Goal: Information Seeking & Learning: Learn about a topic

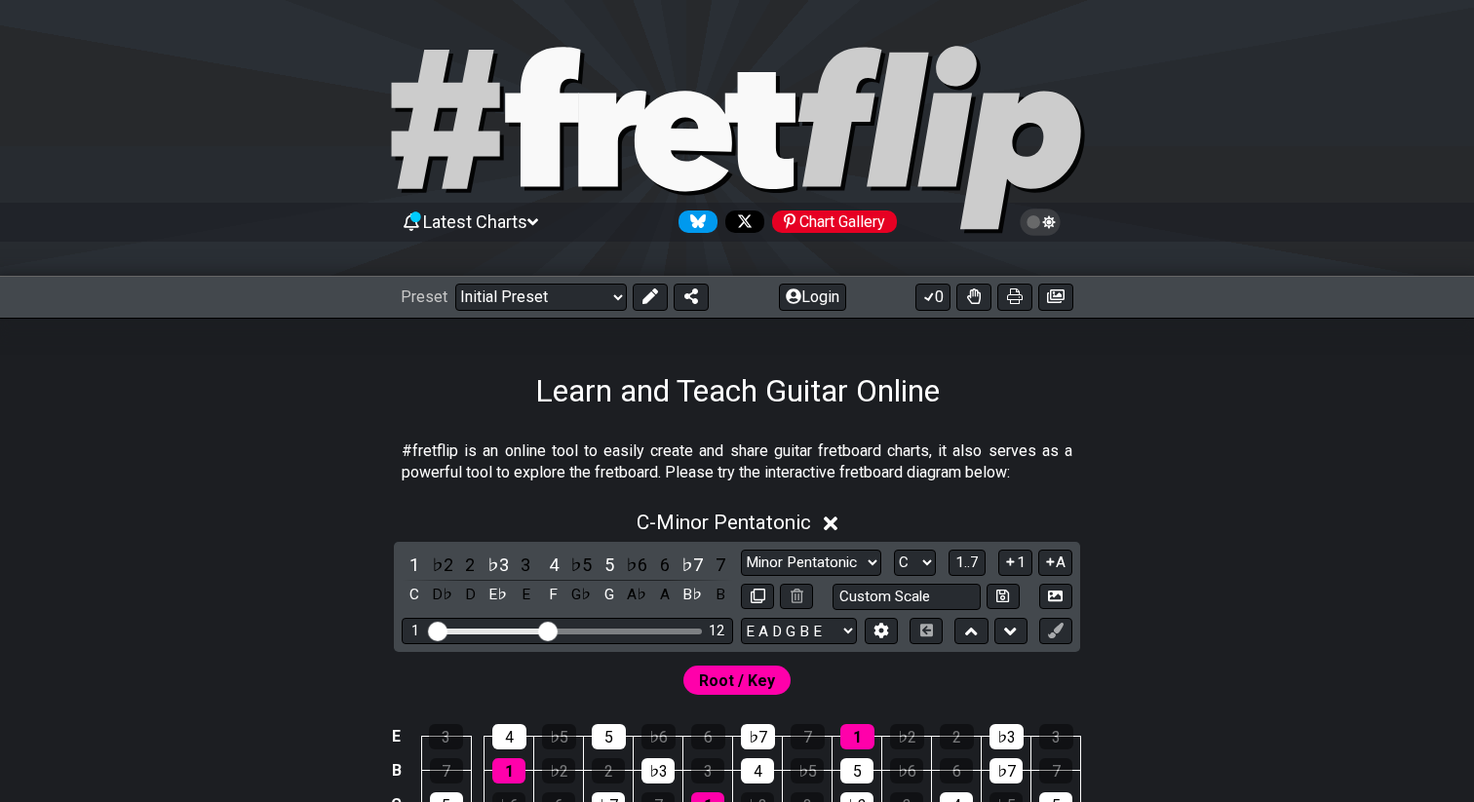
scroll to position [11, 0]
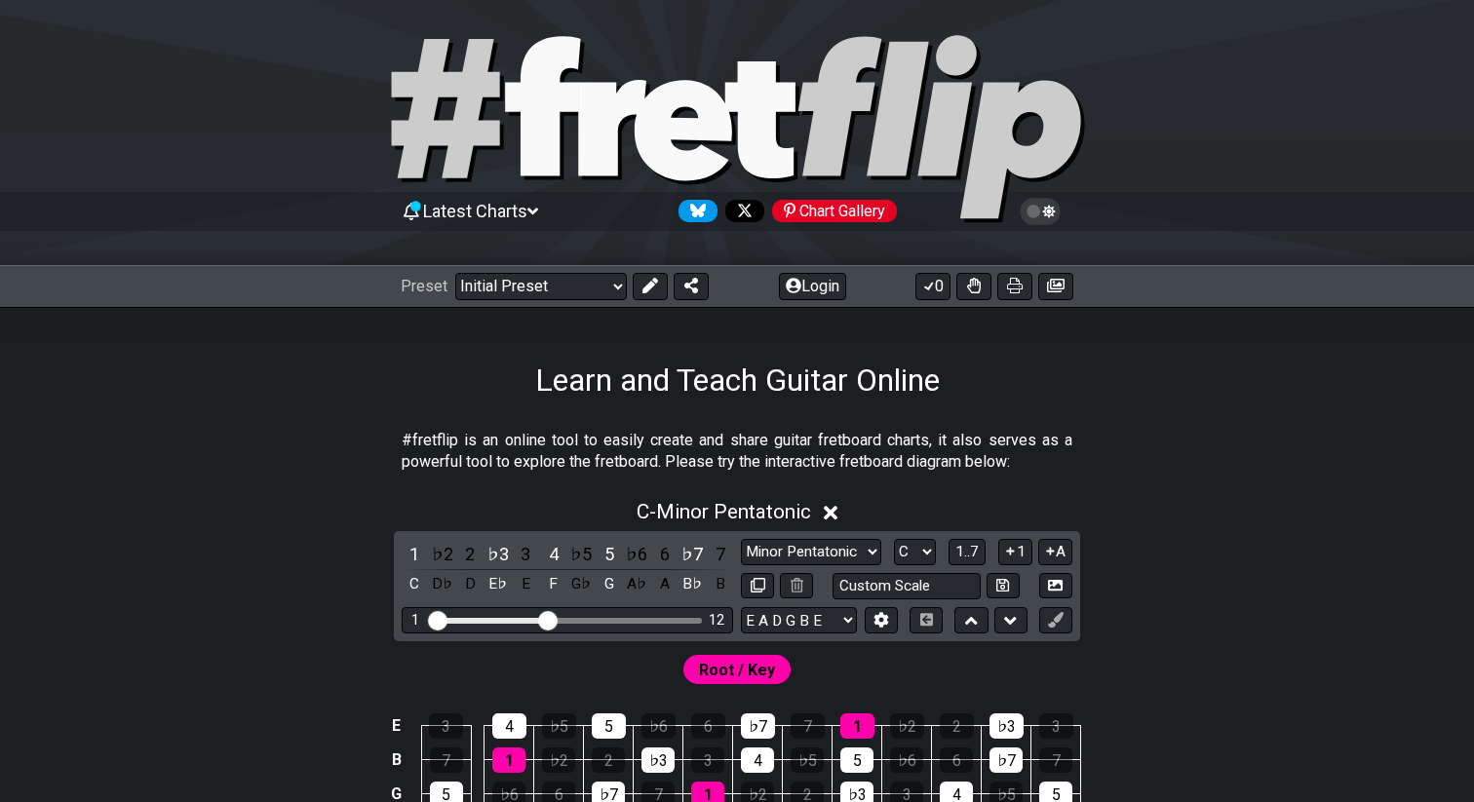
click at [747, 212] on icon "Follow #fretflip at X" at bounding box center [745, 211] width 16 height 16
click at [640, 129] on icon at bounding box center [682, 130] width 97 height 100
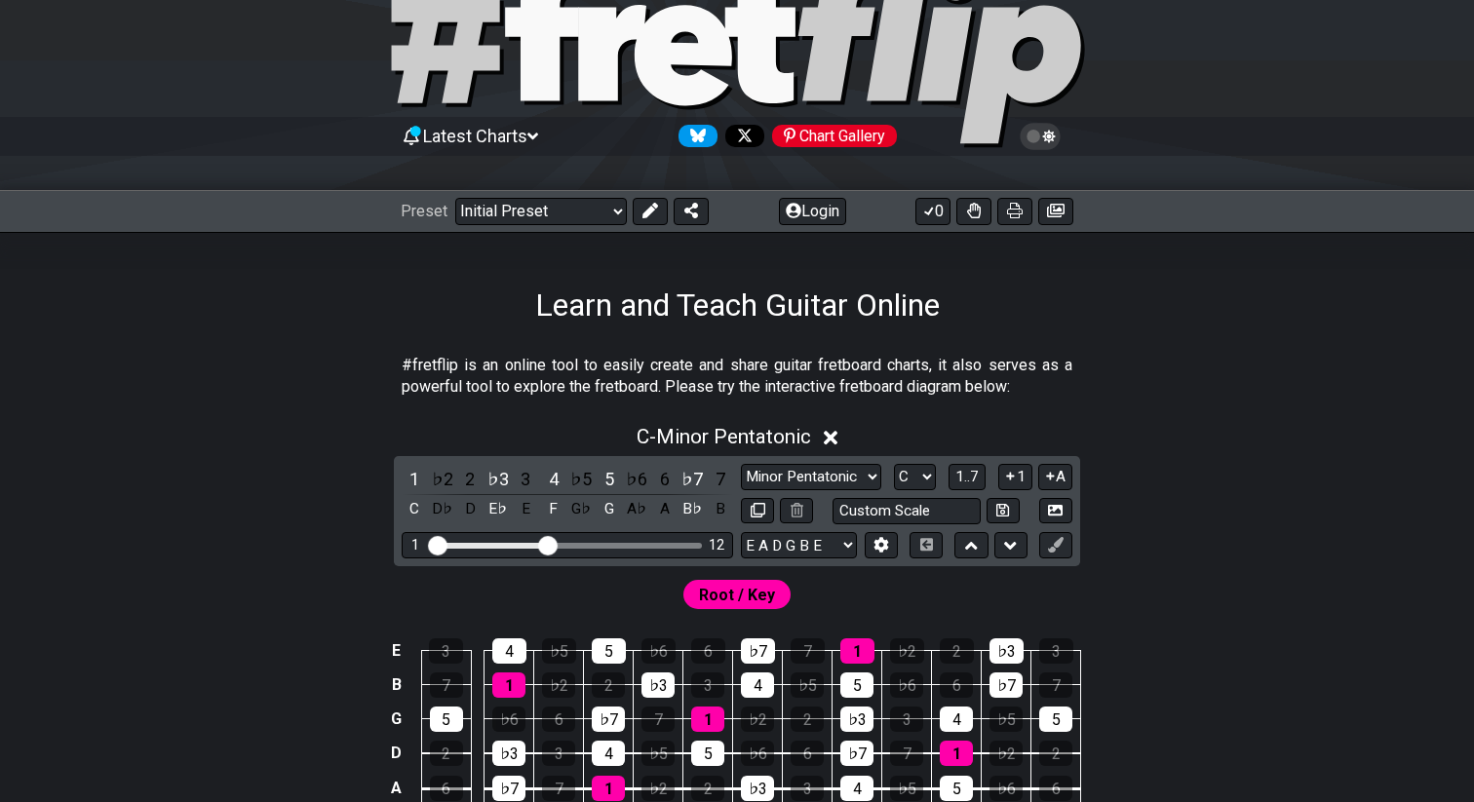
scroll to position [0, 0]
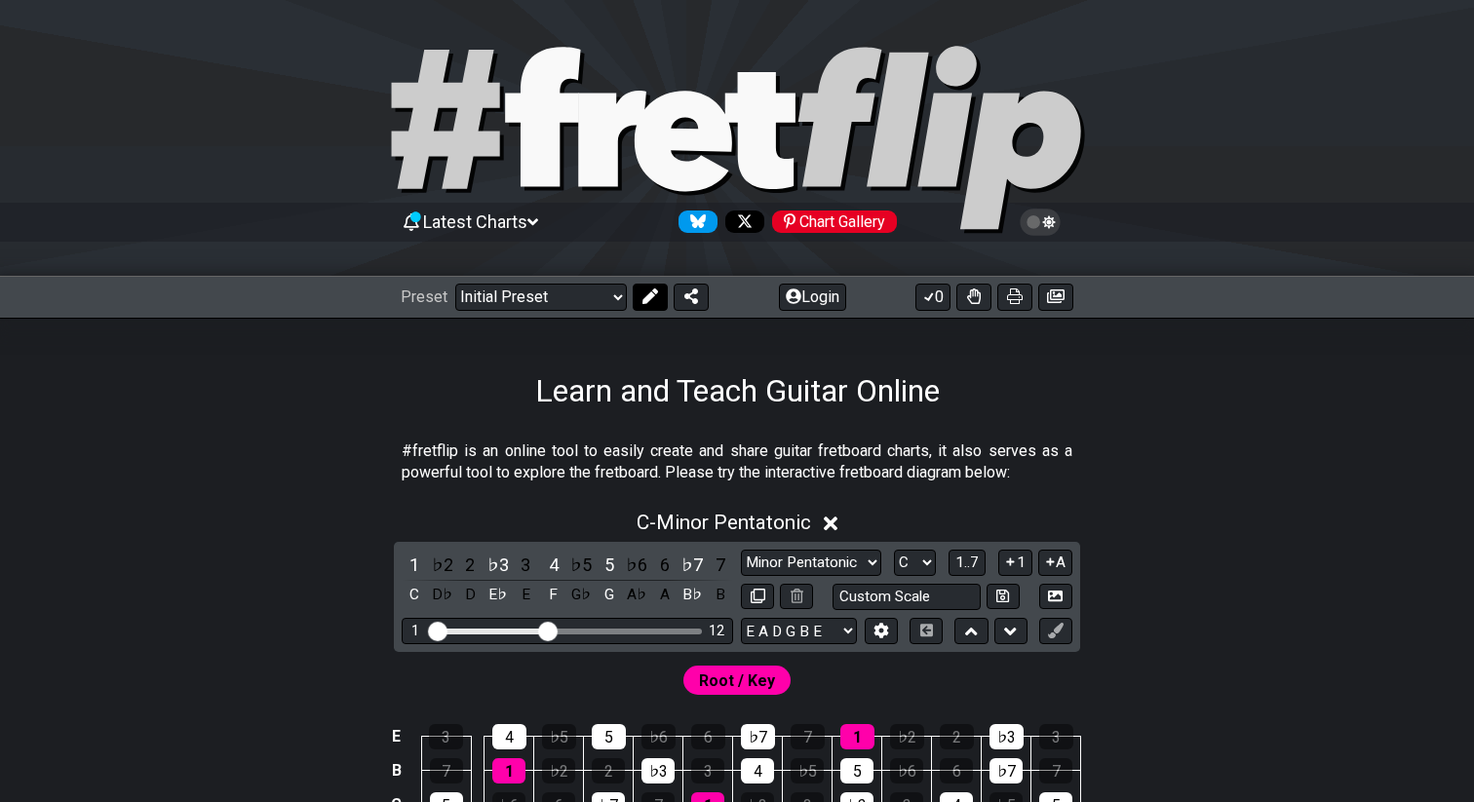
click at [644, 300] on icon at bounding box center [650, 296] width 16 height 16
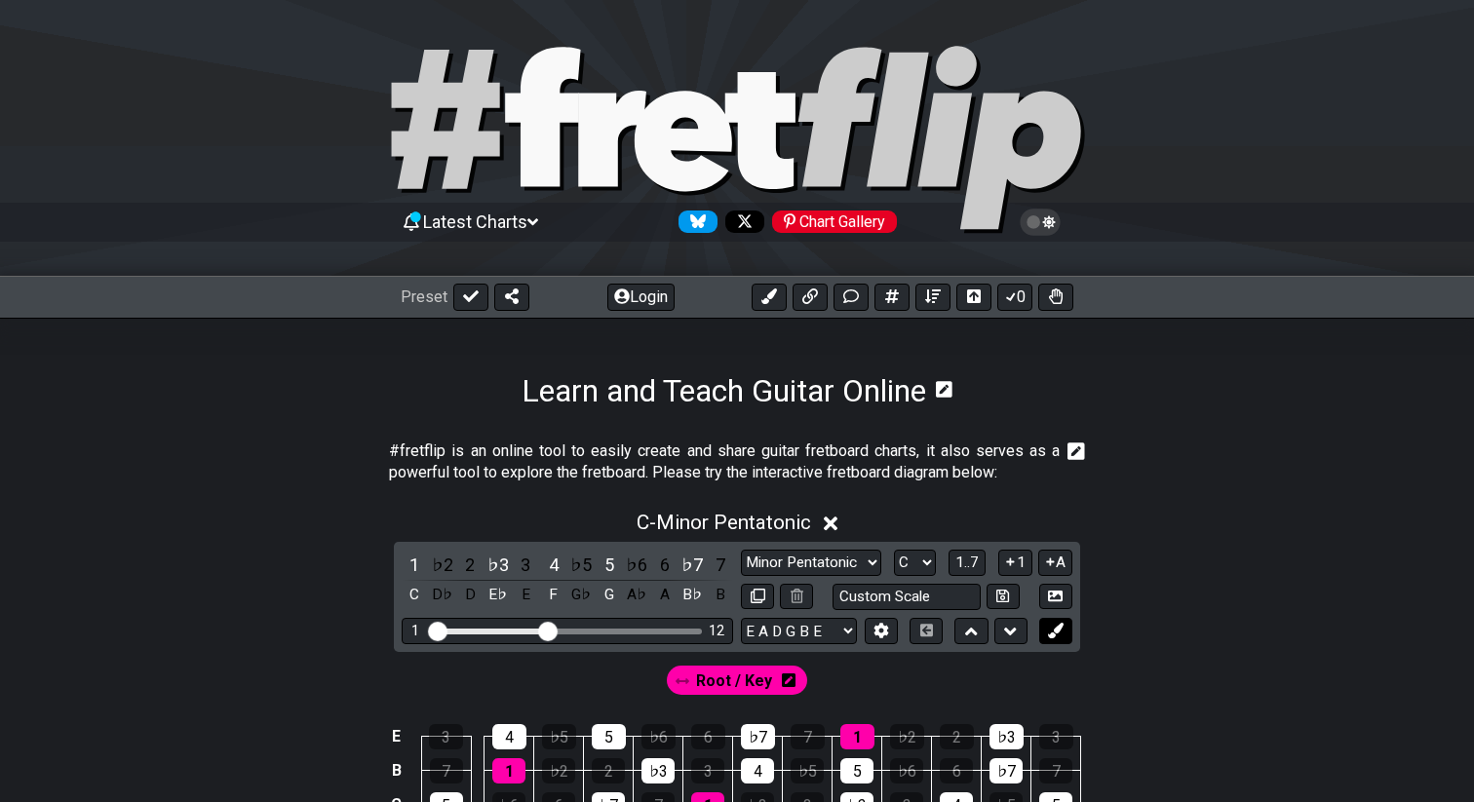
click at [1063, 629] on button at bounding box center [1055, 631] width 33 height 26
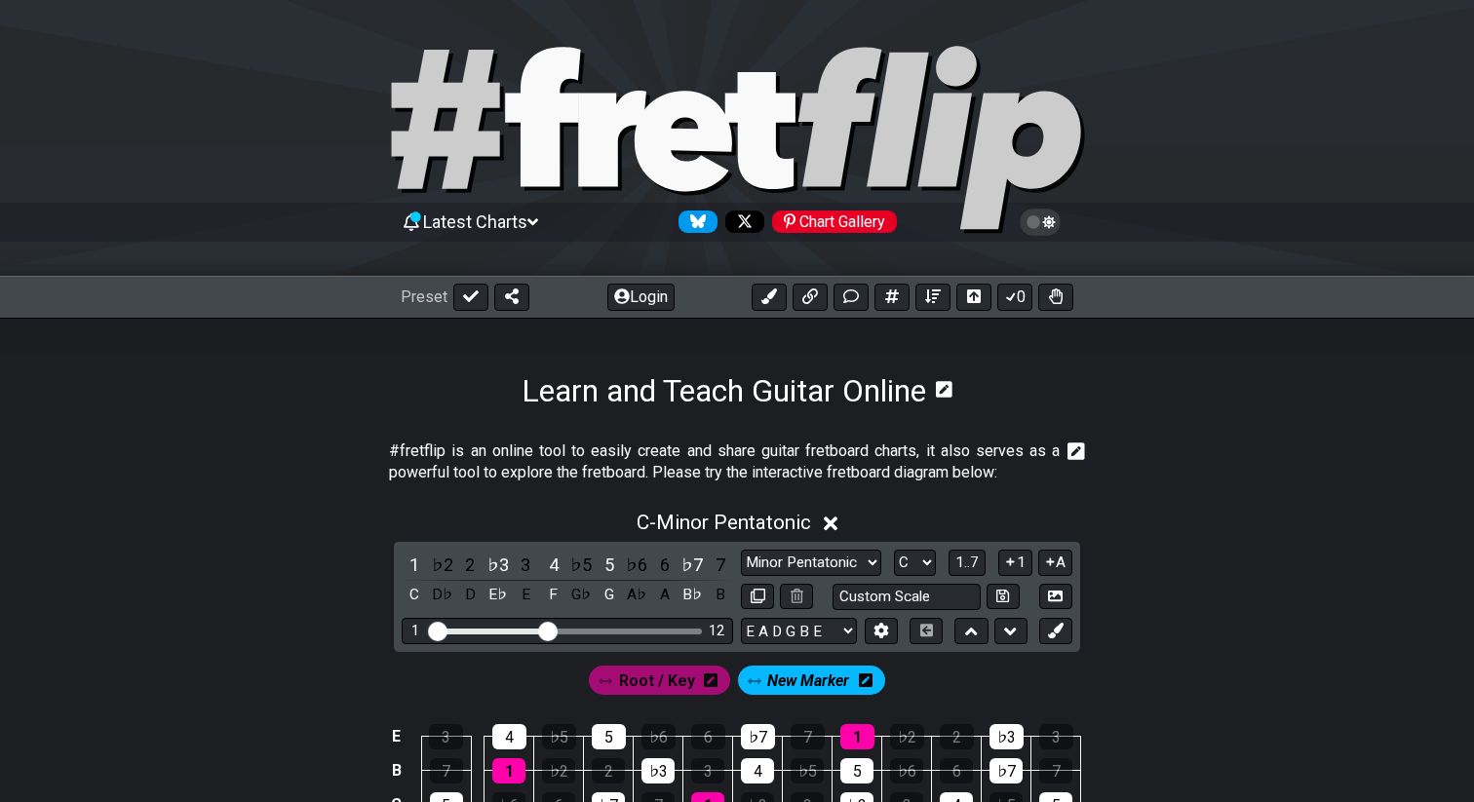
click at [870, 679] on div "New Marker" at bounding box center [811, 680] width 147 height 29
click at [867, 682] on icon at bounding box center [866, 680] width 14 height 14
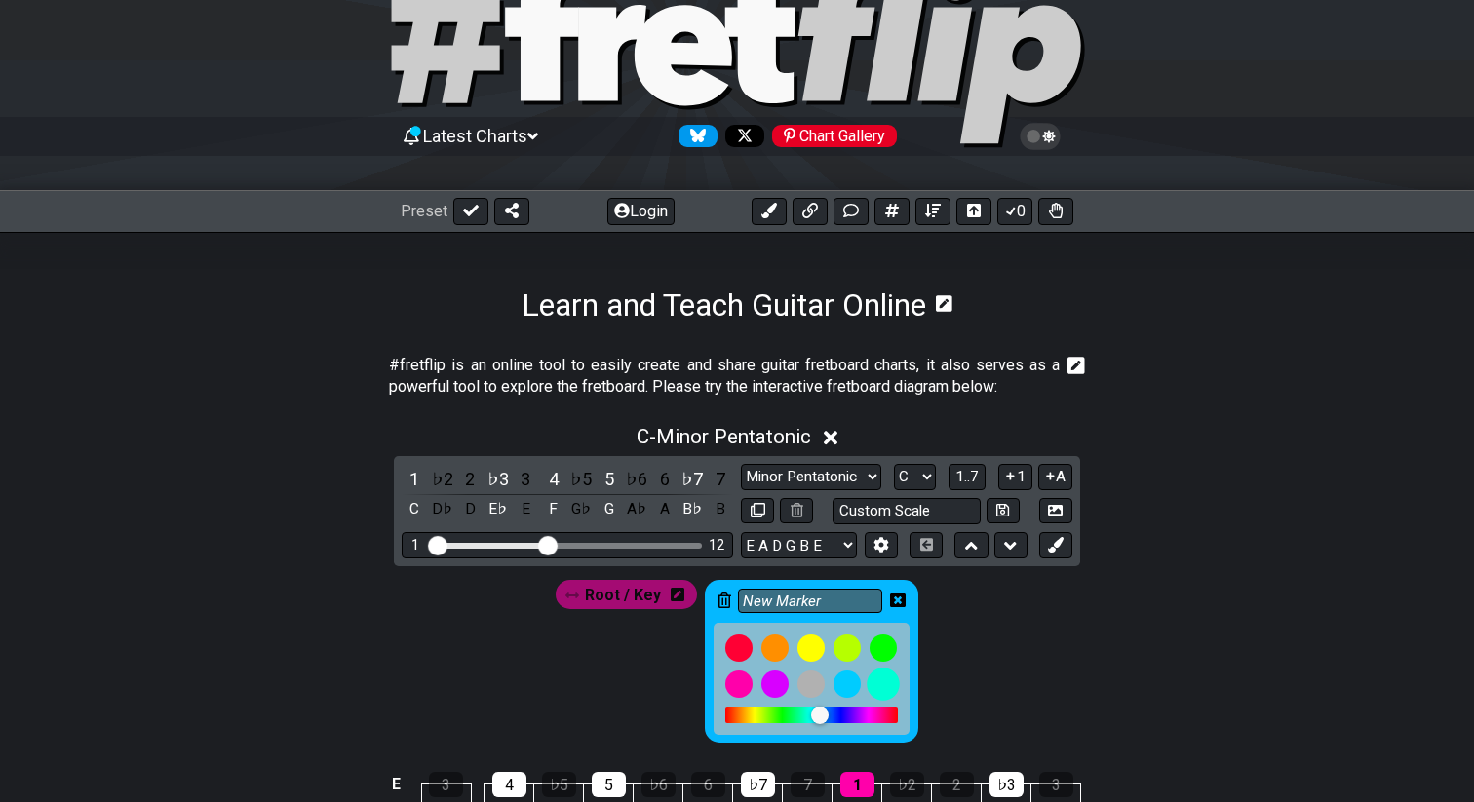
scroll to position [104, 0]
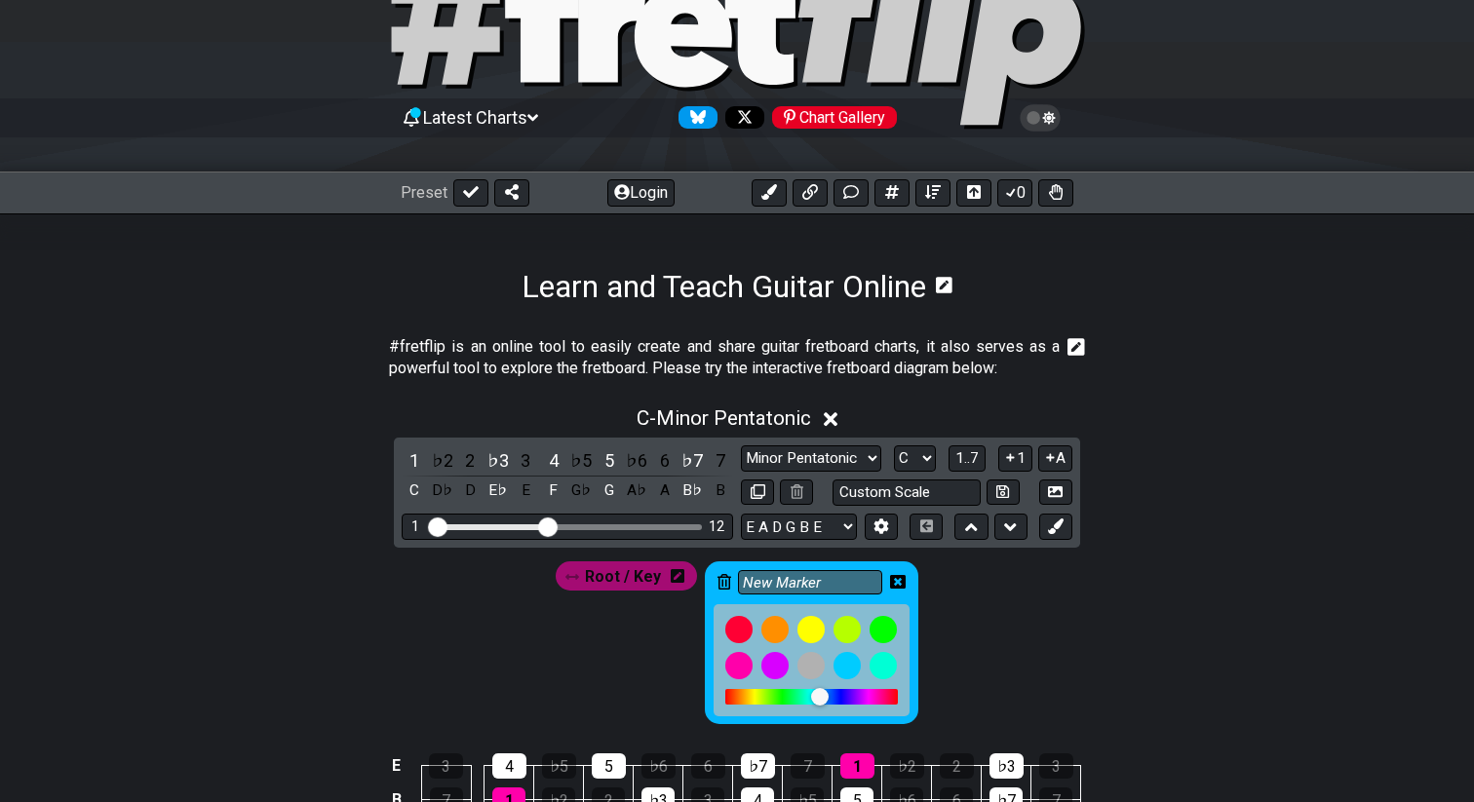
click at [681, 578] on icon at bounding box center [678, 576] width 14 height 14
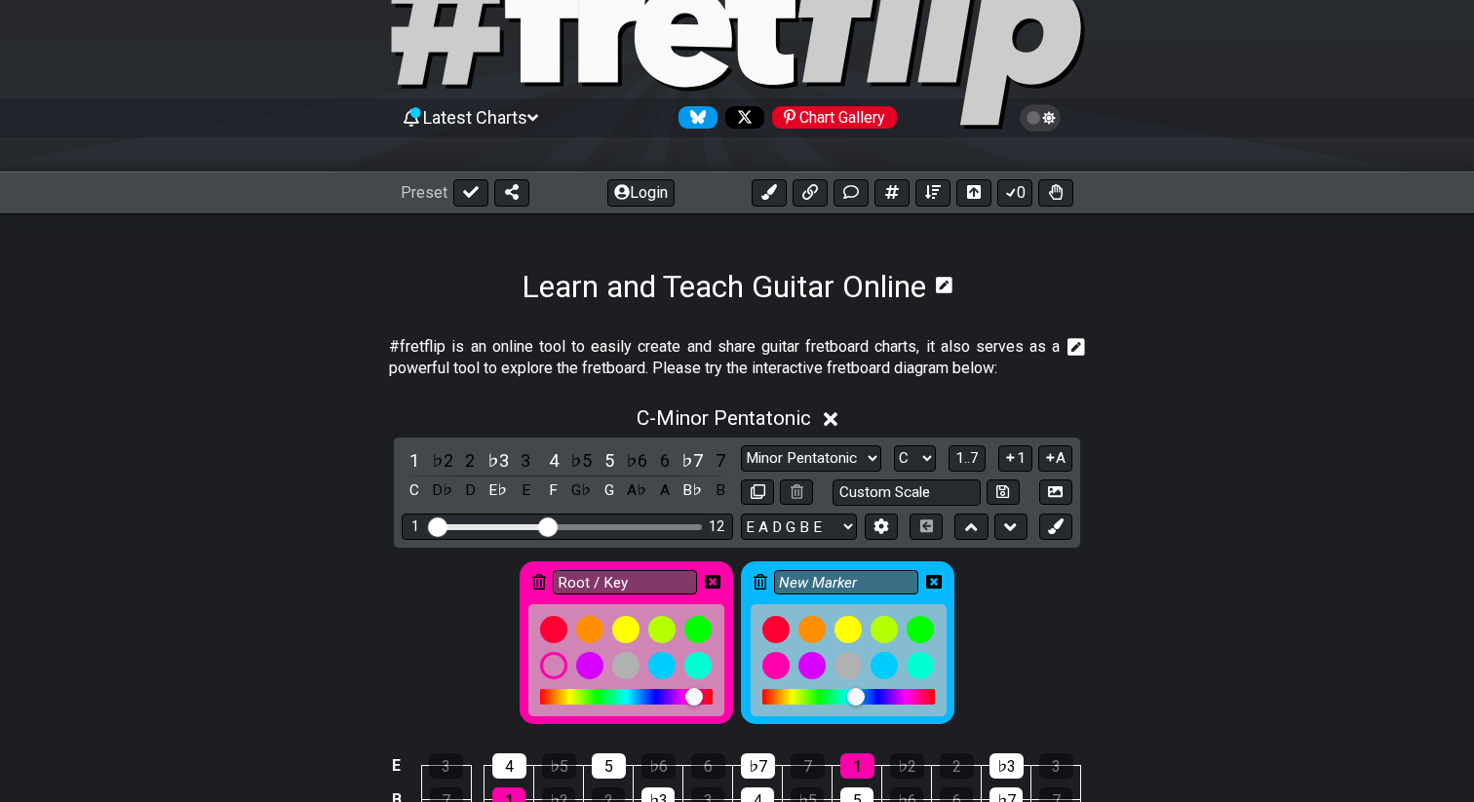
click at [714, 580] on icon at bounding box center [713, 582] width 16 height 16
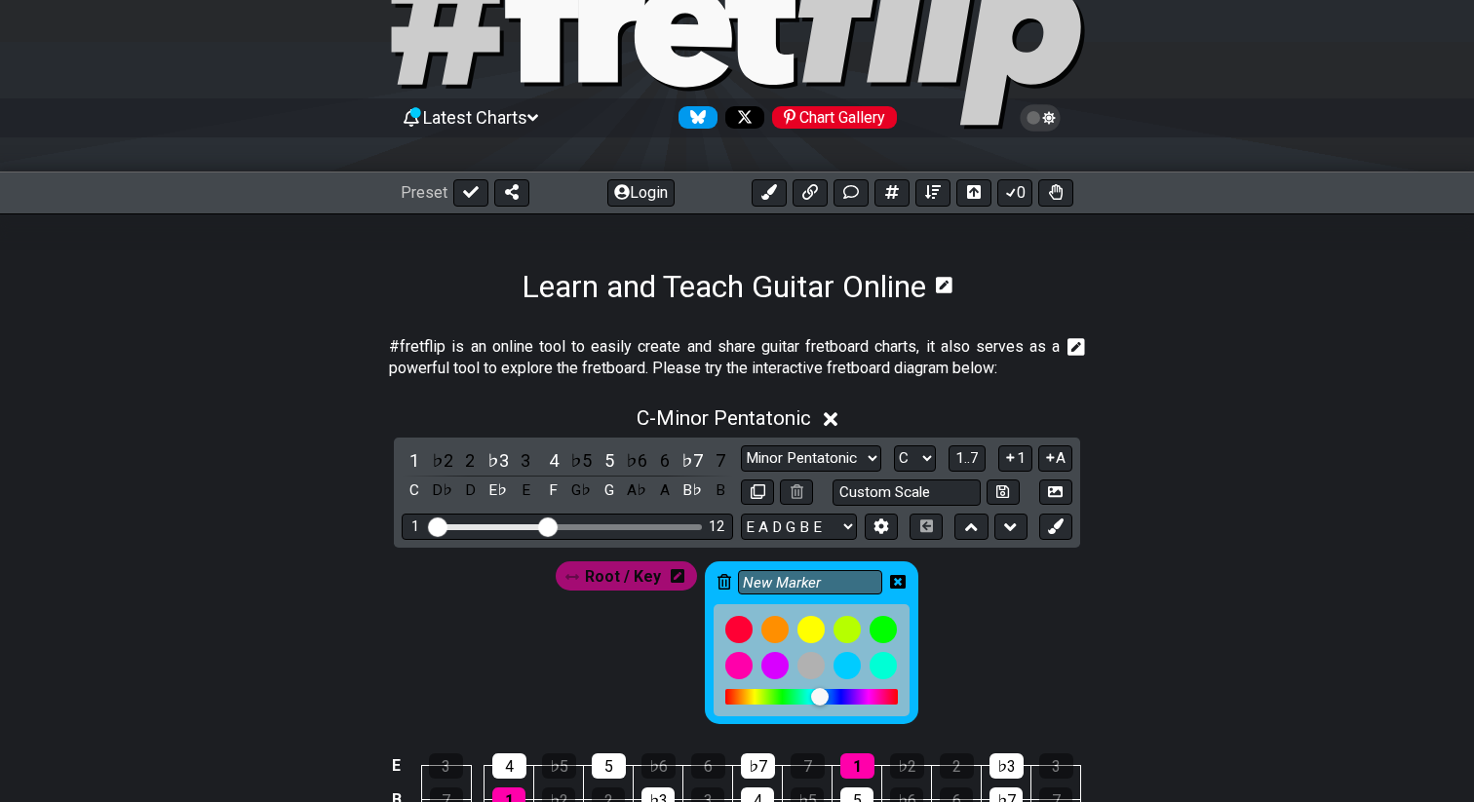
click at [905, 580] on div "New Marker" at bounding box center [811, 642] width 213 height 163
click at [903, 580] on icon at bounding box center [898, 582] width 16 height 14
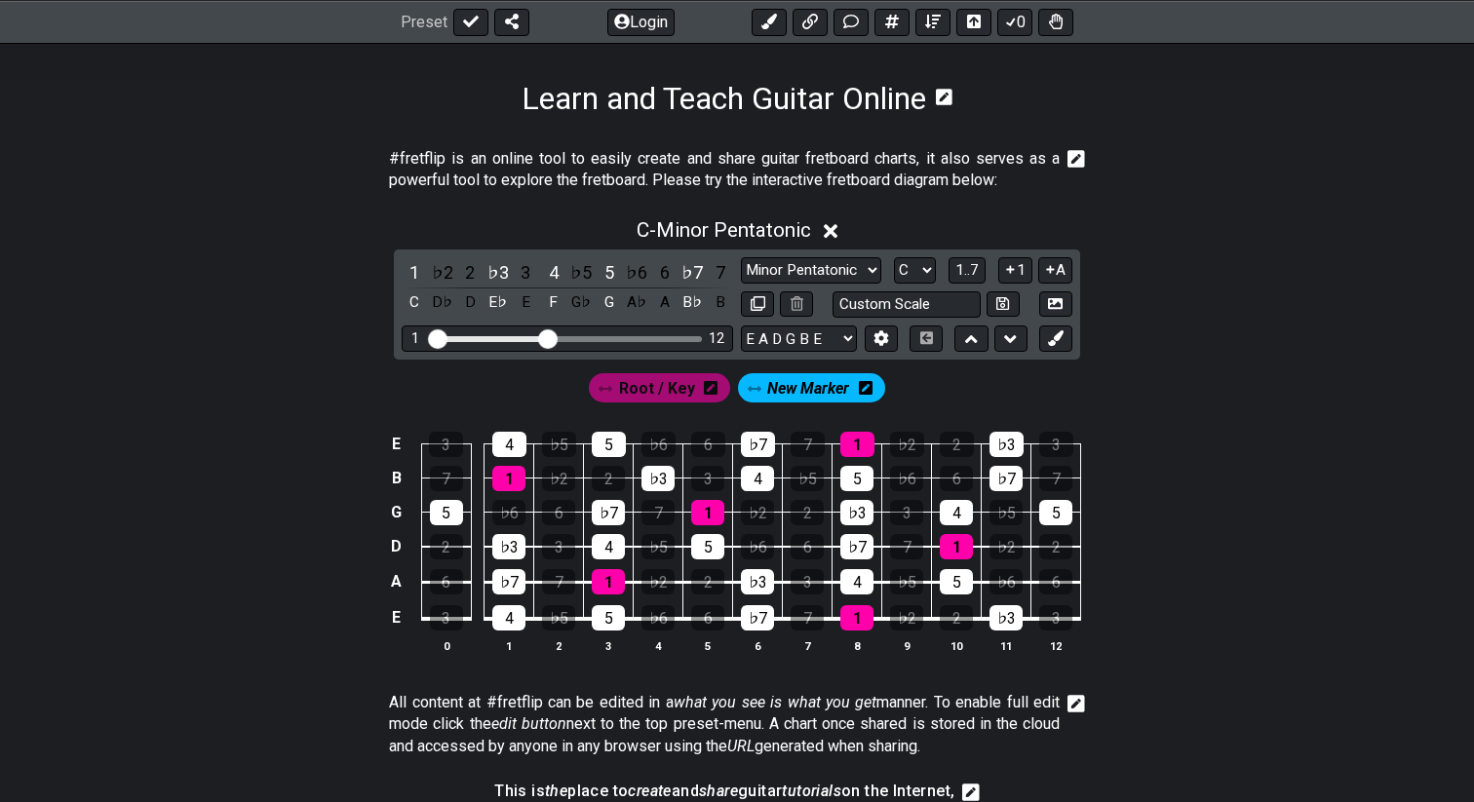
scroll to position [319, 0]
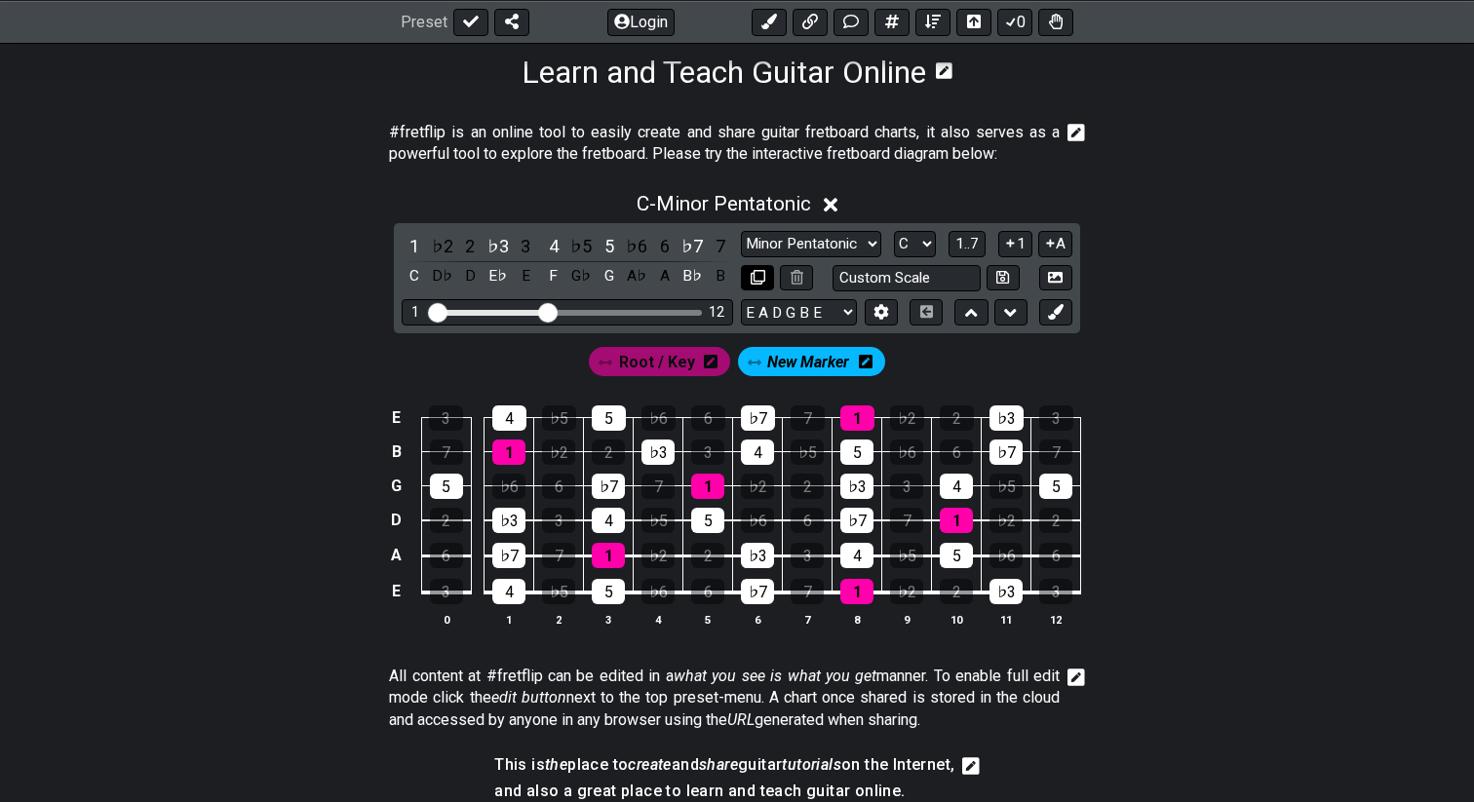
click at [754, 270] on icon at bounding box center [757, 277] width 15 height 15
select select "C"
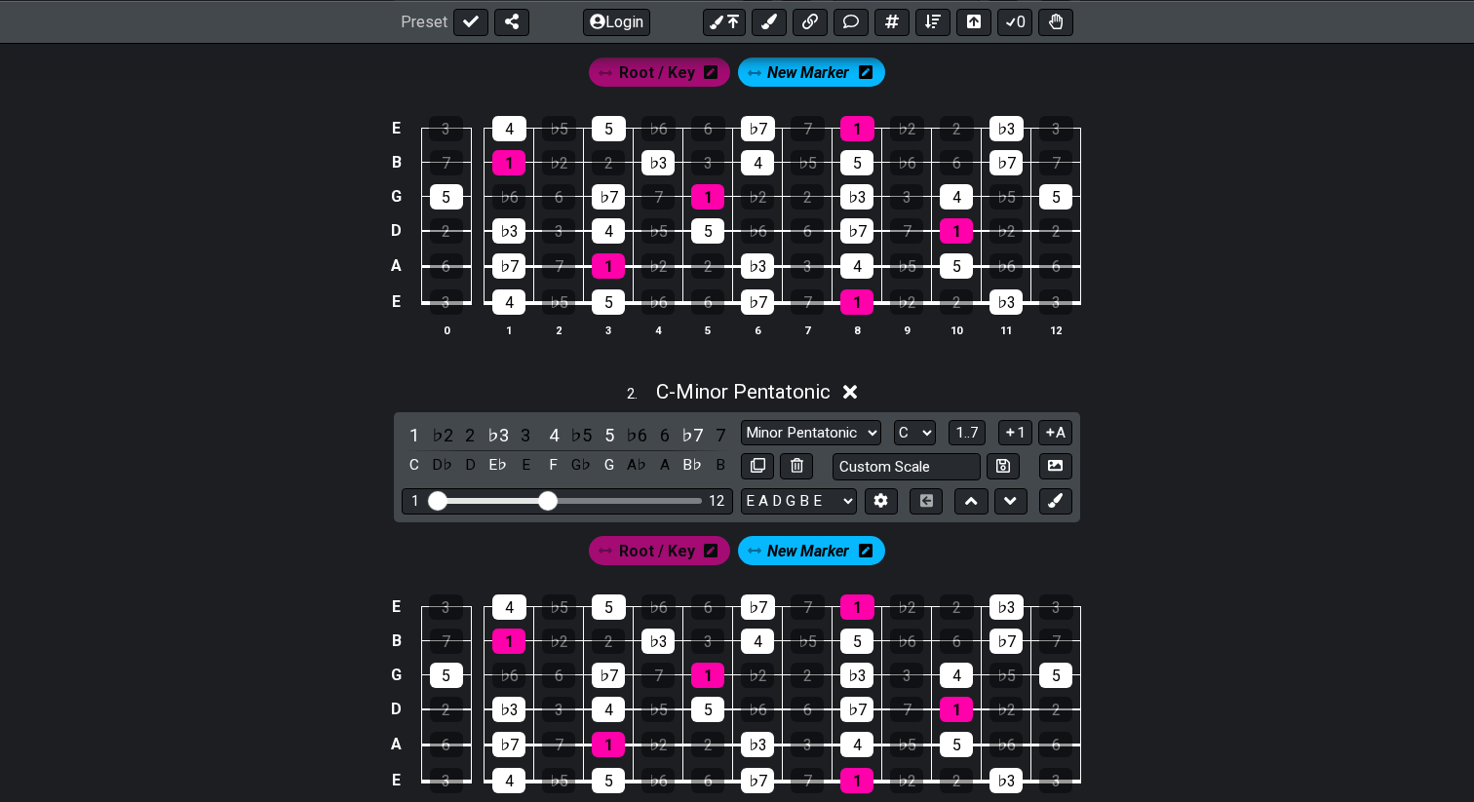
scroll to position [608, 0]
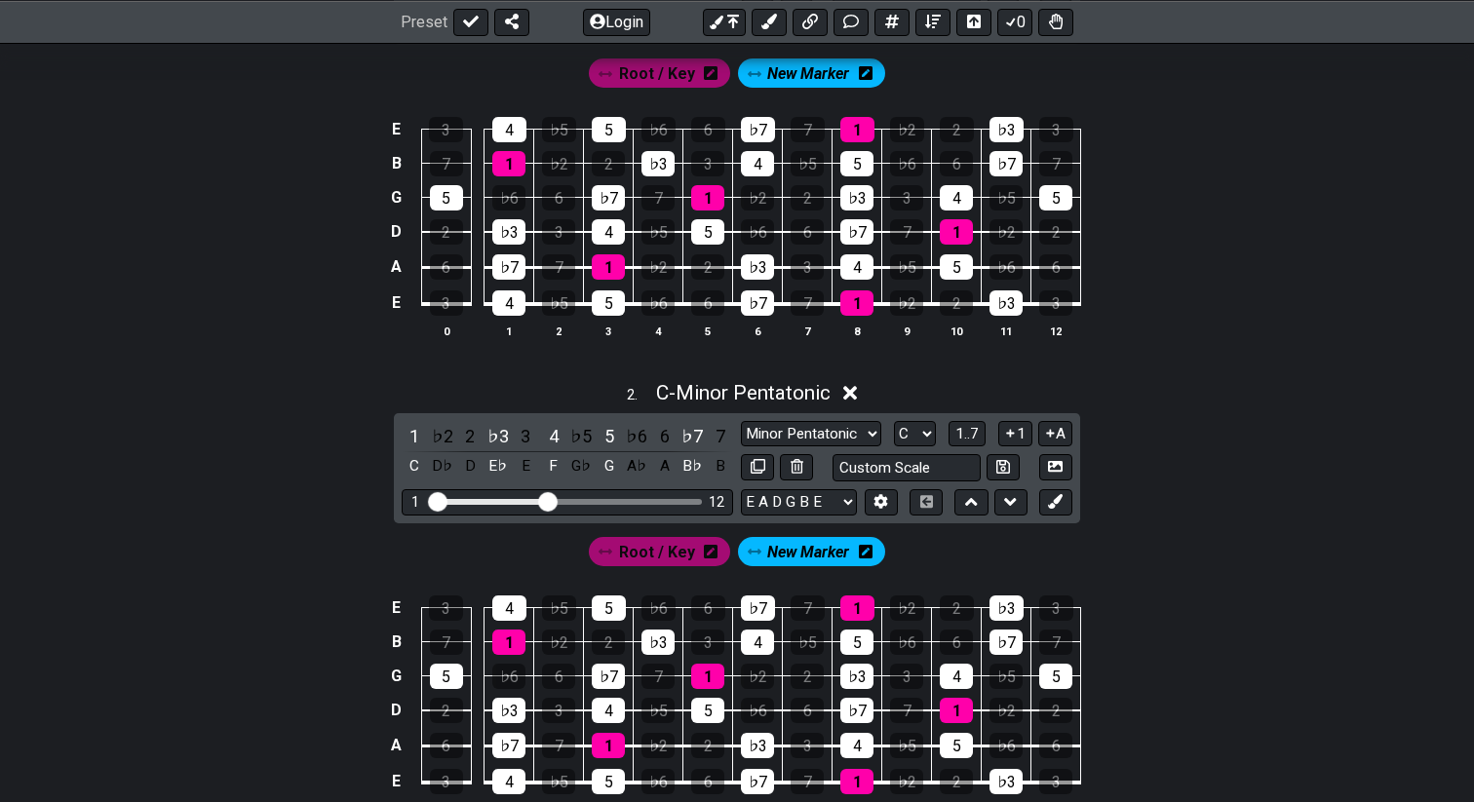
click at [651, 555] on span "Root / Key" at bounding box center [657, 552] width 76 height 28
click at [707, 551] on icon at bounding box center [704, 552] width 14 height 14
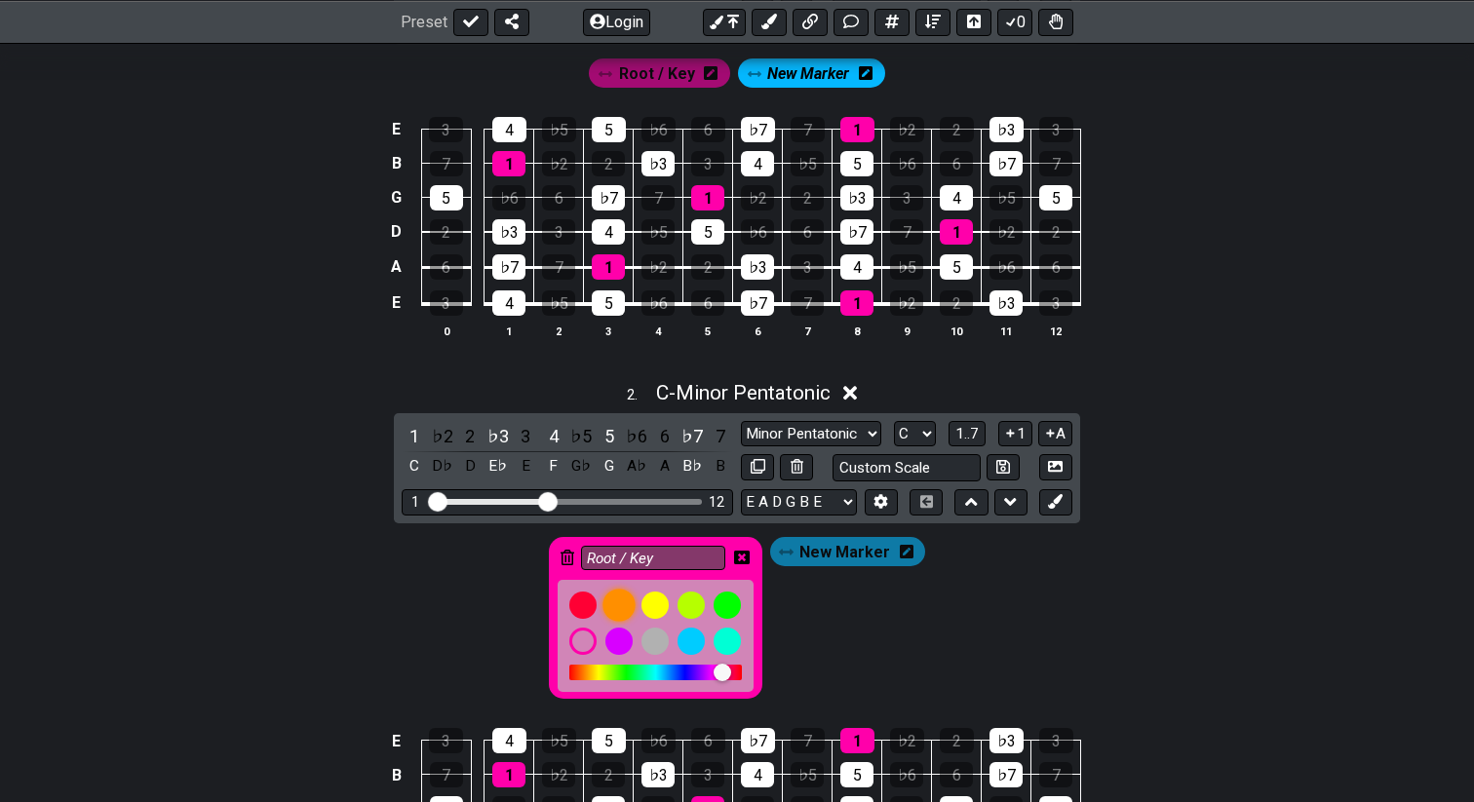
click at [611, 607] on div at bounding box center [618, 605] width 33 height 33
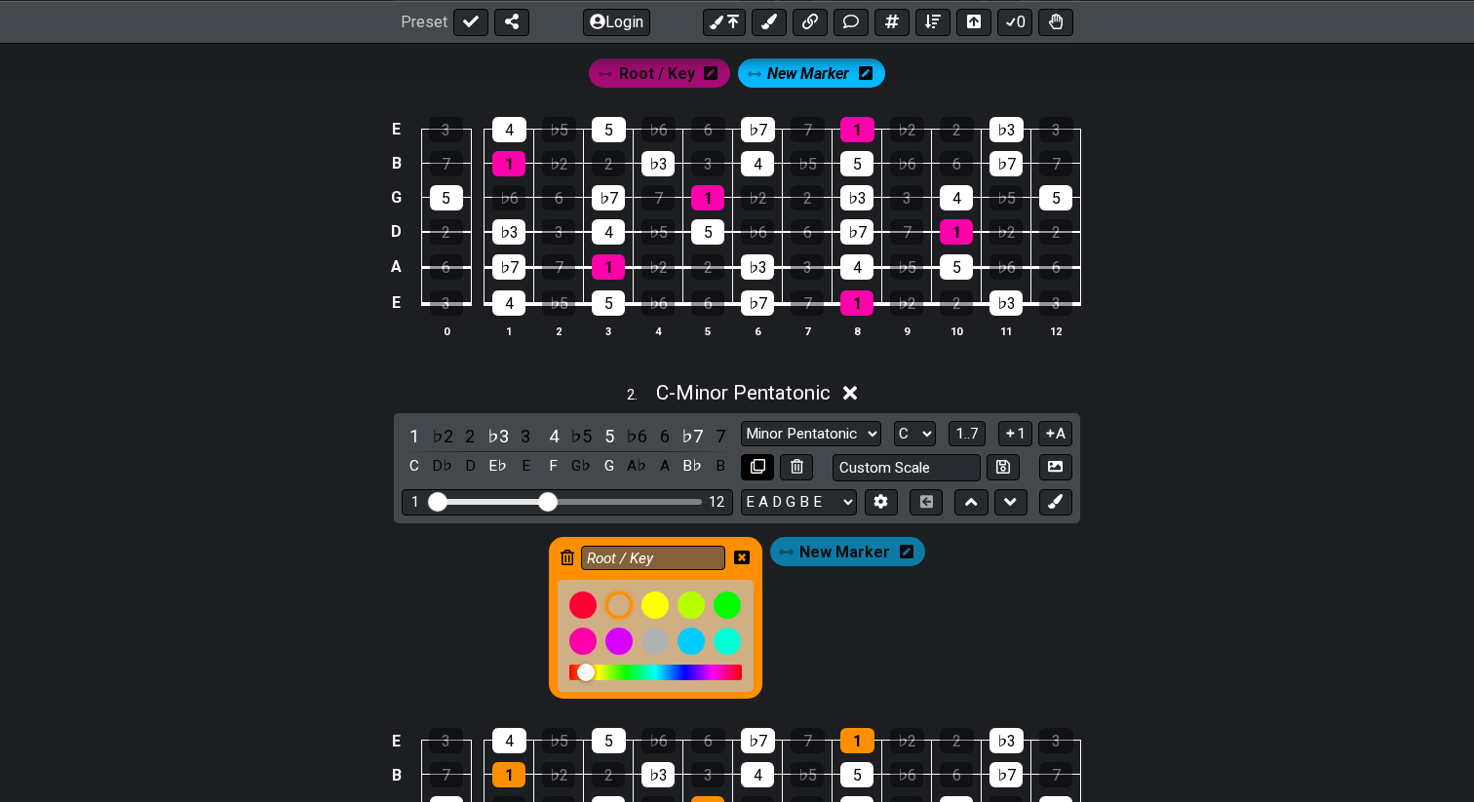
click at [762, 474] on button at bounding box center [757, 467] width 33 height 26
select select "C"
click at [760, 462] on icon at bounding box center [757, 466] width 15 height 15
select select "C"
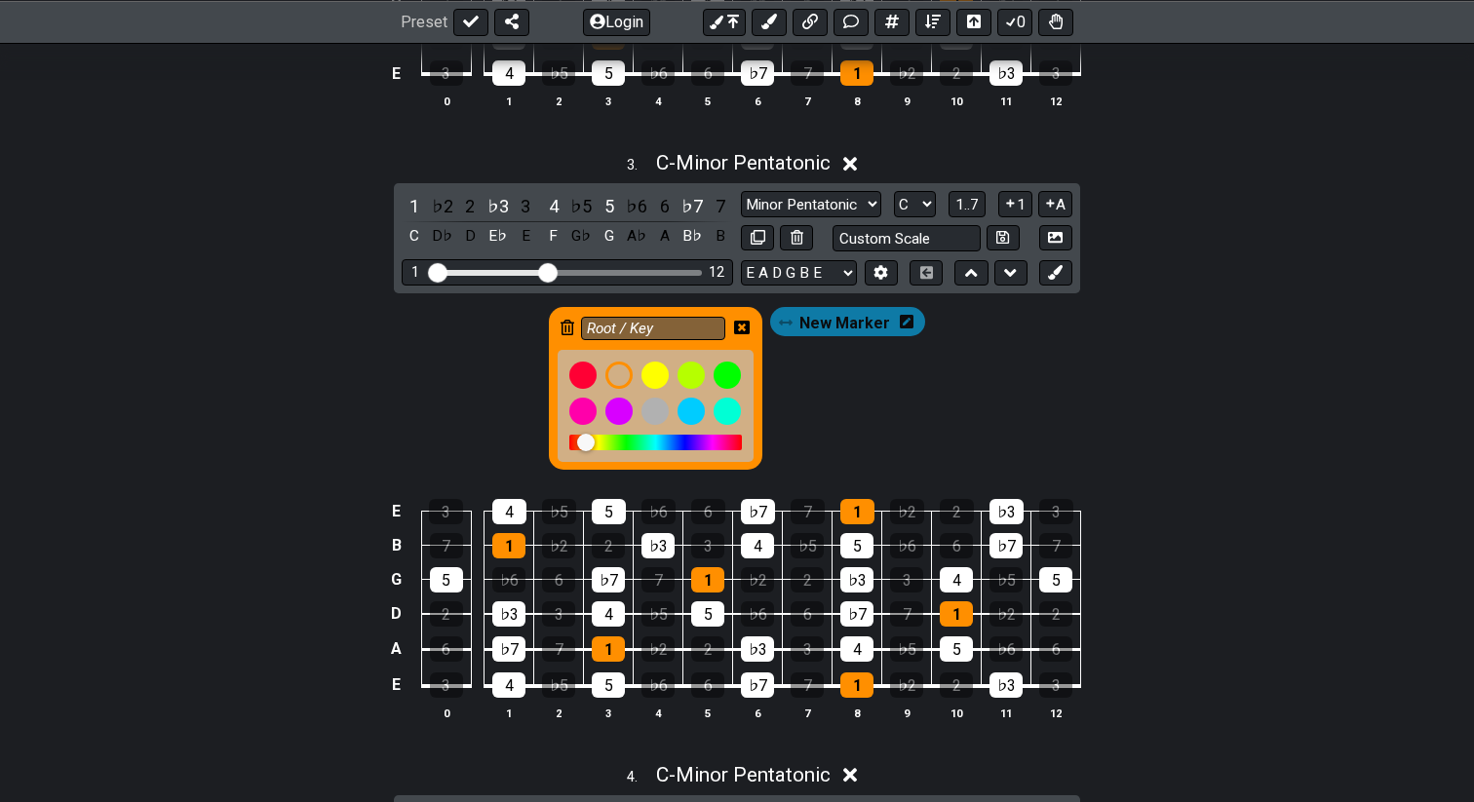
scroll to position [1454, 0]
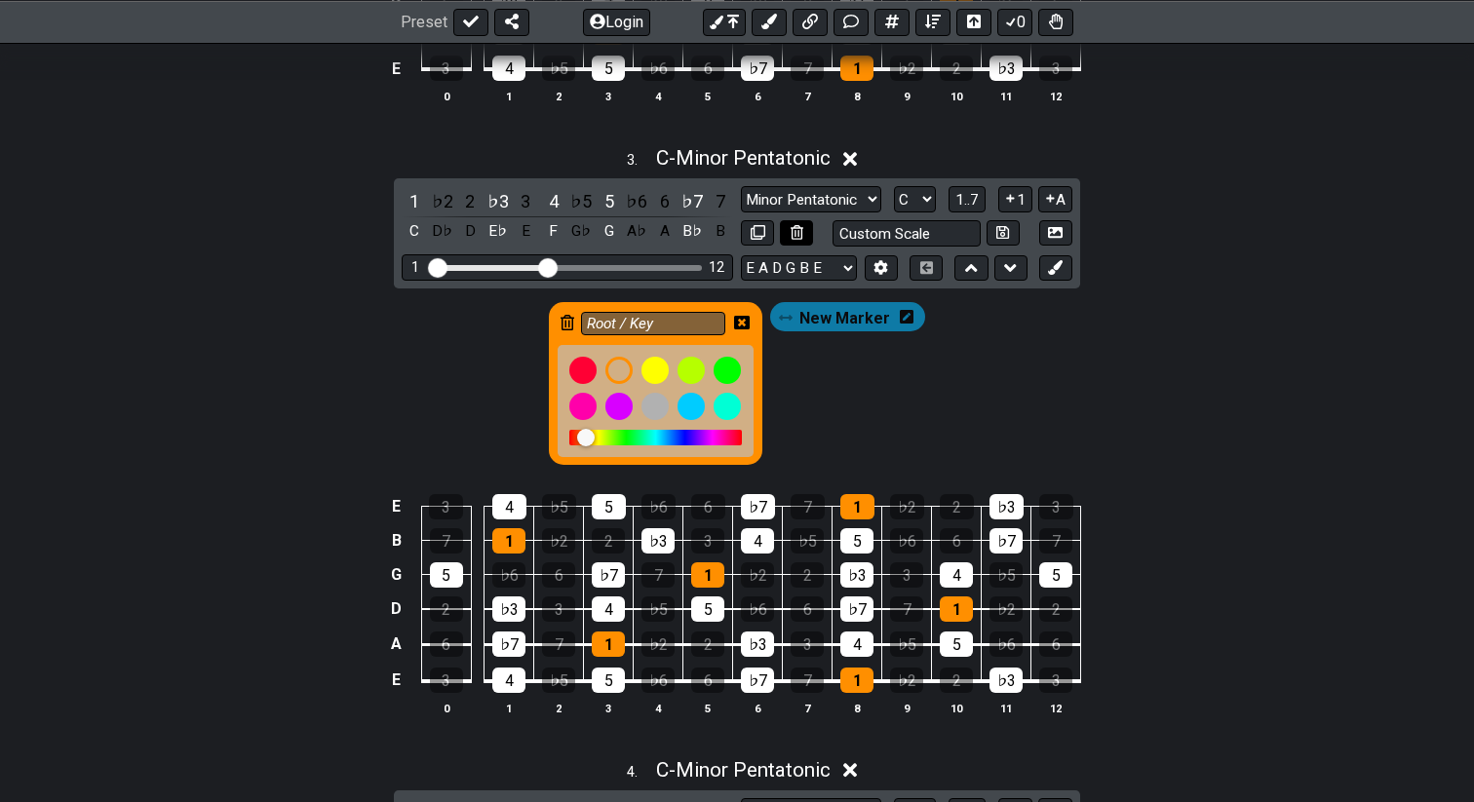
click at [804, 231] on button at bounding box center [796, 233] width 33 height 26
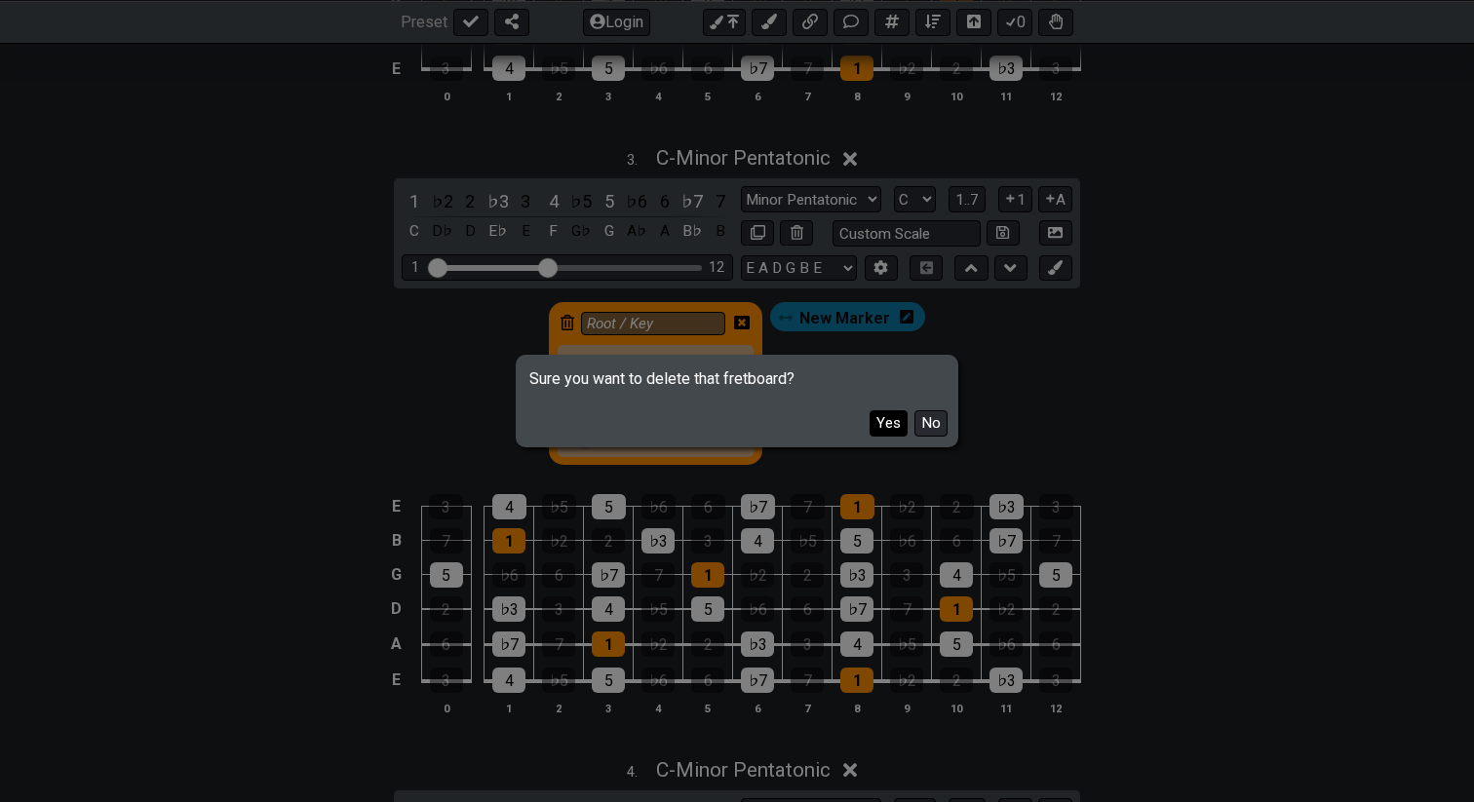
click at [888, 415] on button "Yes" at bounding box center [888, 423] width 38 height 26
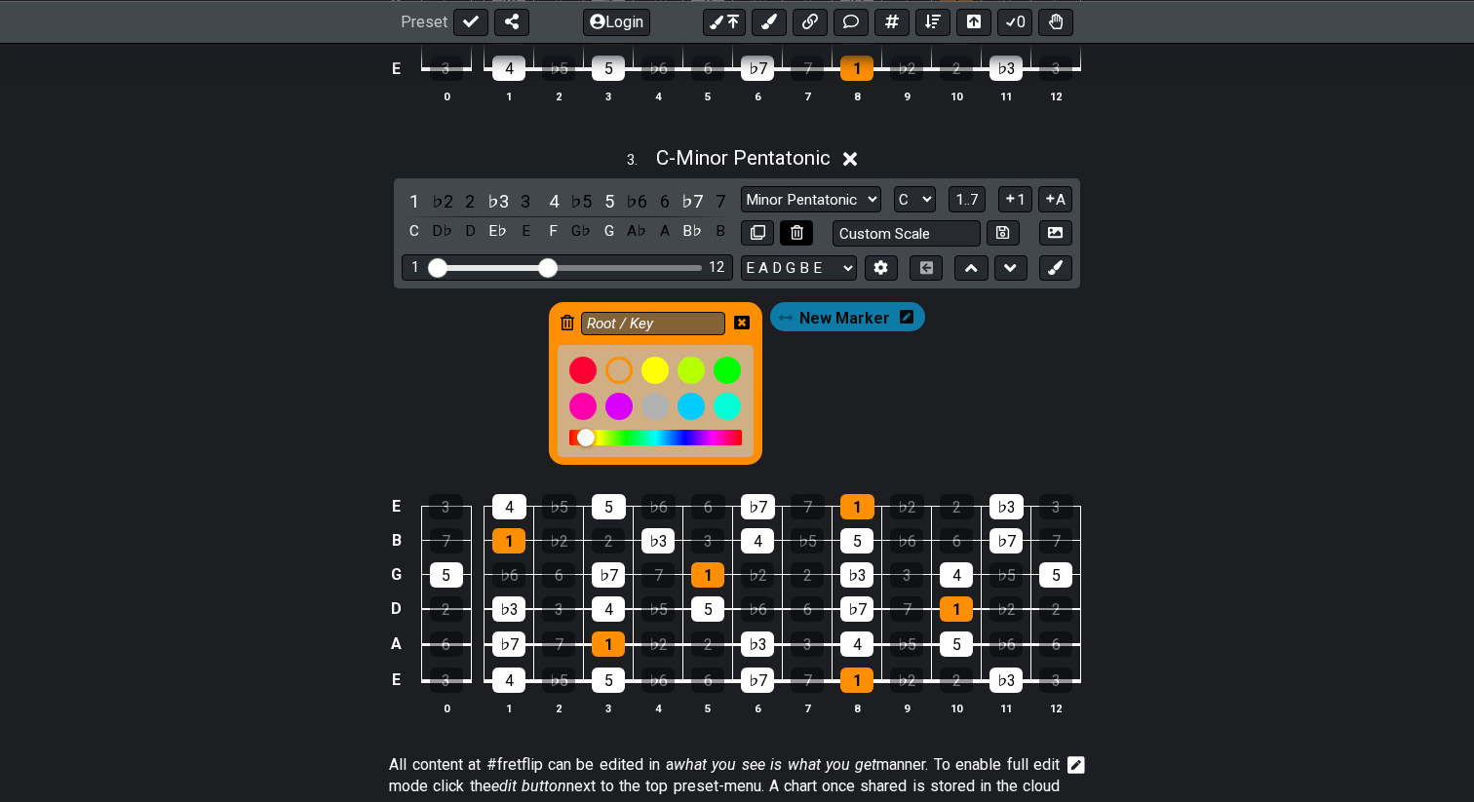
click at [803, 229] on button at bounding box center [796, 233] width 33 height 26
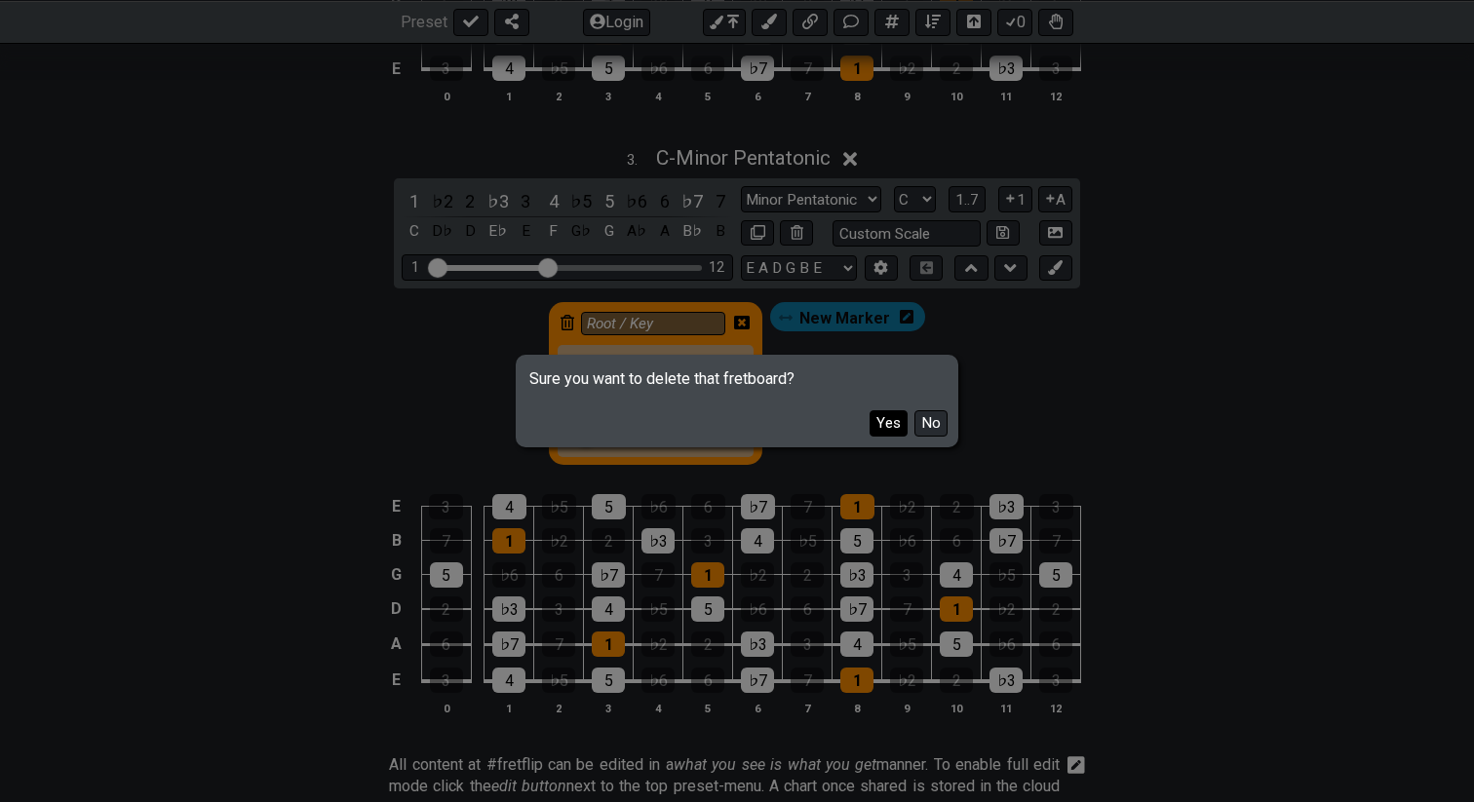
click at [887, 421] on button "Yes" at bounding box center [888, 423] width 38 height 26
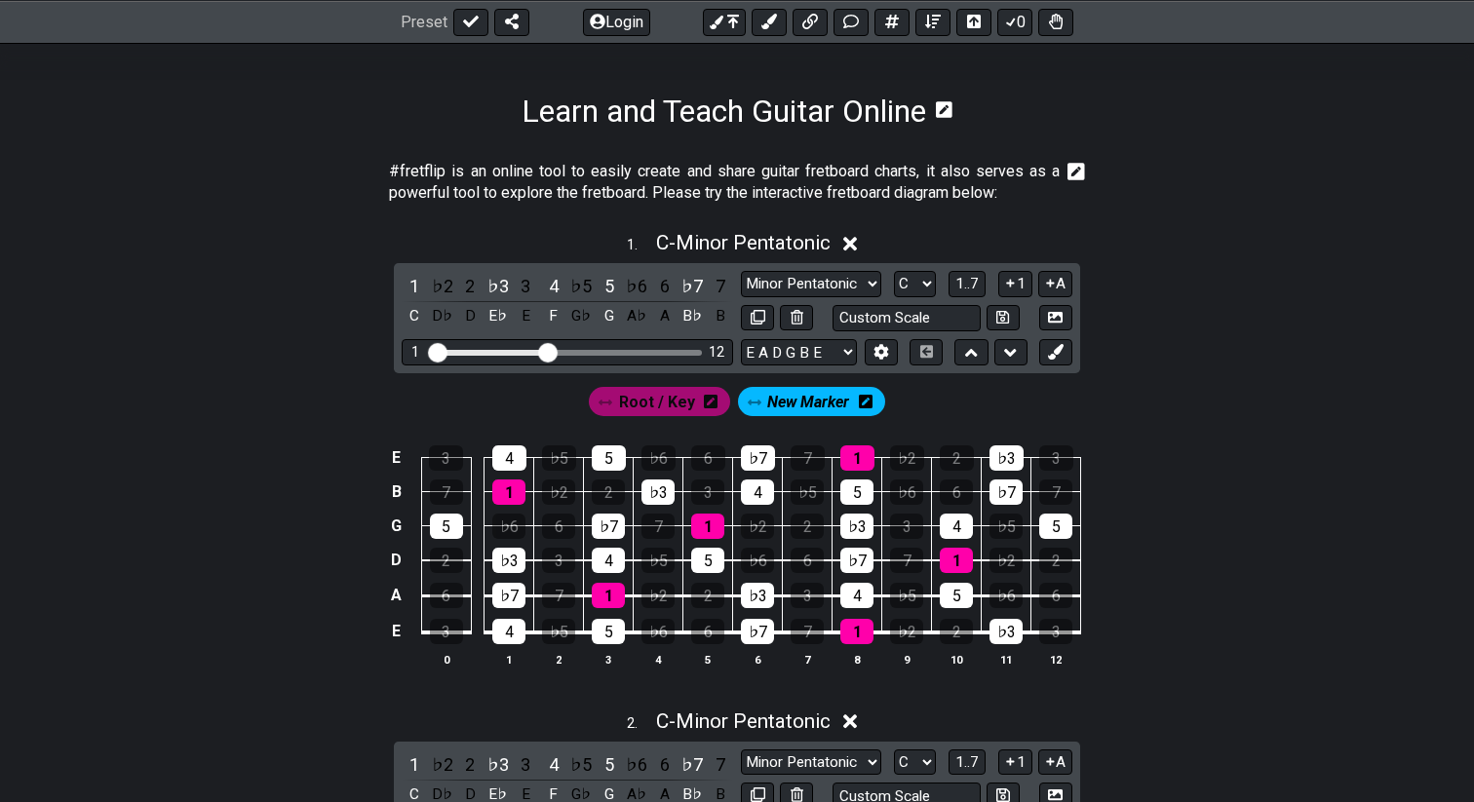
scroll to position [0, 0]
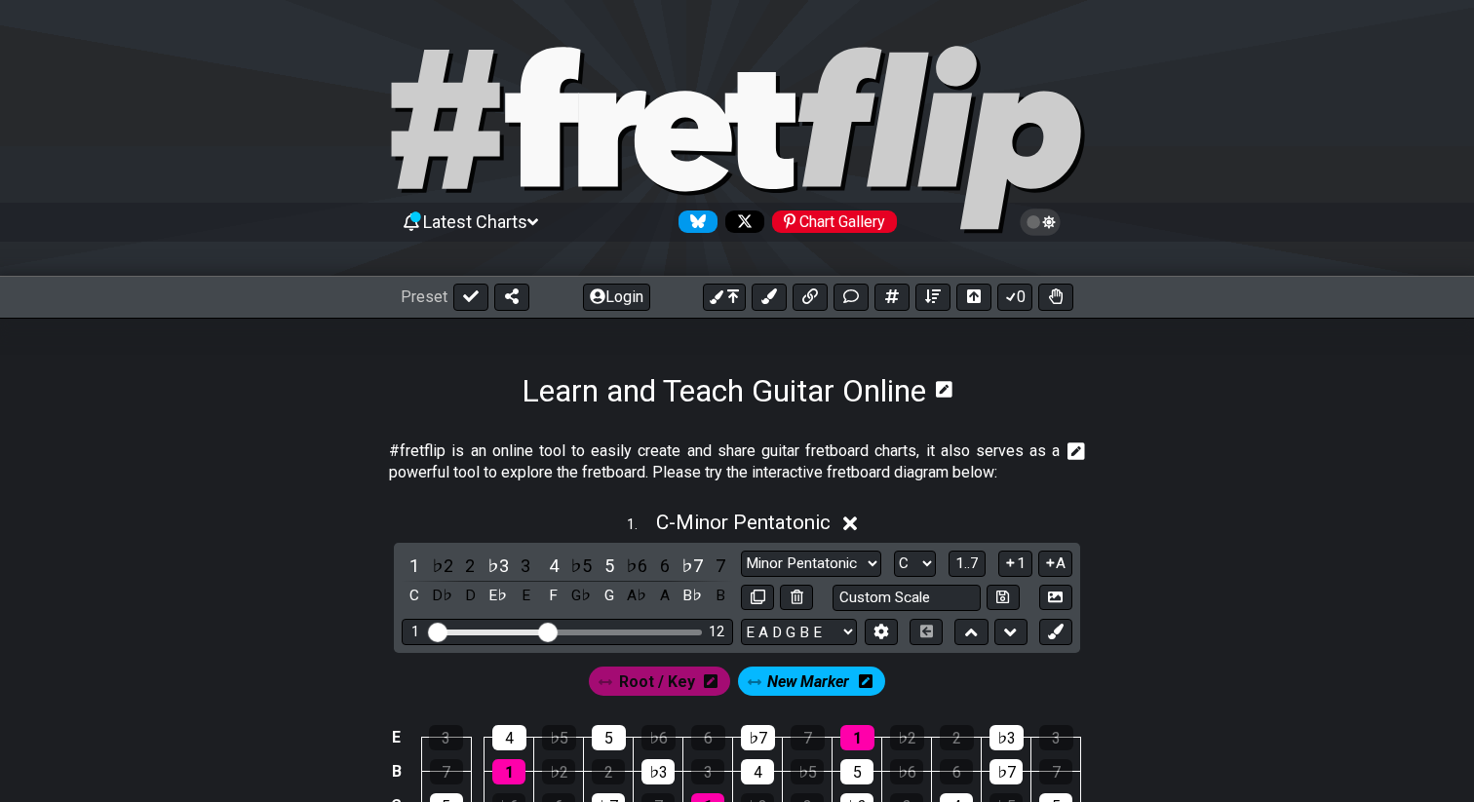
click at [757, 129] on icon at bounding box center [760, 130] width 70 height 117
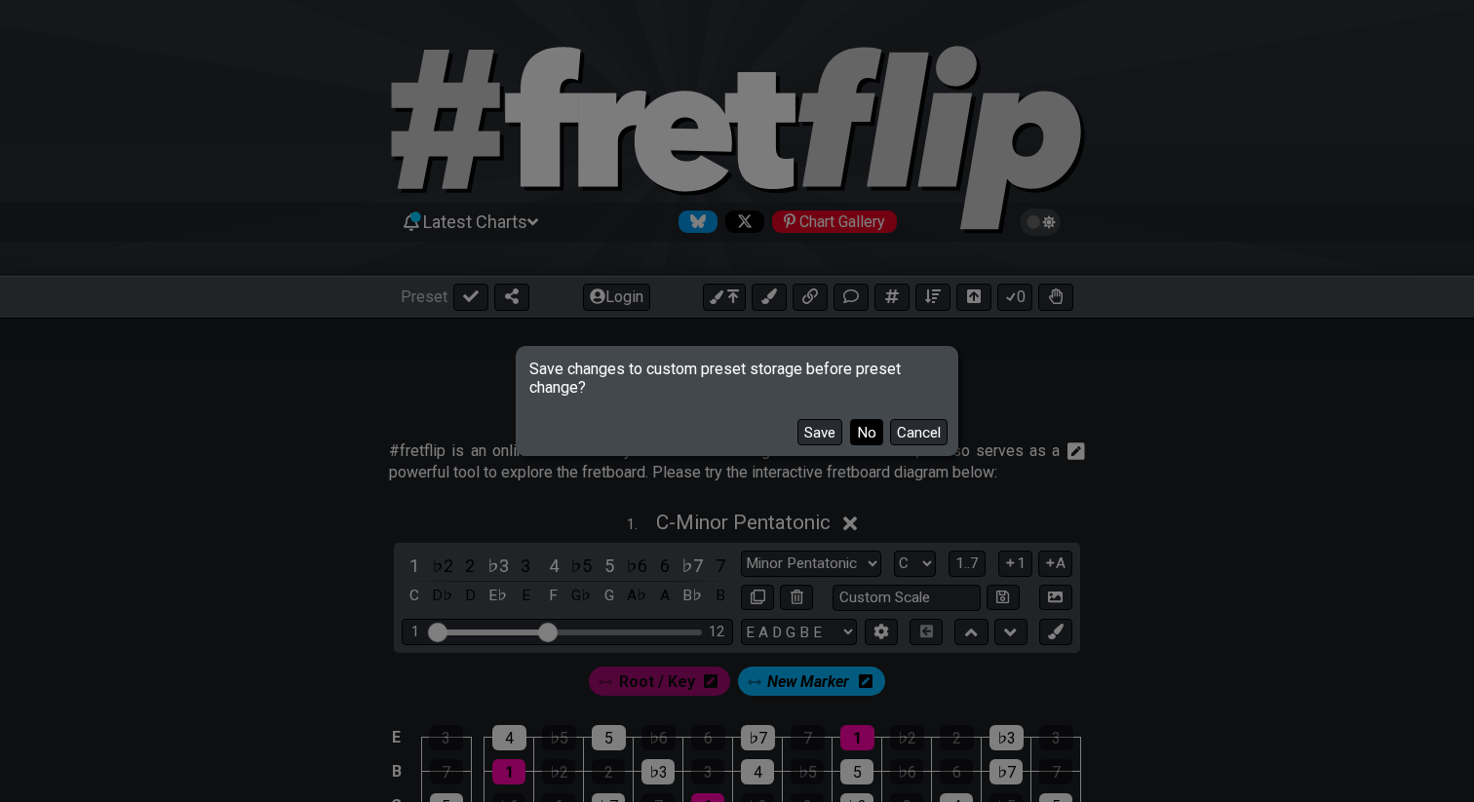
click at [868, 426] on button "No" at bounding box center [866, 432] width 33 height 26
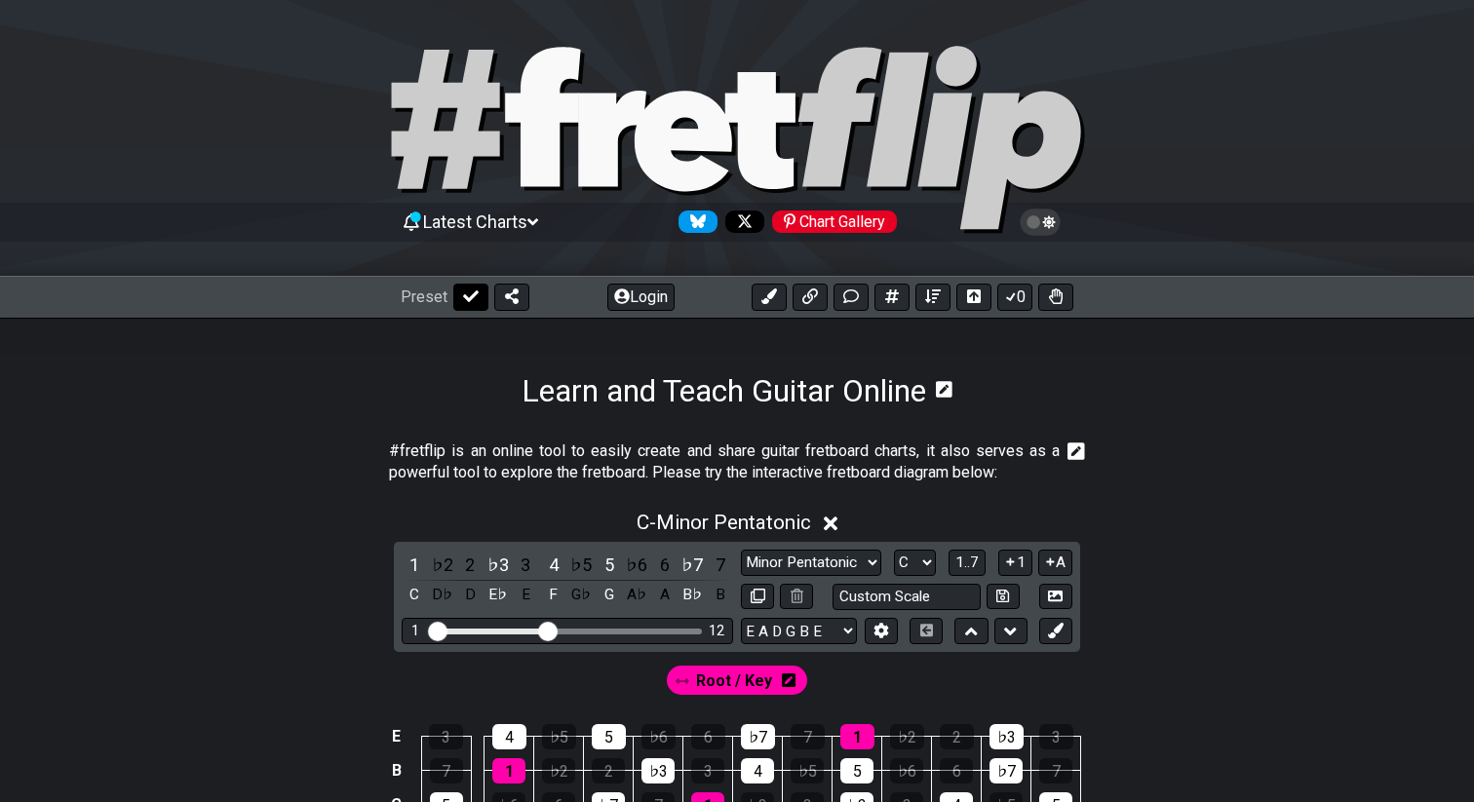
click at [464, 294] on icon at bounding box center [471, 296] width 16 height 16
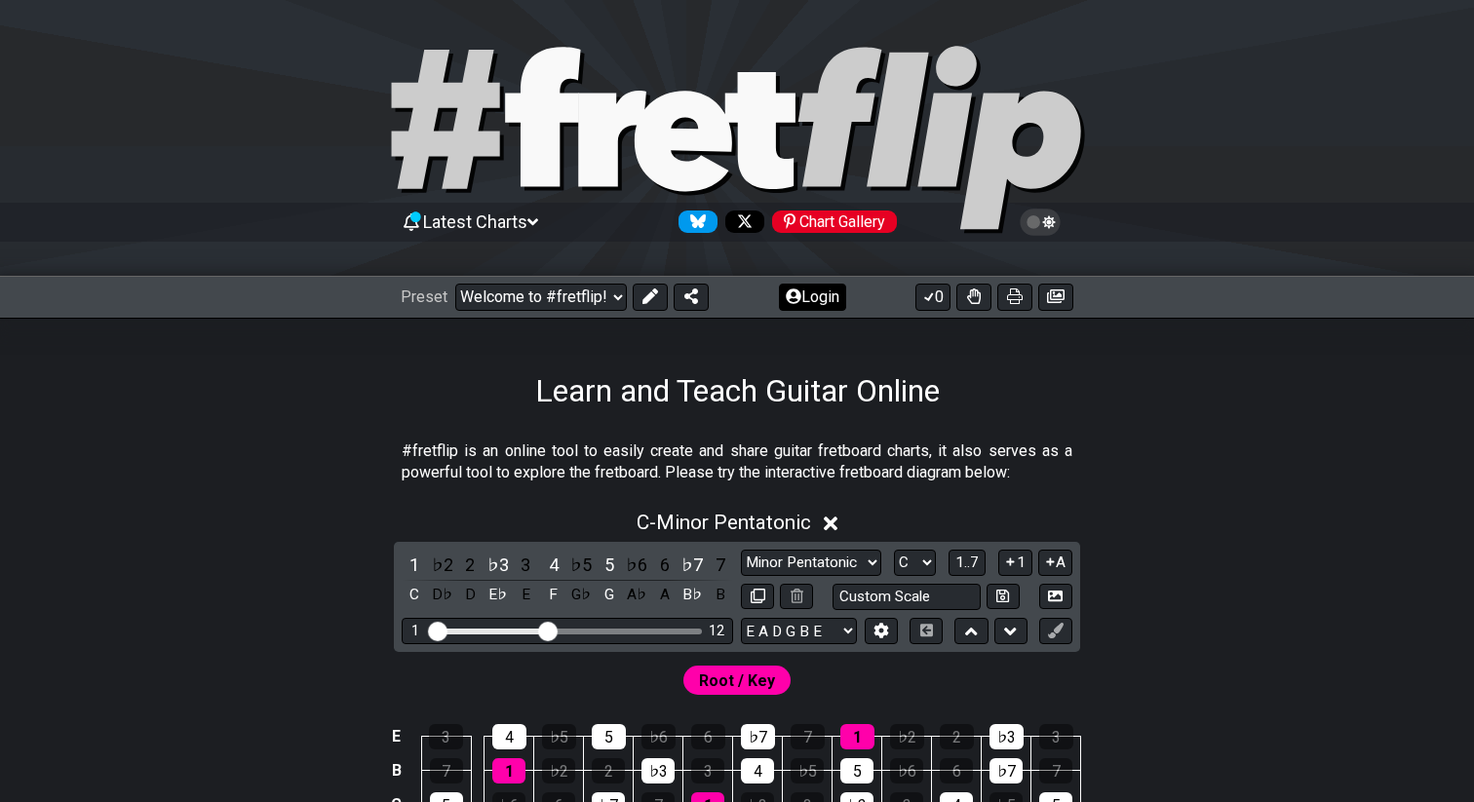
click at [802, 305] on button "Login" at bounding box center [812, 297] width 67 height 27
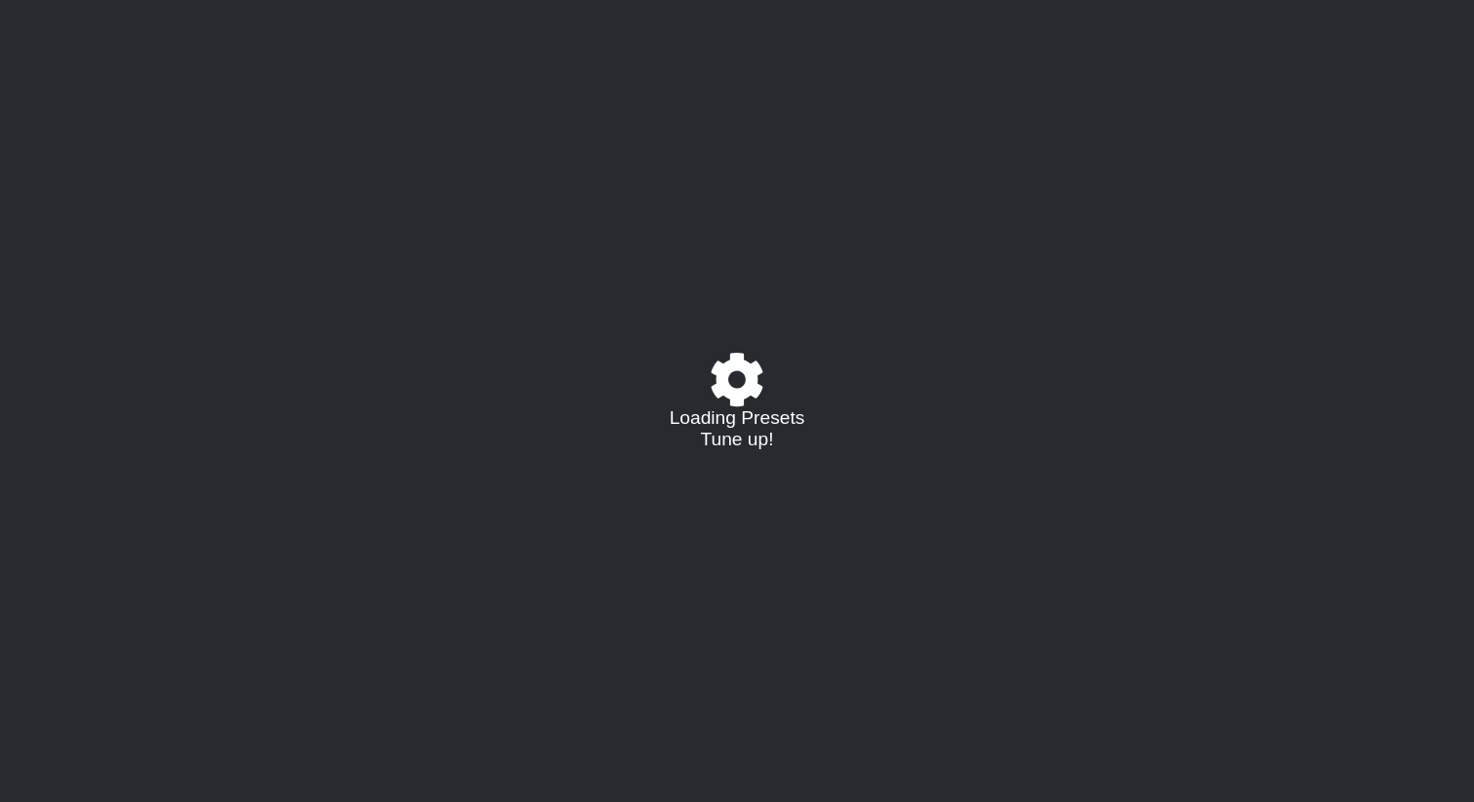
select select "C"
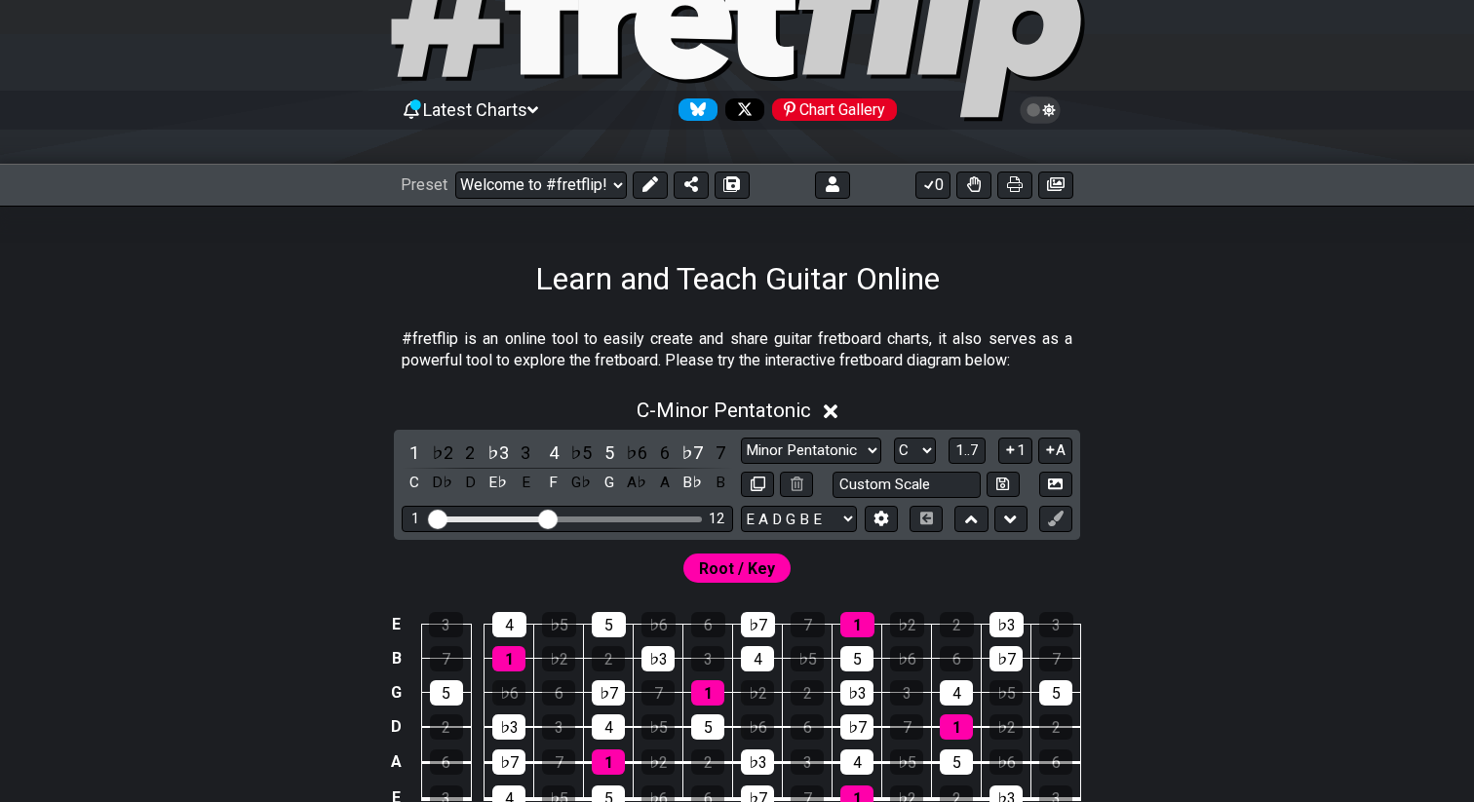
scroll to position [109, 0]
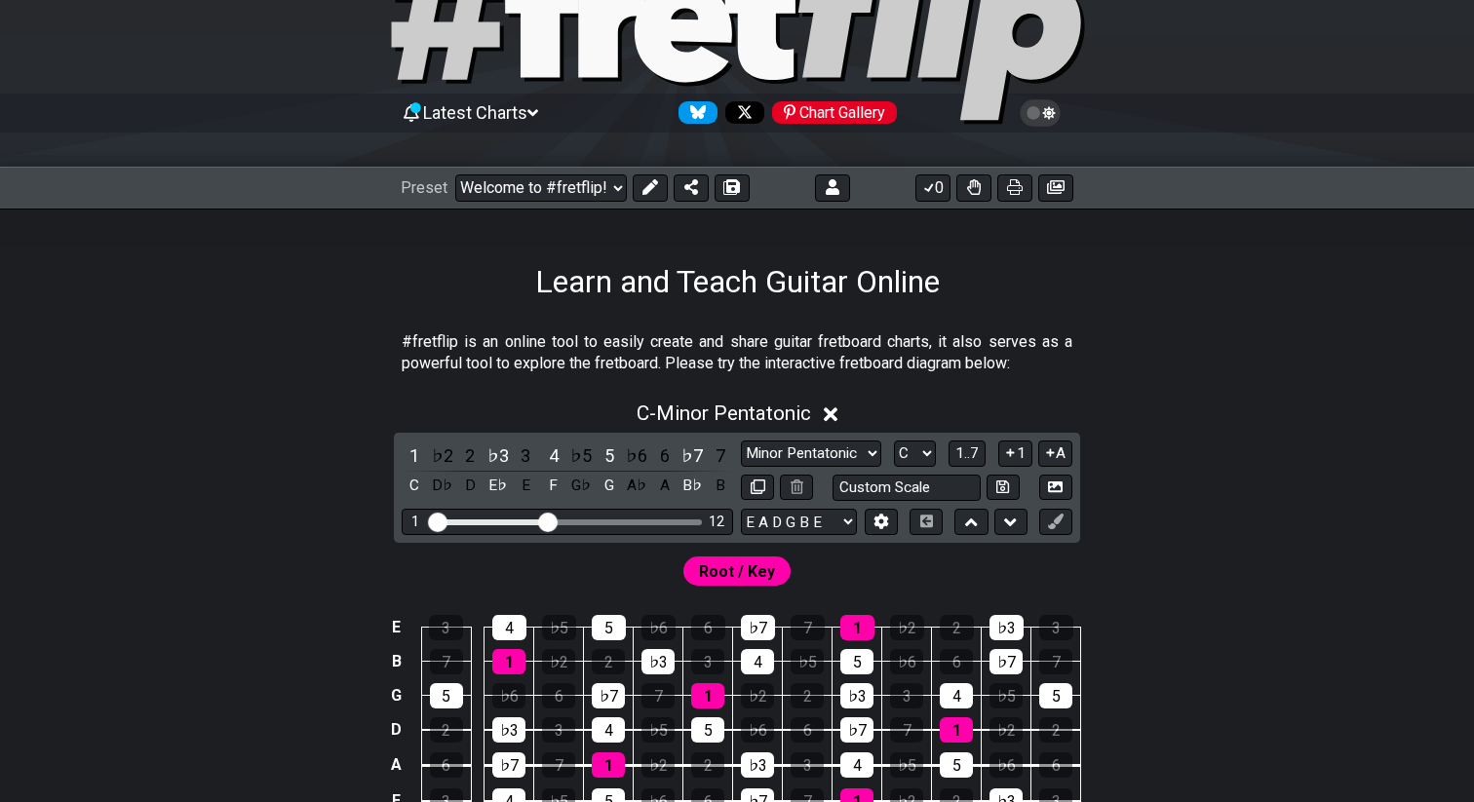
click at [584, 201] on div "Preset Welcome to #fretflip! Initial Preset Custom Preset 2 string patterns to …" at bounding box center [737, 188] width 1474 height 43
click at [584, 192] on select "Welcome to #fretflip! Initial Preset Custom Preset 2 string patterns to connect…" at bounding box center [541, 187] width 172 height 27
click at [455, 174] on select "Welcome to #fretflip! Initial Preset Custom Preset 2 string patterns to connect…" at bounding box center [541, 187] width 172 height 27
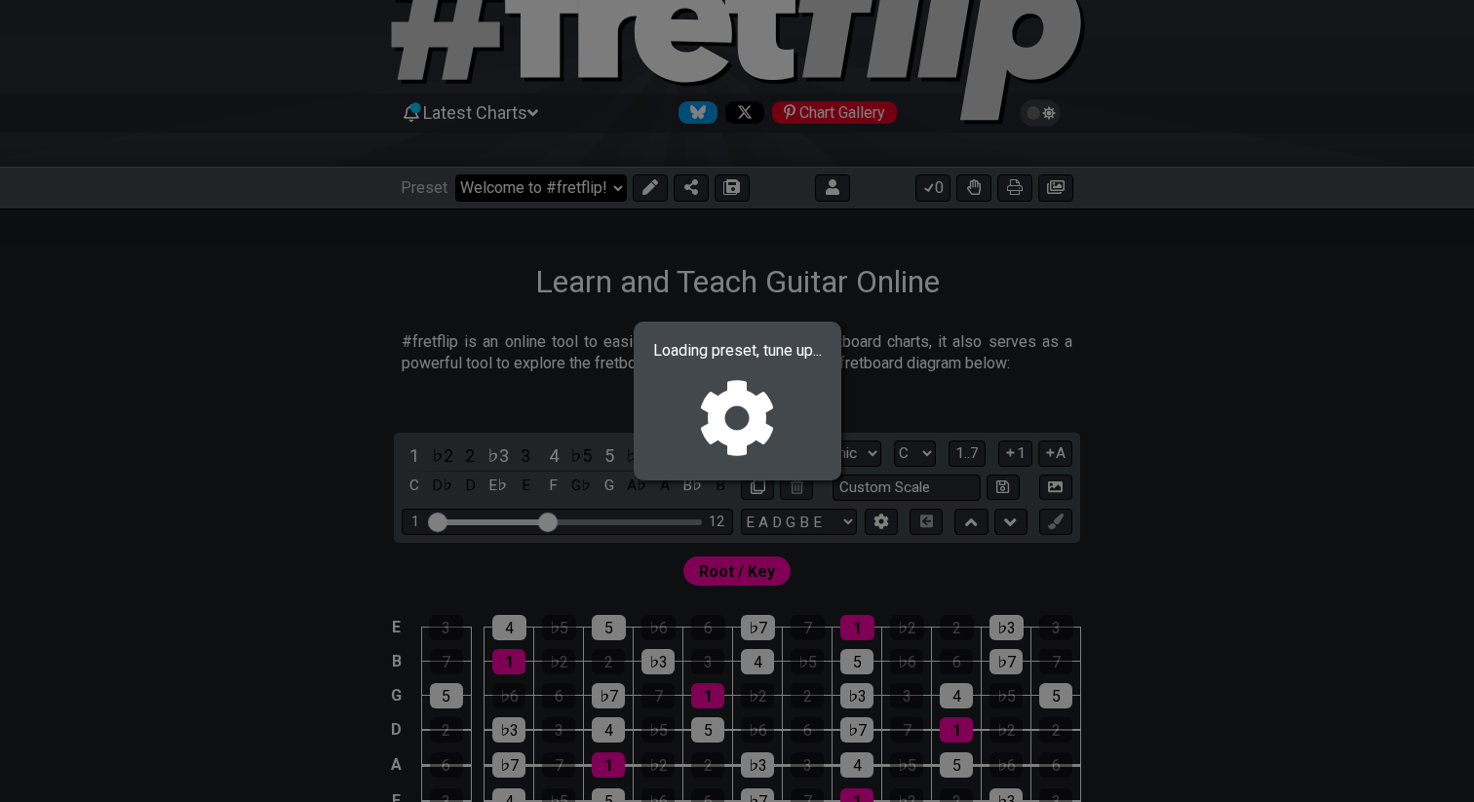
select select "/022HLA5PM"
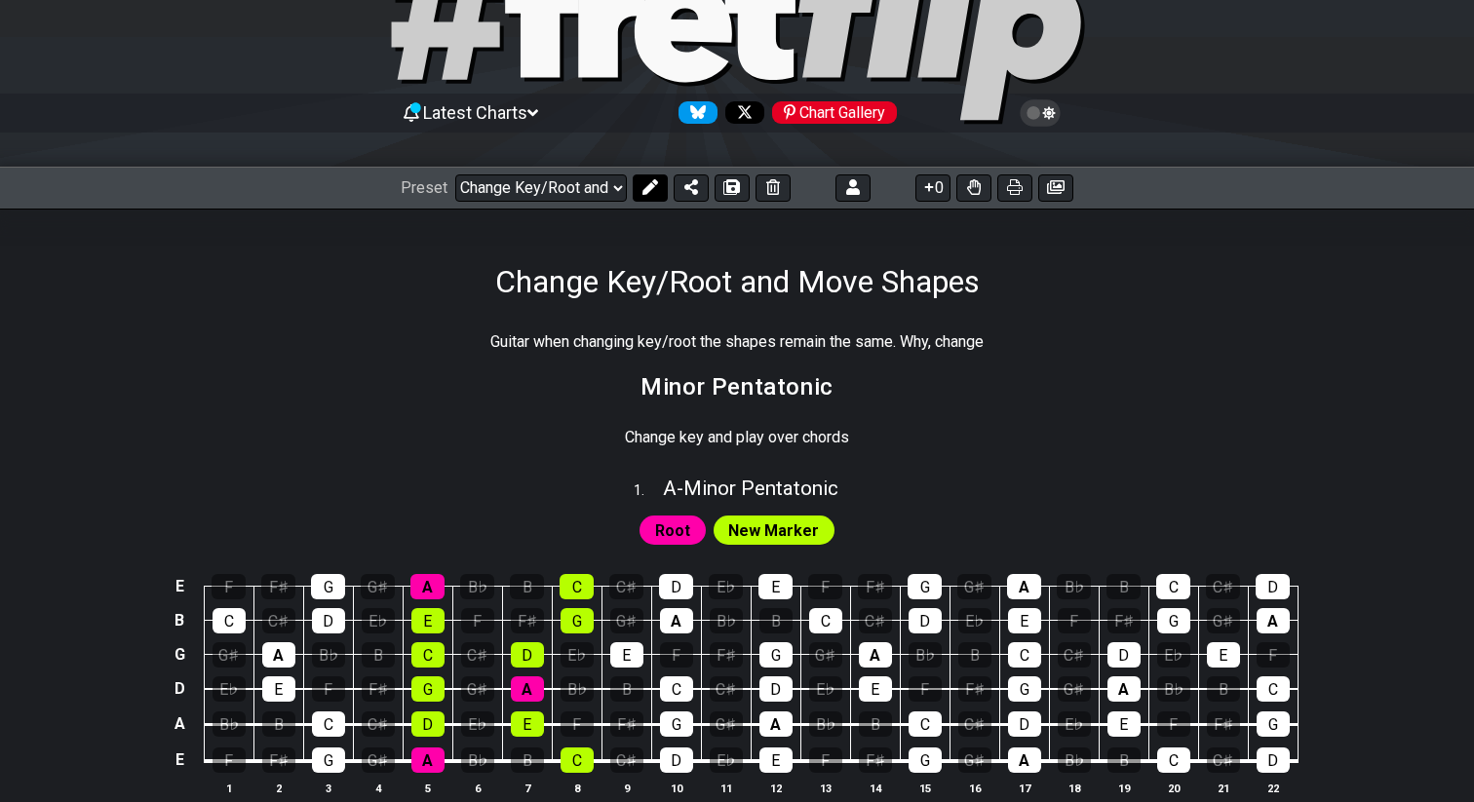
click at [647, 185] on icon at bounding box center [650, 187] width 16 height 16
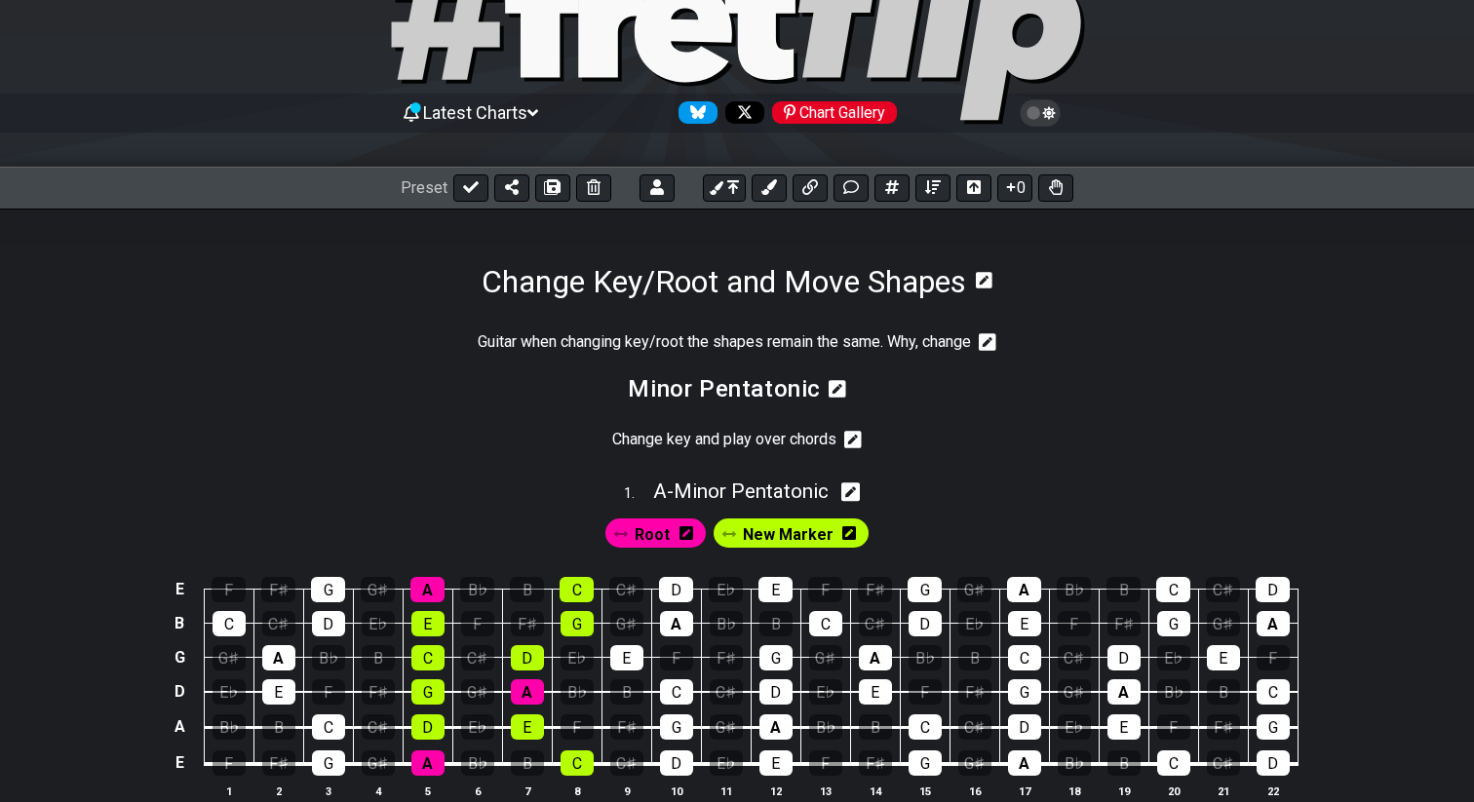
click at [992, 284] on icon at bounding box center [984, 280] width 17 height 17
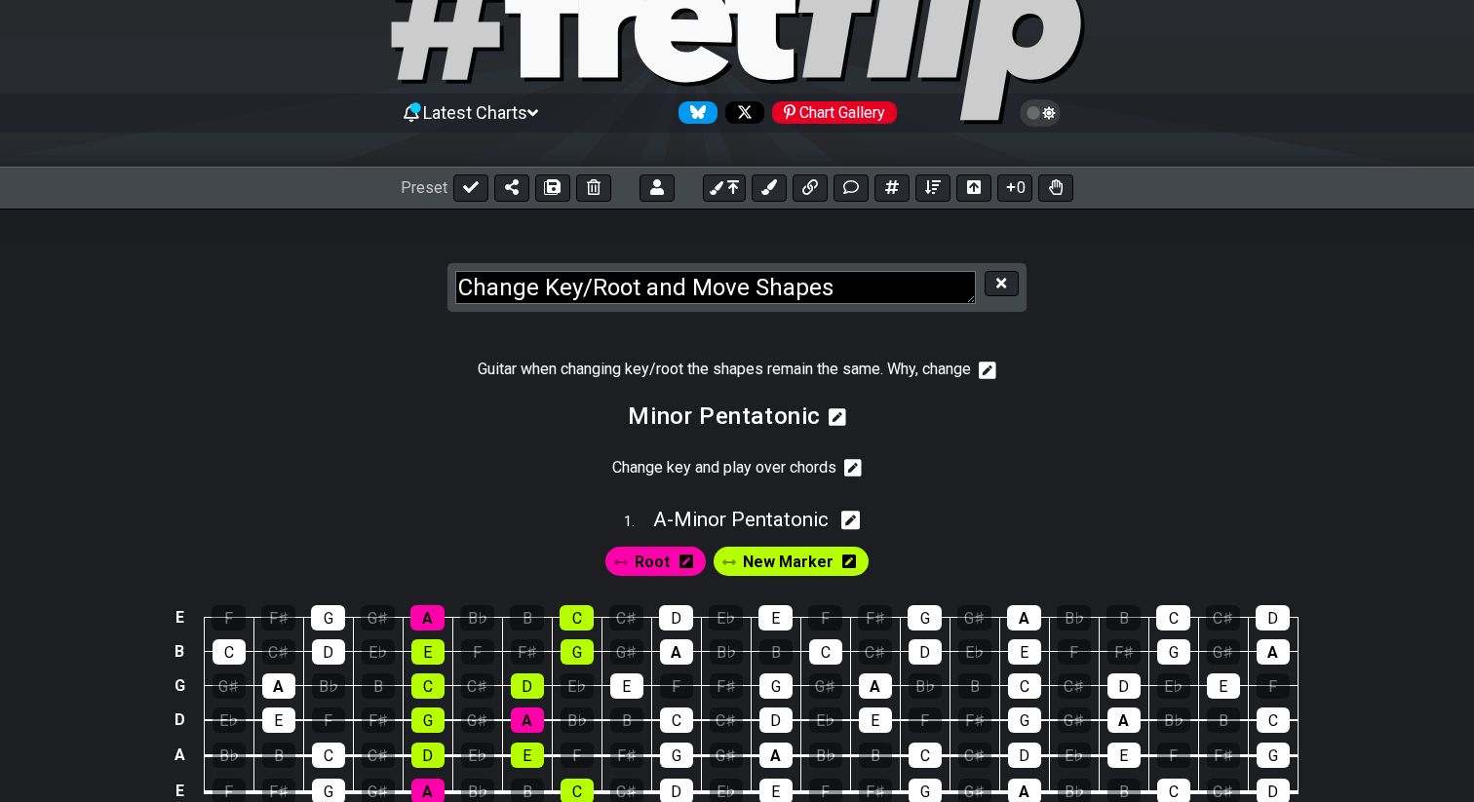
drag, startPoint x: 842, startPoint y: 283, endPoint x: 450, endPoint y: 288, distance: 391.8
click at [450, 288] on div "Change Key/Root and Move Shapes" at bounding box center [736, 288] width 578 height 50
type textarea "Movable Guitar shapes"
click at [996, 288] on icon at bounding box center [1001, 283] width 10 height 15
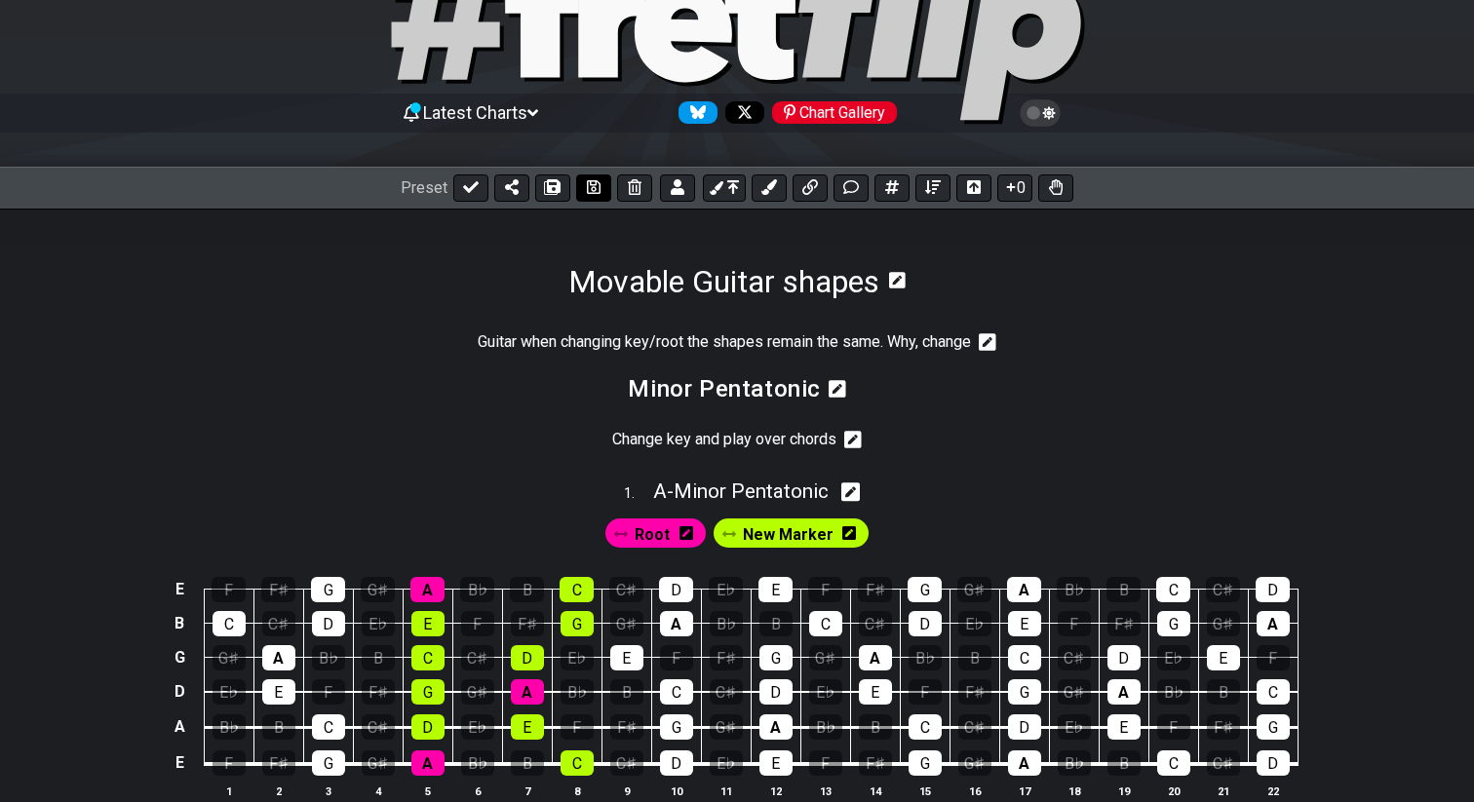
click at [594, 179] on icon at bounding box center [594, 187] width 14 height 16
click at [991, 341] on icon at bounding box center [987, 341] width 18 height 19
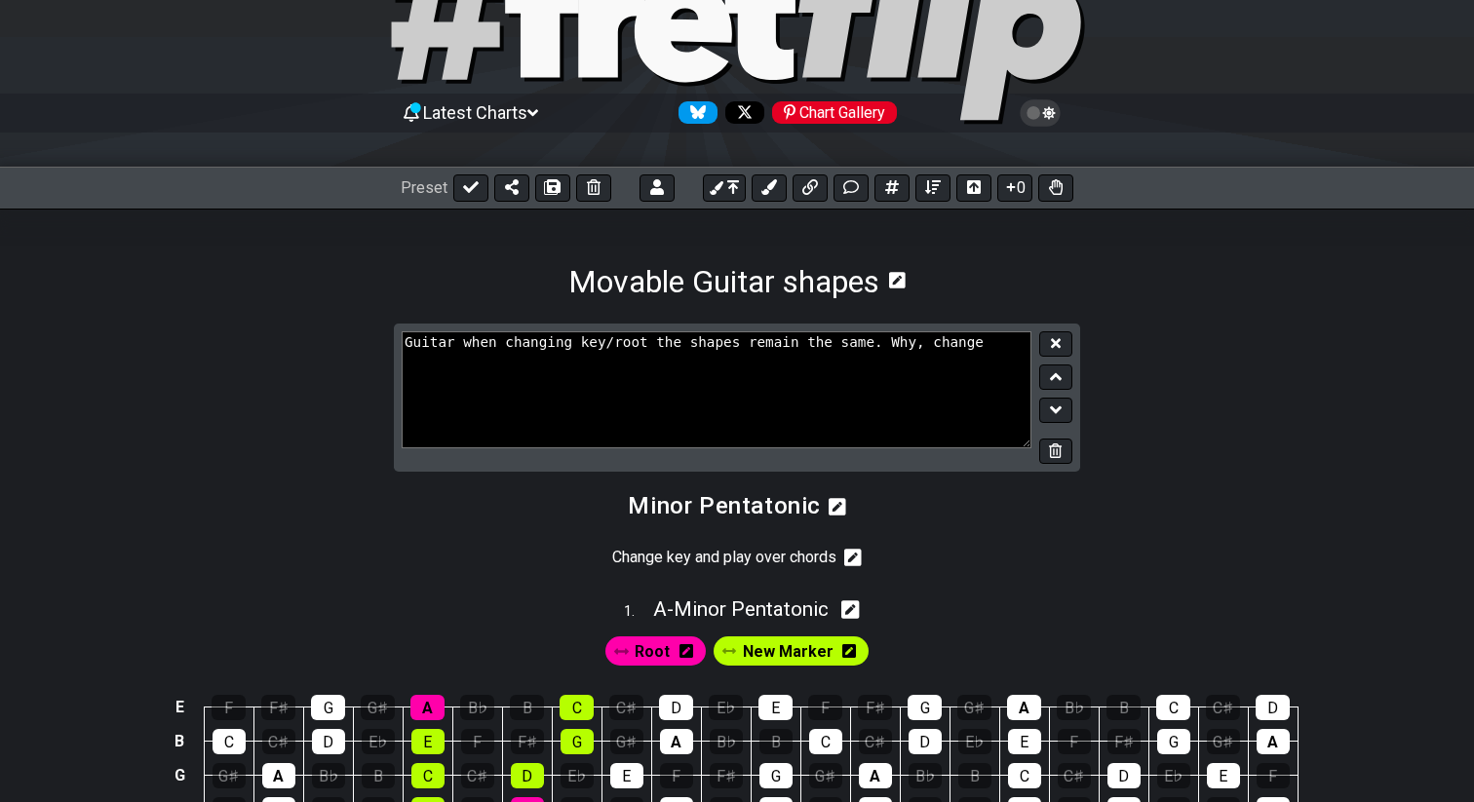
click at [406, 338] on textarea "Guitar when changing key/root the shapes remain the same. Why, change" at bounding box center [717, 389] width 630 height 117
type textarea "All shapes are movable, Guitar when changing key/root the shapes remain the sam…"
click at [1054, 344] on icon at bounding box center [1056, 343] width 10 height 10
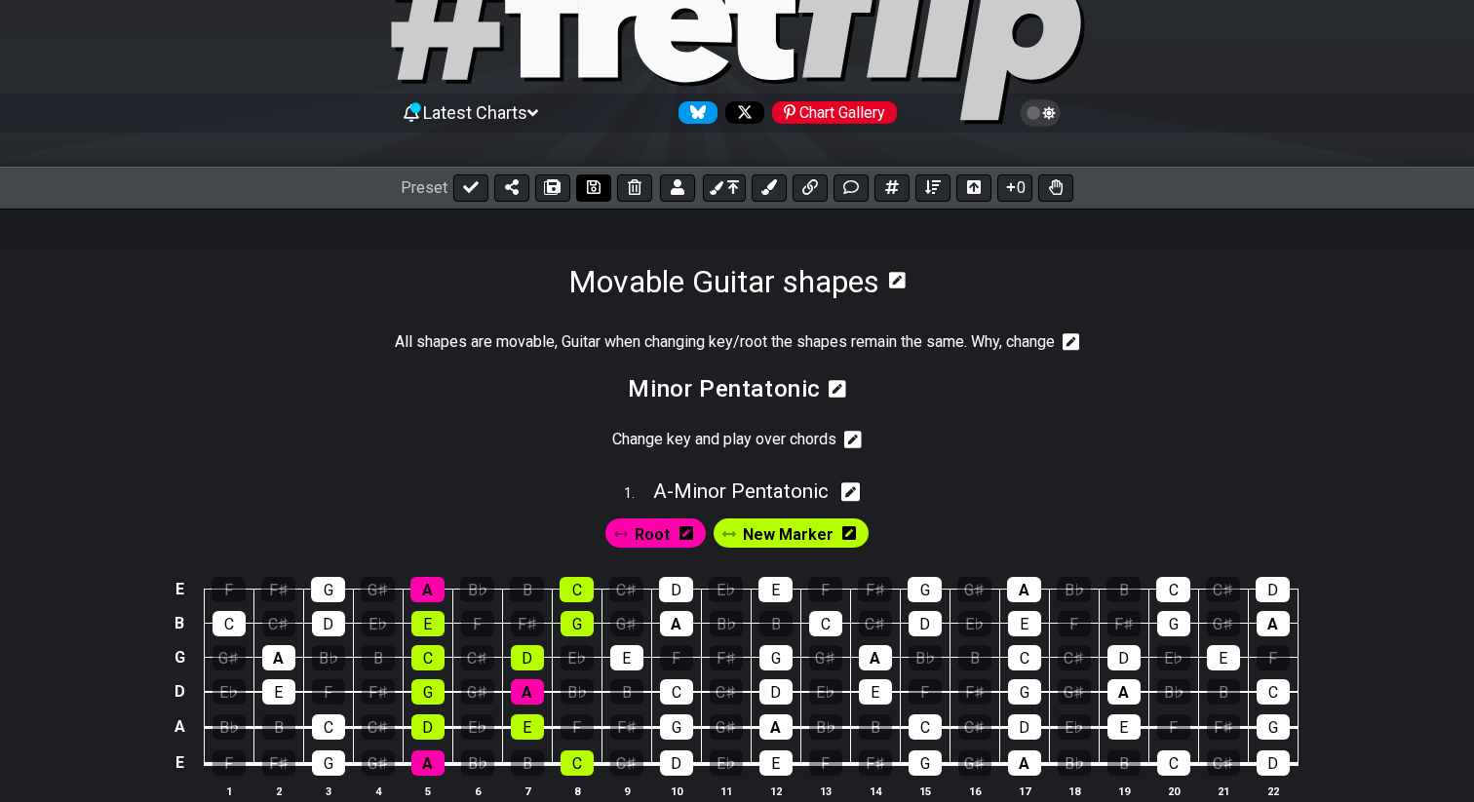
click at [590, 179] on icon at bounding box center [594, 187] width 14 height 16
click at [1070, 341] on icon at bounding box center [1071, 342] width 18 height 18
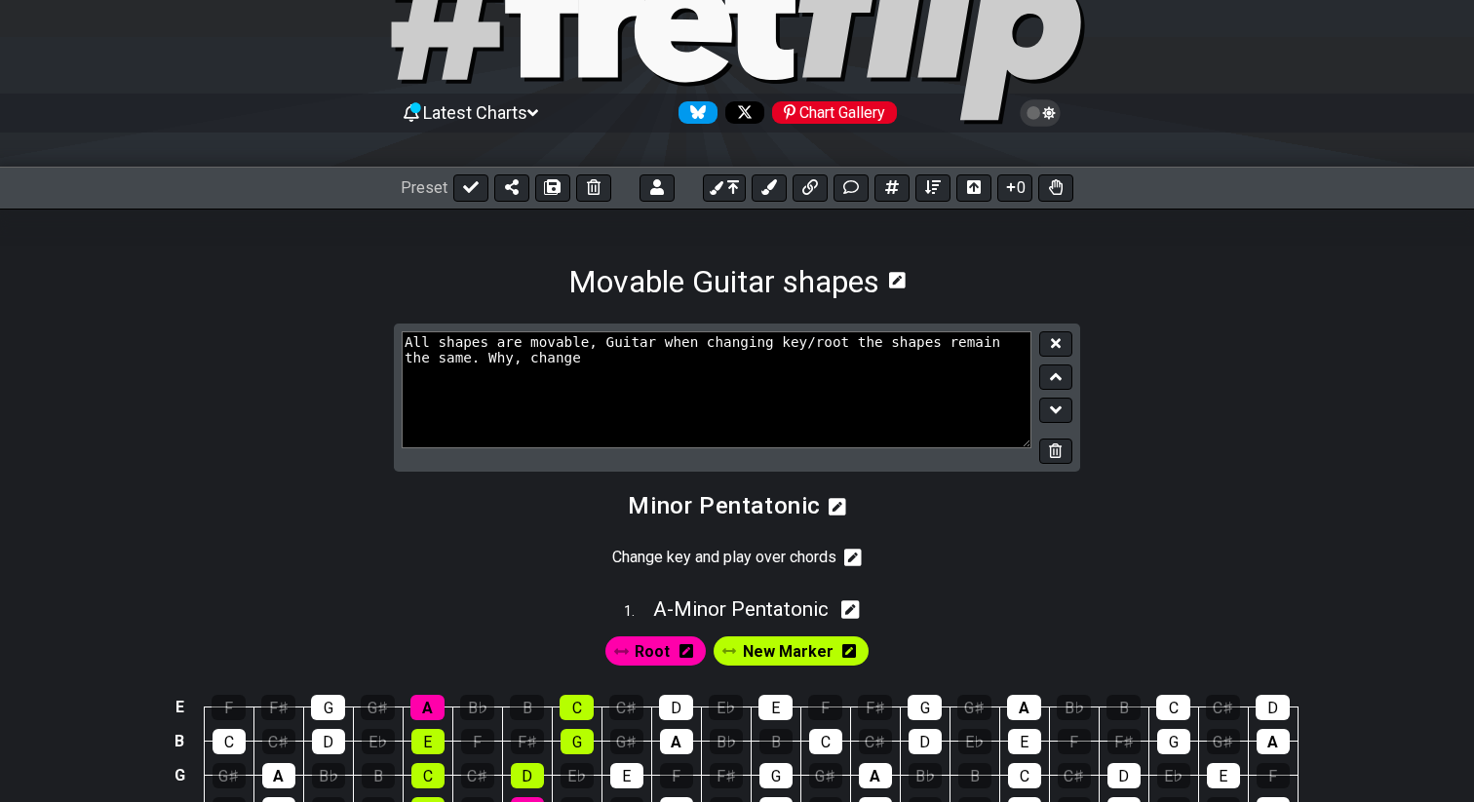
click at [658, 365] on textarea "All shapes are movable, Guitar when changing key/root the shapes remain the sam…" at bounding box center [717, 389] width 630 height 117
type textarea "All shapes are movable, Guitar when changing key/root the shapes remain the sam…"
click at [1065, 343] on button at bounding box center [1055, 344] width 33 height 26
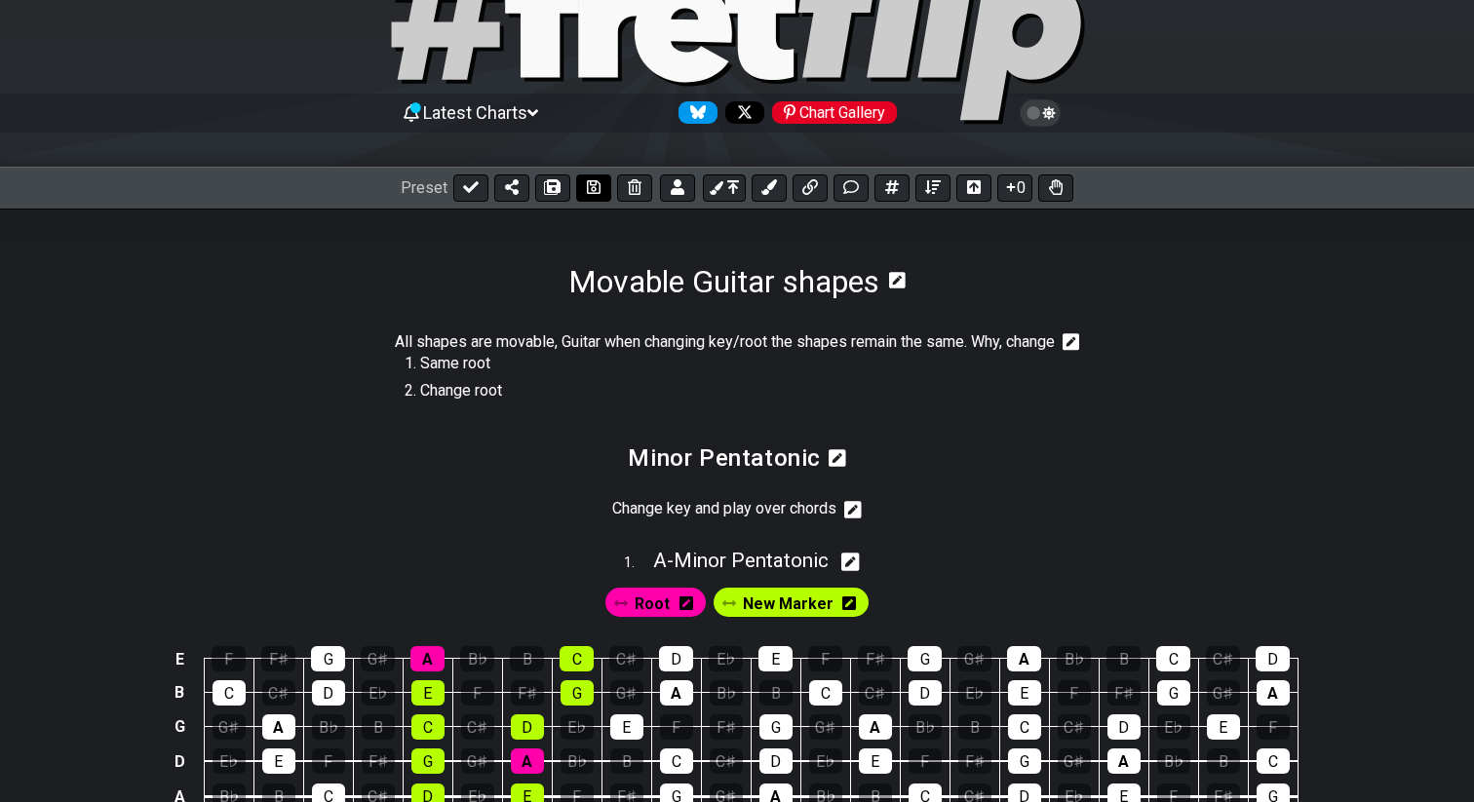
click at [588, 187] on icon at bounding box center [594, 187] width 14 height 16
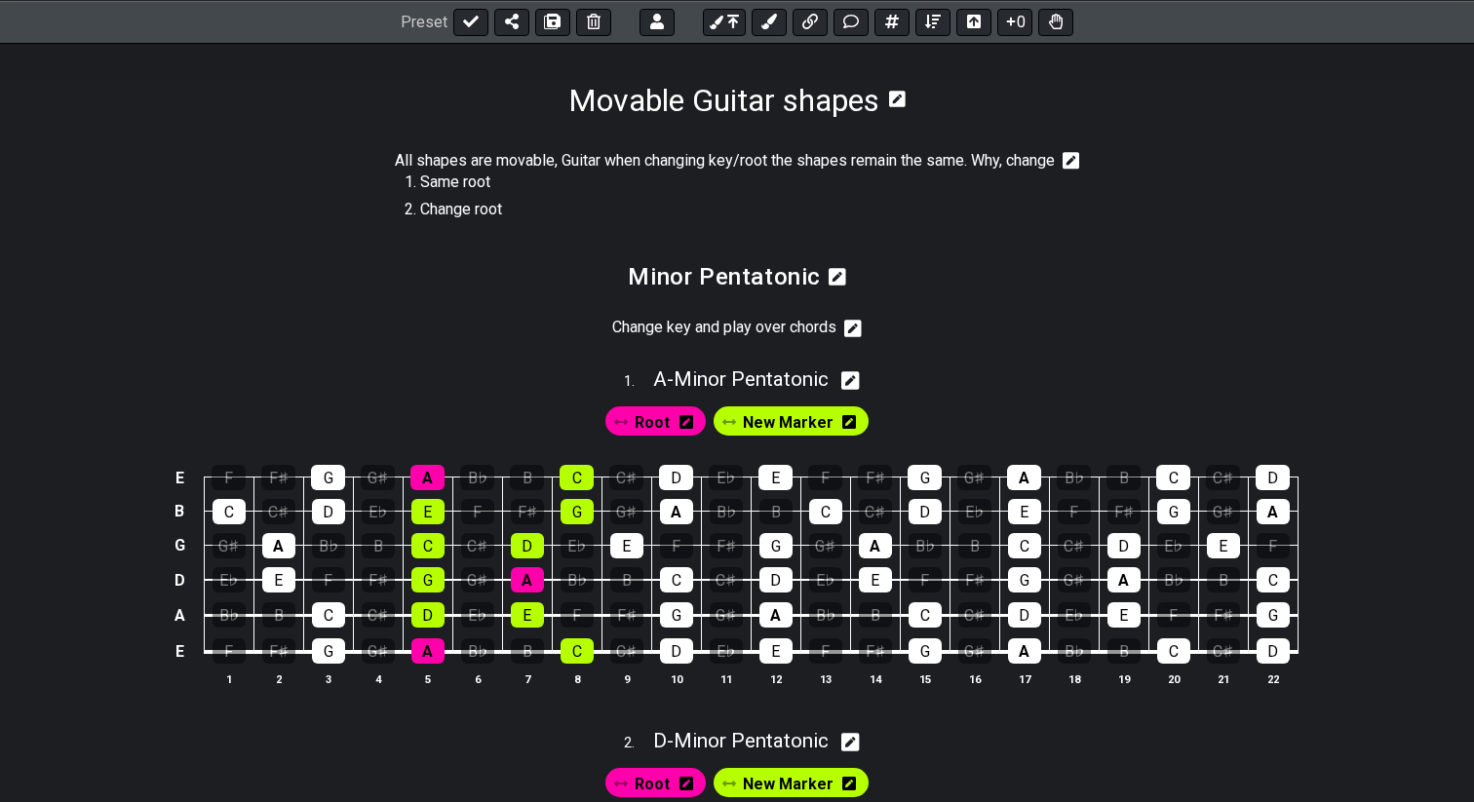
scroll to position [294, 0]
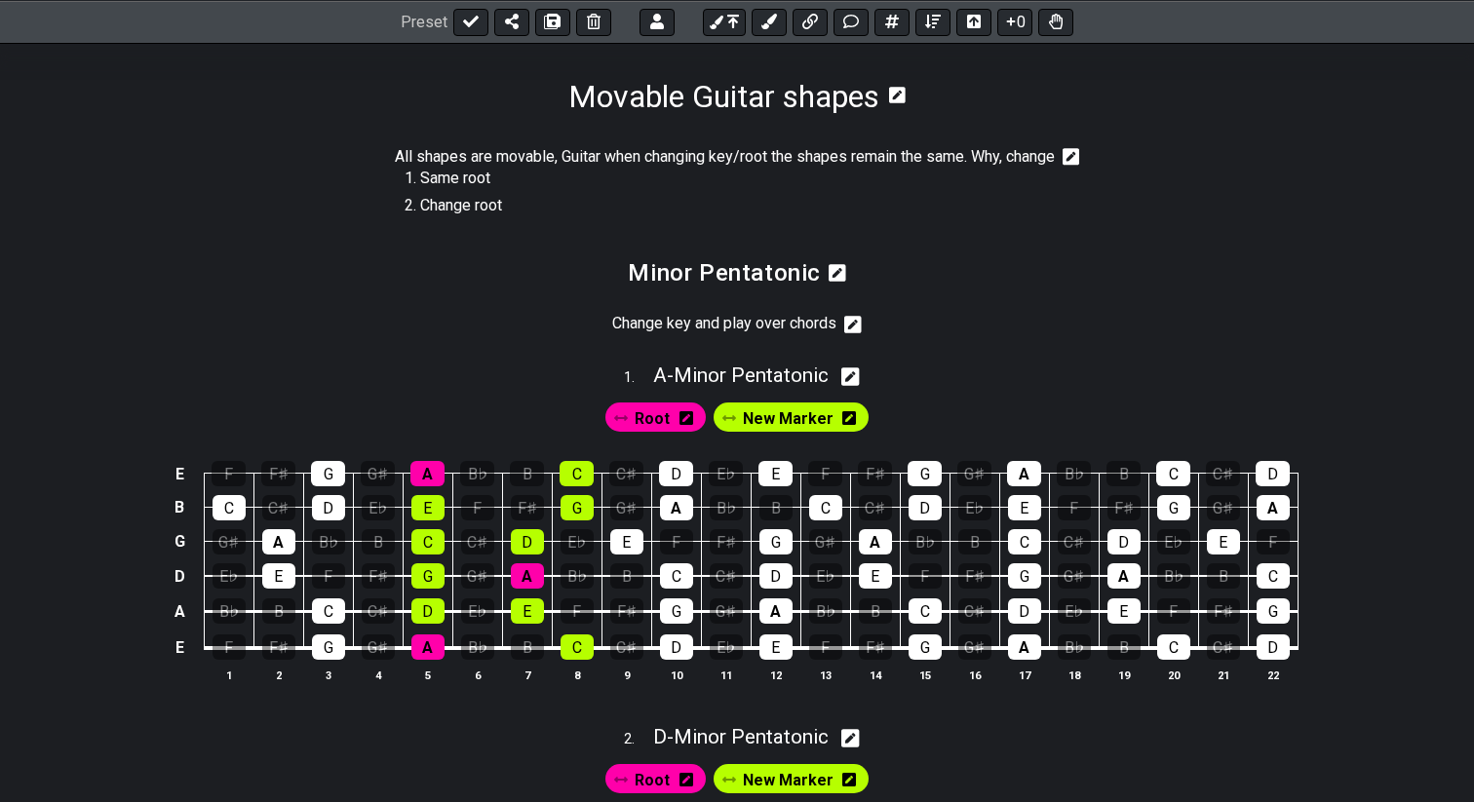
click at [650, 433] on span "Root" at bounding box center [651, 418] width 35 height 28
click at [1032, 486] on div "A" at bounding box center [1024, 473] width 34 height 25
click at [1015, 660] on div "A" at bounding box center [1024, 646] width 33 height 25
click at [1110, 589] on div "A" at bounding box center [1123, 575] width 33 height 25
click at [776, 420] on div "New Marker" at bounding box center [790, 417] width 164 height 37
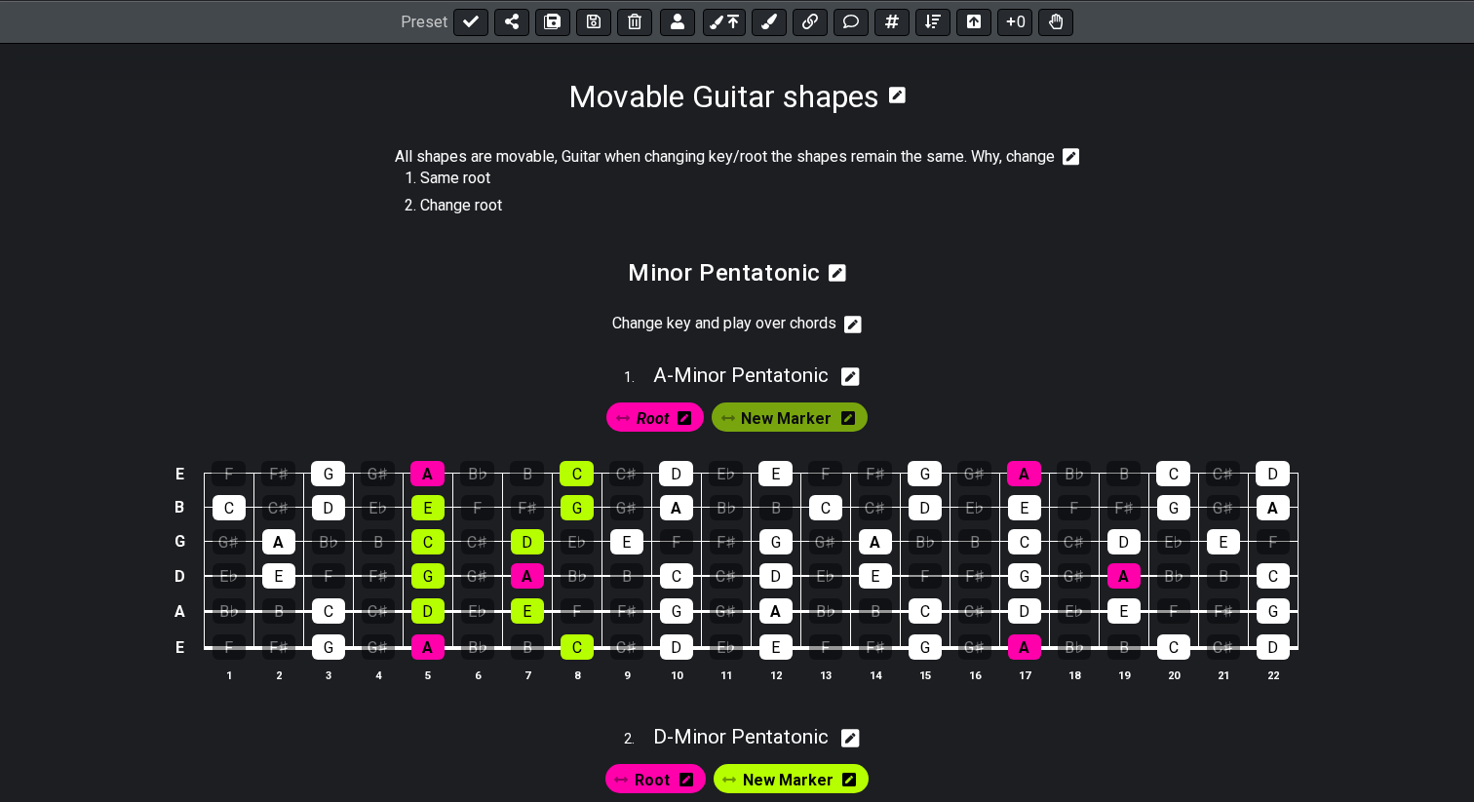
click at [775, 433] on span "New Marker" at bounding box center [786, 418] width 91 height 28
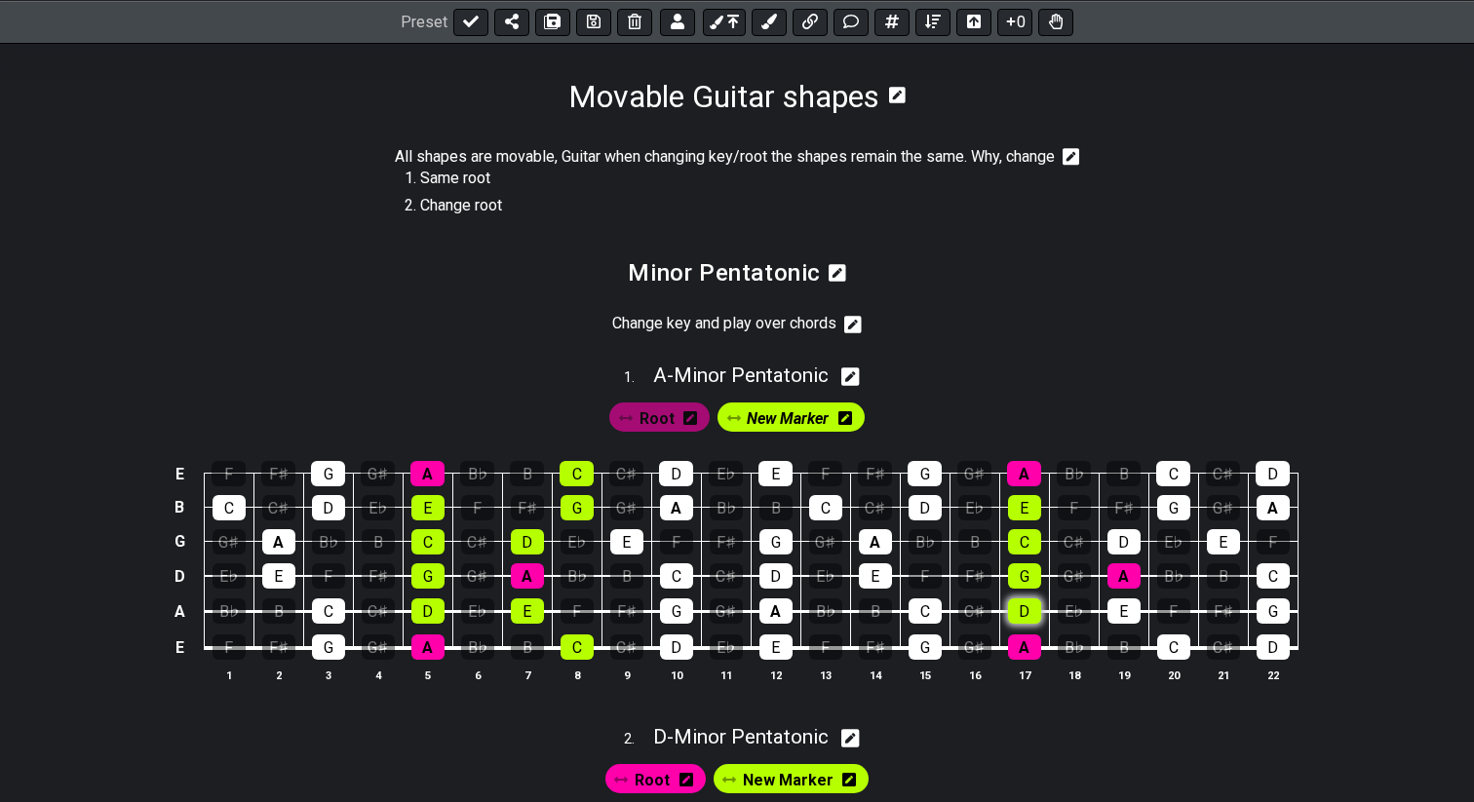
drag, startPoint x: 1023, startPoint y: 528, endPoint x: 1022, endPoint y: 623, distance: 94.5
click at [1022, 623] on tbody "E F F♯ G G♯ A B♭ B C C♯ D E♭ E F F♯ G G♯ A B♭ B C C♯ D B C C♯ D E♭ E F F♯ G G♯ …" at bounding box center [733, 554] width 1130 height 229
click at [1119, 624] on div "E" at bounding box center [1123, 610] width 33 height 25
click at [1117, 555] on div "D" at bounding box center [1123, 541] width 33 height 25
click at [1164, 520] on div "G" at bounding box center [1173, 507] width 33 height 25
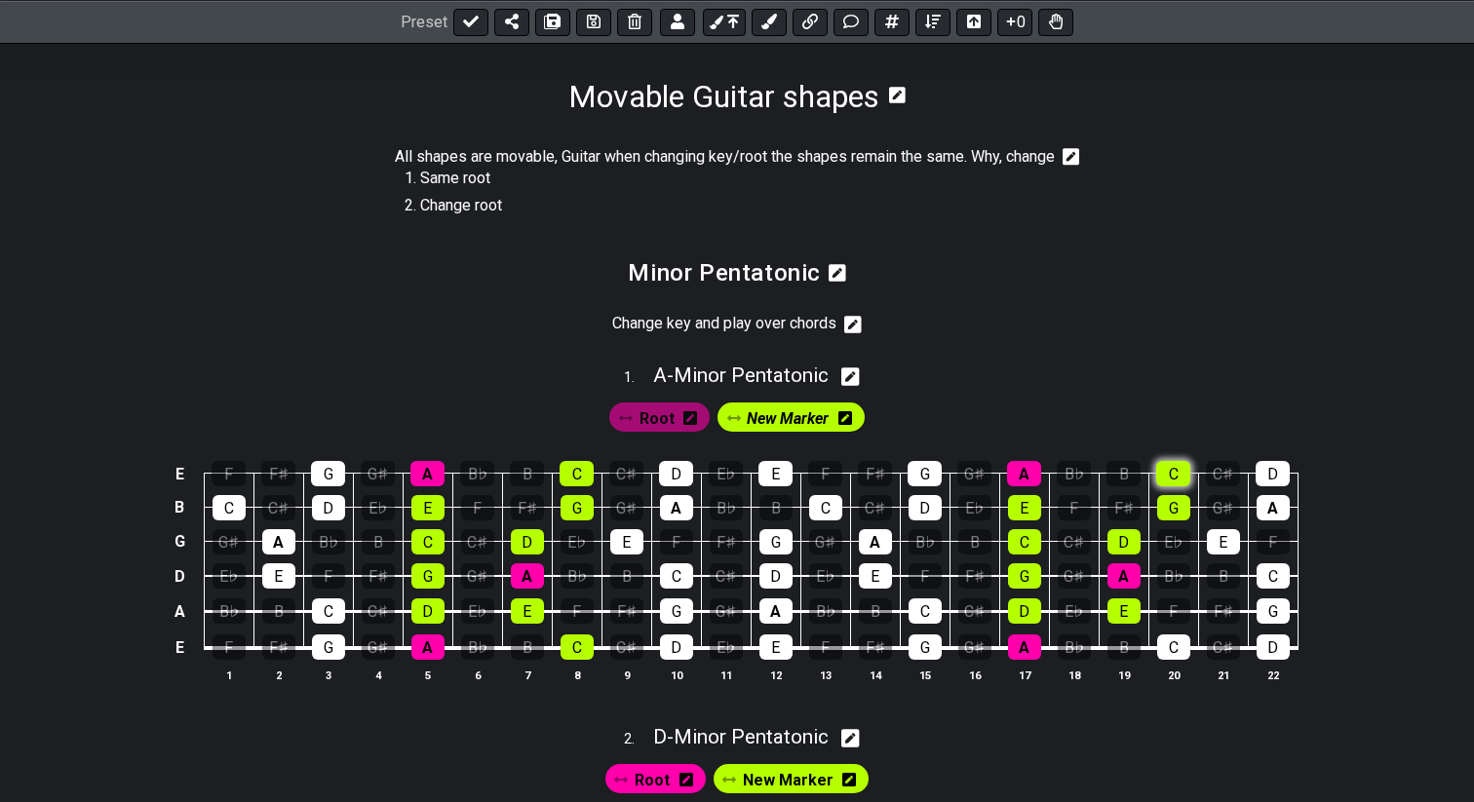
click at [1168, 486] on div "C" at bounding box center [1173, 473] width 34 height 25
click at [1169, 660] on div "C" at bounding box center [1173, 646] width 33 height 25
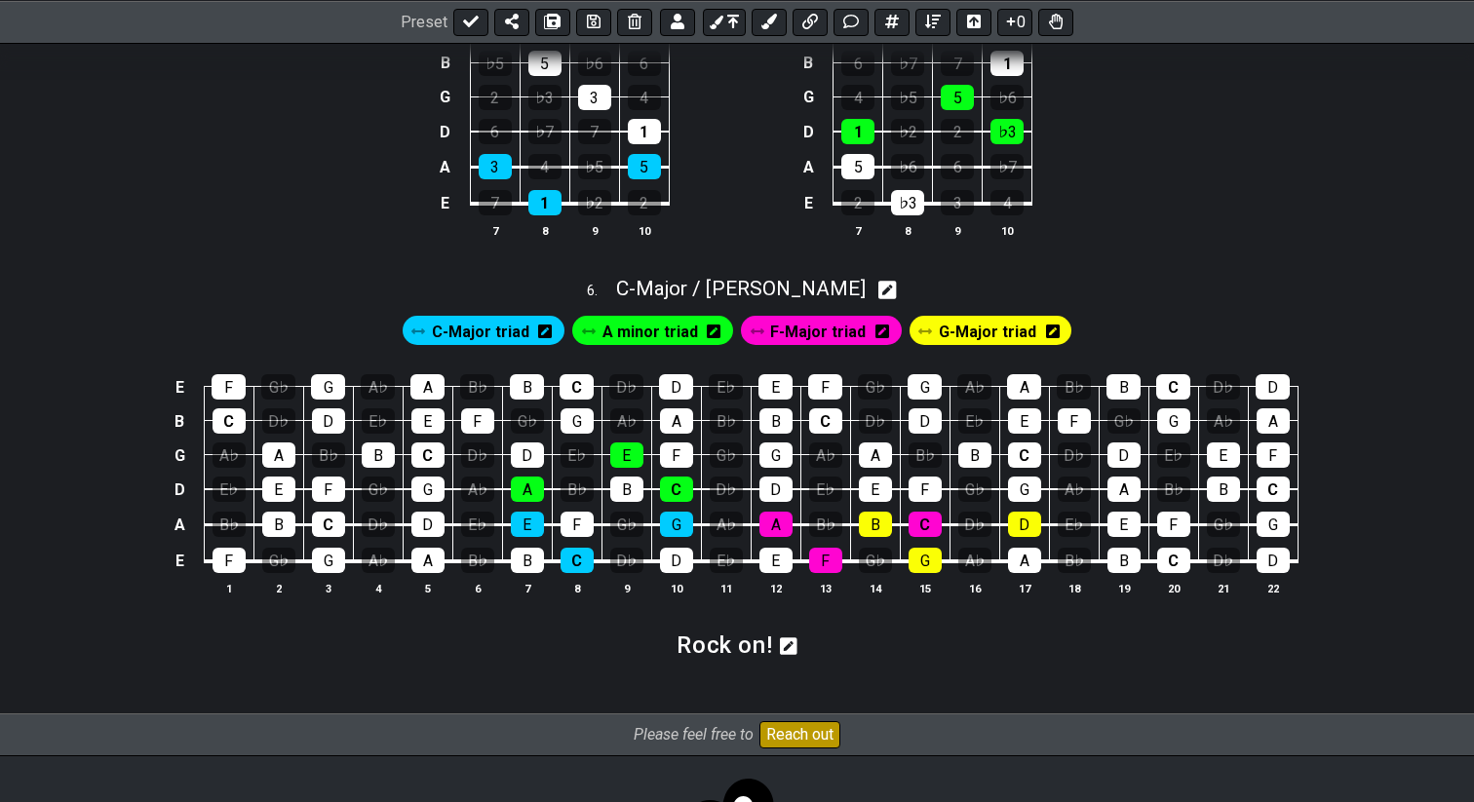
scroll to position [1970, 0]
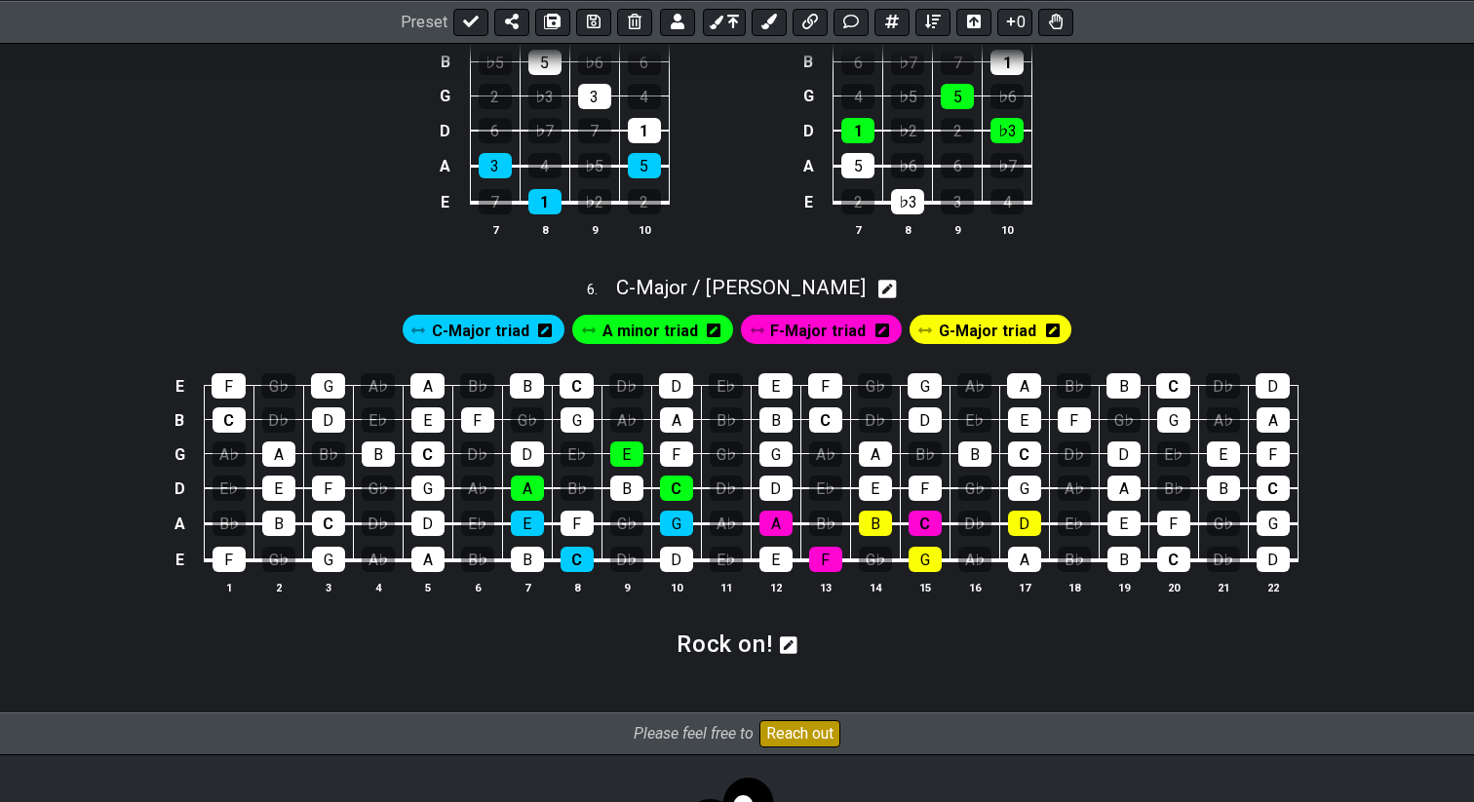
click at [985, 345] on span "G-Major triad" at bounding box center [987, 331] width 97 height 28
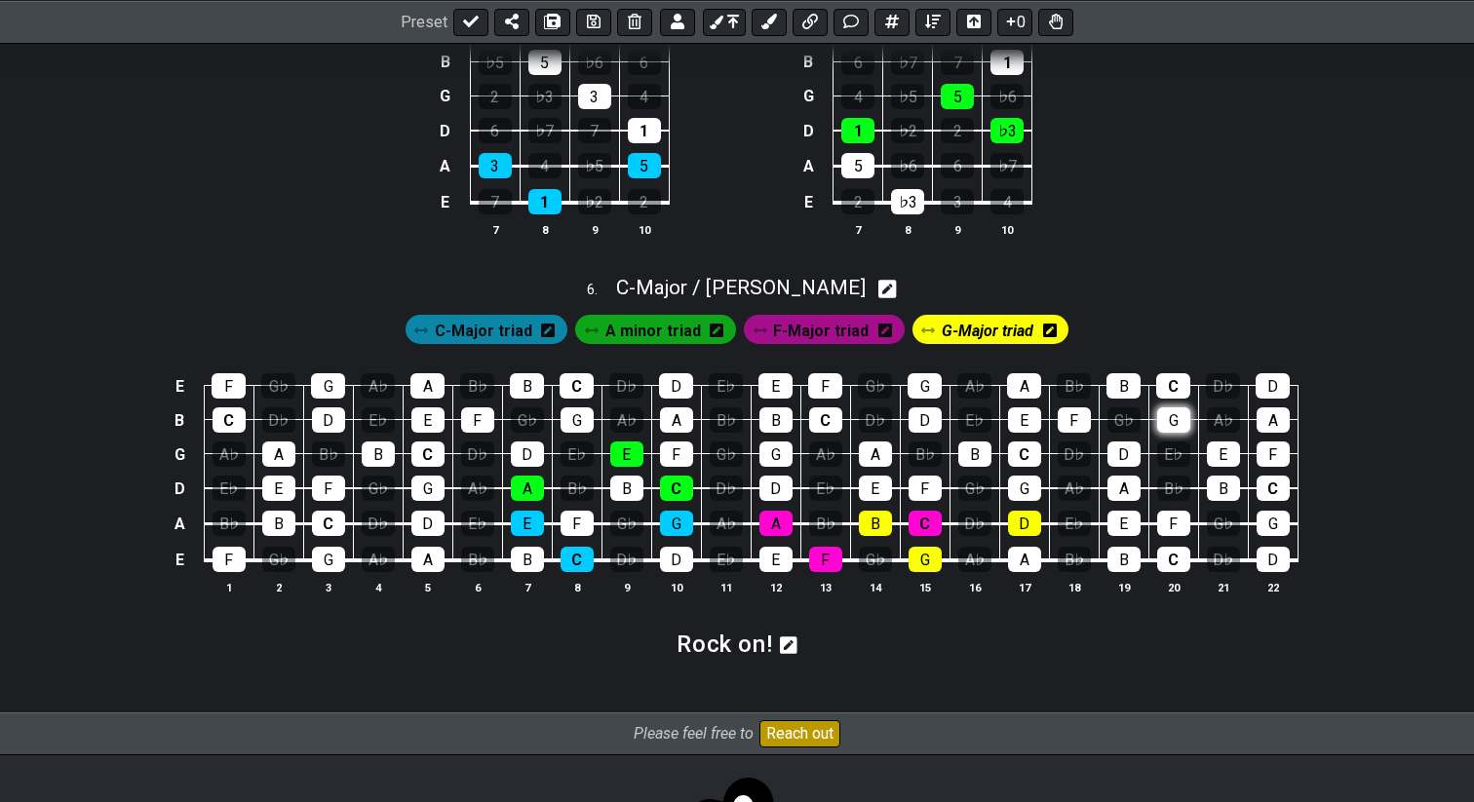
click at [1167, 433] on div "G" at bounding box center [1173, 419] width 33 height 25
click at [1121, 394] on div "B" at bounding box center [1123, 385] width 34 height 25
click at [1271, 399] on div "D" at bounding box center [1272, 385] width 34 height 25
click at [844, 343] on span "F-Major triad" at bounding box center [821, 331] width 96 height 28
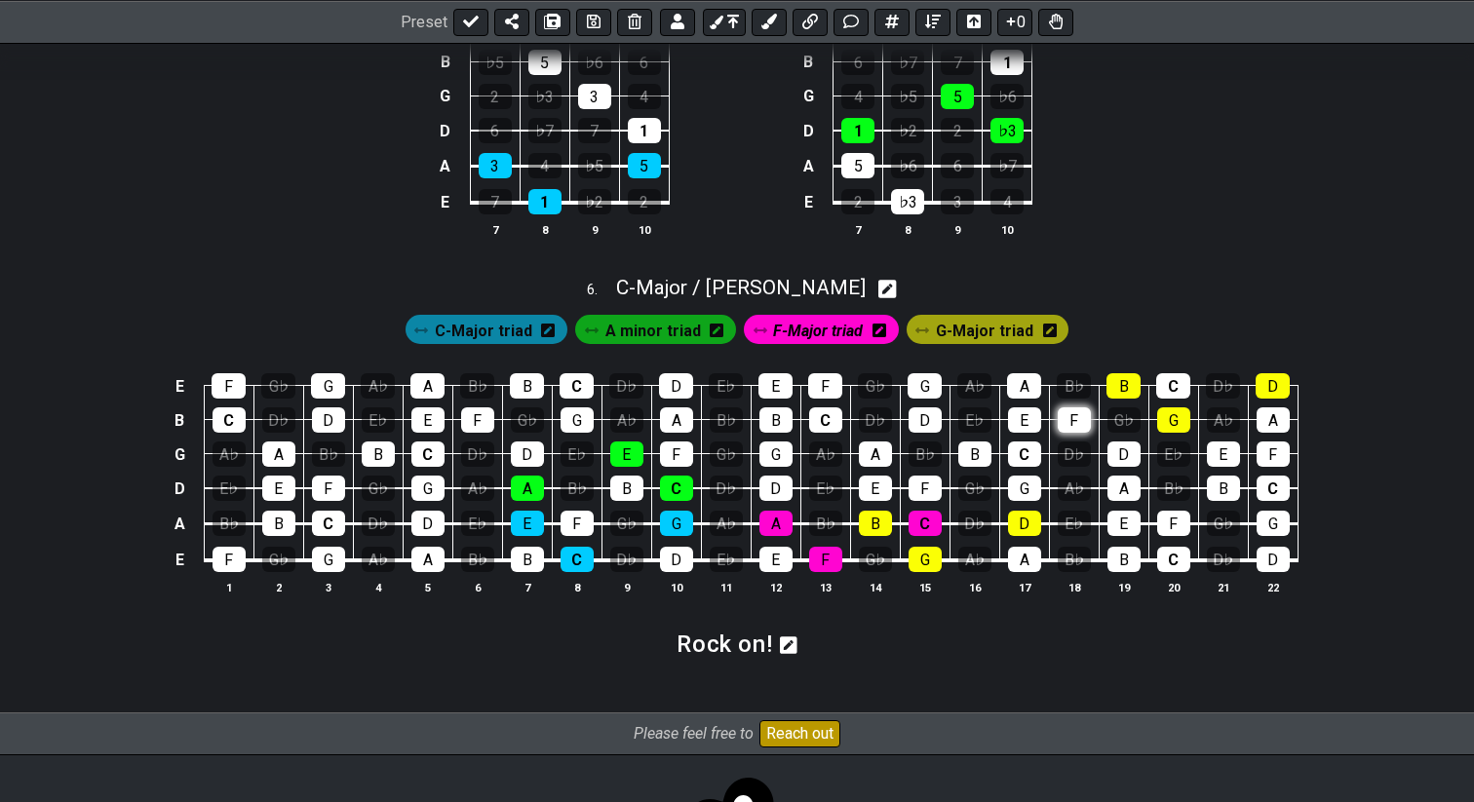
click at [1068, 433] on div "F" at bounding box center [1073, 419] width 33 height 25
click at [1021, 399] on div "A" at bounding box center [1024, 385] width 34 height 25
click at [1173, 399] on div "C" at bounding box center [1173, 385] width 34 height 25
click at [629, 345] on span "A minor triad" at bounding box center [653, 331] width 96 height 28
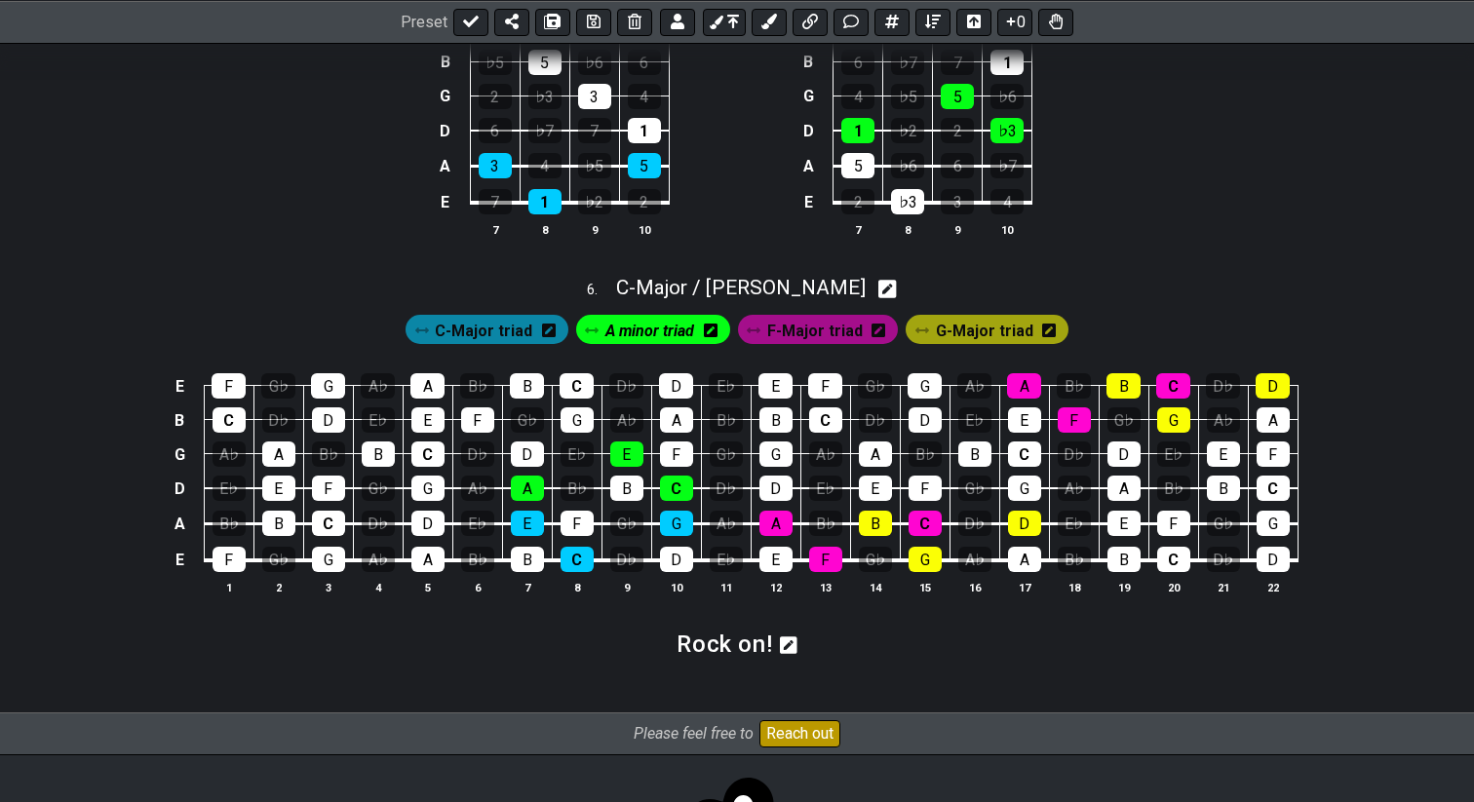
click at [950, 345] on span "G-Major triad" at bounding box center [984, 331] width 97 height 28
click at [950, 345] on span "G-Major triad" at bounding box center [987, 331] width 92 height 28
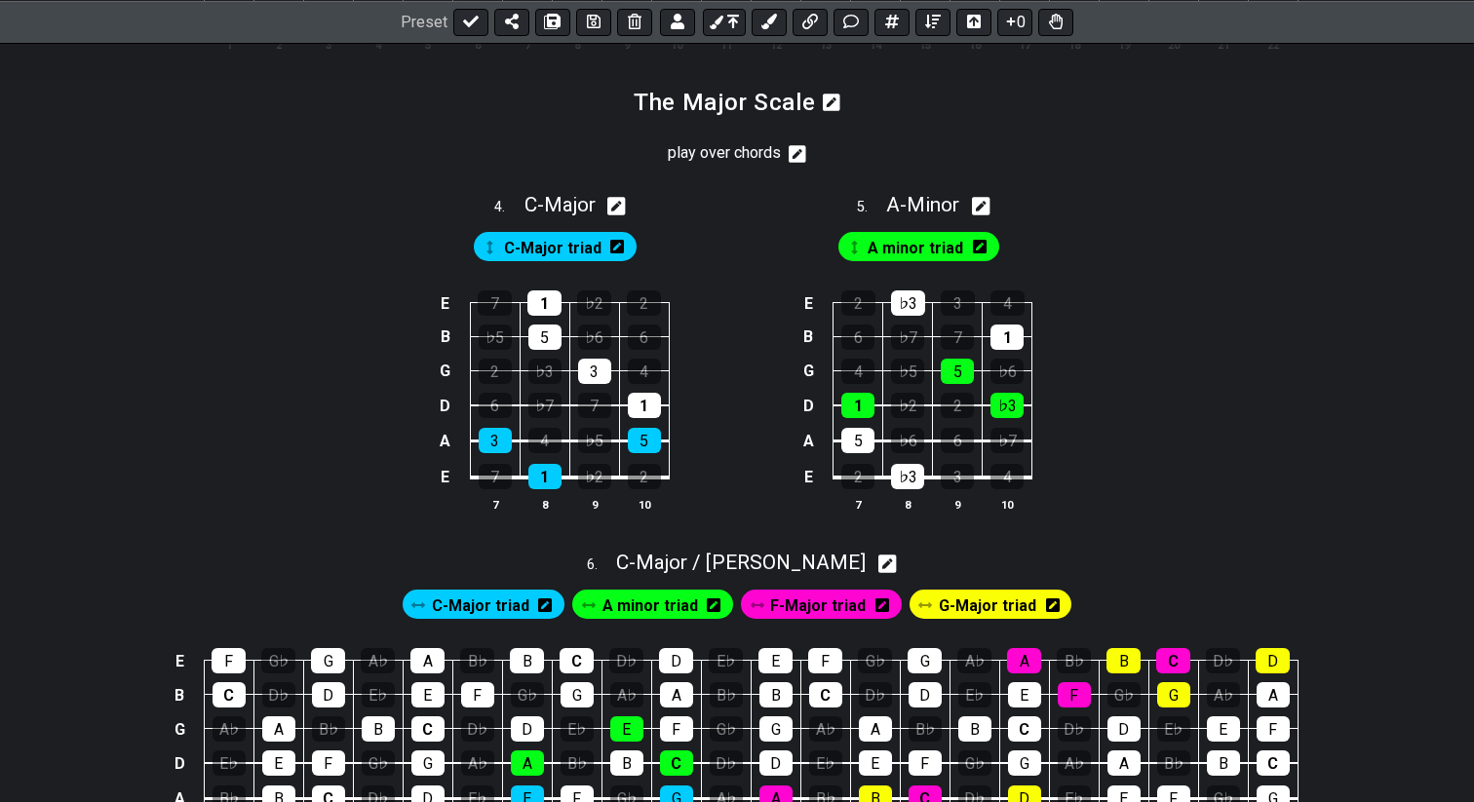
scroll to position [1684, 0]
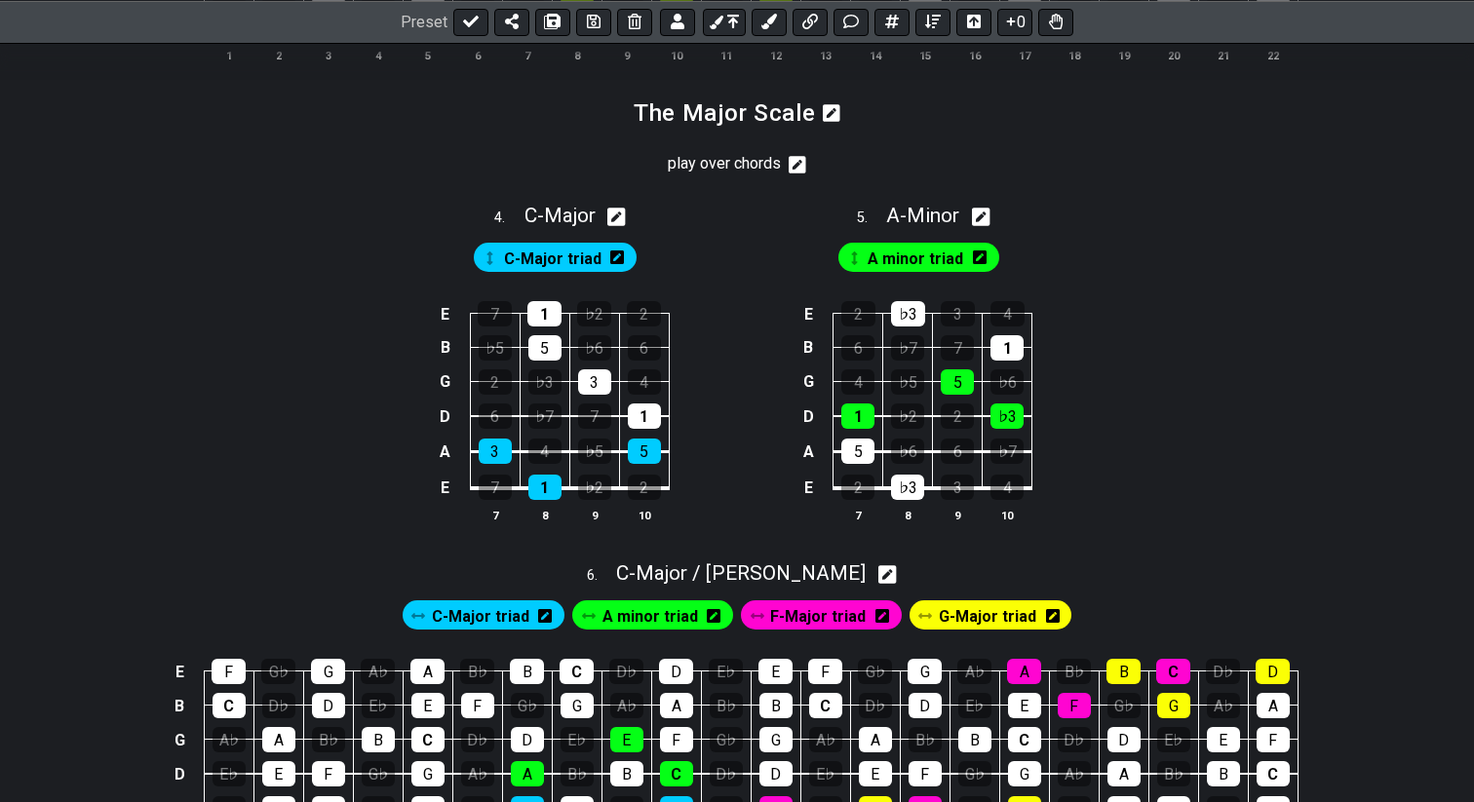
click at [622, 226] on icon at bounding box center [616, 217] width 19 height 19
select select "C"
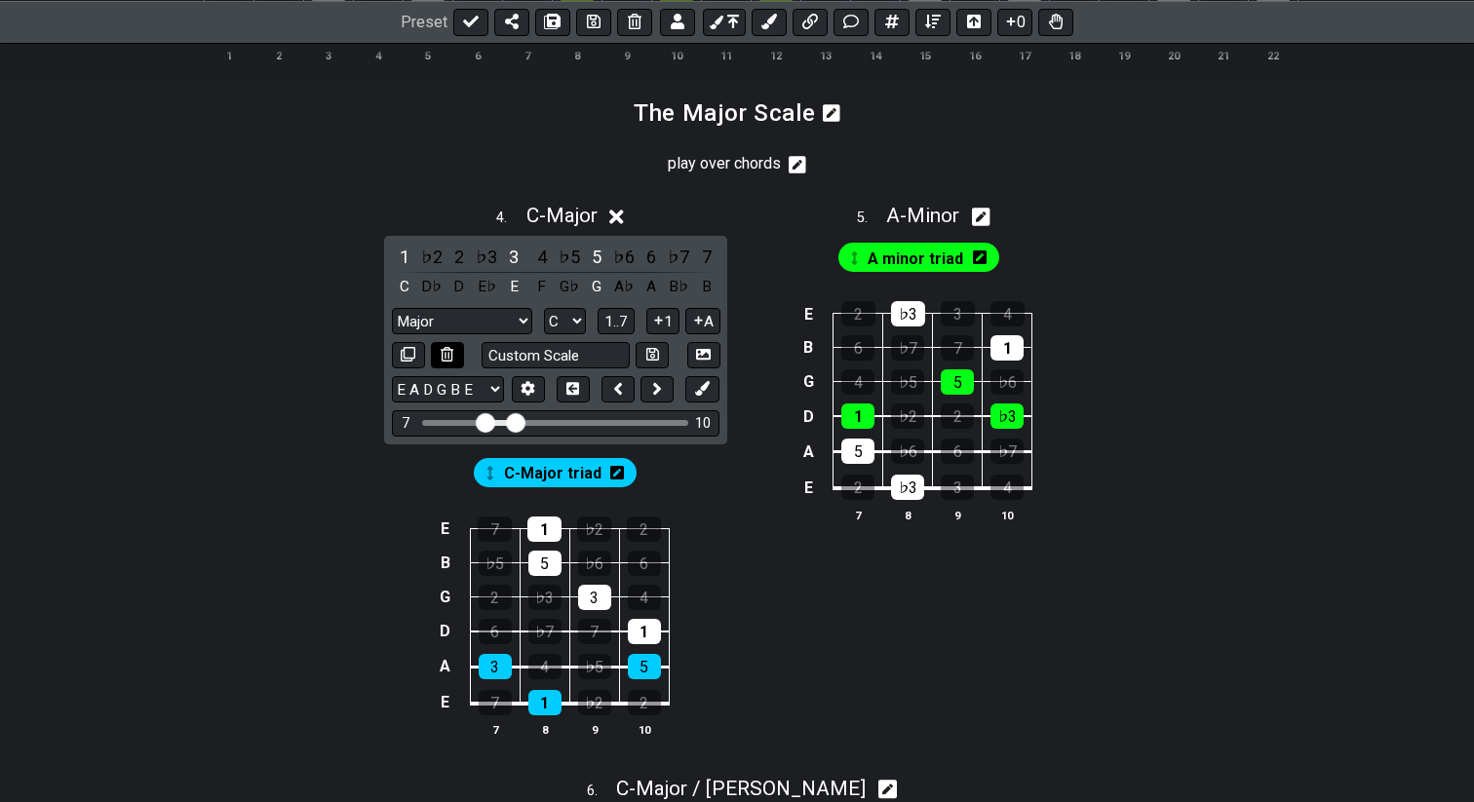
drag, startPoint x: 652, startPoint y: 373, endPoint x: 448, endPoint y: 369, distance: 203.7
click at [448, 368] on div "Custom Scale" at bounding box center [556, 355] width 328 height 26
click at [448, 362] on icon at bounding box center [447, 354] width 13 height 15
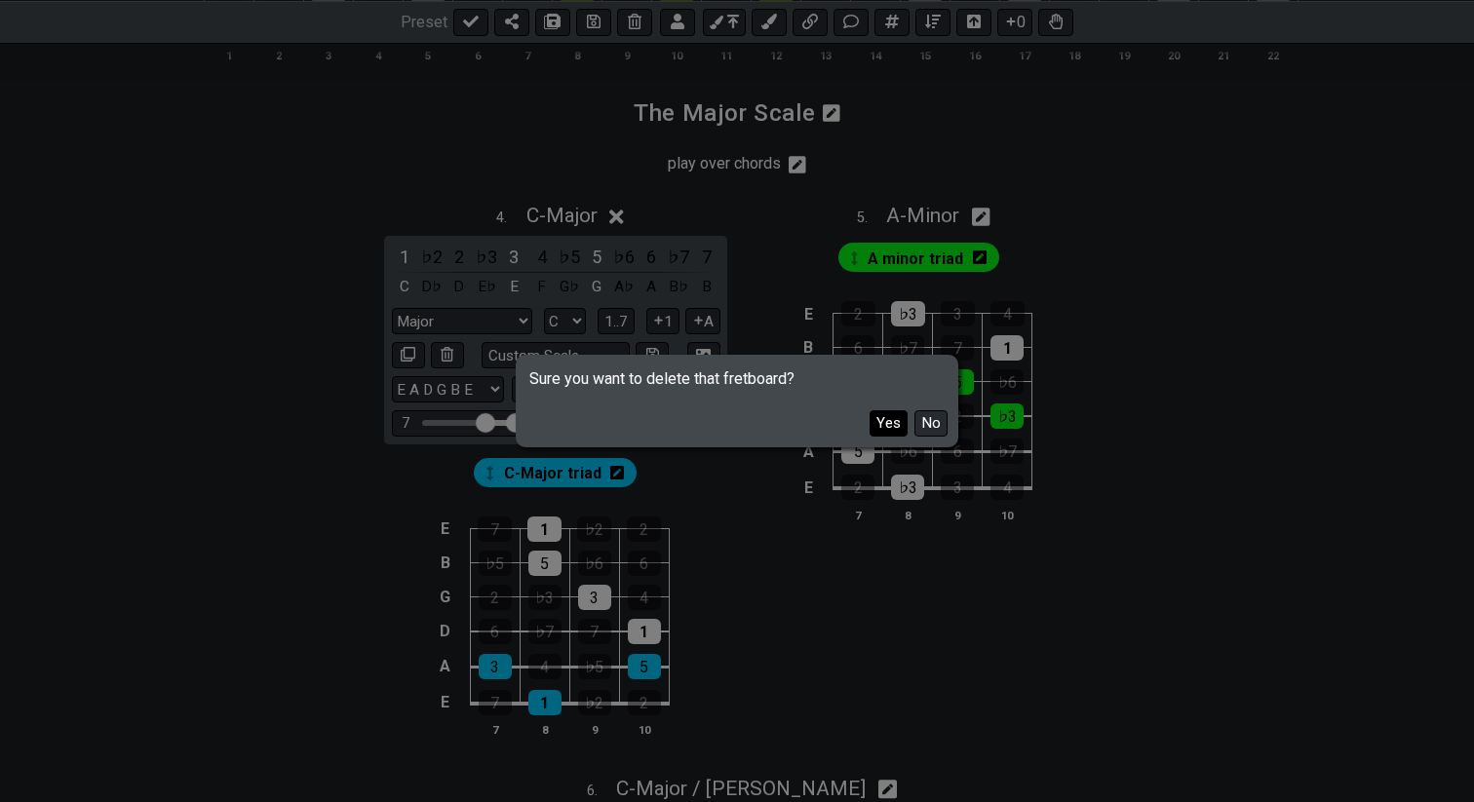
click at [877, 420] on button "Yes" at bounding box center [888, 423] width 38 height 26
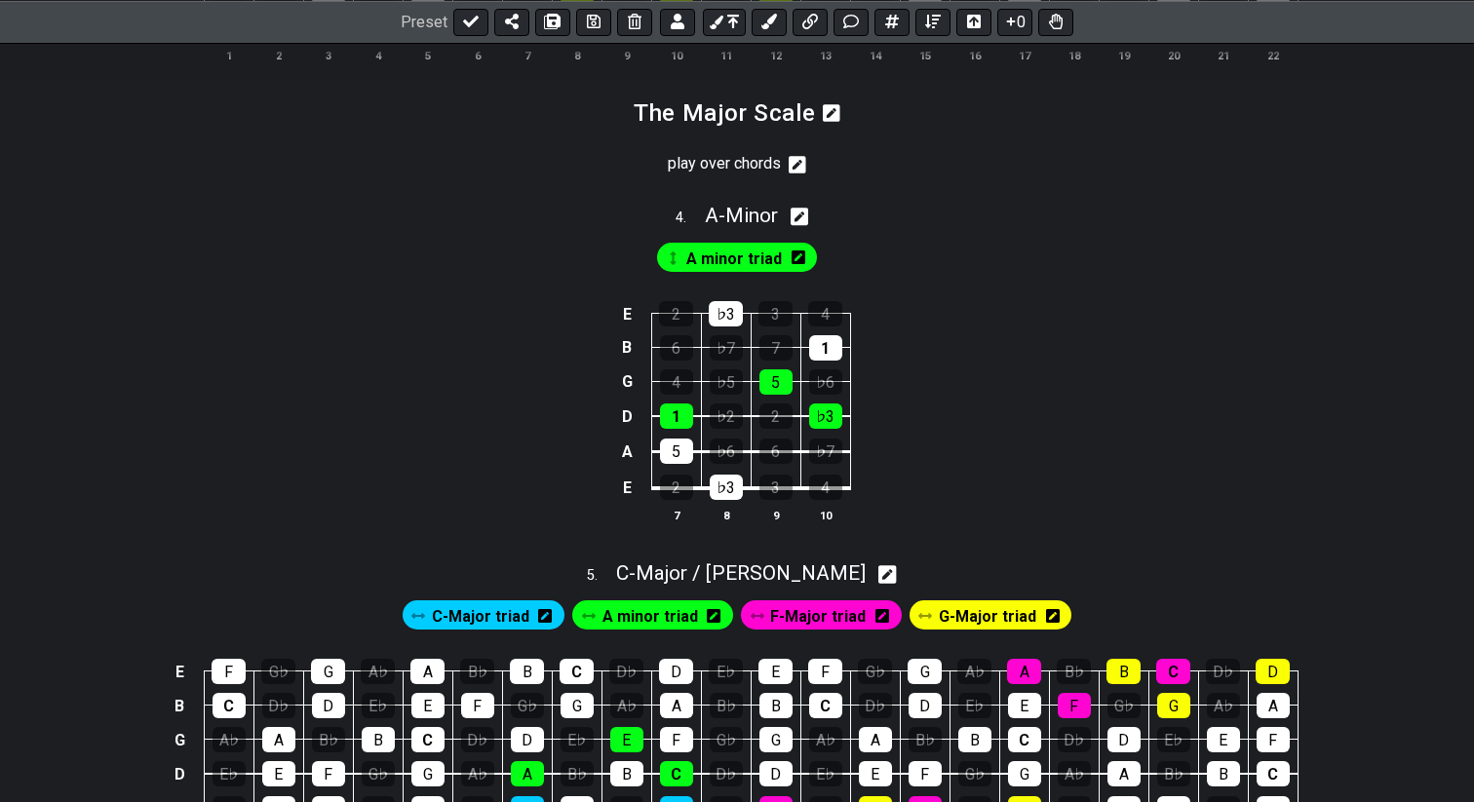
click at [798, 264] on icon at bounding box center [798, 257] width 14 height 14
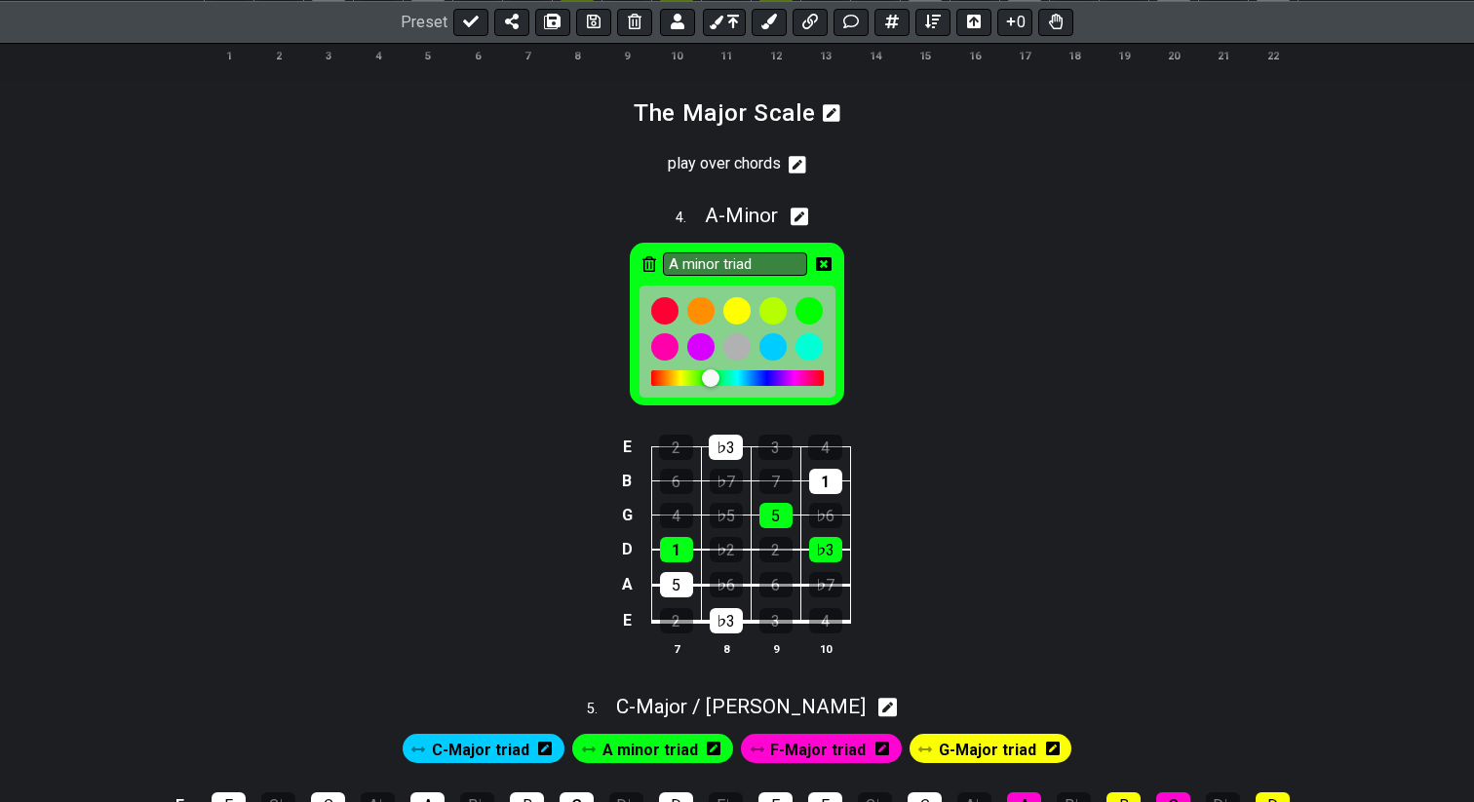
click at [809, 226] on icon at bounding box center [799, 217] width 19 height 19
select select "A"
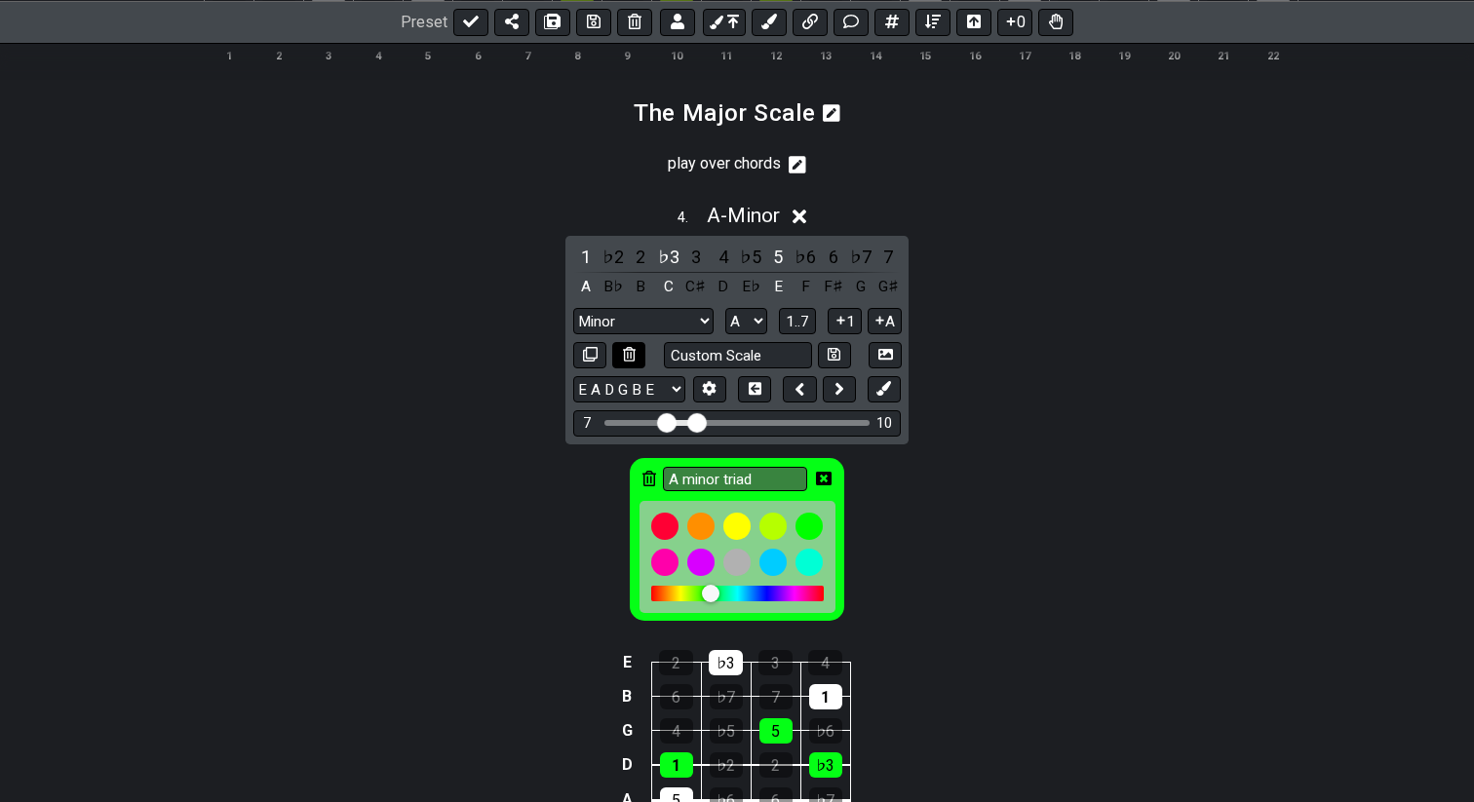
click at [632, 362] on icon at bounding box center [629, 354] width 13 height 15
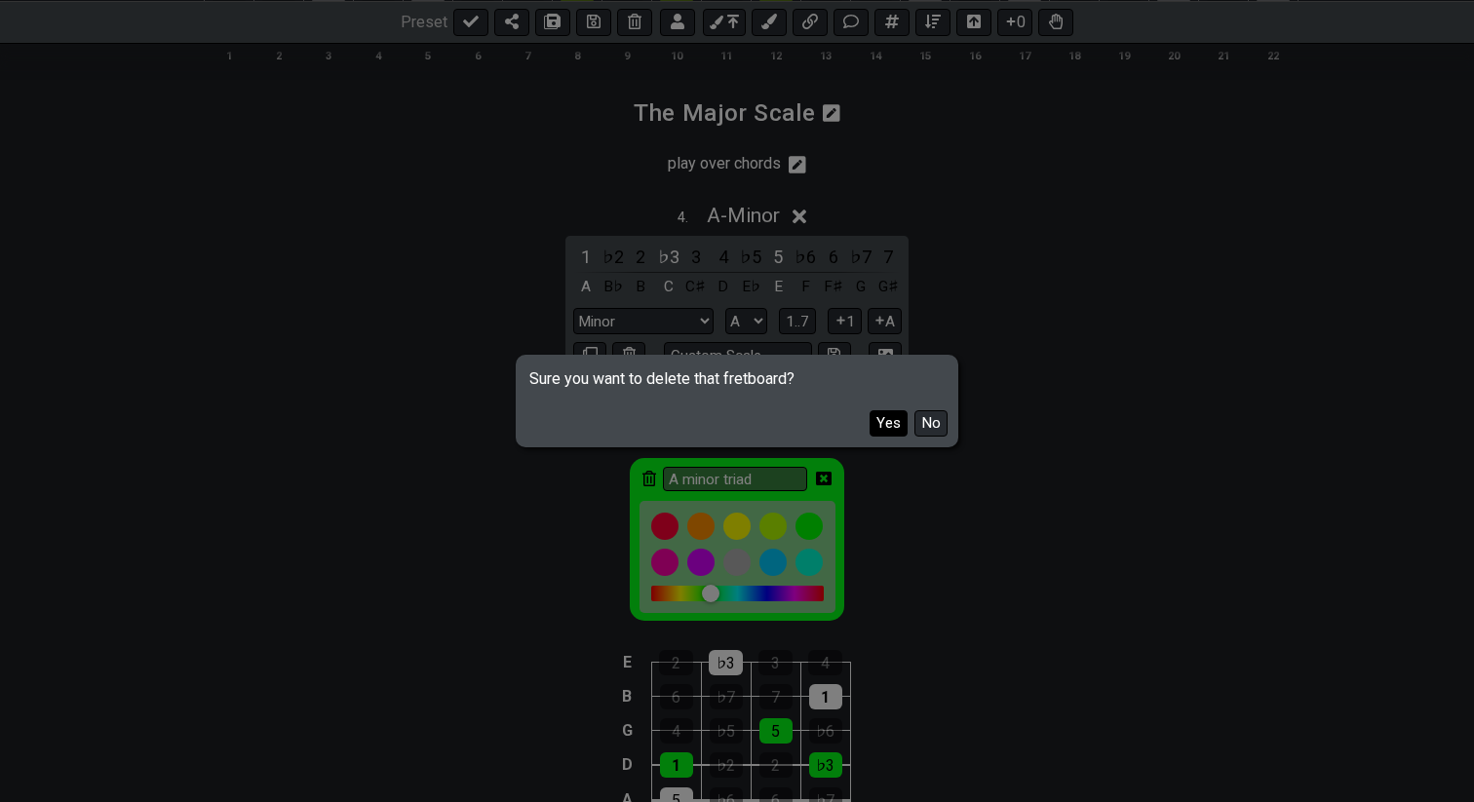
click at [891, 427] on button "Yes" at bounding box center [888, 423] width 38 height 26
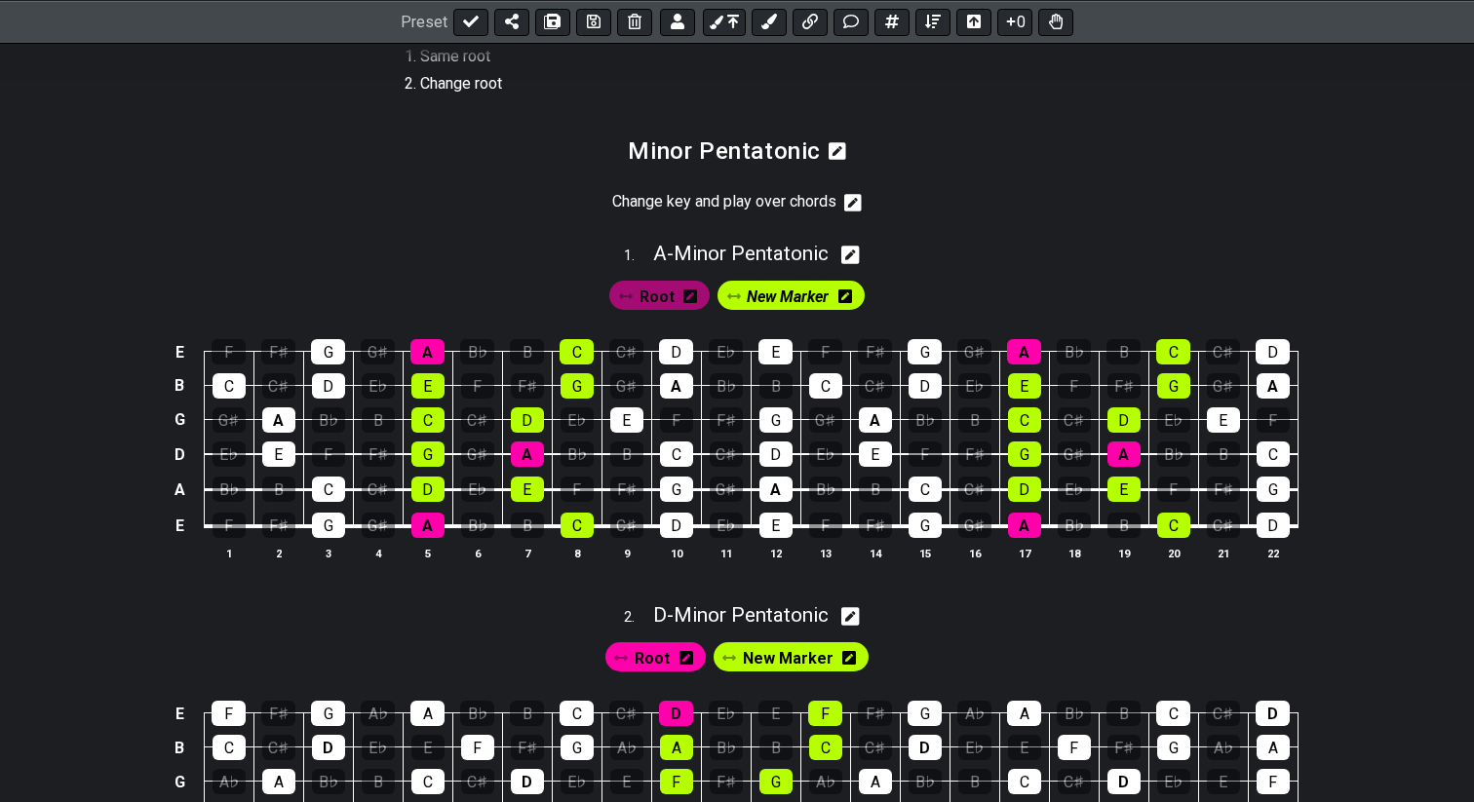
scroll to position [400, 0]
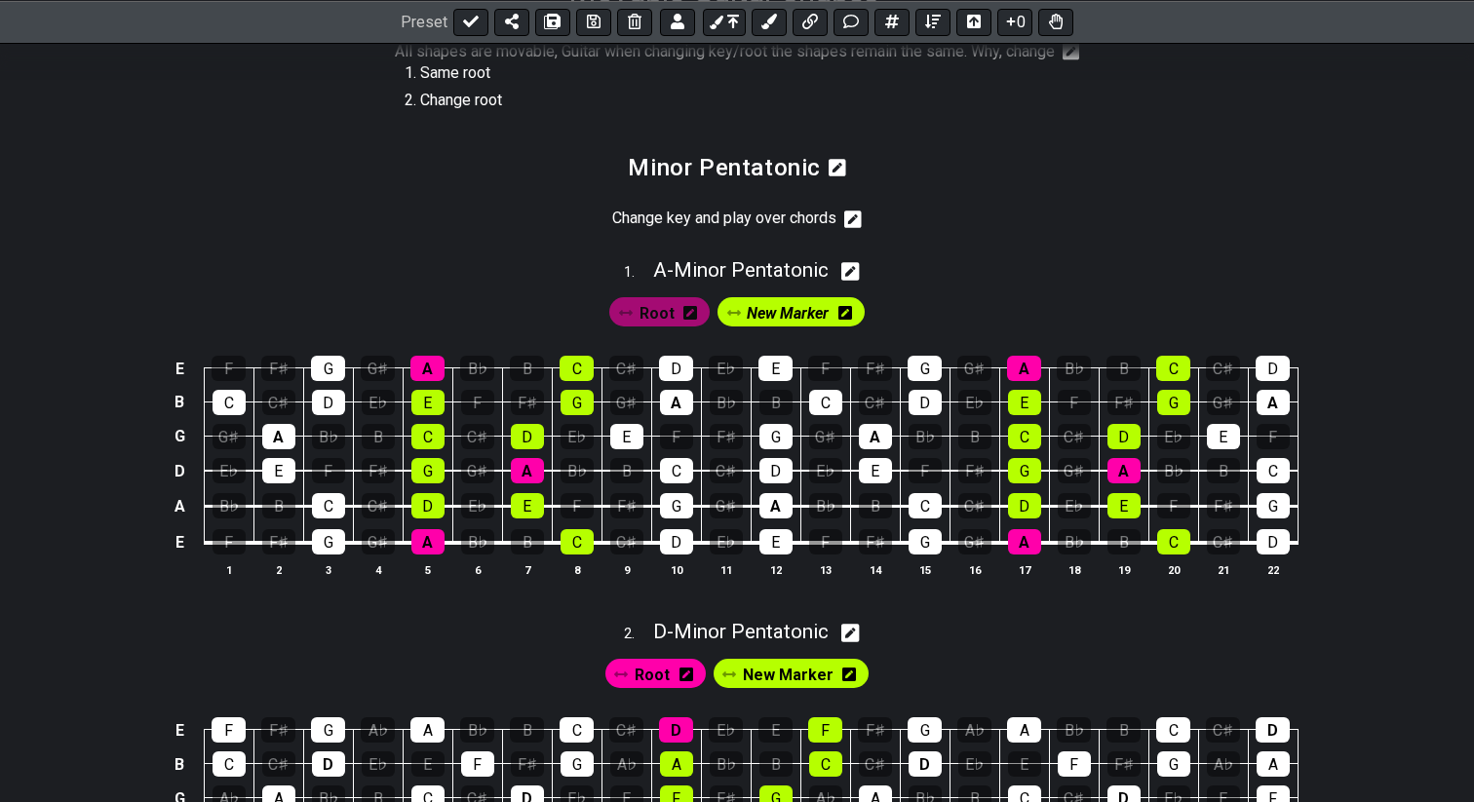
click at [839, 176] on icon at bounding box center [837, 168] width 18 height 18
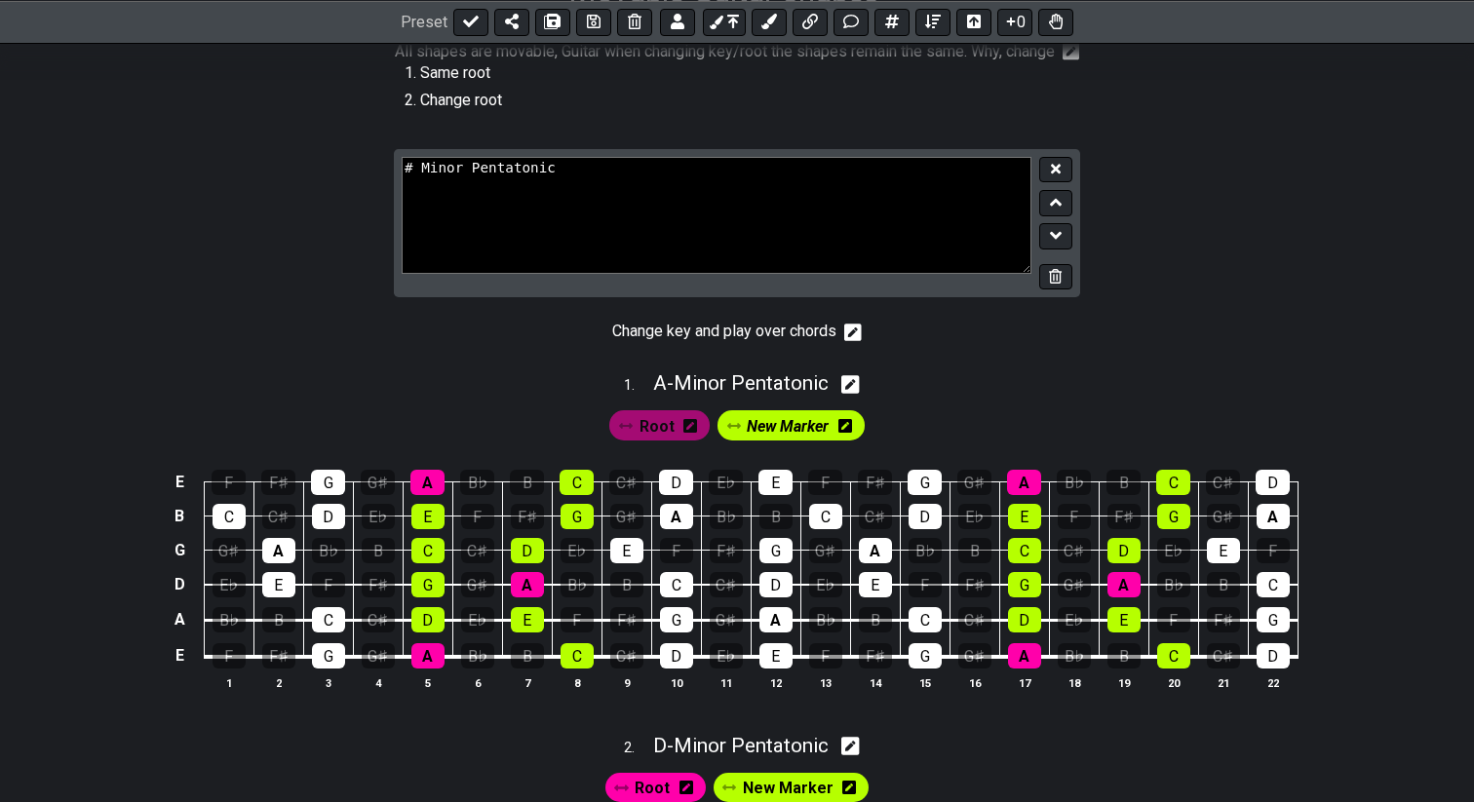
click at [779, 201] on textarea "# Minor Pentatonic" at bounding box center [717, 215] width 630 height 117
click at [422, 186] on textarea "# Horizontal movement" at bounding box center [717, 215] width 630 height 117
click at [592, 191] on textarea "# Horizontal movement" at bounding box center [717, 215] width 630 height 117
type textarea "# Horizontal Movement"
click at [1052, 176] on icon at bounding box center [1056, 169] width 10 height 15
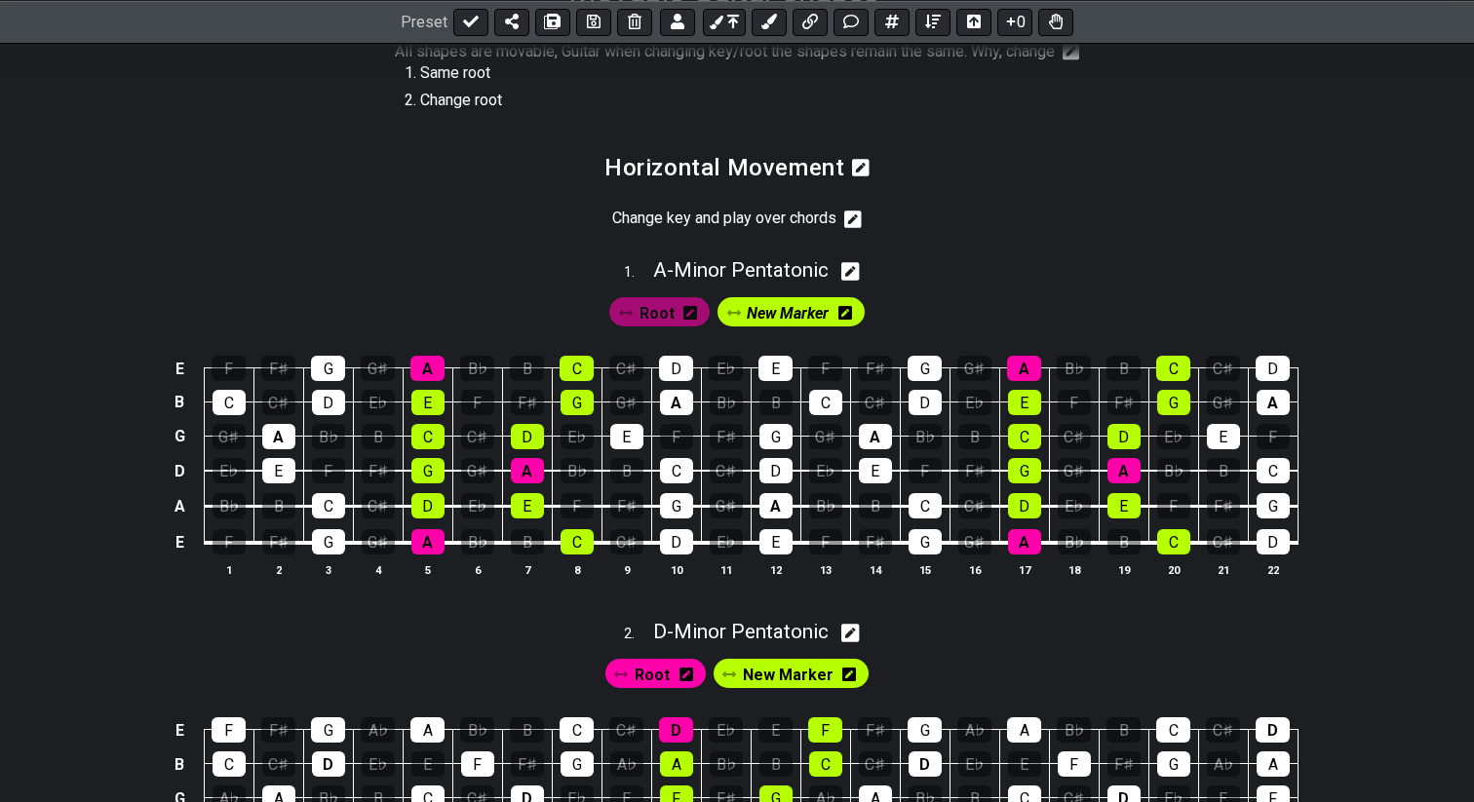
click at [857, 228] on icon at bounding box center [853, 220] width 18 height 18
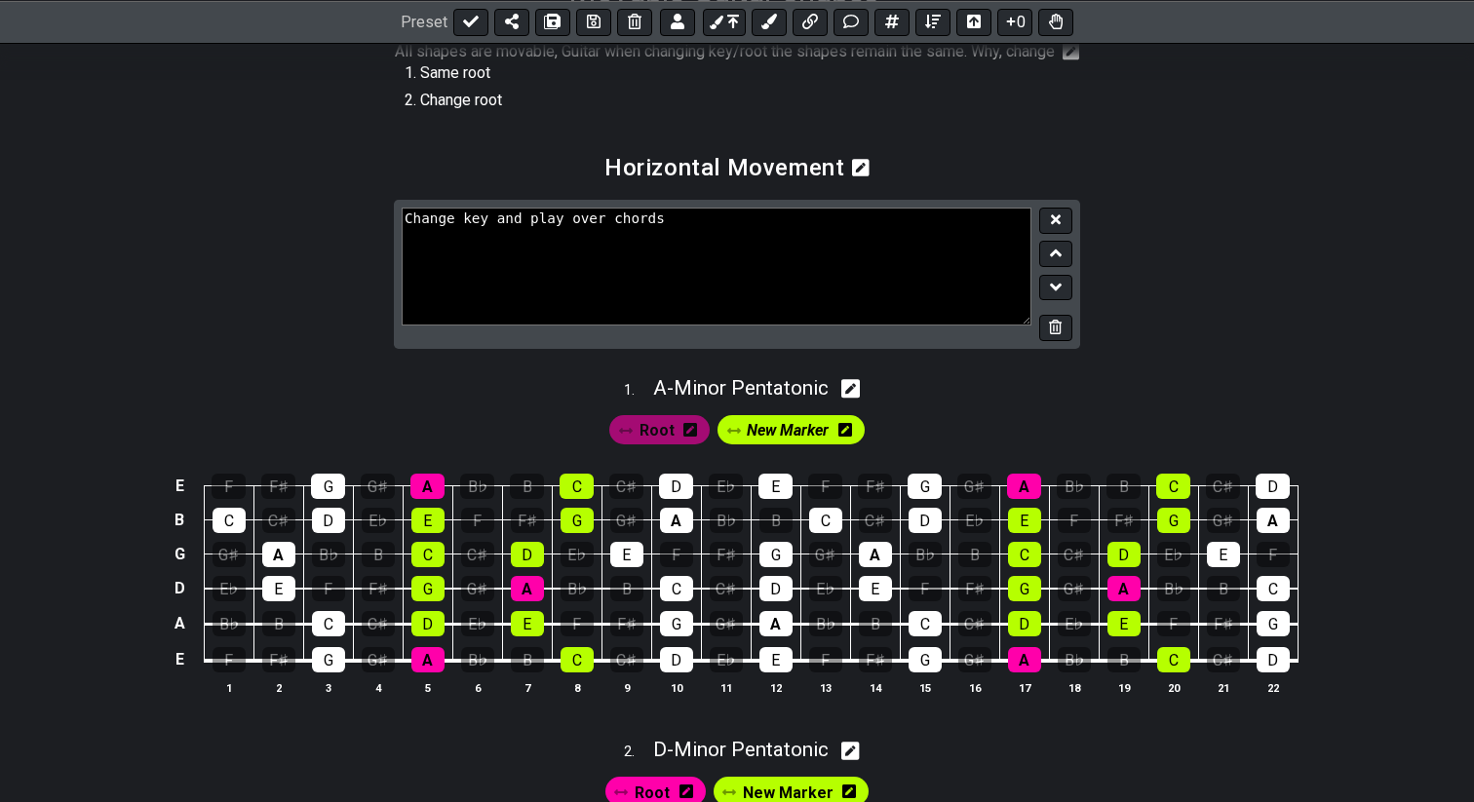
click at [455, 243] on textarea "Change key and play over chords" at bounding box center [717, 266] width 630 height 117
drag, startPoint x: 601, startPoint y: 239, endPoint x: 870, endPoint y: 239, distance: 269.0
click at [870, 239] on textarea "Along the strings only Change key and play over chords" at bounding box center [717, 266] width 630 height 117
type textarea "Along the strings only"
click at [1064, 234] on button at bounding box center [1055, 221] width 33 height 26
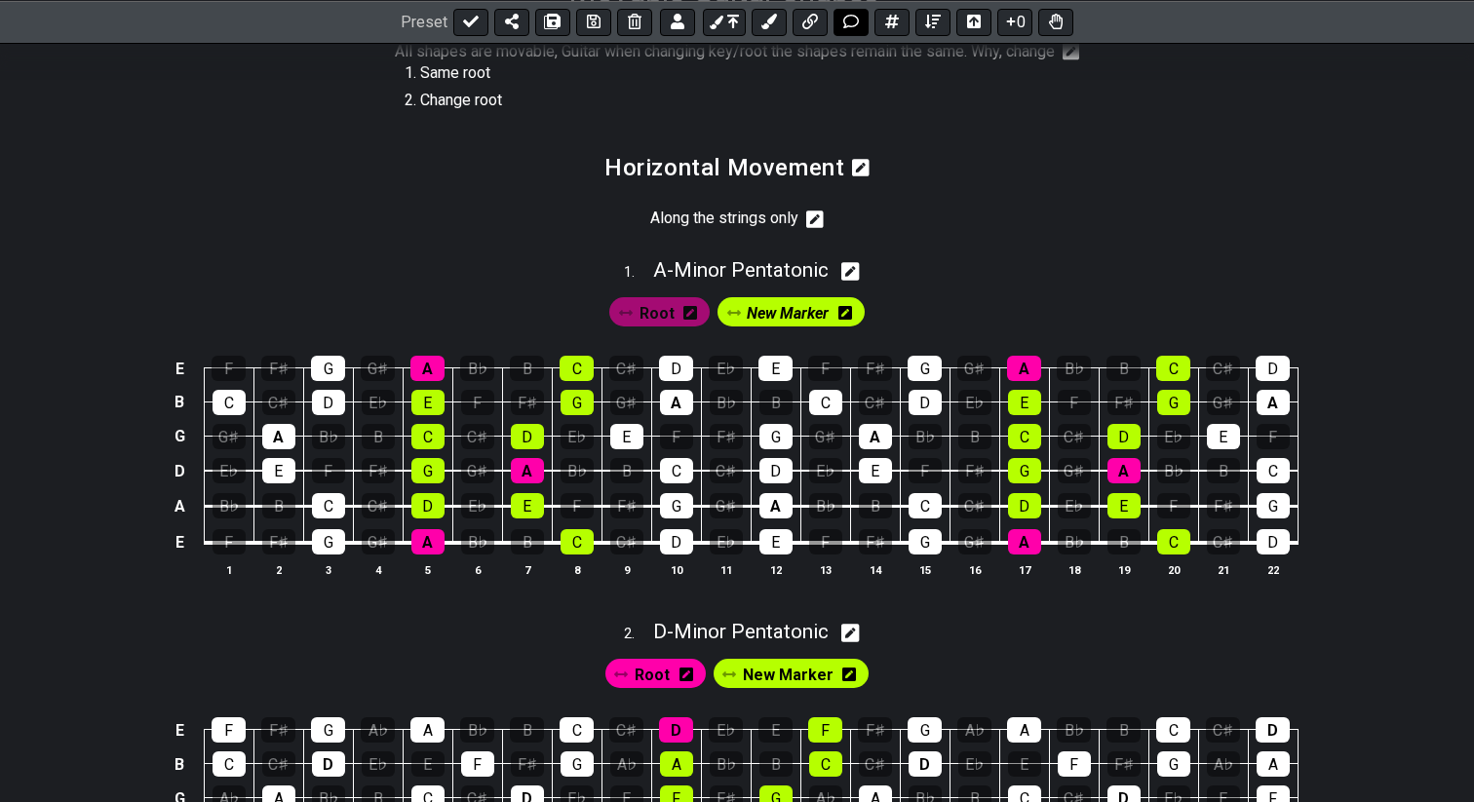
click at [843, 20] on icon at bounding box center [851, 22] width 16 height 14
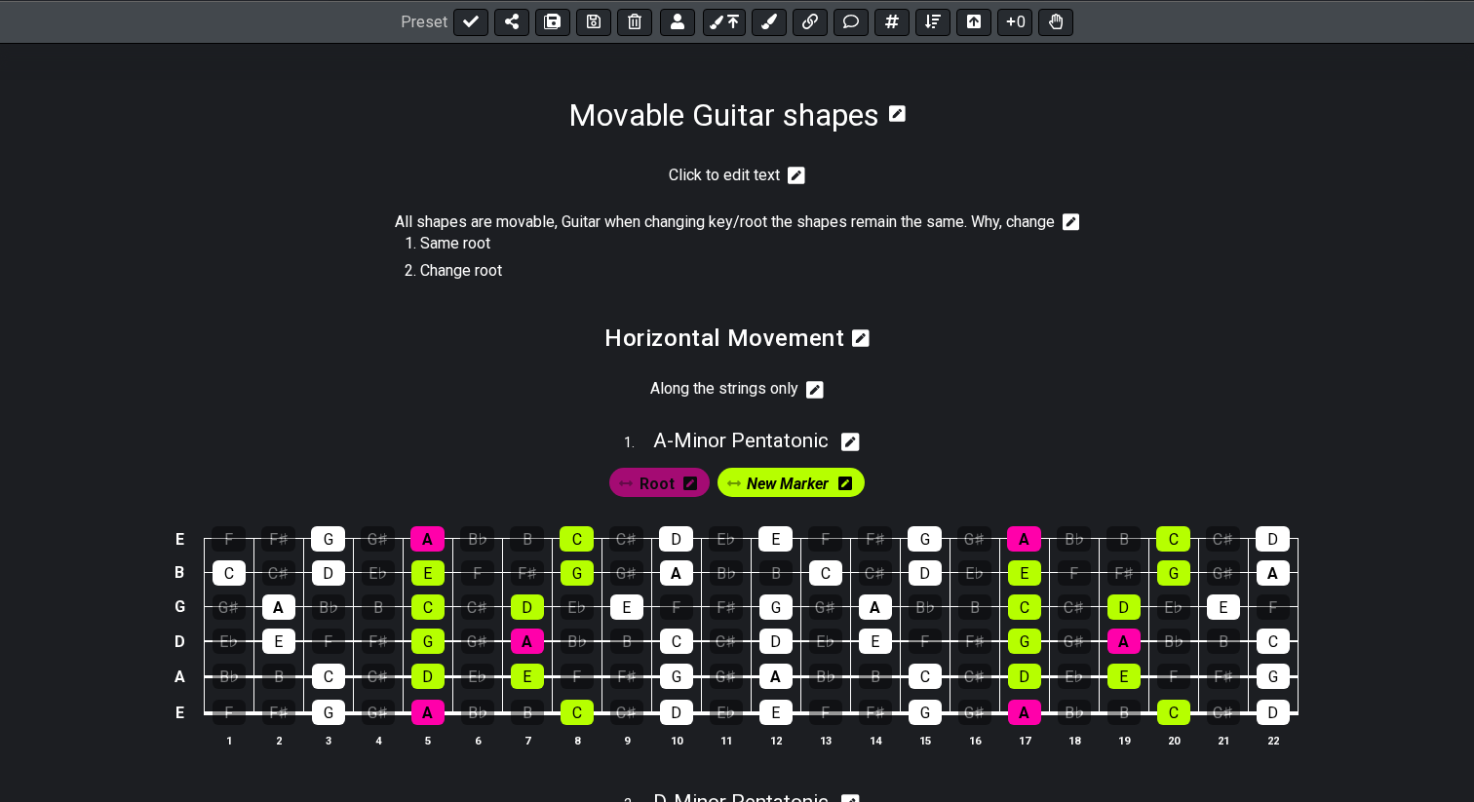
click at [796, 177] on icon at bounding box center [796, 176] width 18 height 18
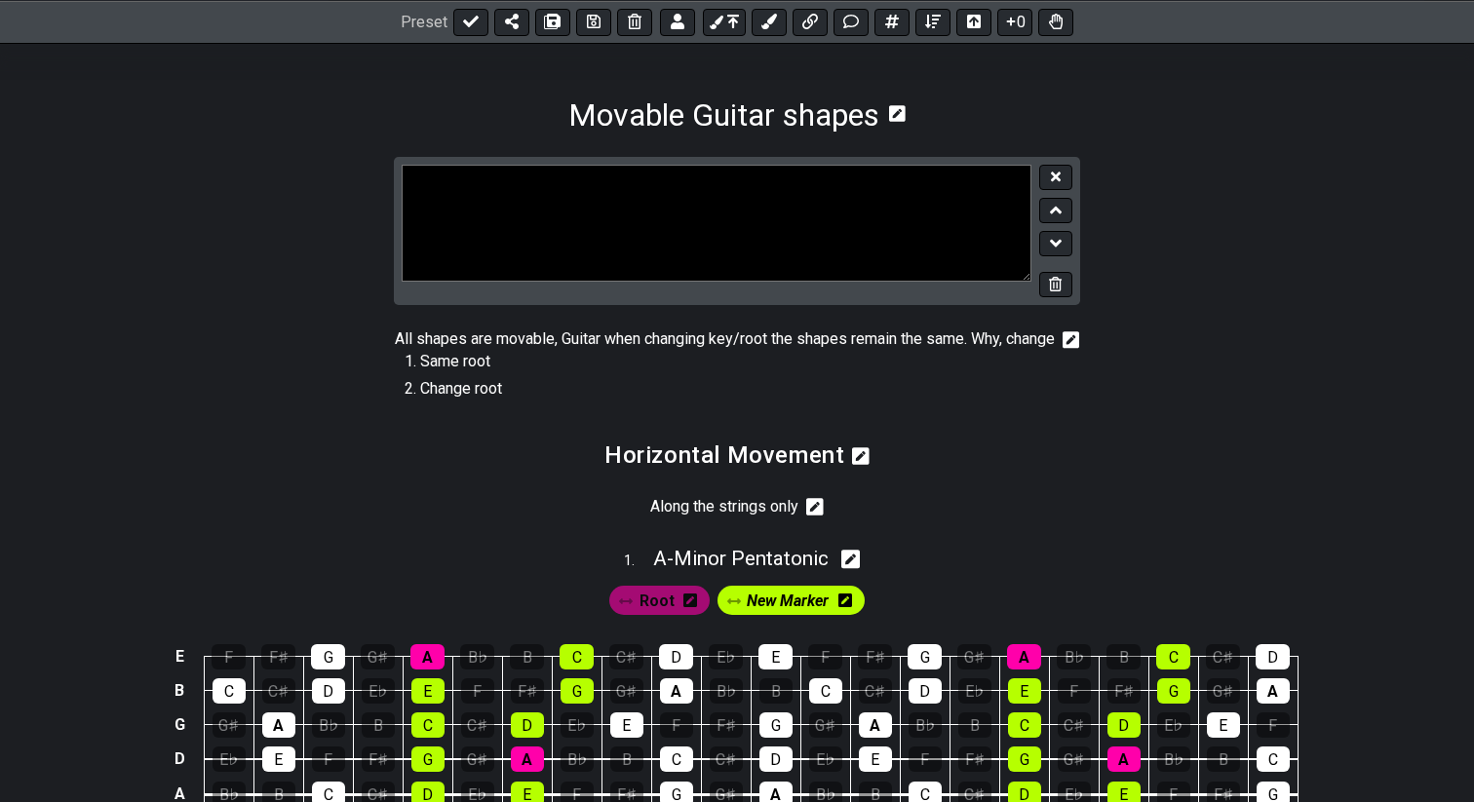
drag, startPoint x: 624, startPoint y: 194, endPoint x: 565, endPoint y: 185, distance: 59.1
type textarea "## Same Key"
click at [1067, 172] on button at bounding box center [1055, 178] width 33 height 26
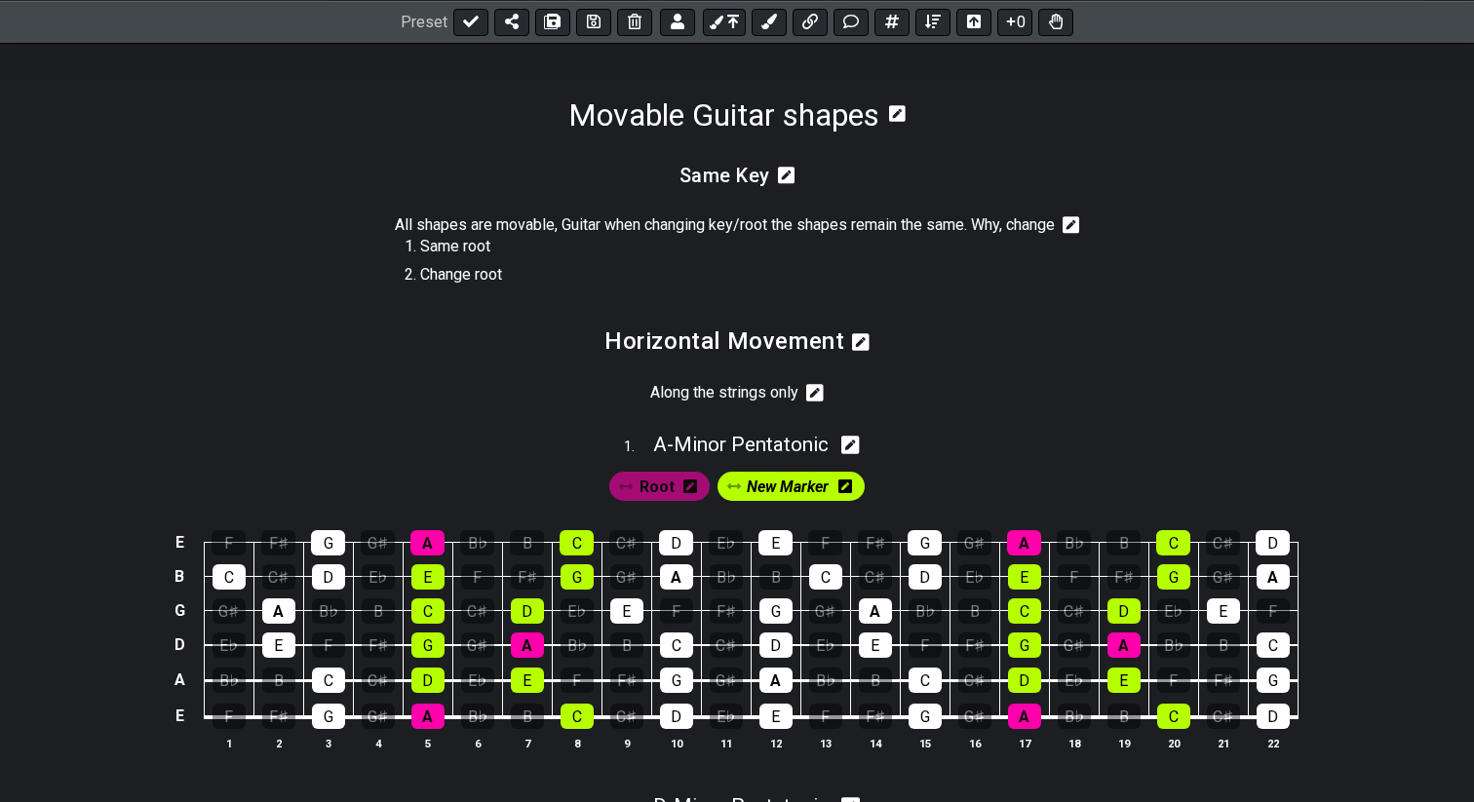
click at [791, 176] on icon at bounding box center [787, 176] width 18 height 18
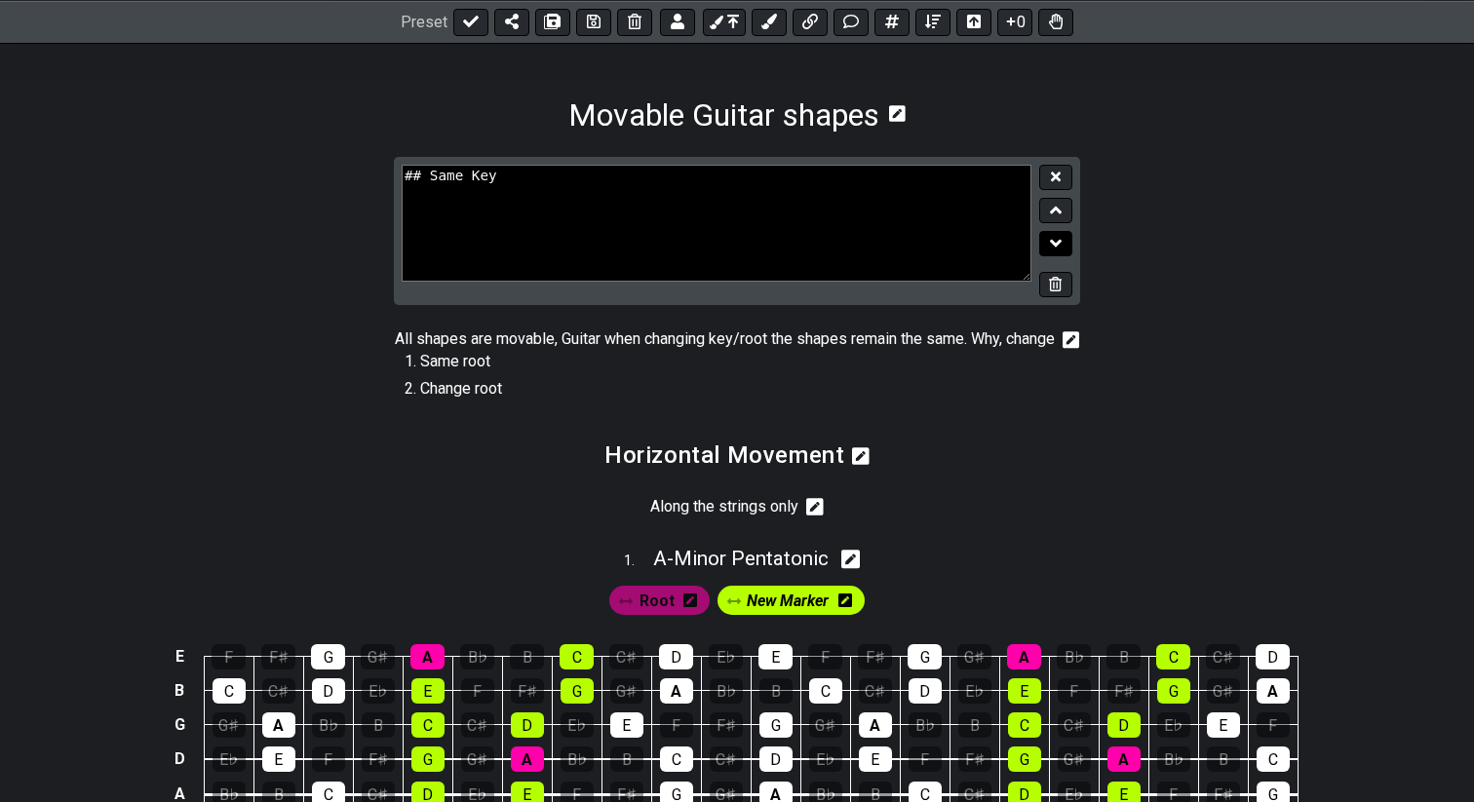
click at [1048, 241] on button at bounding box center [1055, 244] width 33 height 26
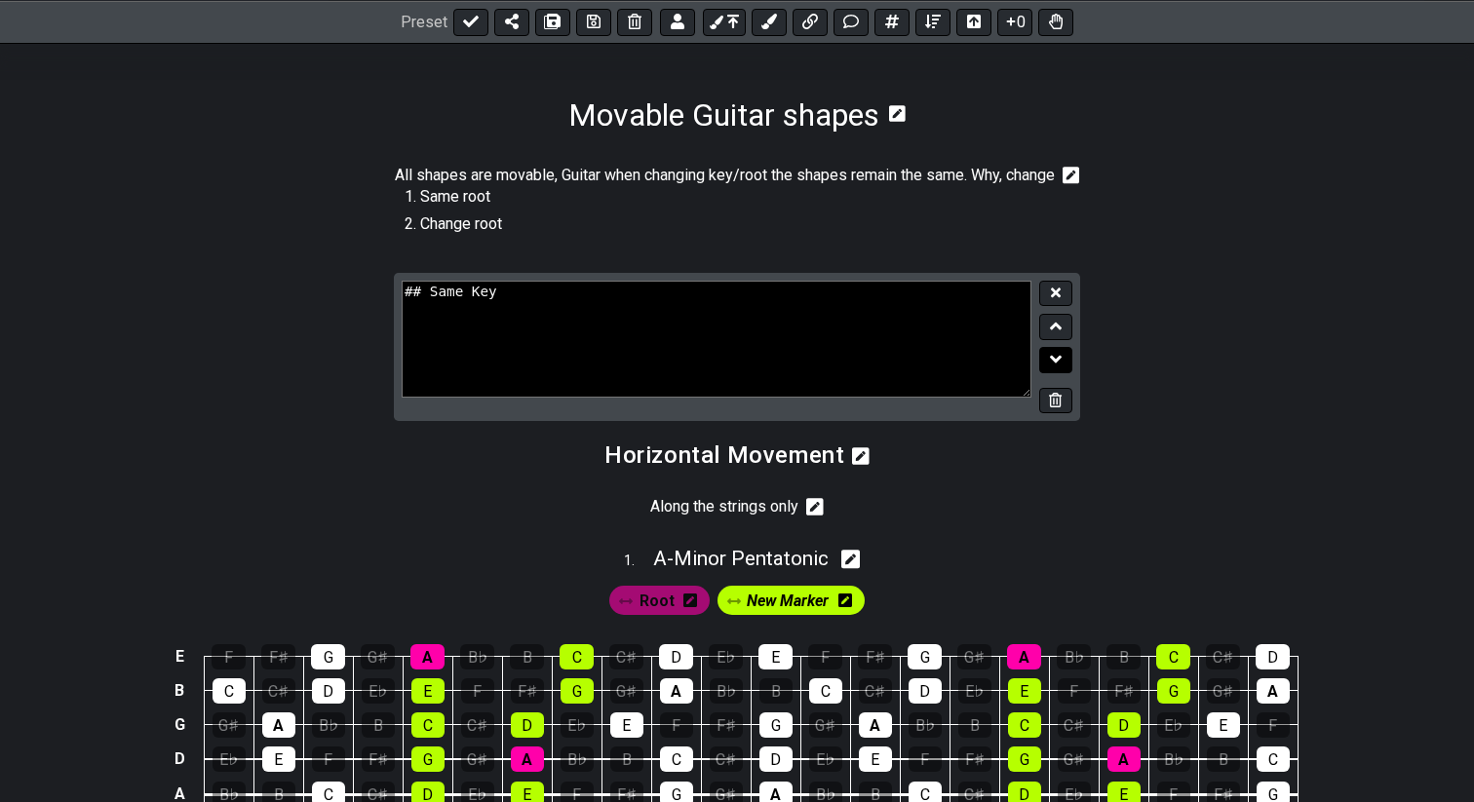
click at [1056, 369] on icon at bounding box center [1056, 359] width 13 height 19
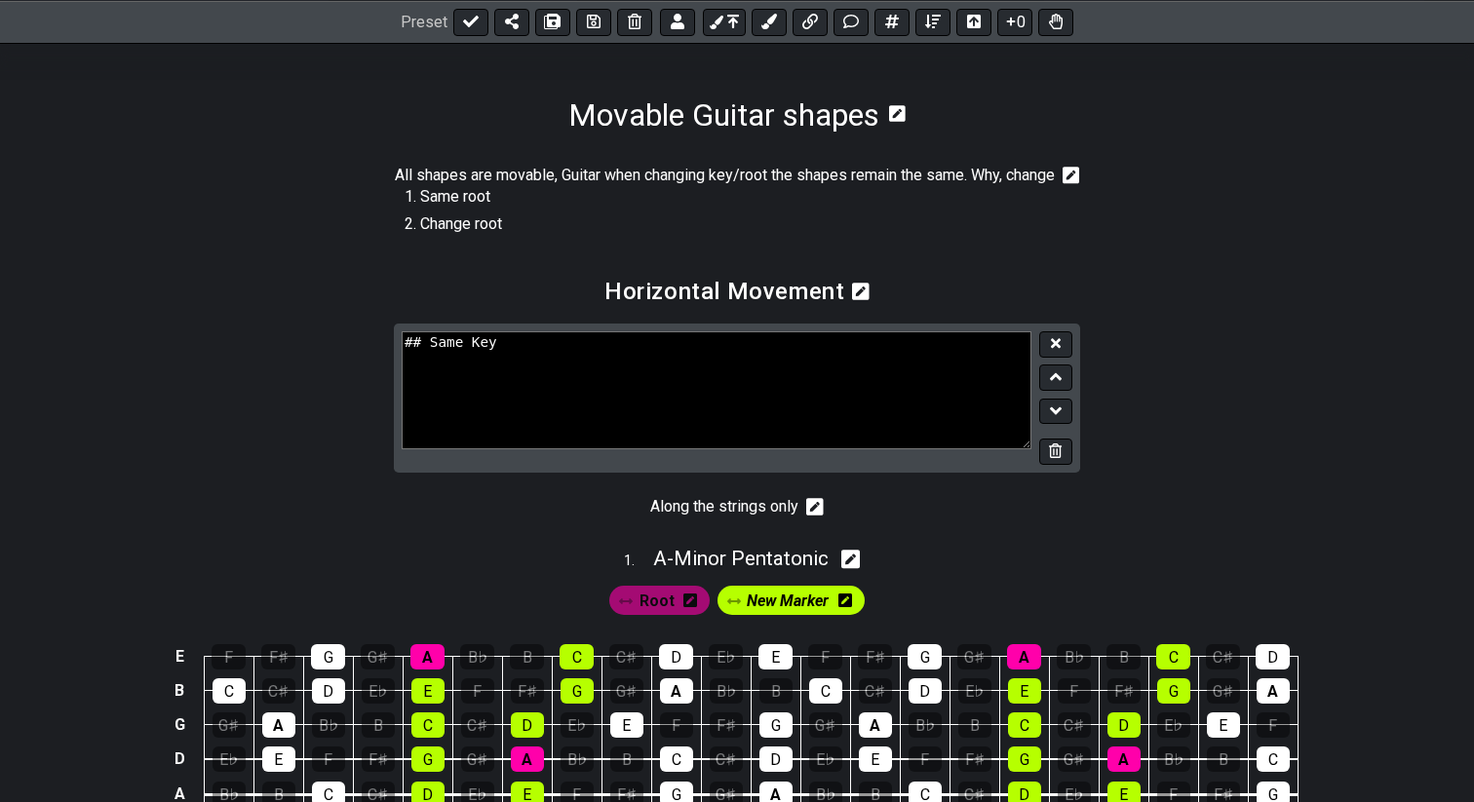
click at [1056, 358] on button at bounding box center [1055, 344] width 33 height 26
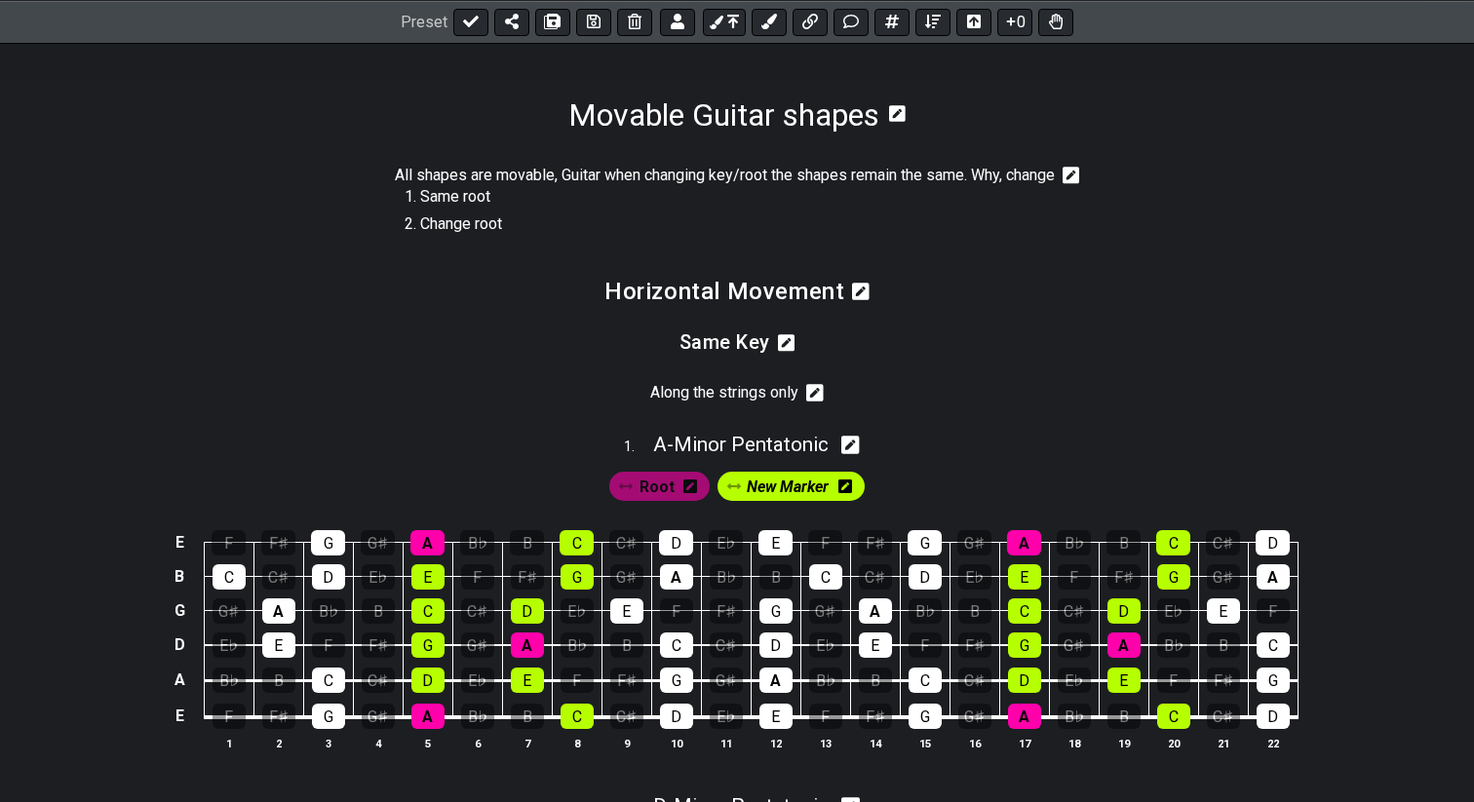
click at [824, 402] on icon at bounding box center [815, 393] width 18 height 18
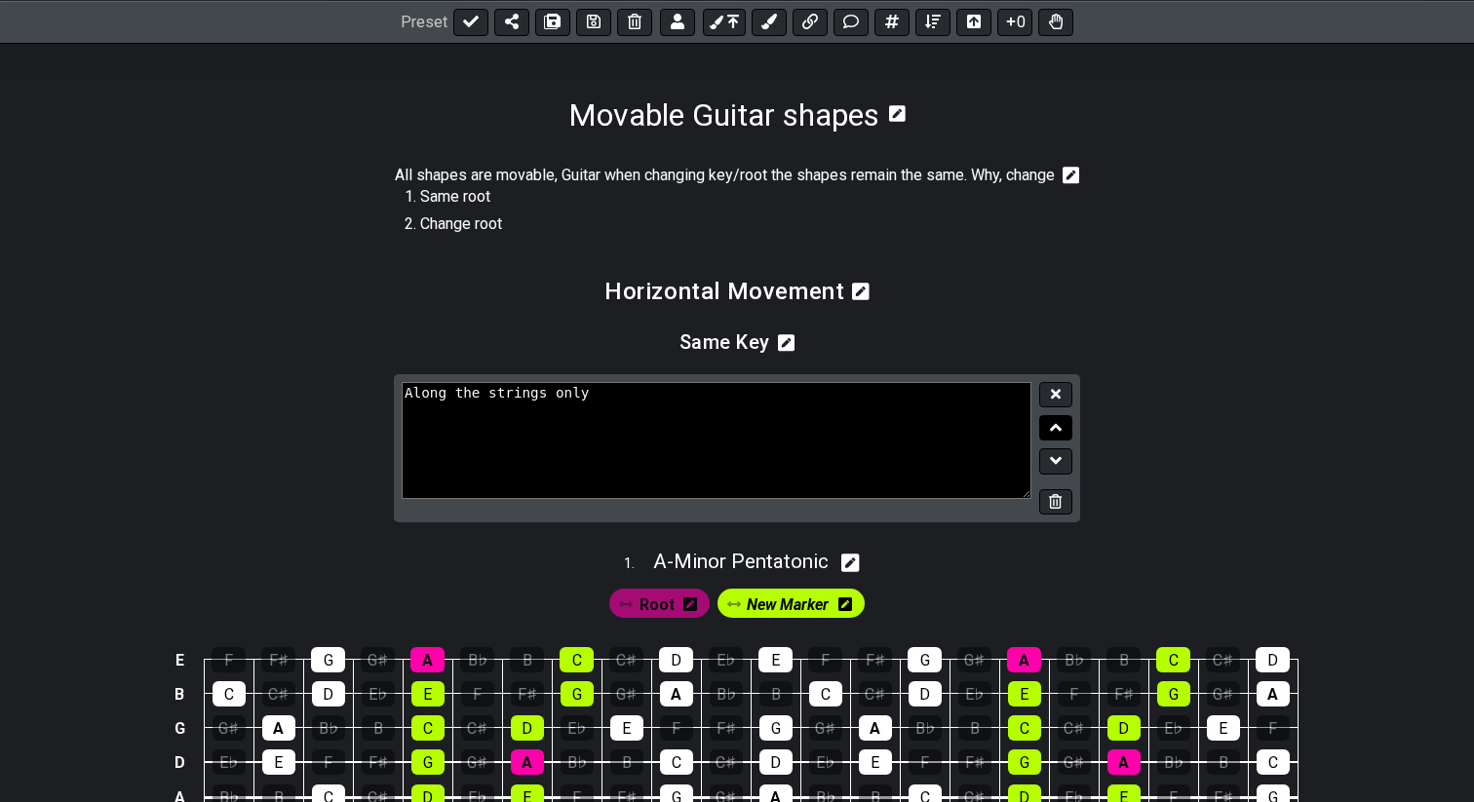
click at [1052, 437] on button at bounding box center [1055, 428] width 33 height 26
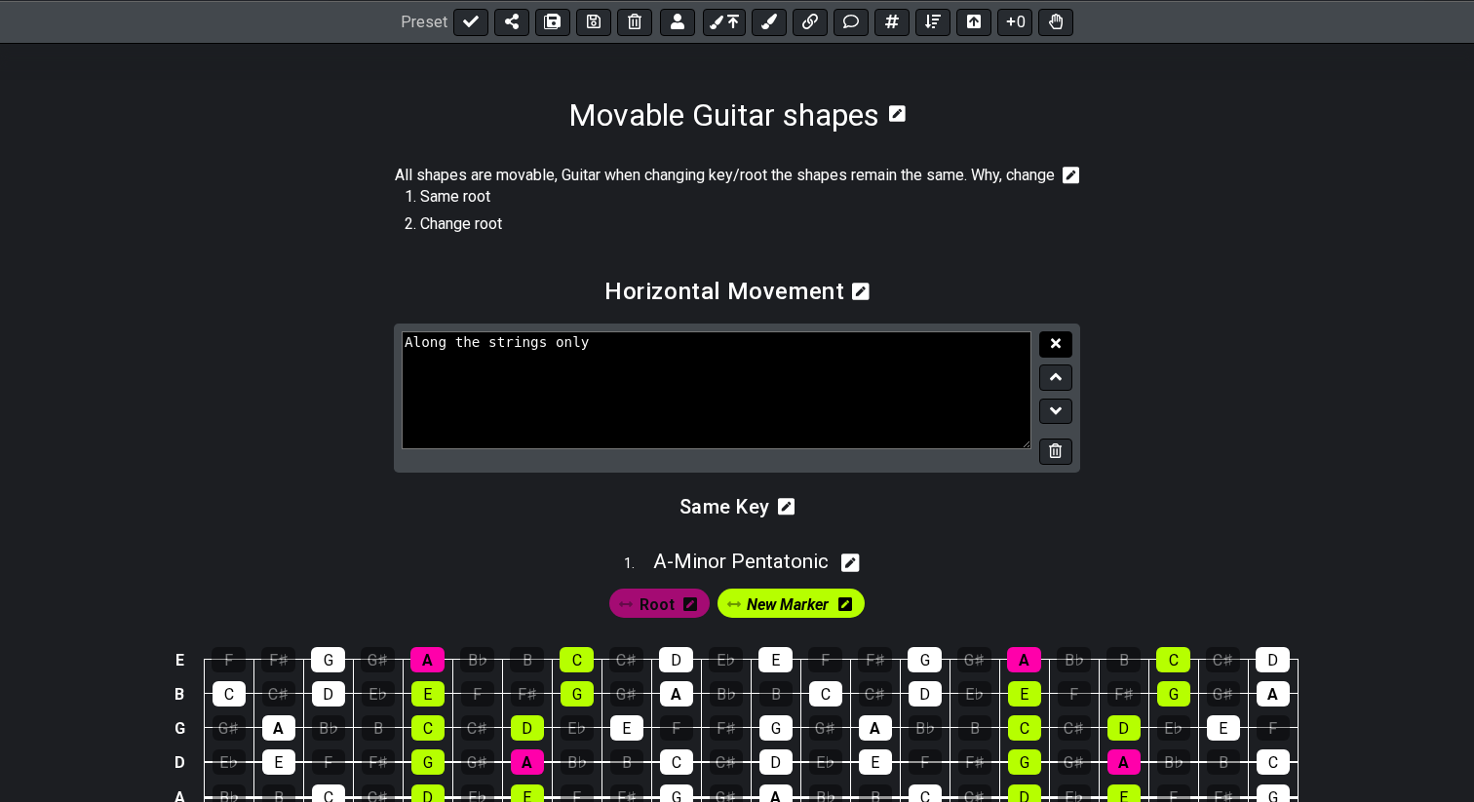
click at [1046, 358] on button at bounding box center [1055, 344] width 33 height 26
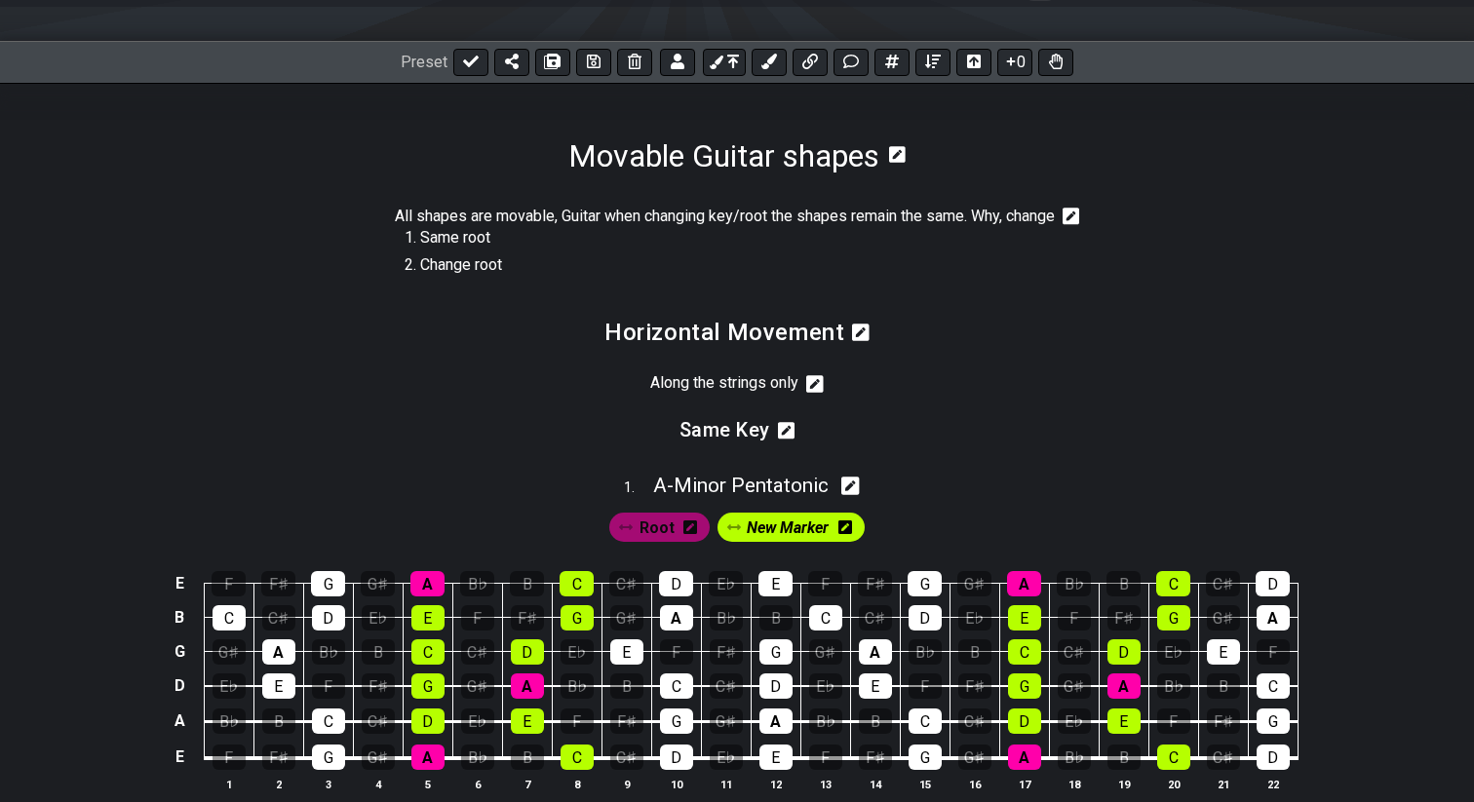
scroll to position [234, 0]
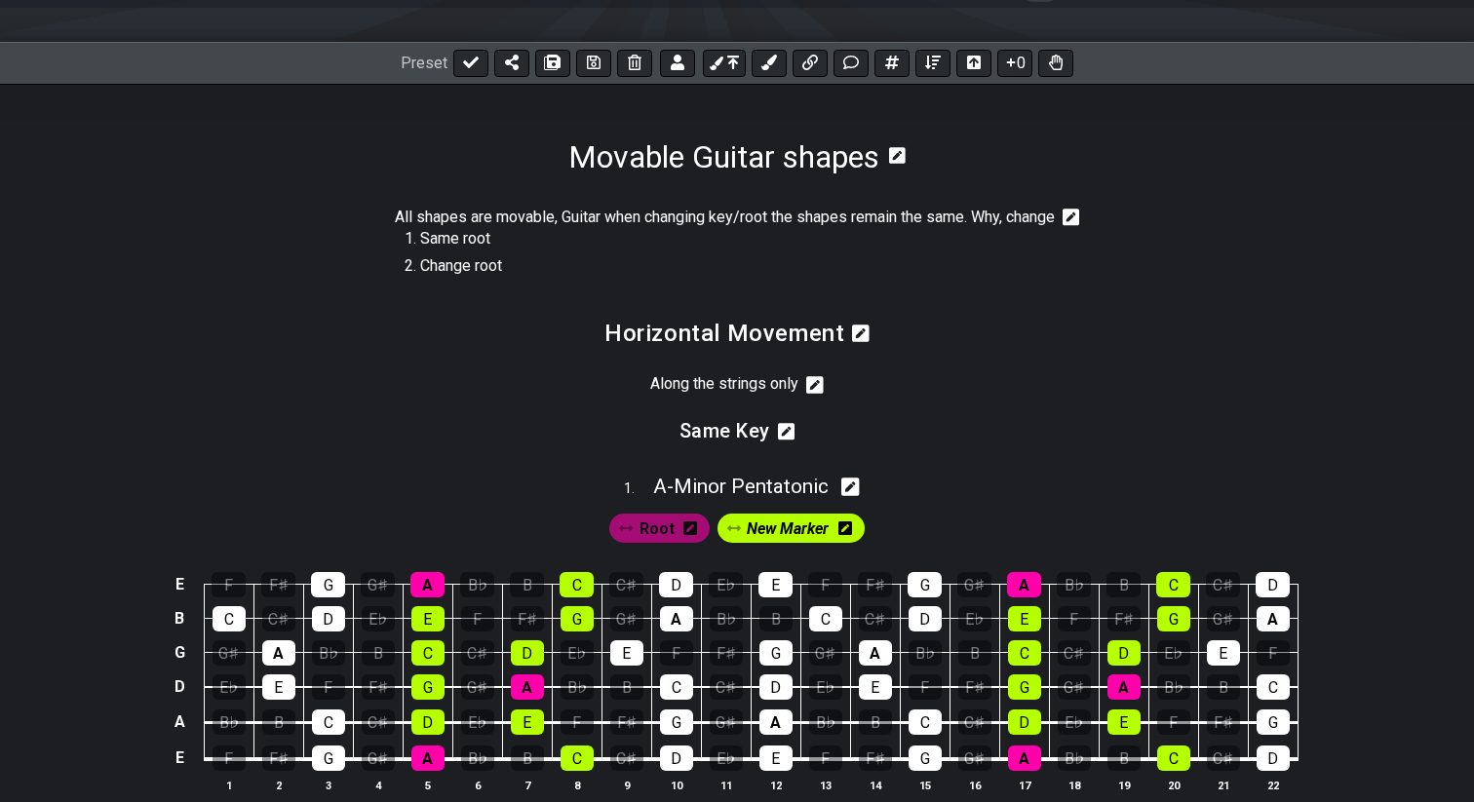
click at [784, 441] on icon at bounding box center [787, 431] width 18 height 19
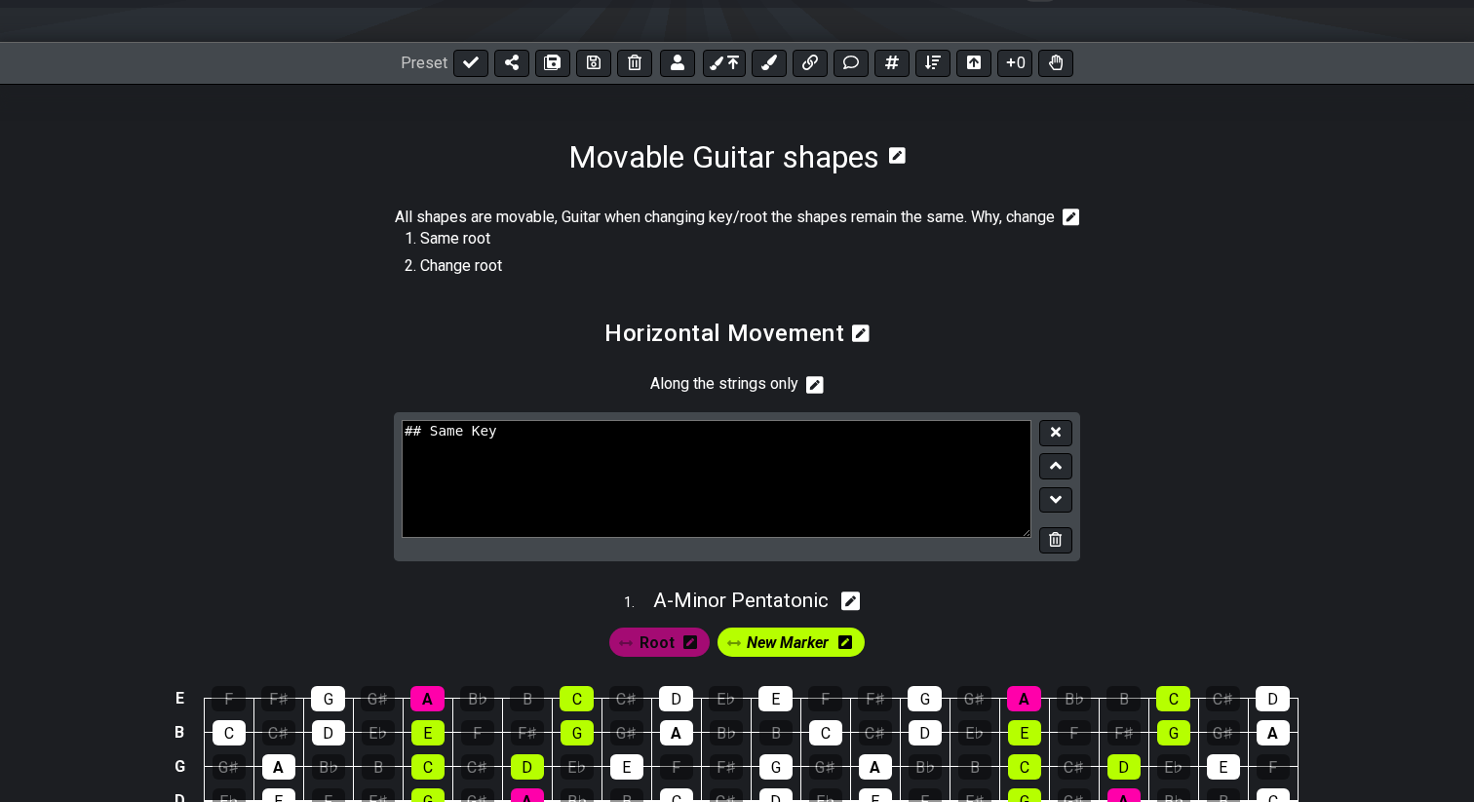
click at [436, 449] on textarea "## Same Key" at bounding box center [717, 478] width 630 height 117
type textarea "## Keep the same Key/Root"
click at [1048, 446] on button at bounding box center [1055, 433] width 33 height 26
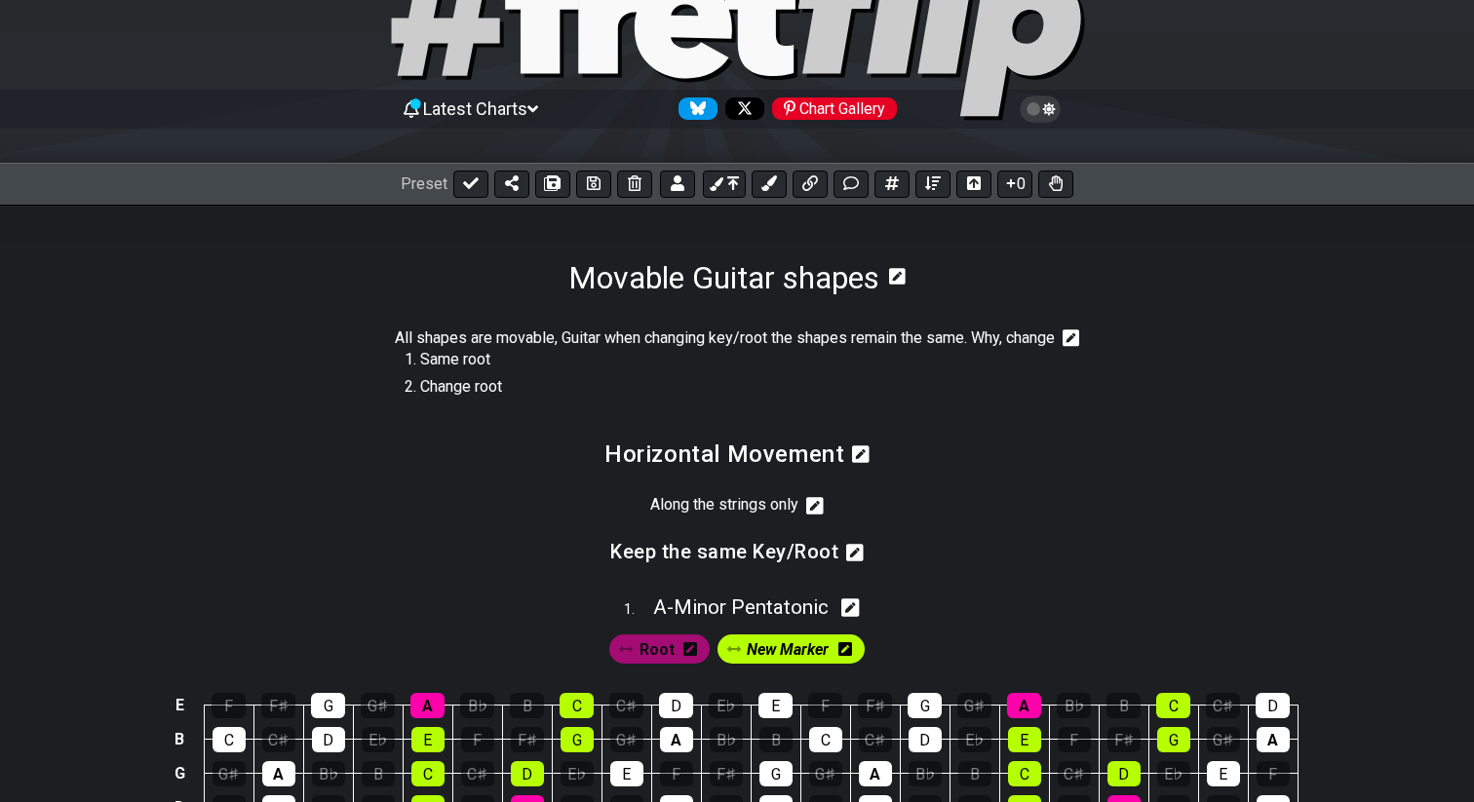
scroll to position [99, 0]
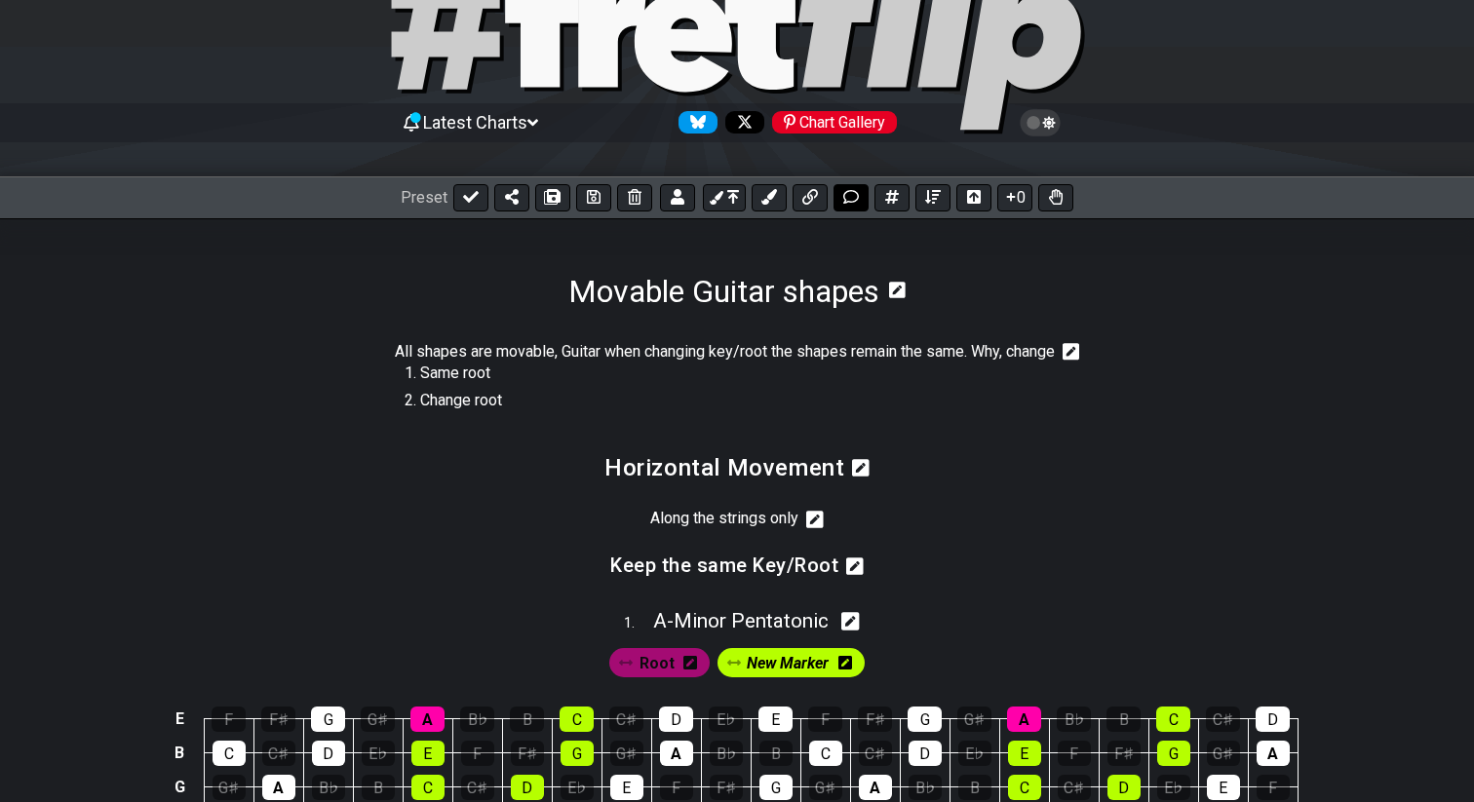
click at [849, 195] on icon at bounding box center [851, 197] width 16 height 16
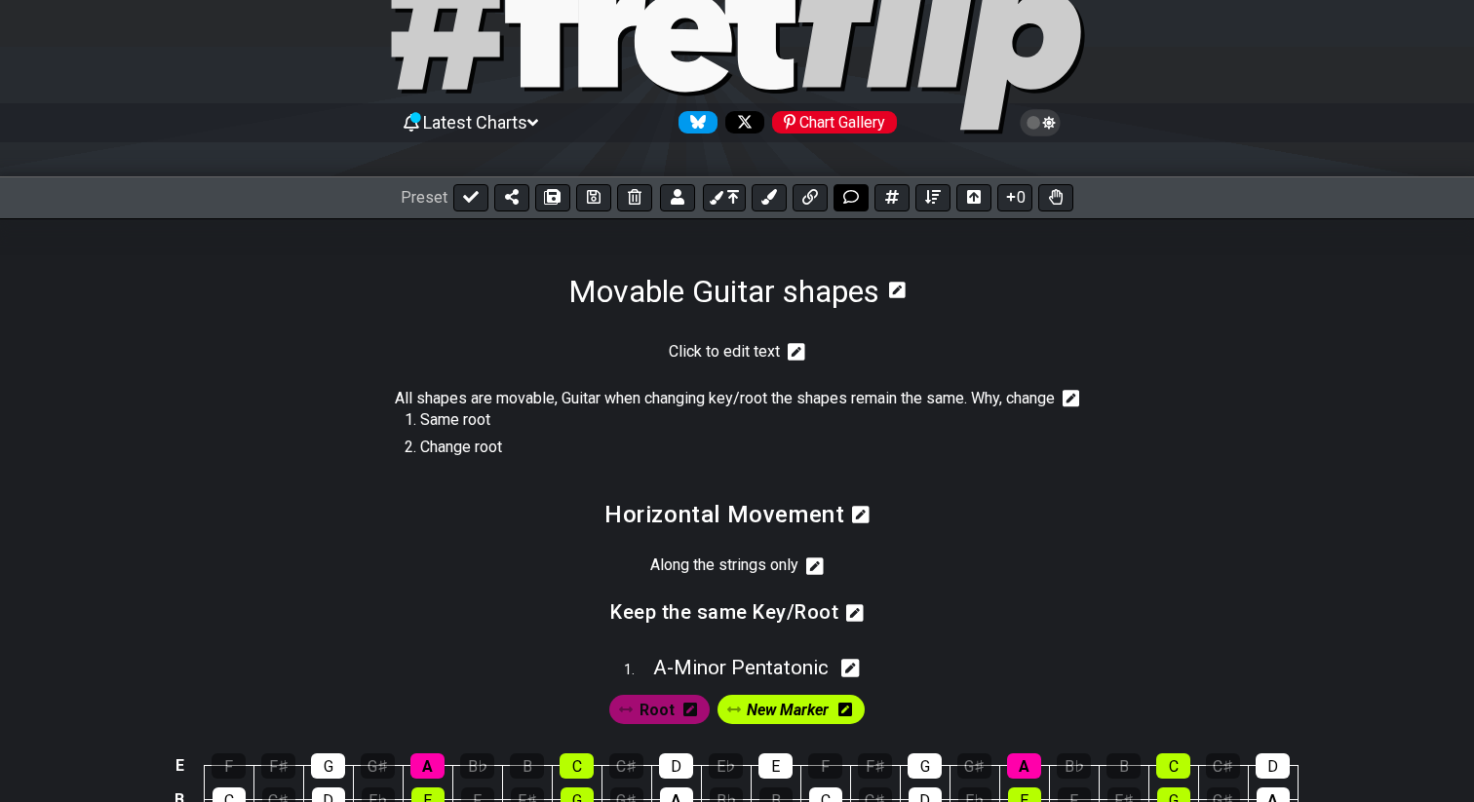
scroll to position [276, 0]
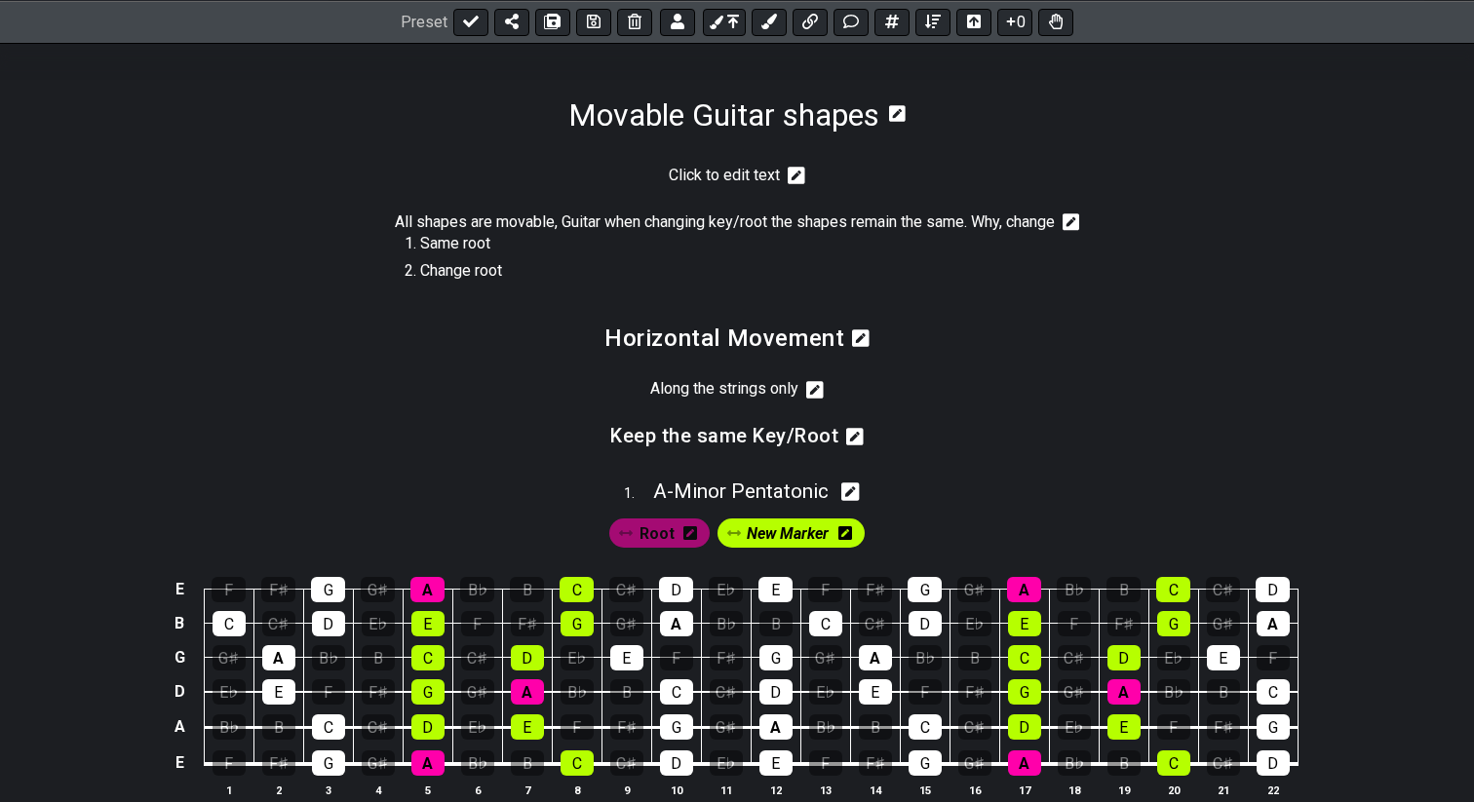
click at [794, 171] on icon at bounding box center [796, 176] width 18 height 18
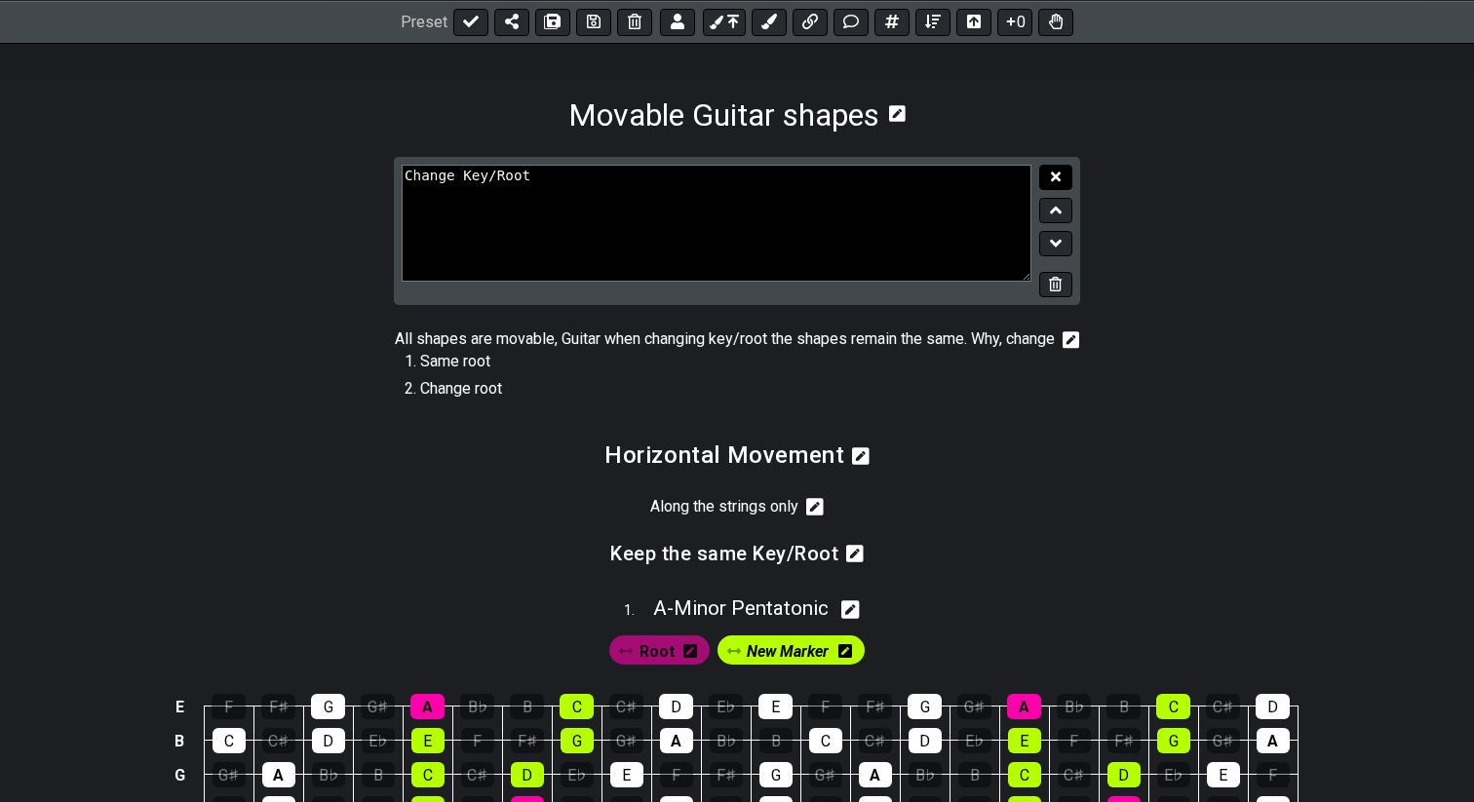
type textarea "Change Key/Root"
click at [1054, 177] on icon at bounding box center [1056, 177] width 10 height 10
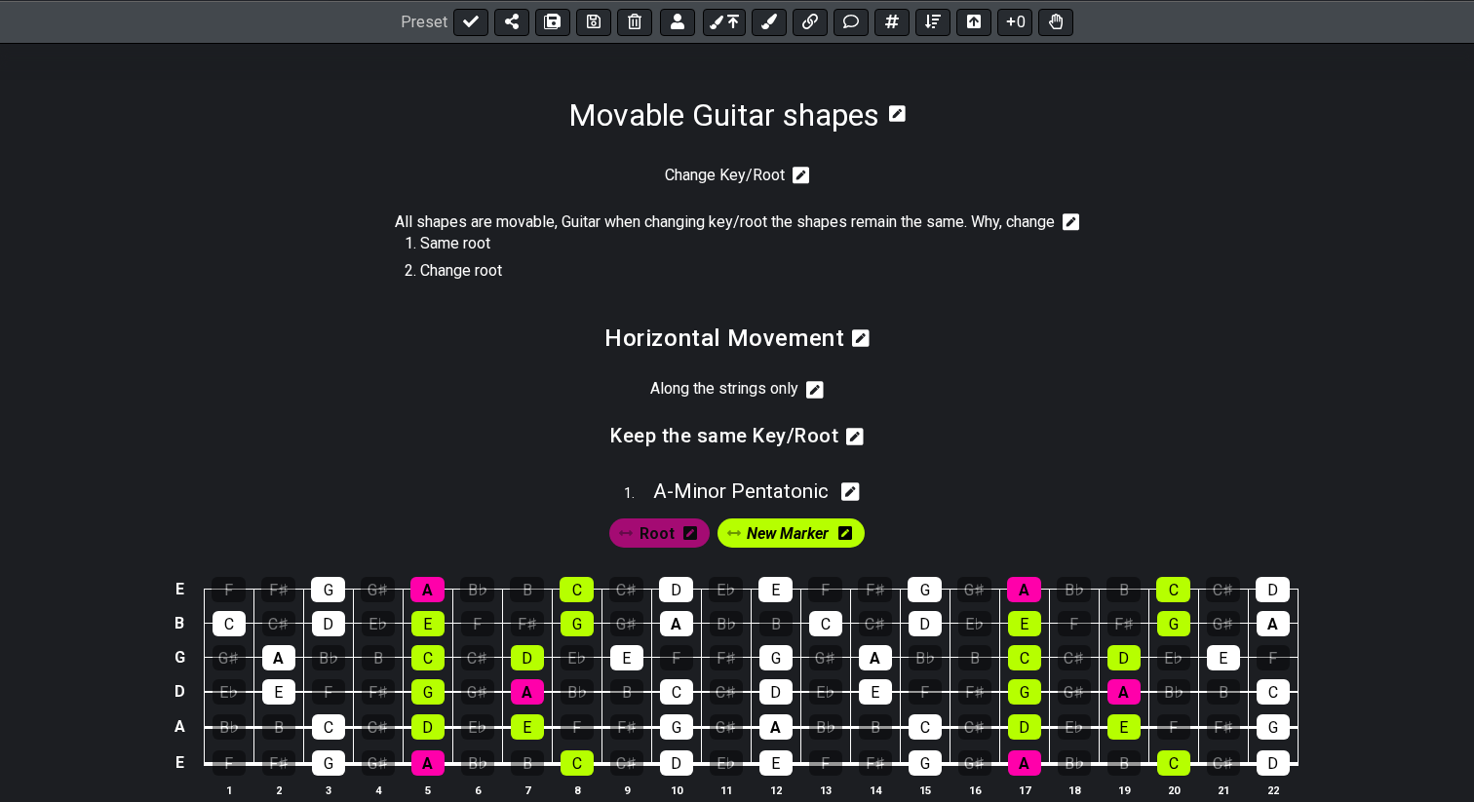
click at [799, 175] on icon at bounding box center [801, 175] width 18 height 19
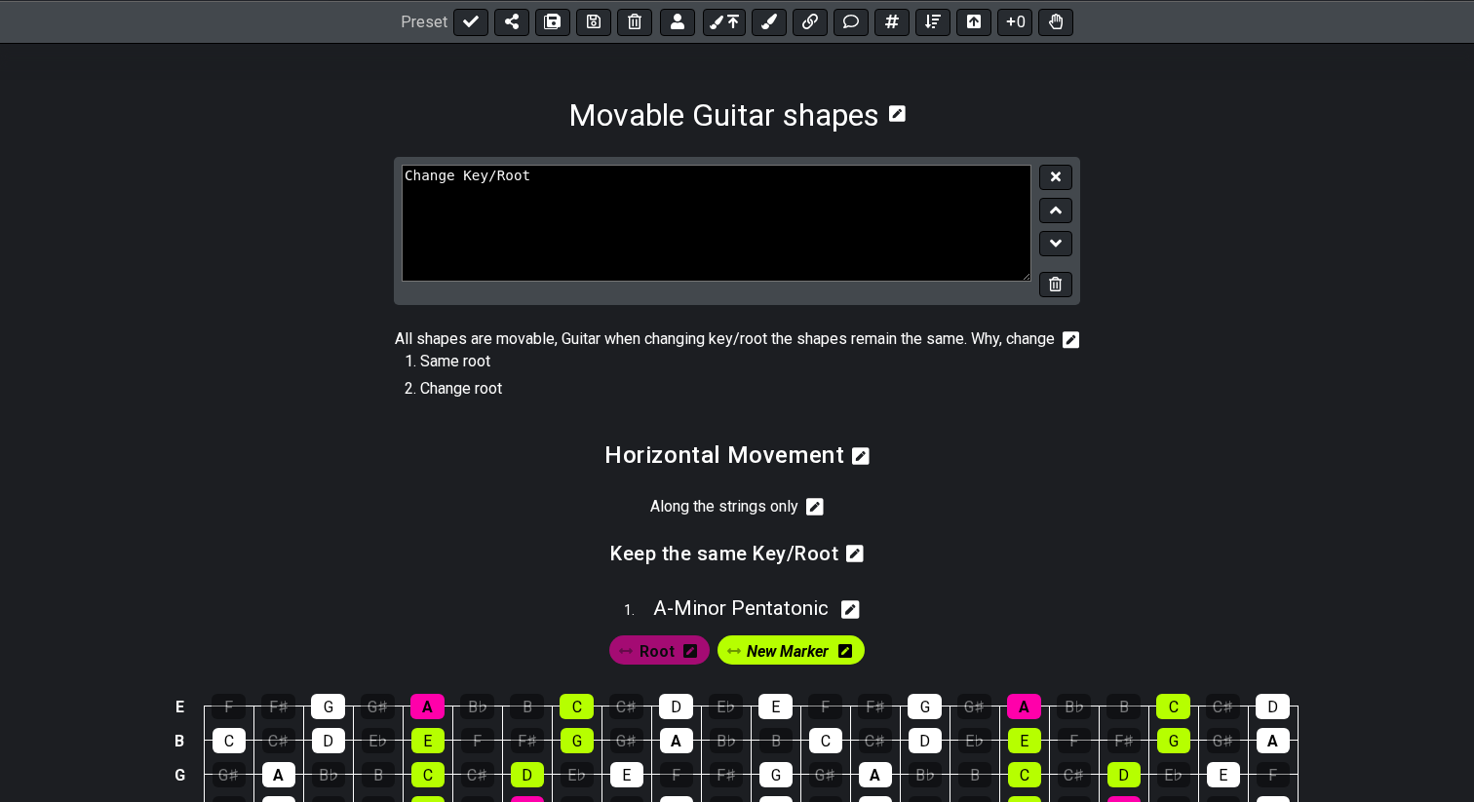
click at [405, 180] on textarea "Change Key/Root" at bounding box center [717, 223] width 630 height 117
type textarea "## Change Key/Root"
click at [1066, 179] on button at bounding box center [1055, 178] width 33 height 26
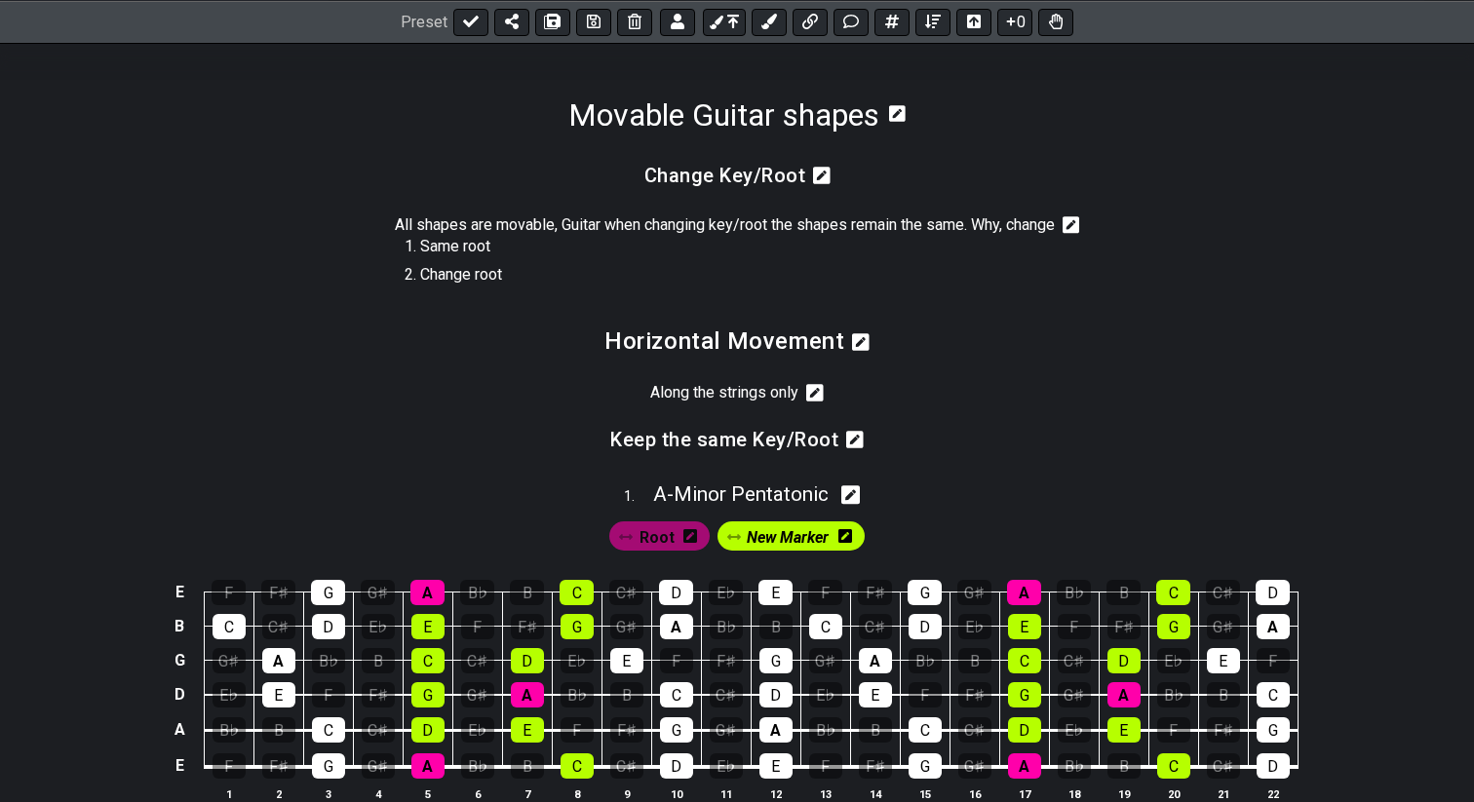
scroll to position [285, 0]
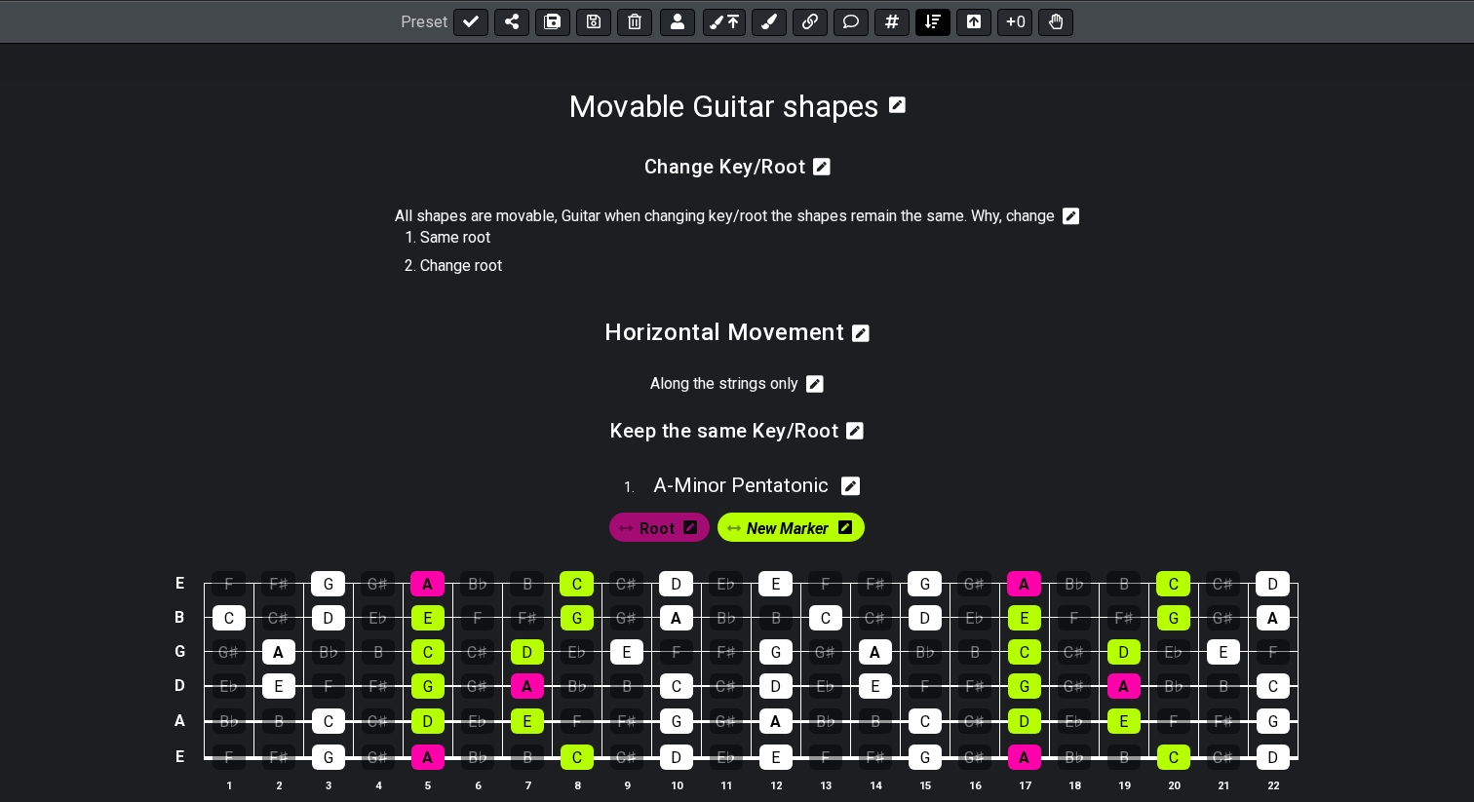
click at [931, 22] on icon at bounding box center [933, 22] width 16 height 16
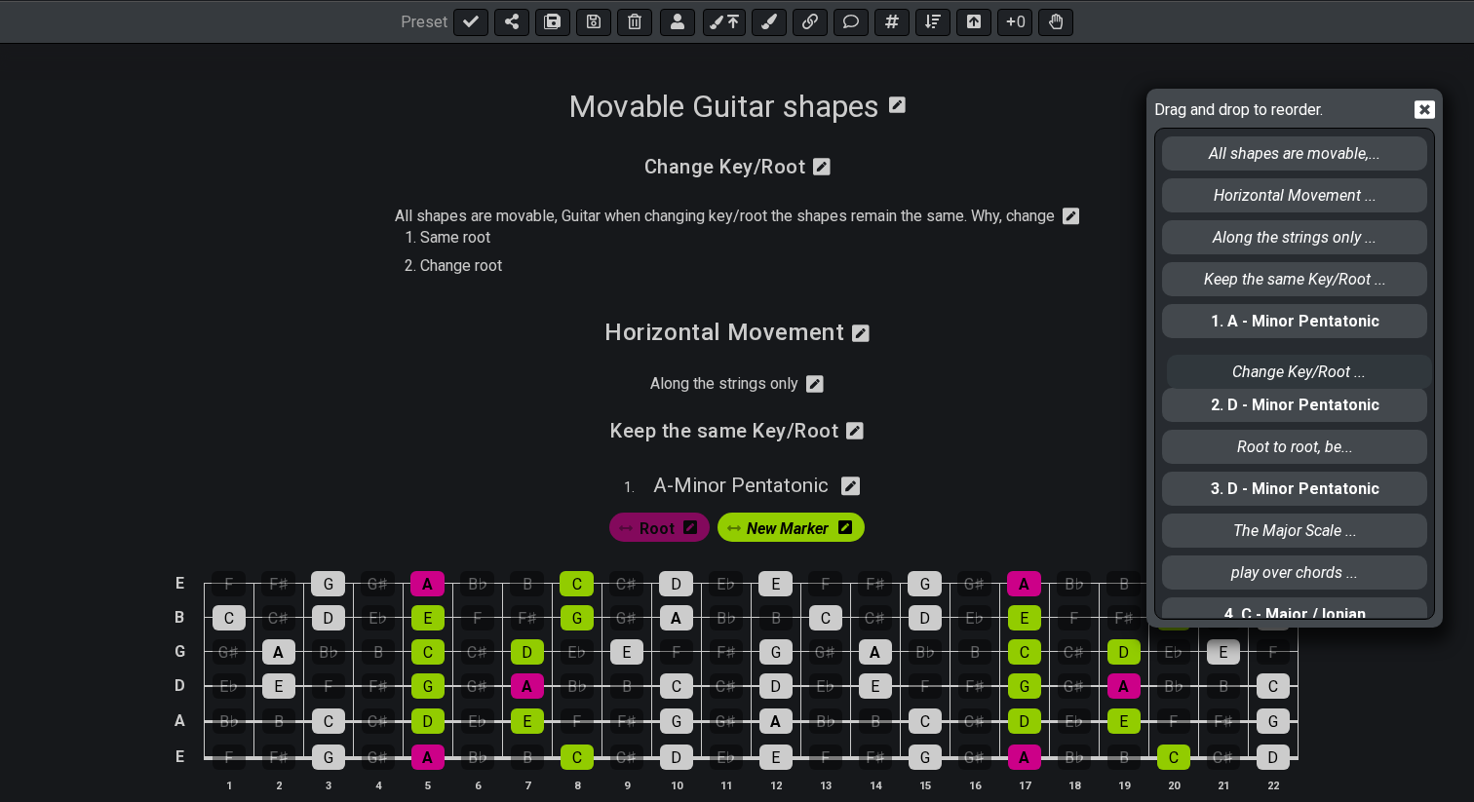
drag, startPoint x: 1239, startPoint y: 158, endPoint x: 1241, endPoint y: 378, distance: 220.3
click at [1242, 379] on div "Change Key/Root ... All shapes are movable,... Horizontal Movement ... Along th…" at bounding box center [1294, 373] width 269 height 489
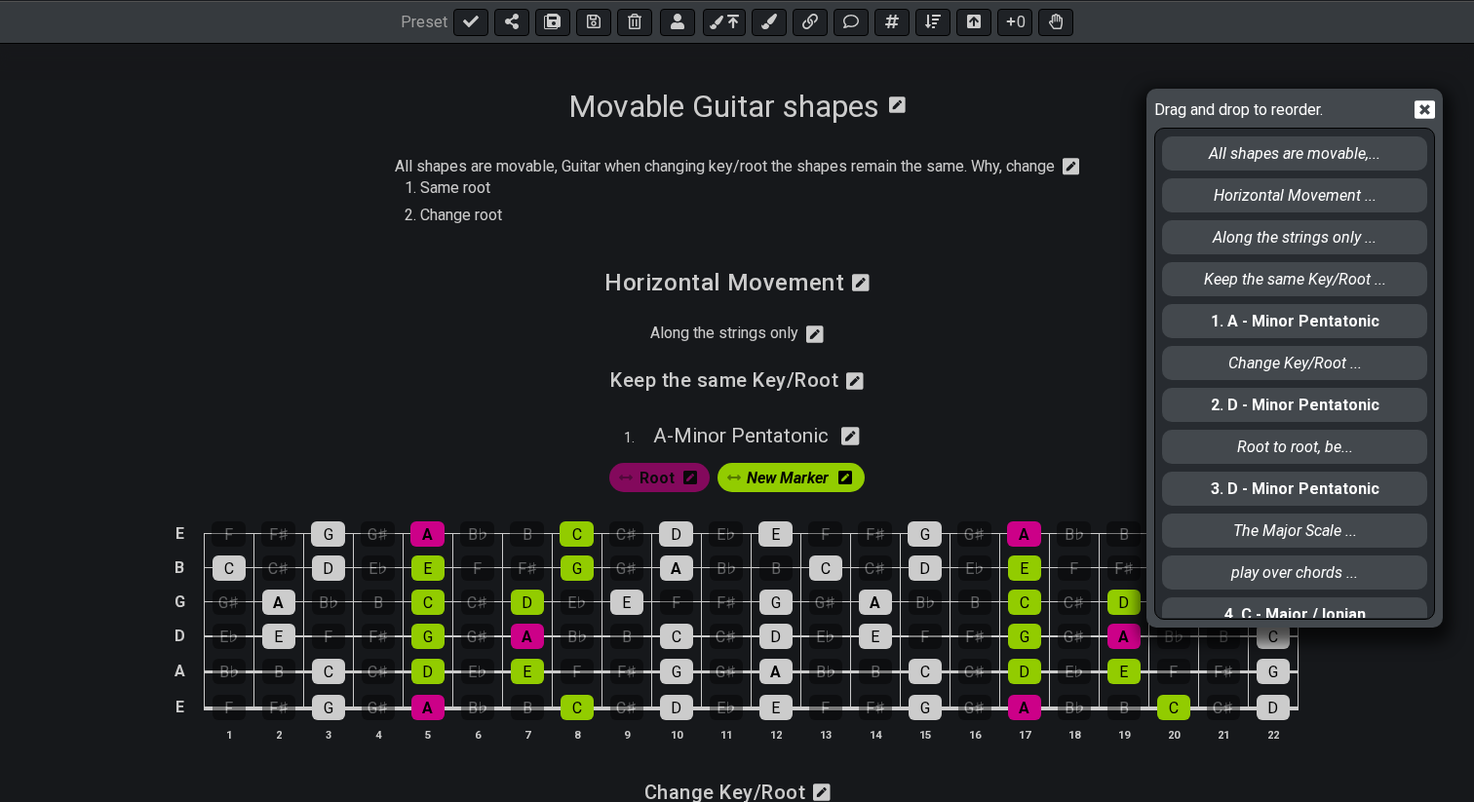
click at [1418, 105] on icon at bounding box center [1424, 109] width 20 height 19
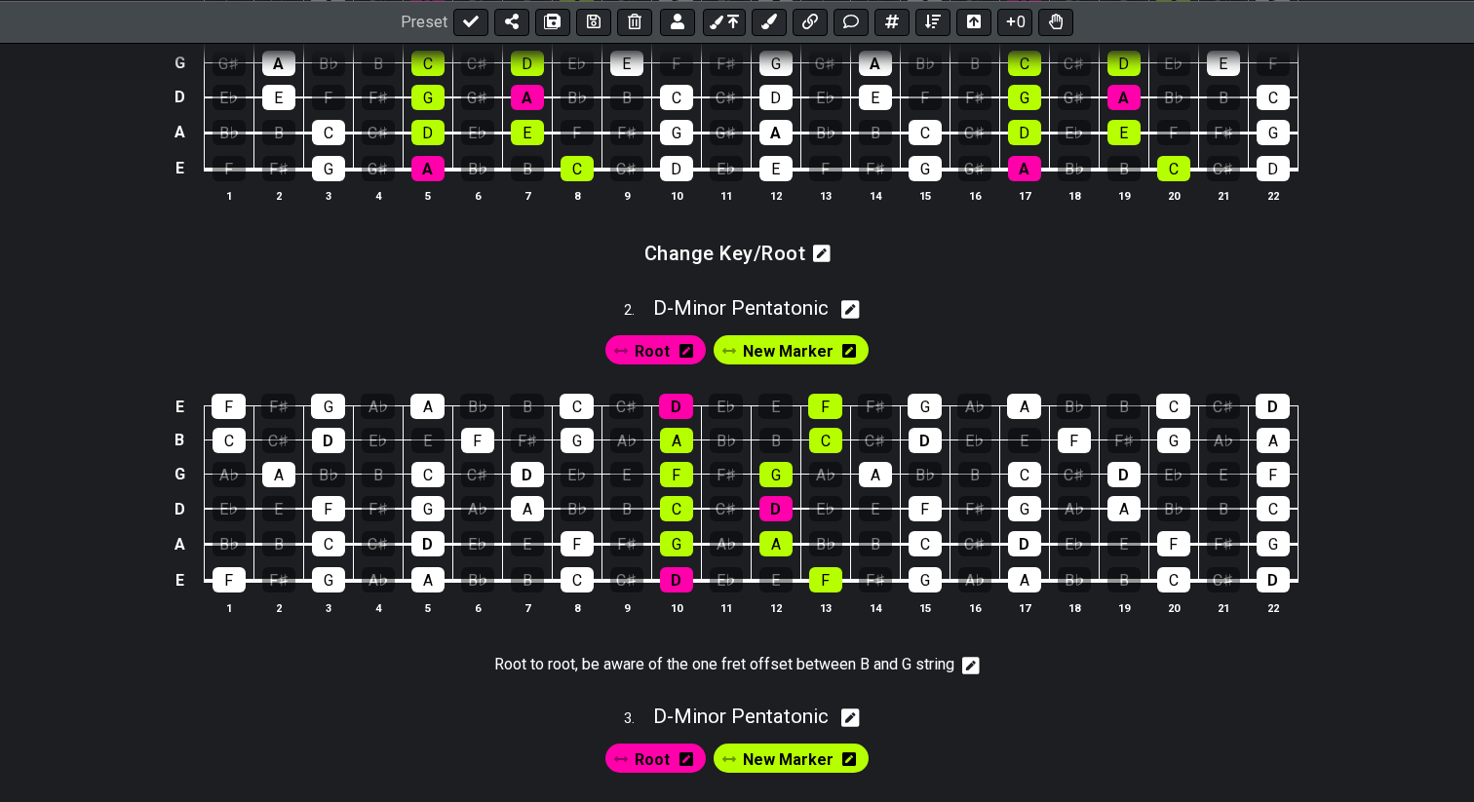
scroll to position [858, 0]
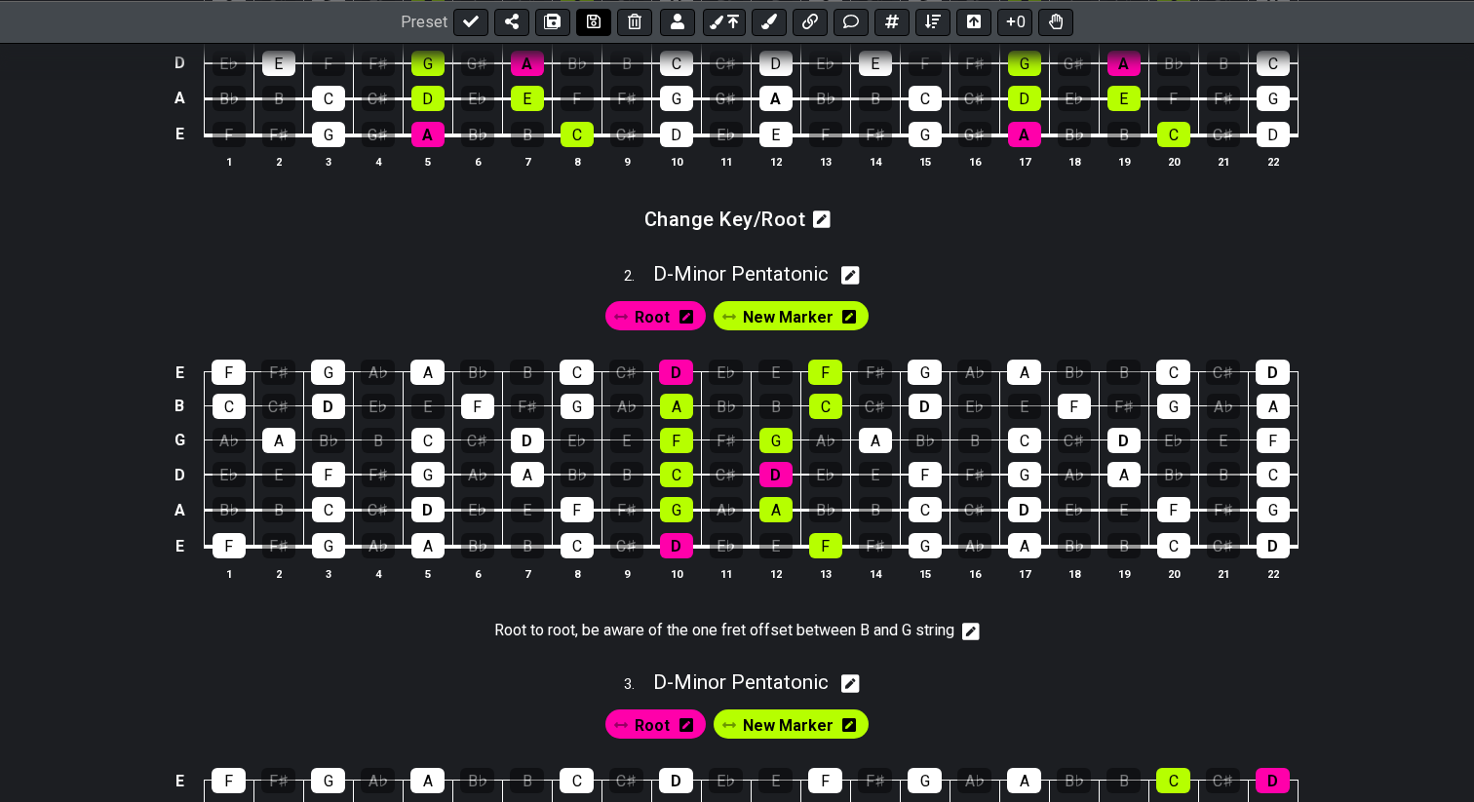
click at [589, 25] on icon at bounding box center [594, 22] width 14 height 16
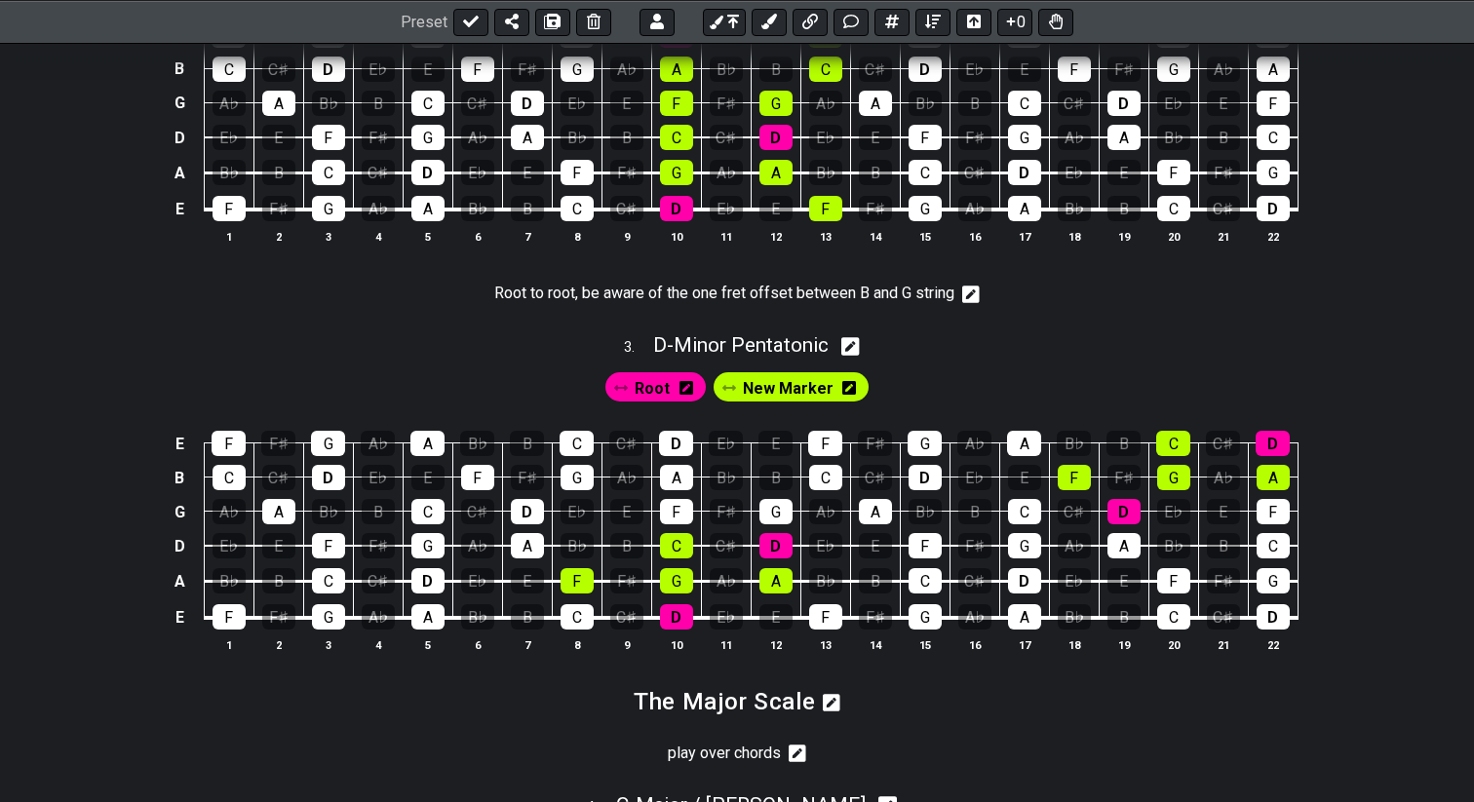
scroll to position [1194, 0]
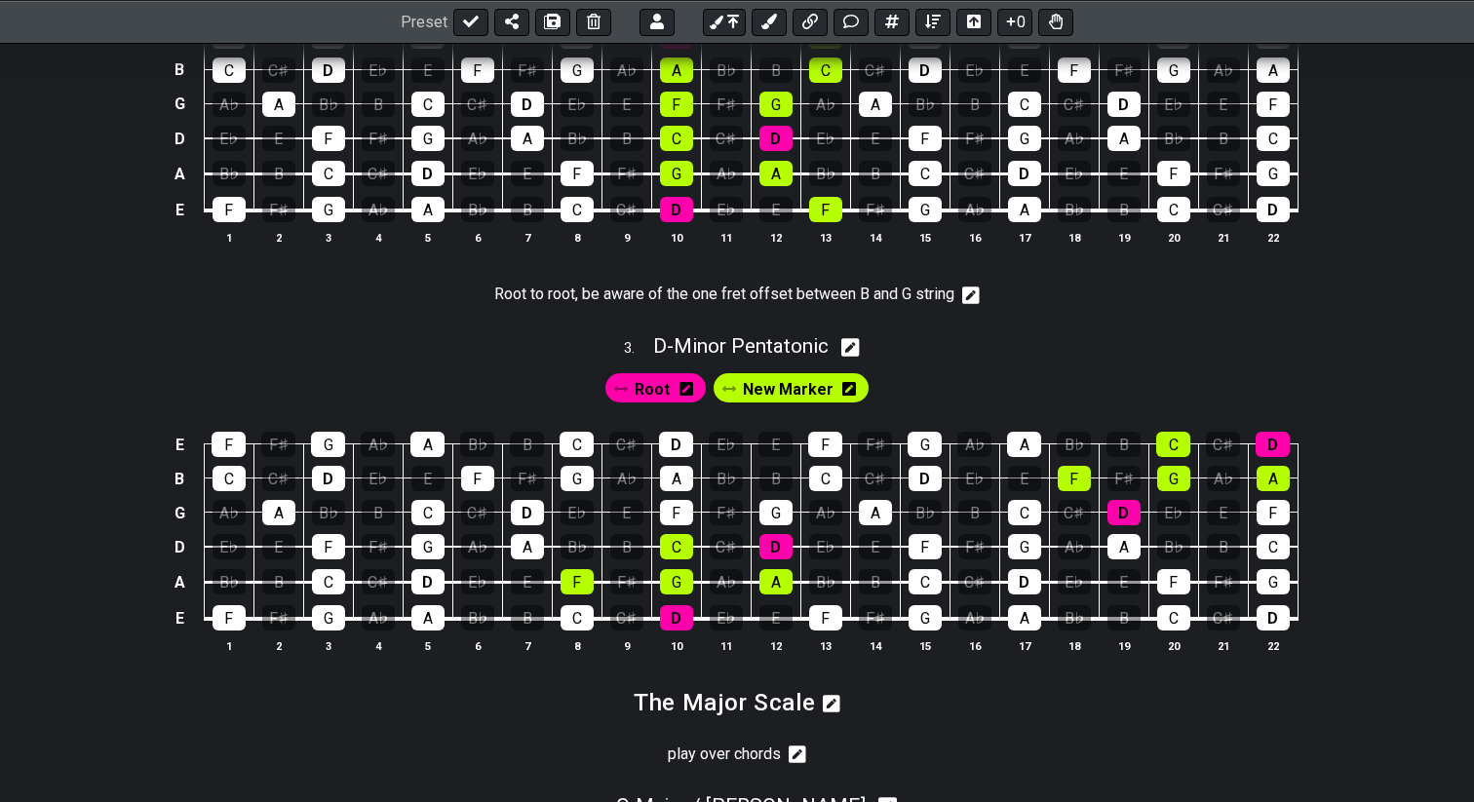
click at [830, 712] on icon at bounding box center [832, 704] width 18 height 18
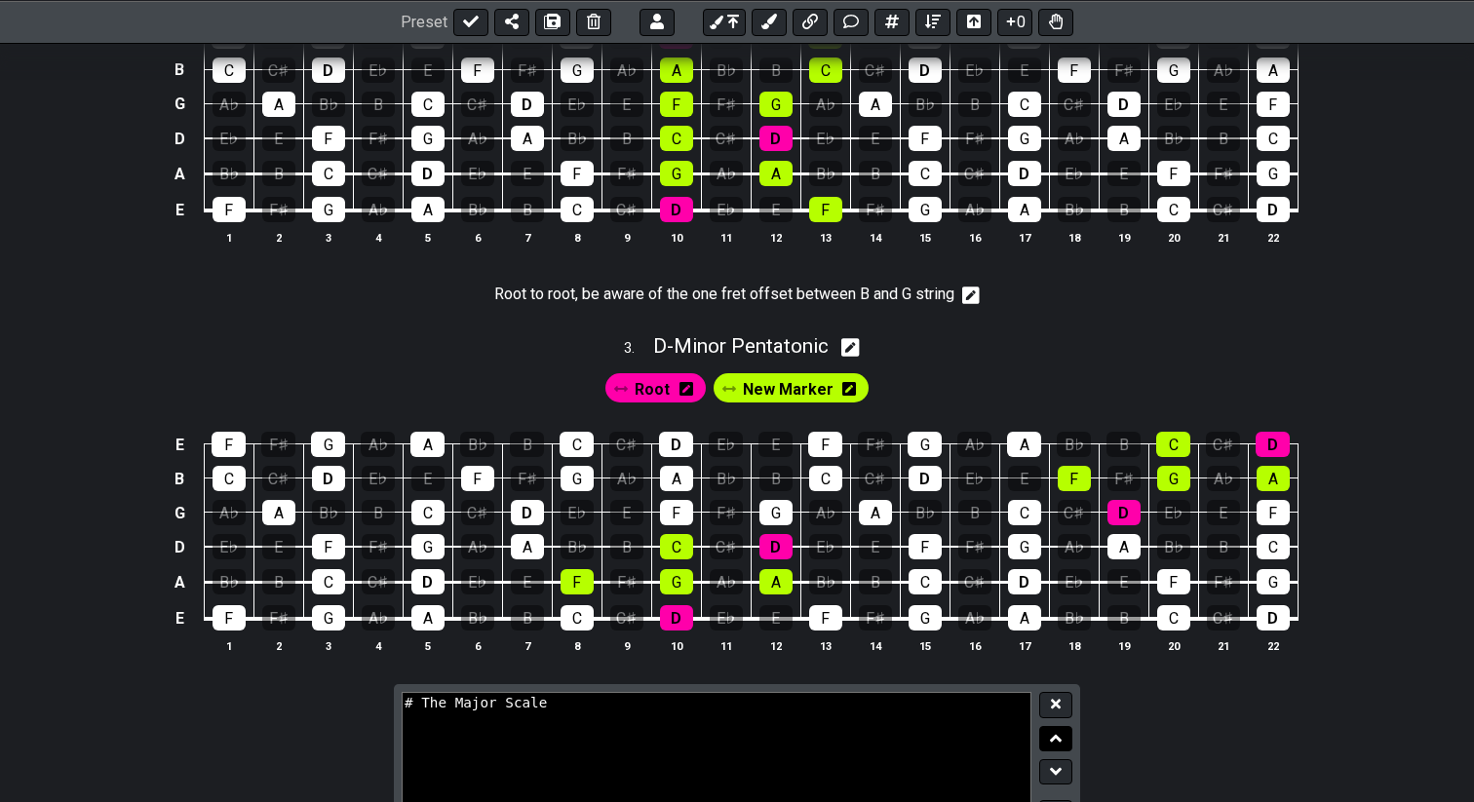
click at [1054, 748] on icon at bounding box center [1056, 738] width 13 height 19
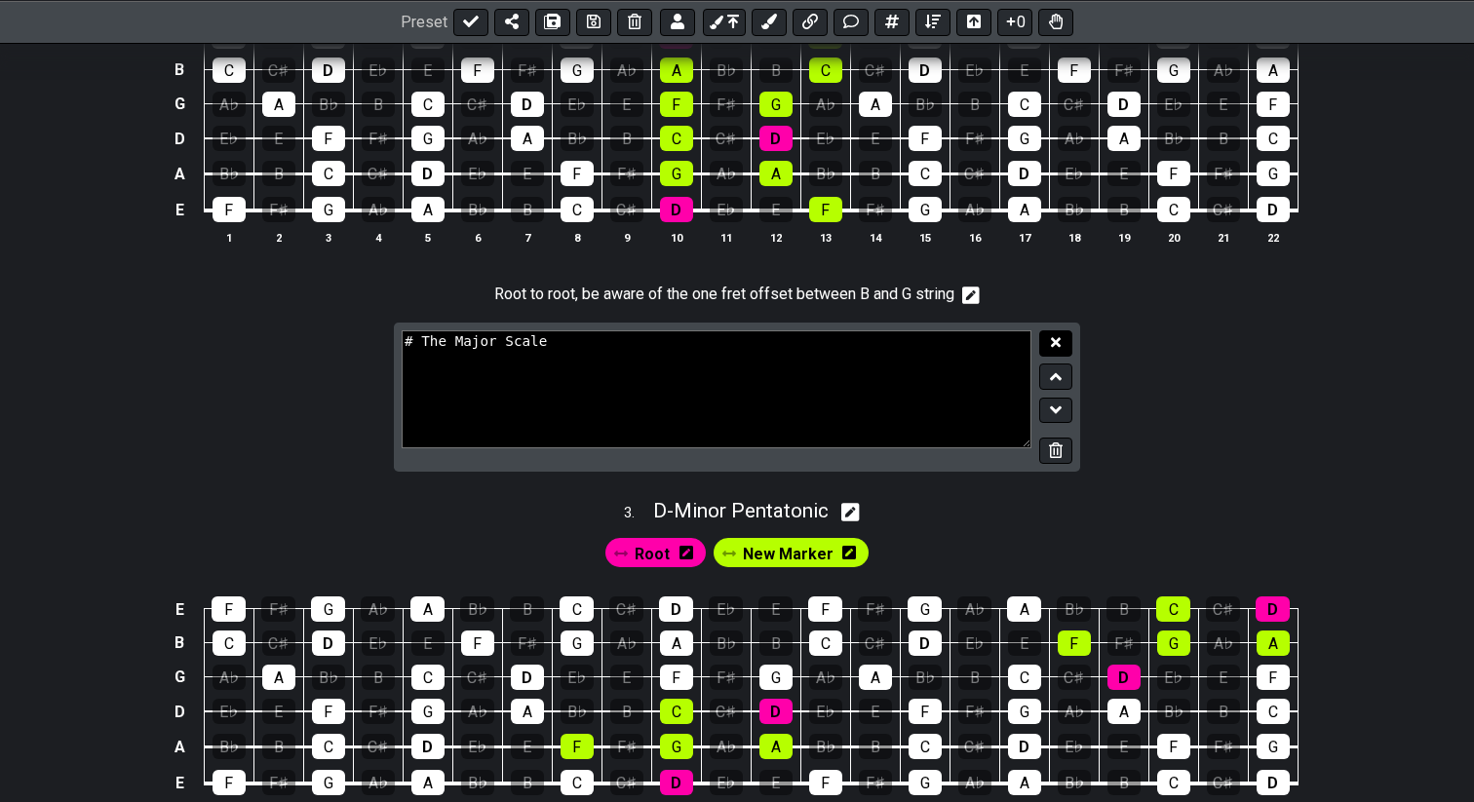
click at [1054, 357] on button at bounding box center [1055, 343] width 33 height 26
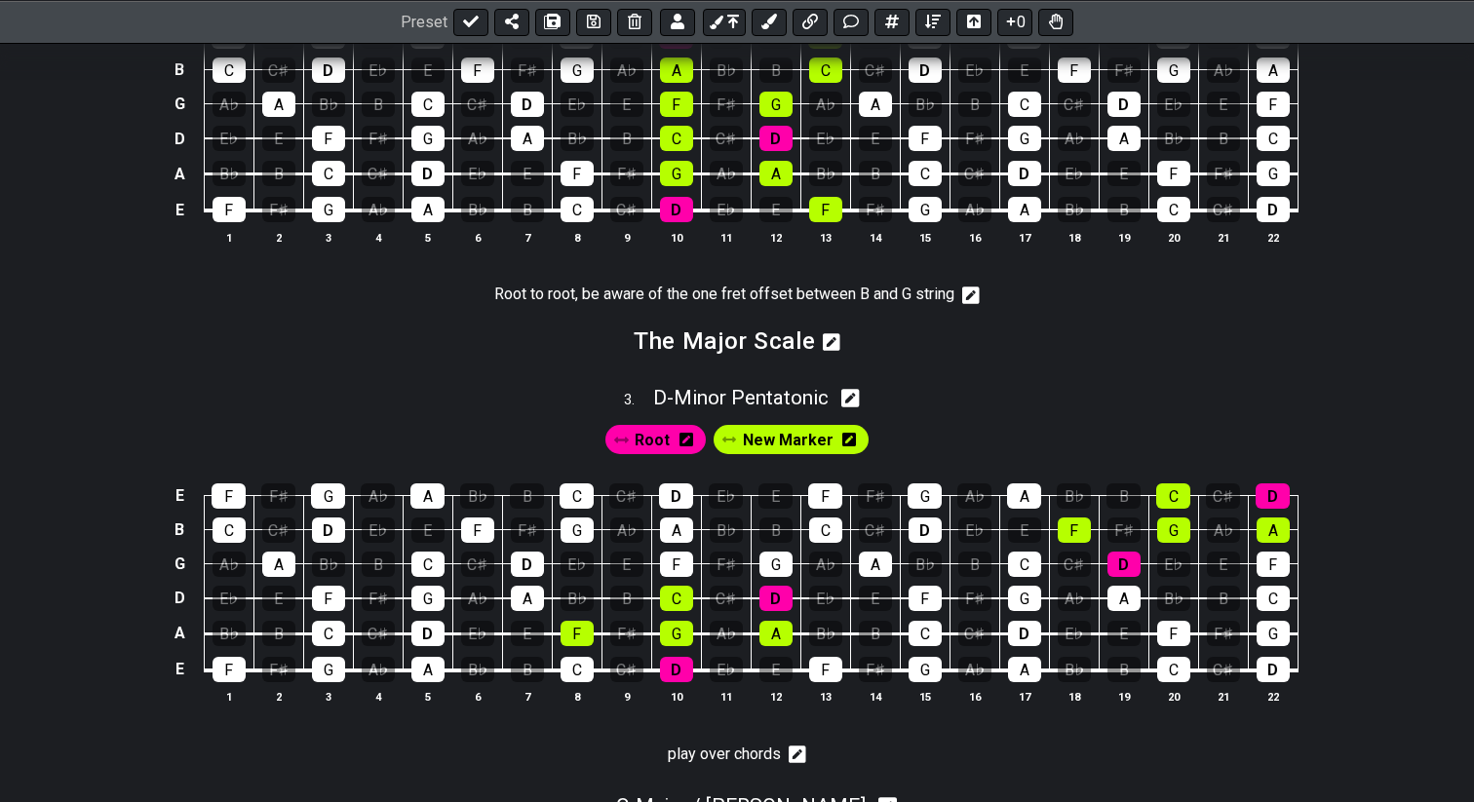
click at [835, 351] on icon at bounding box center [832, 342] width 18 height 18
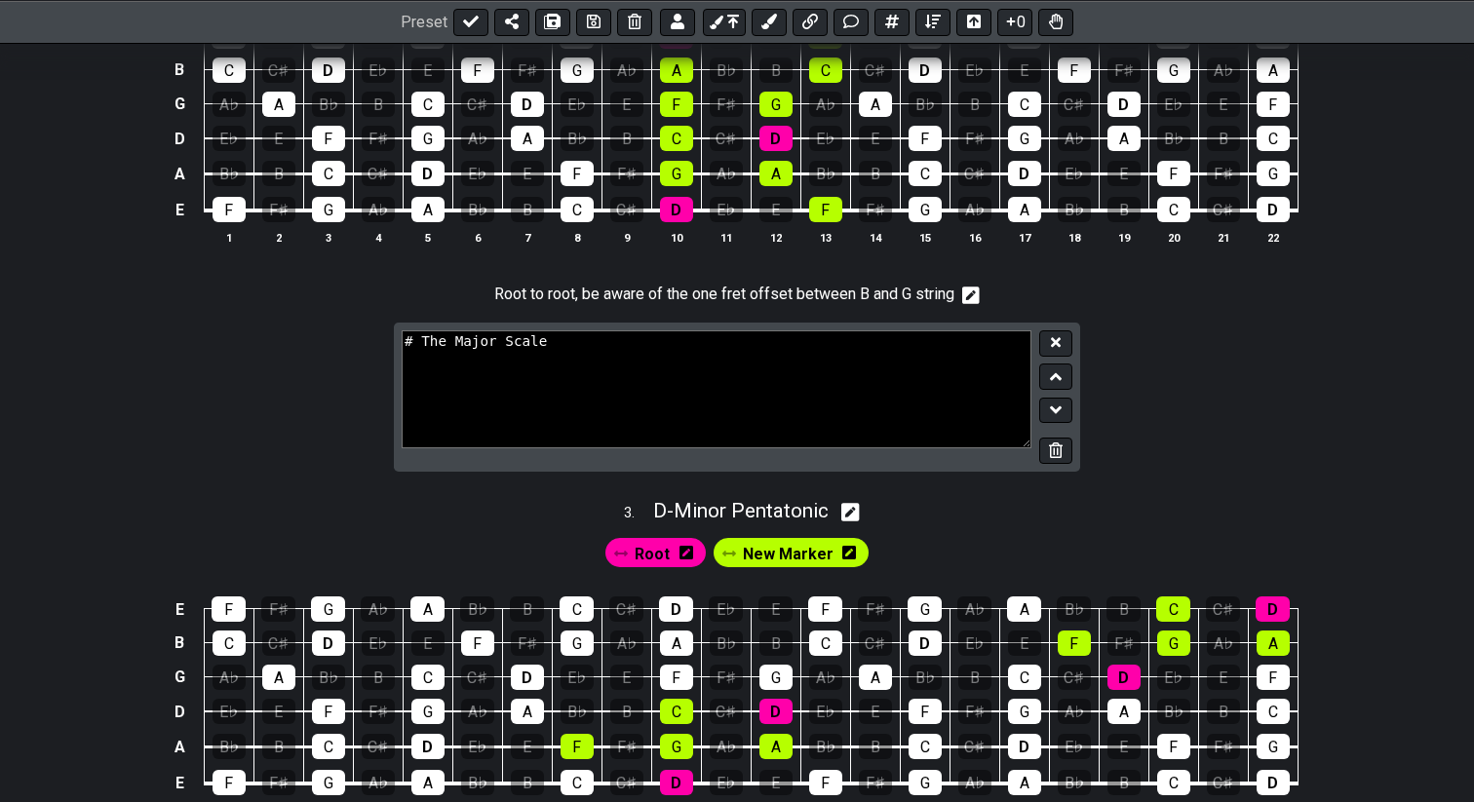
click at [599, 371] on textarea "# The Major Scale" at bounding box center [717, 388] width 630 height 117
click at [533, 359] on textarea "# Also move beteen strings" at bounding box center [717, 388] width 630 height 117
drag, startPoint x: 476, startPoint y: 361, endPoint x: 427, endPoint y: 361, distance: 48.7
click at [427, 361] on textarea "# Also move between strings" at bounding box center [717, 388] width 630 height 117
type textarea "# Also move between strings"
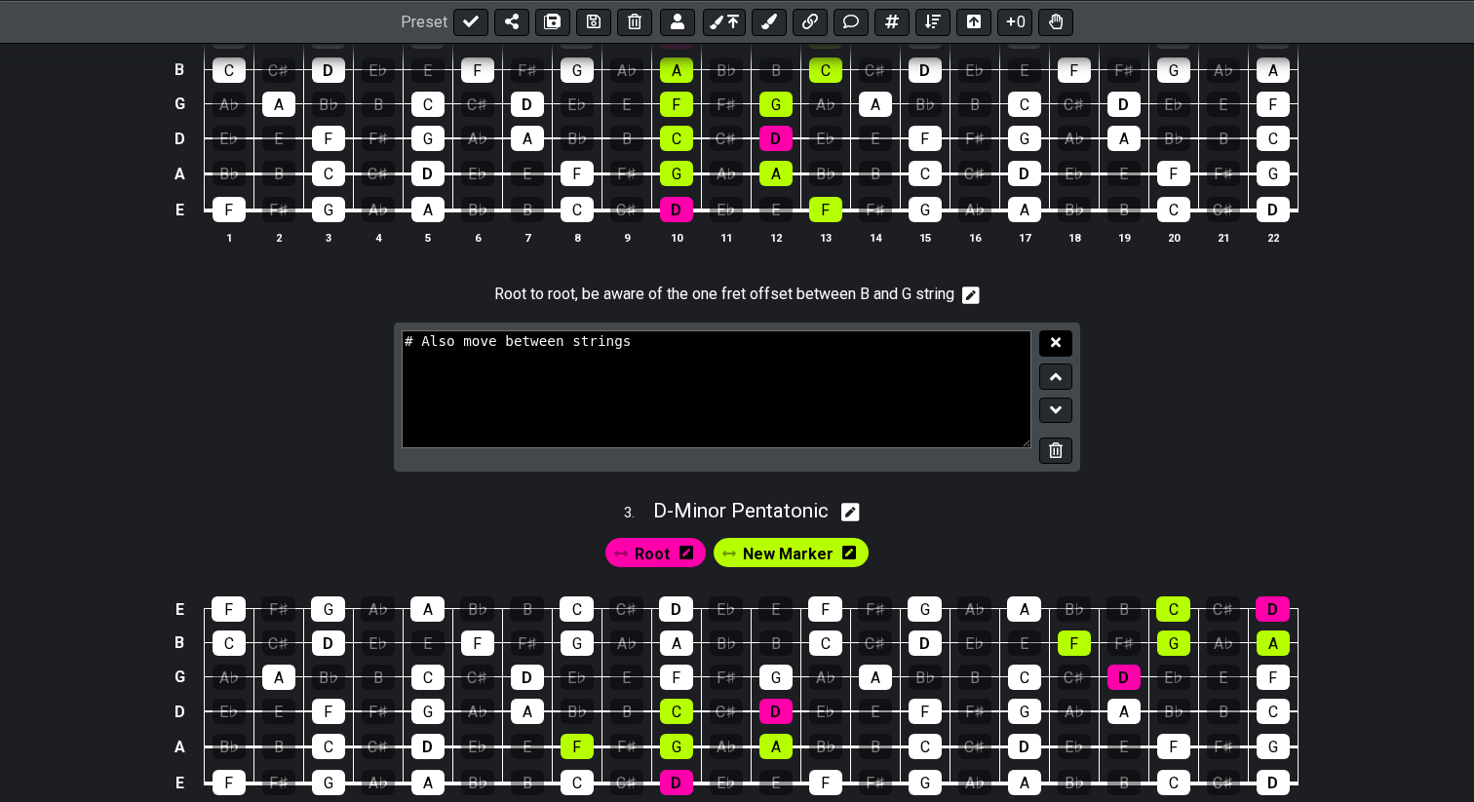
click at [1053, 348] on icon at bounding box center [1056, 343] width 10 height 10
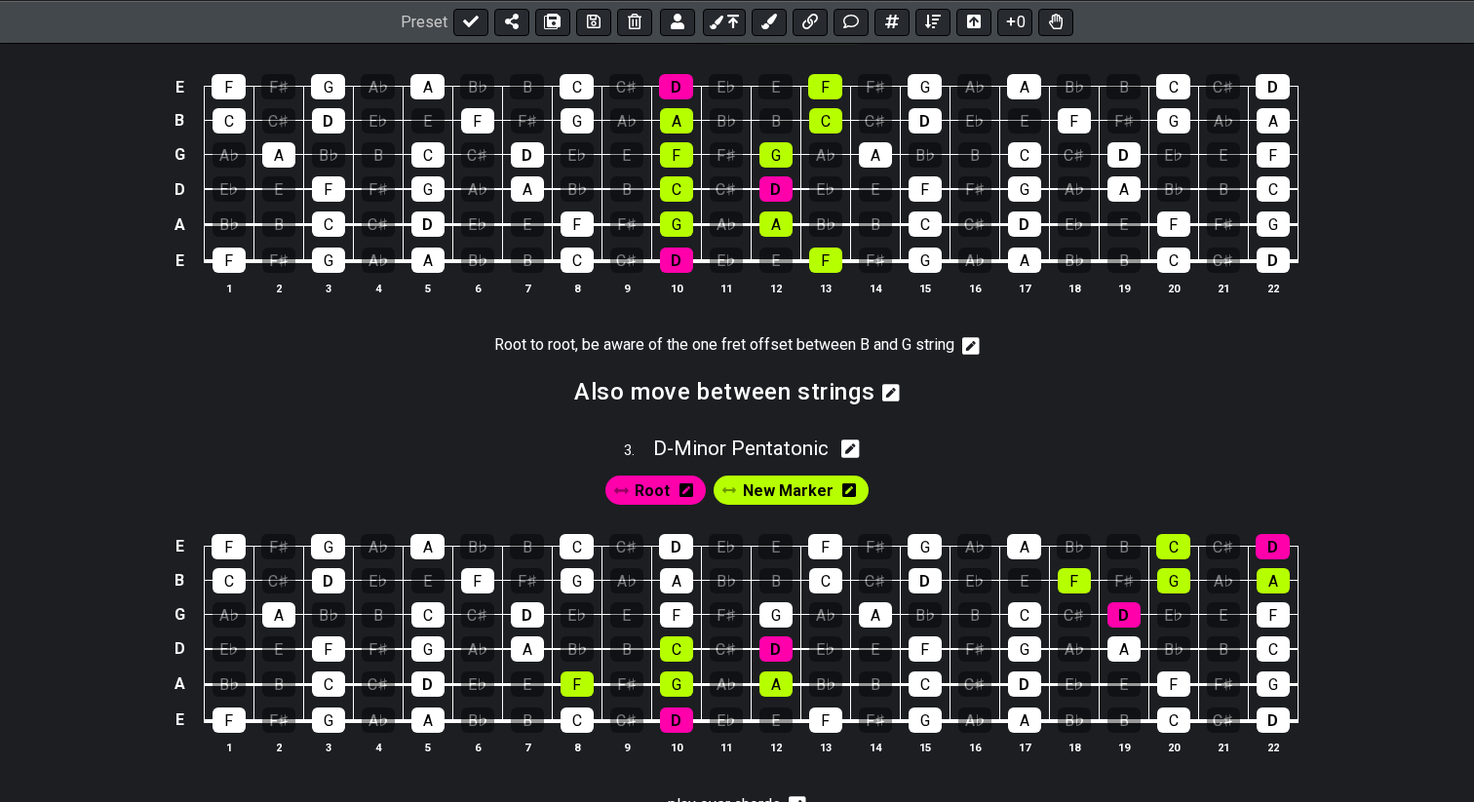
scroll to position [1153, 0]
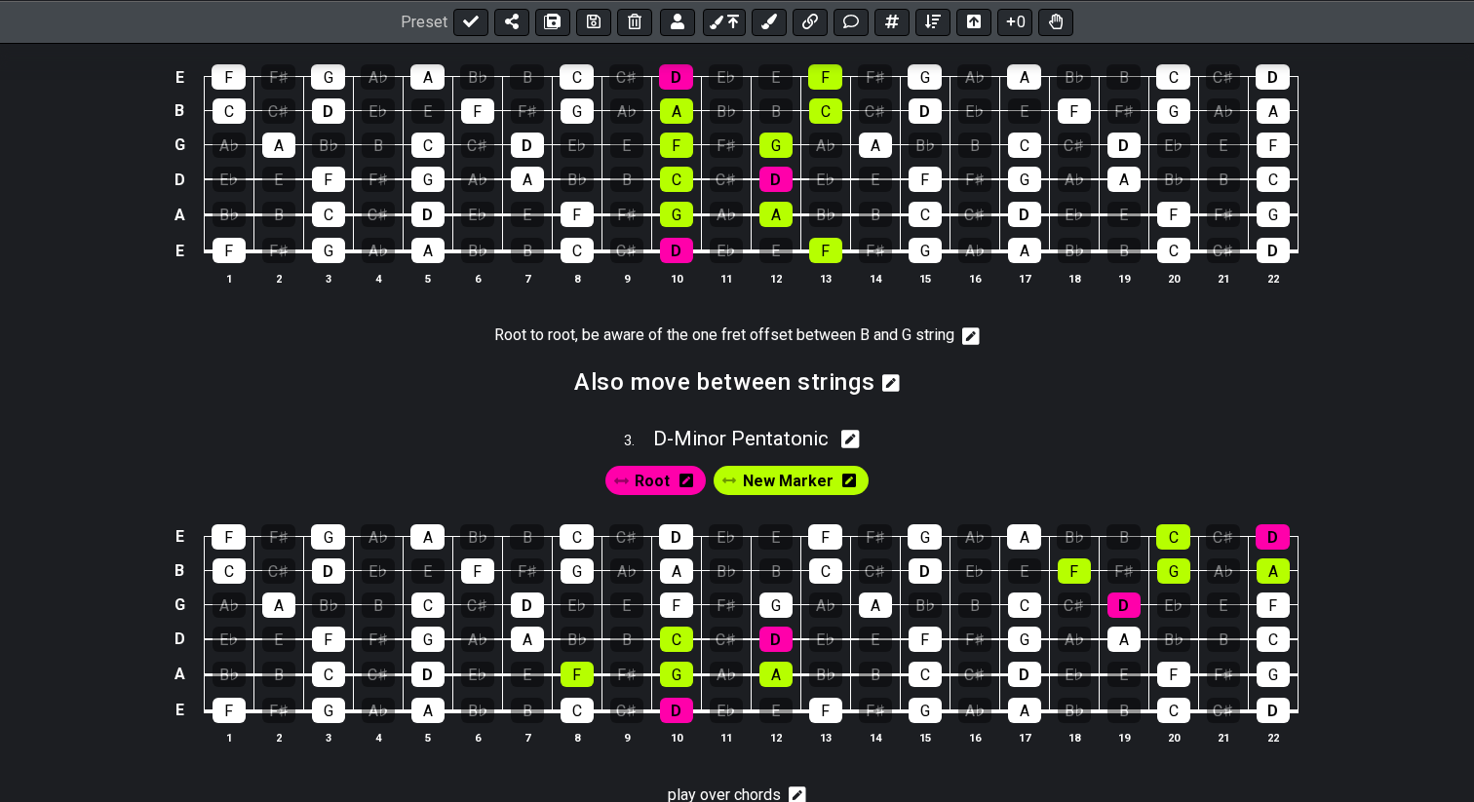
click at [973, 345] on icon at bounding box center [971, 336] width 18 height 18
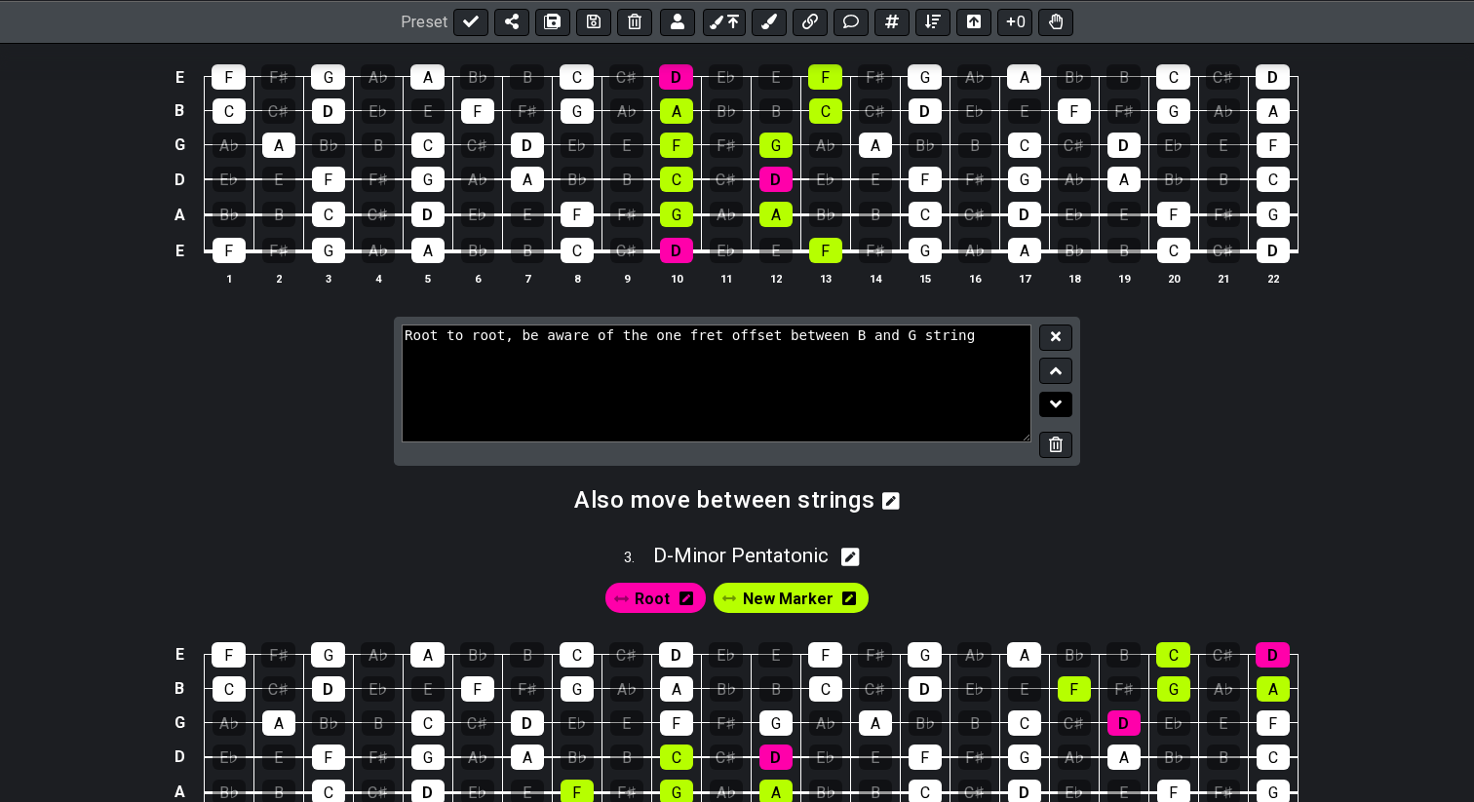
click at [1061, 418] on button at bounding box center [1055, 405] width 33 height 26
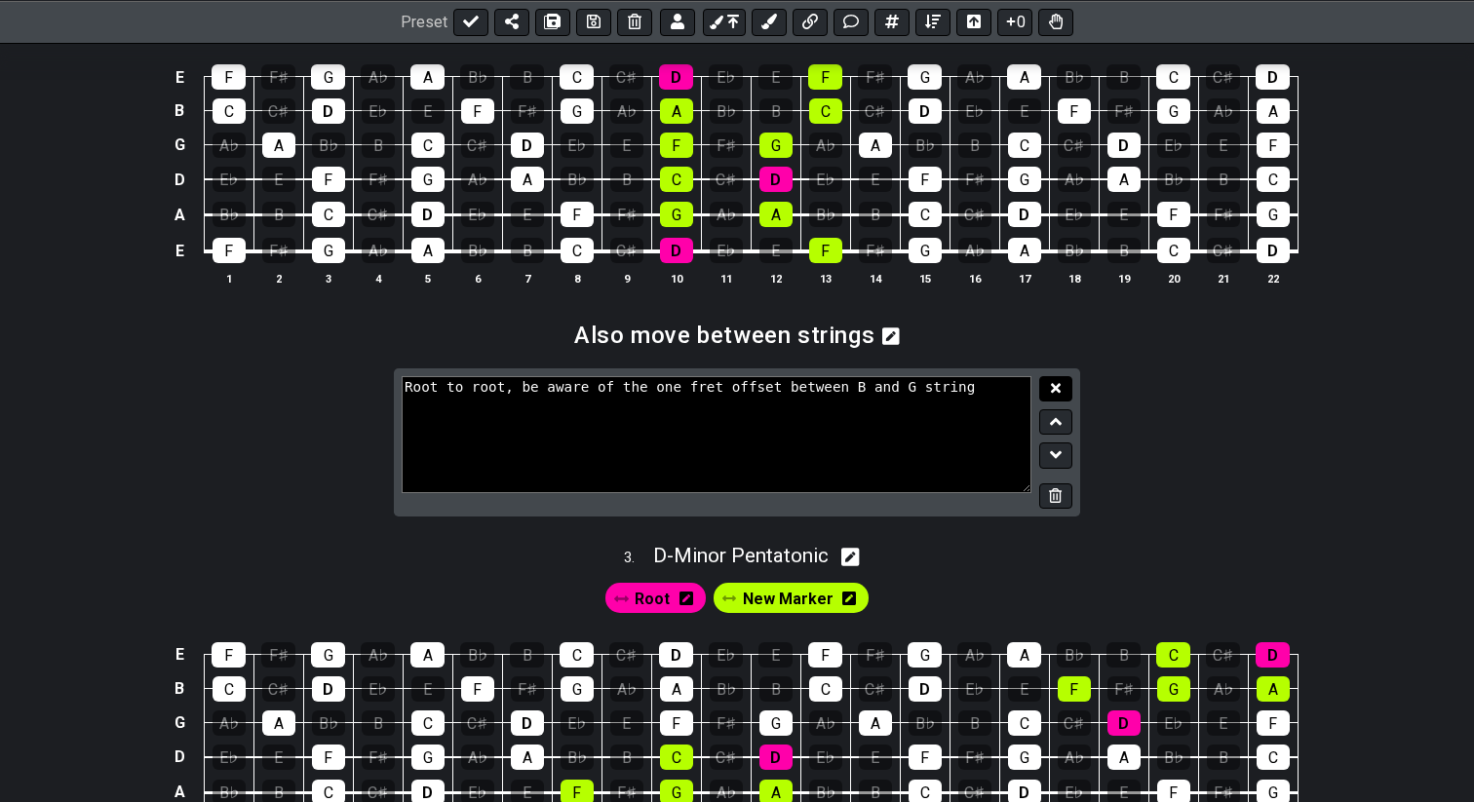
click at [1055, 393] on icon at bounding box center [1056, 388] width 10 height 10
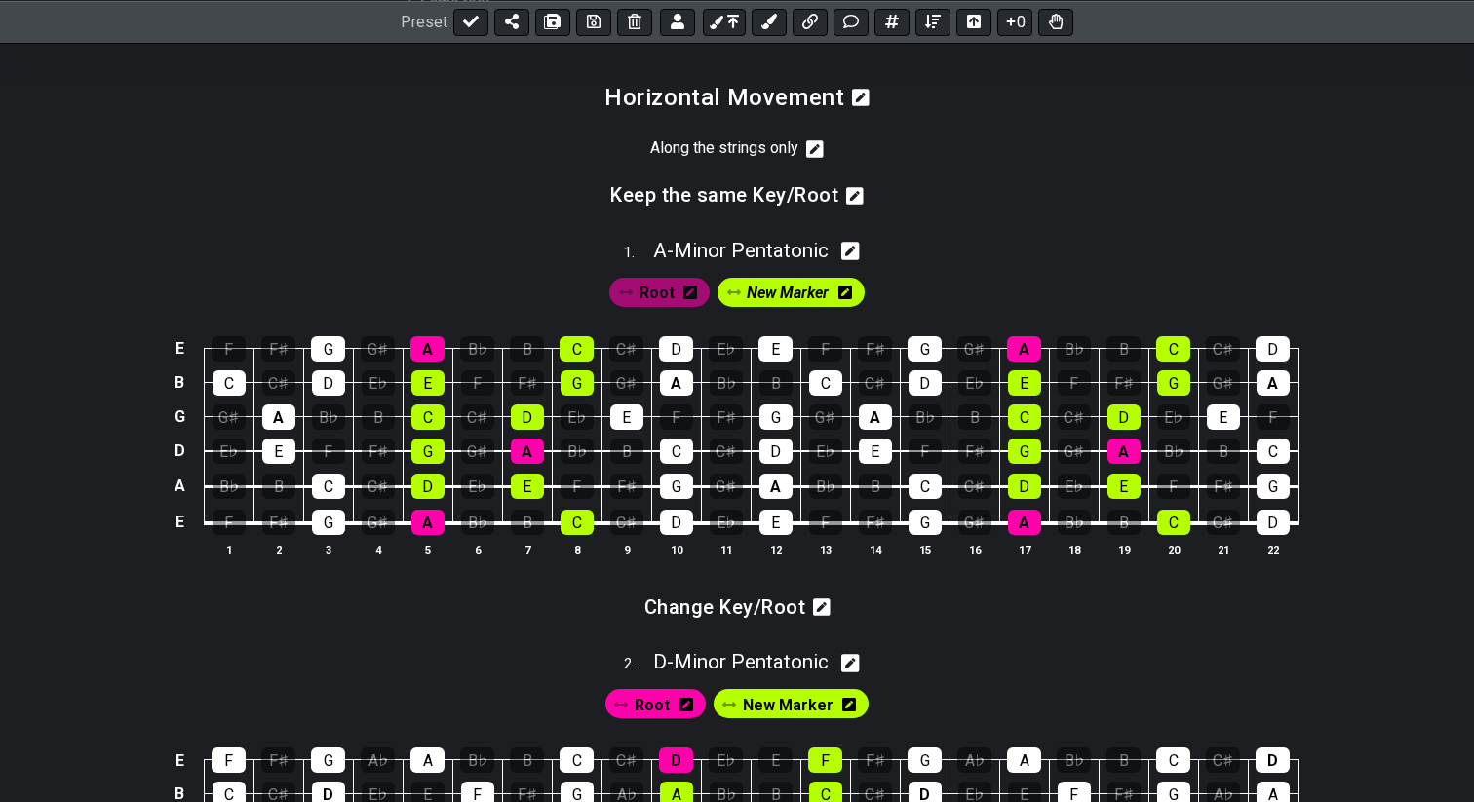
scroll to position [466, 0]
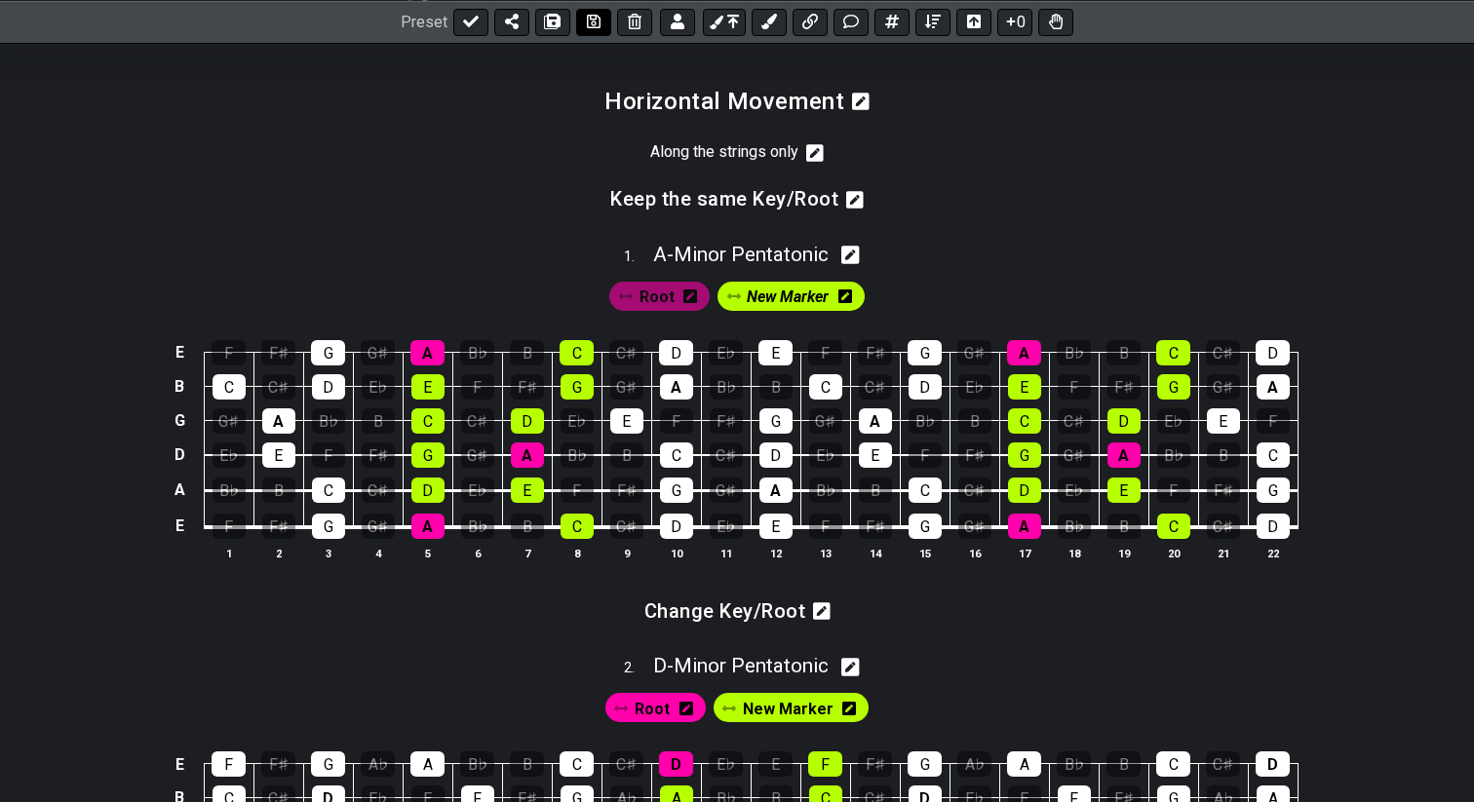
click at [593, 22] on icon at bounding box center [594, 22] width 14 height 14
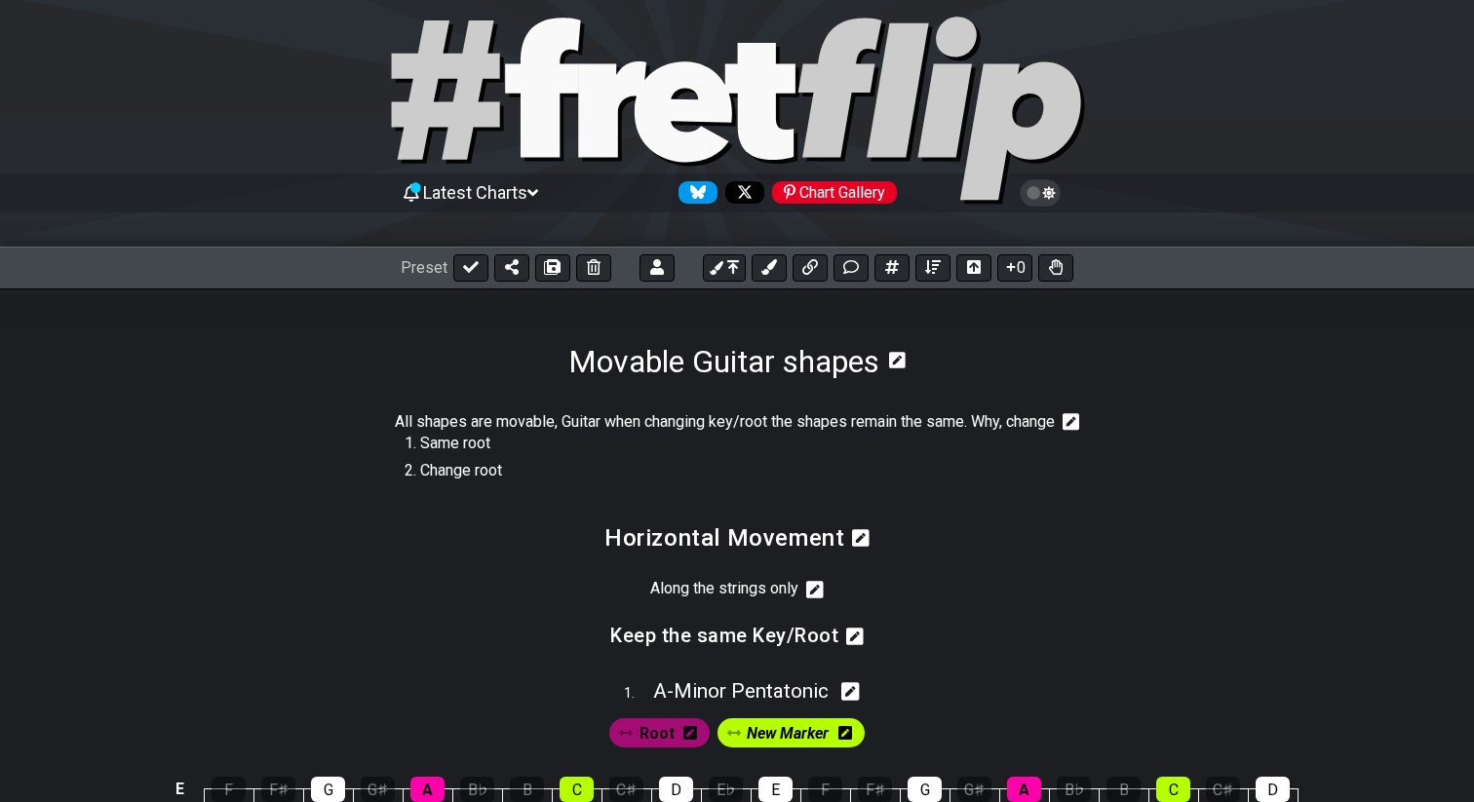
scroll to position [27, 0]
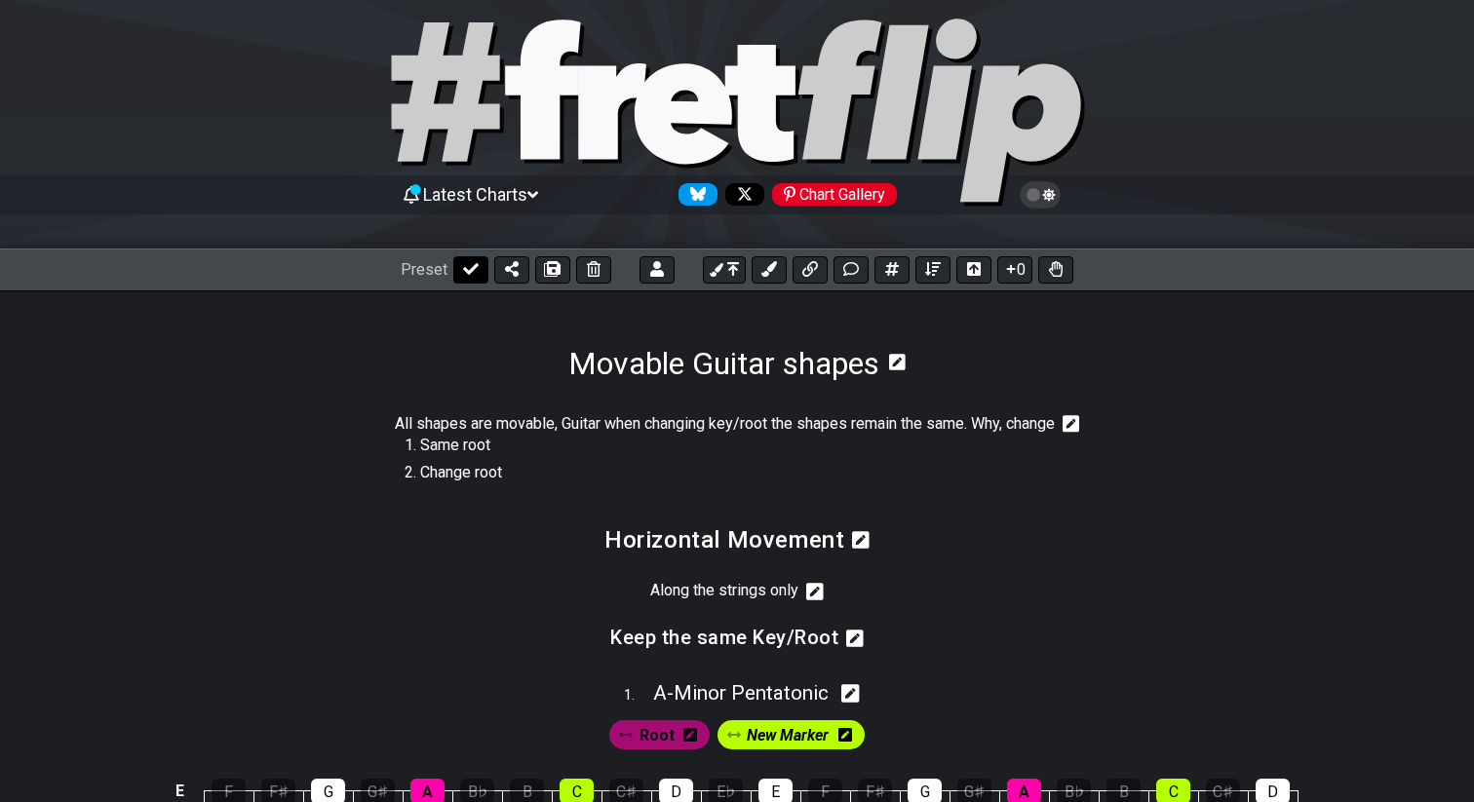
click at [459, 271] on button at bounding box center [470, 269] width 35 height 27
select select "/022HLA5PM"
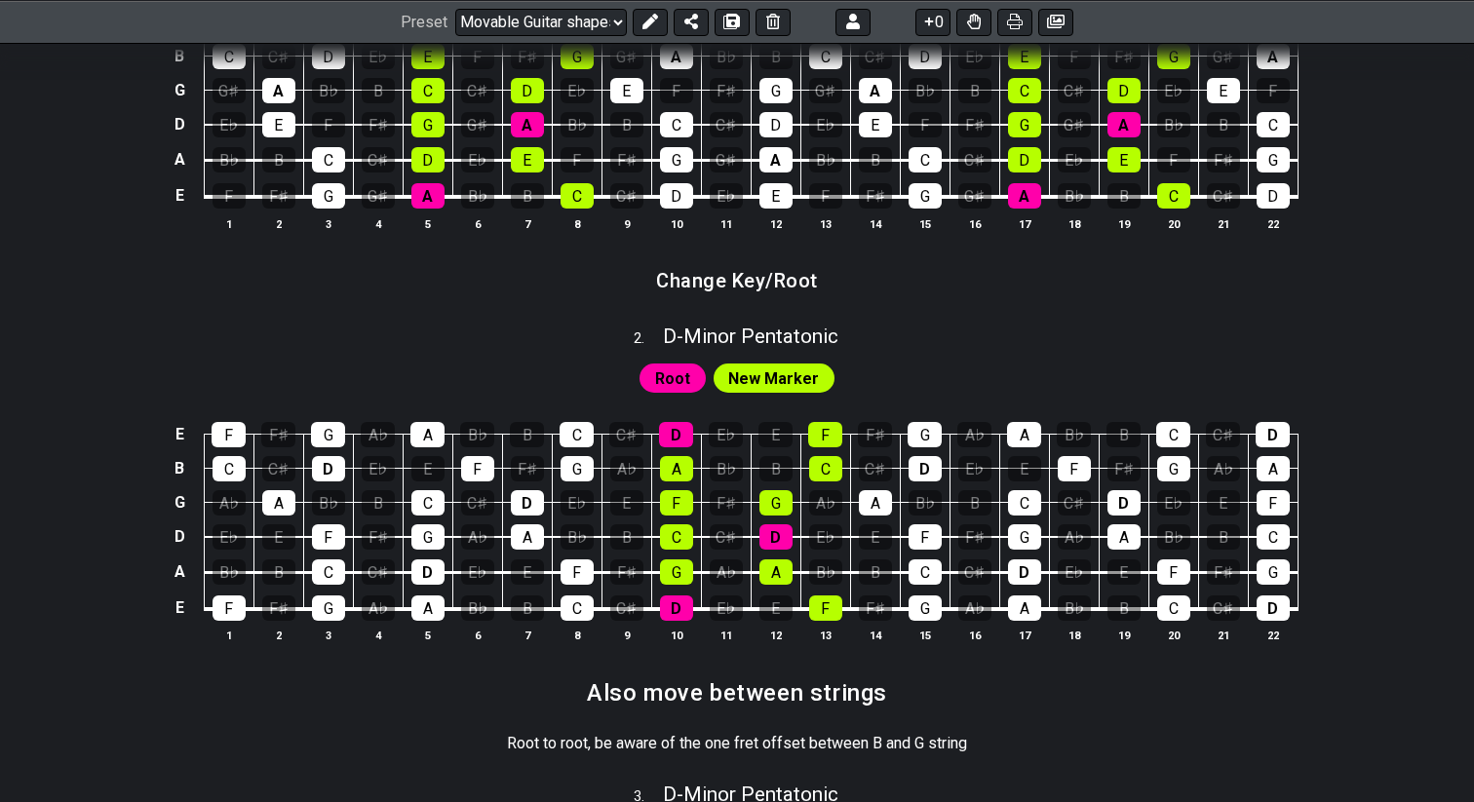
scroll to position [779, 0]
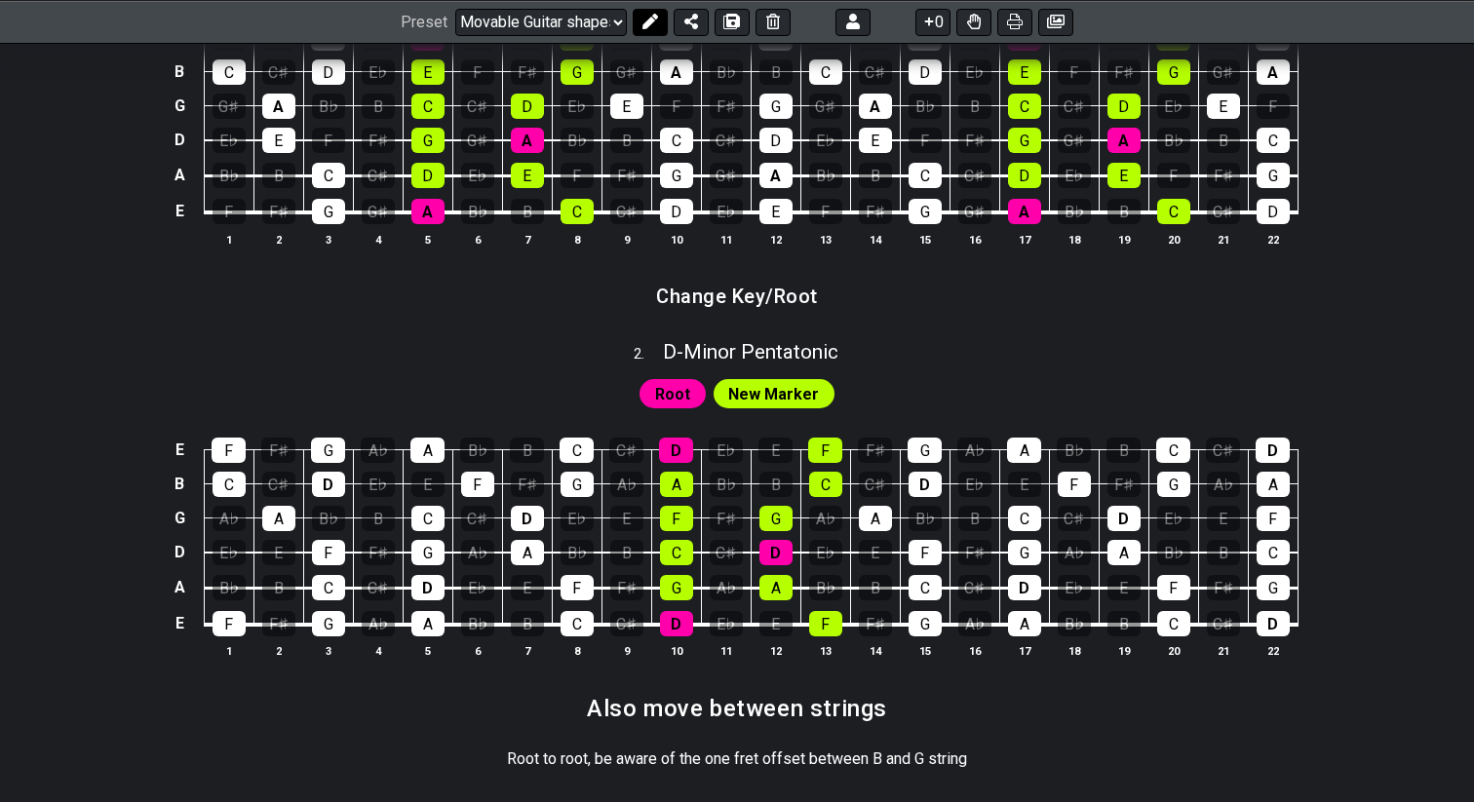
click at [646, 24] on icon at bounding box center [650, 22] width 16 height 16
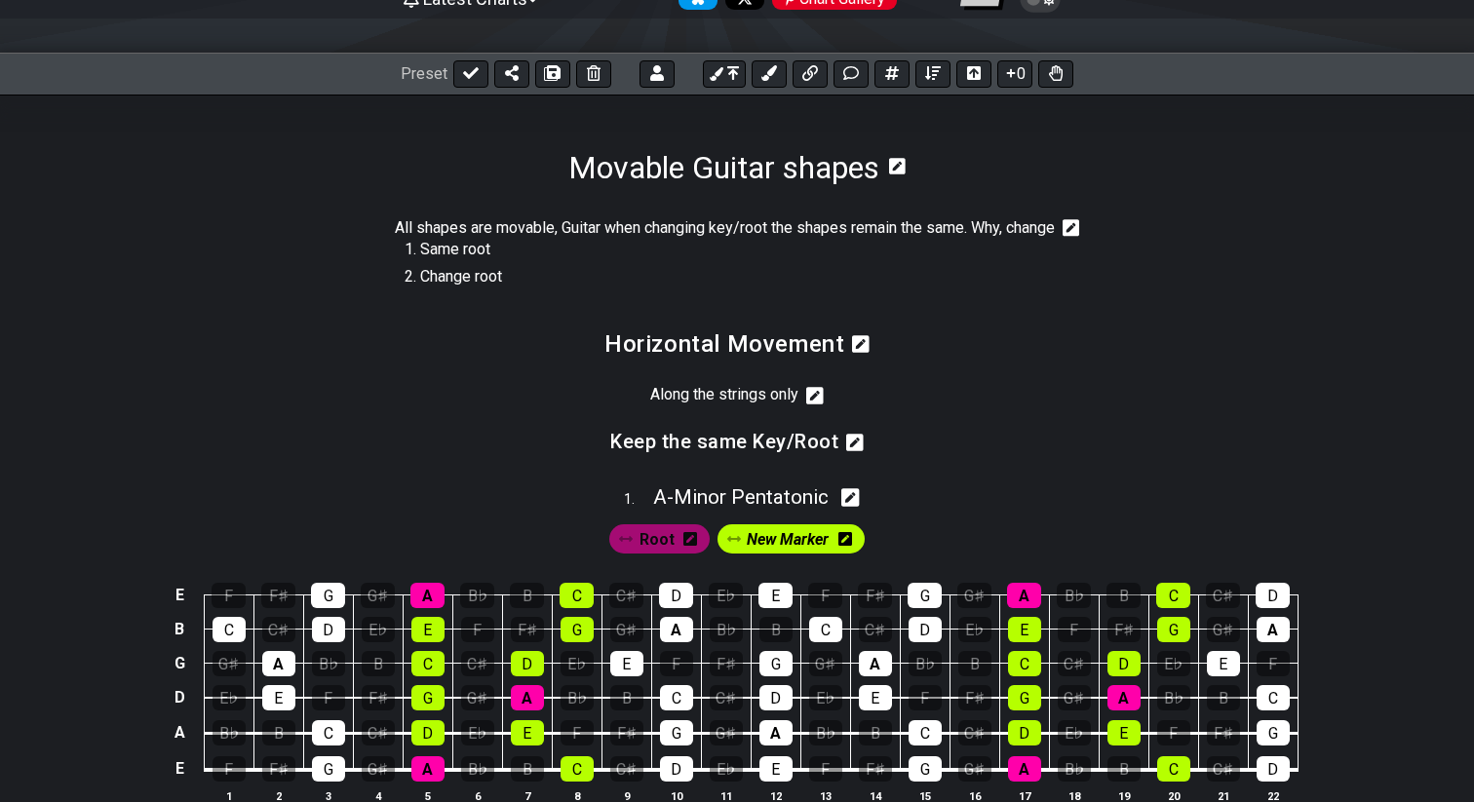
scroll to position [197, 0]
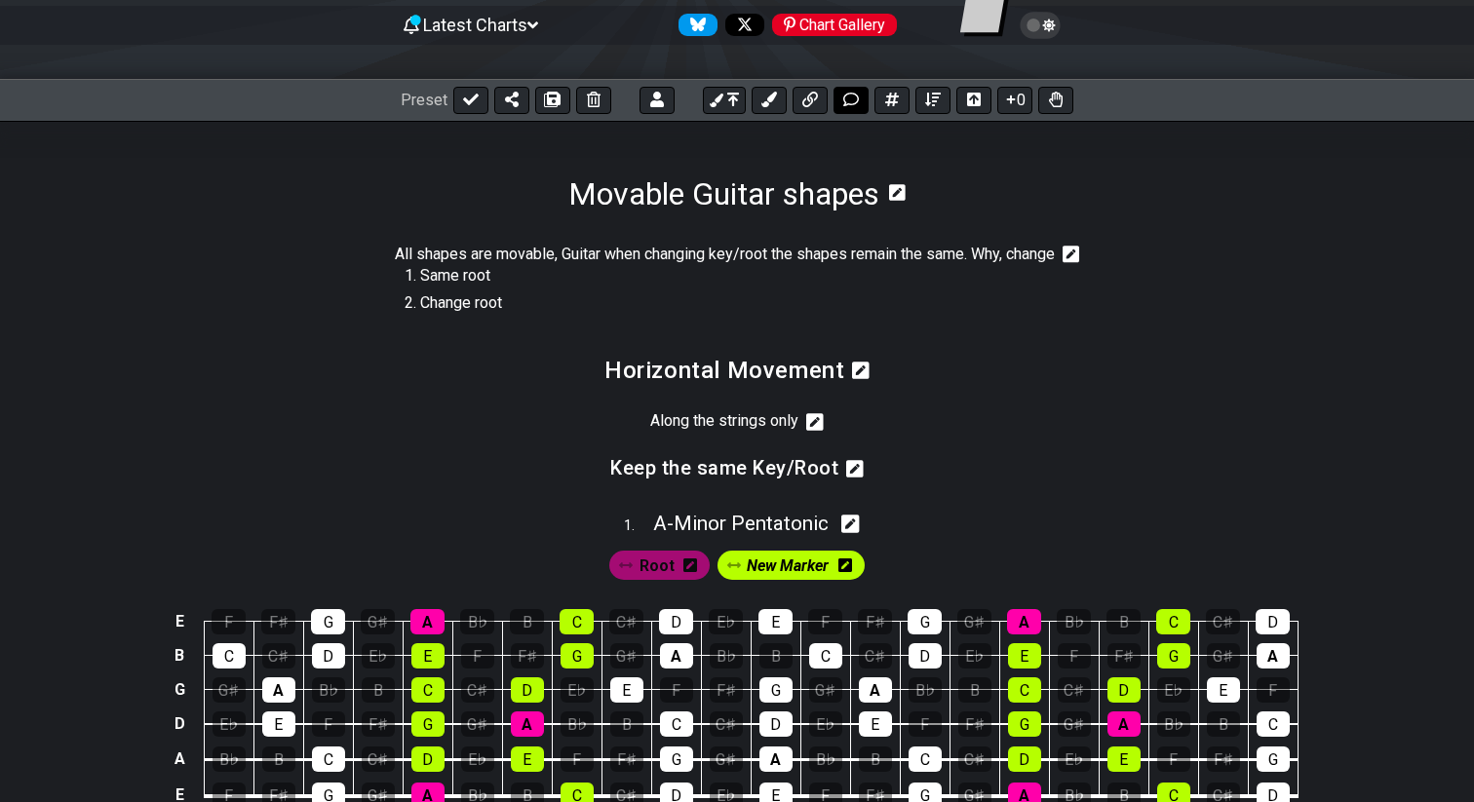
click at [851, 100] on icon at bounding box center [851, 100] width 16 height 16
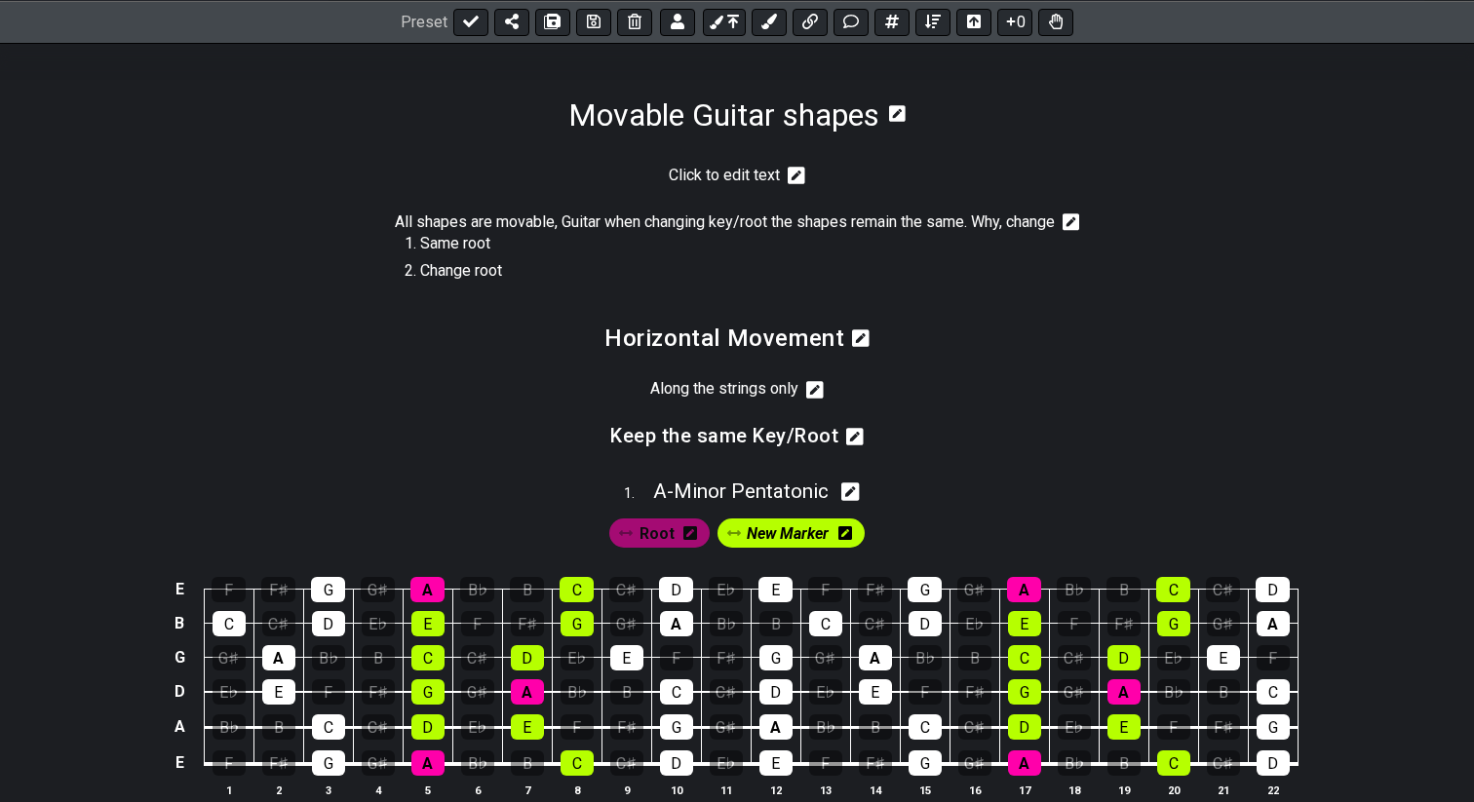
click at [798, 176] on icon at bounding box center [796, 176] width 18 height 18
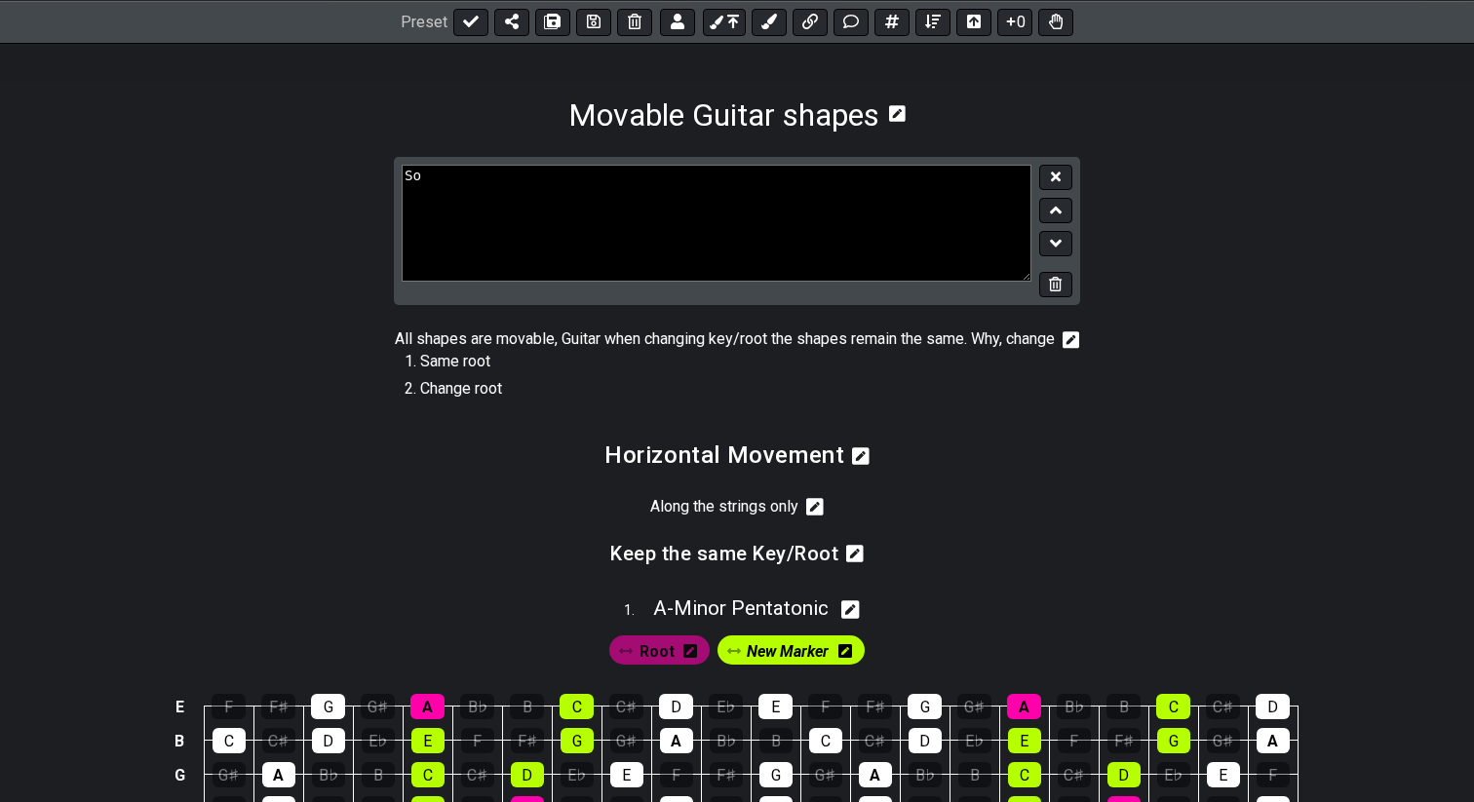
type textarea "S"
type textarea "Sounds good playing over a D chord, and with some exceptions a full song in the…"
click at [1054, 175] on icon at bounding box center [1056, 177] width 10 height 10
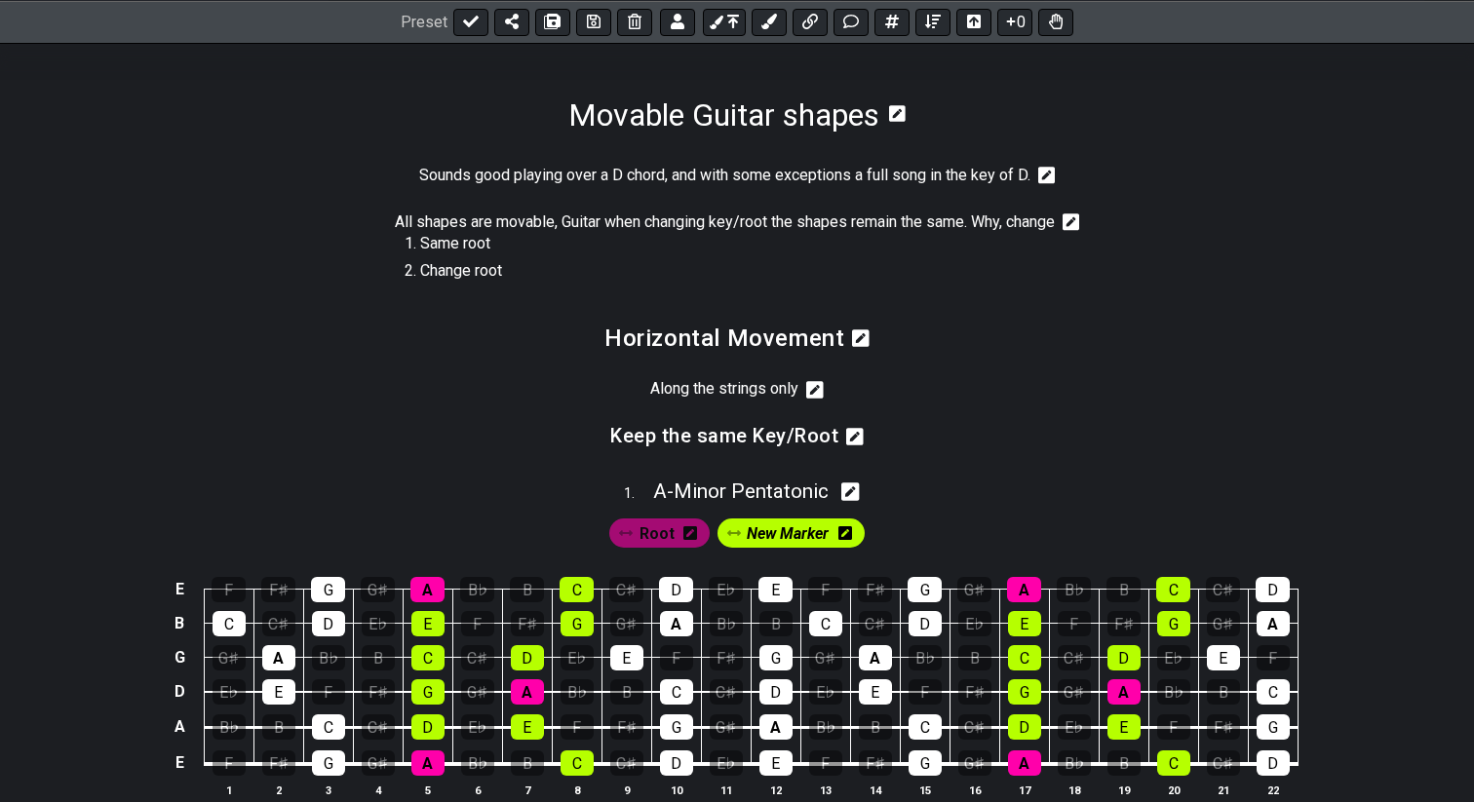
click at [1048, 177] on icon at bounding box center [1047, 175] width 18 height 19
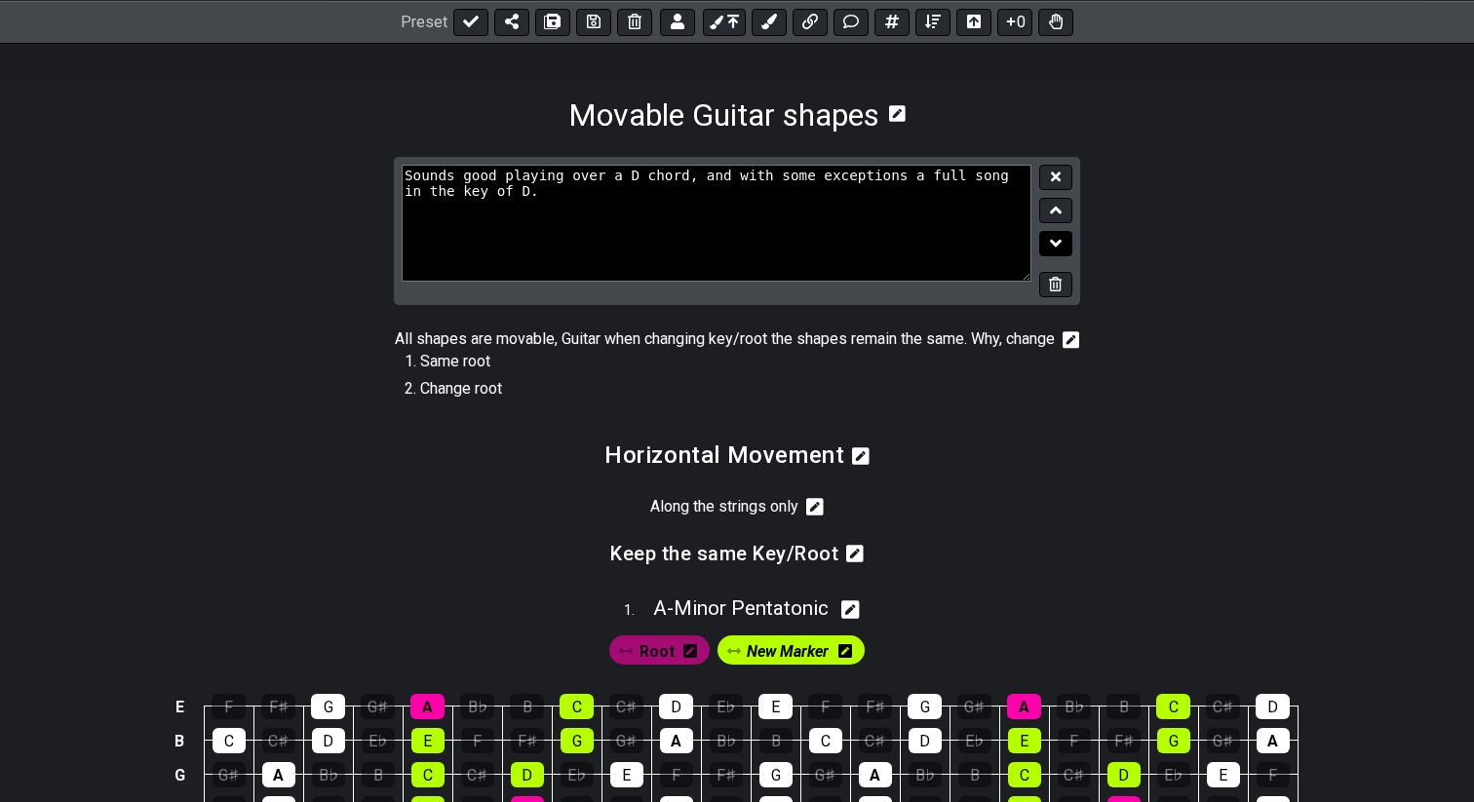
click at [1059, 246] on icon at bounding box center [1056, 243] width 13 height 19
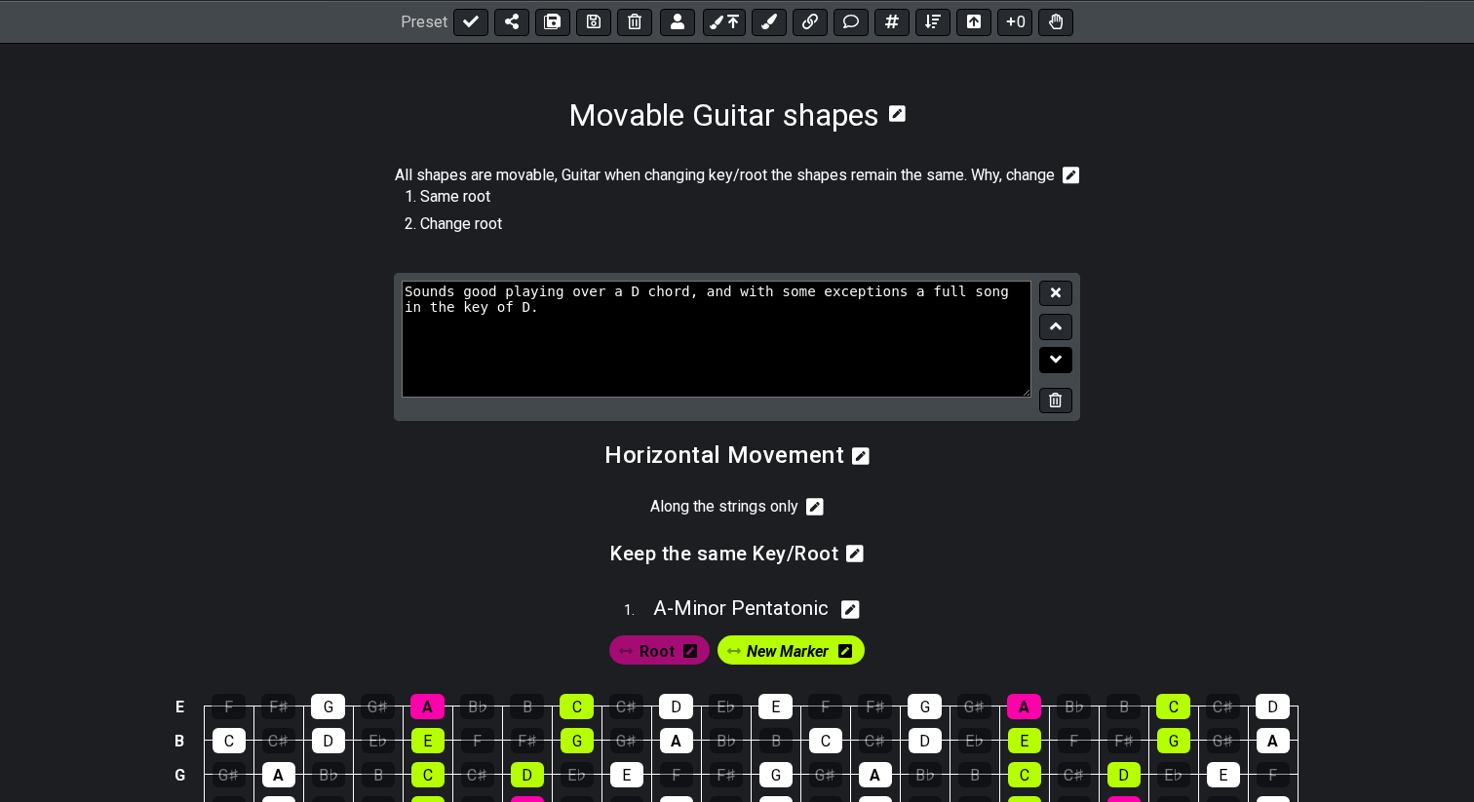
click at [1056, 369] on icon at bounding box center [1056, 359] width 13 height 19
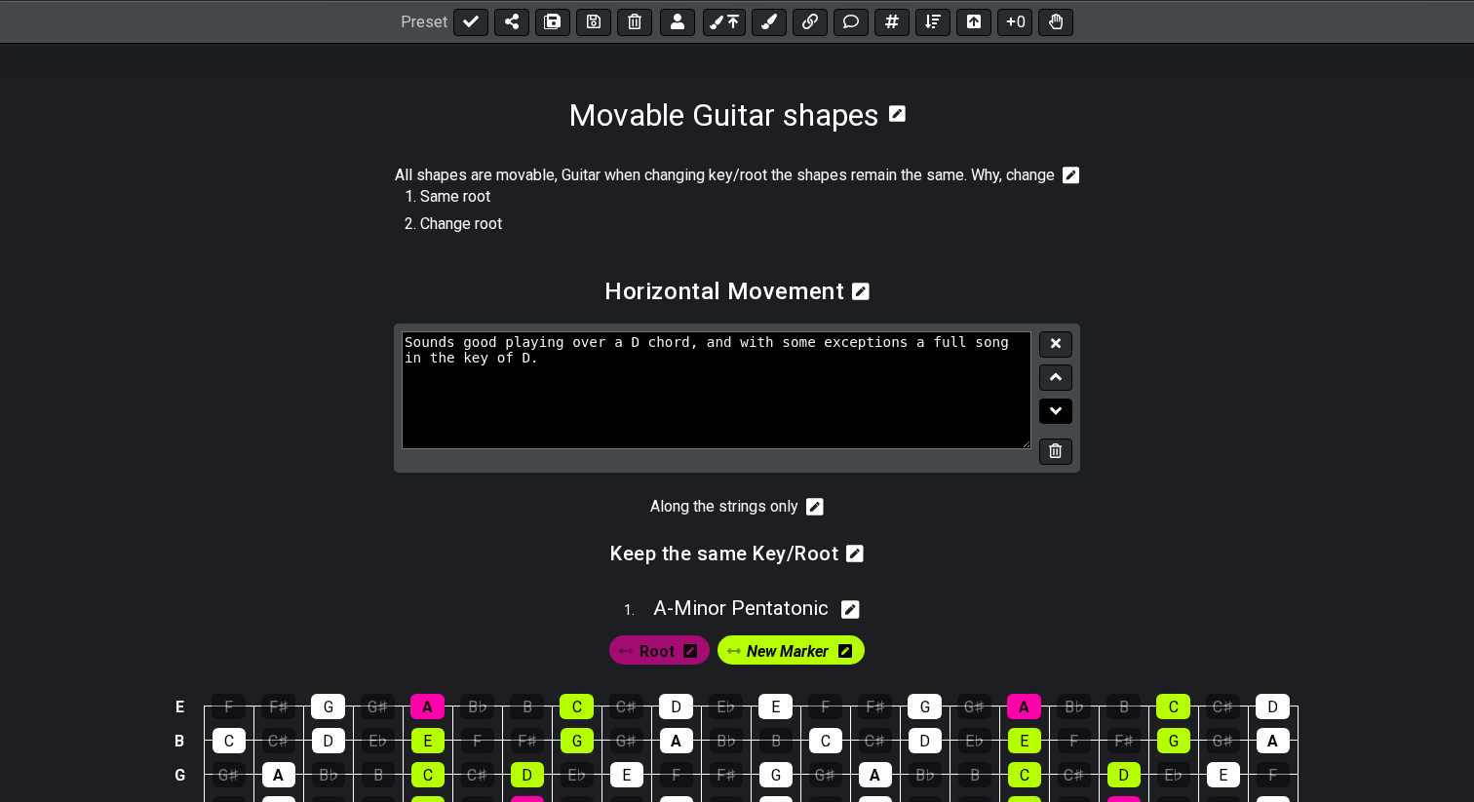
click at [1066, 424] on button at bounding box center [1055, 412] width 33 height 26
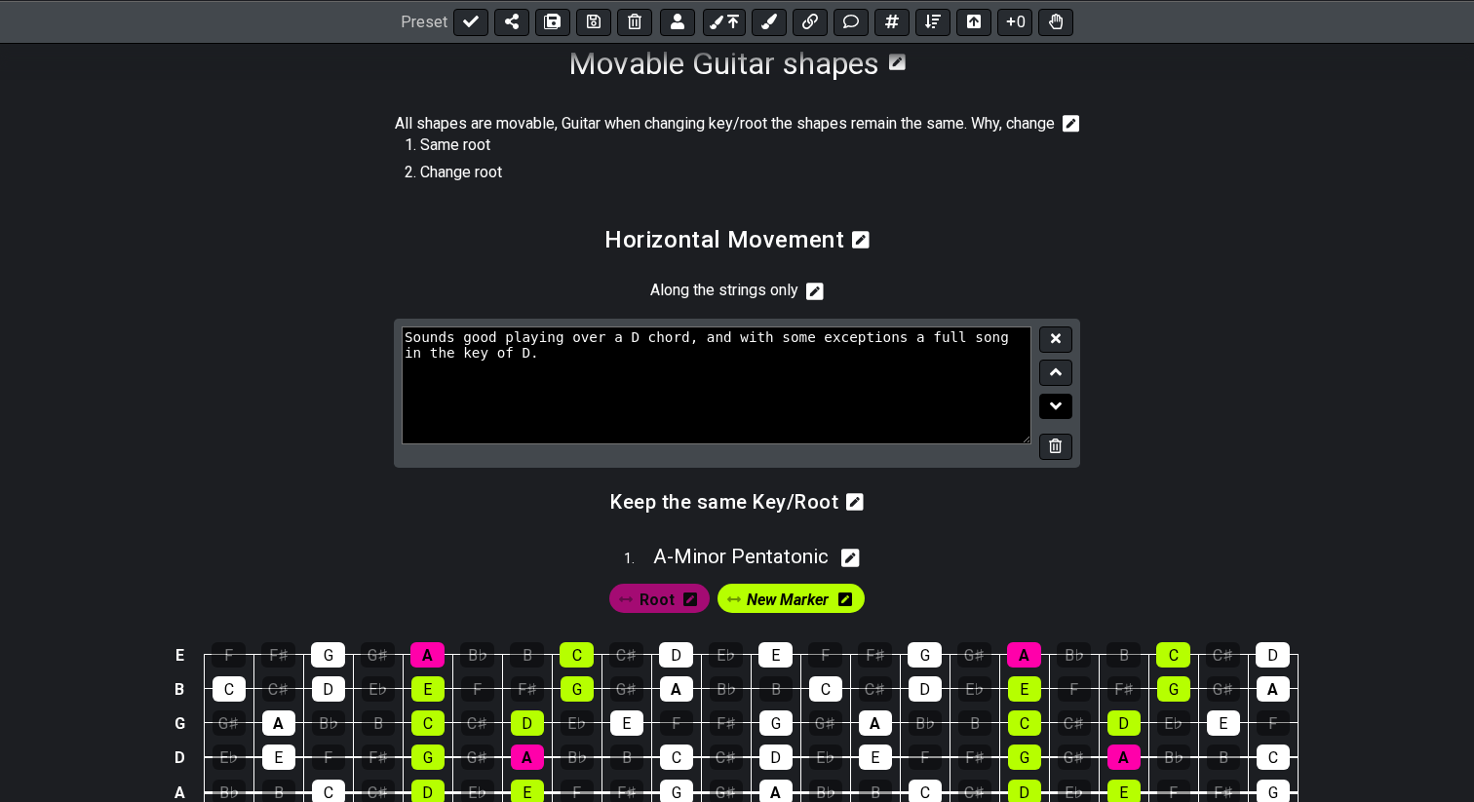
click at [1059, 410] on icon at bounding box center [1056, 406] width 13 height 8
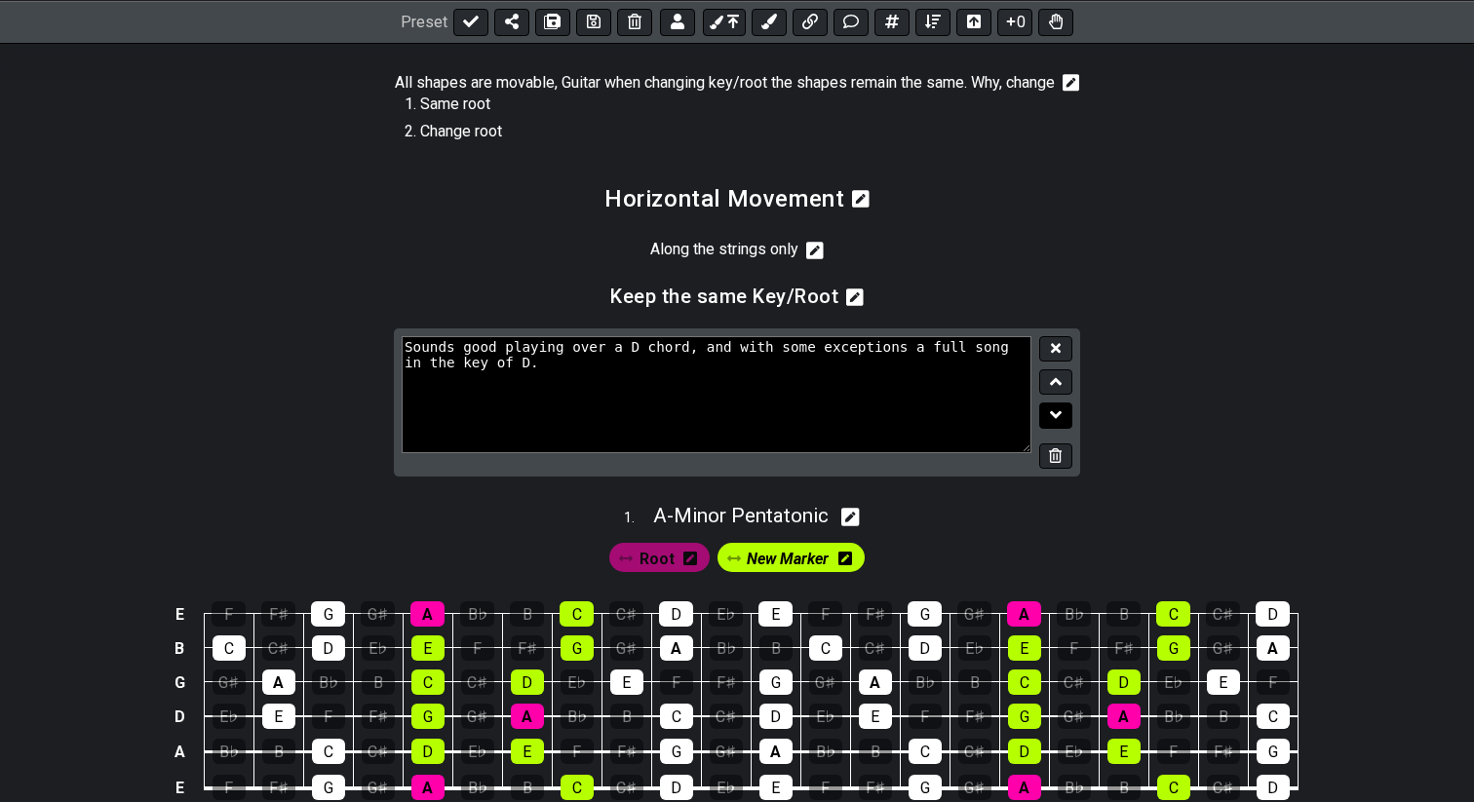
click at [1054, 425] on icon at bounding box center [1056, 414] width 13 height 19
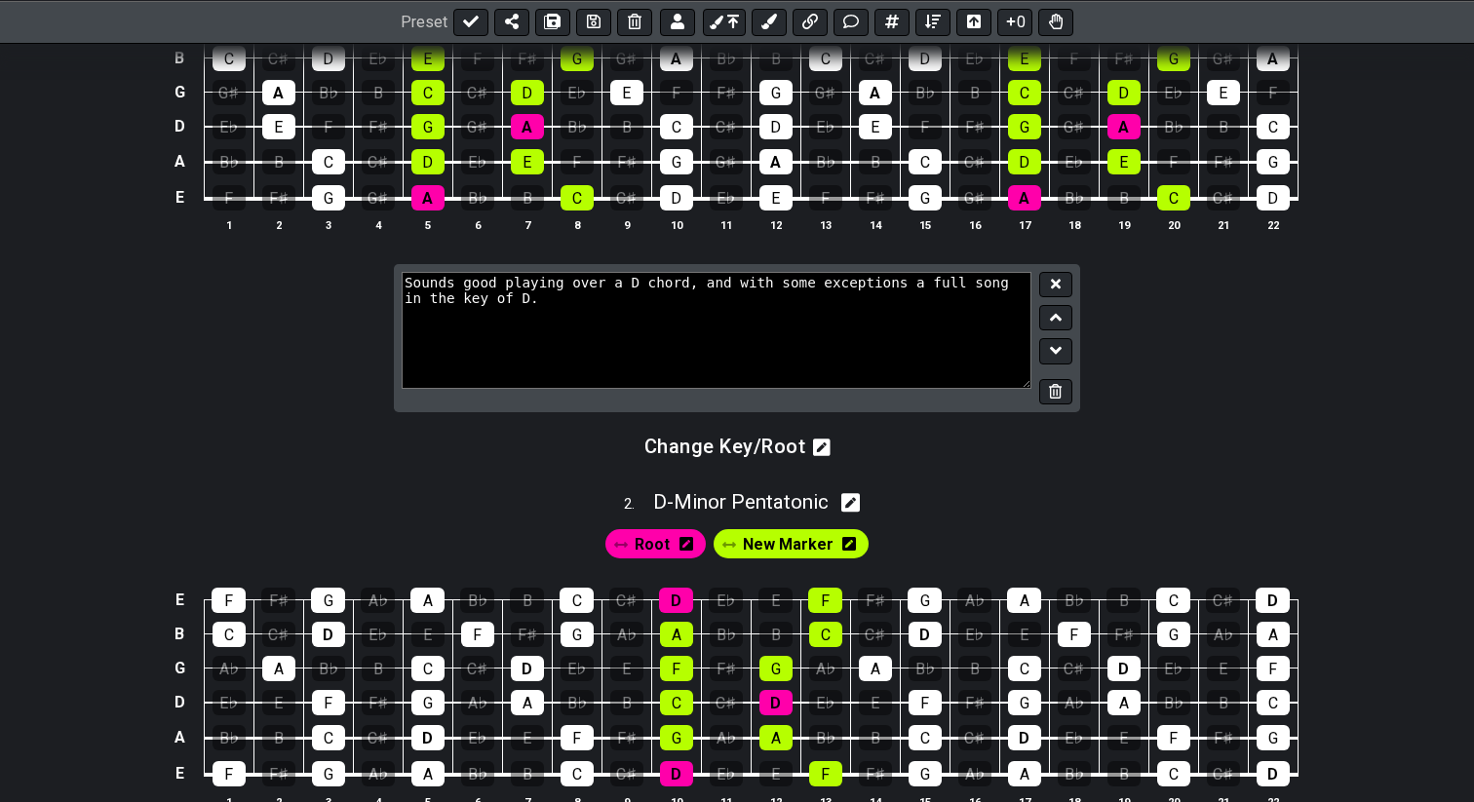
scroll to position [807, 0]
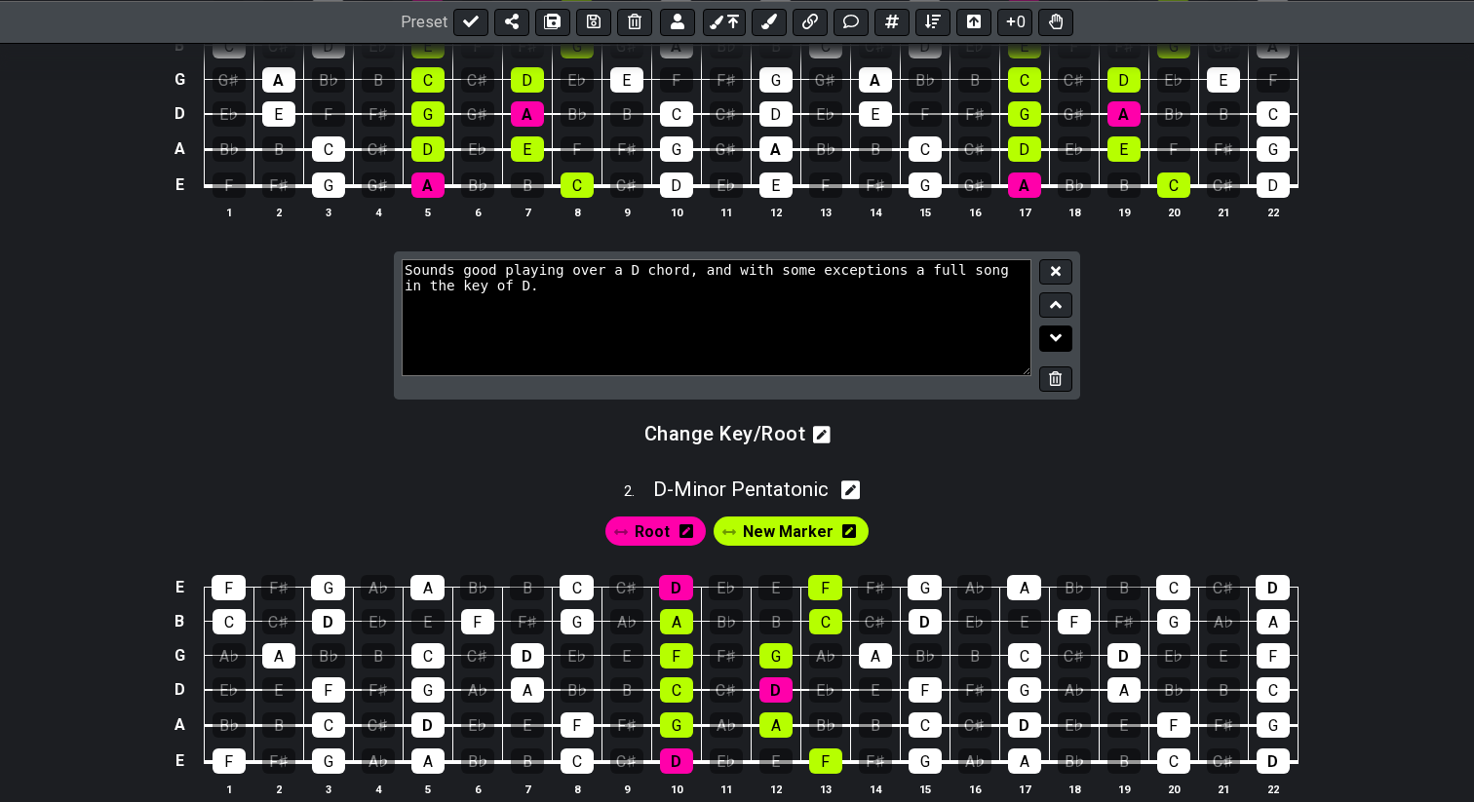
click at [1053, 348] on icon at bounding box center [1056, 337] width 13 height 19
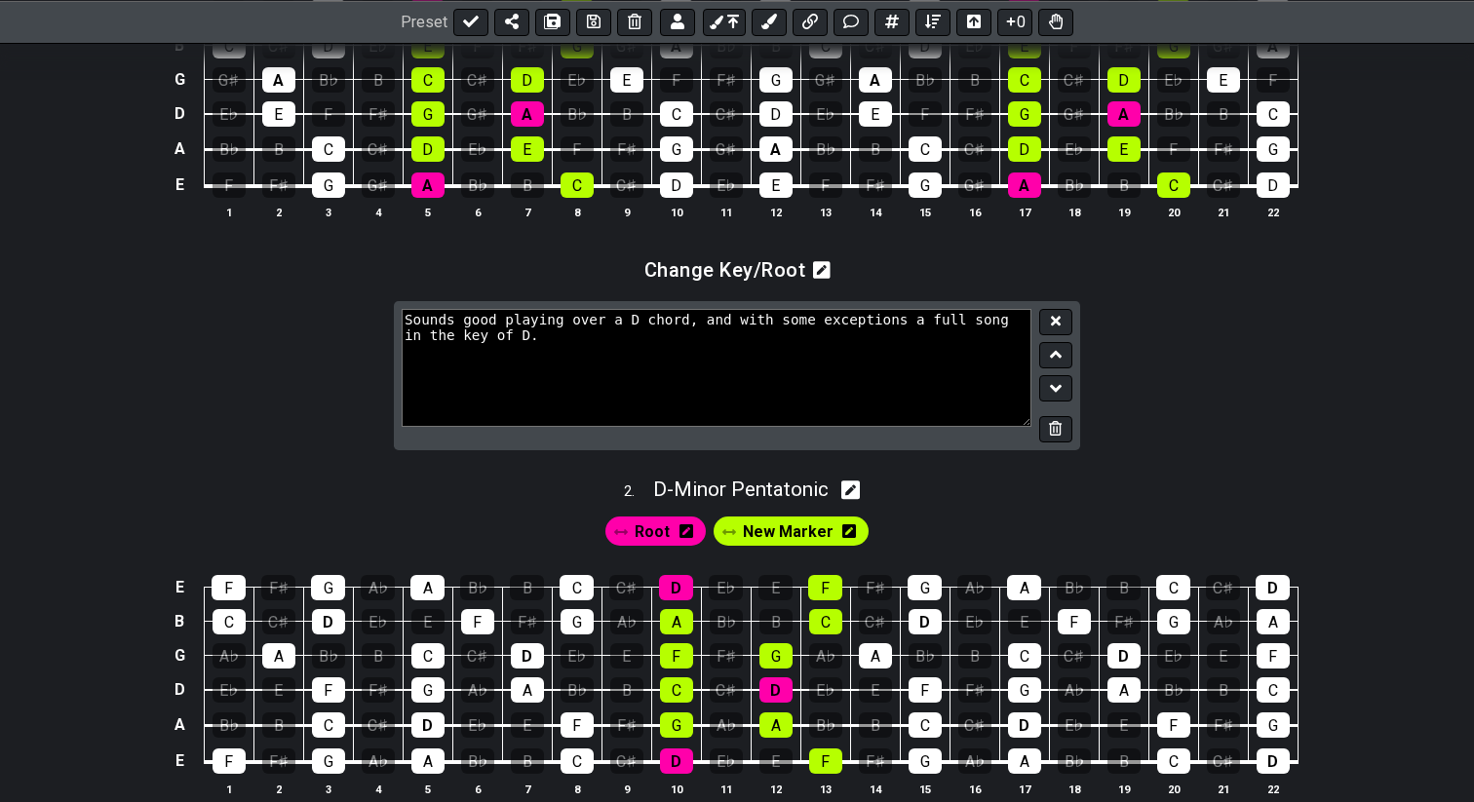
scroll to position [832, 0]
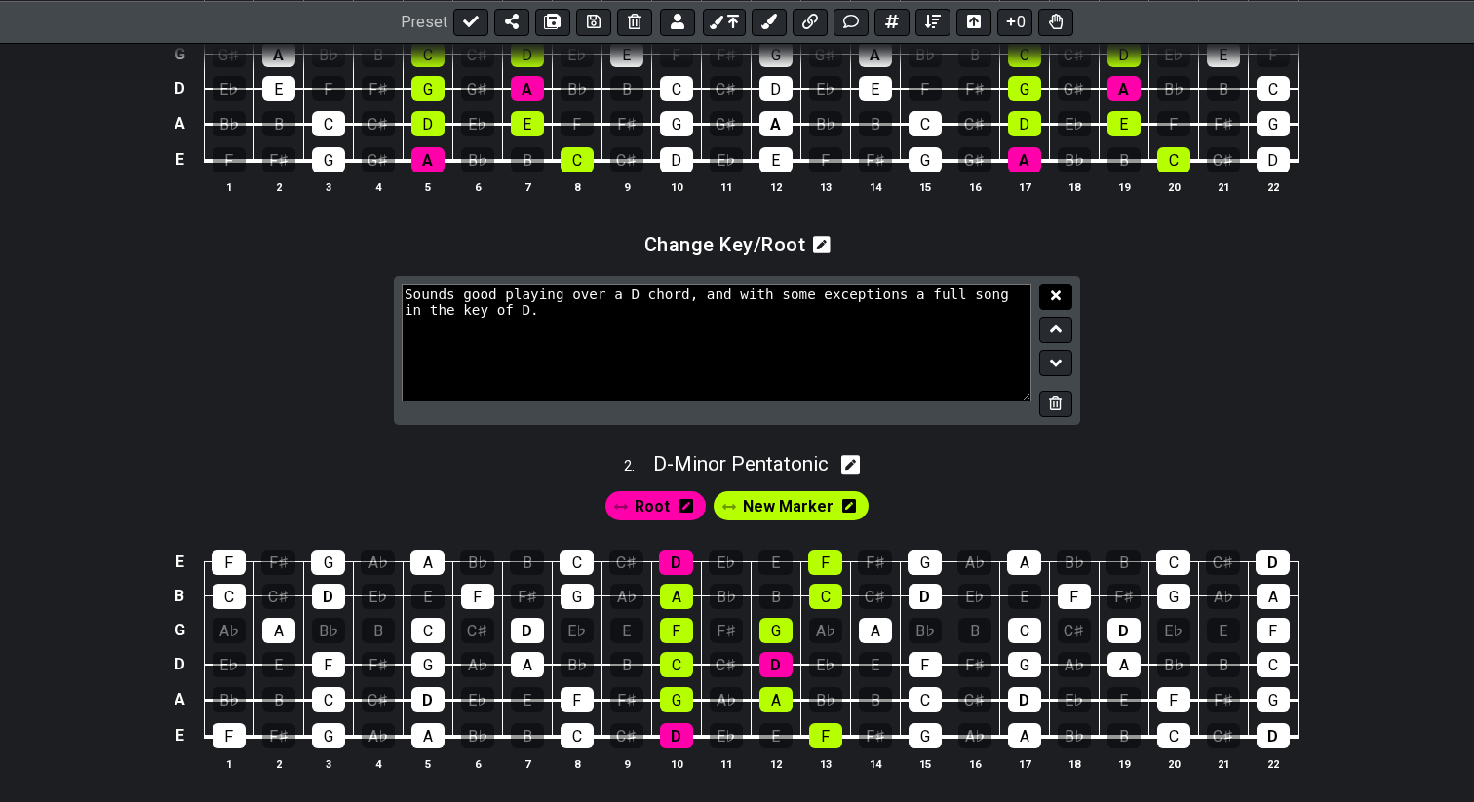
click at [1058, 303] on icon at bounding box center [1056, 295] width 10 height 15
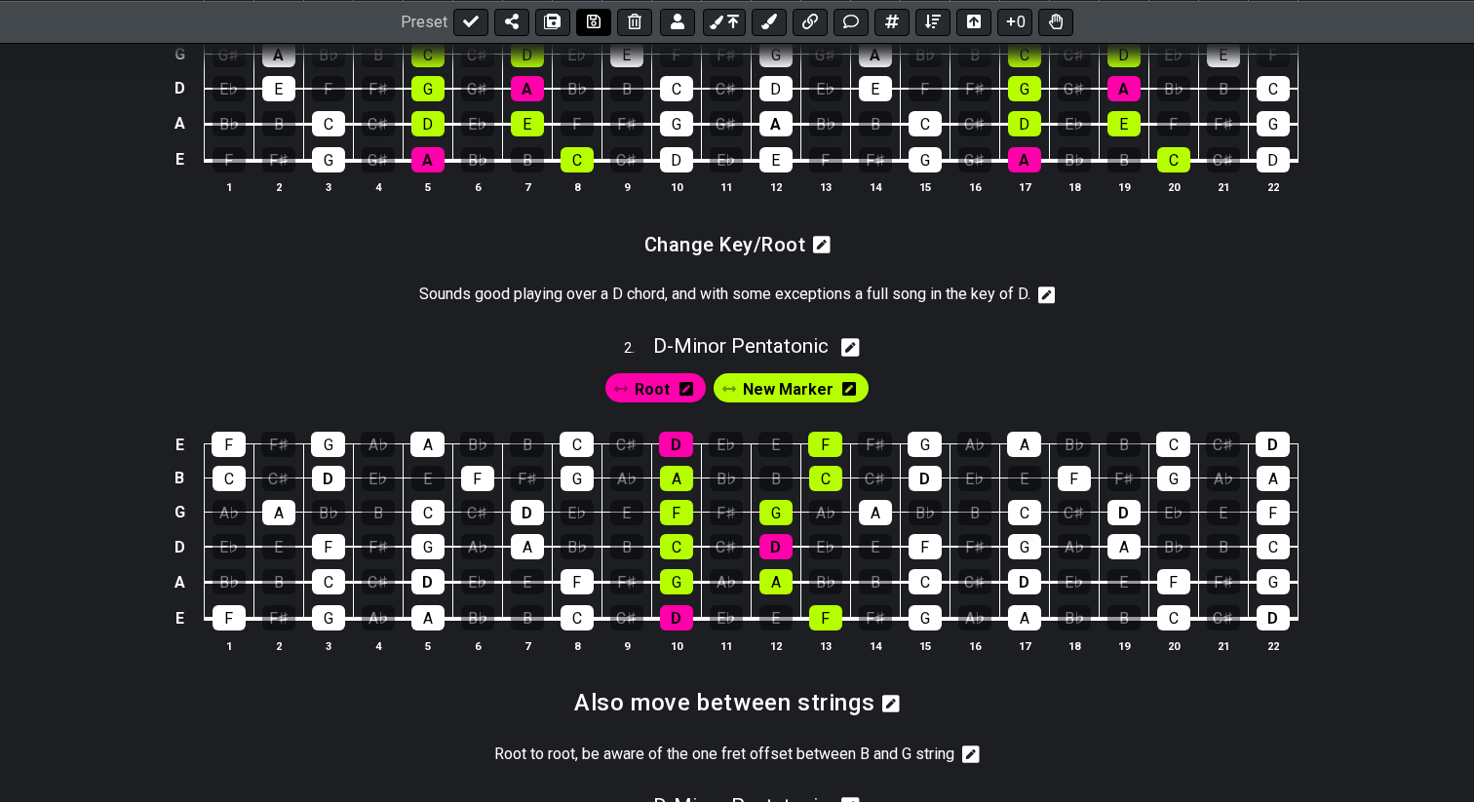
click at [590, 29] on button at bounding box center [593, 21] width 35 height 27
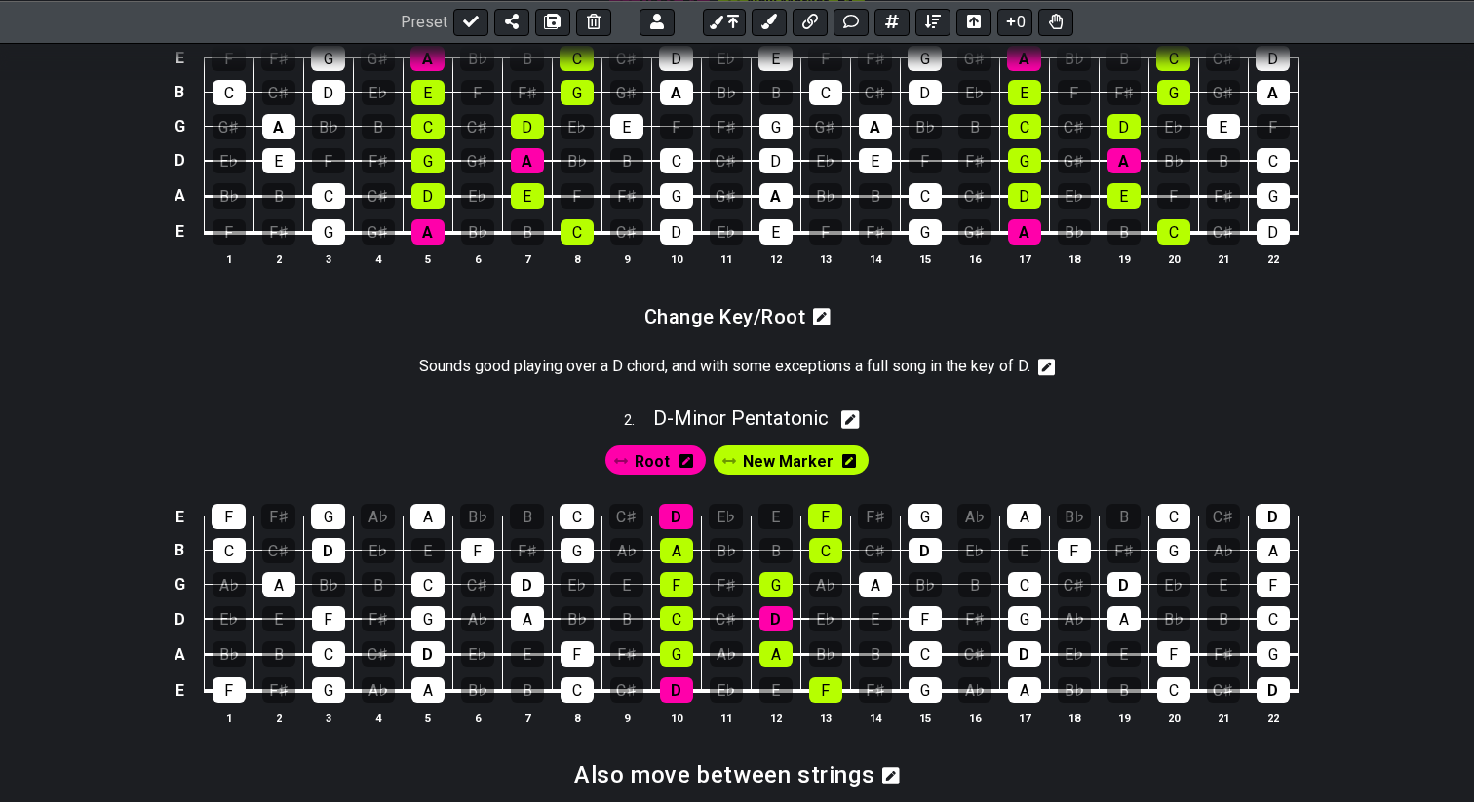
scroll to position [709, 0]
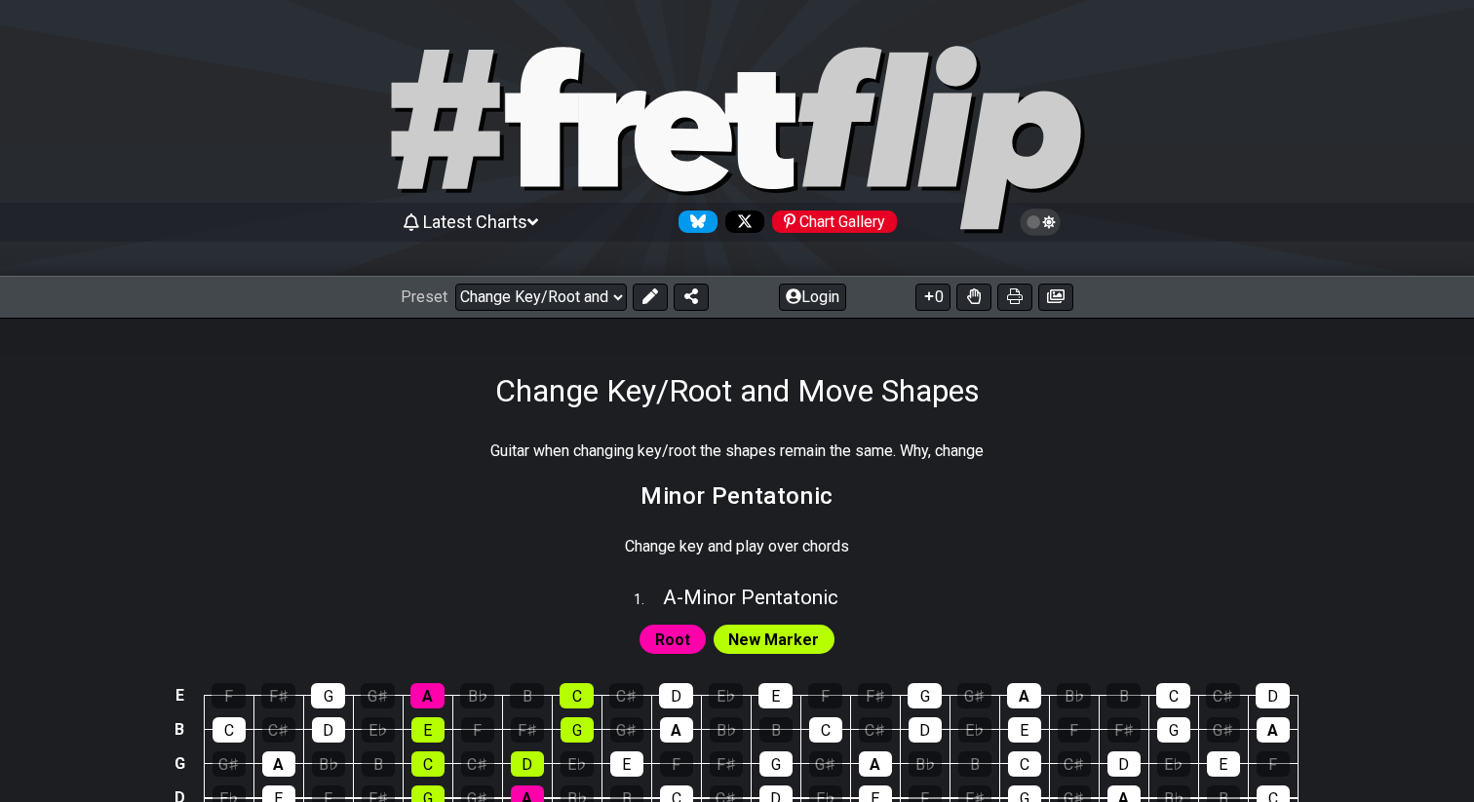
select select "/022HLA5PM"
click at [514, 211] on div "Latest Charts Chart Gallery" at bounding box center [737, 222] width 672 height 31
click at [511, 216] on span "Latest Charts" at bounding box center [475, 221] width 104 height 20
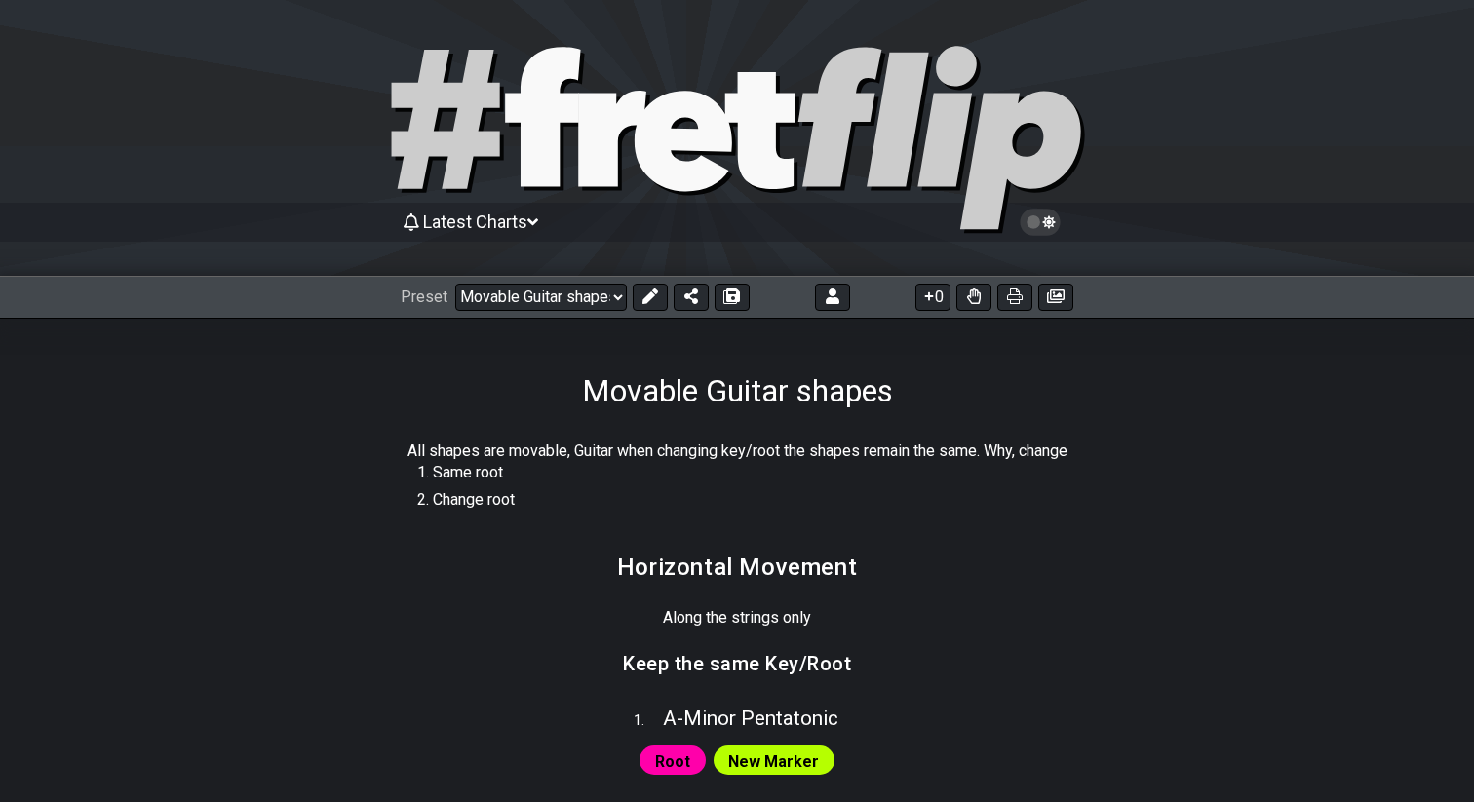
select select "/022HLA5PM"
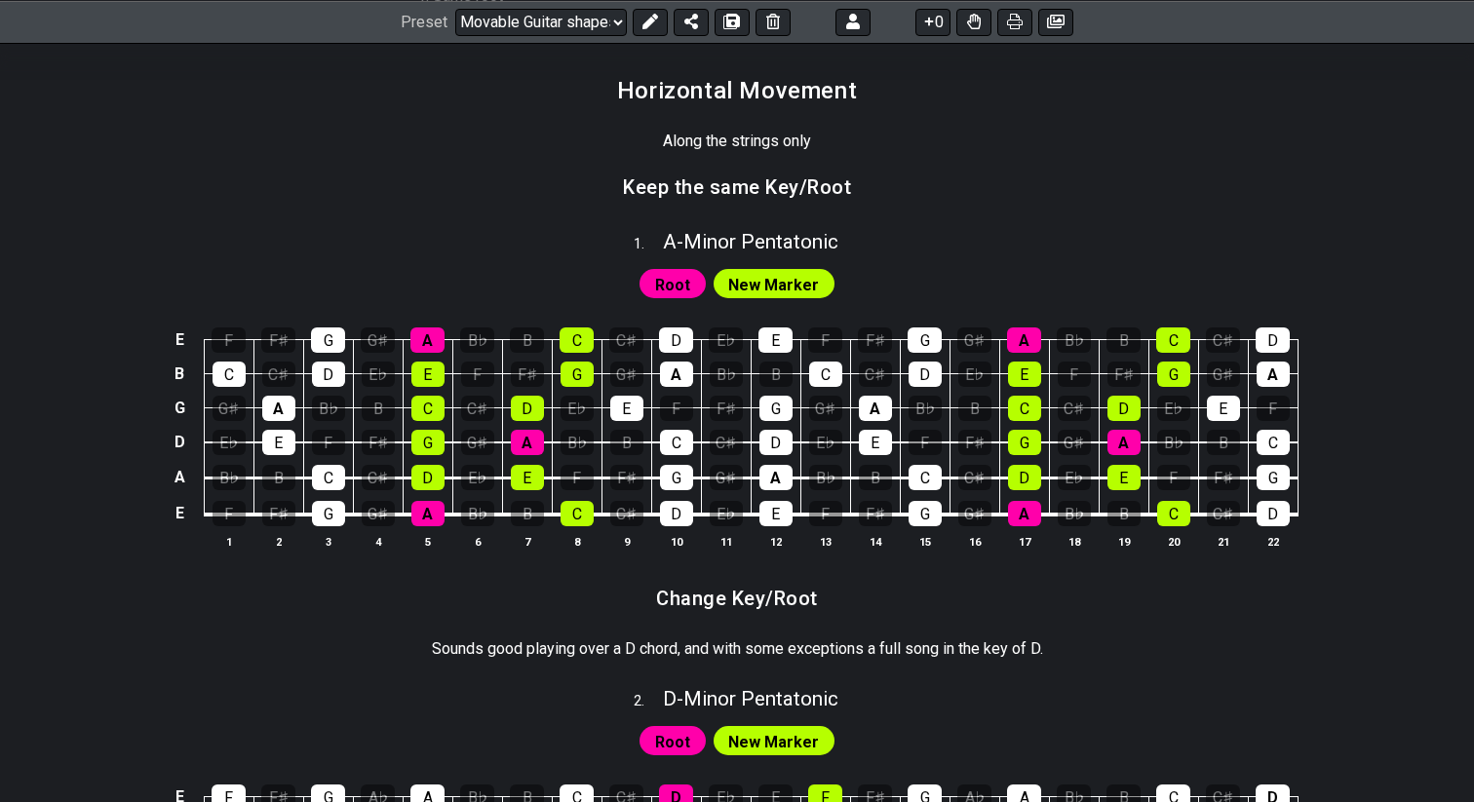
scroll to position [466, 0]
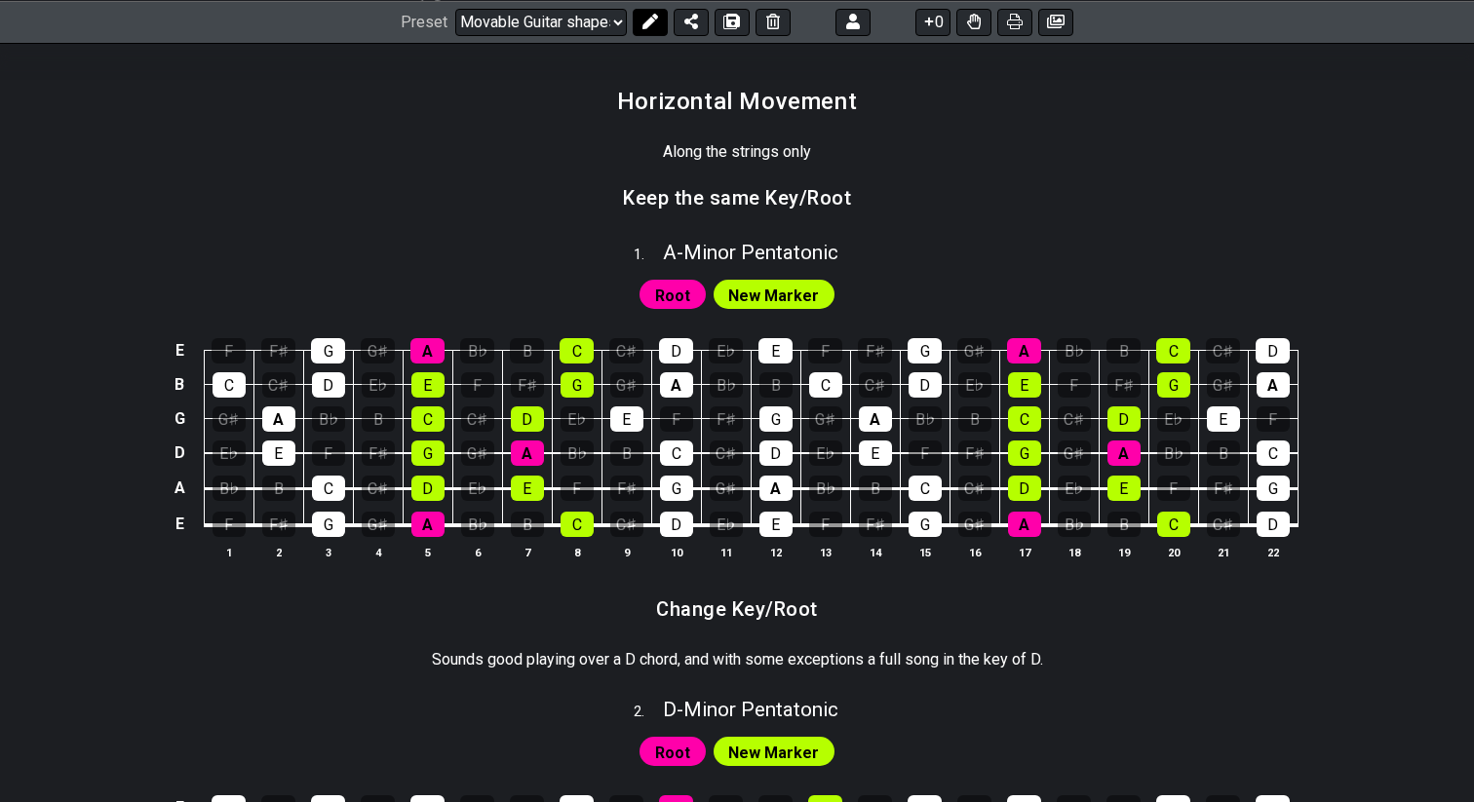
click at [661, 24] on button at bounding box center [649, 21] width 35 height 27
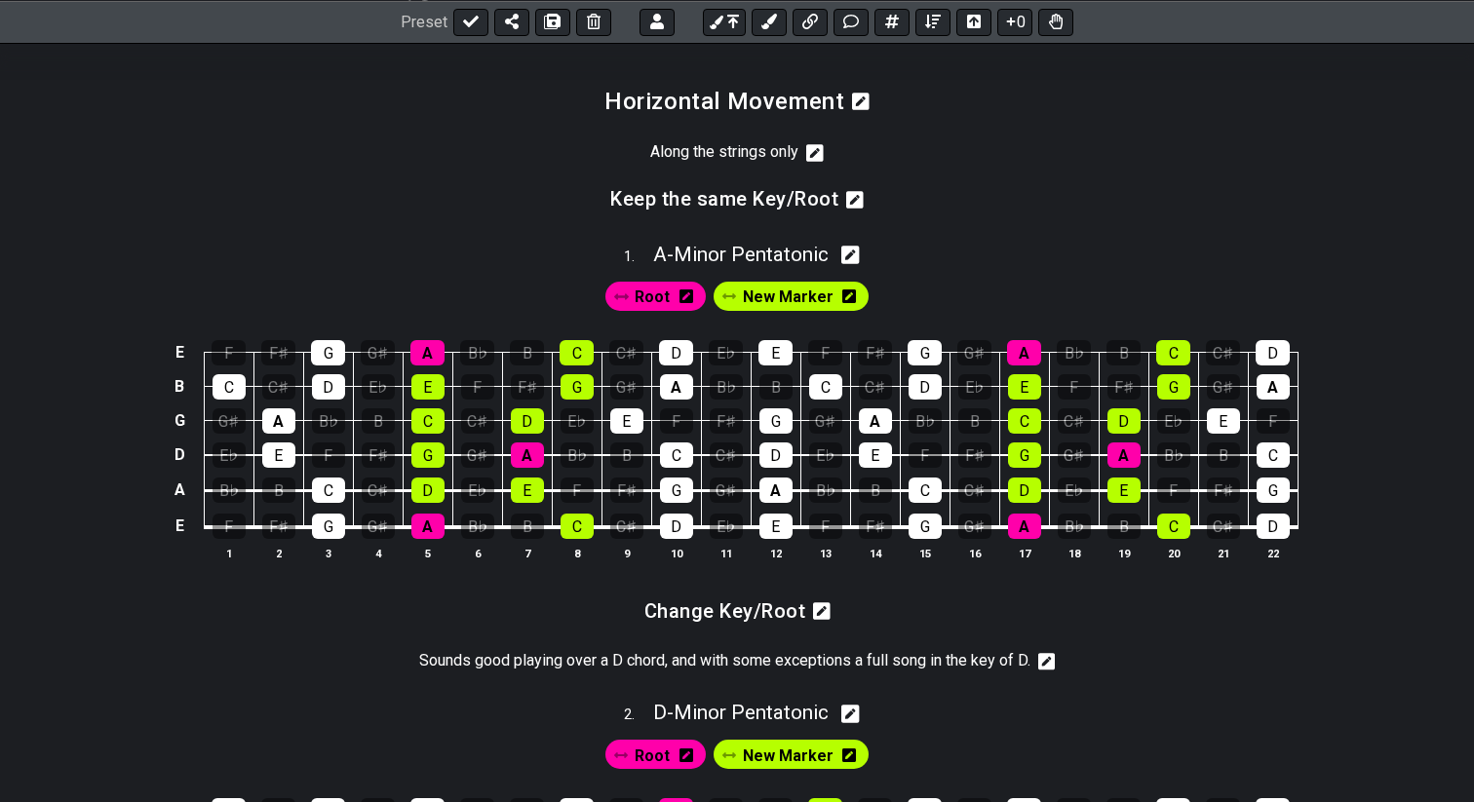
click at [814, 162] on icon at bounding box center [815, 153] width 18 height 18
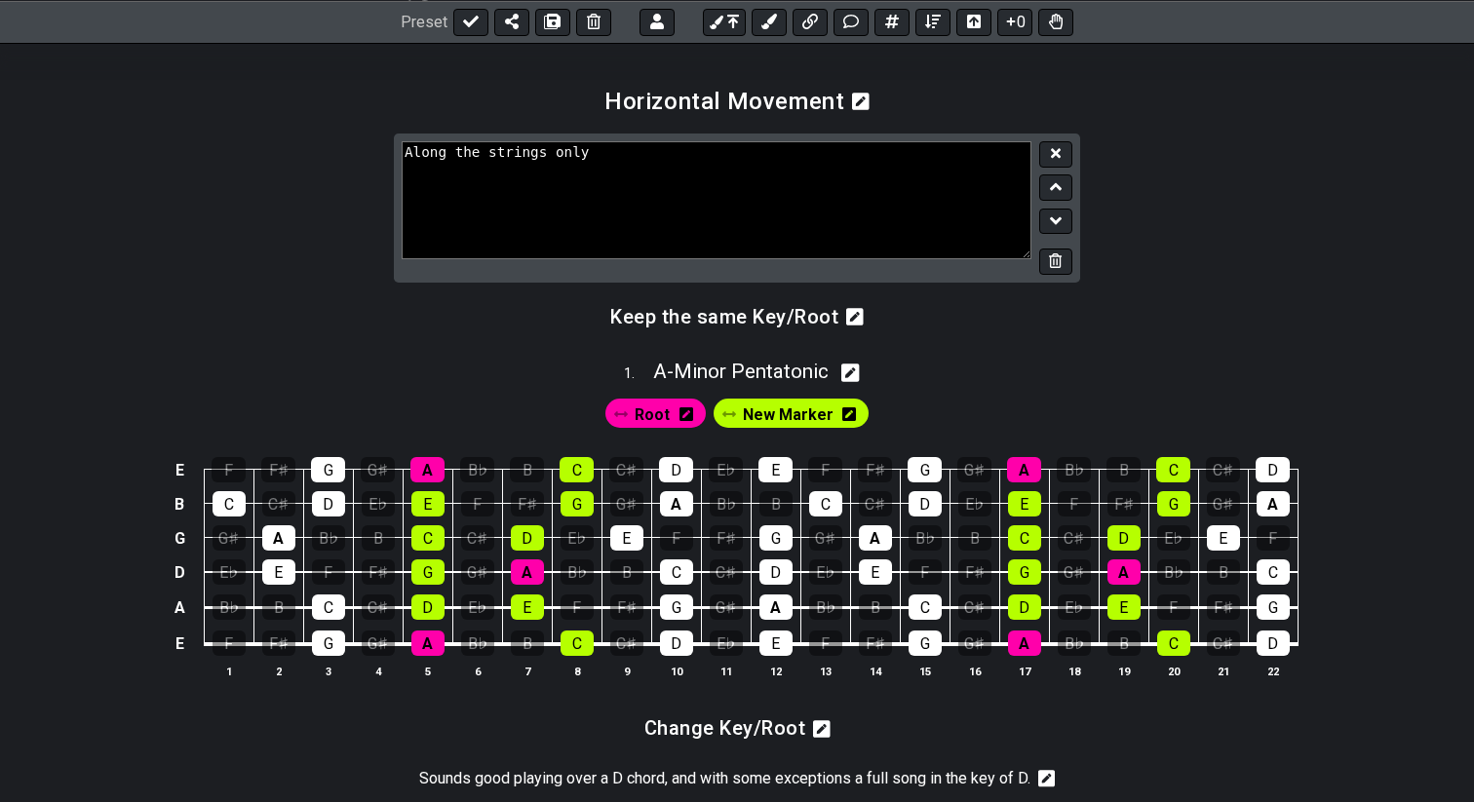
click at [761, 192] on textarea "Along the strings only" at bounding box center [717, 199] width 630 height 117
type textarea "Along the strings only, moving a box shape."
click at [1060, 189] on div at bounding box center [1051, 208] width 41 height 134
click at [1060, 168] on button at bounding box center [1055, 154] width 33 height 26
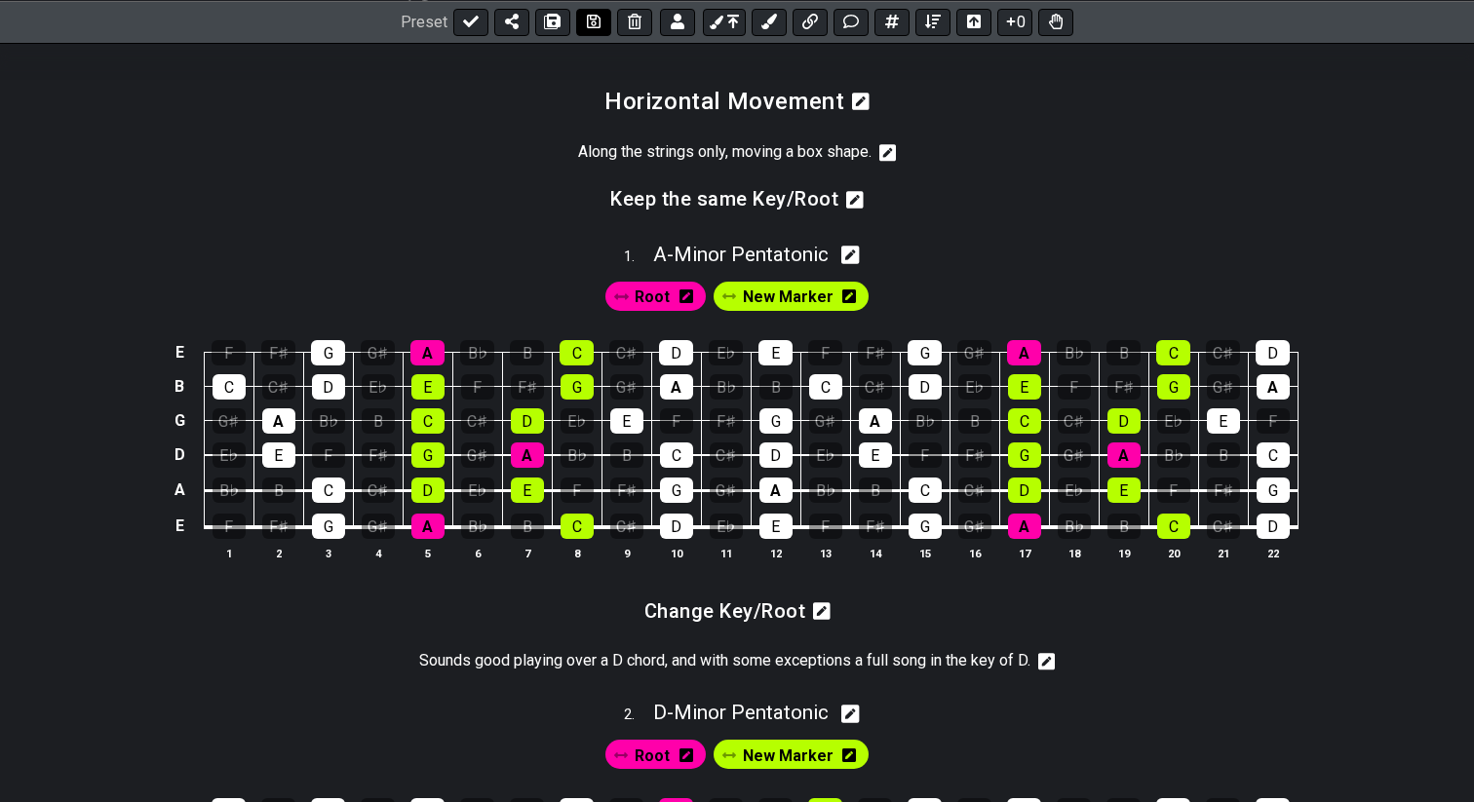
click at [597, 17] on button at bounding box center [593, 21] width 35 height 27
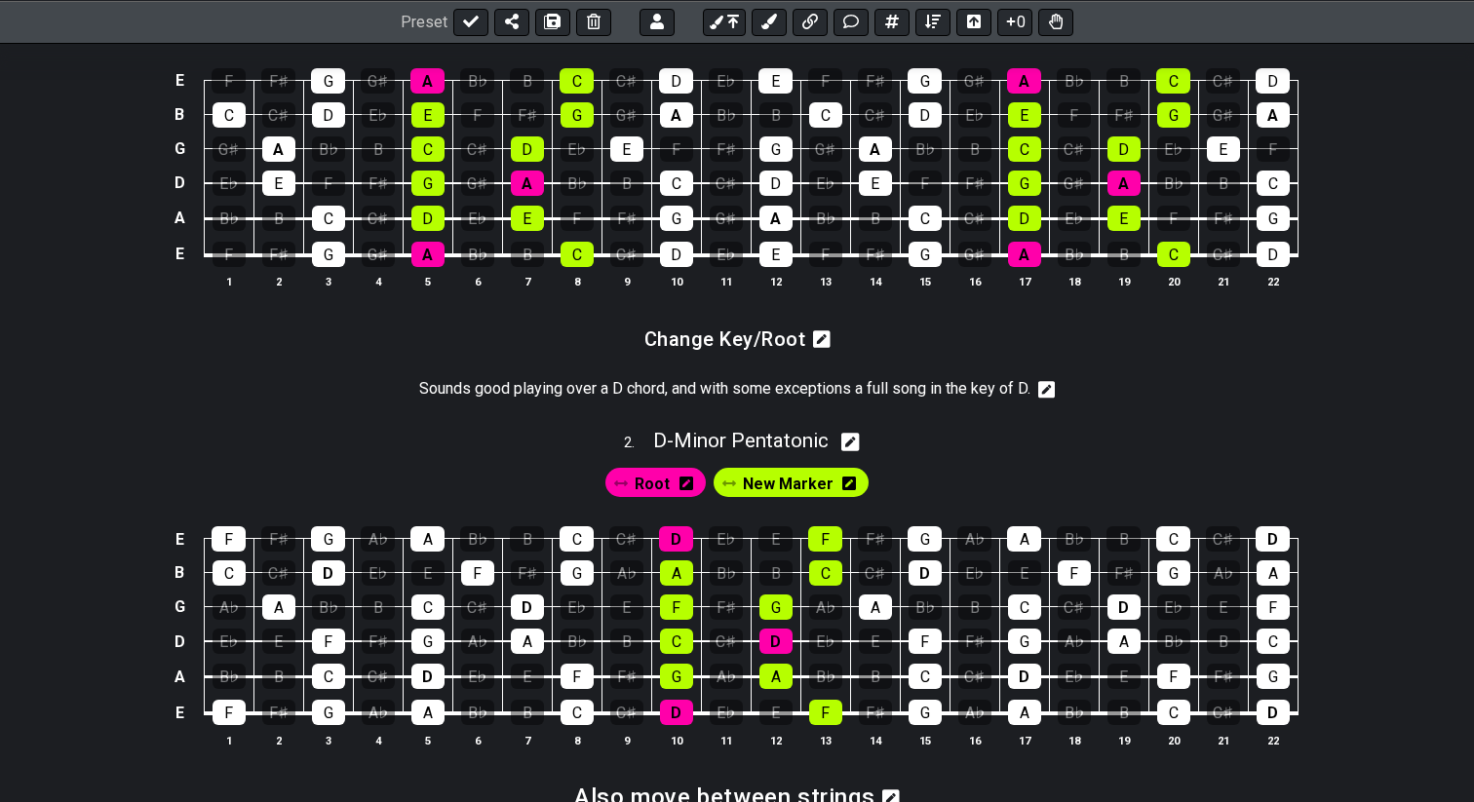
scroll to position [726, 0]
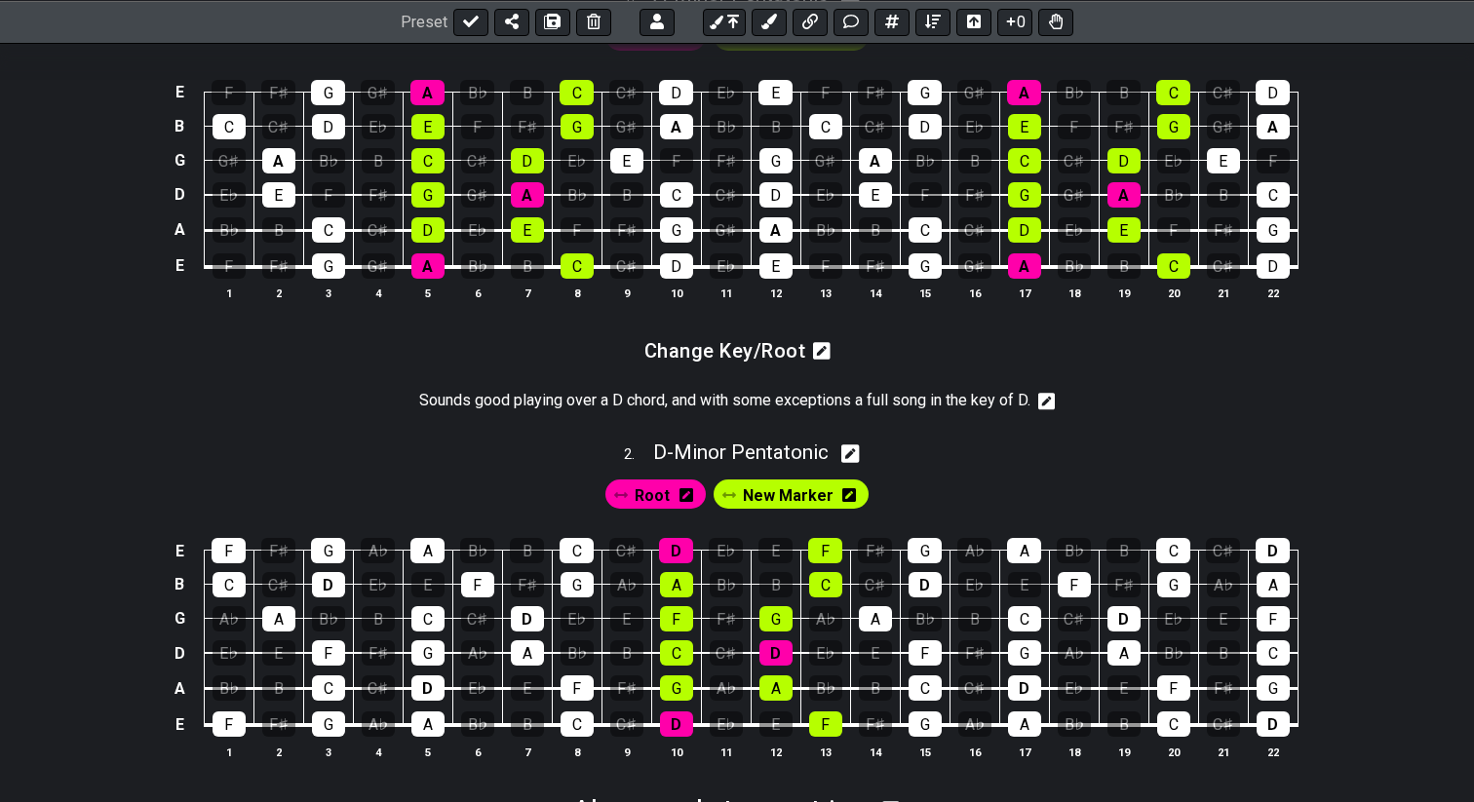
click at [856, 464] on icon at bounding box center [850, 453] width 19 height 20
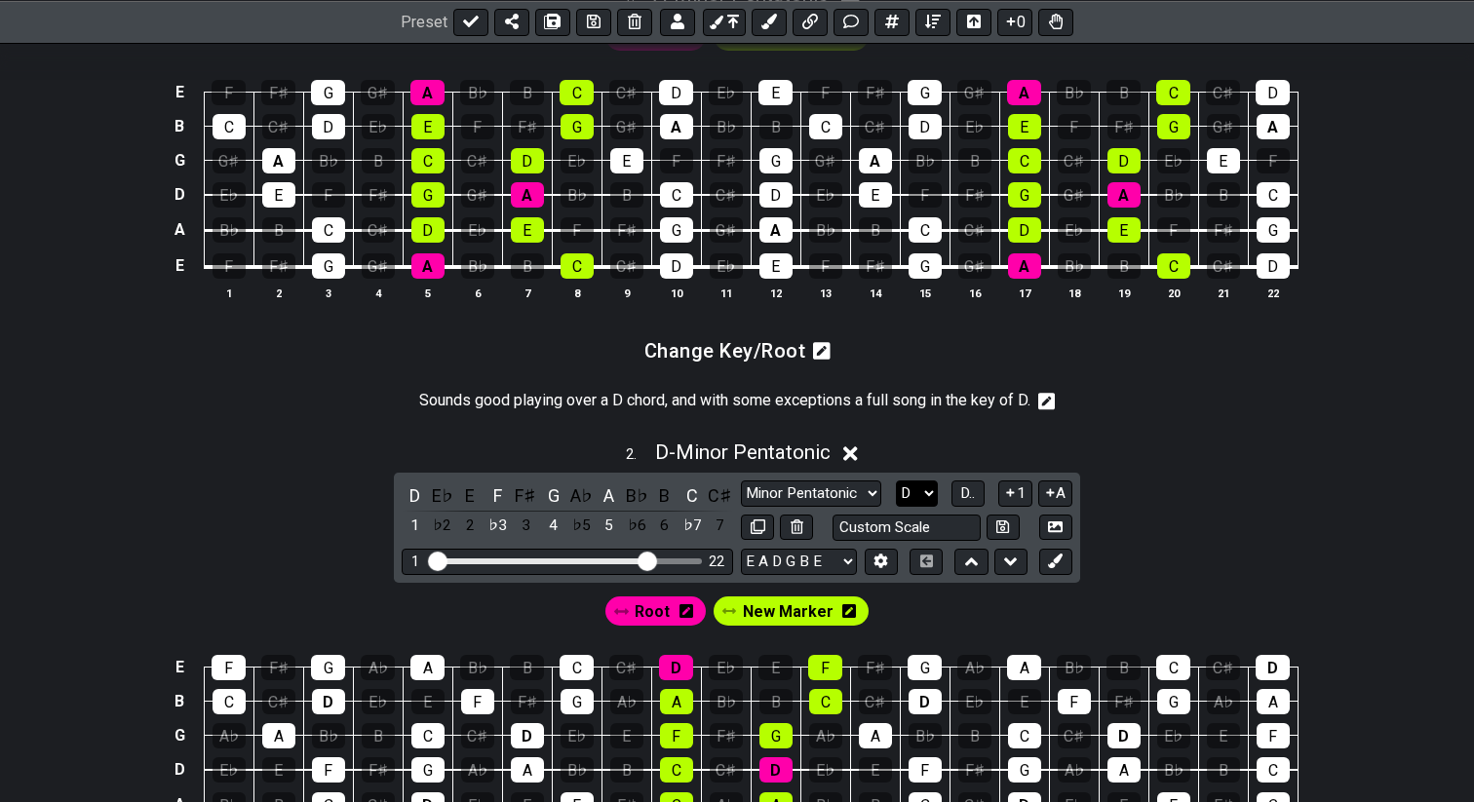
click at [928, 507] on select "A♭ A A♯ B♭ B C C♯ D♭ D D♯ E♭ E F F♯ G♭ G G♯" at bounding box center [917, 493] width 42 height 26
select select "B"
click at [896, 499] on select "A♭ A A♯ B♭ B C C♯ D♭ D D♯ E♭ E F F♯ G♭ G G♯" at bounding box center [917, 493] width 42 height 26
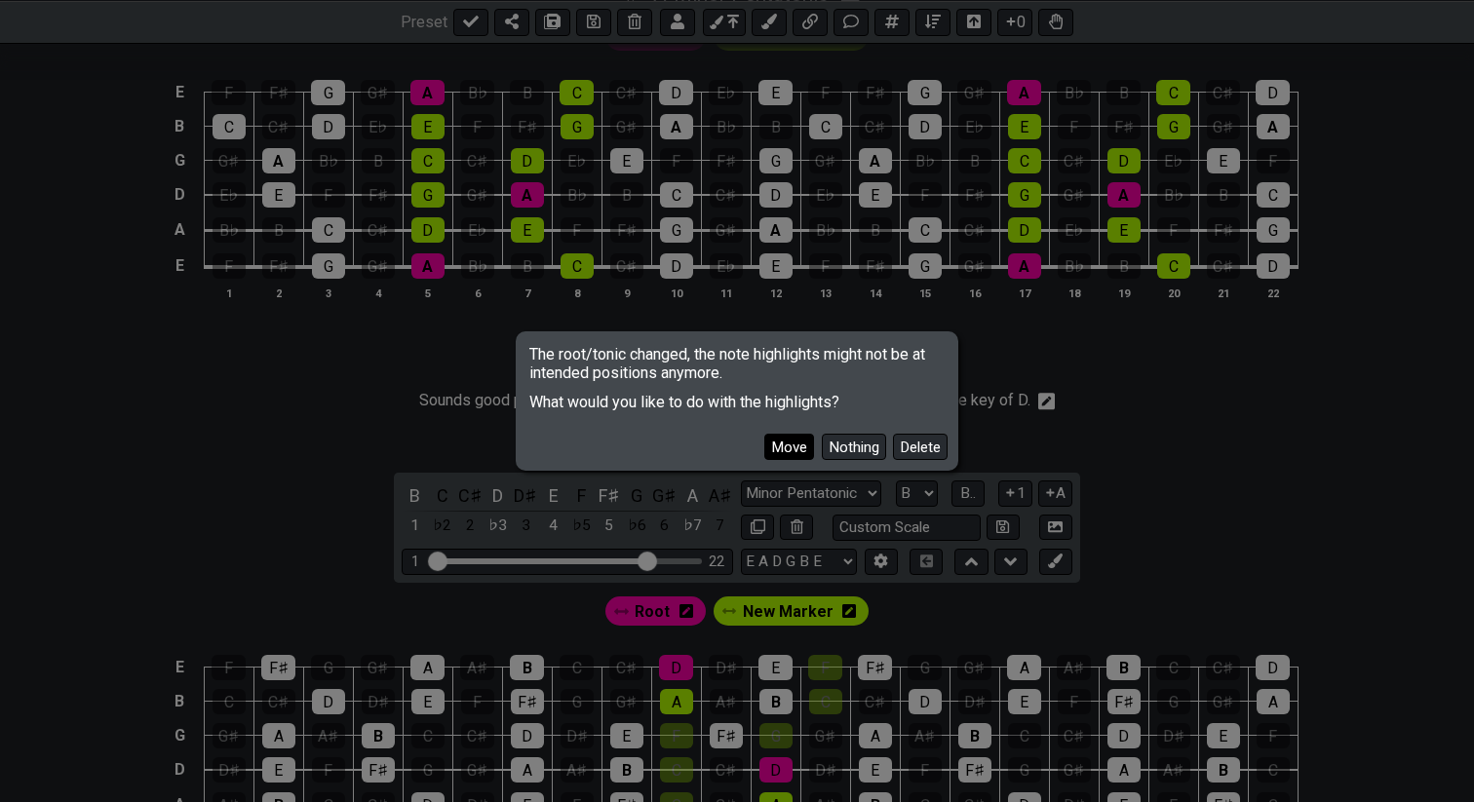
click at [791, 438] on button "Move" at bounding box center [789, 447] width 50 height 26
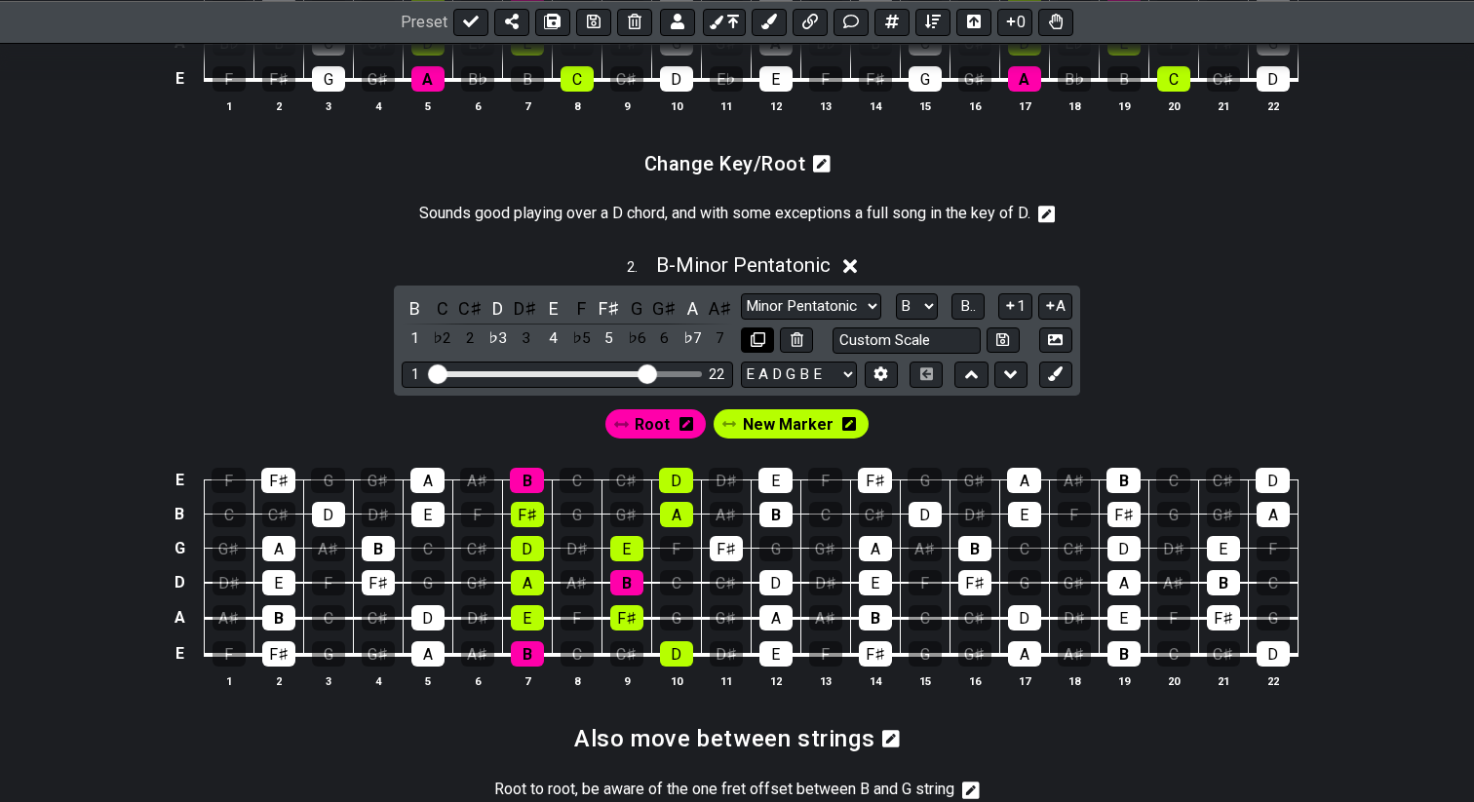
scroll to position [929, 0]
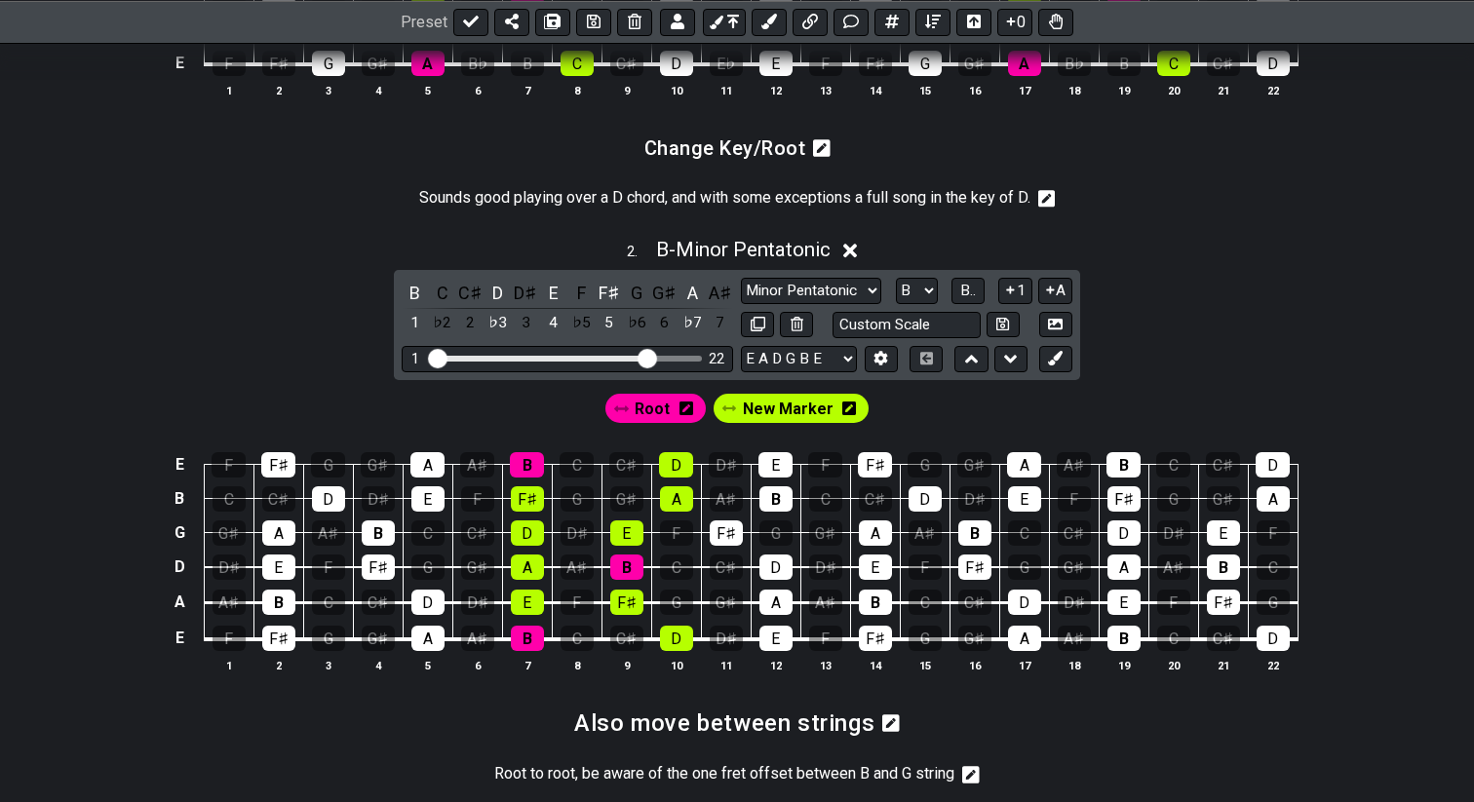
click at [771, 423] on span "New Marker" at bounding box center [788, 409] width 91 height 28
click at [639, 422] on span "Root" at bounding box center [656, 409] width 35 height 28
click at [1122, 649] on div "B" at bounding box center [1123, 638] width 33 height 25
click at [1124, 478] on div "B" at bounding box center [1123, 464] width 34 height 25
click at [775, 423] on span "New Marker" at bounding box center [786, 409] width 91 height 28
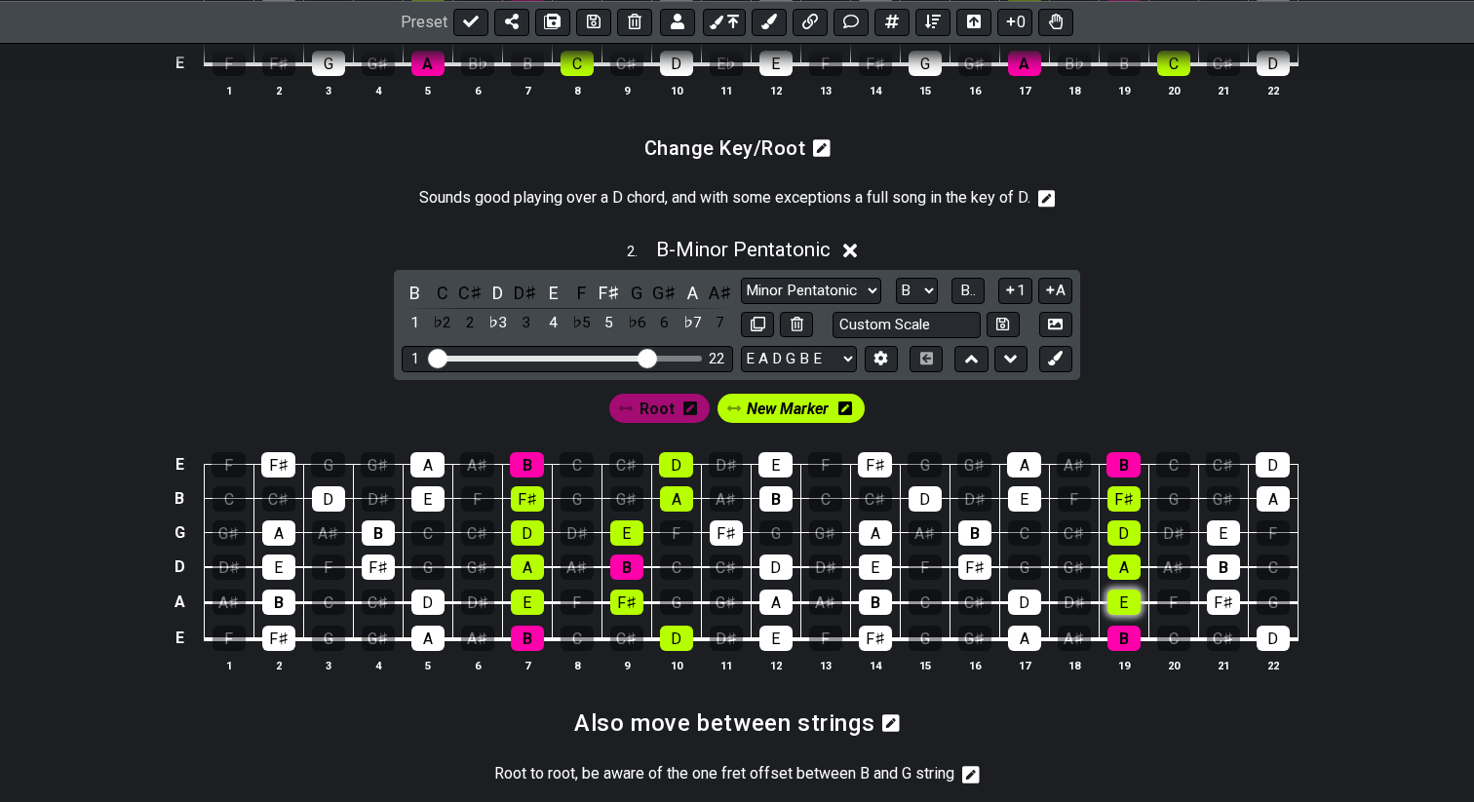
drag, startPoint x: 1126, startPoint y: 517, endPoint x: 1131, endPoint y: 614, distance: 96.6
click at [1131, 614] on tbody "E F F♯ G G♯ A A♯ B C C♯ D D♯ E F F♯ G G♯ A A♯ B C C♯ D B C C♯ D D♯ E F F♯ G G♯ …" at bounding box center [733, 545] width 1130 height 229
click at [1212, 546] on div "E" at bounding box center [1223, 532] width 33 height 25
drag, startPoint x: 1274, startPoint y: 480, endPoint x: 1273, endPoint y: 512, distance: 31.2
click at [1273, 512] on tbody "E F F♯ G G♯ A A♯ B C C♯ D D♯ E F F♯ G G♯ A A♯ B C C♯ D B C C♯ D D♯ E F F♯ G G♯ …" at bounding box center [733, 545] width 1130 height 229
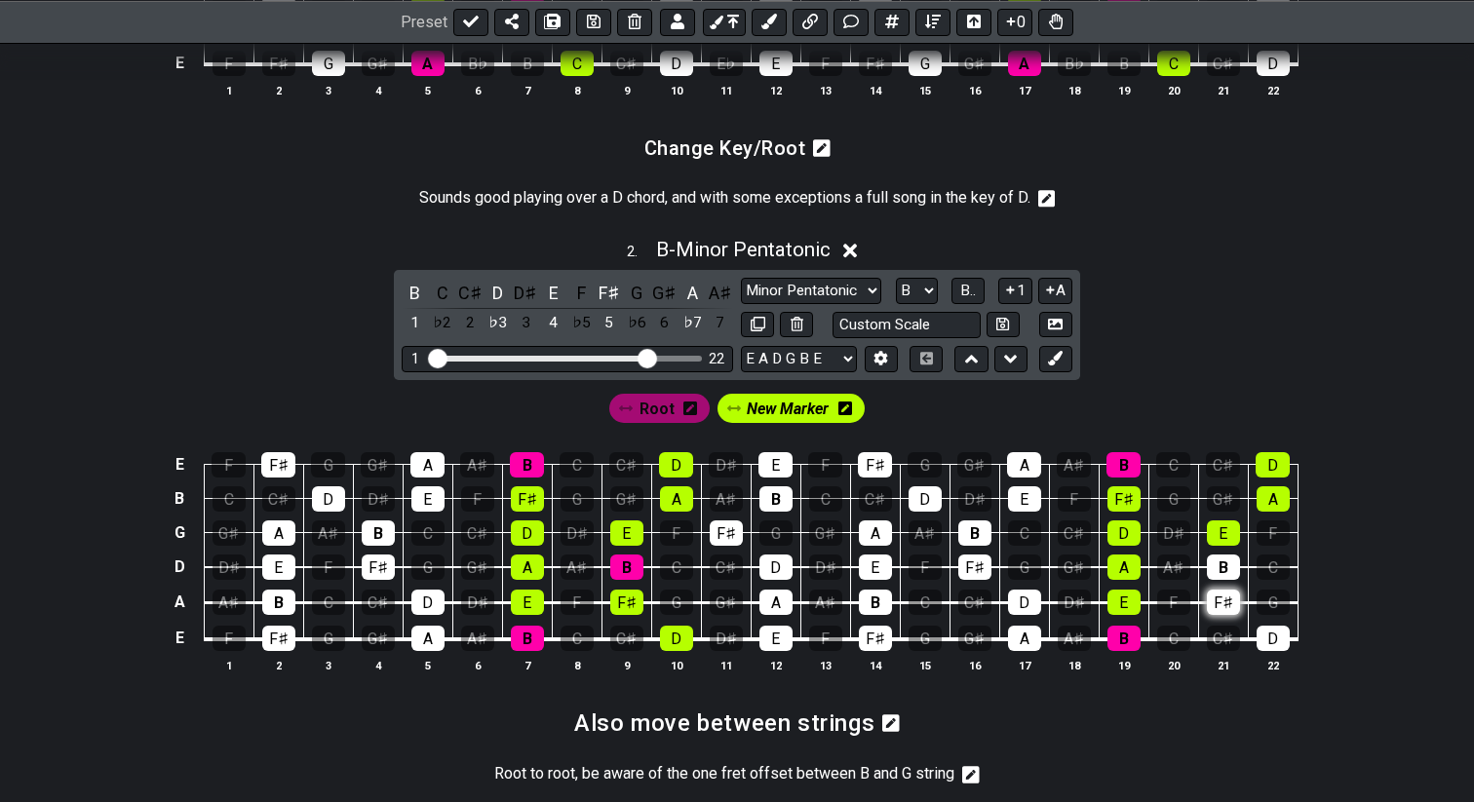
click at [1222, 615] on div "F♯" at bounding box center [1223, 602] width 33 height 25
click at [1264, 651] on div "D" at bounding box center [1272, 638] width 33 height 25
click at [661, 423] on span "Root" at bounding box center [656, 409] width 35 height 28
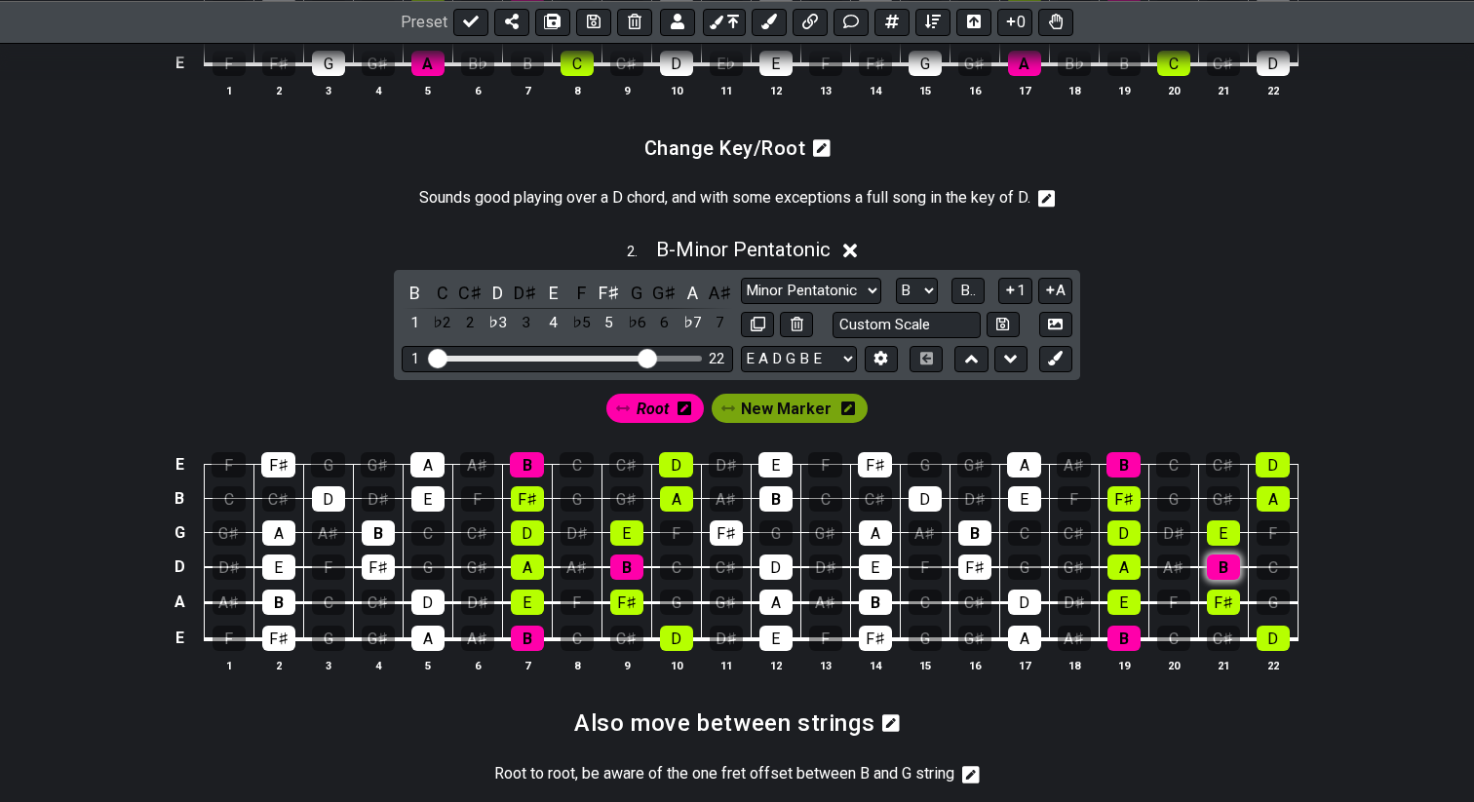
click at [1208, 576] on div "B" at bounding box center [1223, 567] width 33 height 25
click at [749, 261] on span "B - Minor Pentatonic" at bounding box center [743, 249] width 174 height 23
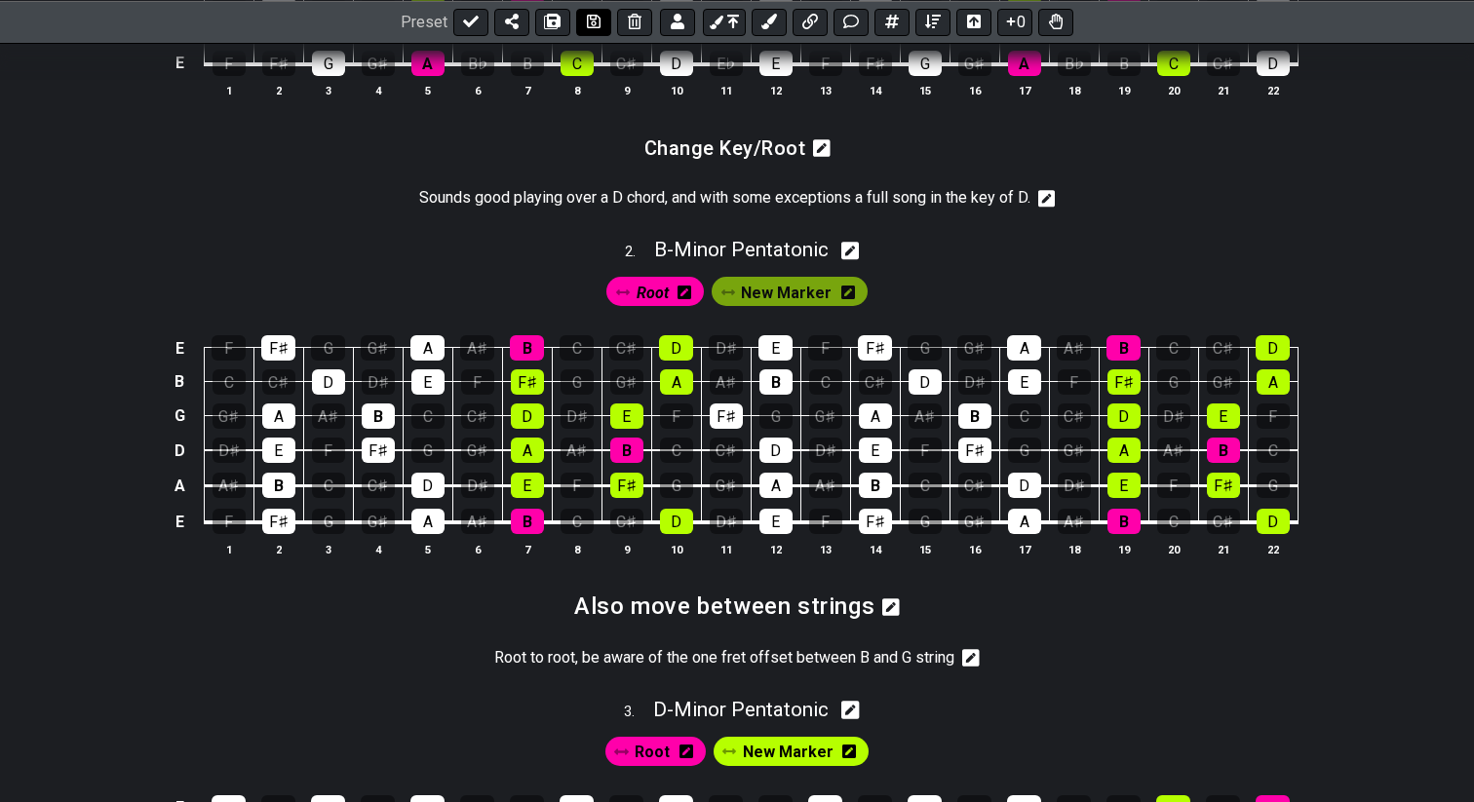
click at [593, 16] on icon at bounding box center [594, 22] width 14 height 14
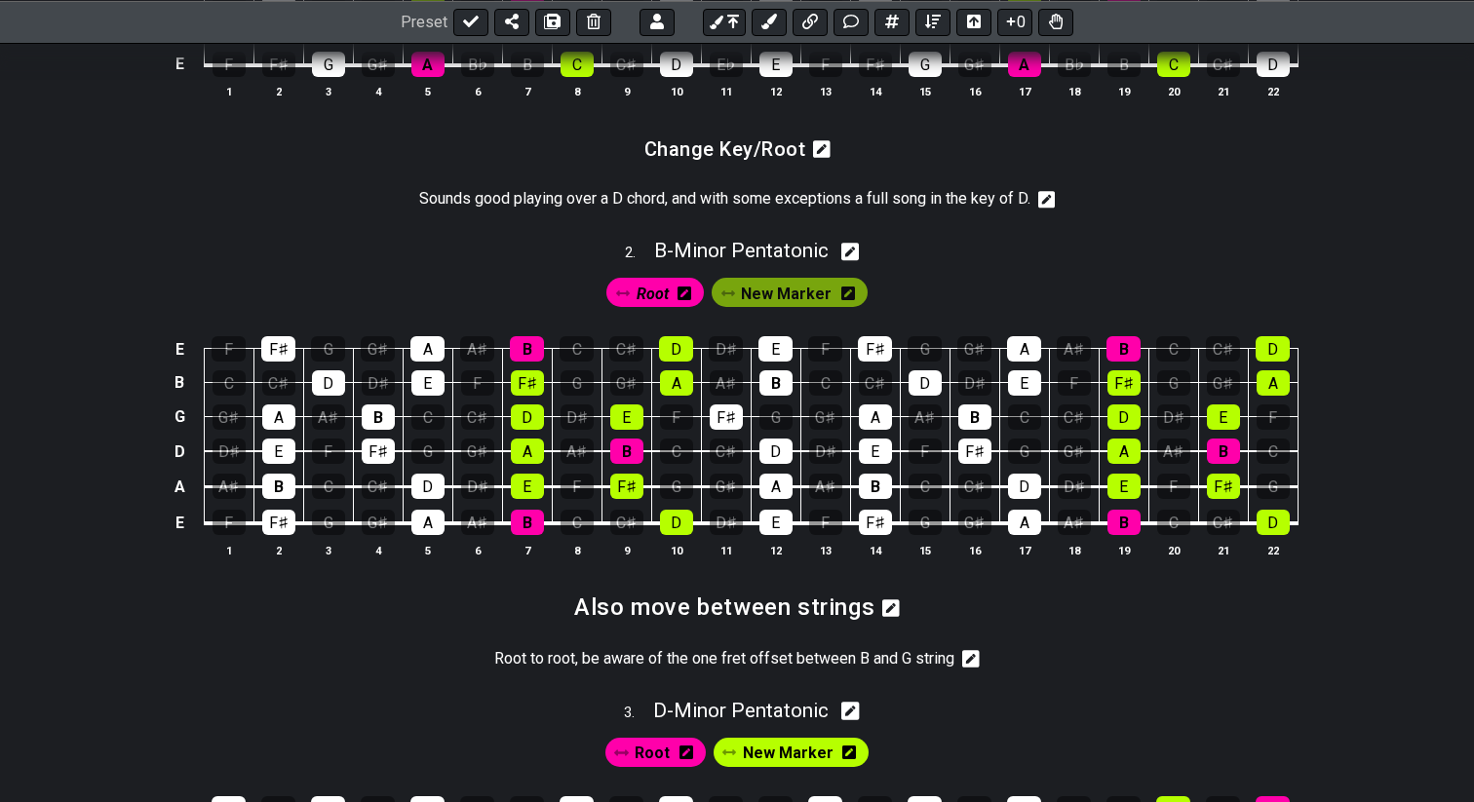
scroll to position [994, 0]
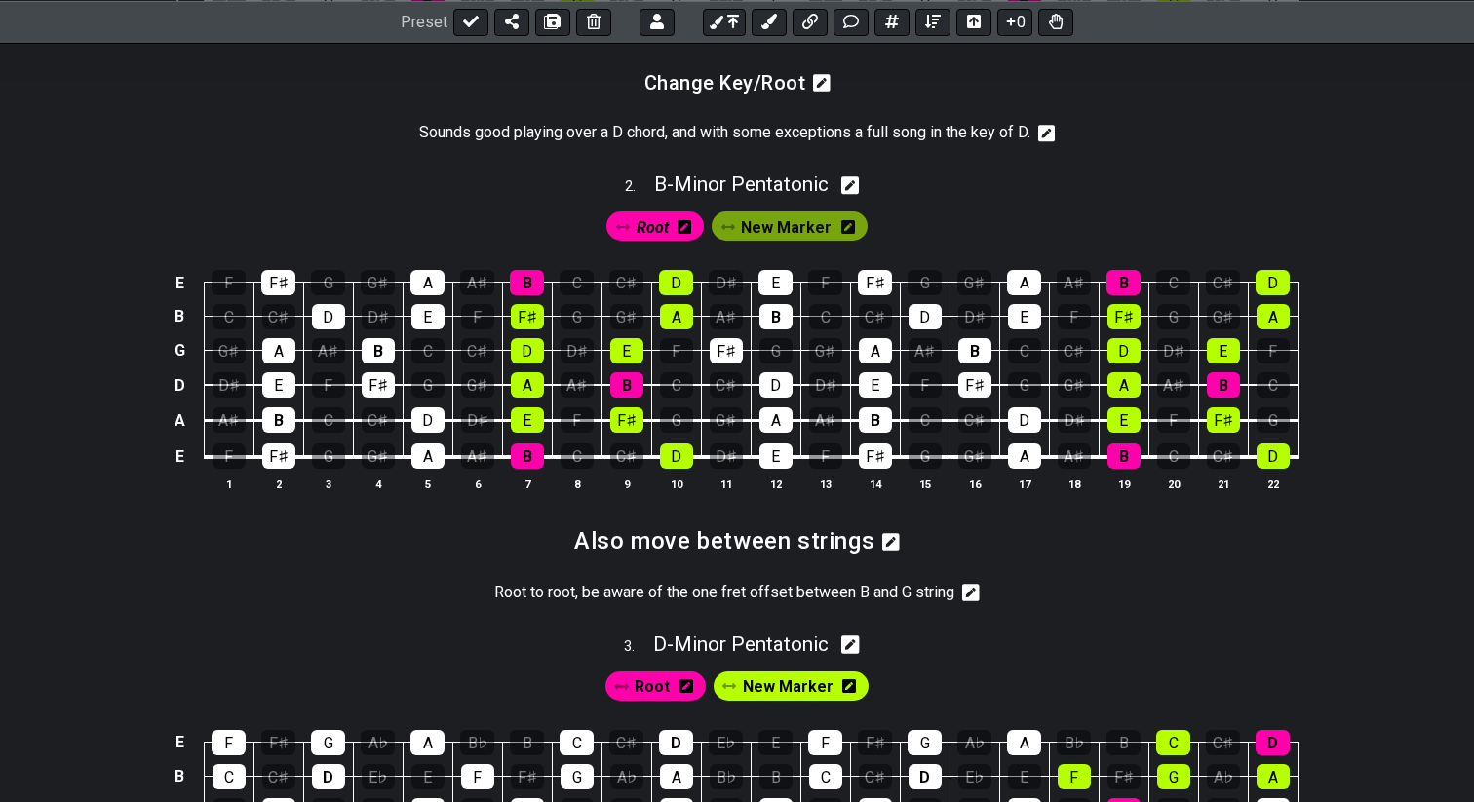
click at [783, 242] on span "New Marker" at bounding box center [786, 227] width 91 height 28
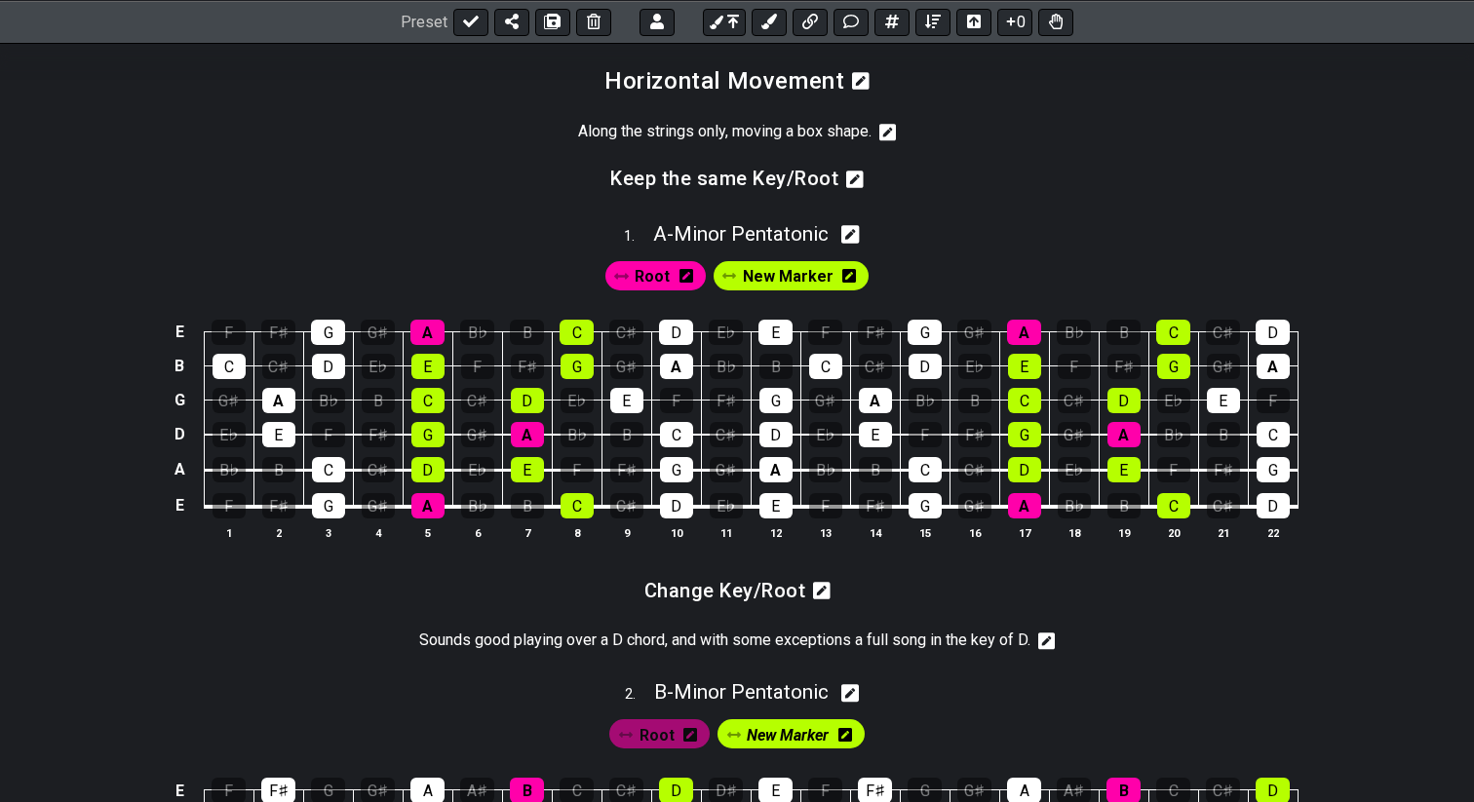
scroll to position [473, 0]
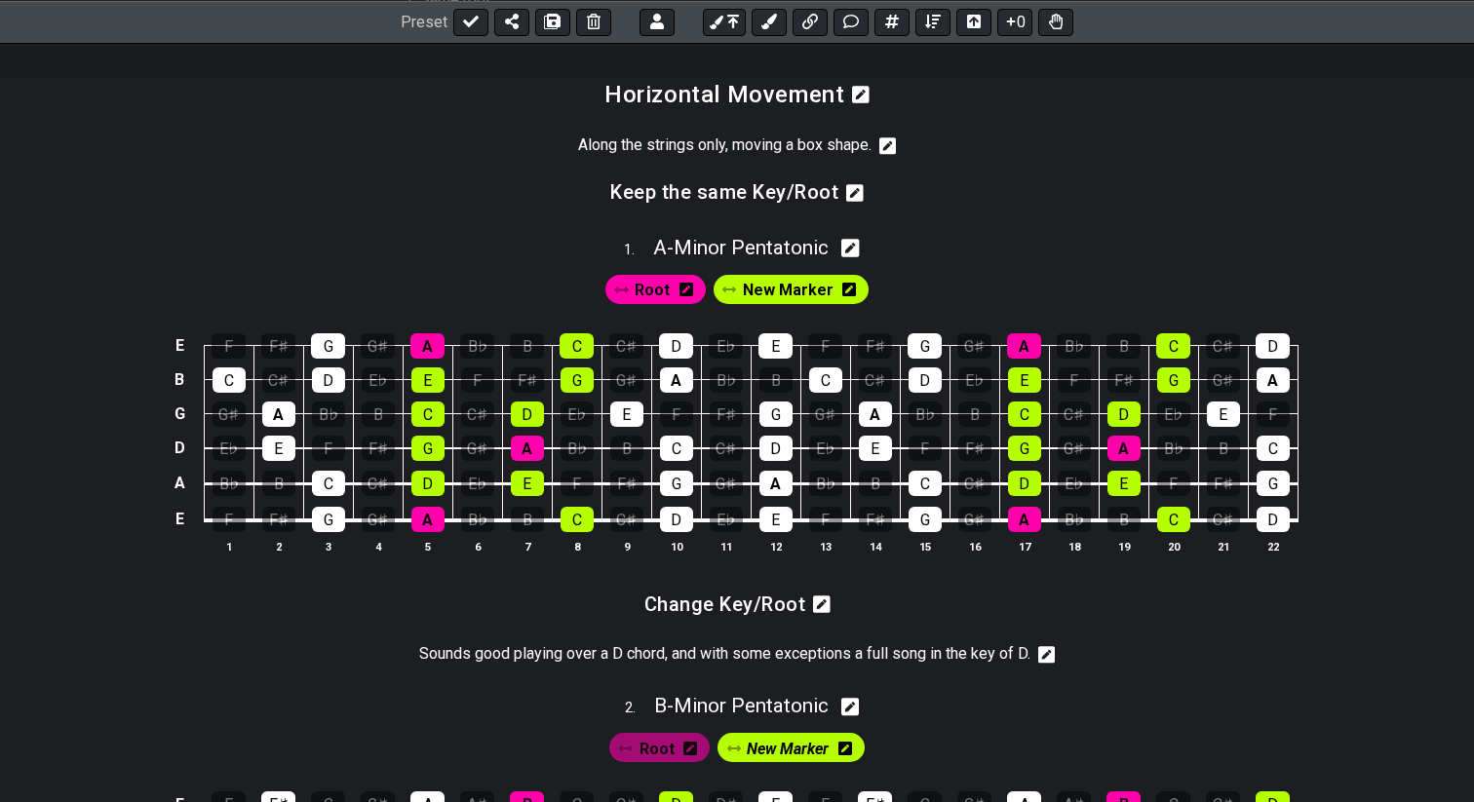
click at [844, 296] on icon at bounding box center [849, 290] width 14 height 14
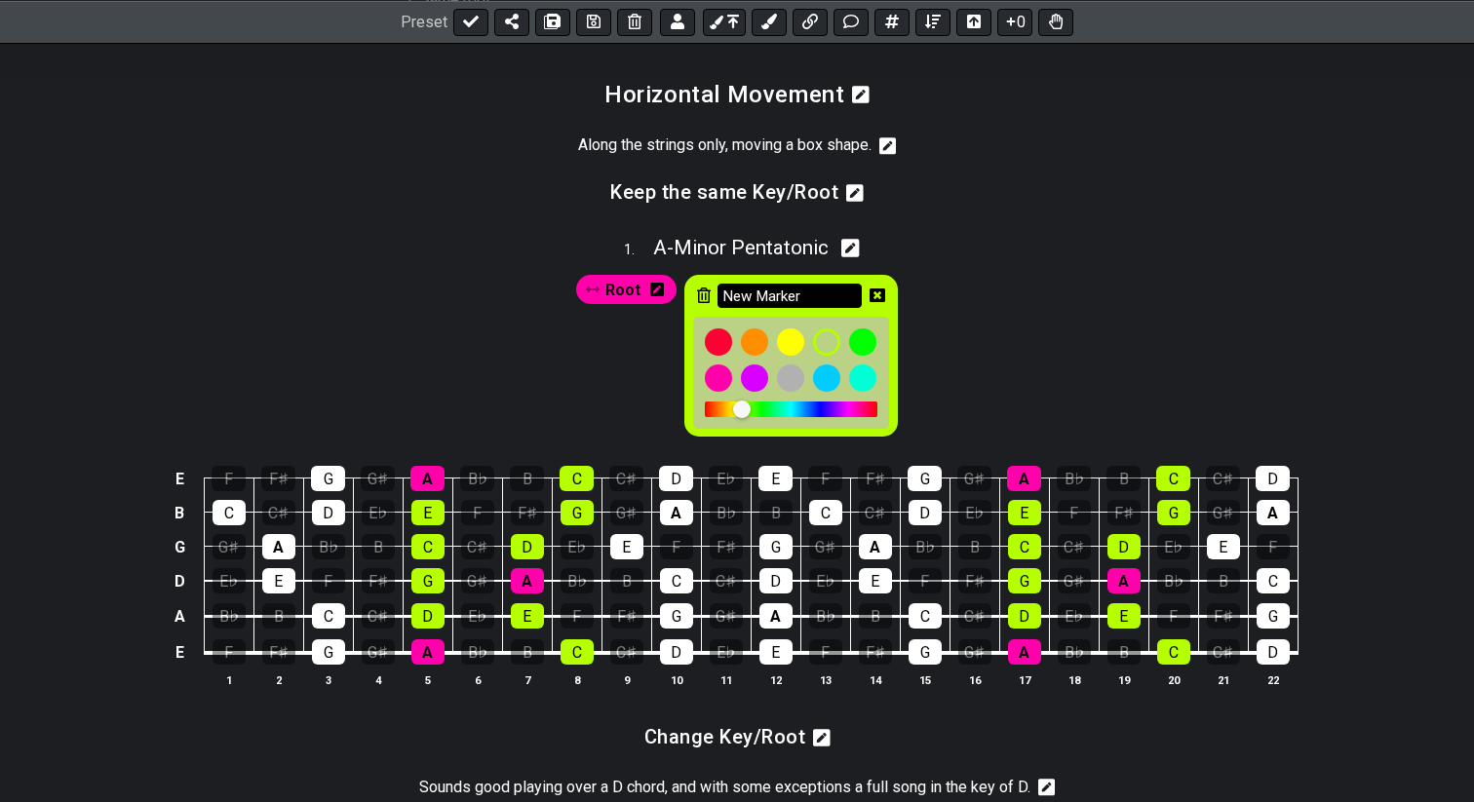
click at [820, 308] on input "New Marker" at bounding box center [789, 296] width 144 height 24
type input "N"
type input "Scale Notes"
click at [882, 302] on icon at bounding box center [877, 295] width 16 height 14
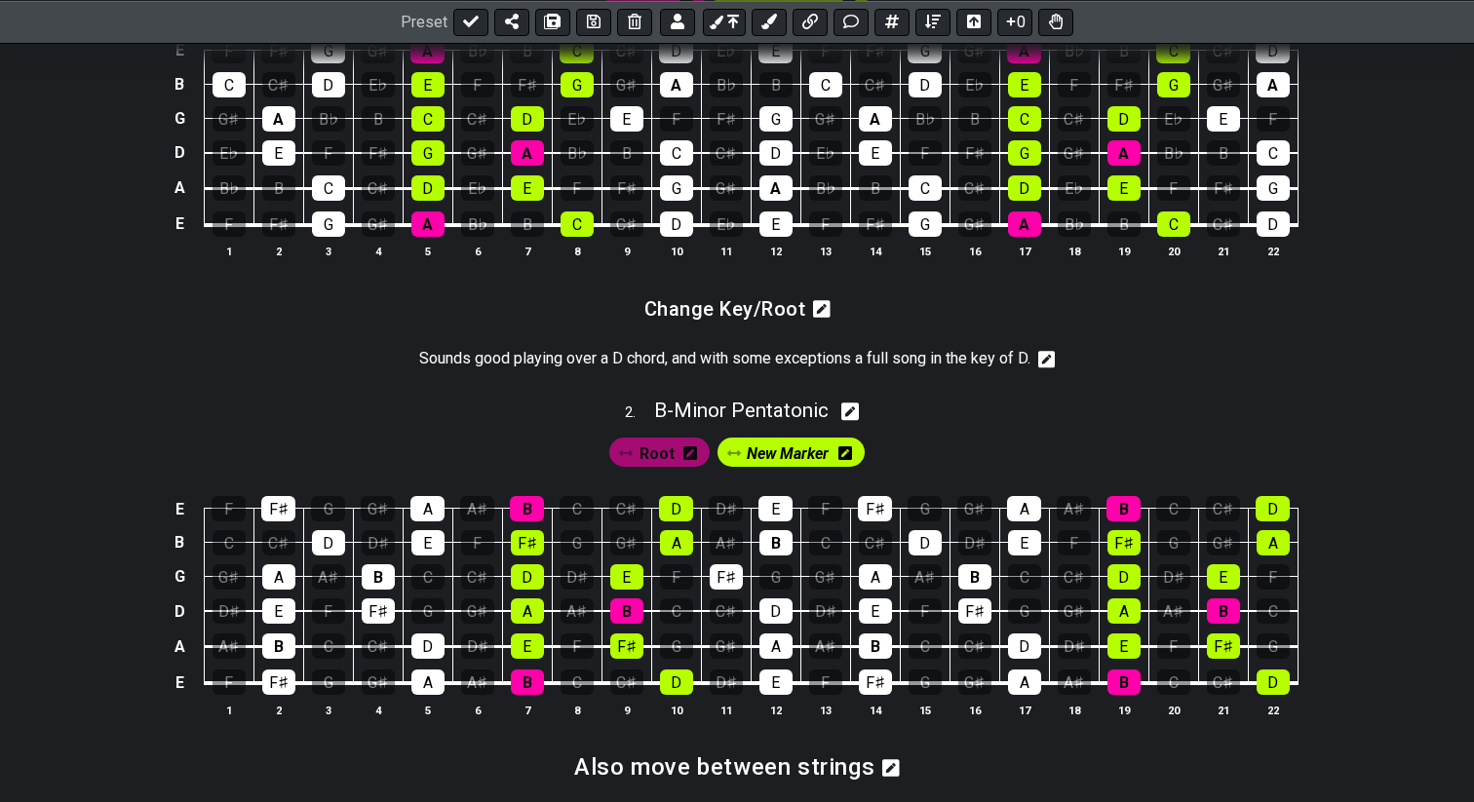
scroll to position [845, 0]
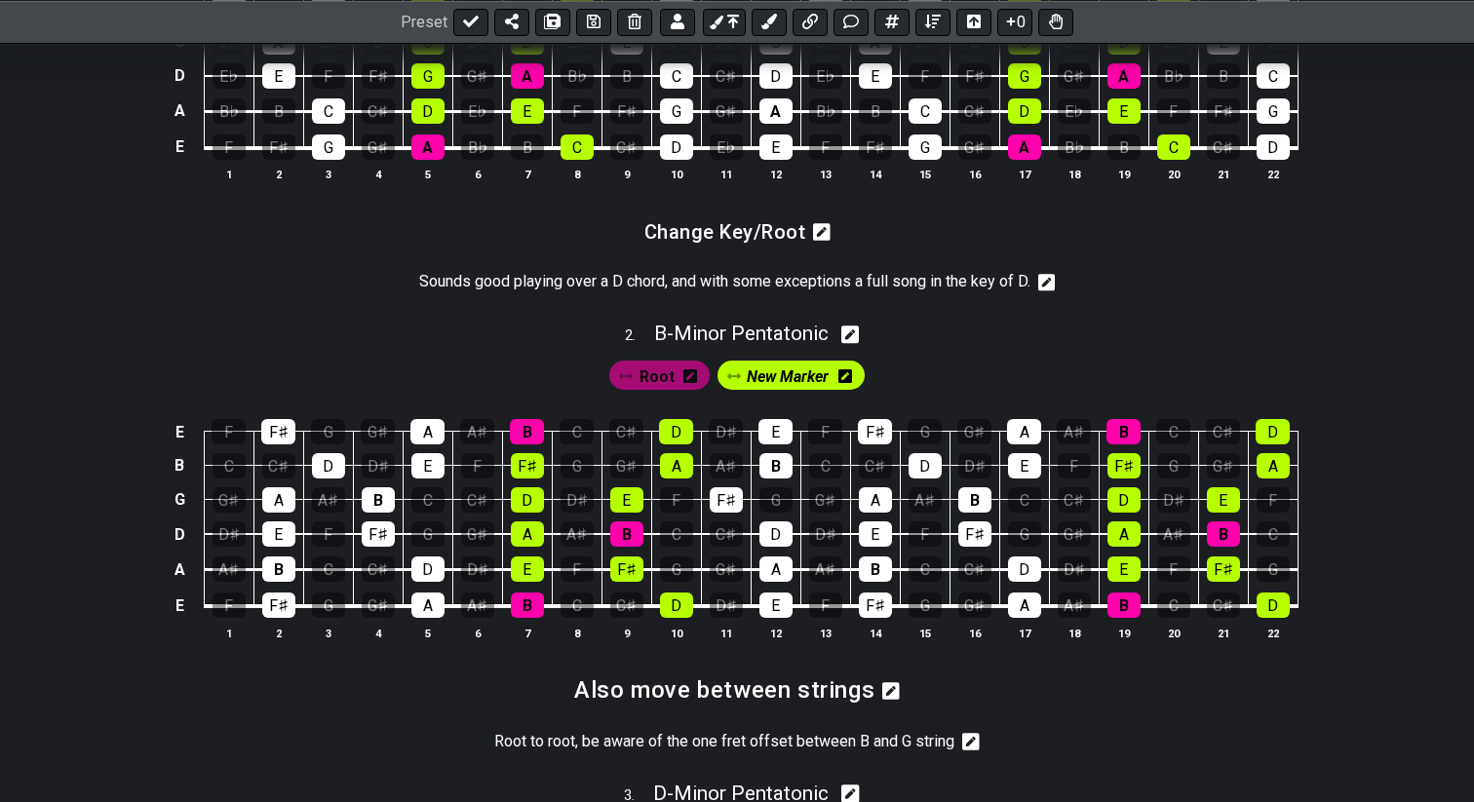
click at [846, 391] on icon at bounding box center [845, 377] width 14 height 28
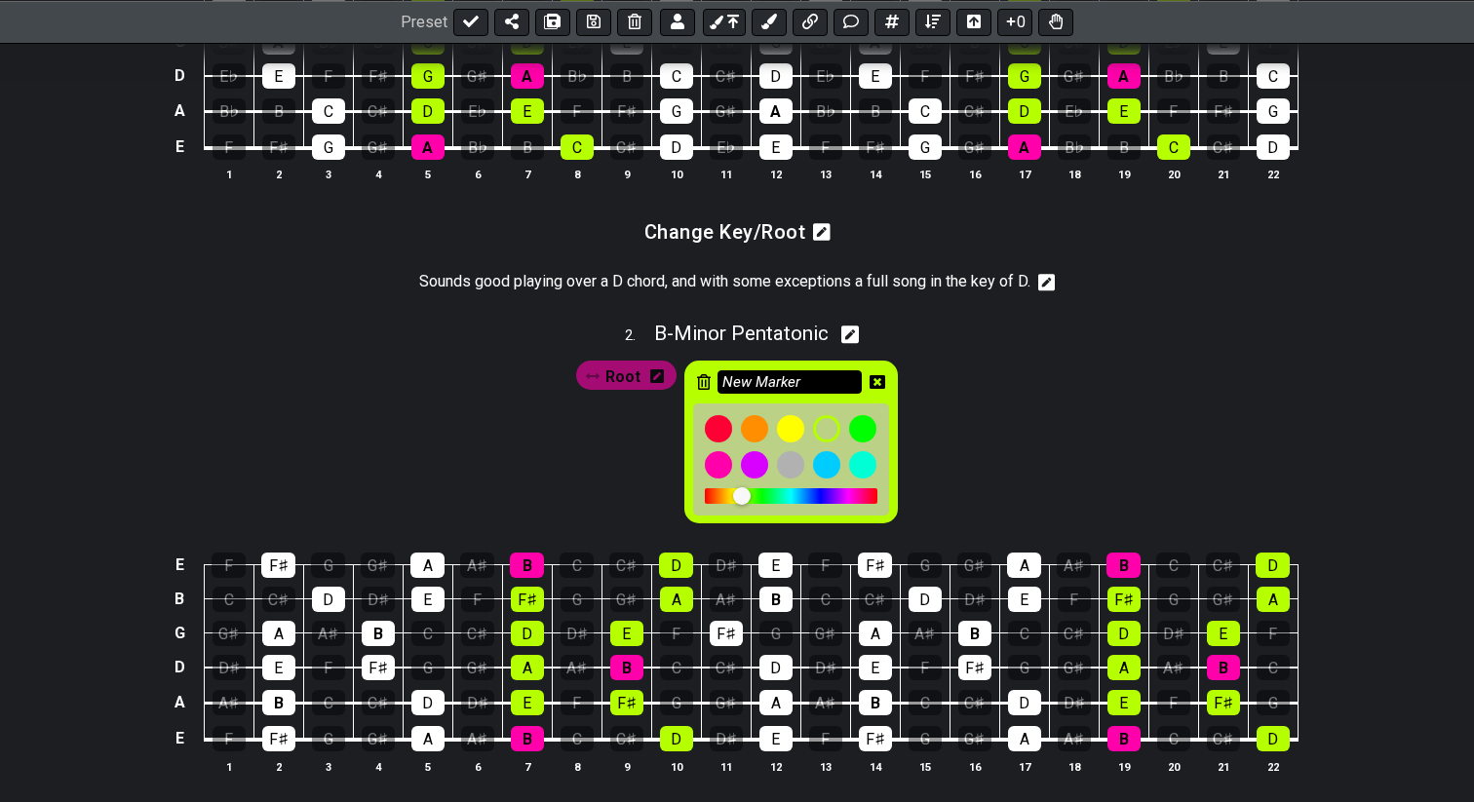
click at [820, 395] on input "New Marker" at bounding box center [789, 382] width 144 height 24
type input "N"
type input "s"
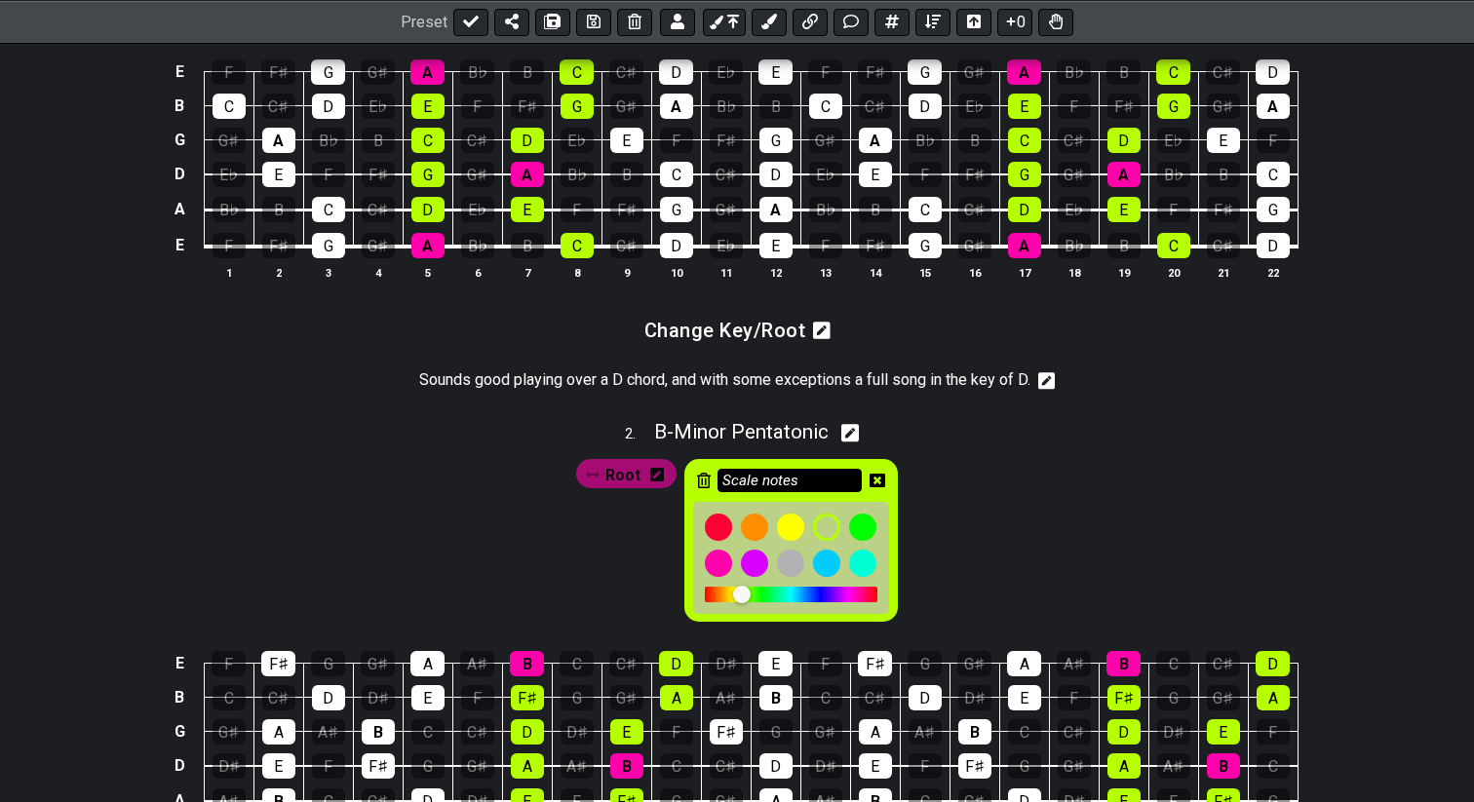
scroll to position [747, 0]
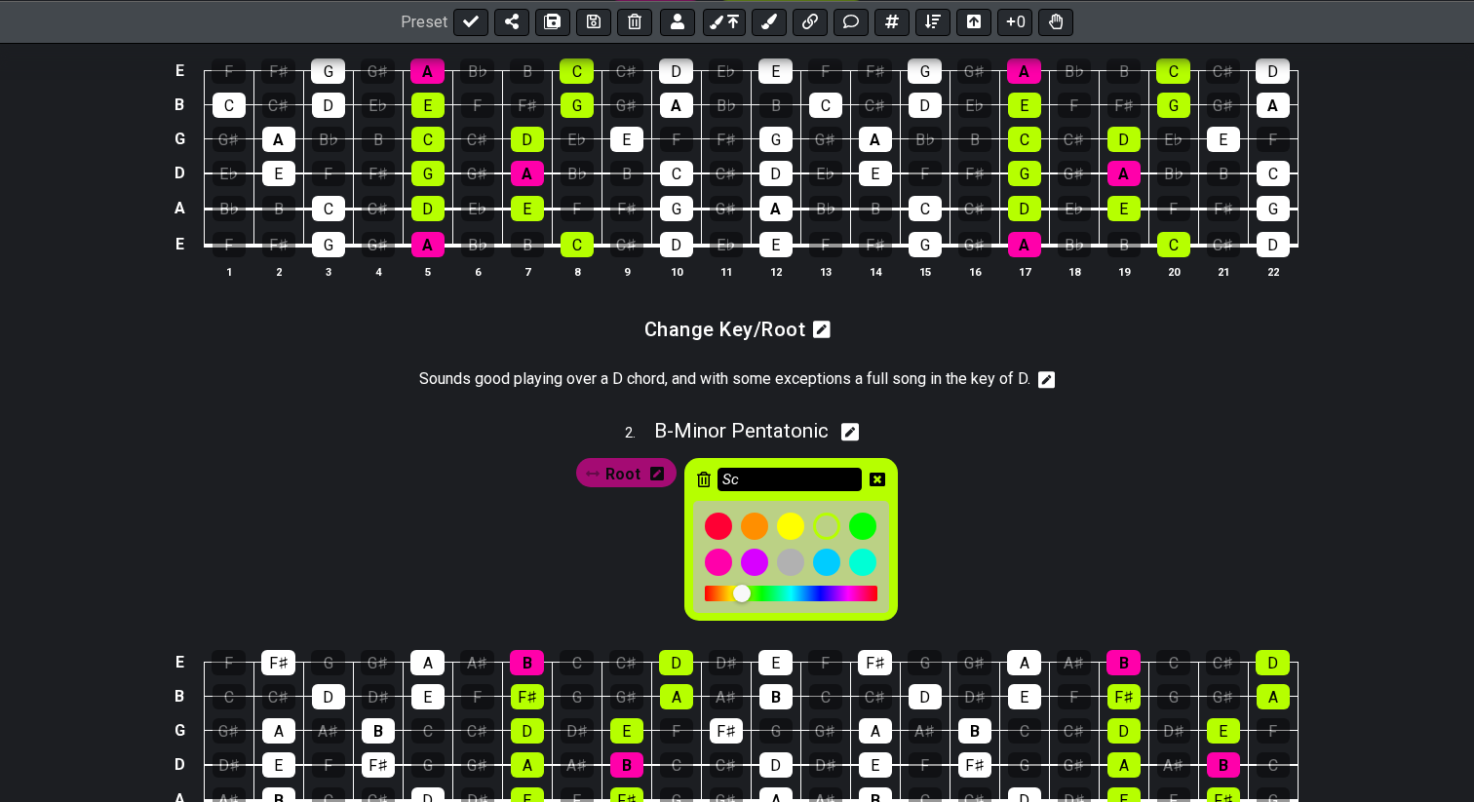
type input "S"
type input "G-Shape"
click at [880, 486] on icon at bounding box center [877, 480] width 16 height 14
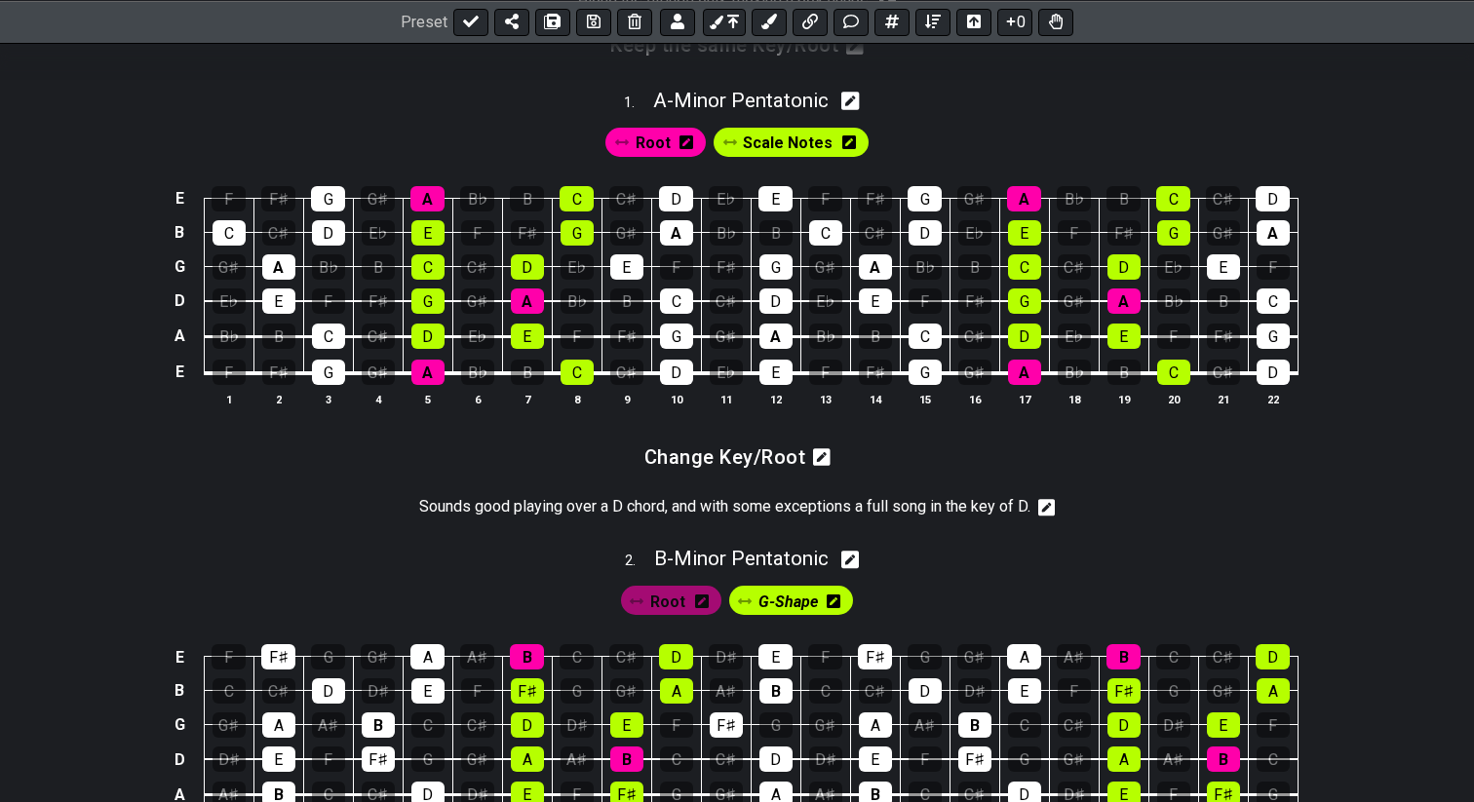
scroll to position [542, 0]
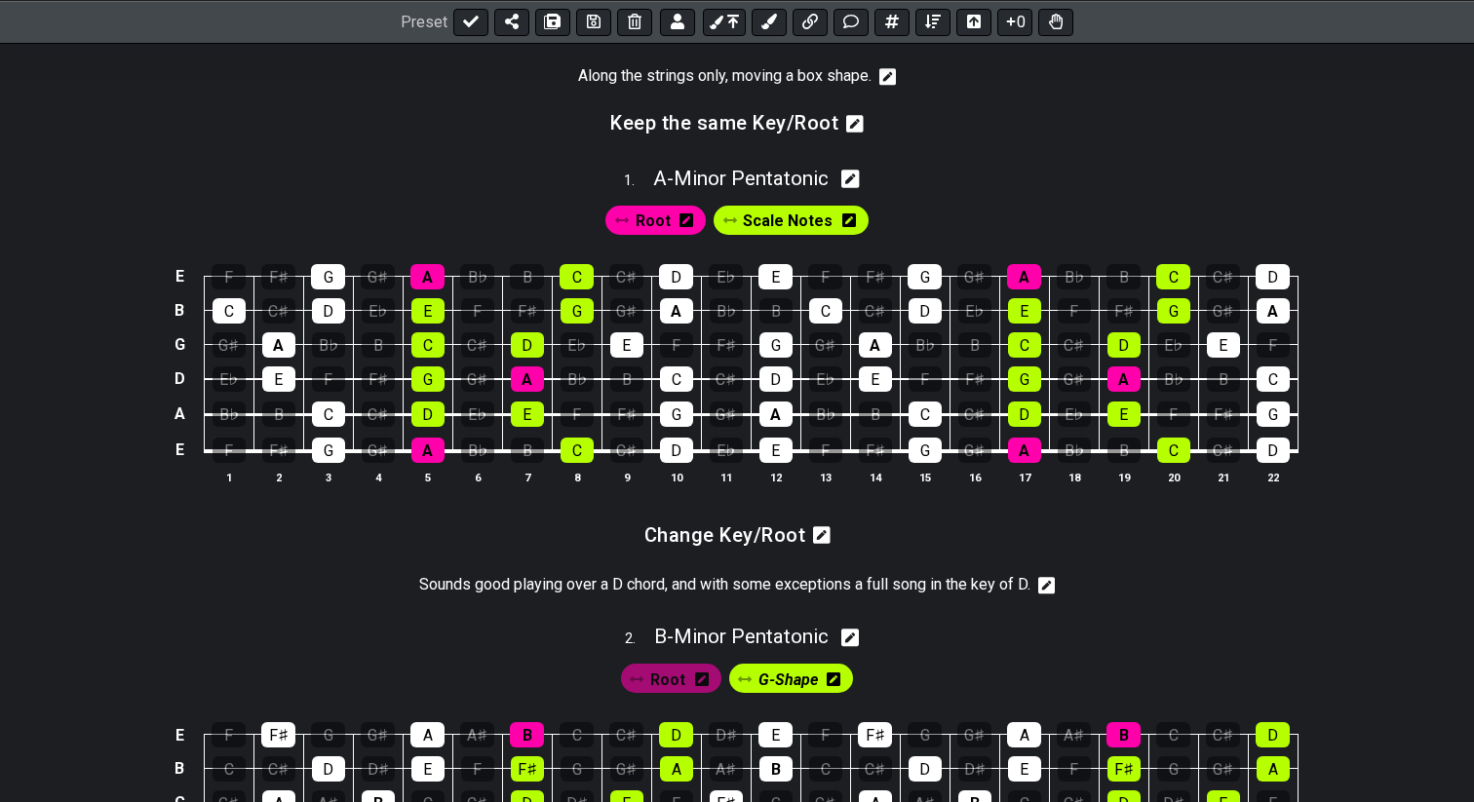
click at [847, 228] on icon at bounding box center [849, 220] width 14 height 16
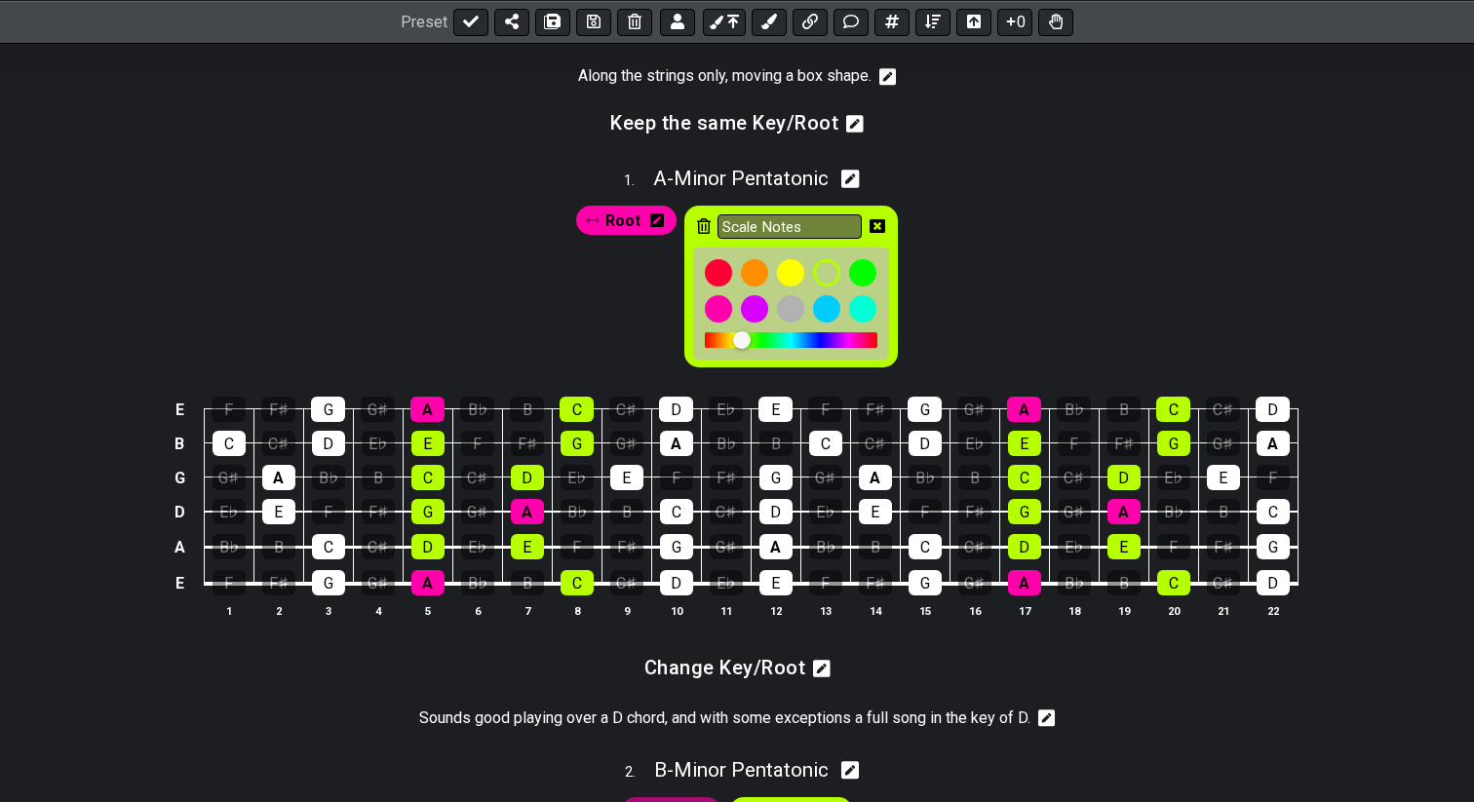
drag, startPoint x: 806, startPoint y: 247, endPoint x: 663, endPoint y: 249, distance: 143.3
click at [663, 249] on div "Root Scale Notes" at bounding box center [736, 287] width 329 height 171
type input "G-Shape"
click at [874, 233] on icon at bounding box center [877, 226] width 16 height 14
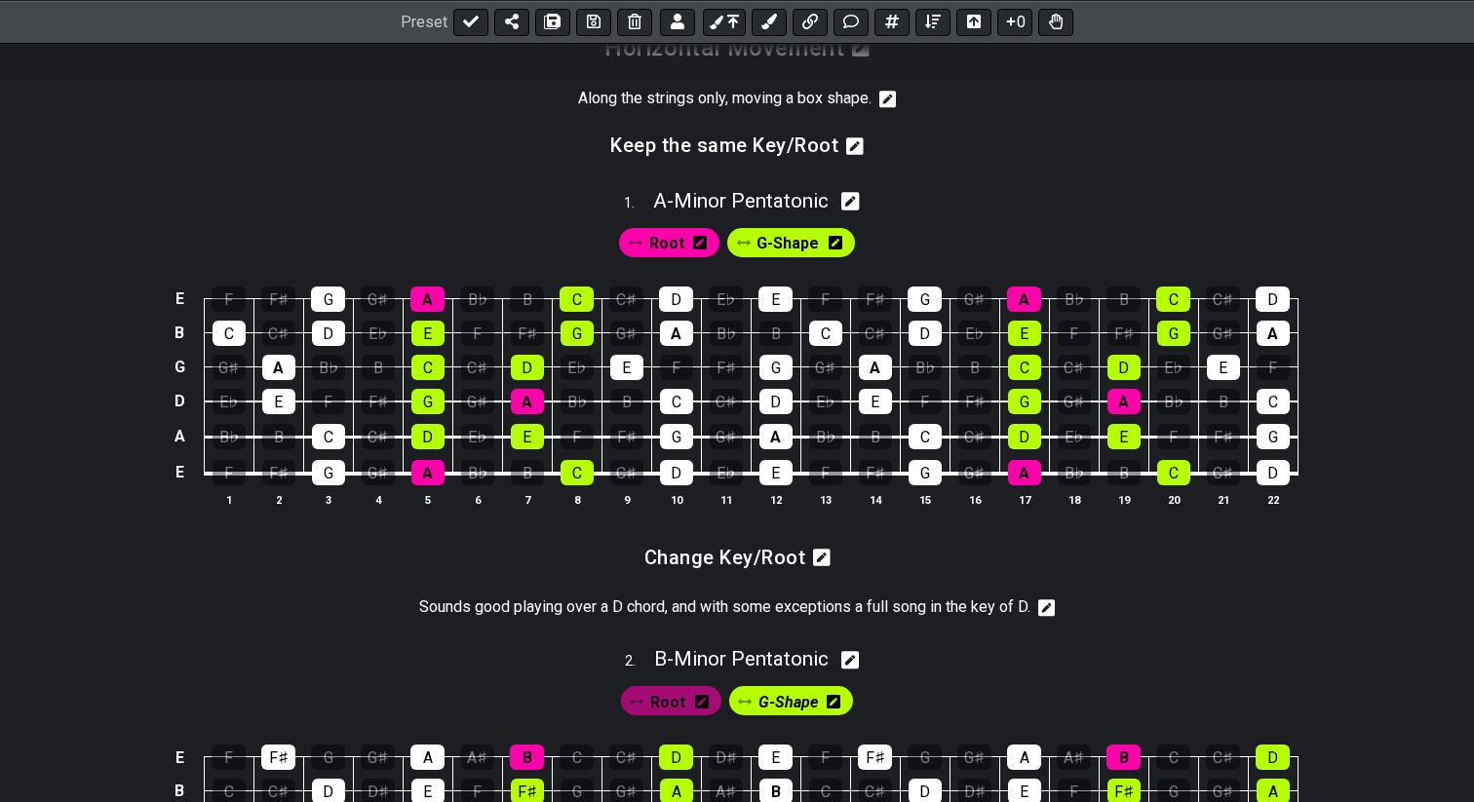
scroll to position [418, 0]
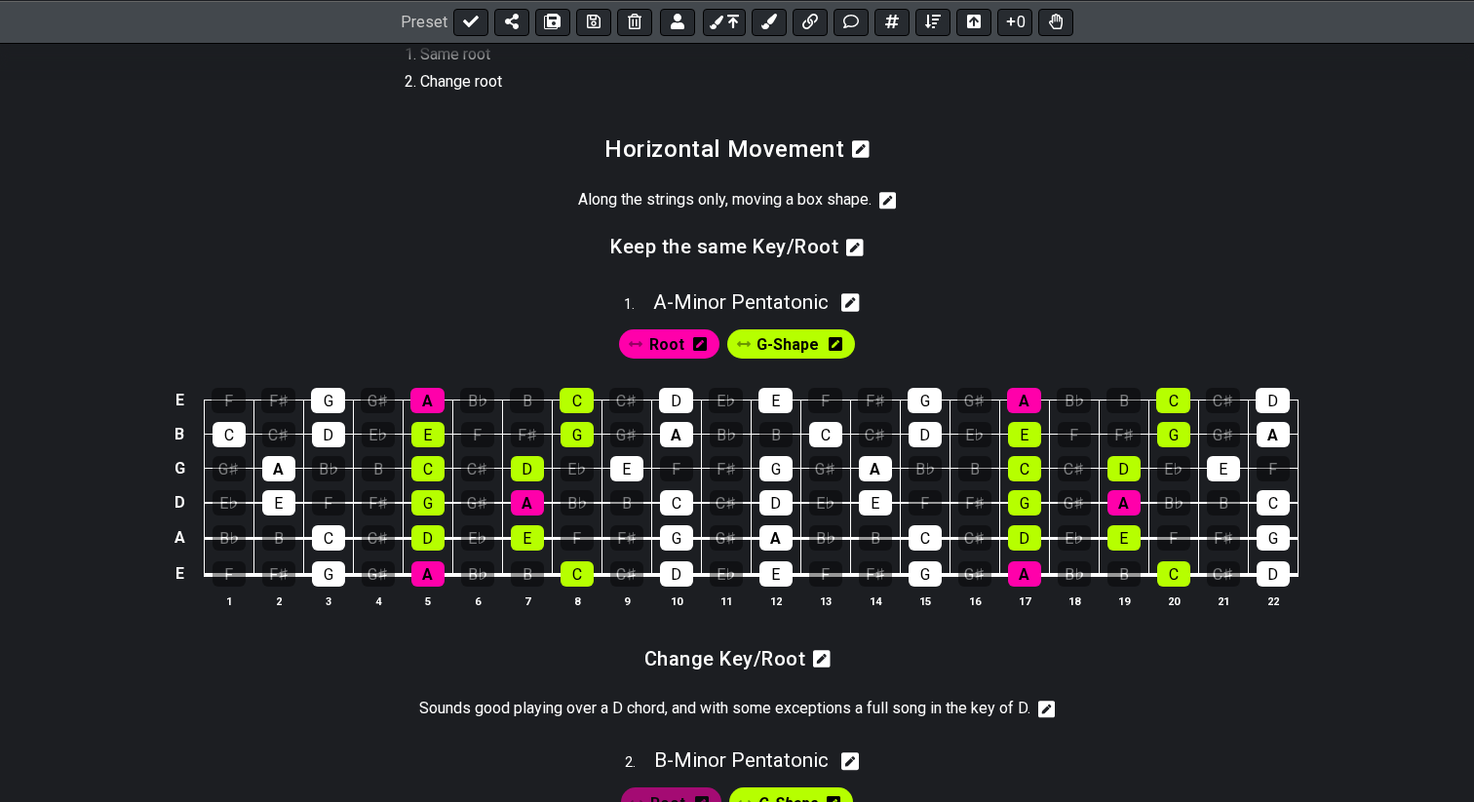
click at [701, 351] on icon at bounding box center [700, 344] width 14 height 14
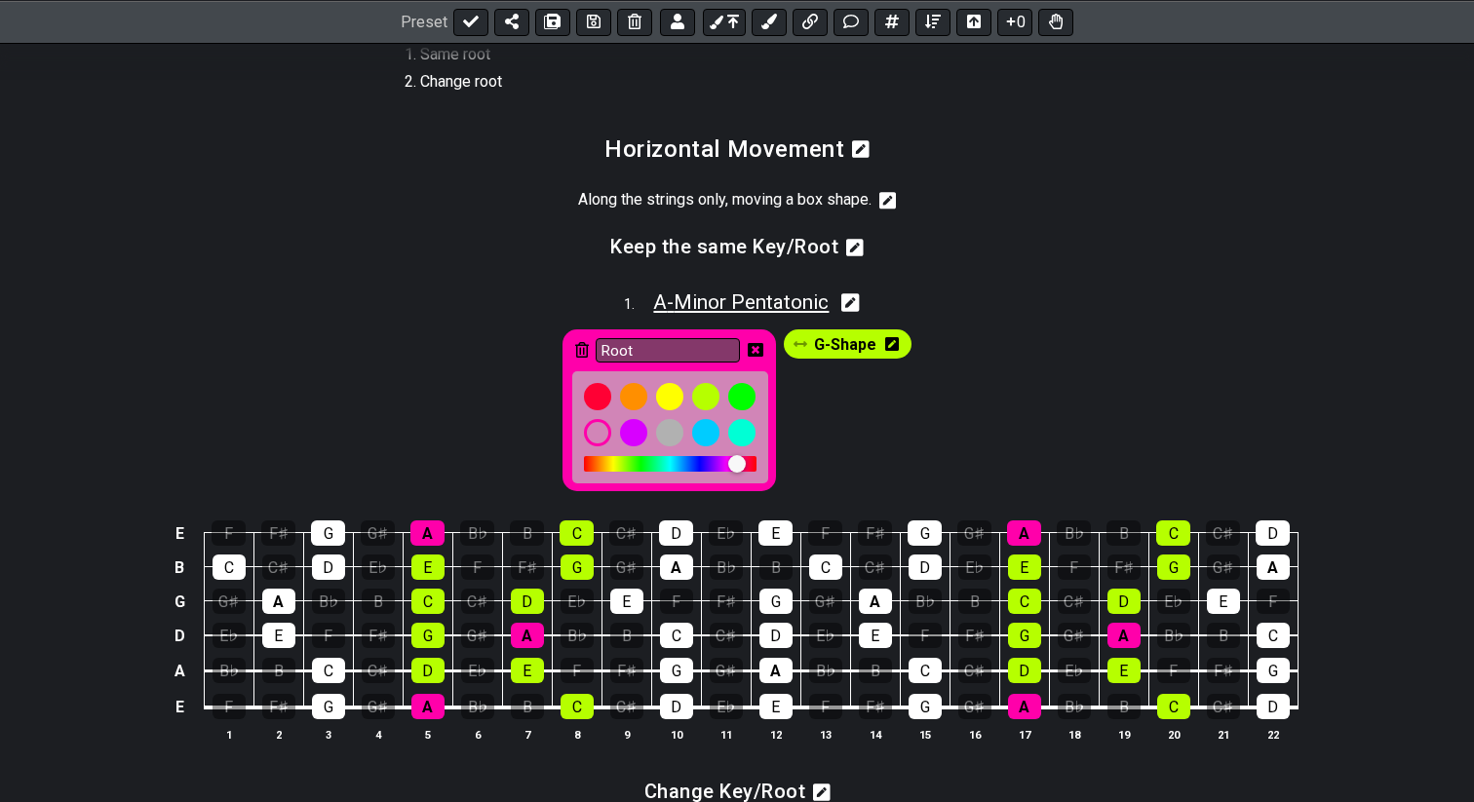
click at [702, 314] on span "A - Minor Pentatonic" at bounding box center [740, 301] width 175 height 23
select select "A"
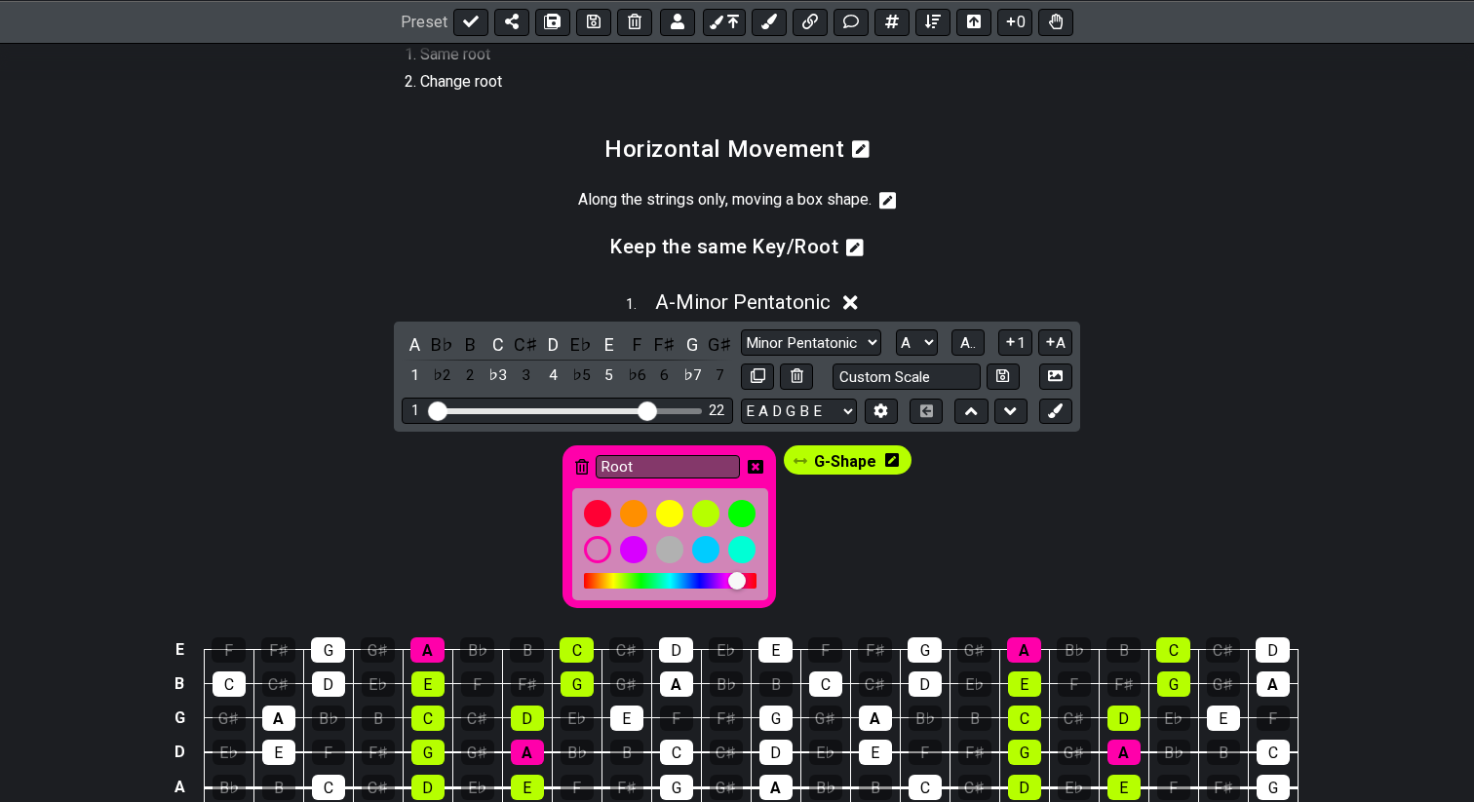
click at [761, 474] on icon at bounding box center [755, 467] width 16 height 14
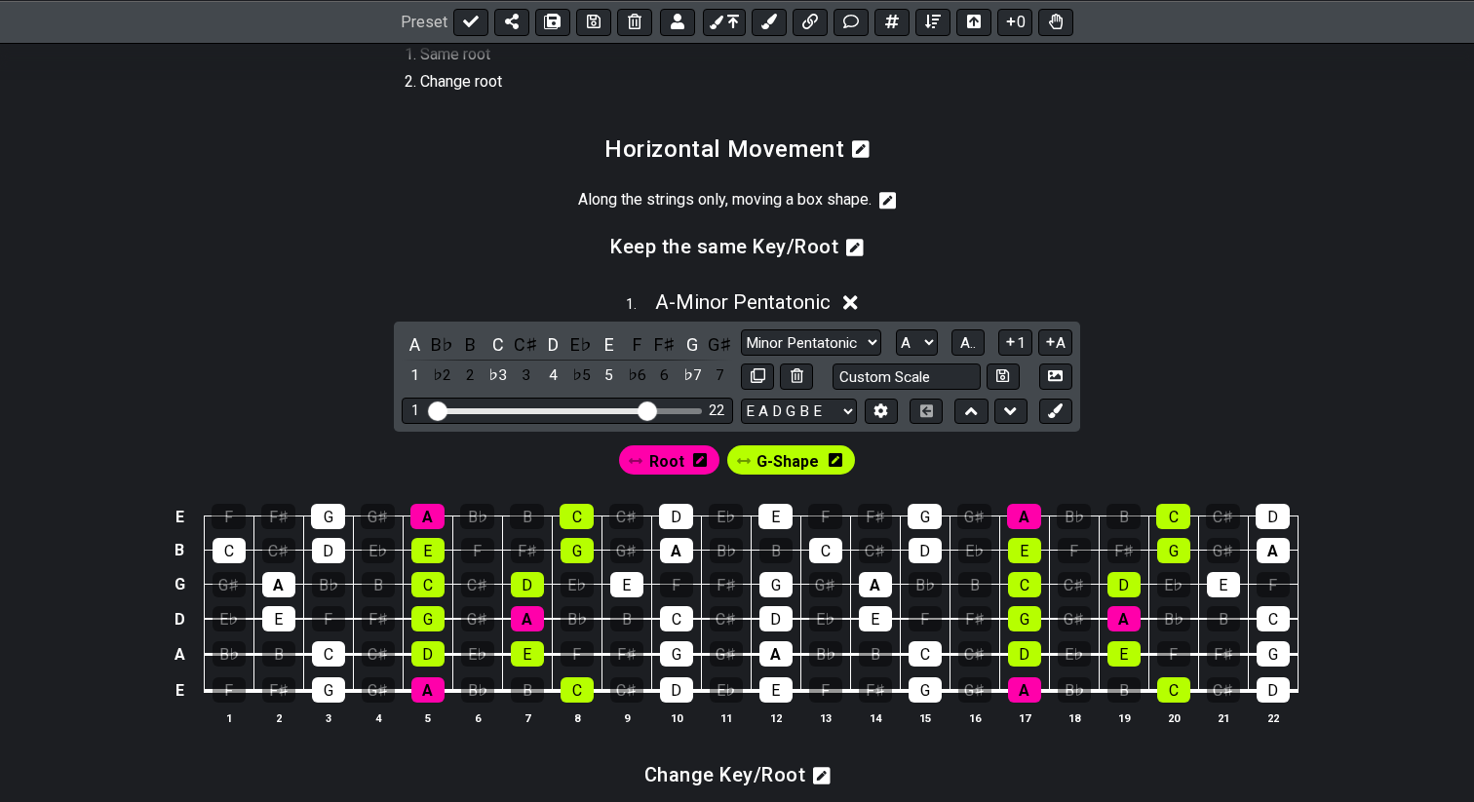
click at [663, 476] on span "Root" at bounding box center [666, 461] width 35 height 28
click at [413, 358] on div "A" at bounding box center [414, 344] width 25 height 26
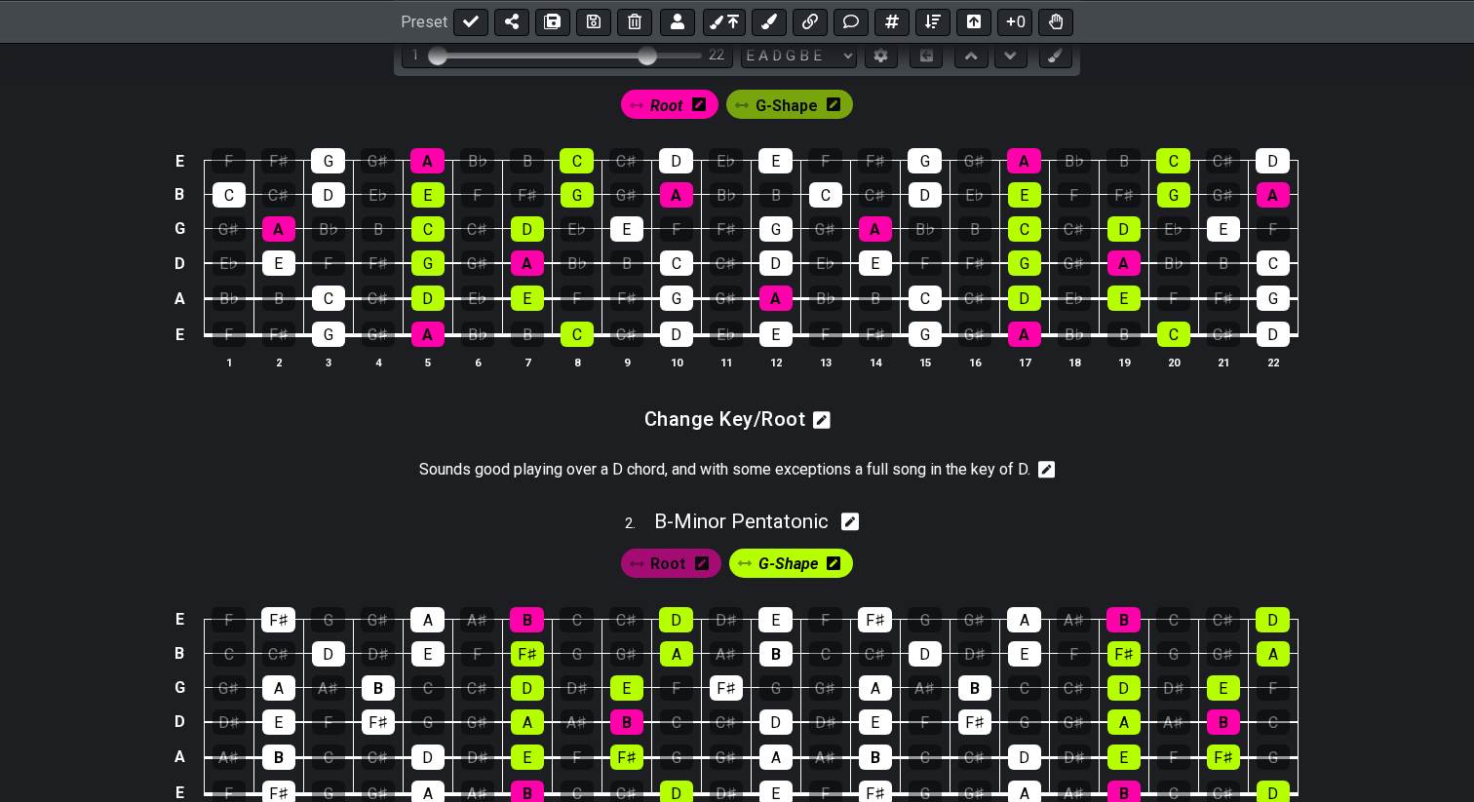
scroll to position [853, 0]
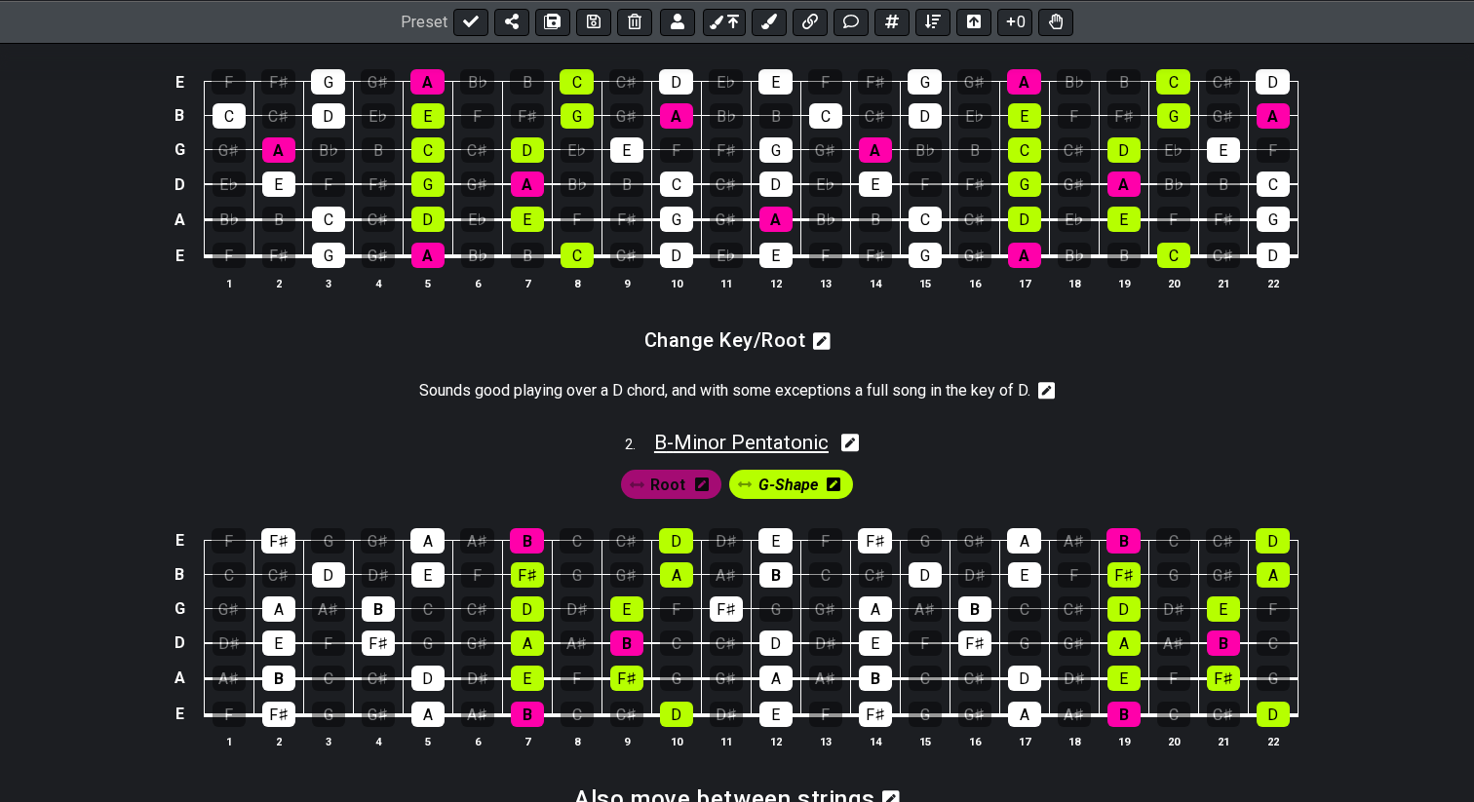
click at [701, 454] on span "B - Minor Pentatonic" at bounding box center [741, 442] width 174 height 23
select select "B"
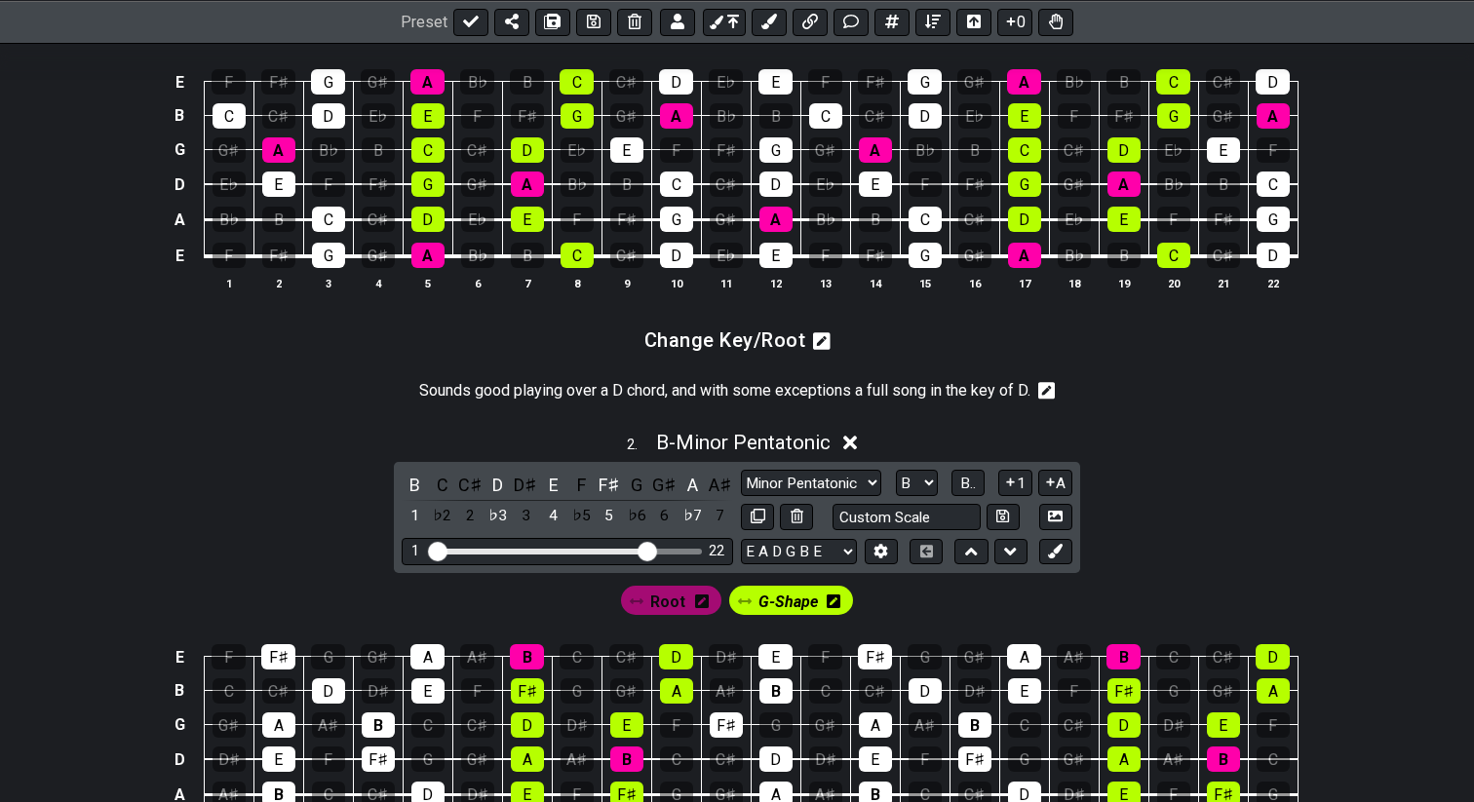
click at [670, 616] on span "Root" at bounding box center [667, 602] width 35 height 28
click at [412, 498] on div "B" at bounding box center [414, 485] width 25 height 26
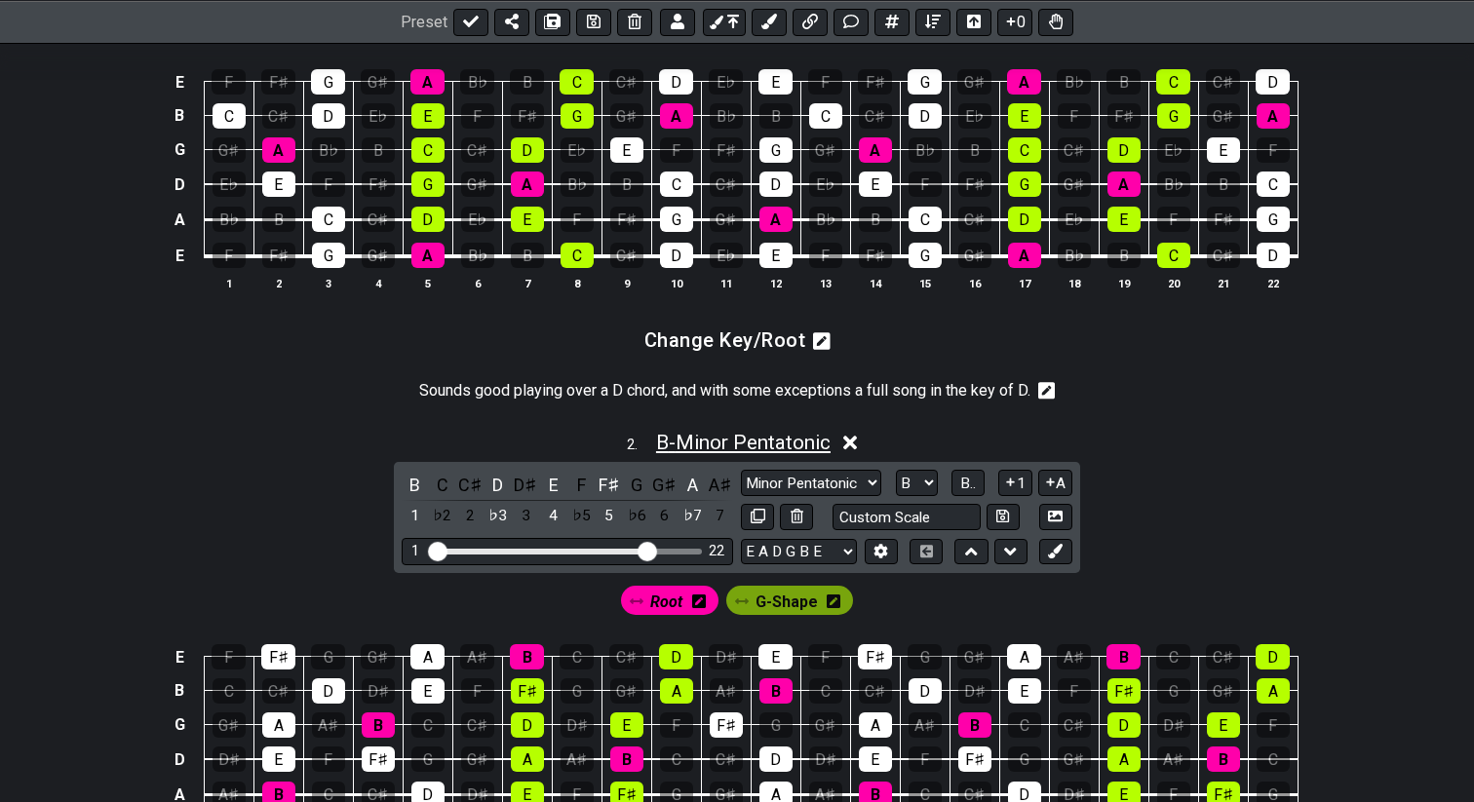
click at [681, 454] on span "B - Minor Pentatonic" at bounding box center [743, 442] width 174 height 23
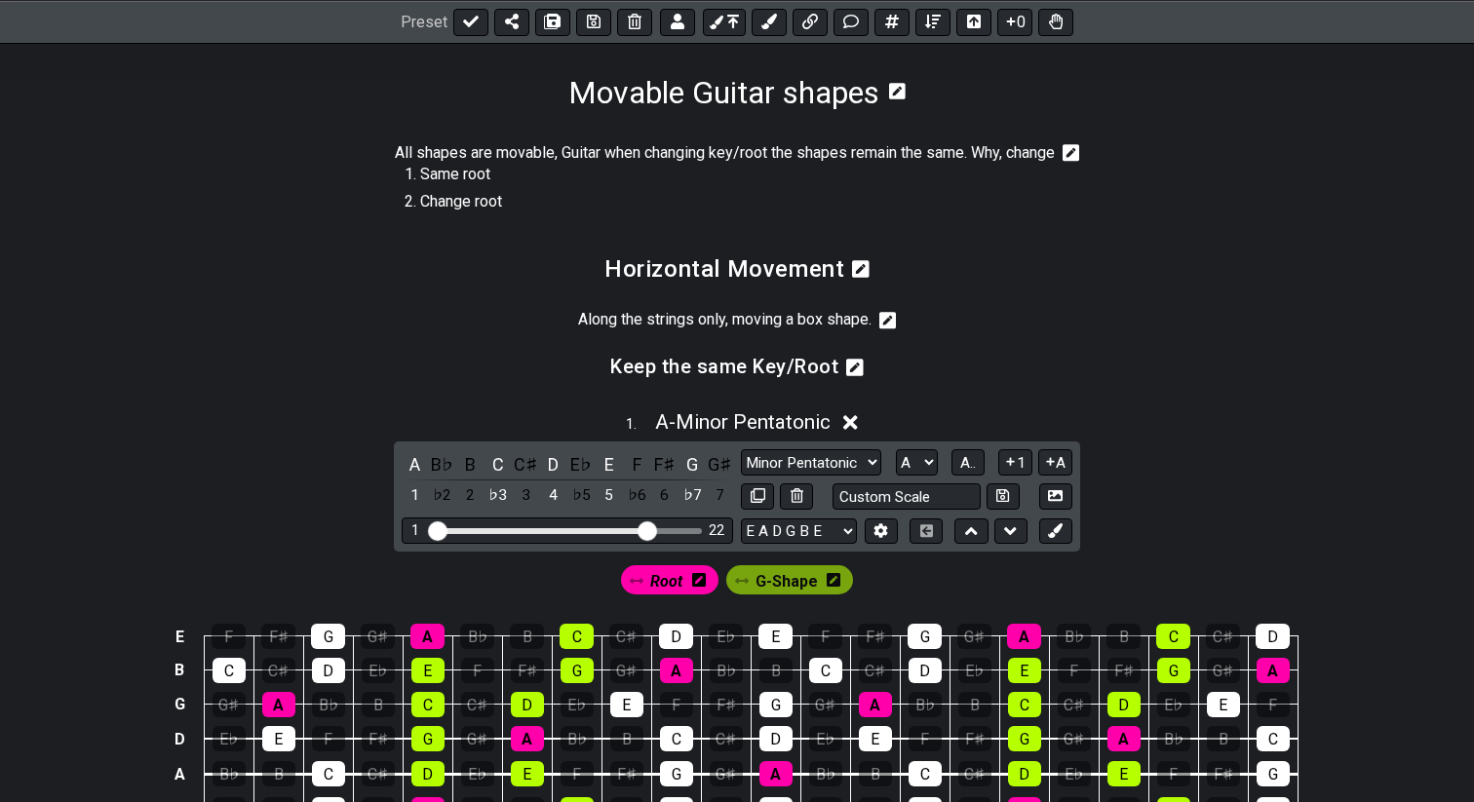
scroll to position [292, 0]
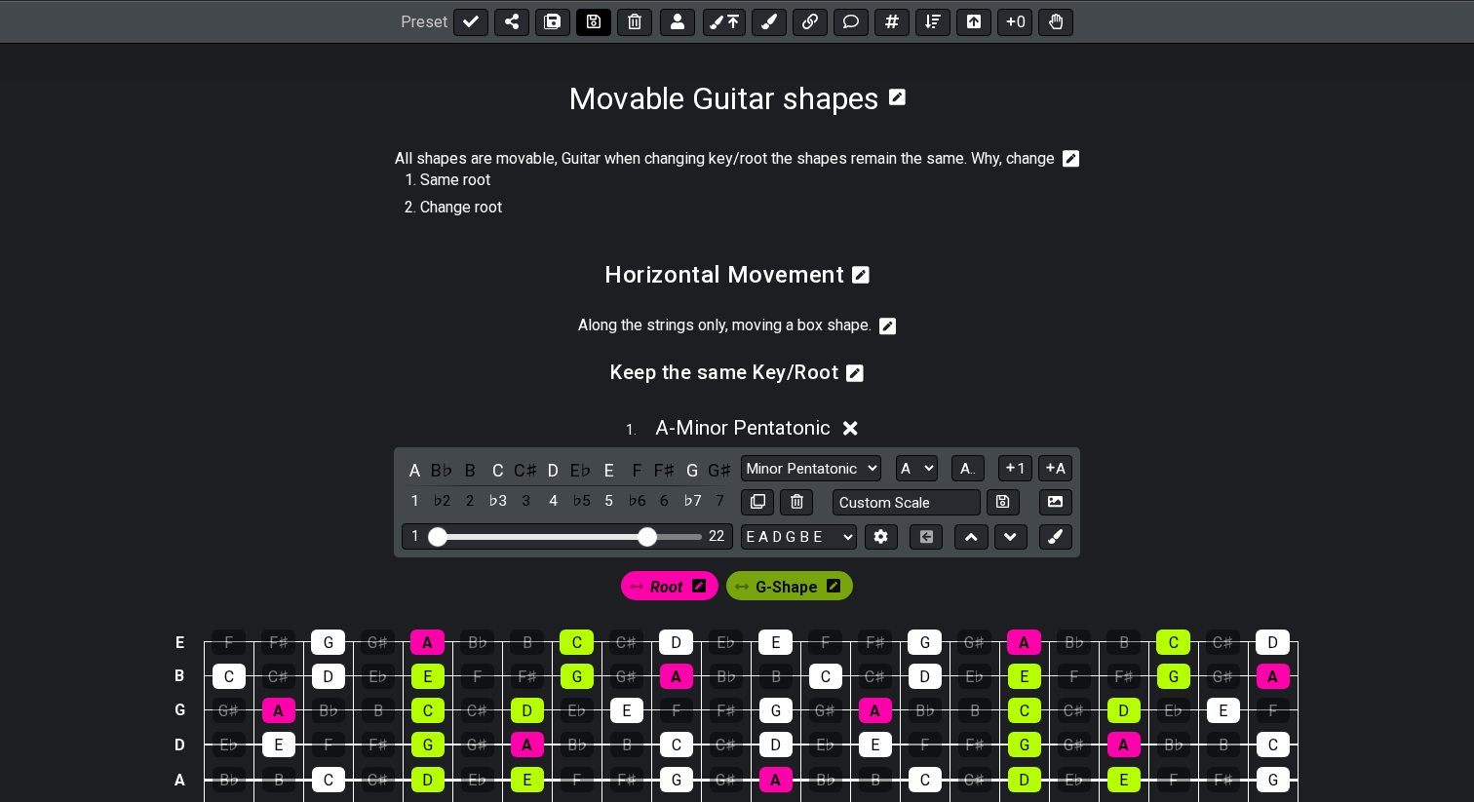
click at [594, 16] on icon at bounding box center [594, 22] width 14 height 14
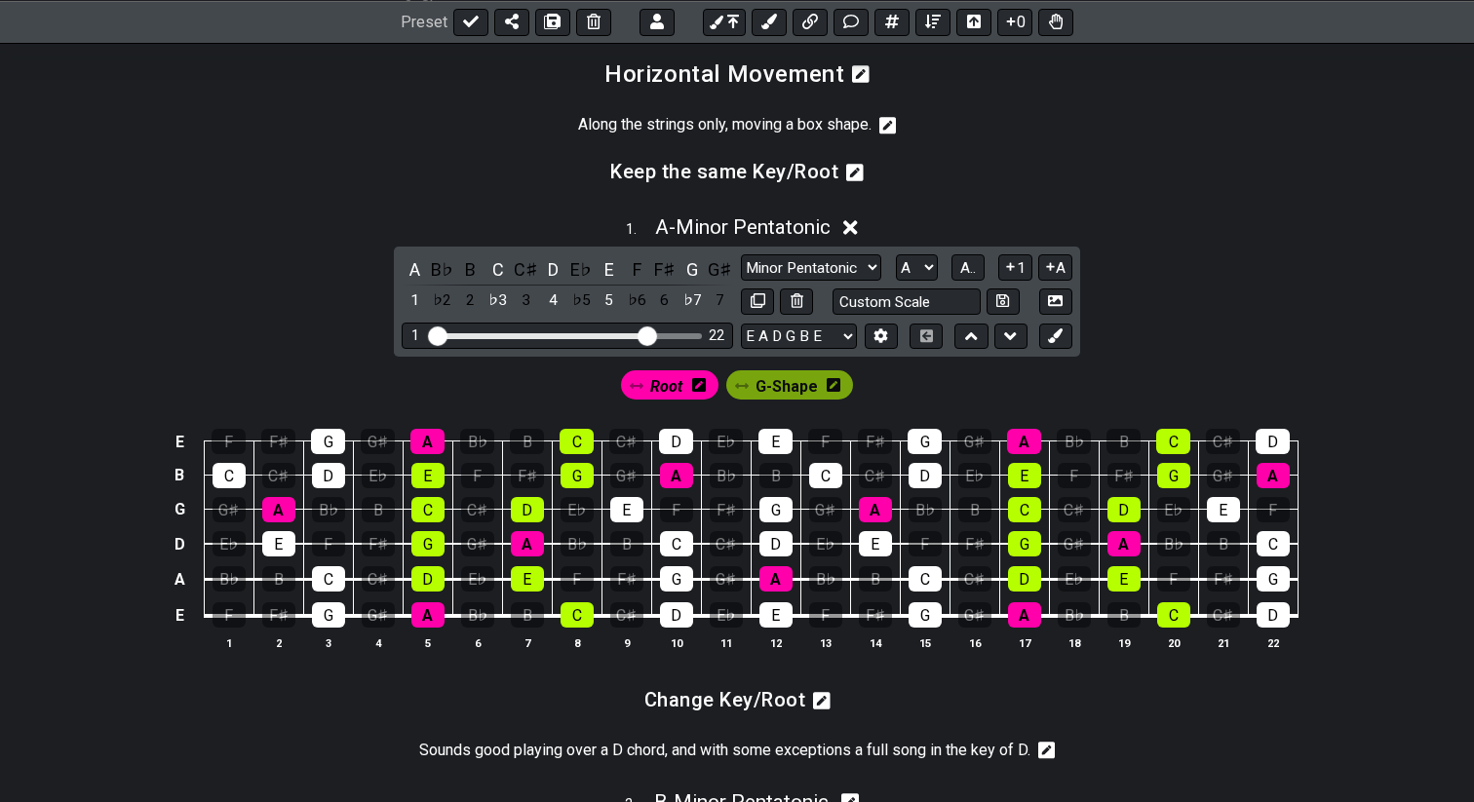
scroll to position [556, 0]
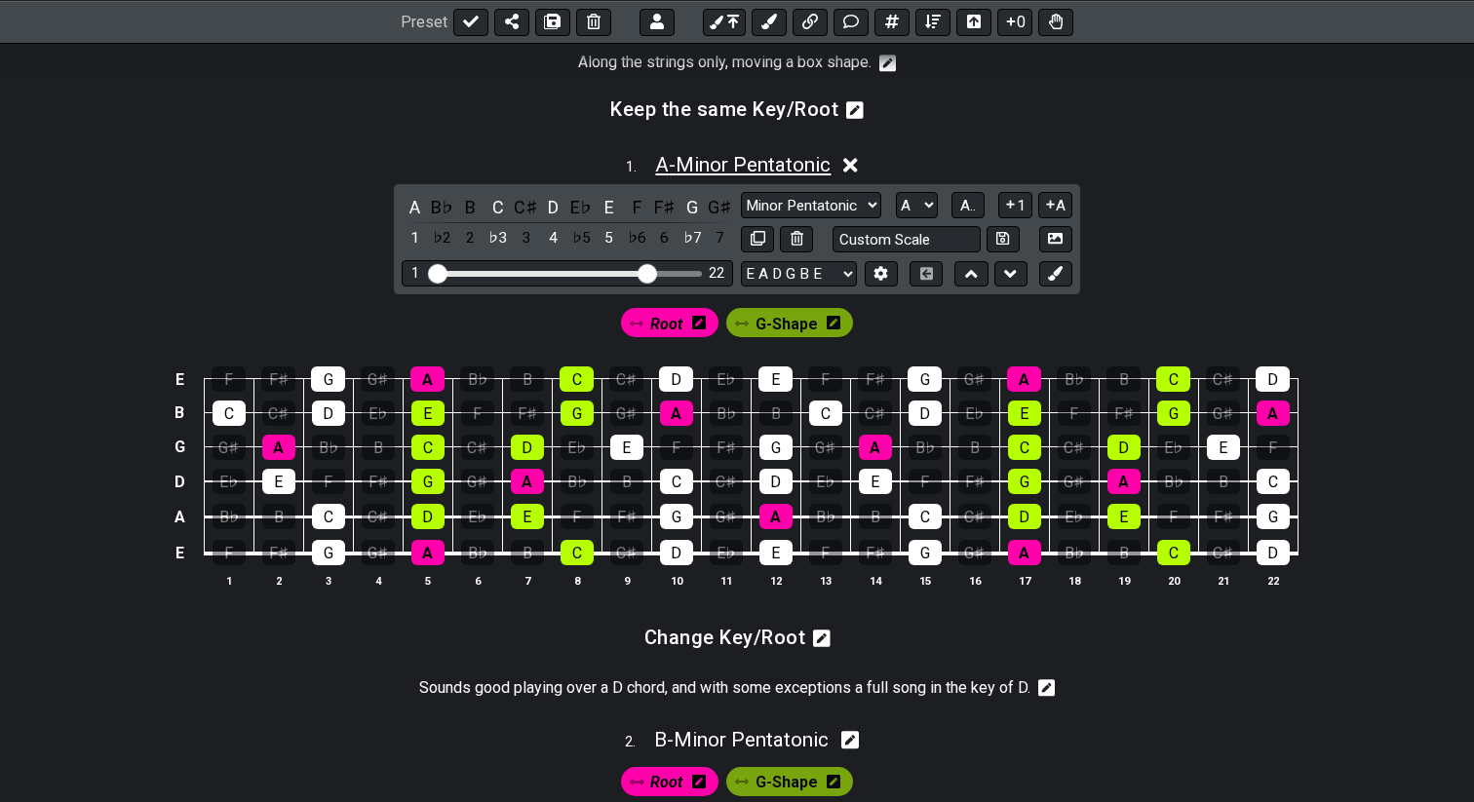
click at [671, 176] on span "A - Minor Pentatonic" at bounding box center [742, 164] width 175 height 23
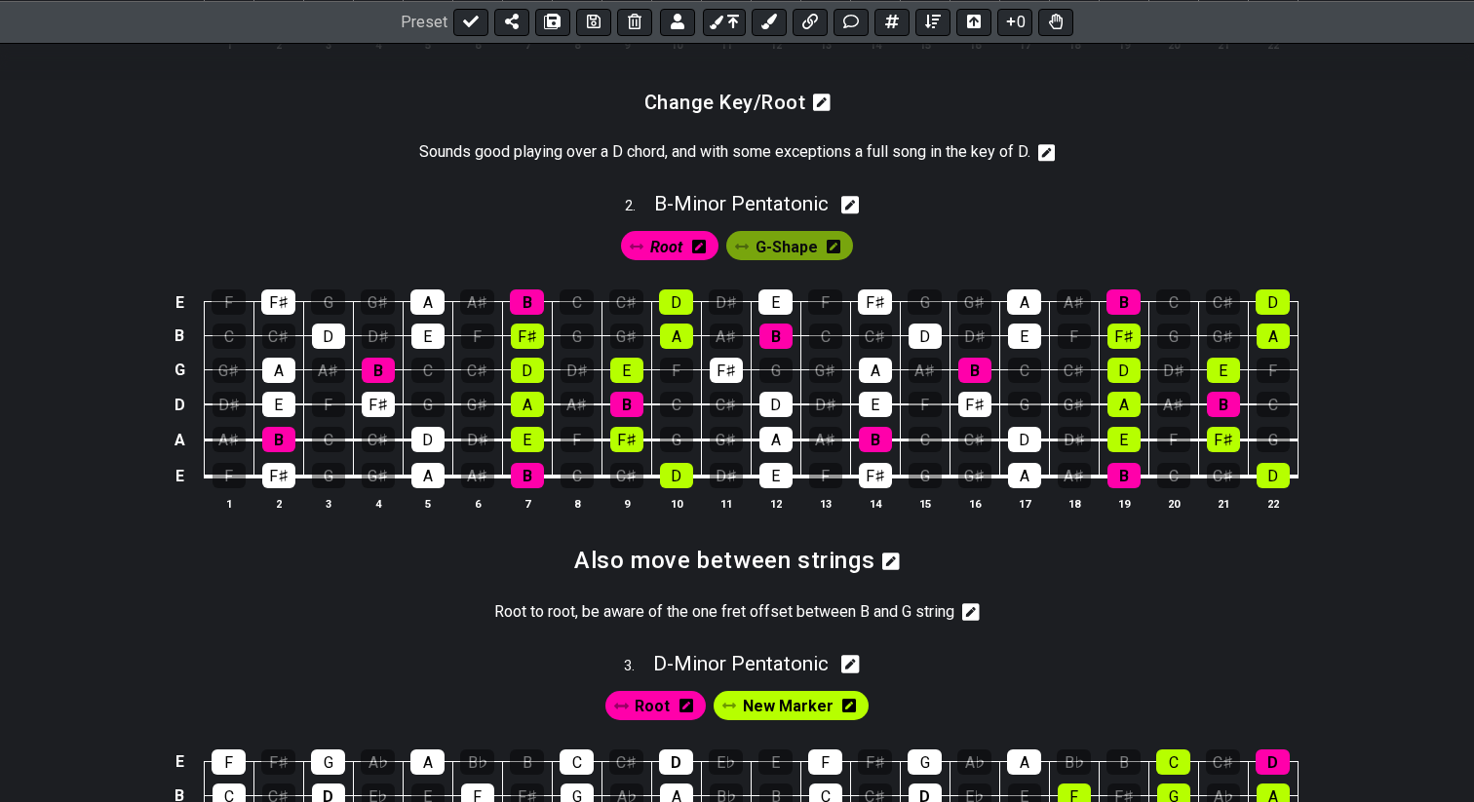
scroll to position [970, 0]
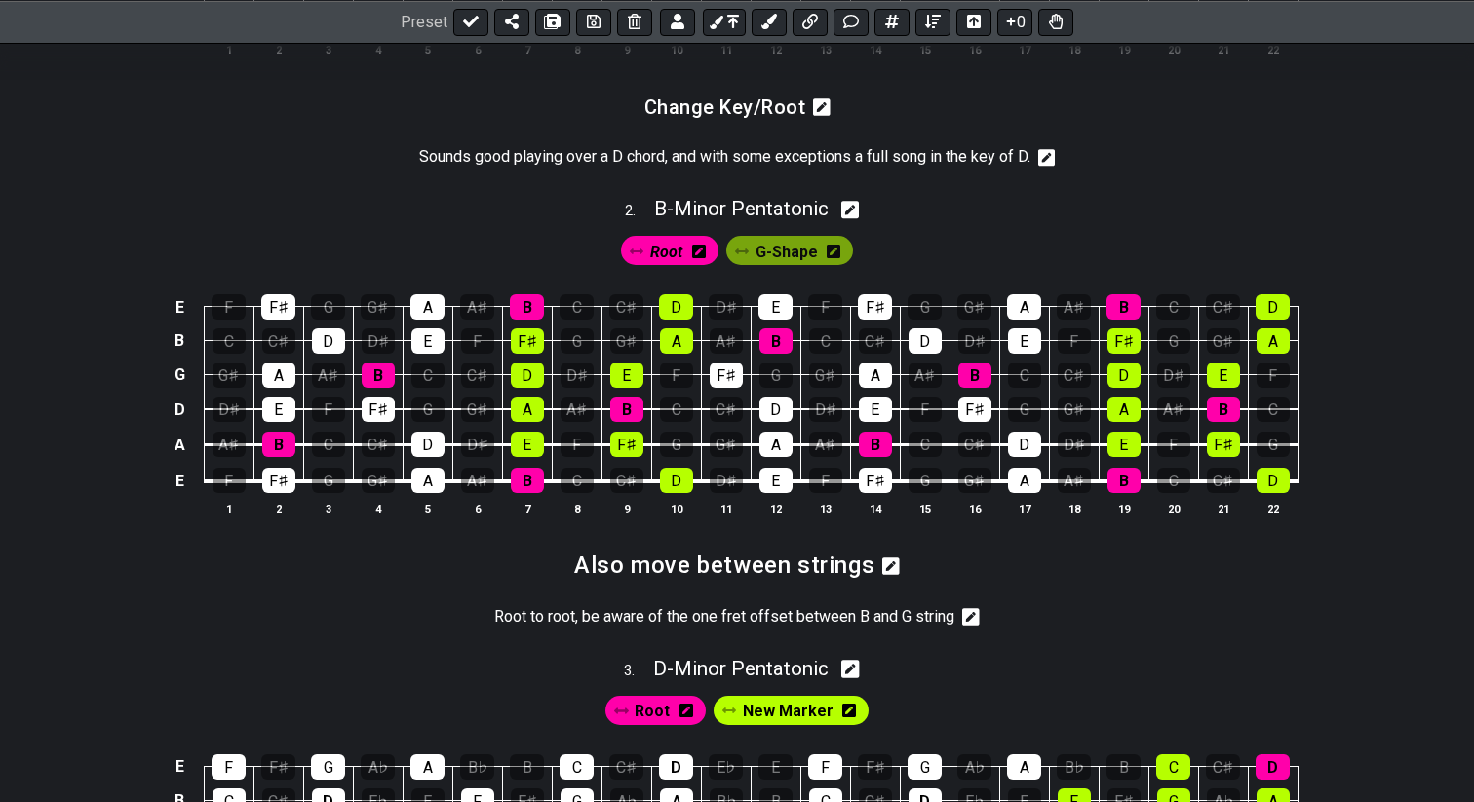
click at [1054, 167] on icon at bounding box center [1047, 158] width 18 height 18
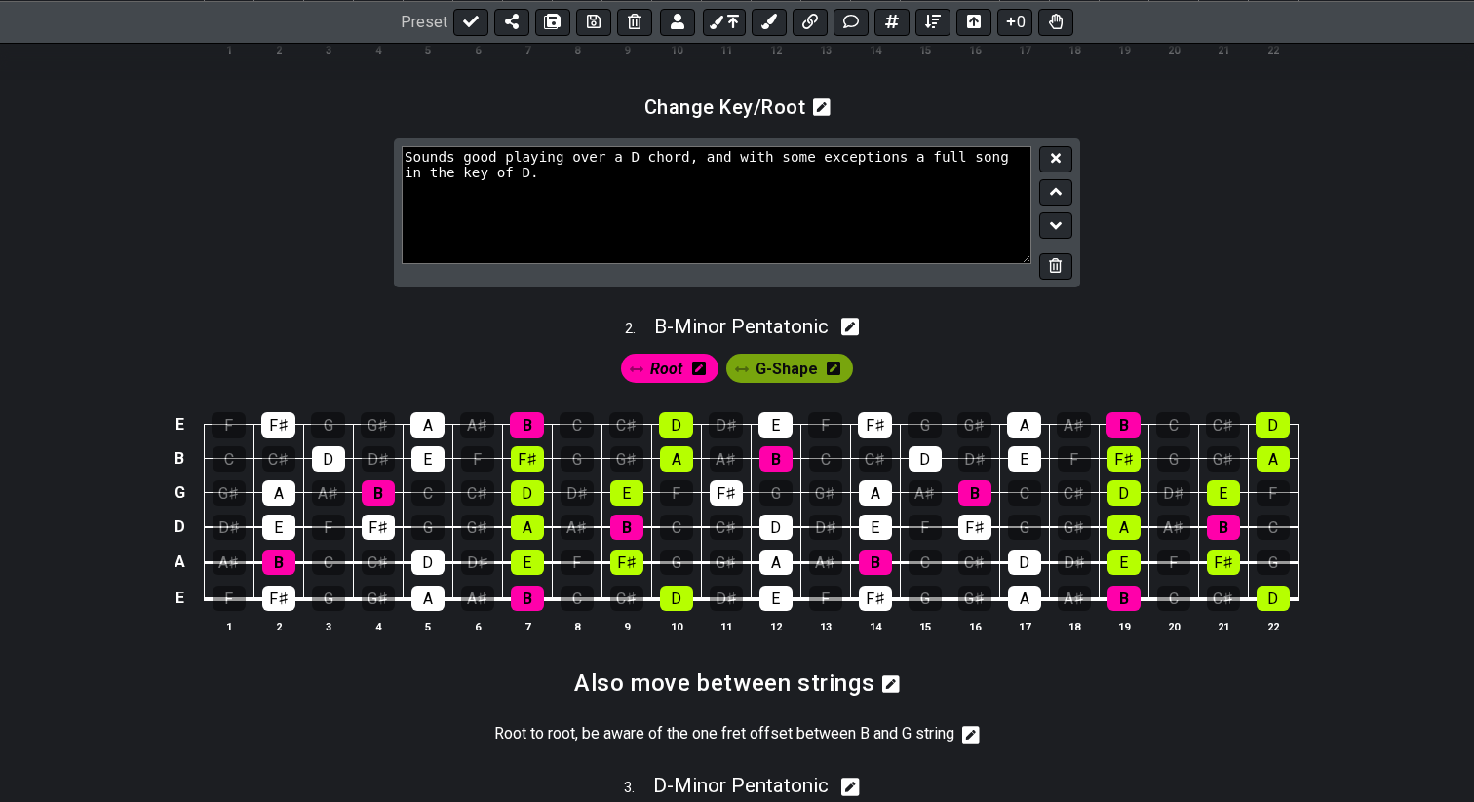
click at [644, 173] on textarea "Sounds good playing over a D chord, and with some exceptions a full song in the…" at bounding box center [717, 204] width 630 height 117
click at [532, 188] on textarea "Sounds good playing over a B chord, and with some exceptions a full song in the…" at bounding box center [717, 204] width 630 height 117
type textarea "Sounds good playing over a B chord, and with some exceptions a full song in the…"
click at [1054, 163] on icon at bounding box center [1056, 158] width 10 height 10
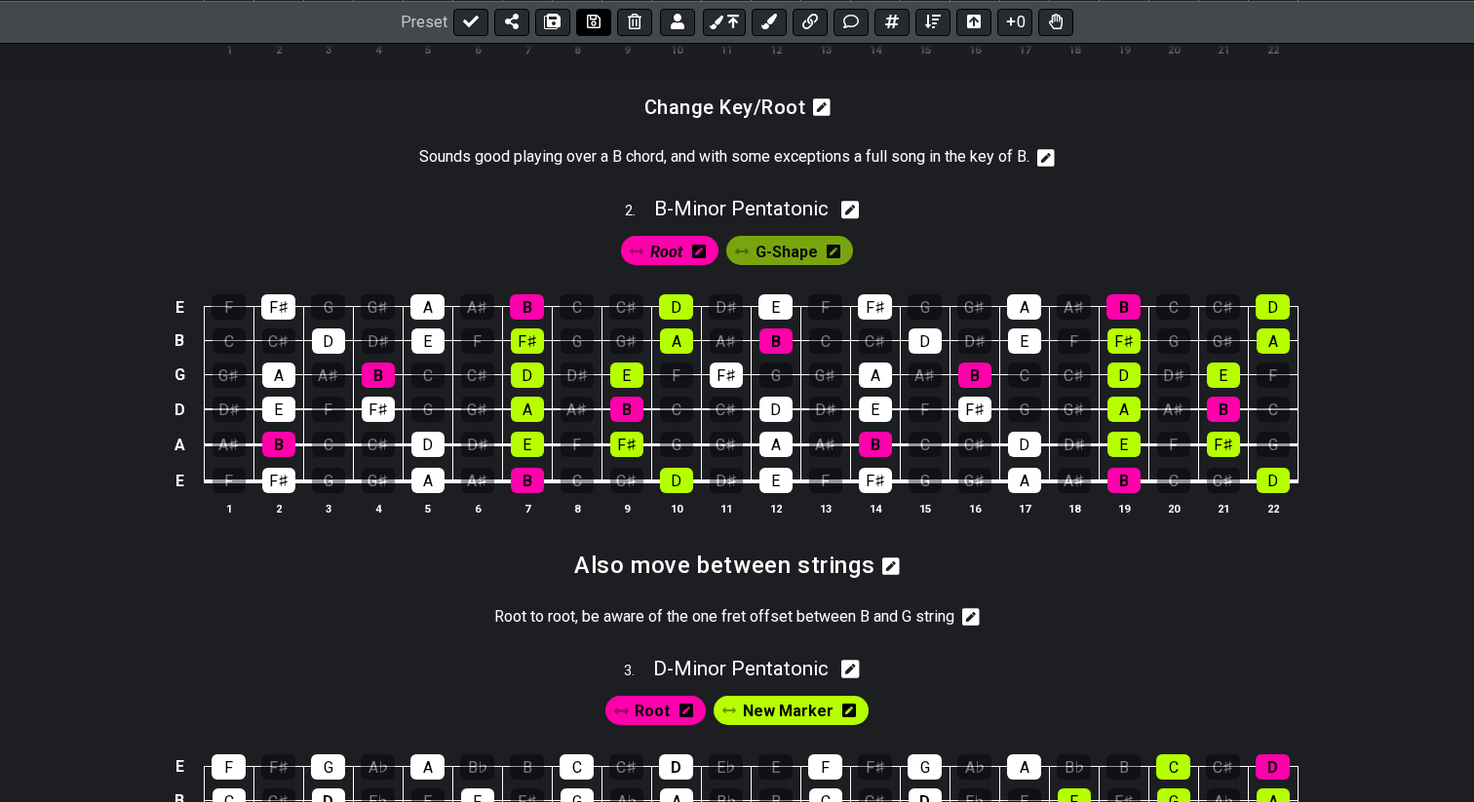
click at [590, 24] on icon at bounding box center [594, 22] width 14 height 16
click at [466, 22] on icon at bounding box center [471, 22] width 16 height 12
select select "/022HLA5PM"
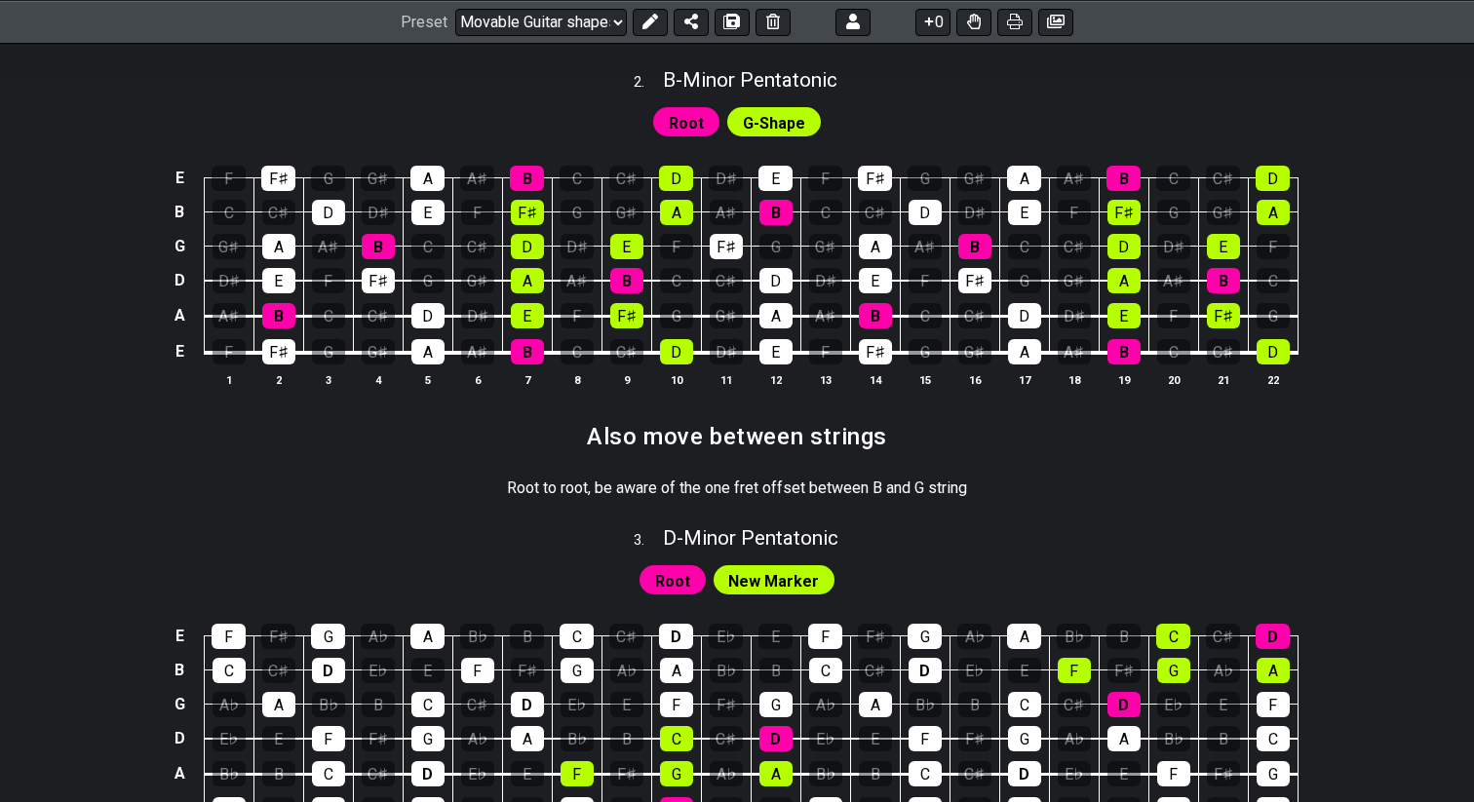
scroll to position [1163, 0]
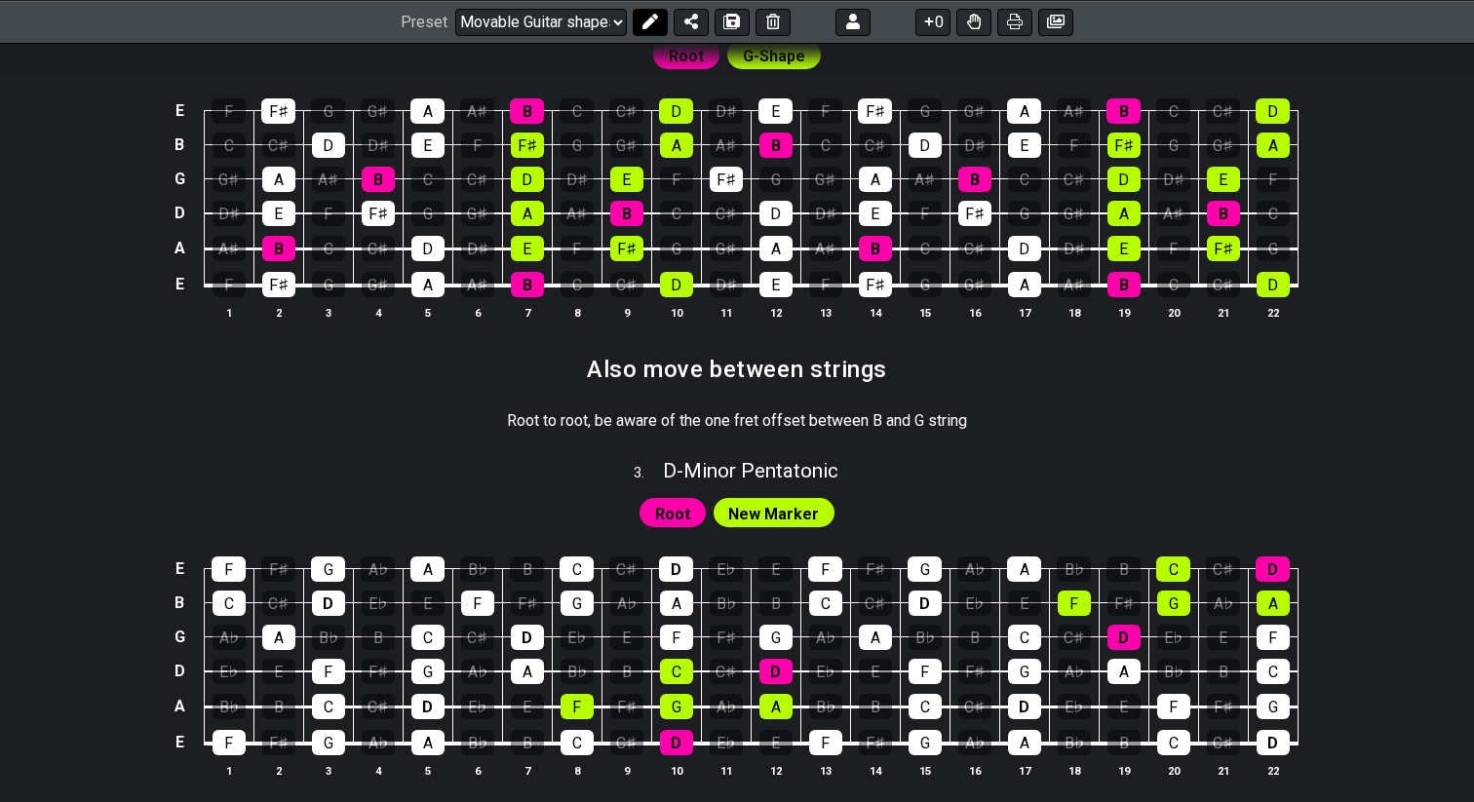
click at [645, 26] on icon at bounding box center [650, 22] width 16 height 16
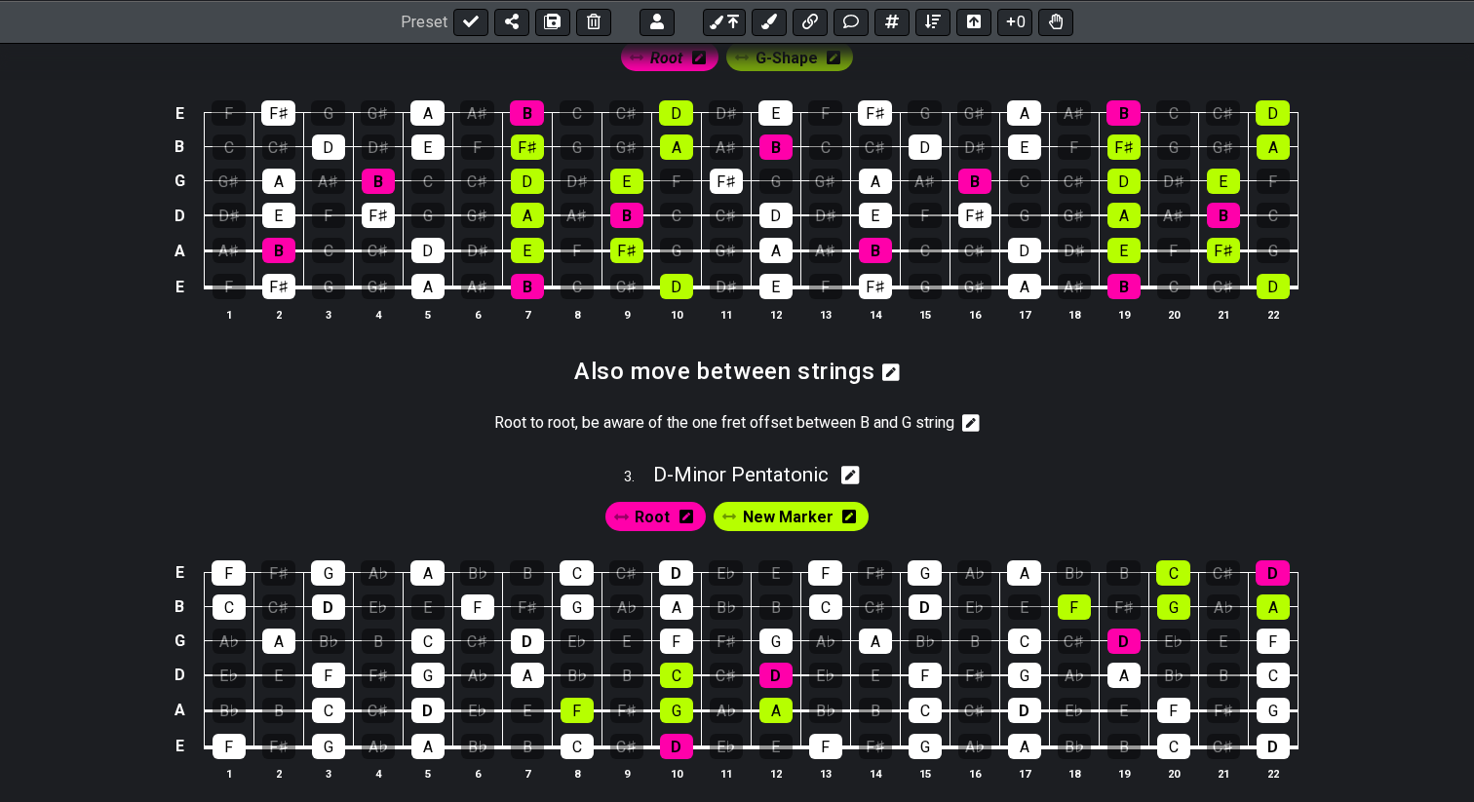
click at [893, 381] on icon at bounding box center [891, 373] width 18 height 18
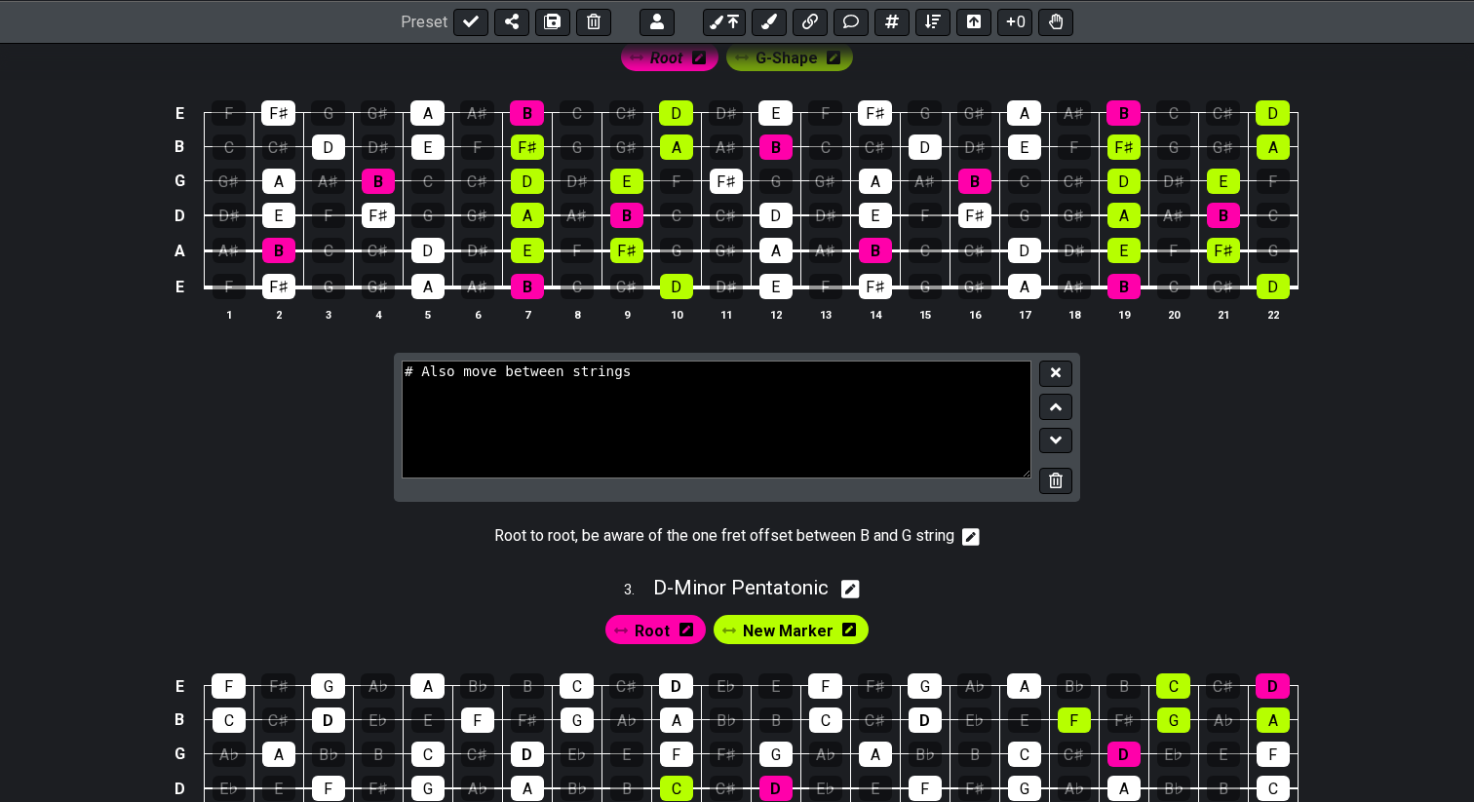
drag, startPoint x: 420, startPoint y: 396, endPoint x: 633, endPoint y: 390, distance: 213.5
click at [633, 390] on textarea "# Also move between strings" at bounding box center [717, 419] width 630 height 117
type textarea "# Vertical Movement - Between Strings"
click at [1054, 378] on icon at bounding box center [1056, 373] width 10 height 10
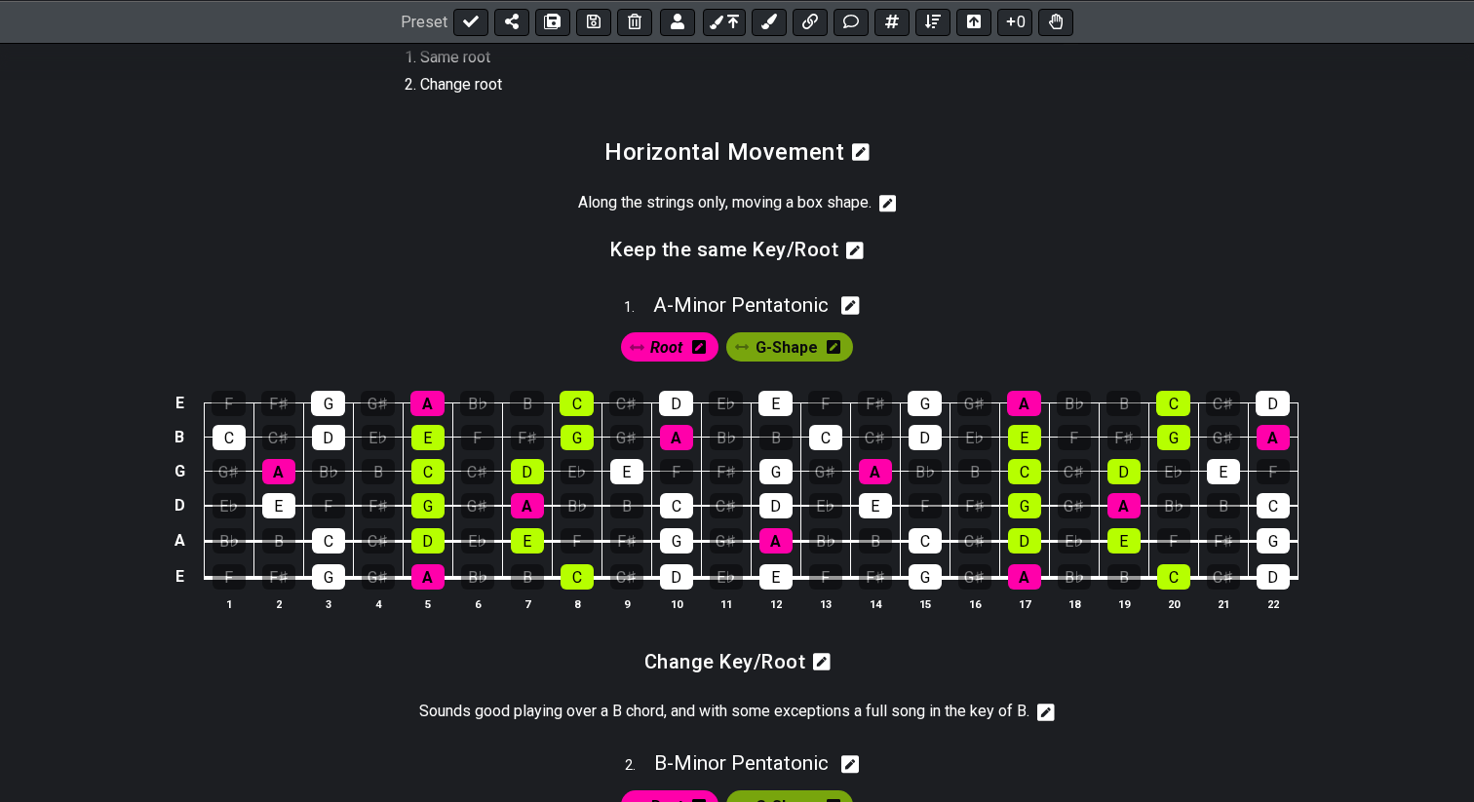
scroll to position [370, 0]
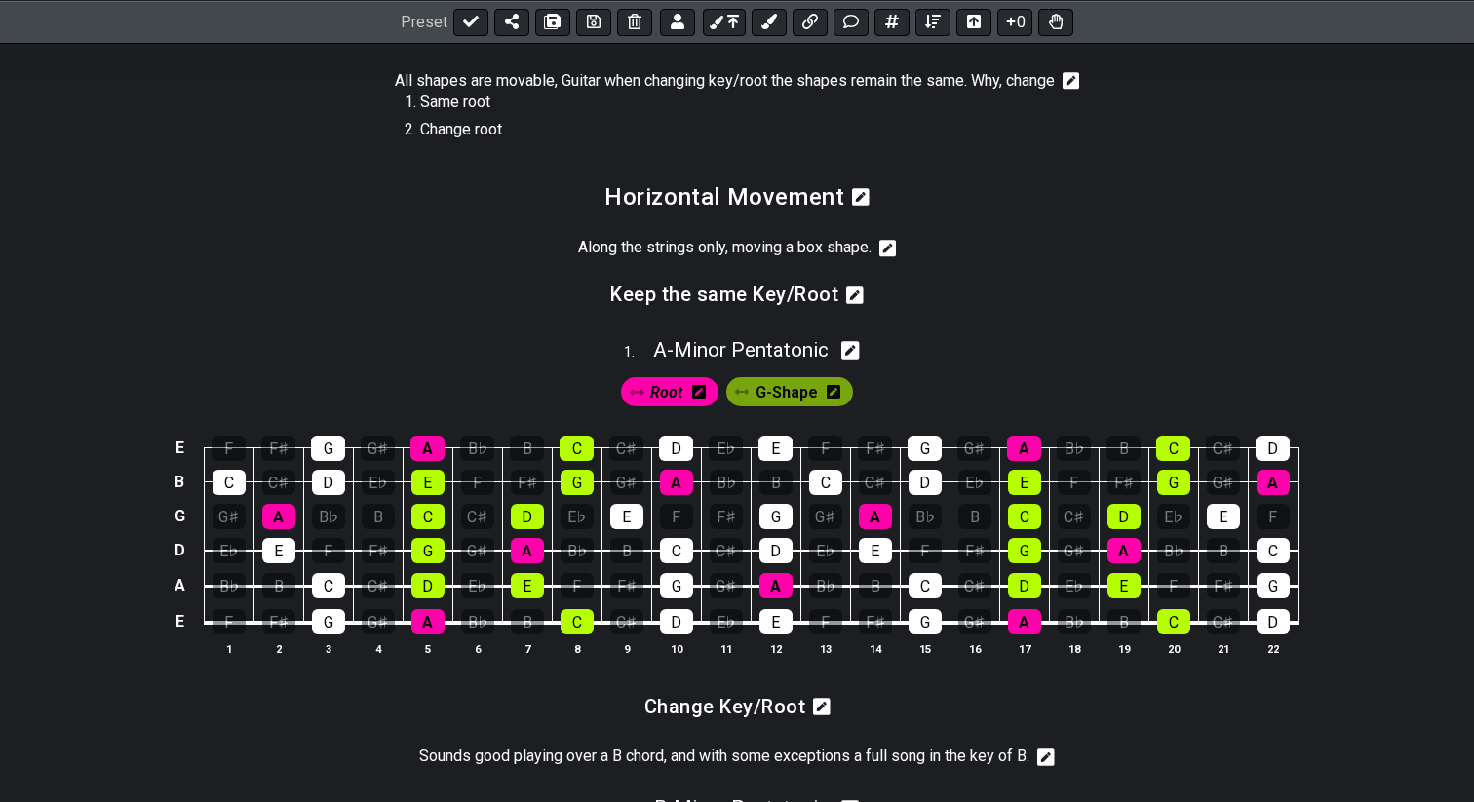
click at [861, 206] on icon at bounding box center [861, 197] width 18 height 18
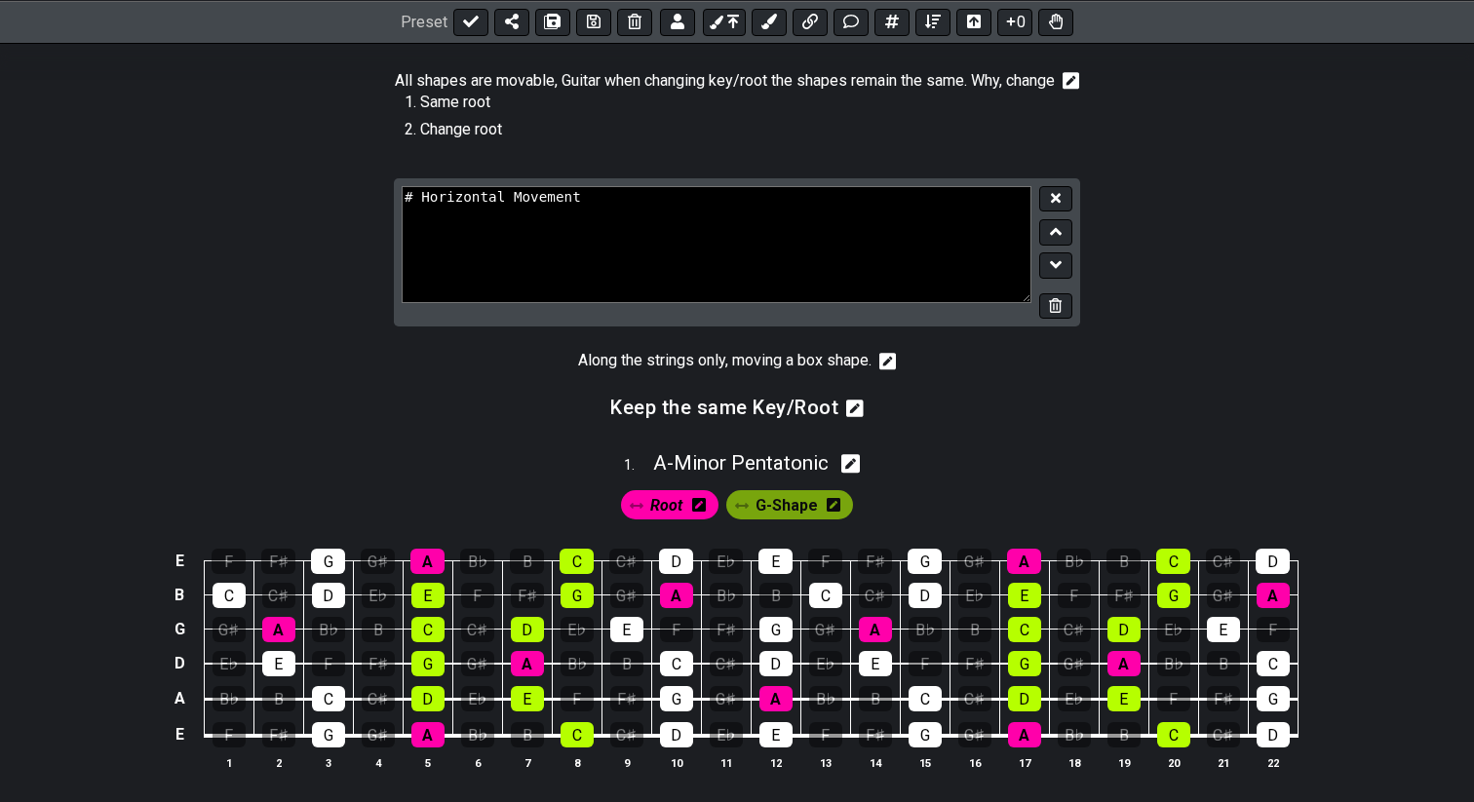
click at [655, 216] on textarea "# Horizontal Movement" at bounding box center [717, 244] width 630 height 117
type textarea "# Horizontal Movement - Along the strings"
click at [1054, 206] on icon at bounding box center [1056, 198] width 10 height 15
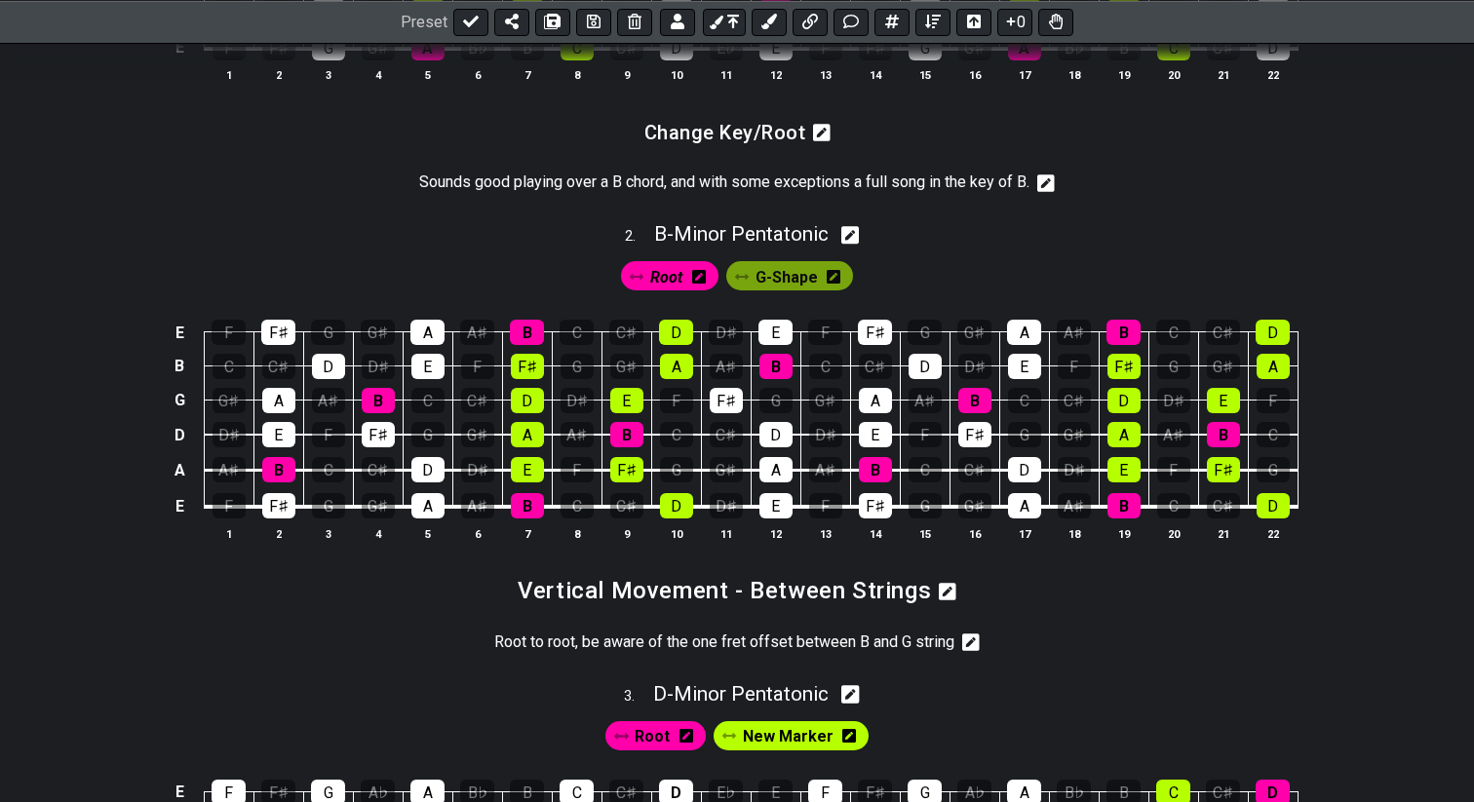
scroll to position [943, 0]
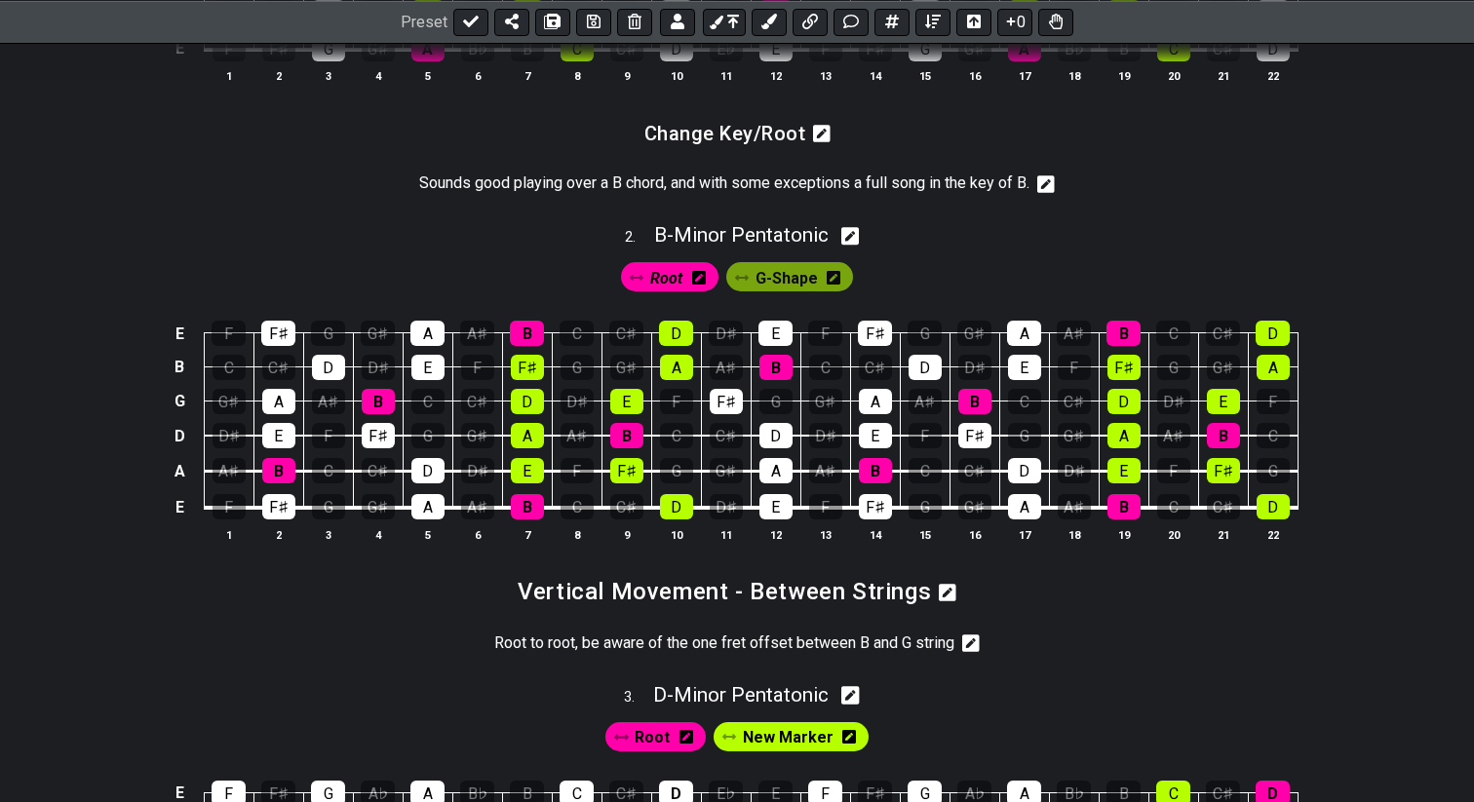
click at [948, 602] on icon at bounding box center [948, 592] width 18 height 19
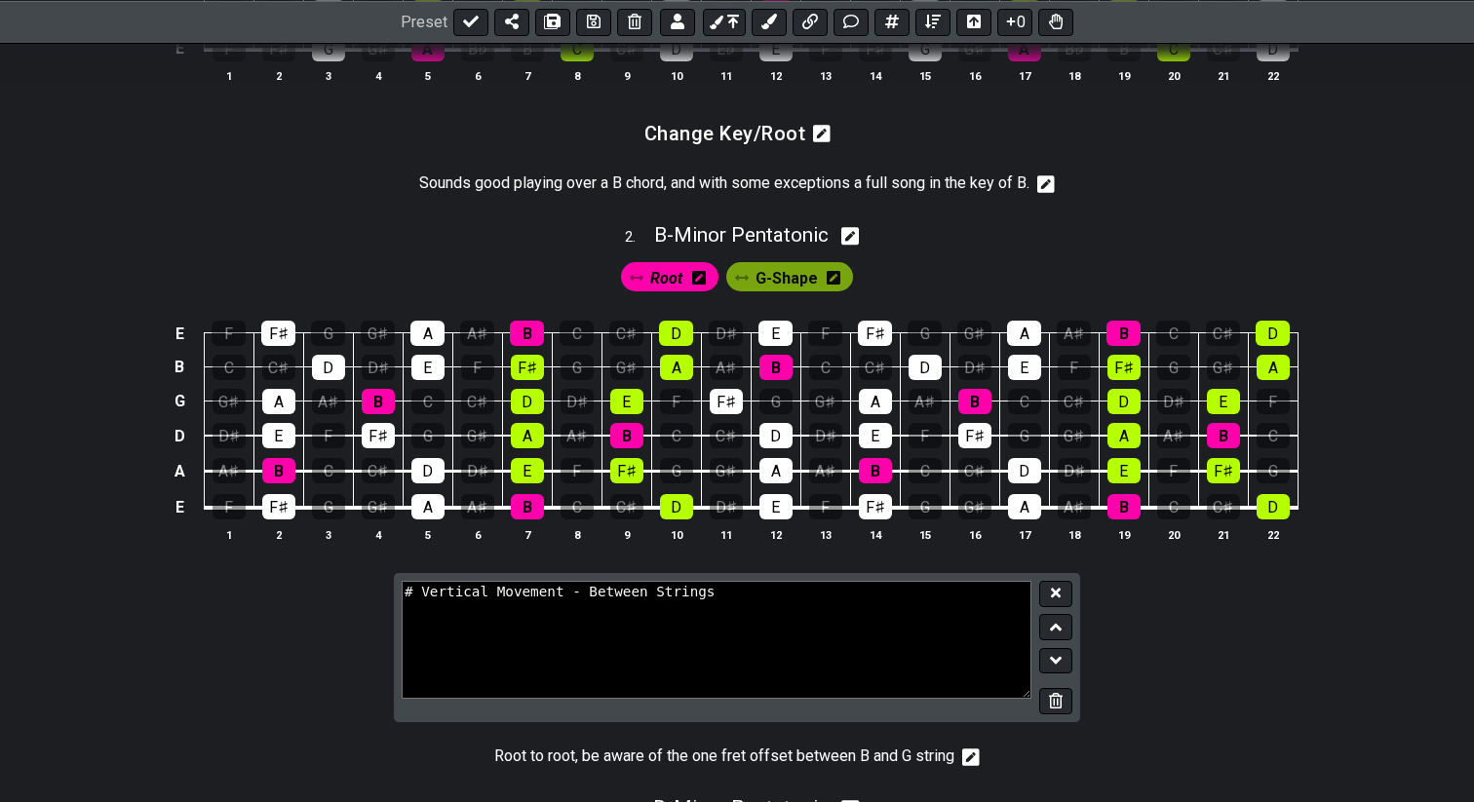
click at [596, 618] on textarea "# Vertical Movement - Between Strings" at bounding box center [717, 639] width 630 height 117
click at [505, 611] on textarea "# Vertical Movement - between strings" at bounding box center [717, 639] width 630 height 117
type textarea "# Vertical movement - between strings"
click at [1055, 598] on icon at bounding box center [1056, 594] width 10 height 10
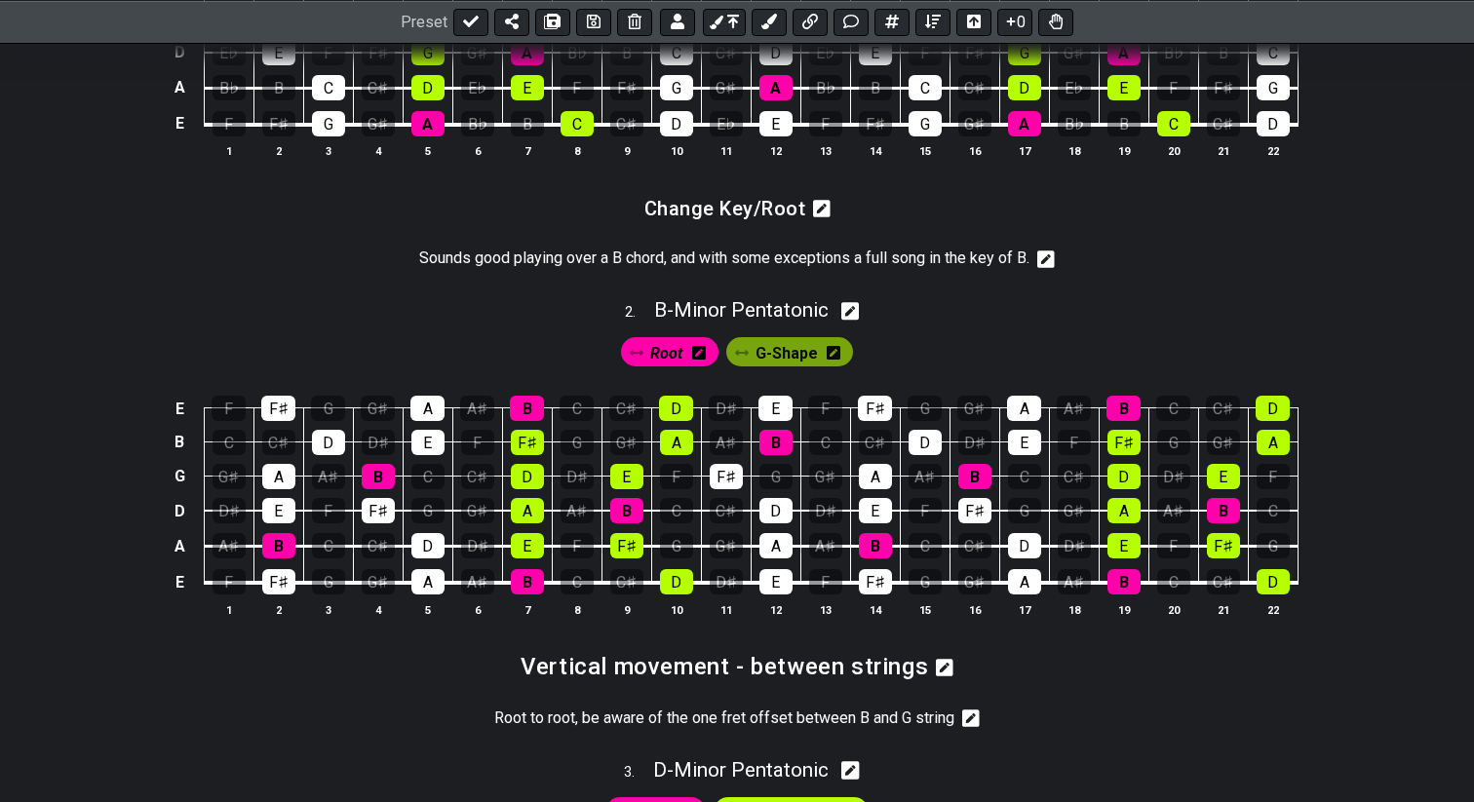
scroll to position [917, 0]
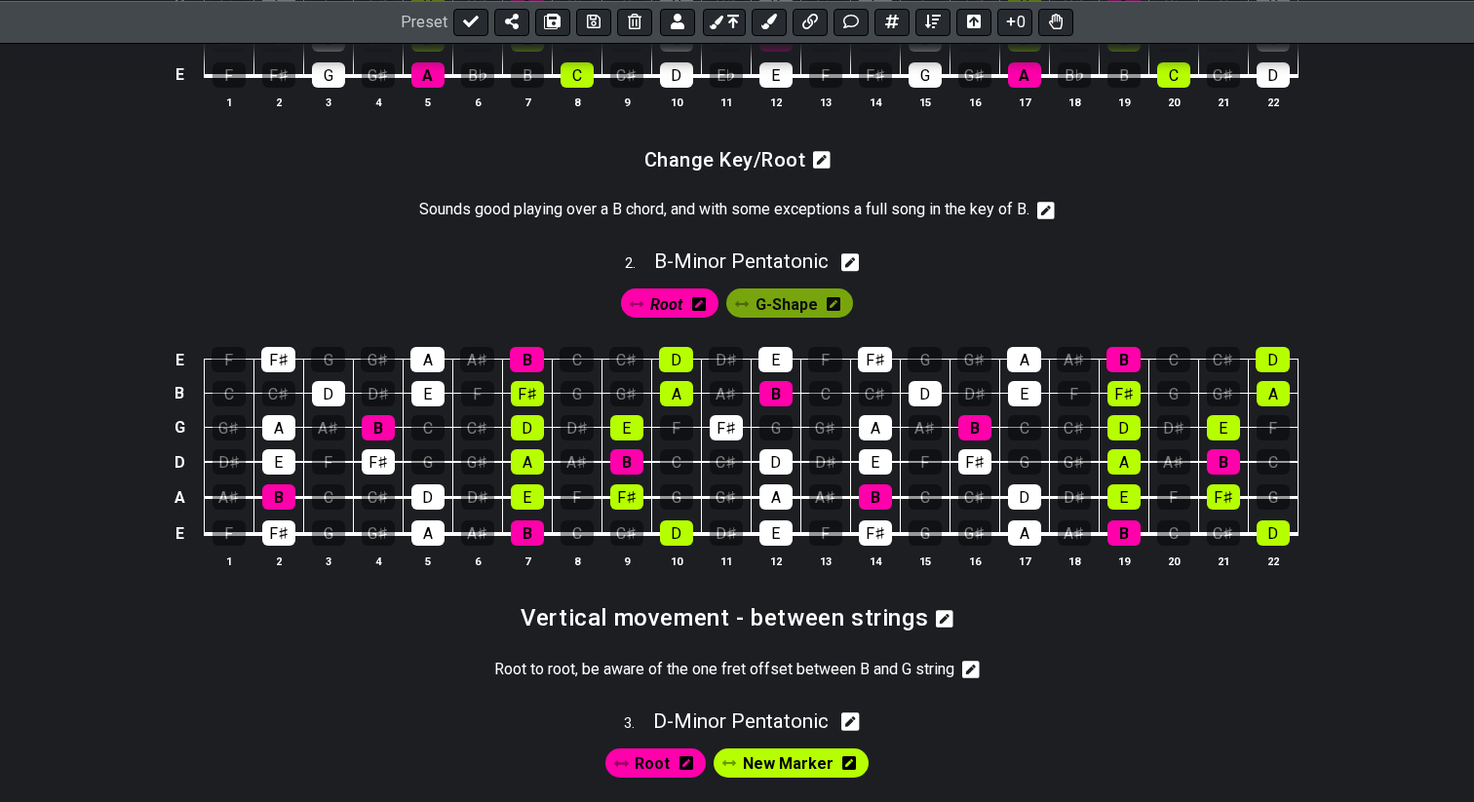
click at [949, 628] on icon at bounding box center [945, 619] width 18 height 18
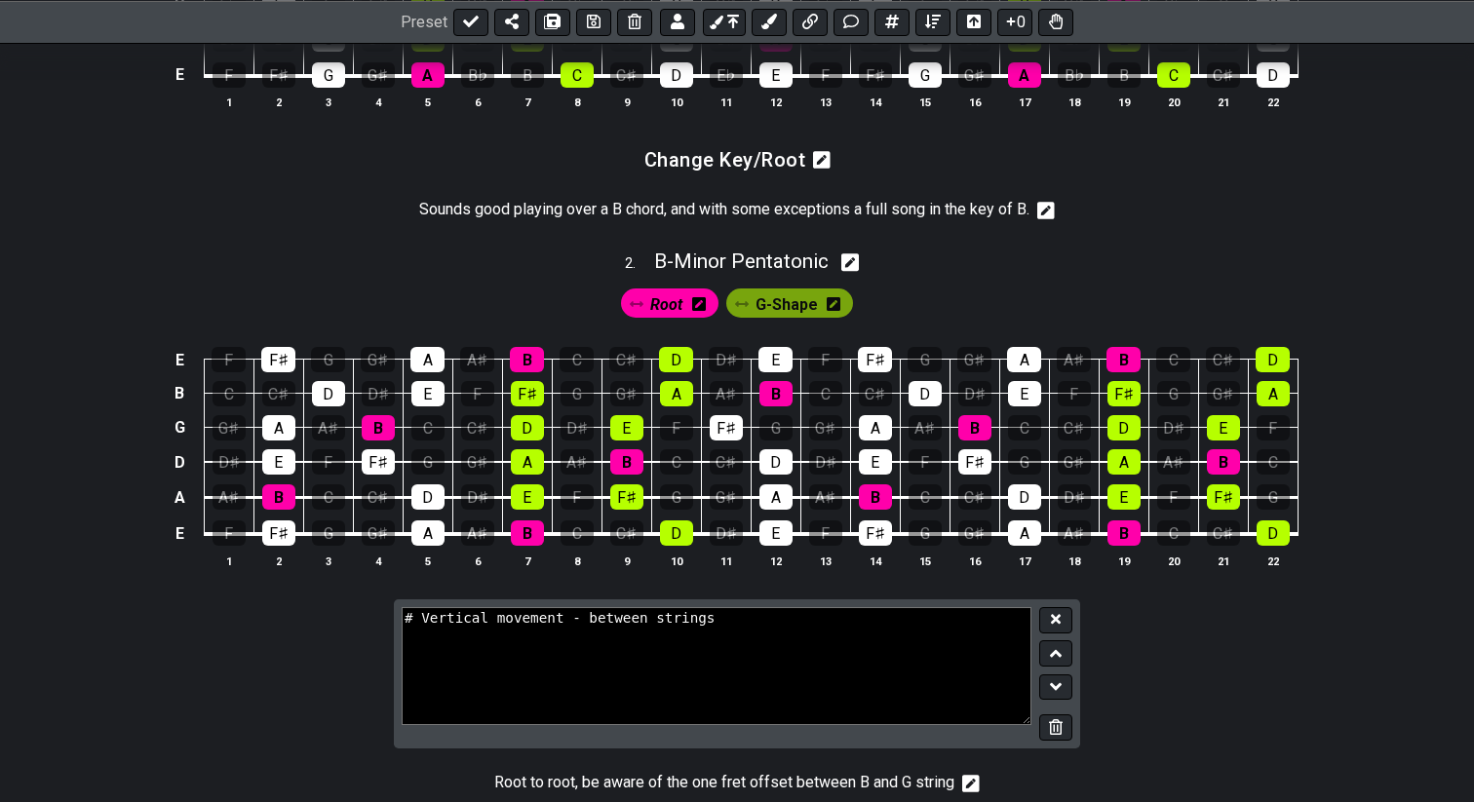
click at [598, 640] on textarea "# Vertical movement - between strings" at bounding box center [717, 665] width 630 height 117
type textarea "# Vertical movement - Between strings"
click at [1052, 633] on button at bounding box center [1055, 620] width 33 height 26
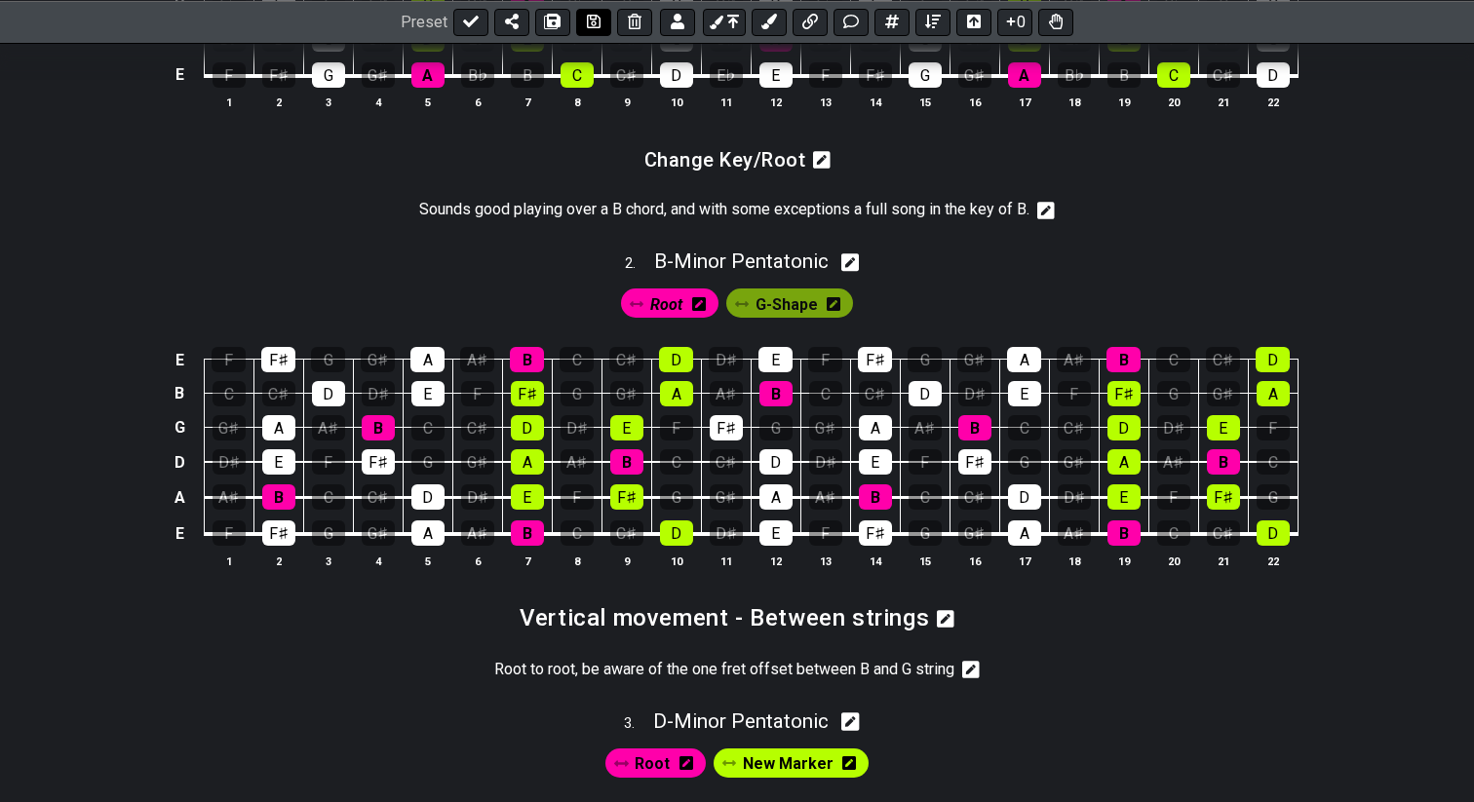
click at [587, 20] on icon at bounding box center [594, 22] width 14 height 16
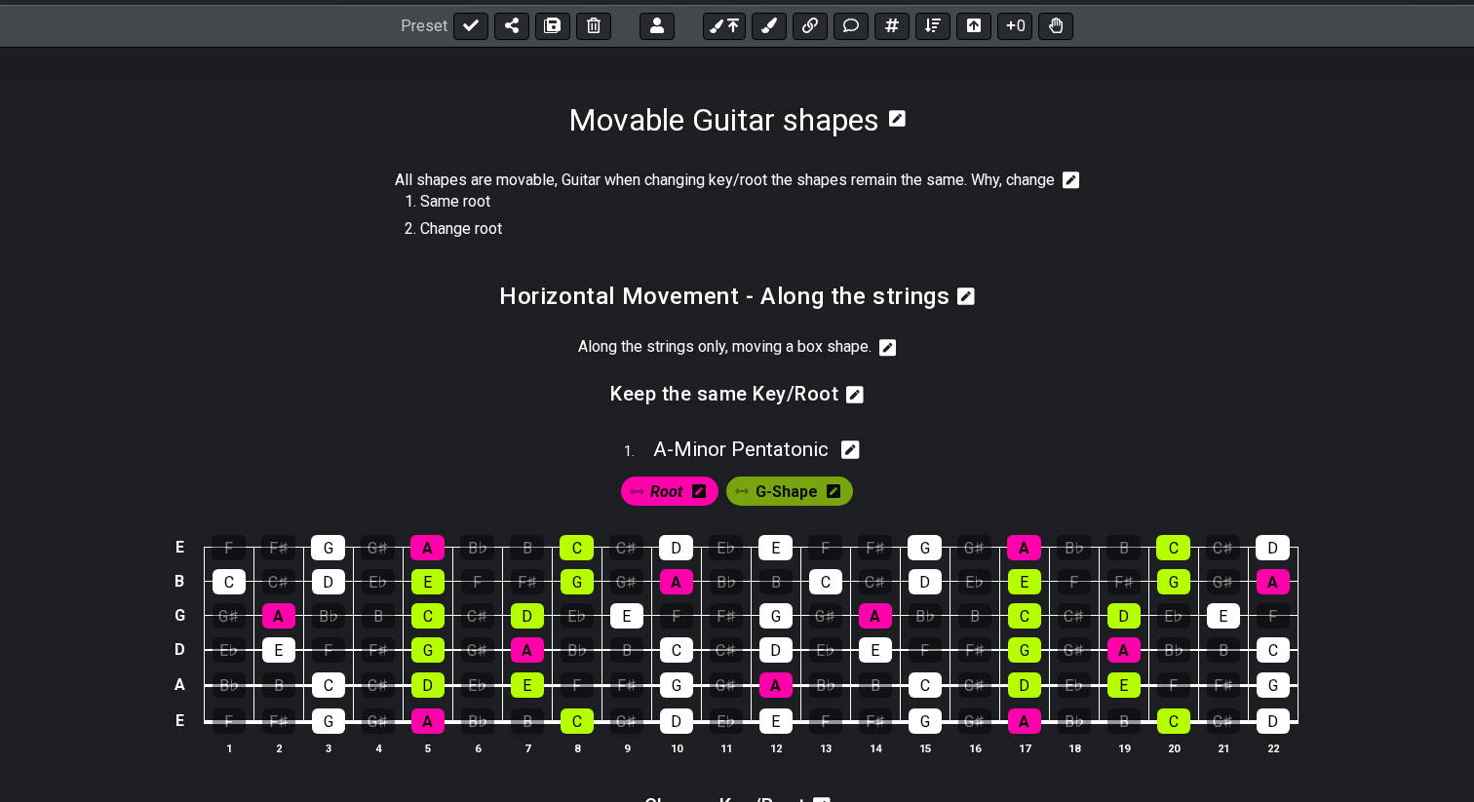
scroll to position [270, 0]
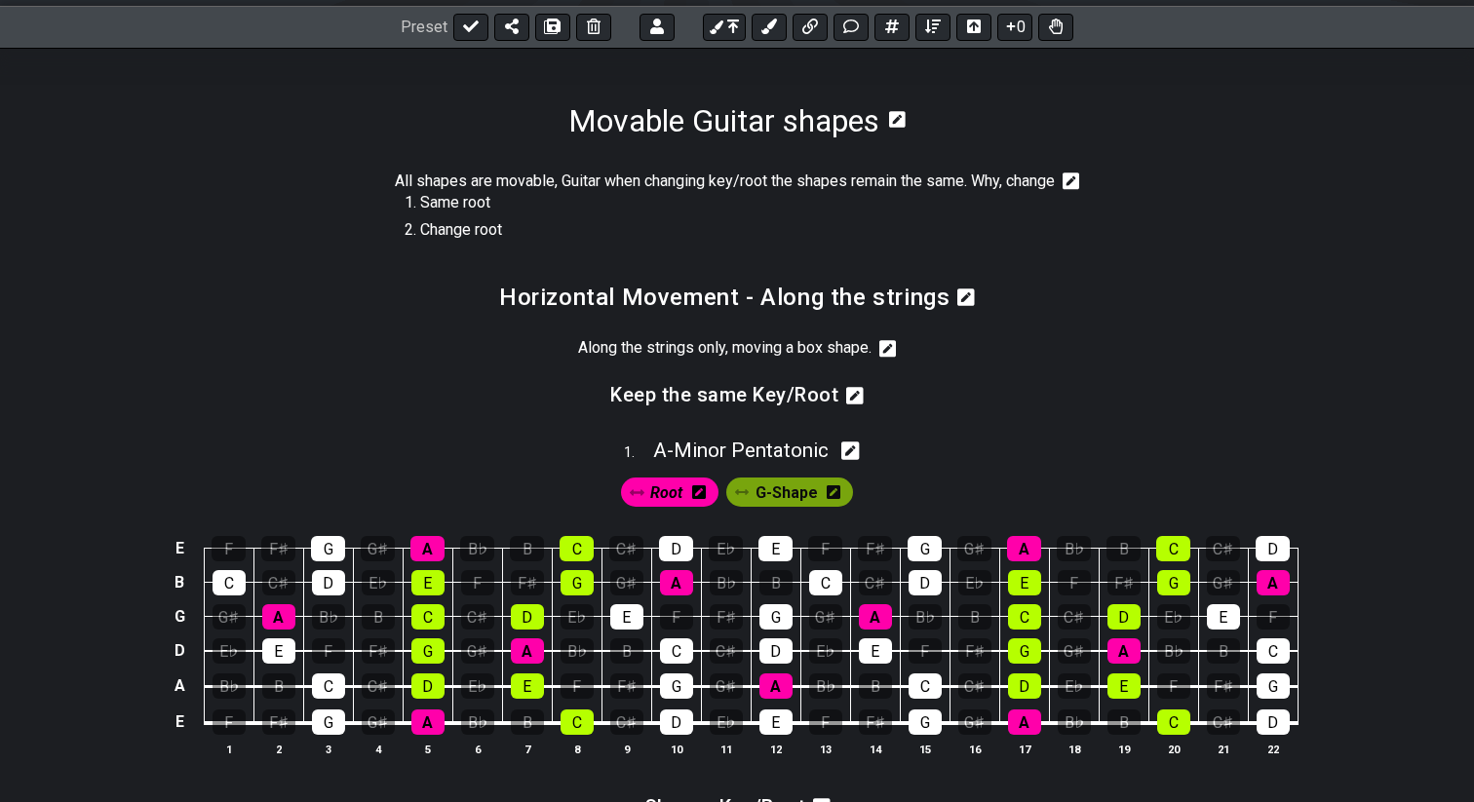
click at [1078, 177] on icon at bounding box center [1071, 181] width 18 height 18
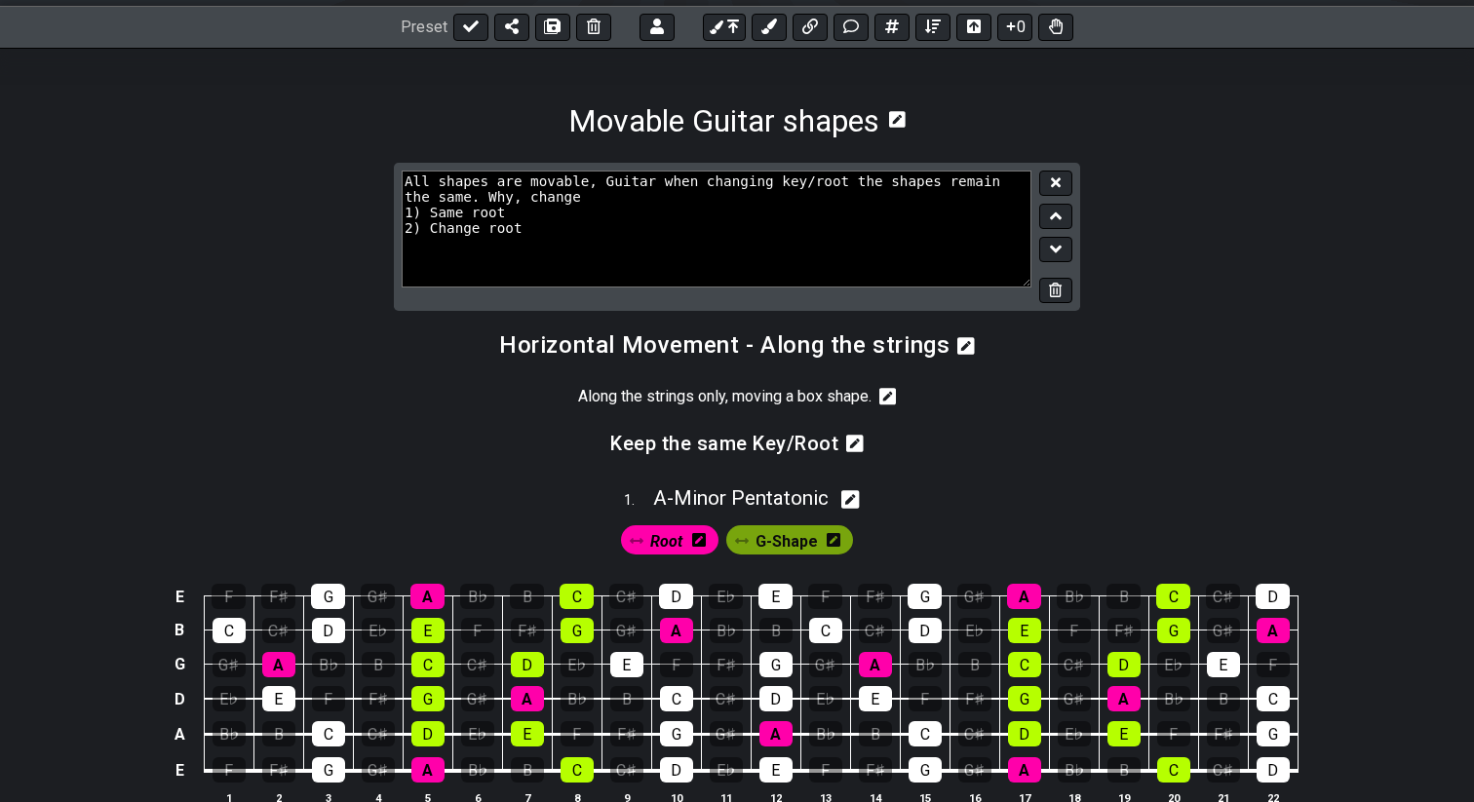
drag, startPoint x: 530, startPoint y: 235, endPoint x: 327, endPoint y: 190, distance: 207.6
click at [327, 190] on section "All shapes are movable, Guitar when changing key/root the shapes remain the sam…" at bounding box center [737, 245] width 1474 height 165
click at [601, 243] on textarea "All shapes are movable, Guitar when changing key/root the shapes remain the sam…" at bounding box center [717, 229] width 630 height 117
drag, startPoint x: 543, startPoint y: 230, endPoint x: 307, endPoint y: 129, distance: 256.7
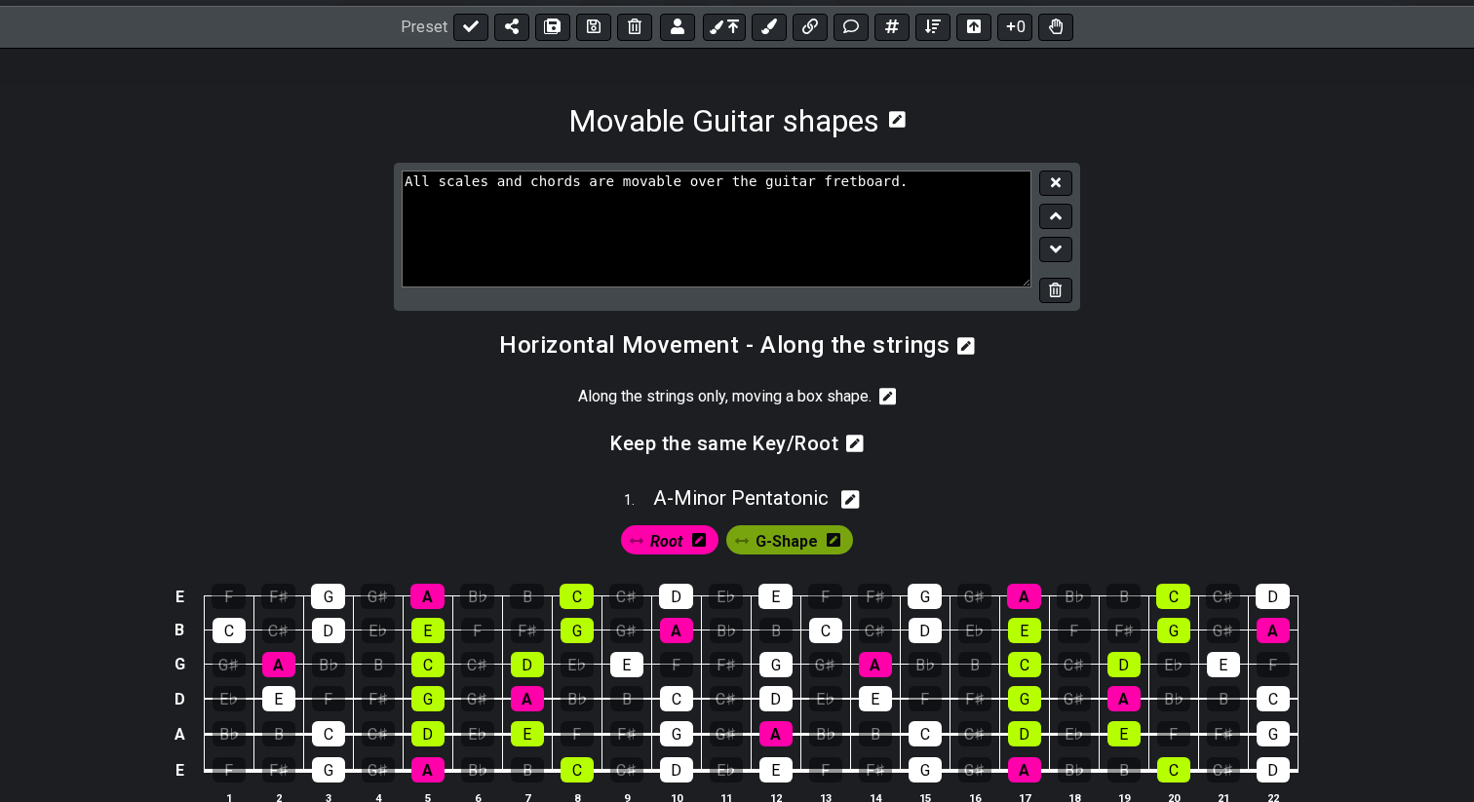
click at [410, 188] on textarea "All scales and chords are movable over the guitar fretboard." at bounding box center [717, 229] width 630 height 117
click at [409, 180] on textarea "All scales and chords are movable over the guitar fretboard." at bounding box center [717, 229] width 630 height 117
click at [770, 173] on textarea "On guitar all scales and chords are movable, the same shape can be used to chan…" at bounding box center [717, 229] width 630 height 117
click at [862, 184] on textarea "On guitar all scales and chords are movable. The same shape can be used to chan…" at bounding box center [717, 229] width 630 height 117
click at [861, 178] on textarea "On guitar all scales and chords are movable. The same shape can be used to chan…" at bounding box center [717, 229] width 630 height 117
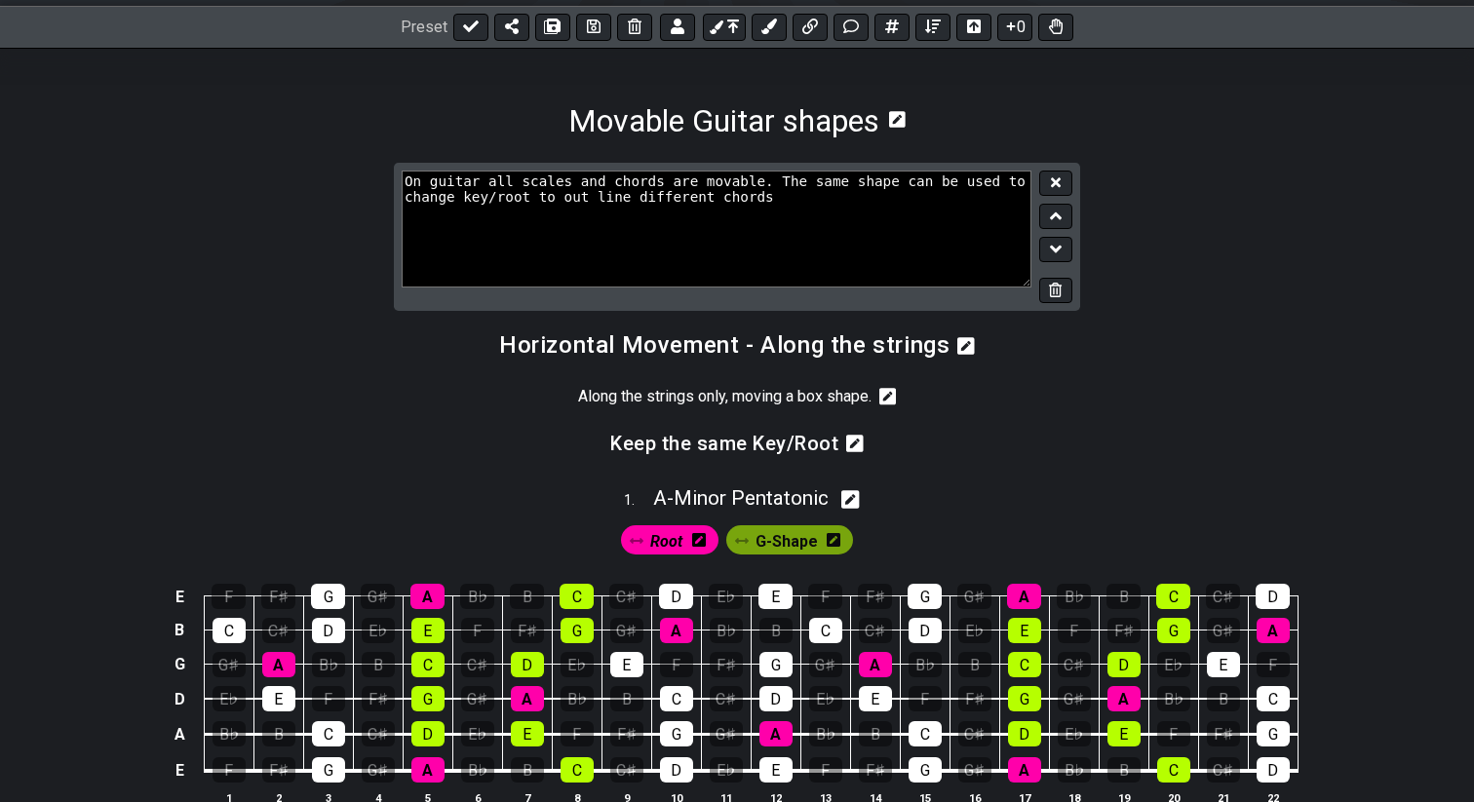
click at [590, 197] on textarea "On guitar all scales and chords are movable. The same shape can be used to chan…" at bounding box center [717, 229] width 630 height 117
click at [765, 196] on textarea "On guitar all scales and chords are movable. The same shape can be used to chan…" at bounding box center [717, 229] width 630 height 117
click at [859, 172] on textarea "On guitar all scales and chords are movable. The same shape can be used to chan…" at bounding box center [717, 229] width 630 height 117
click at [860, 180] on textarea "On guitar all scales and chords are movable. The same shape can be used to chan…" at bounding box center [717, 229] width 630 height 117
click at [921, 191] on textarea "On guitar all scales and chords are movable. The same scale shape can be used t…" at bounding box center [717, 229] width 630 height 117
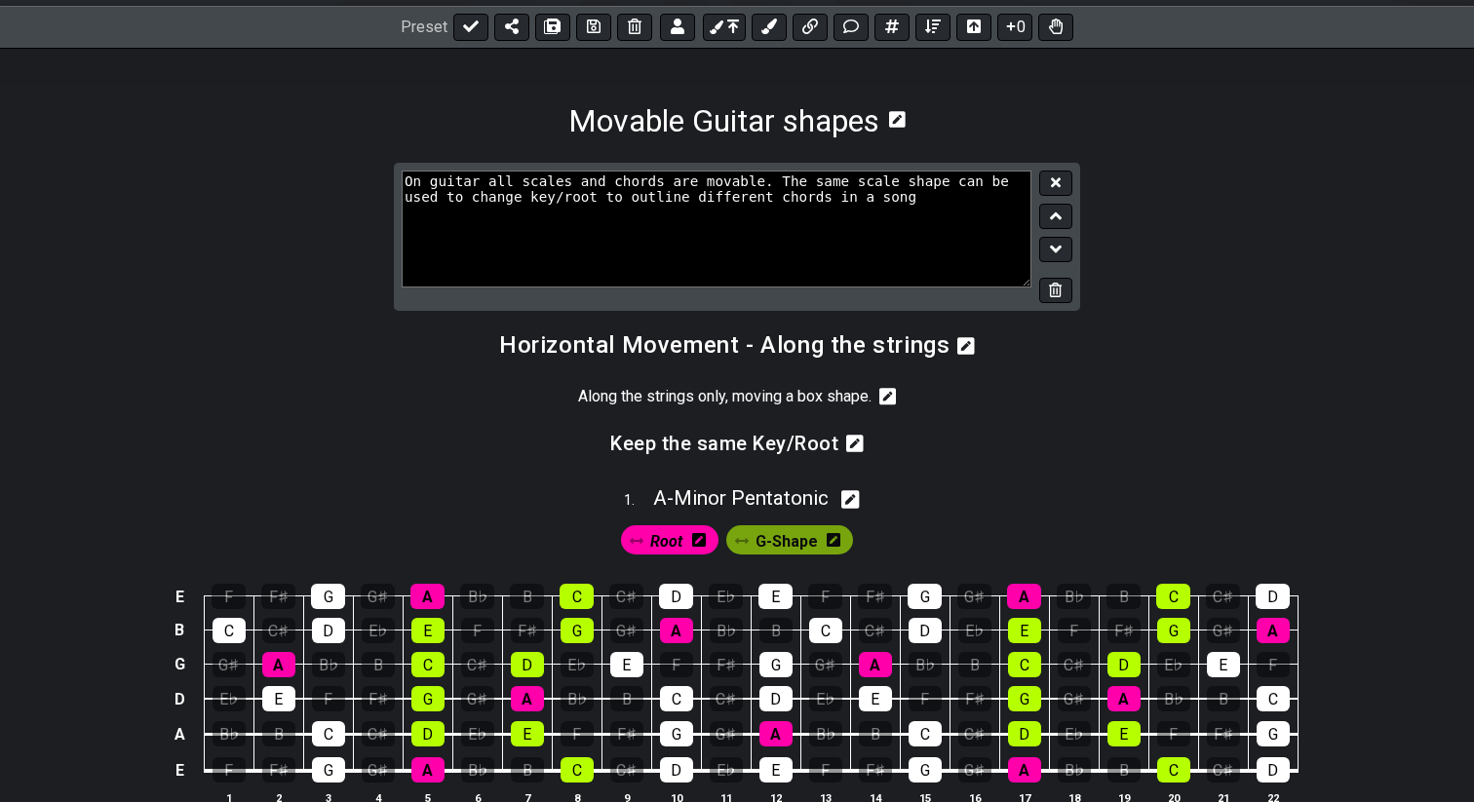
click at [705, 180] on textarea "On guitar all scales and chords are movable. The same scale shape can be used t…" at bounding box center [717, 229] width 630 height 117
click at [979, 202] on textarea "On guitar all scales and chords are fully movable. The same scale shape can be …" at bounding box center [717, 229] width 630 height 117
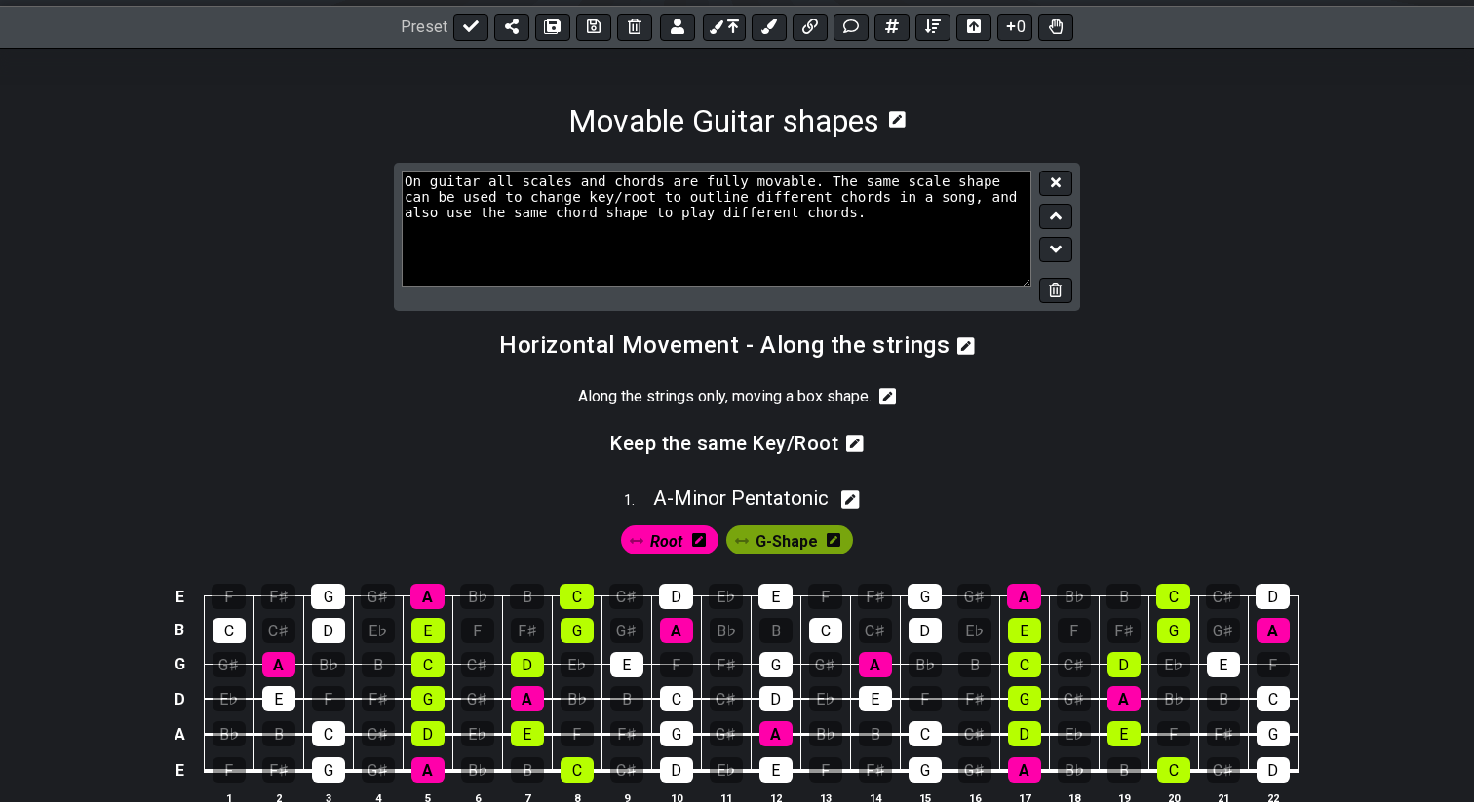
click at [989, 202] on textarea "On guitar all scales and chords are fully movable. The same scale shape can be …" at bounding box center [717, 229] width 630 height 117
drag, startPoint x: 445, startPoint y: 217, endPoint x: 507, endPoint y: 216, distance: 61.4
click at [507, 216] on textarea "On guitar all scales and chords are fully movable. The same scale shape can be …" at bounding box center [717, 229] width 630 height 117
click at [620, 216] on textarea "On guitar all scales and chords are fully movable. The same scale shape can be …" at bounding box center [717, 229] width 630 height 117
type textarea "On guitar all scales and chords are fully movable. The same scale shape can be …"
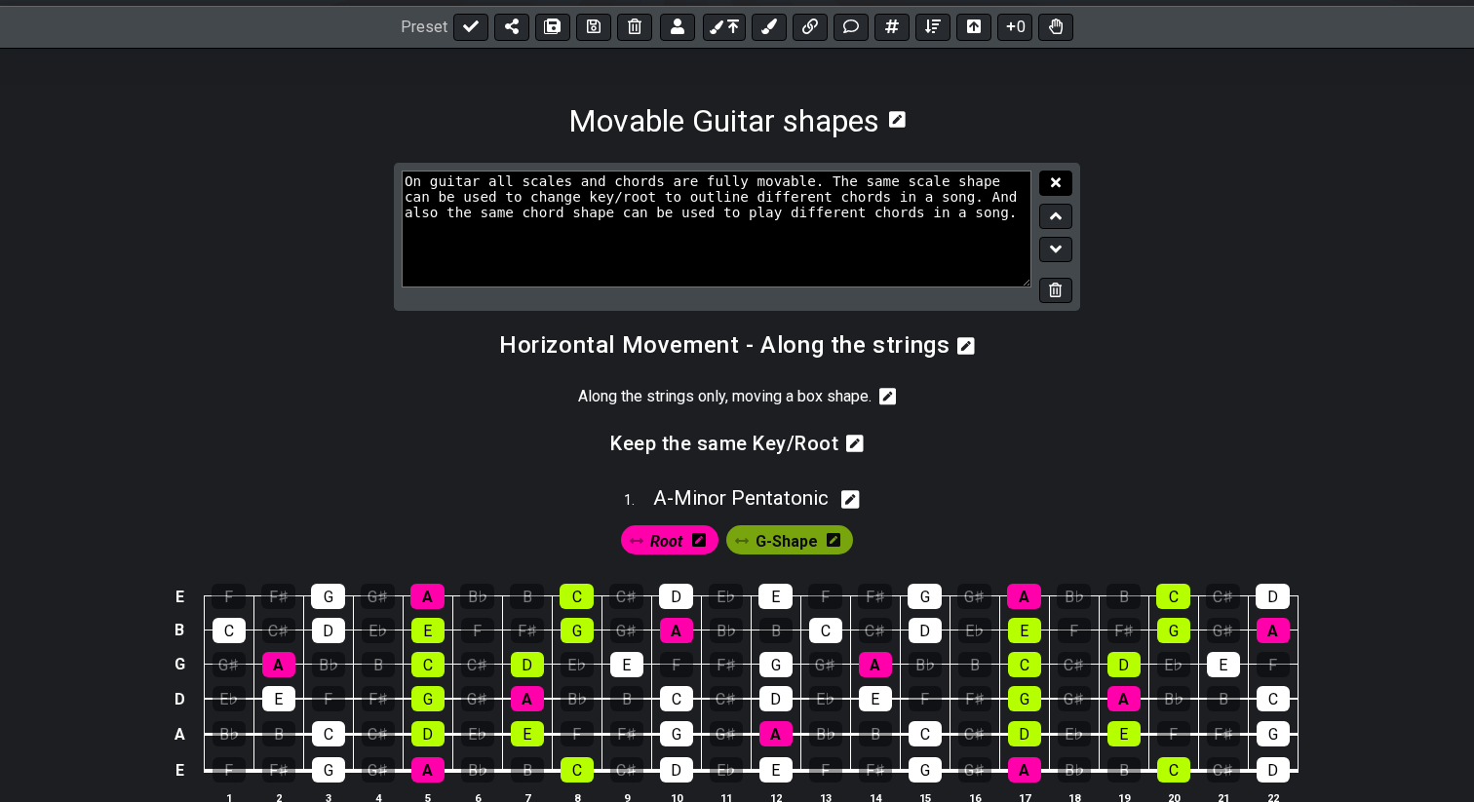
click at [1051, 182] on icon at bounding box center [1056, 182] width 10 height 15
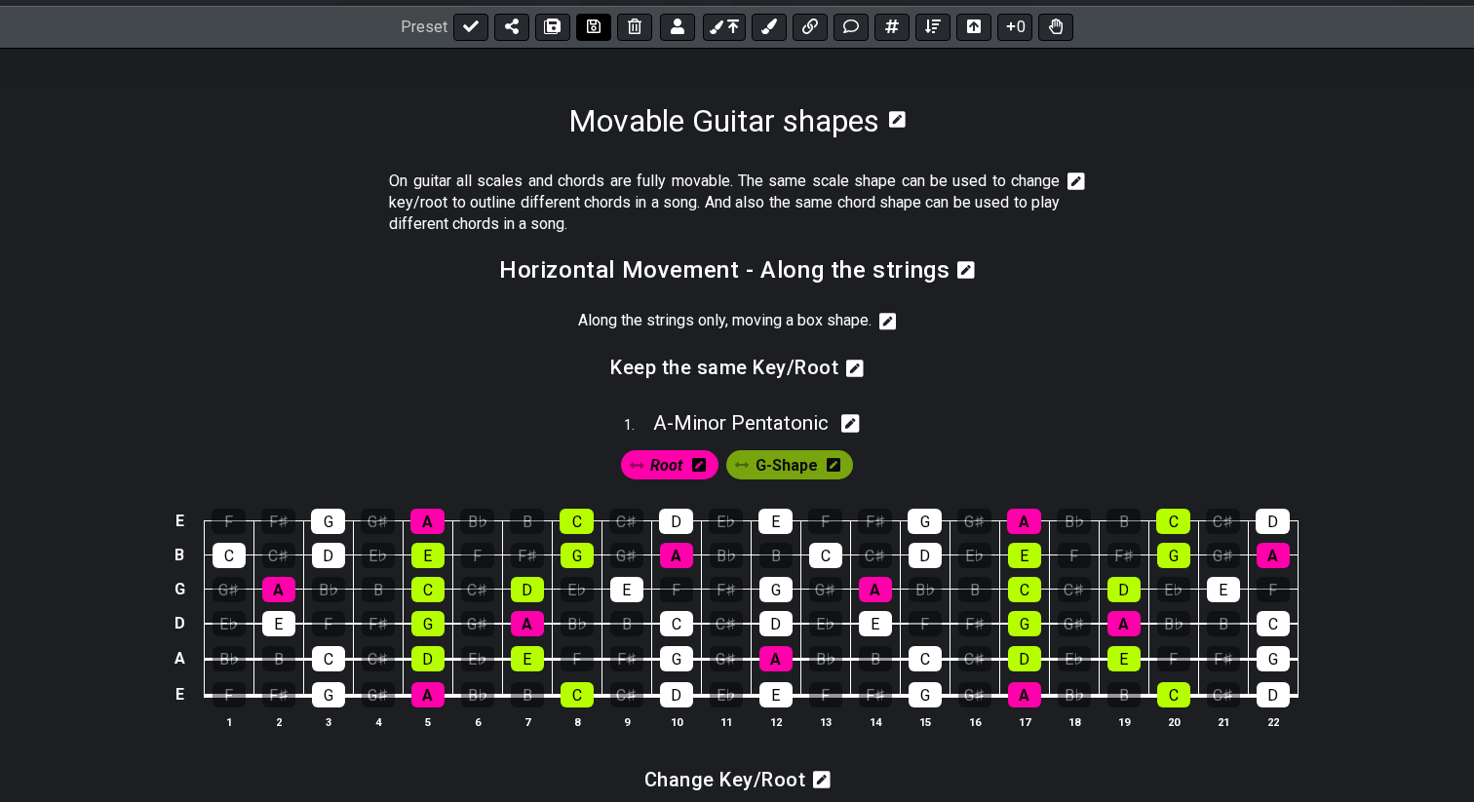
click at [593, 25] on icon at bounding box center [594, 27] width 14 height 16
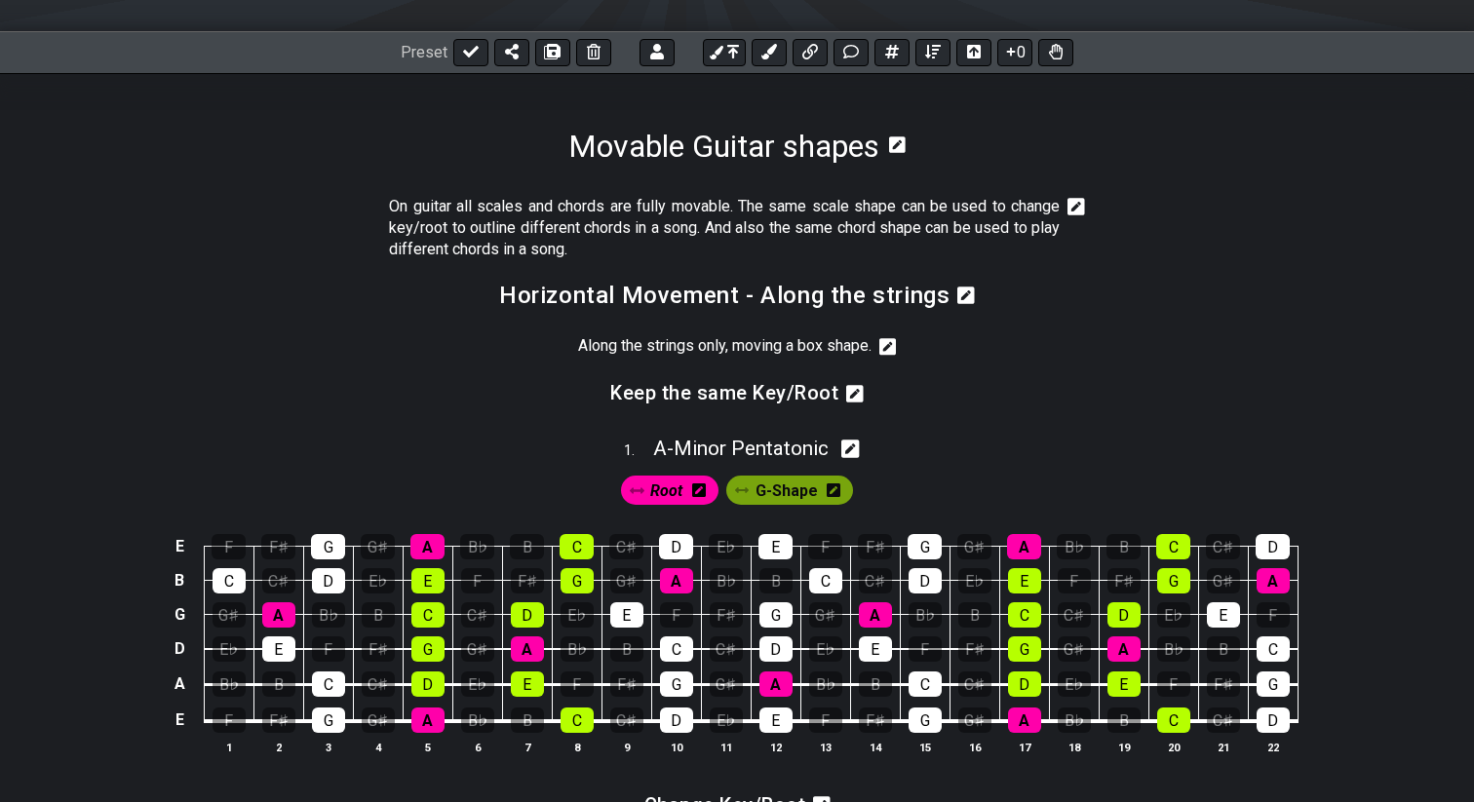
scroll to position [225, 0]
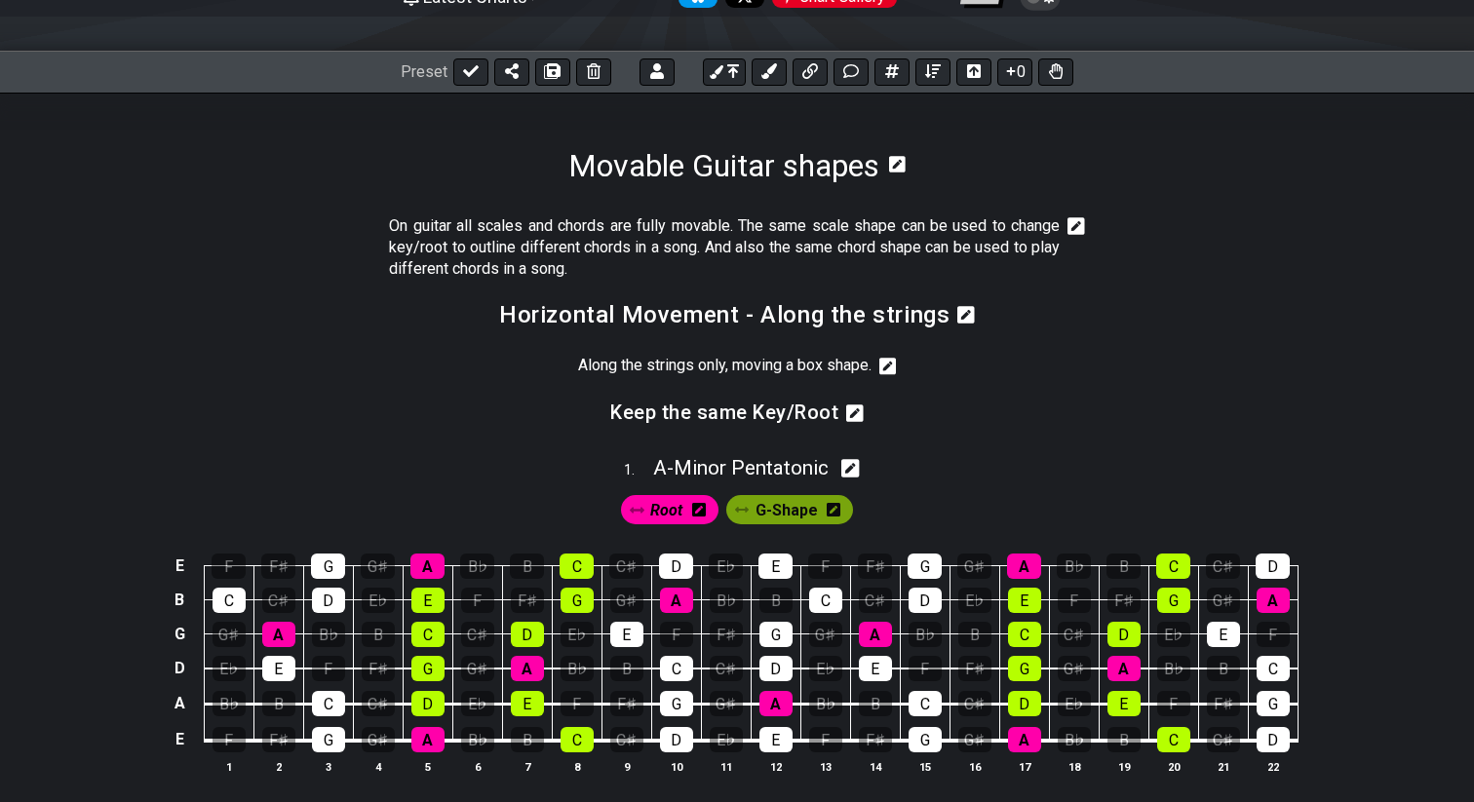
click at [893, 373] on icon at bounding box center [888, 366] width 18 height 19
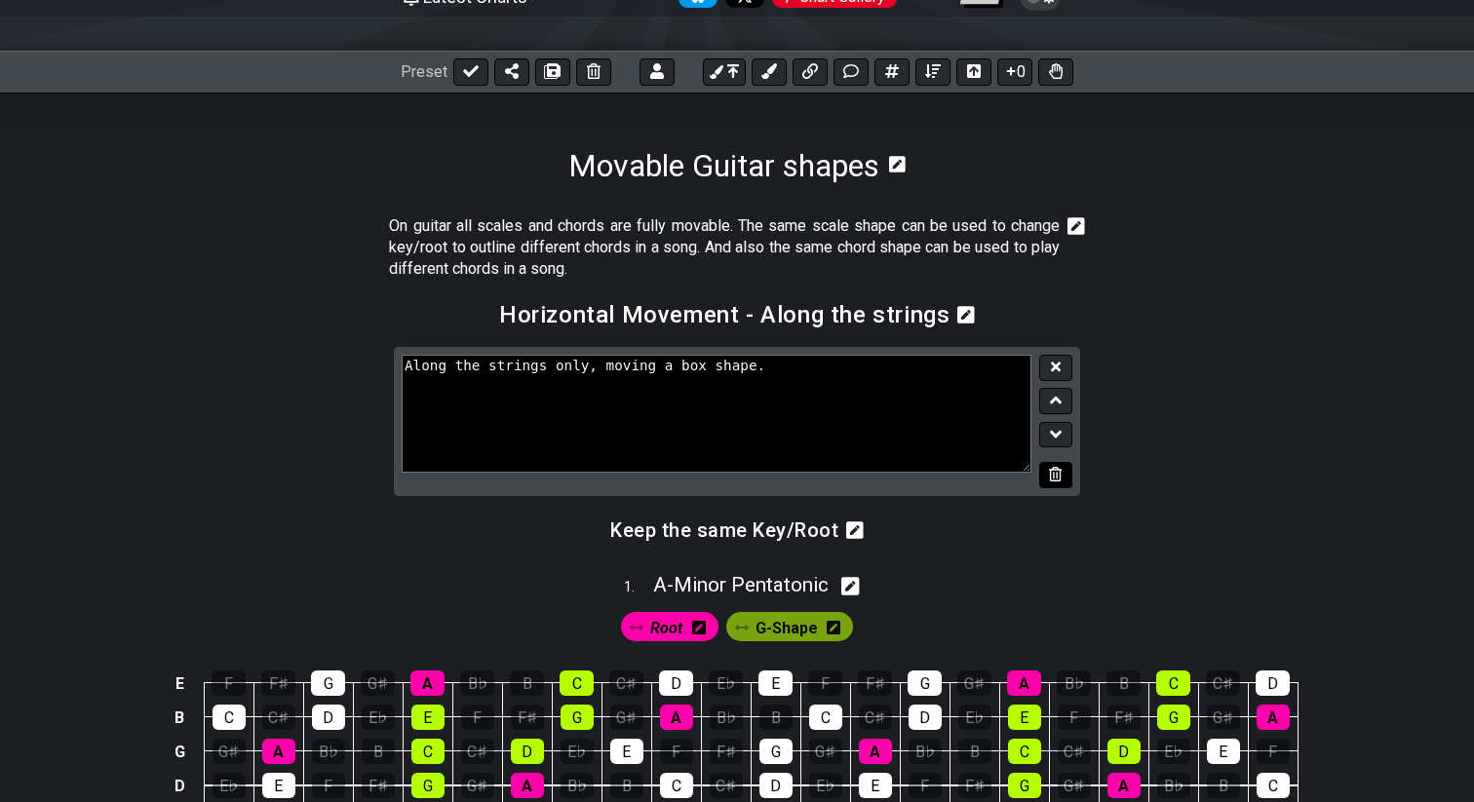
click at [1062, 482] on button at bounding box center [1055, 475] width 33 height 26
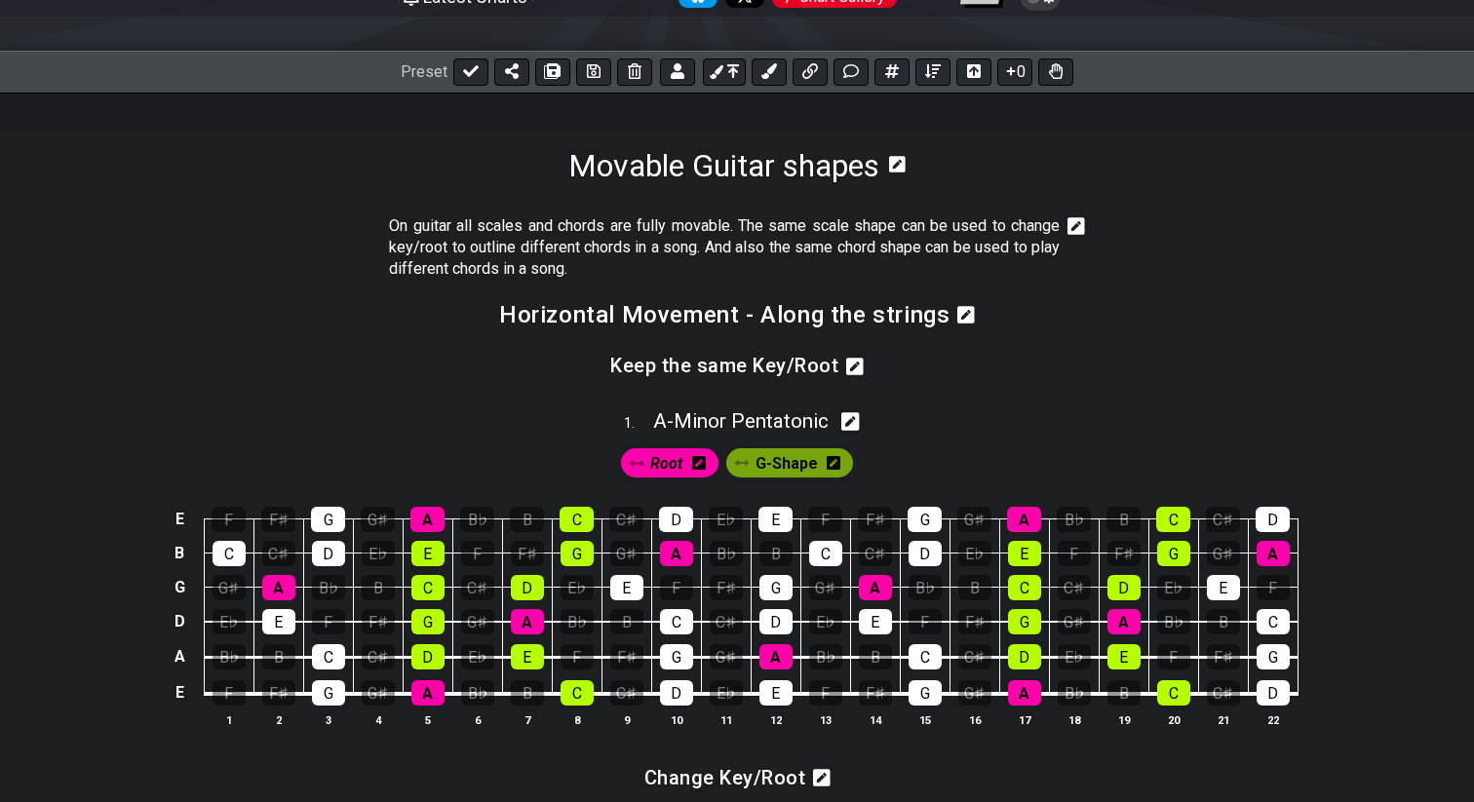
click at [847, 371] on icon at bounding box center [855, 367] width 18 height 18
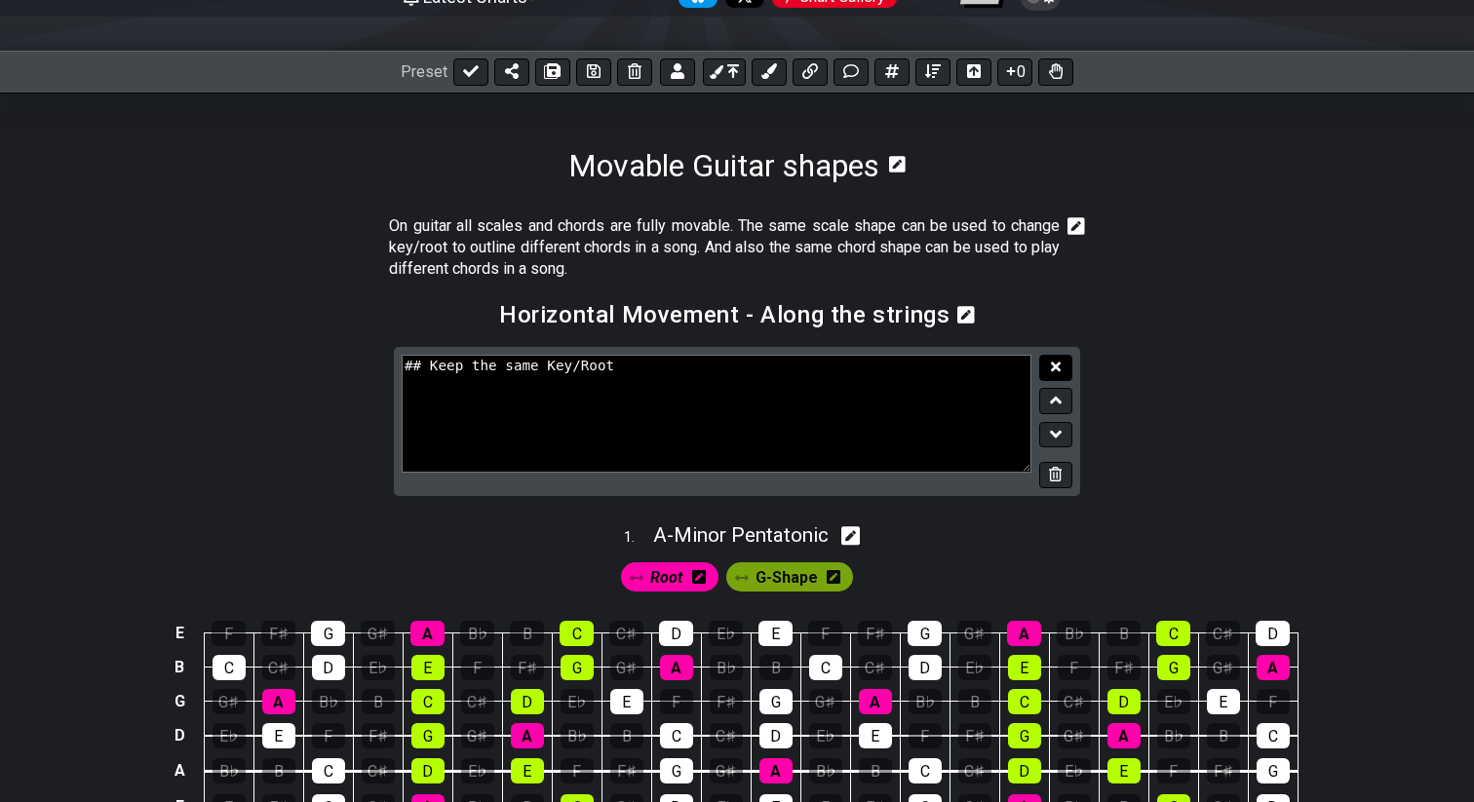
click at [1043, 364] on button at bounding box center [1055, 368] width 33 height 26
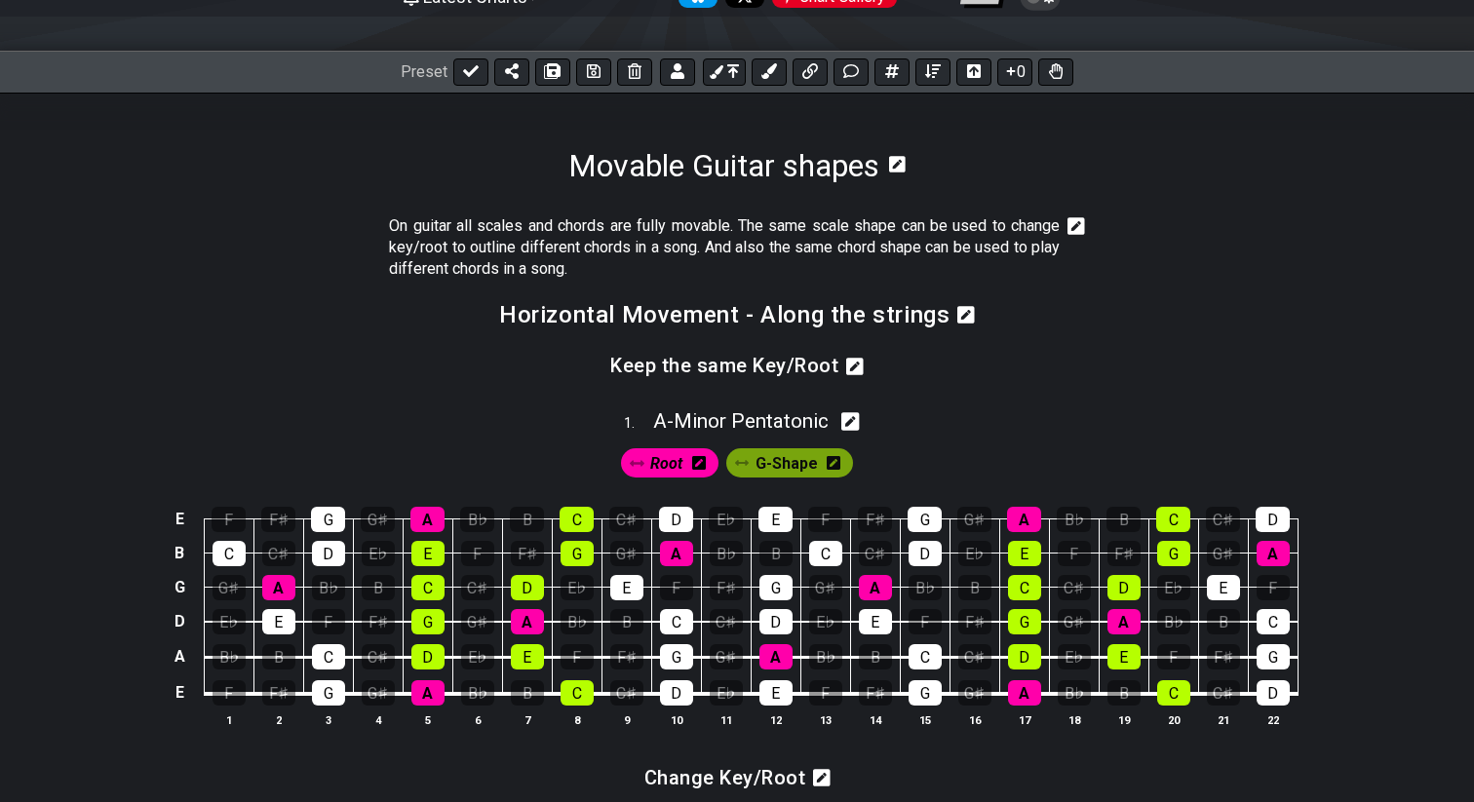
click at [852, 367] on icon at bounding box center [855, 366] width 18 height 19
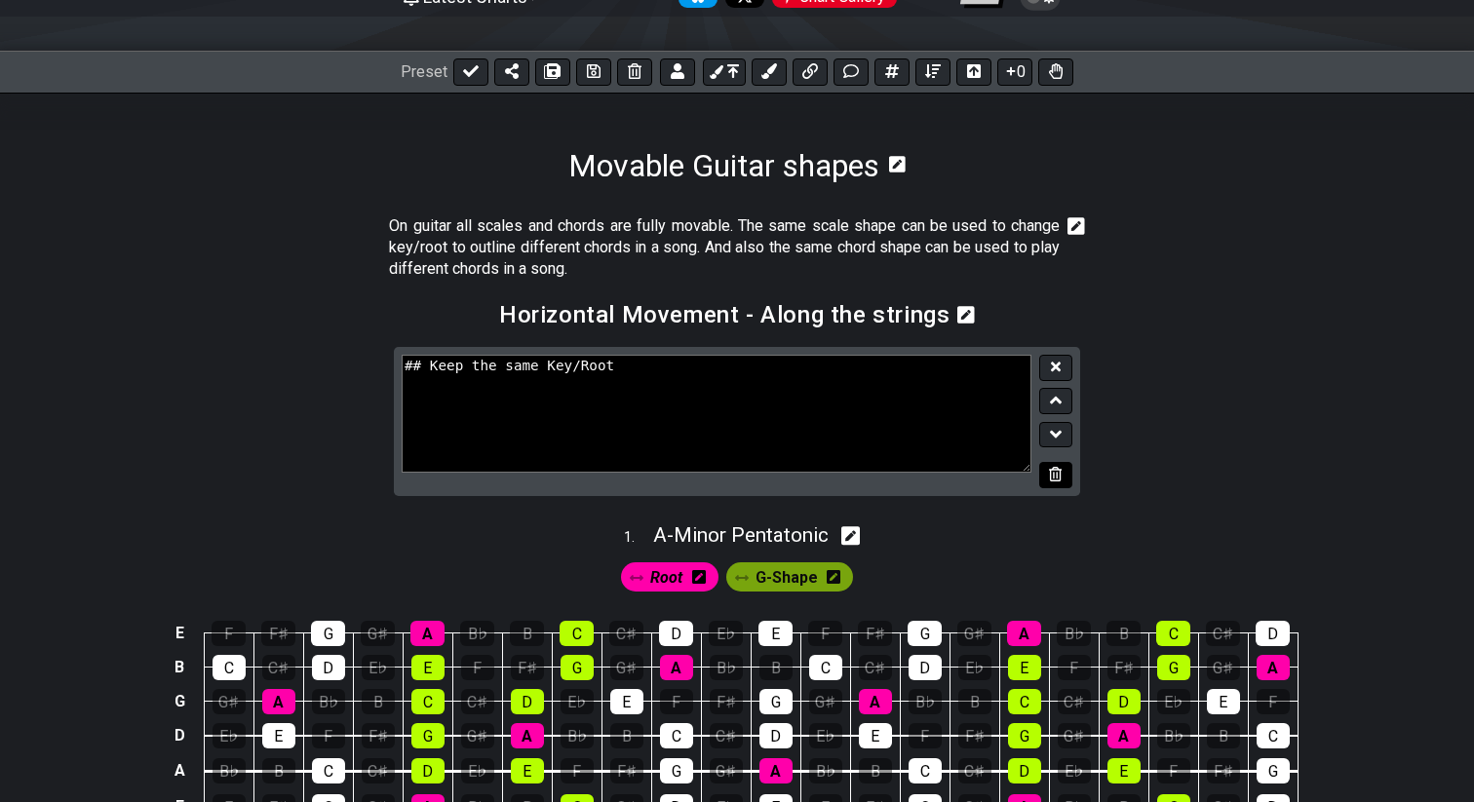
click at [1060, 479] on icon at bounding box center [1055, 474] width 13 height 15
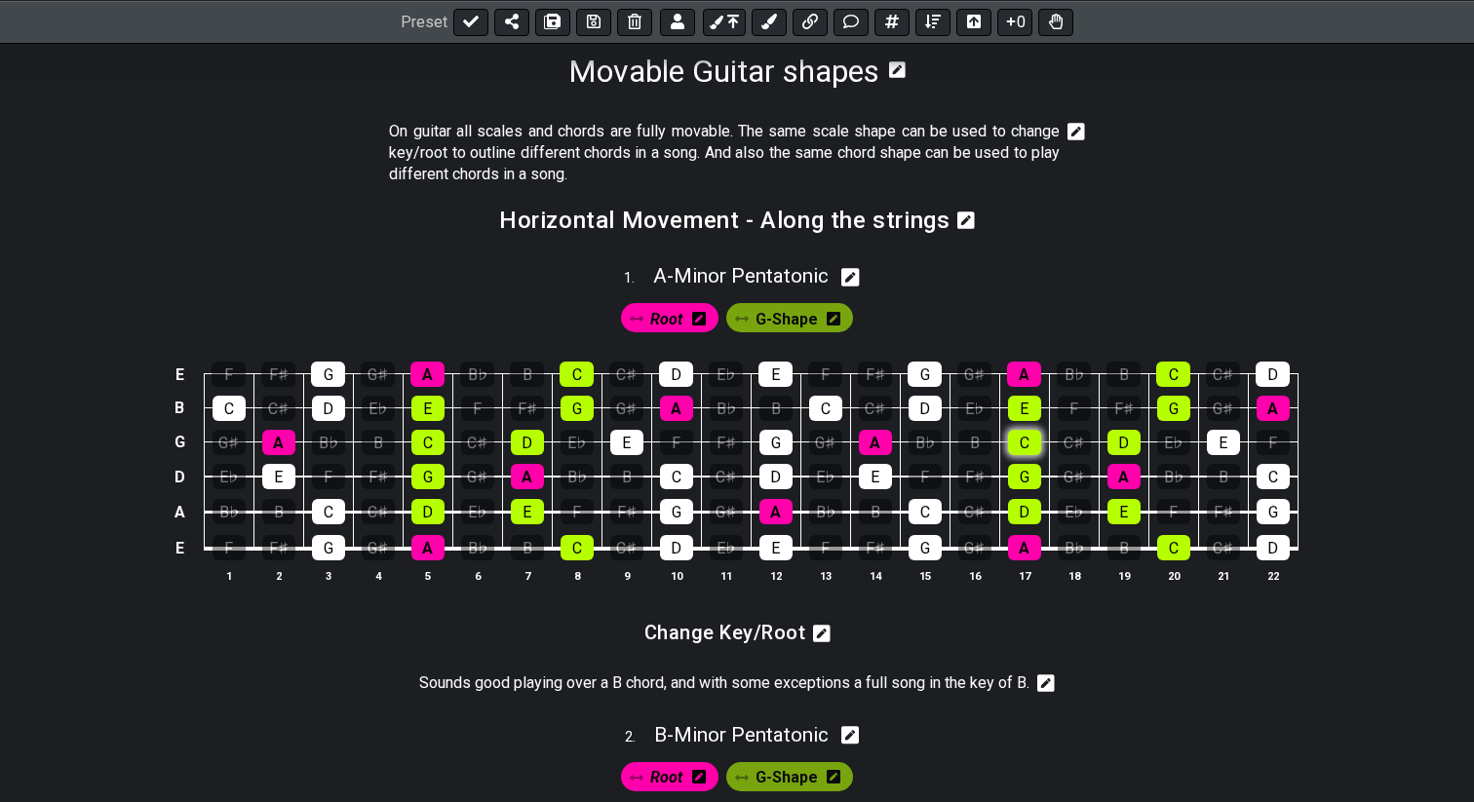
scroll to position [435, 0]
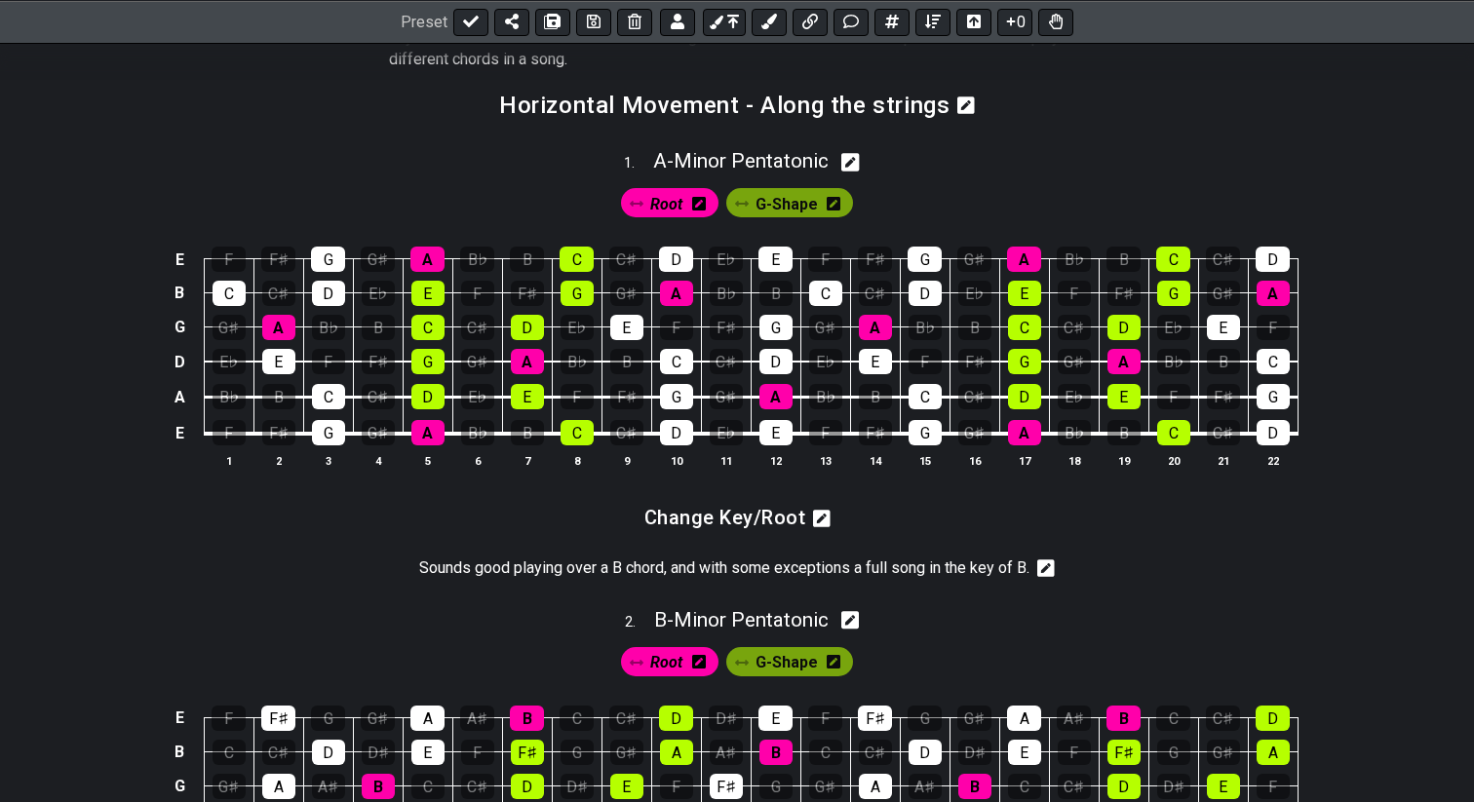
click at [818, 522] on icon at bounding box center [822, 519] width 18 height 18
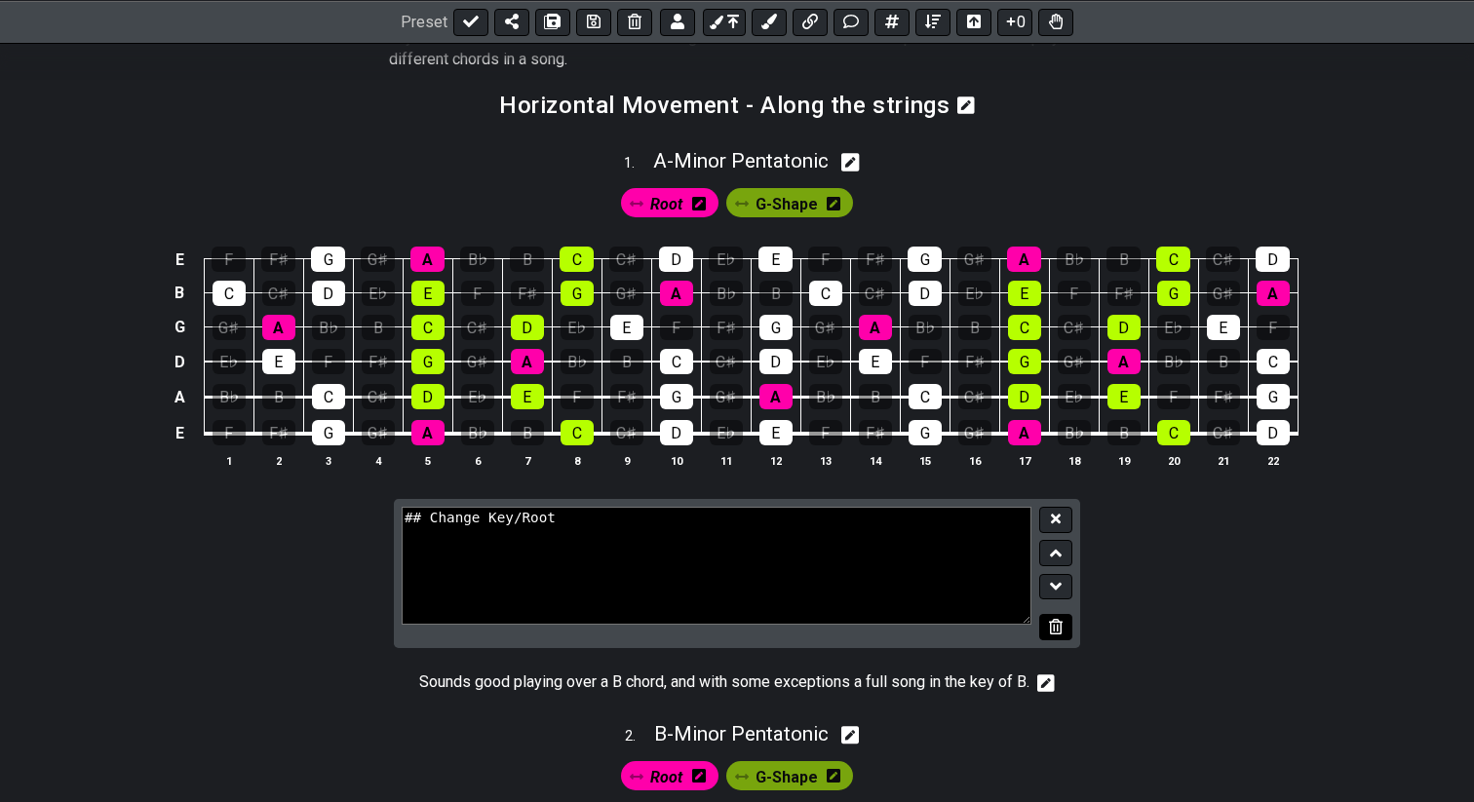
click at [1057, 632] on icon at bounding box center [1055, 626] width 13 height 15
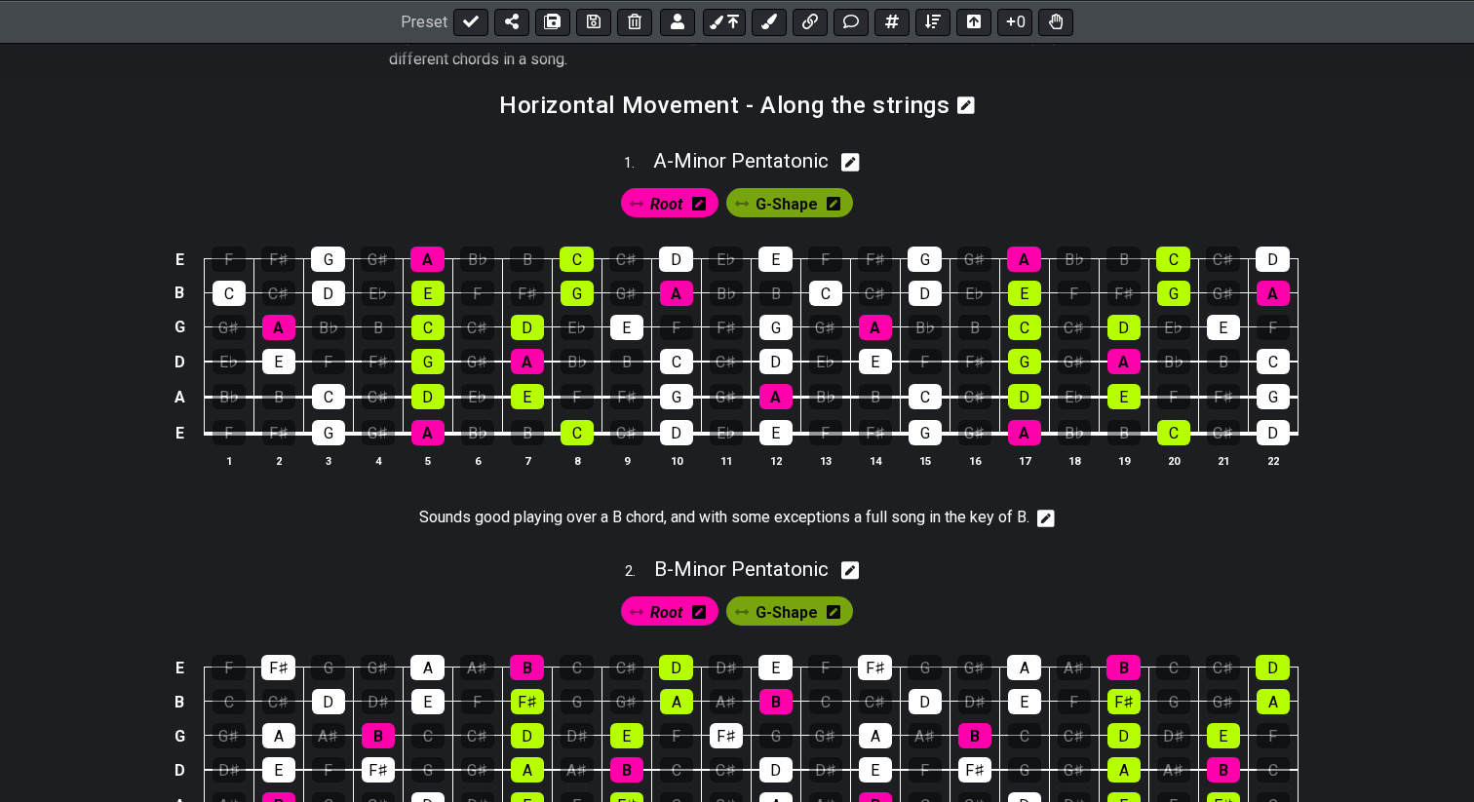
click at [1048, 521] on icon at bounding box center [1046, 519] width 18 height 18
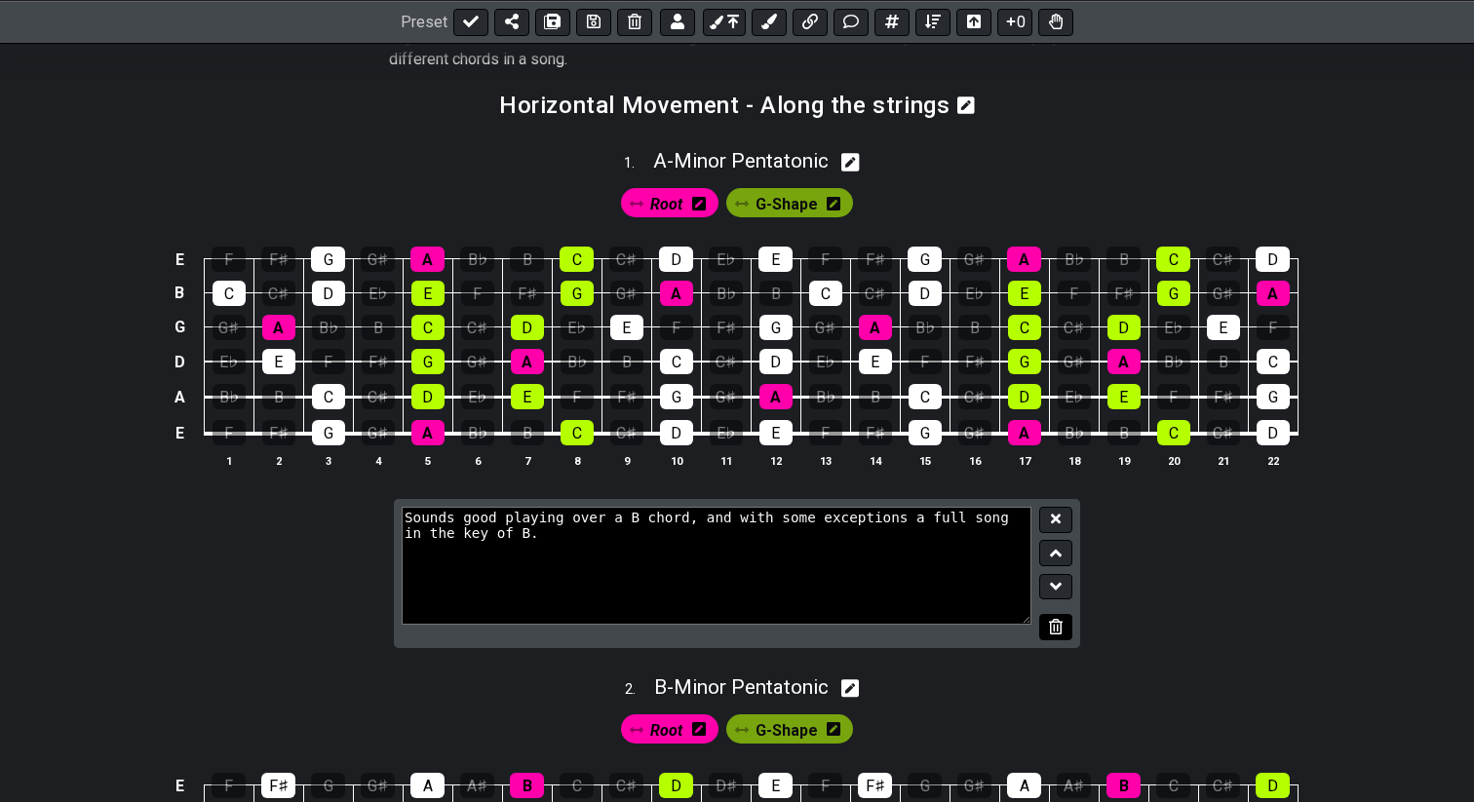
click at [1049, 631] on icon at bounding box center [1055, 626] width 13 height 15
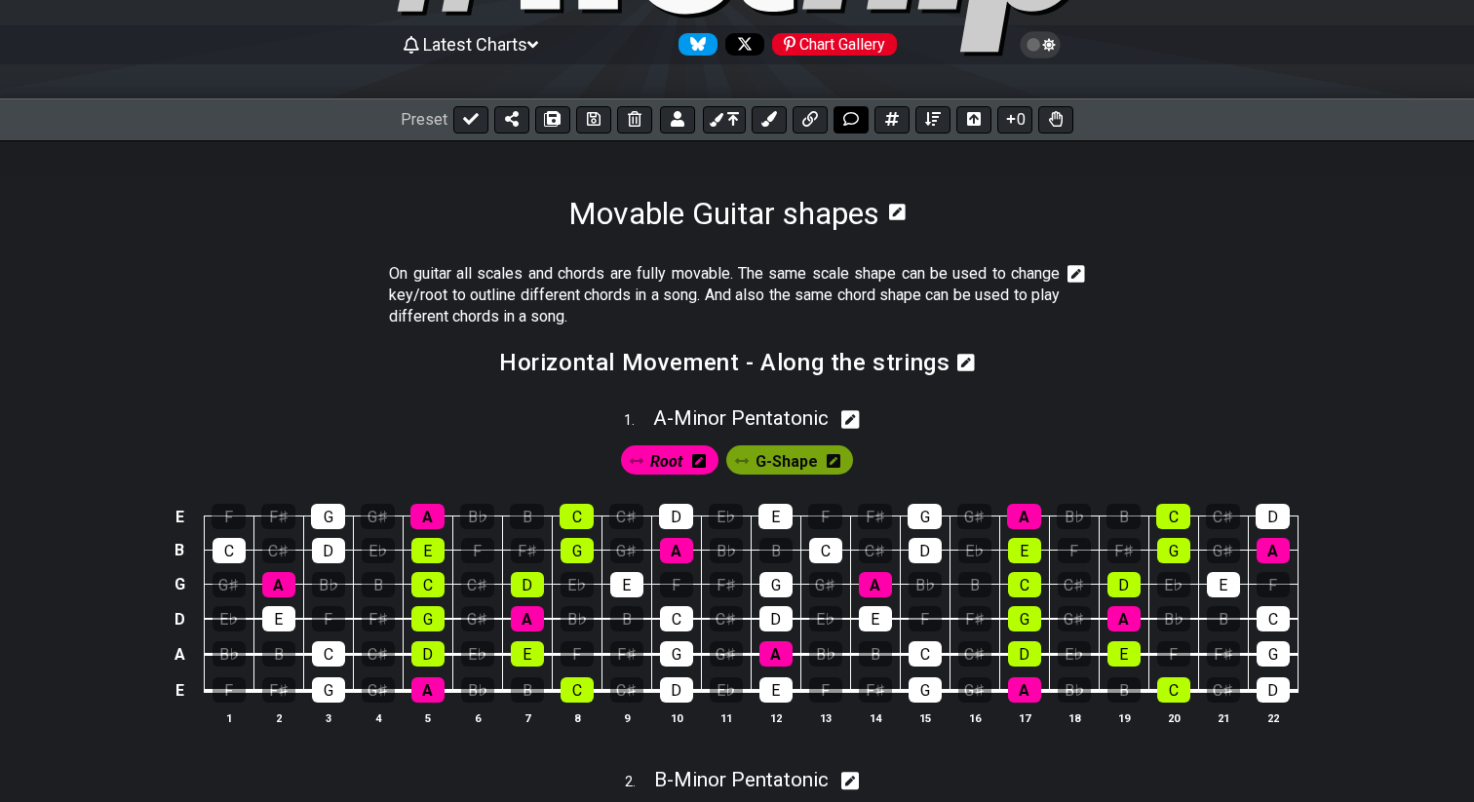
click at [849, 124] on icon at bounding box center [851, 119] width 16 height 14
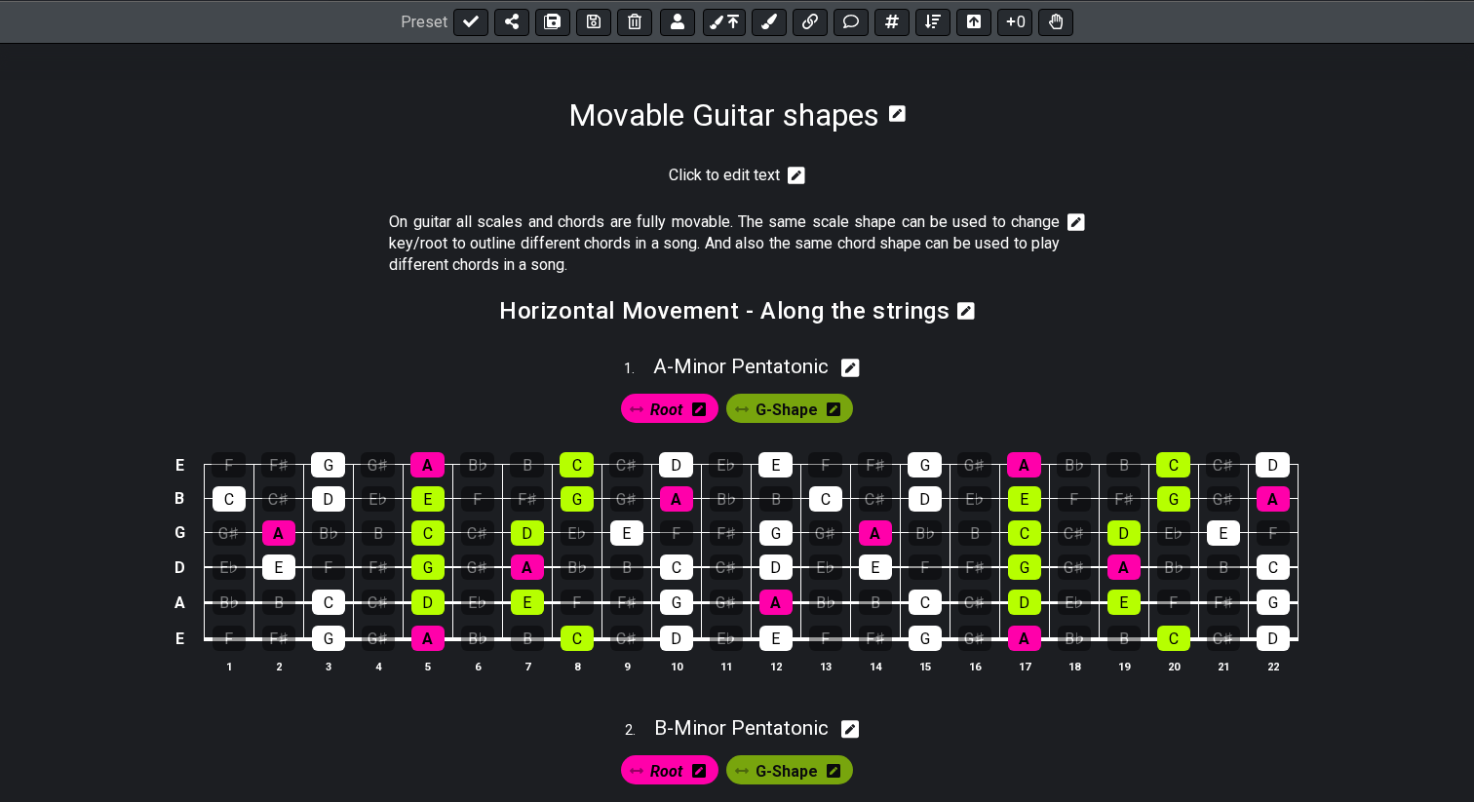
click at [798, 176] on icon at bounding box center [796, 176] width 18 height 18
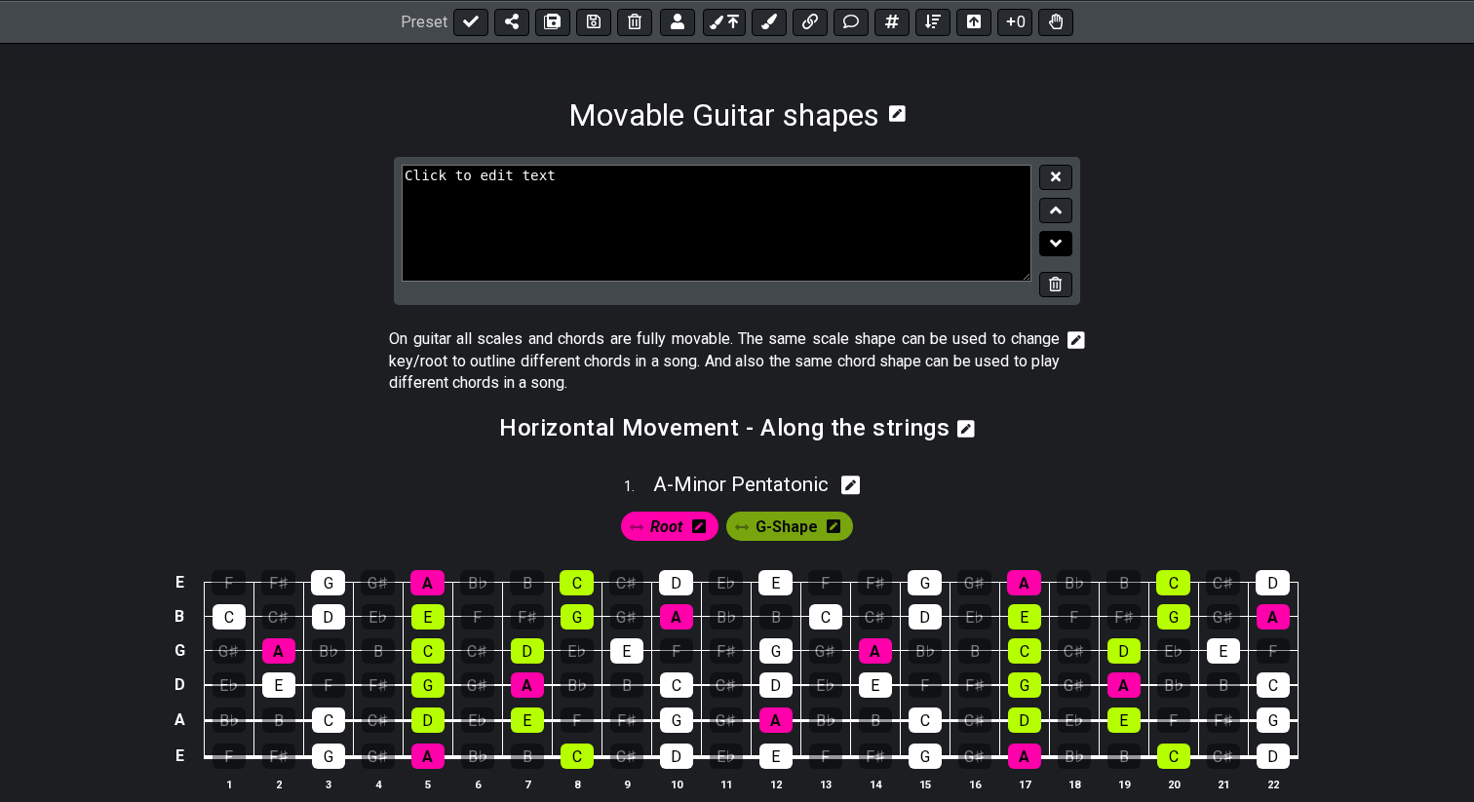
click at [1048, 248] on button at bounding box center [1055, 244] width 33 height 26
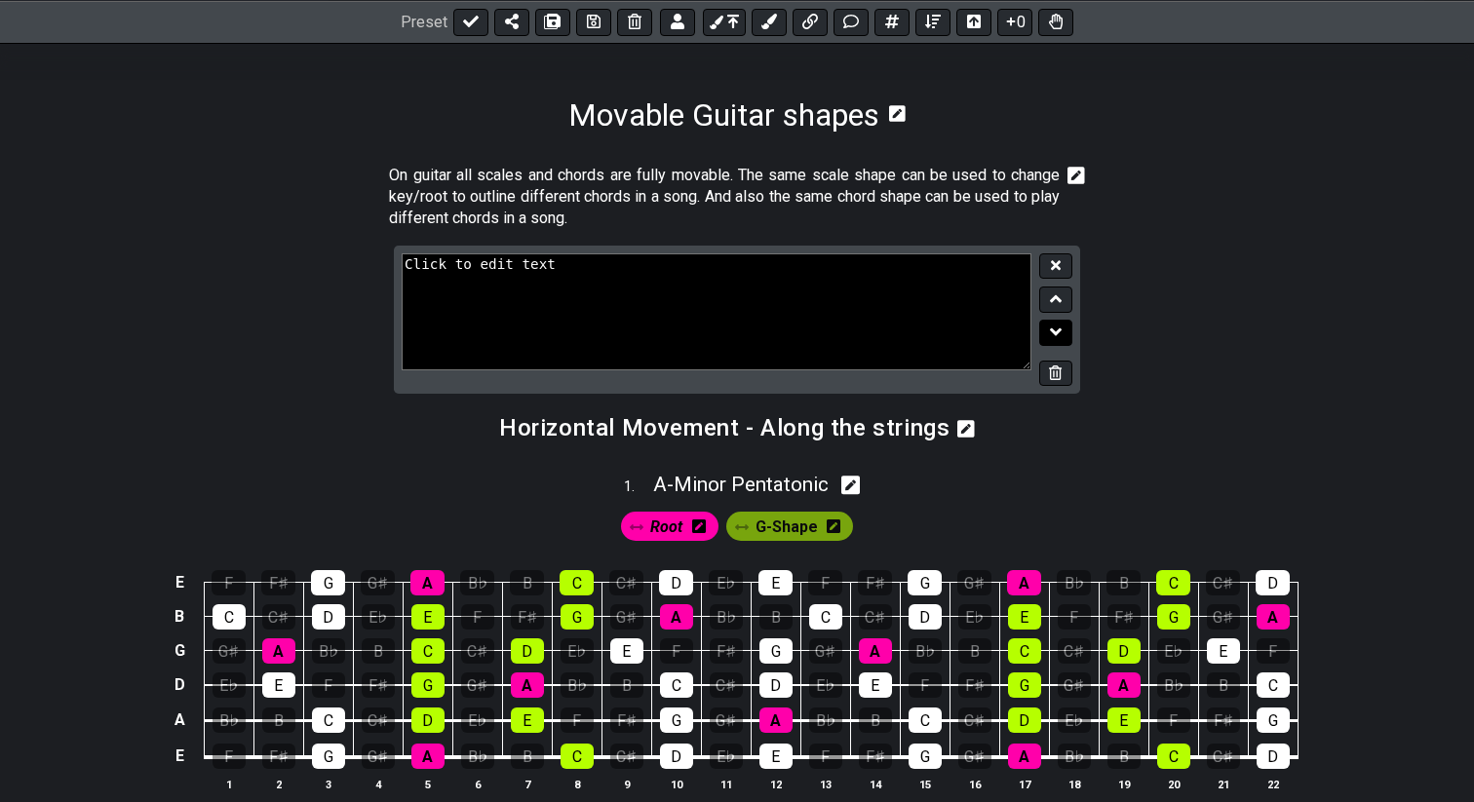
click at [1057, 327] on icon at bounding box center [1056, 332] width 13 height 19
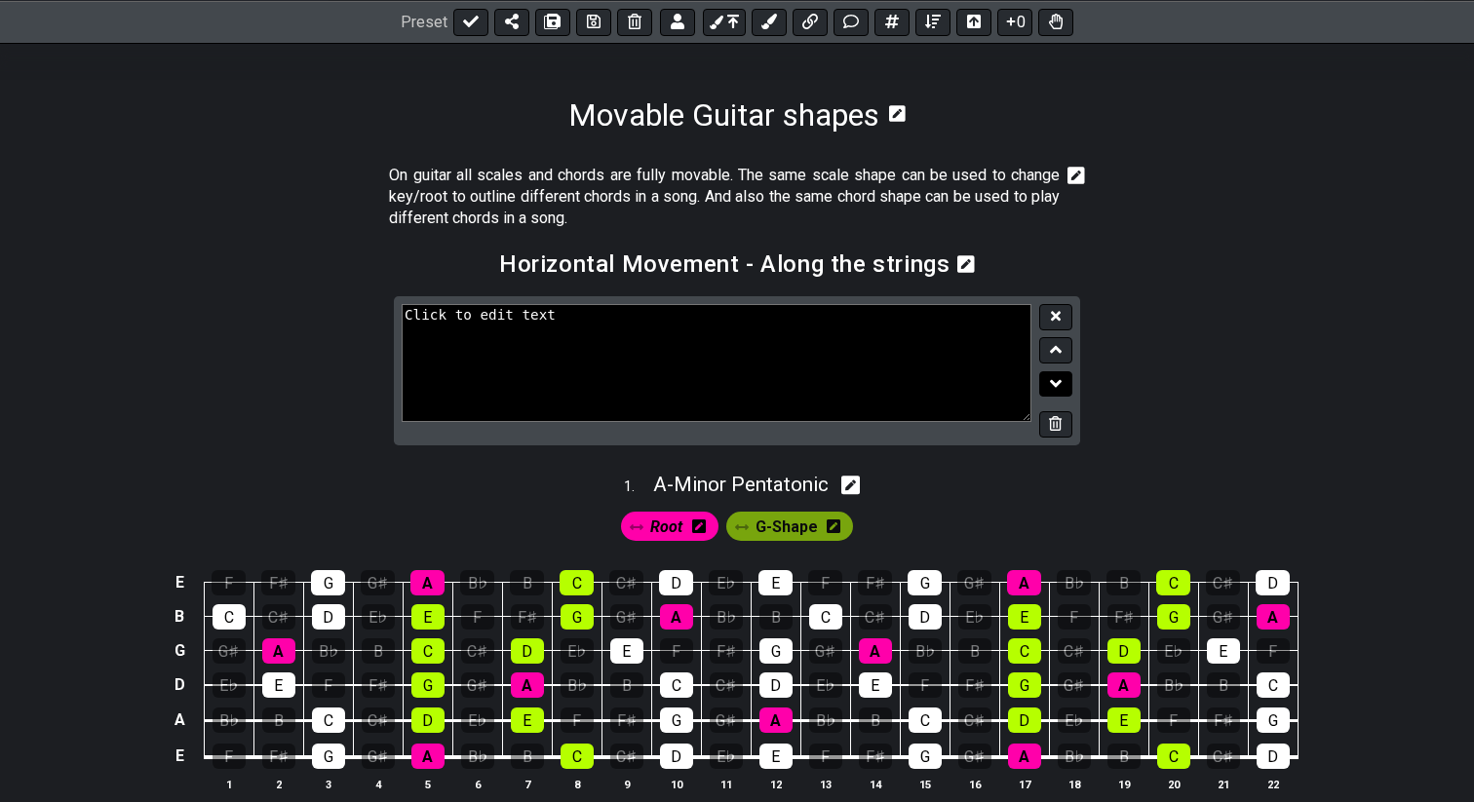
click at [1054, 374] on icon at bounding box center [1056, 383] width 13 height 19
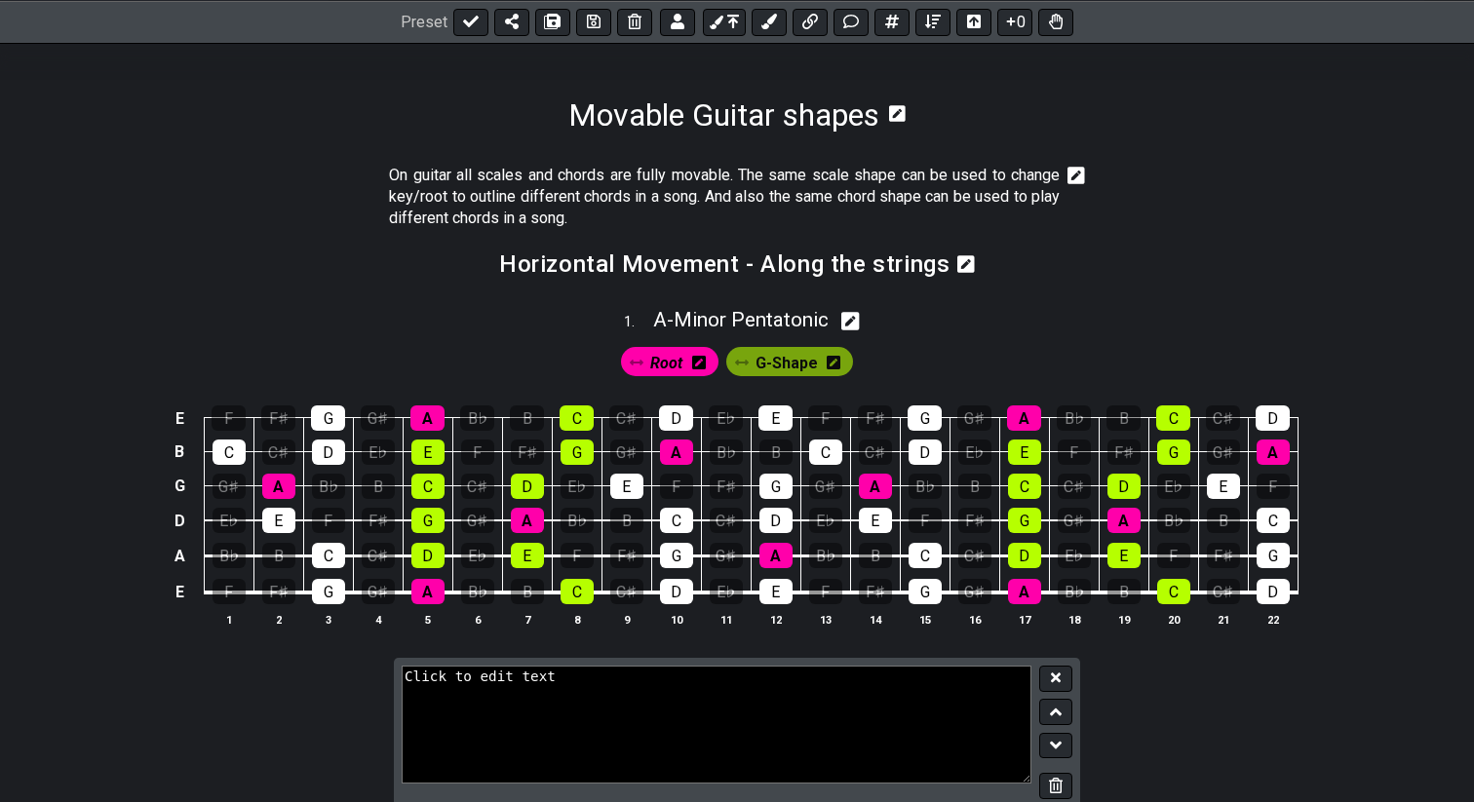
scroll to position [340, 0]
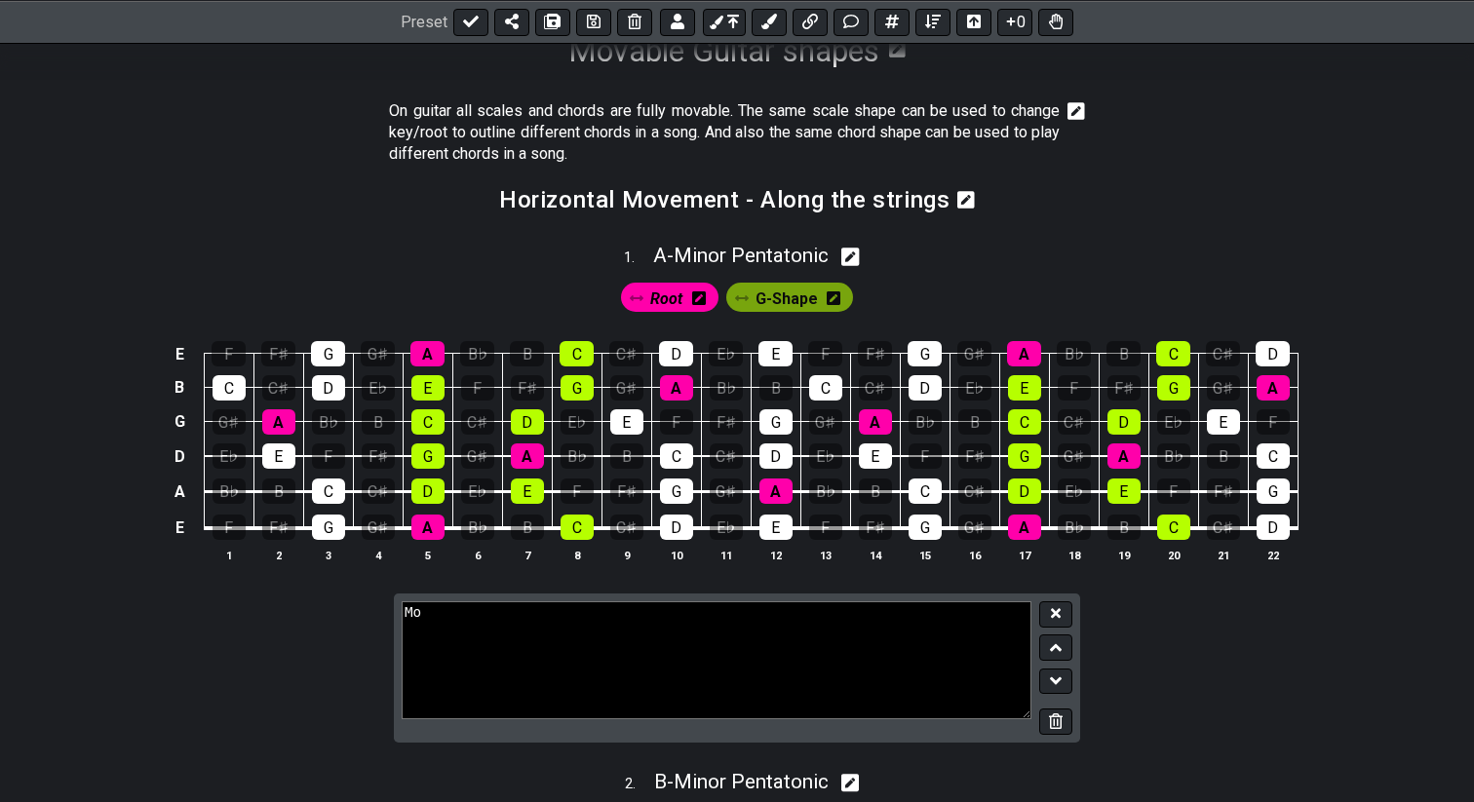
type textarea "M"
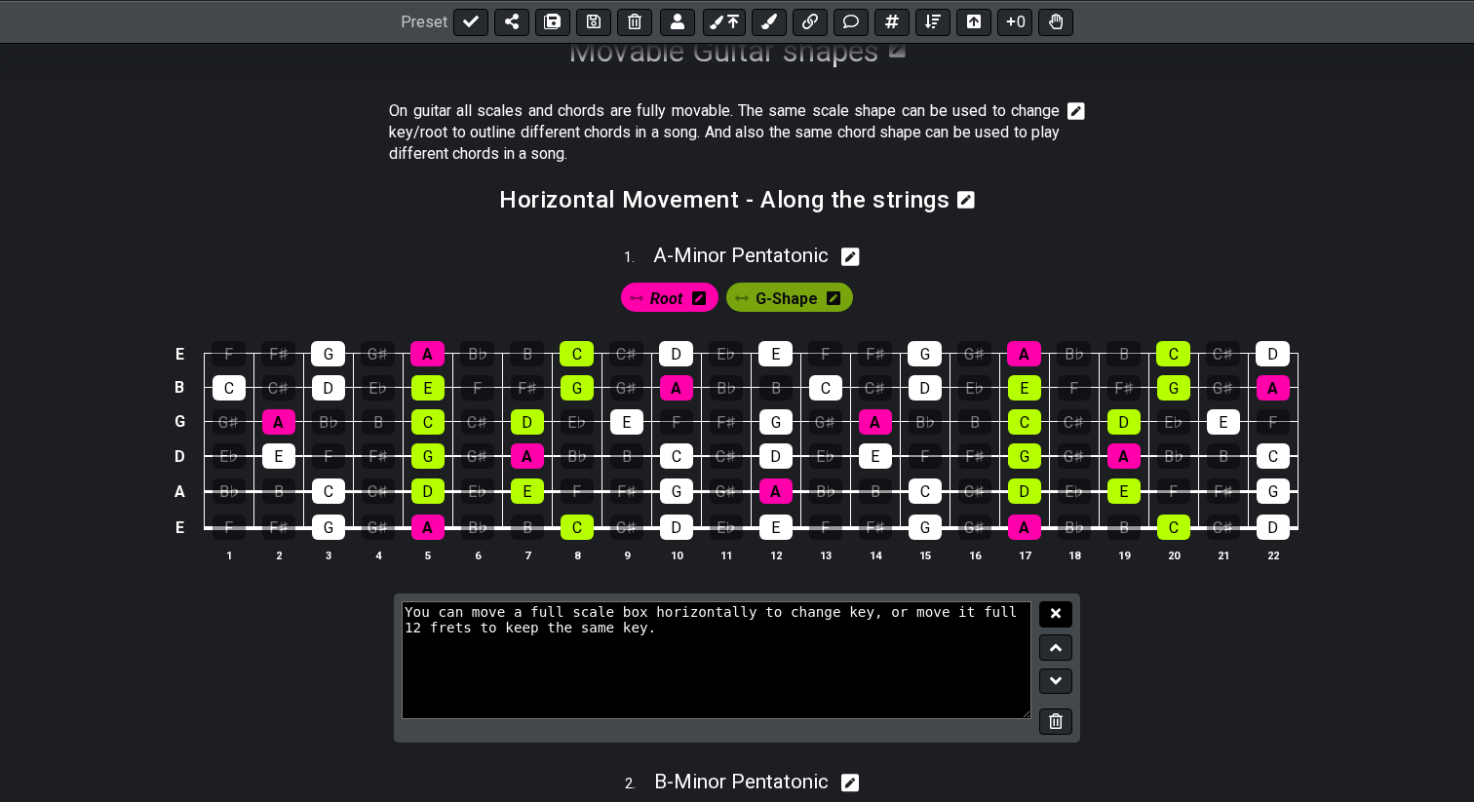
type textarea "You can move a full scale box horizontally to change key, or move it full 12 fr…"
click at [1056, 611] on icon at bounding box center [1056, 614] width 10 height 10
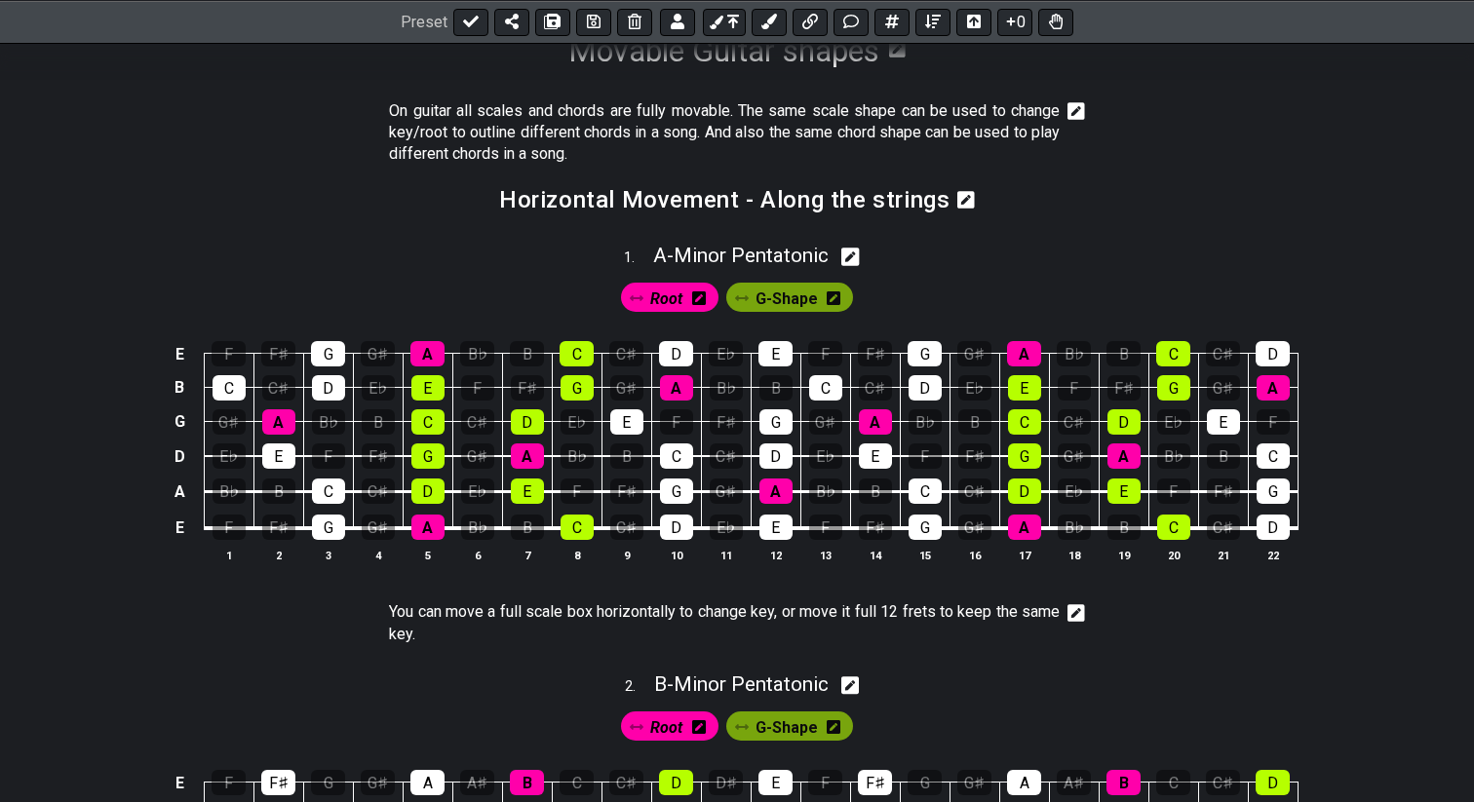
click at [1081, 606] on icon at bounding box center [1076, 613] width 18 height 18
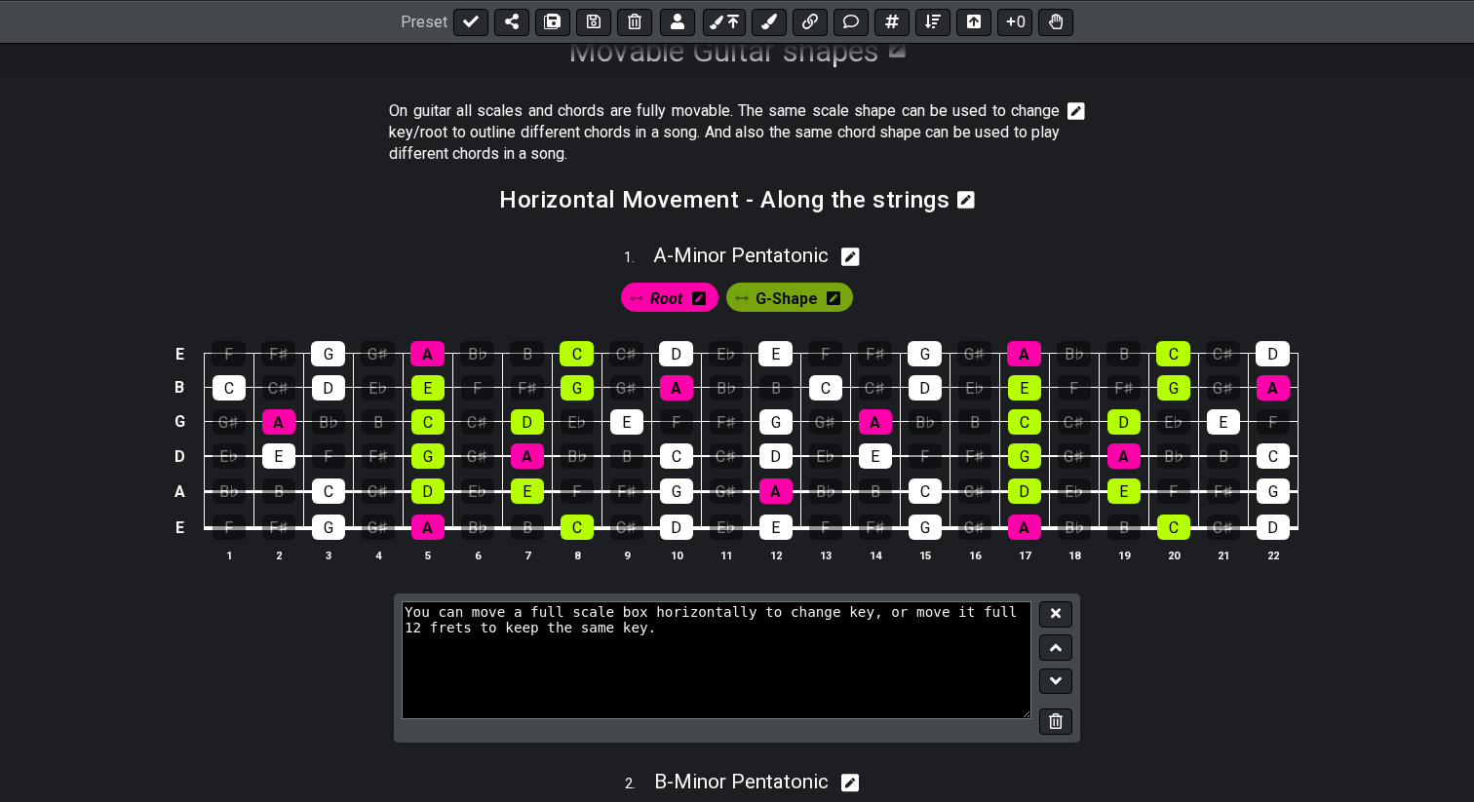
click at [659, 626] on textarea "You can move a full scale box horizontally to change key, or move it full 12 fr…" at bounding box center [717, 659] width 630 height 117
drag, startPoint x: 665, startPoint y: 629, endPoint x: 763, endPoint y: 655, distance: 101.9
click at [763, 655] on textarea "You can move a full scale box horizontally to change key, or move it full 12 fr…" at bounding box center [717, 659] width 630 height 117
click at [741, 645] on textarea "You can move a full scale box horizontally to change key, or move it full 12 fr…" at bounding box center [717, 659] width 630 height 117
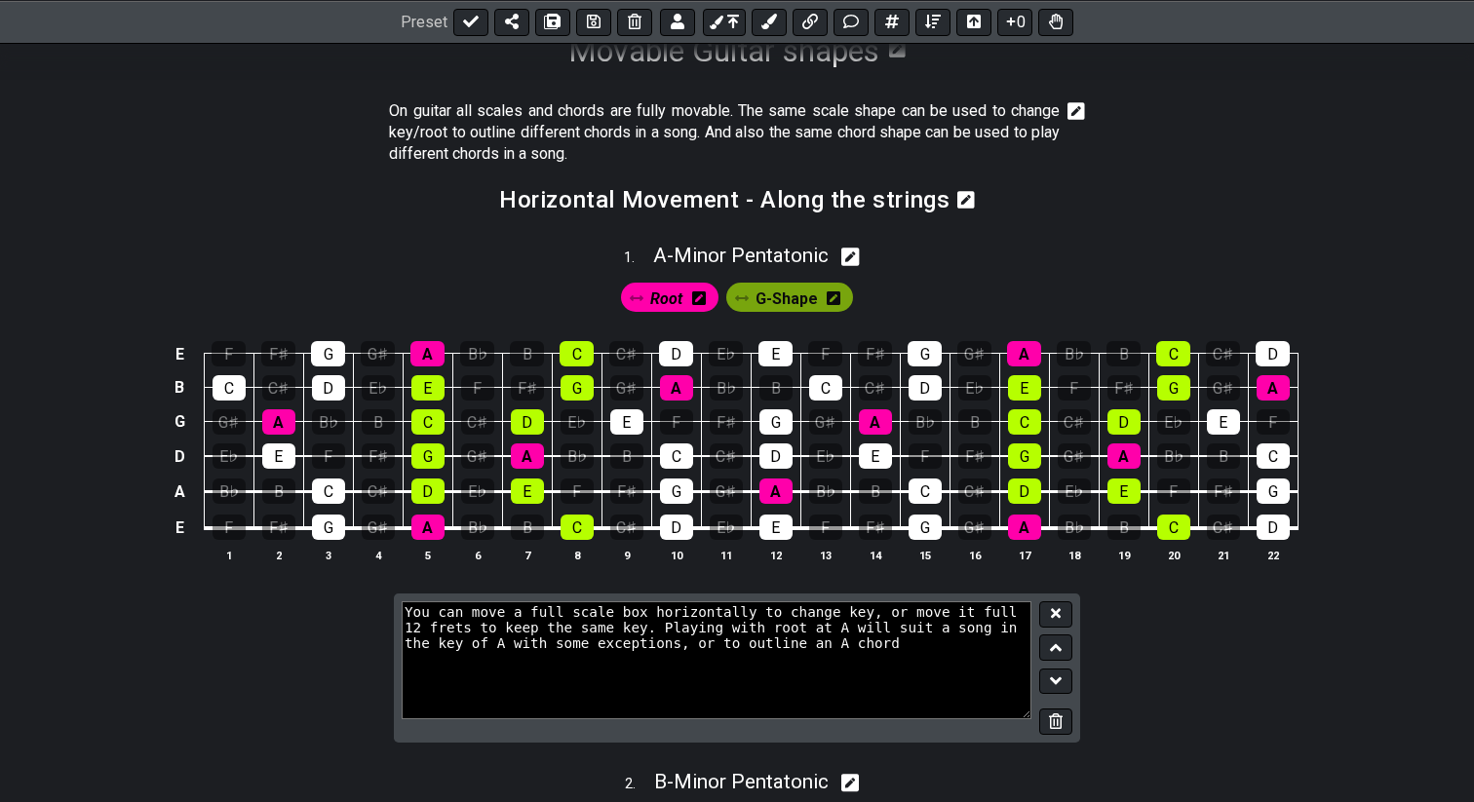
type textarea "You can move a full scale box horizontally to change key, or move it full 12 fr…"
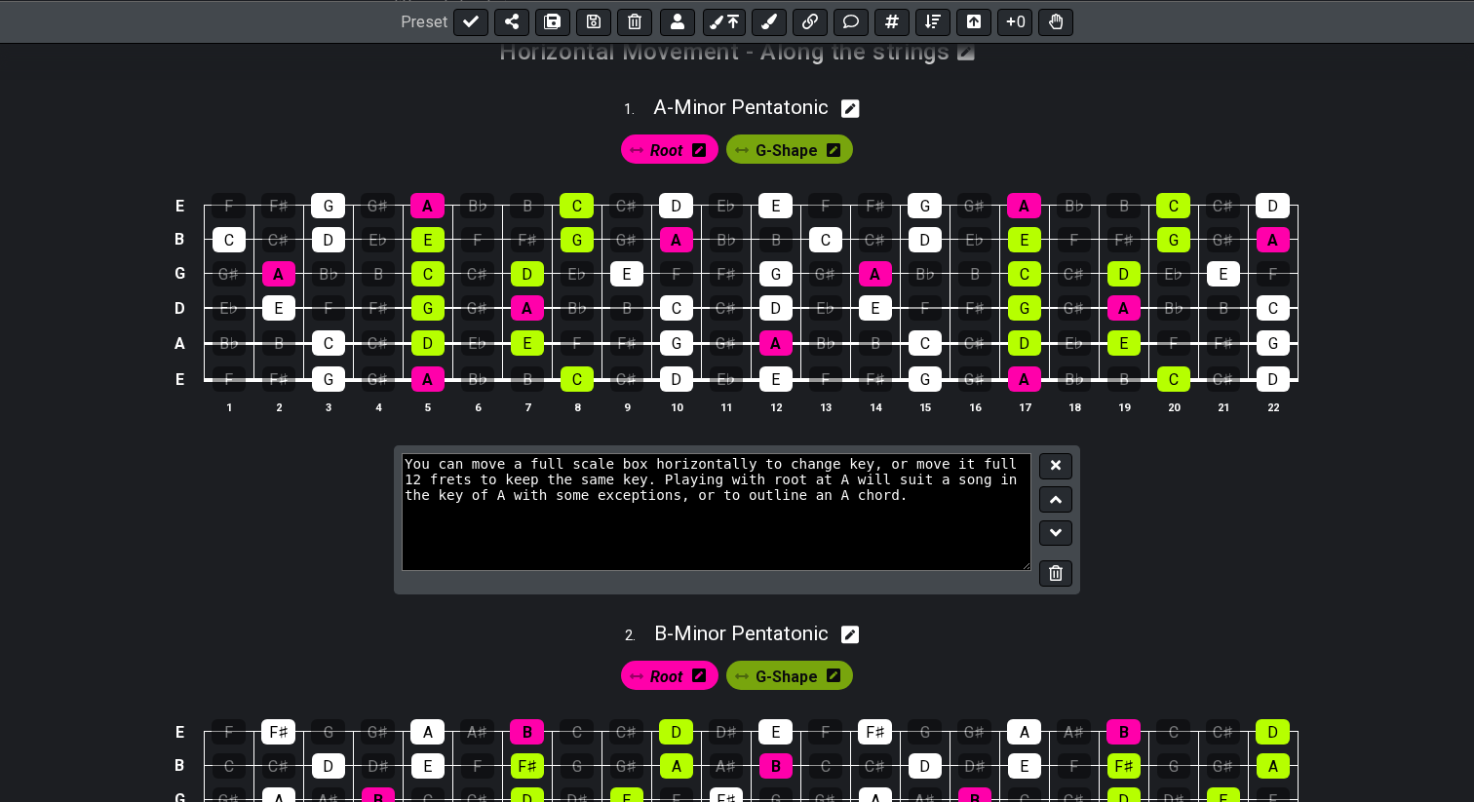
scroll to position [469, 0]
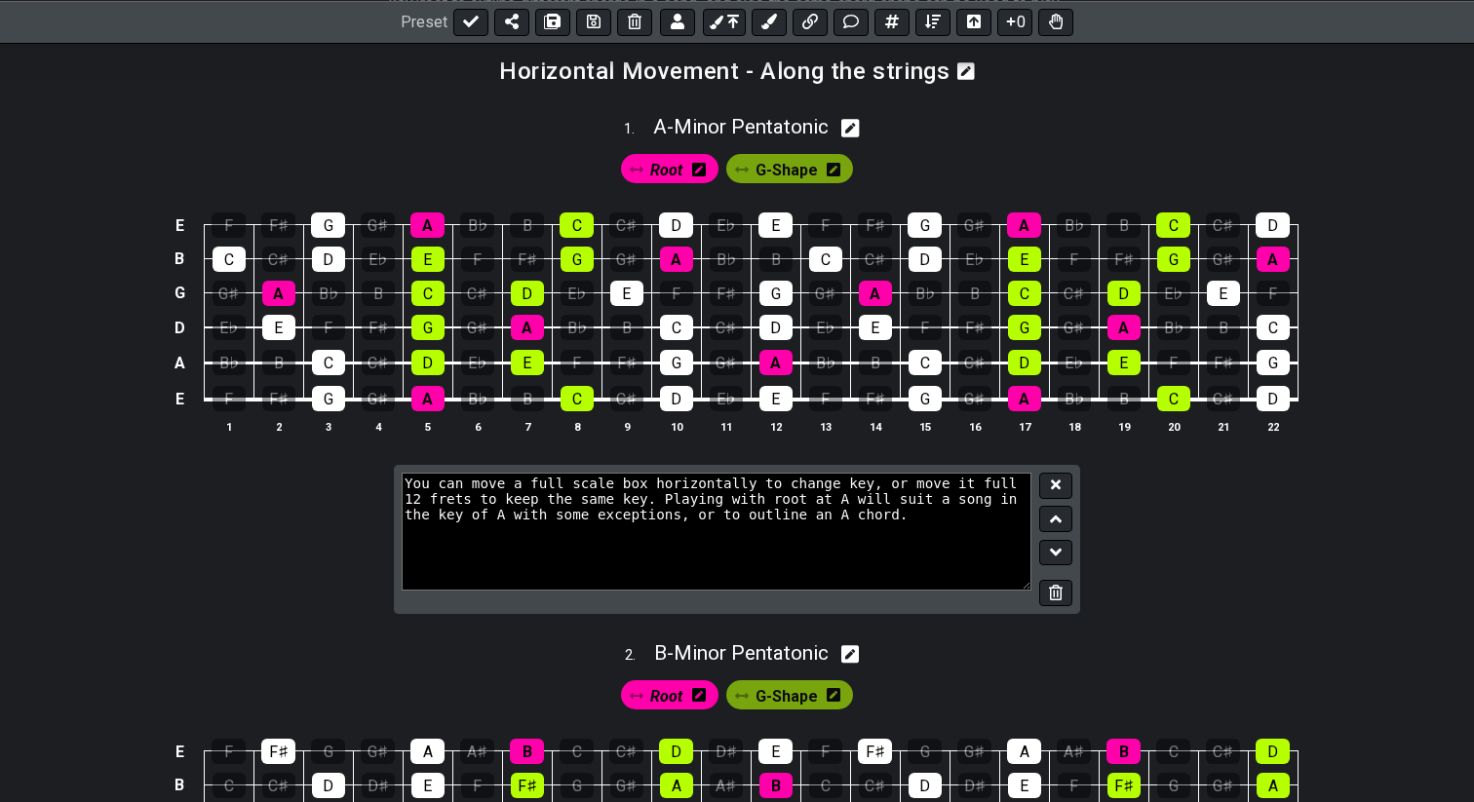
drag, startPoint x: 920, startPoint y: 514, endPoint x: 401, endPoint y: 468, distance: 521.5
click at [401, 468] on div "You can move a full scale box horizontally to change key, or move it full 12 fr…" at bounding box center [737, 539] width 686 height 149
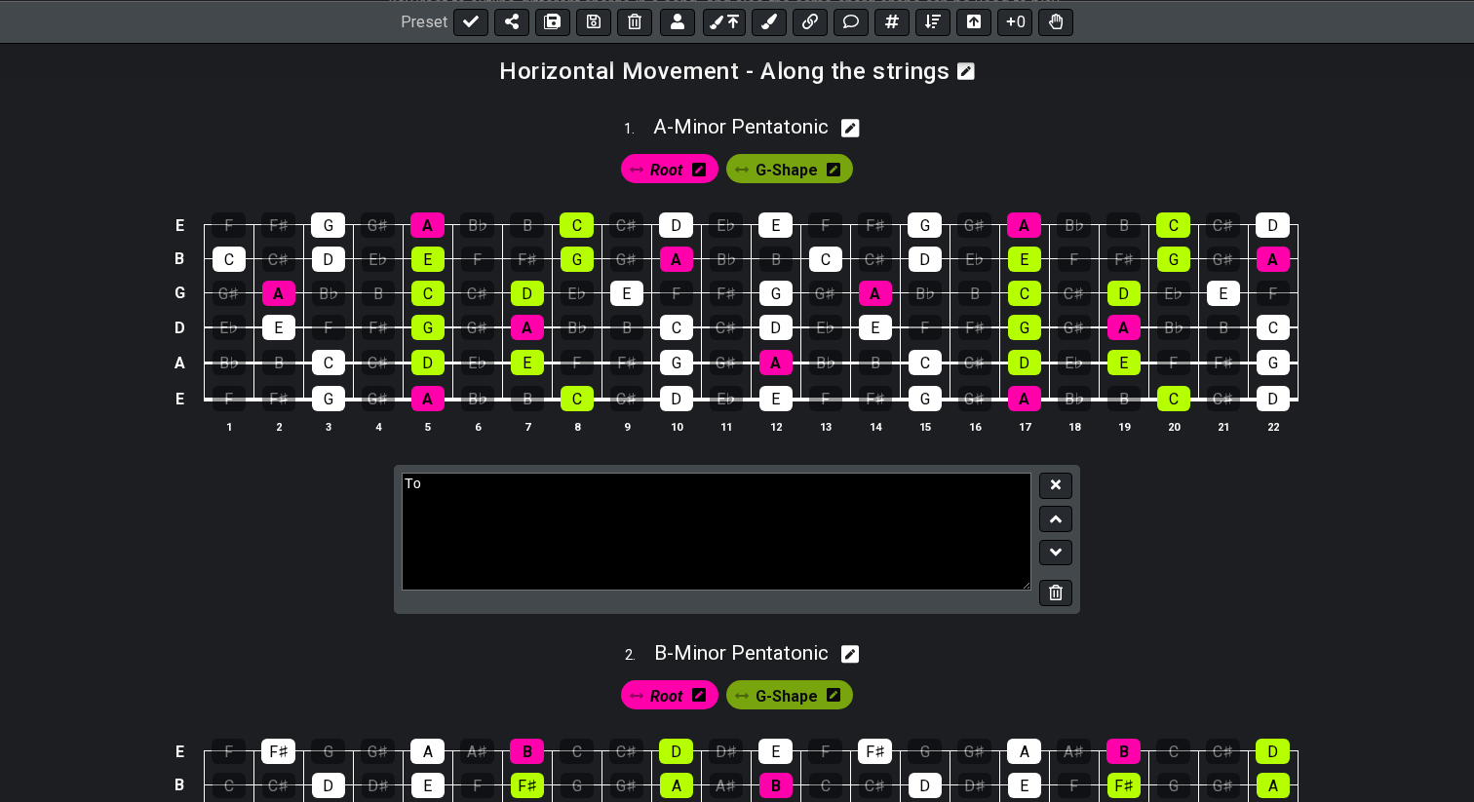
type textarea "T"
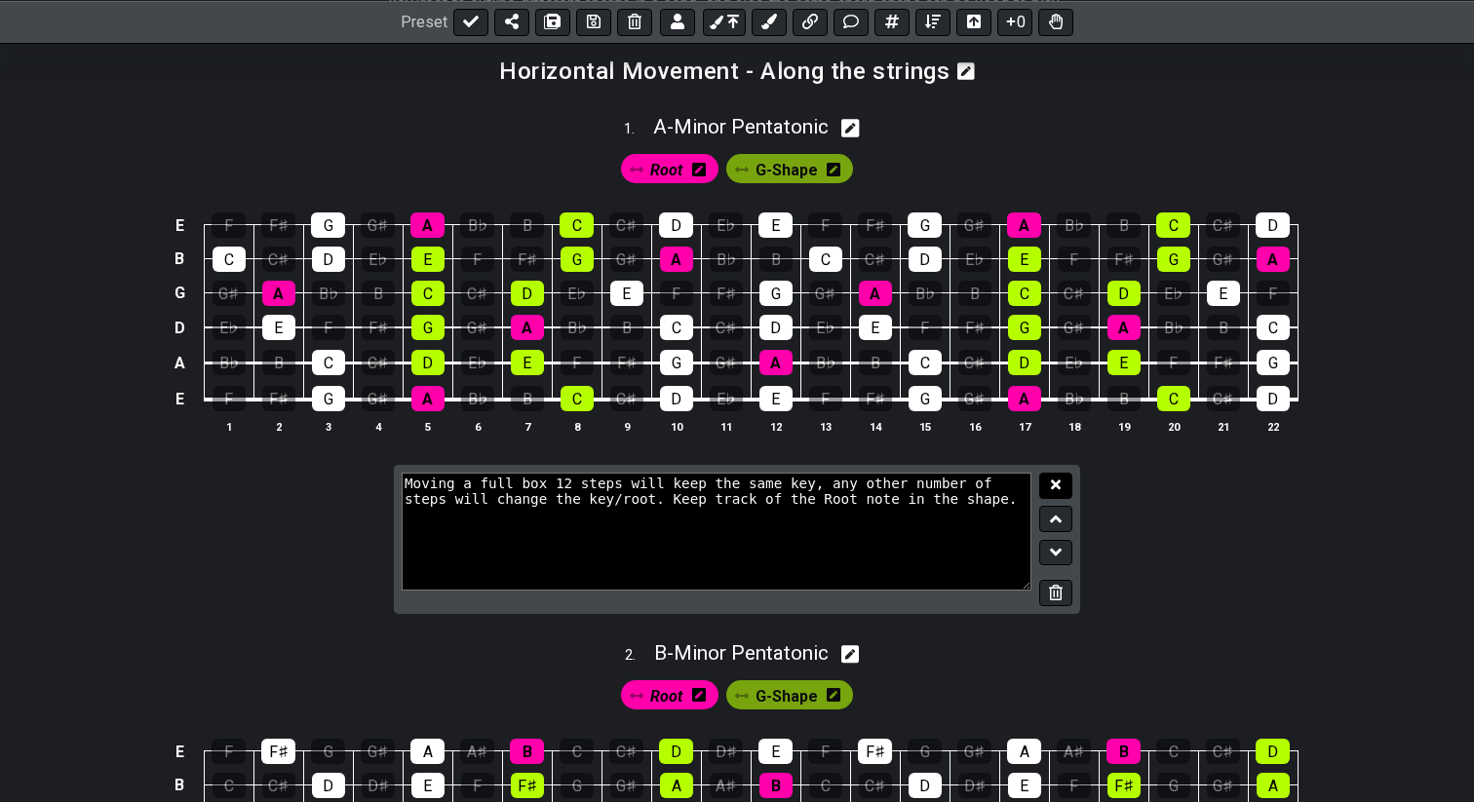
type textarea "Moving a full box 12 steps will keep the same key, any other number of steps wi…"
click at [1056, 483] on icon at bounding box center [1056, 485] width 10 height 10
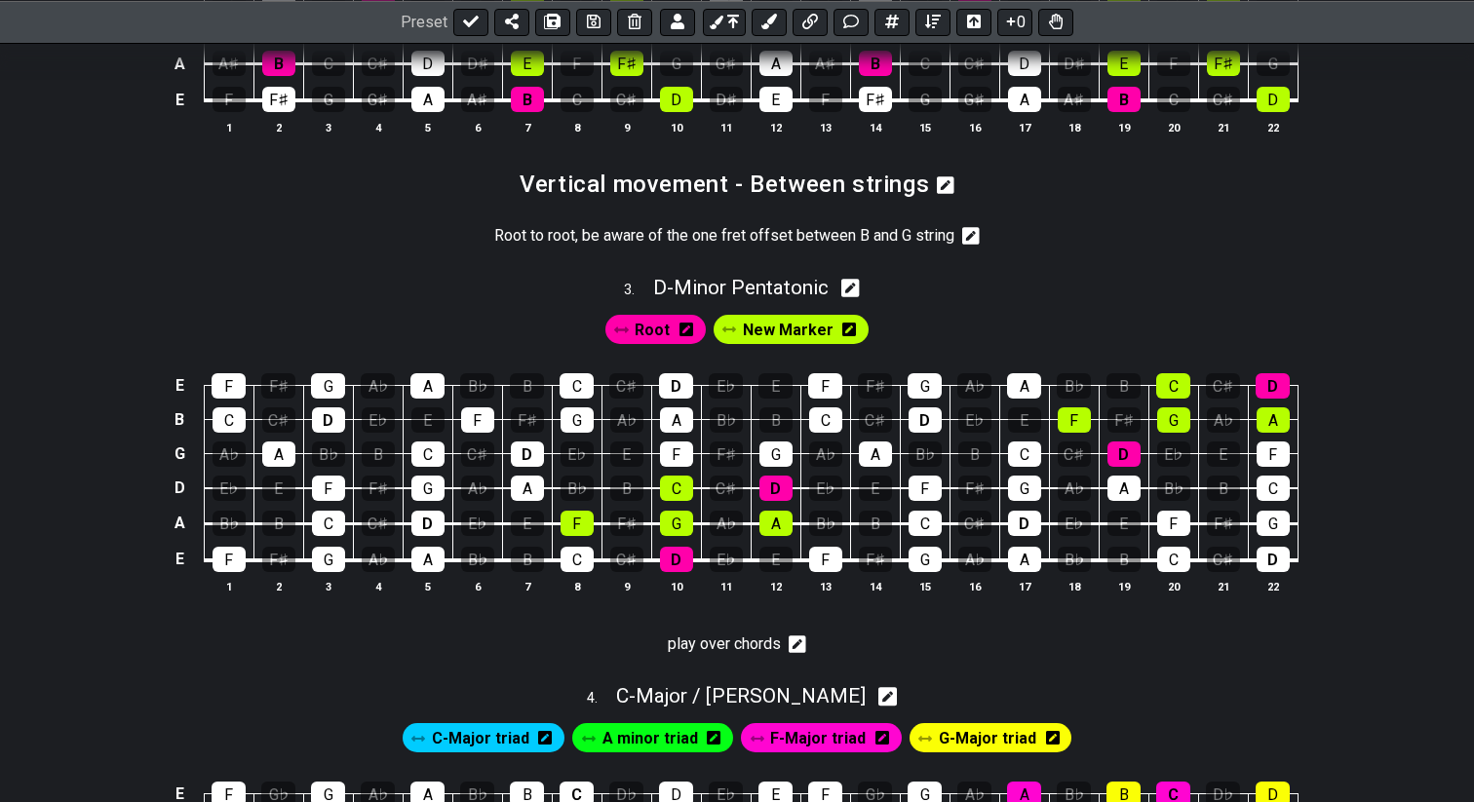
scroll to position [1151, 0]
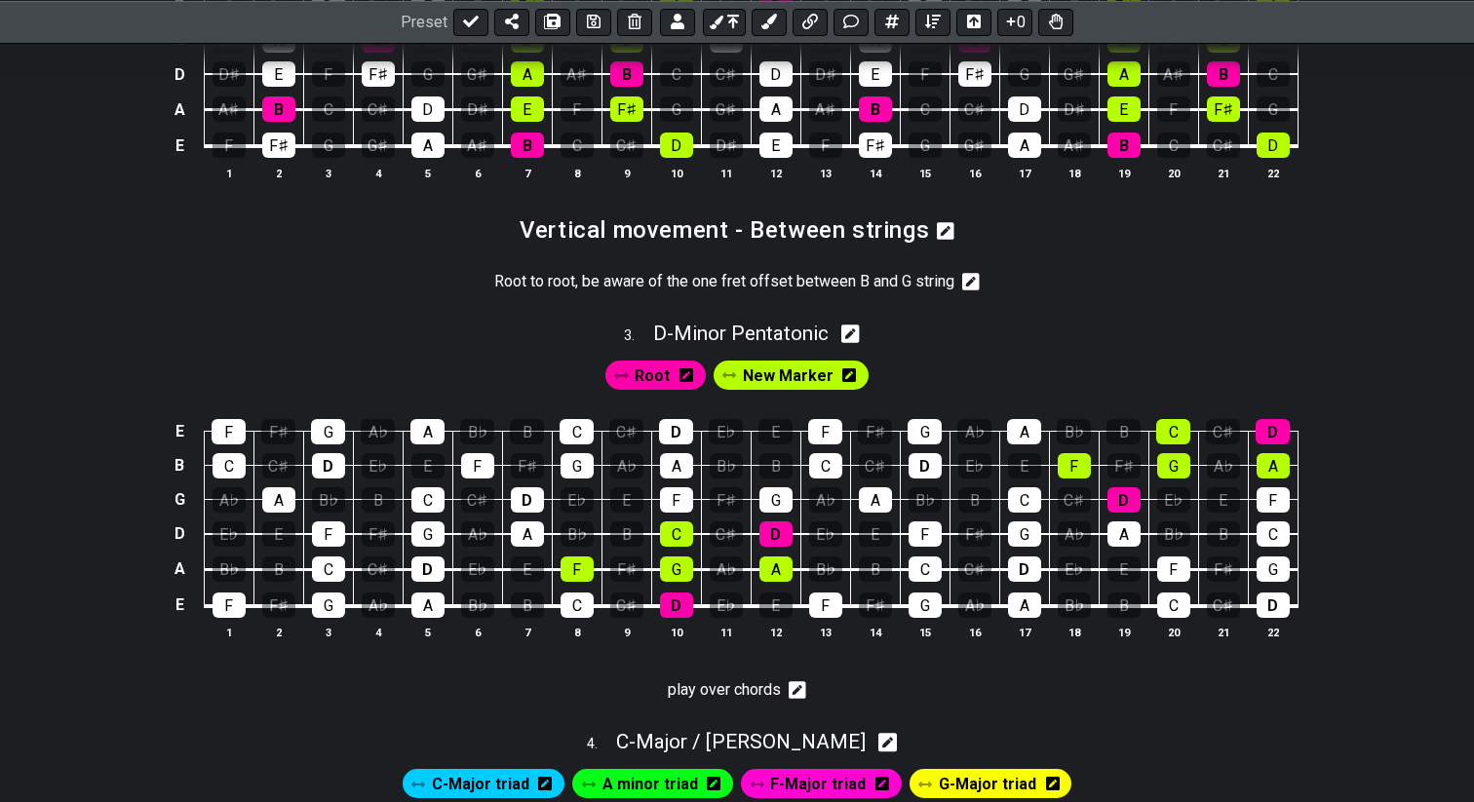
click at [846, 374] on icon at bounding box center [849, 375] width 14 height 14
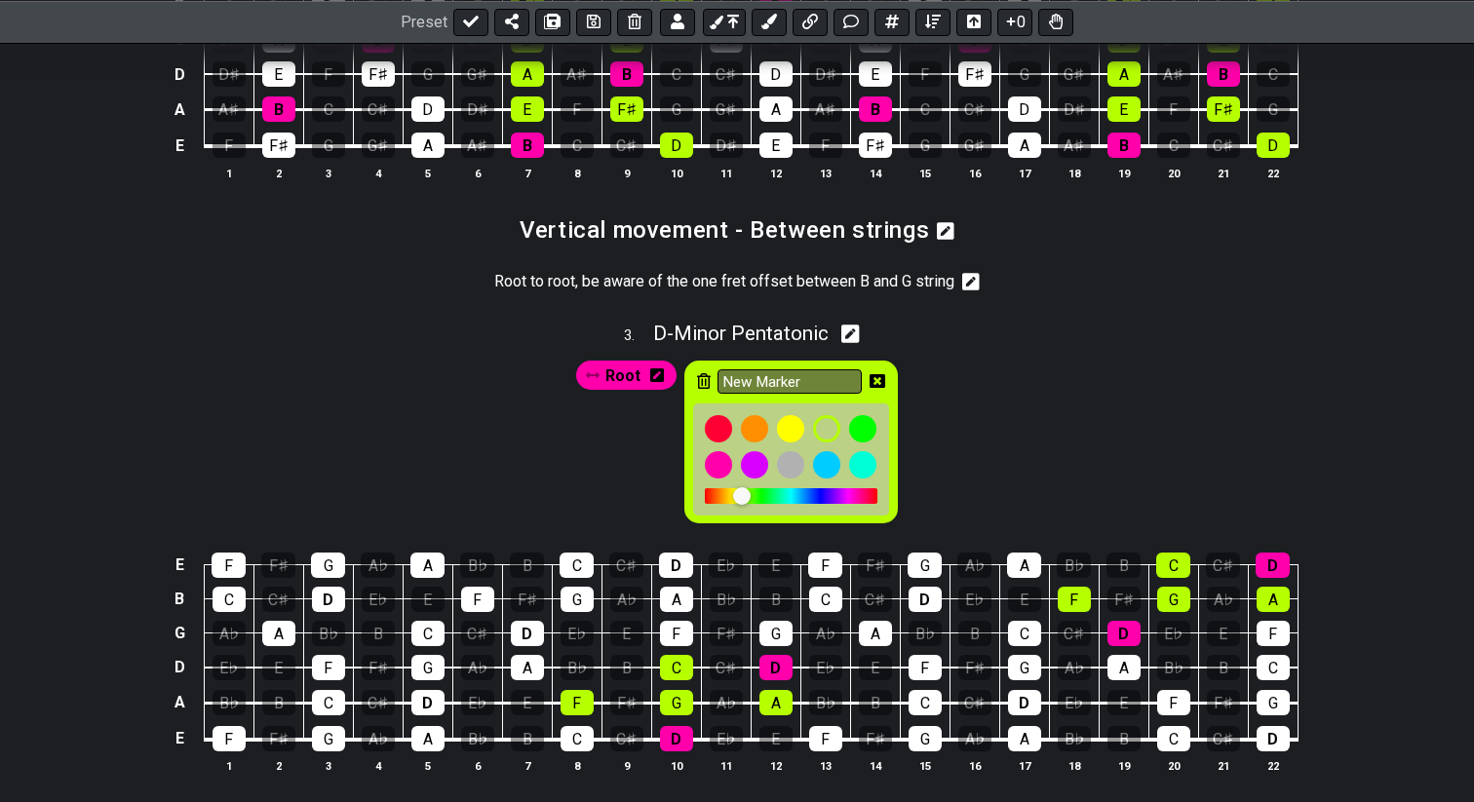
drag, startPoint x: 812, startPoint y: 380, endPoint x: 715, endPoint y: 364, distance: 97.7
click at [715, 364] on div "New Marker" at bounding box center [790, 442] width 213 height 163
type input "Octave Shape"
click at [879, 374] on icon at bounding box center [877, 381] width 16 height 14
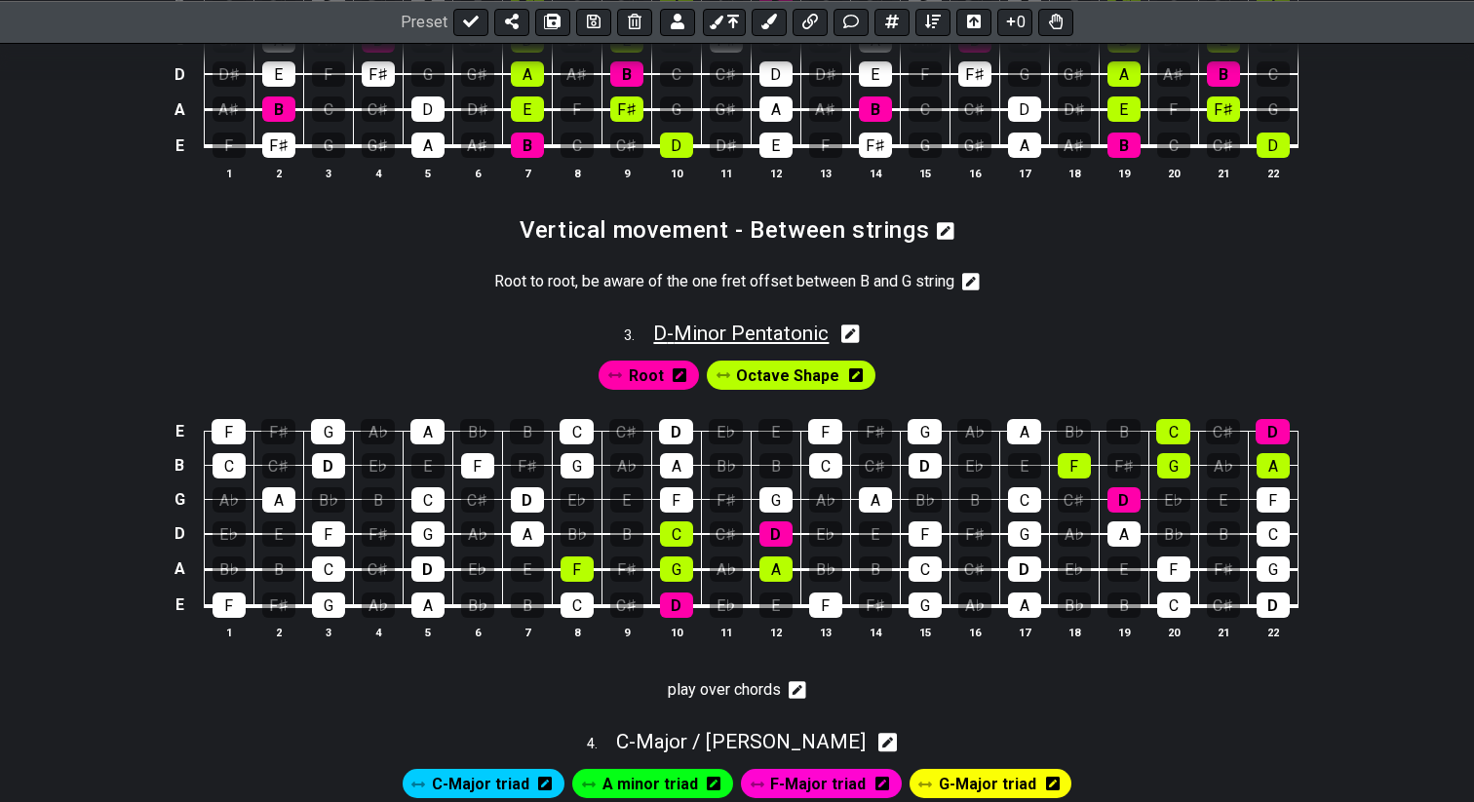
click at [703, 333] on span "D - Minor Pentatonic" at bounding box center [740, 333] width 175 height 23
select select "D"
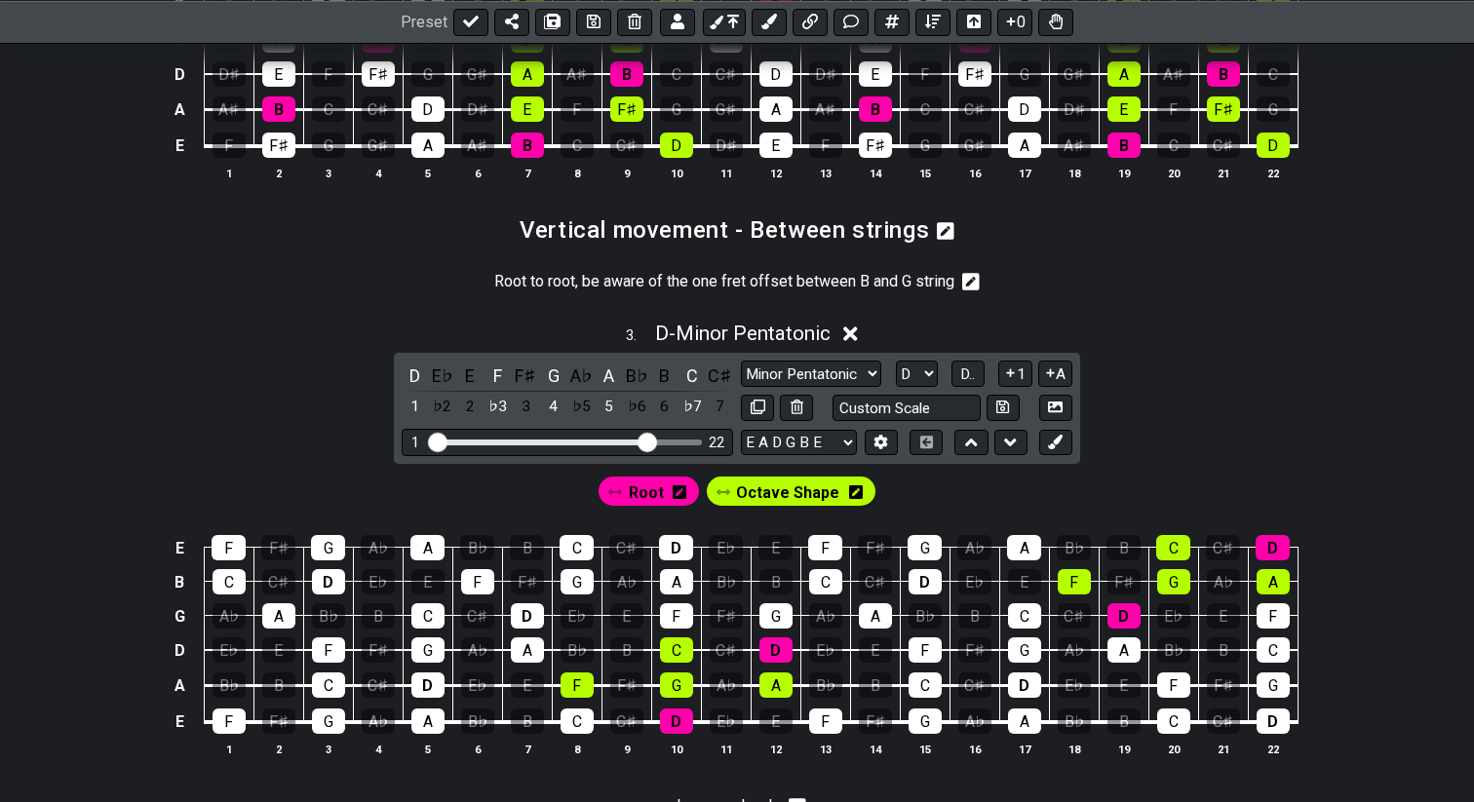
click at [642, 496] on span "Root" at bounding box center [646, 493] width 35 height 28
click at [409, 377] on div "D" at bounding box center [414, 376] width 25 height 26
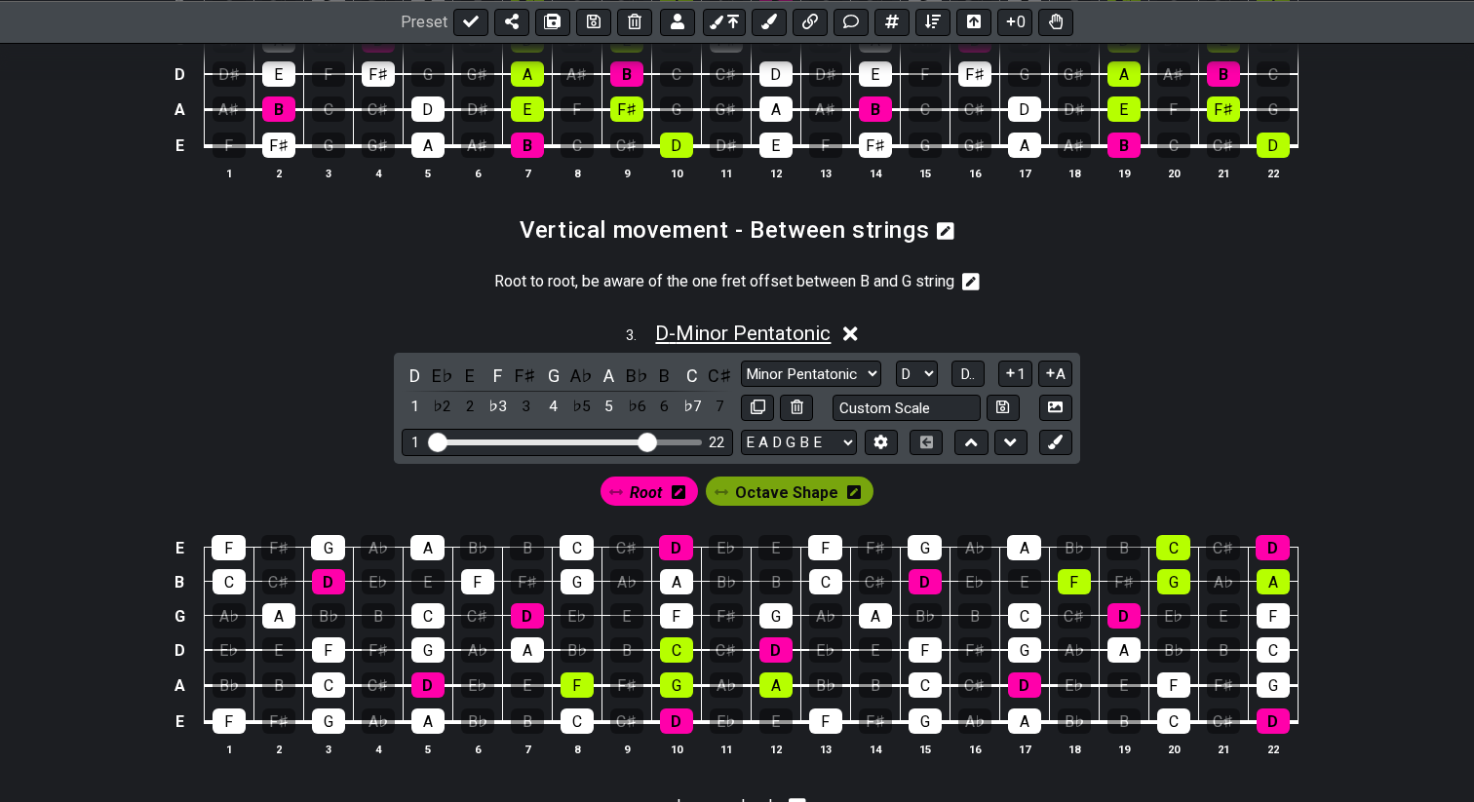
click at [689, 329] on span "D - Minor Pentatonic" at bounding box center [742, 333] width 175 height 23
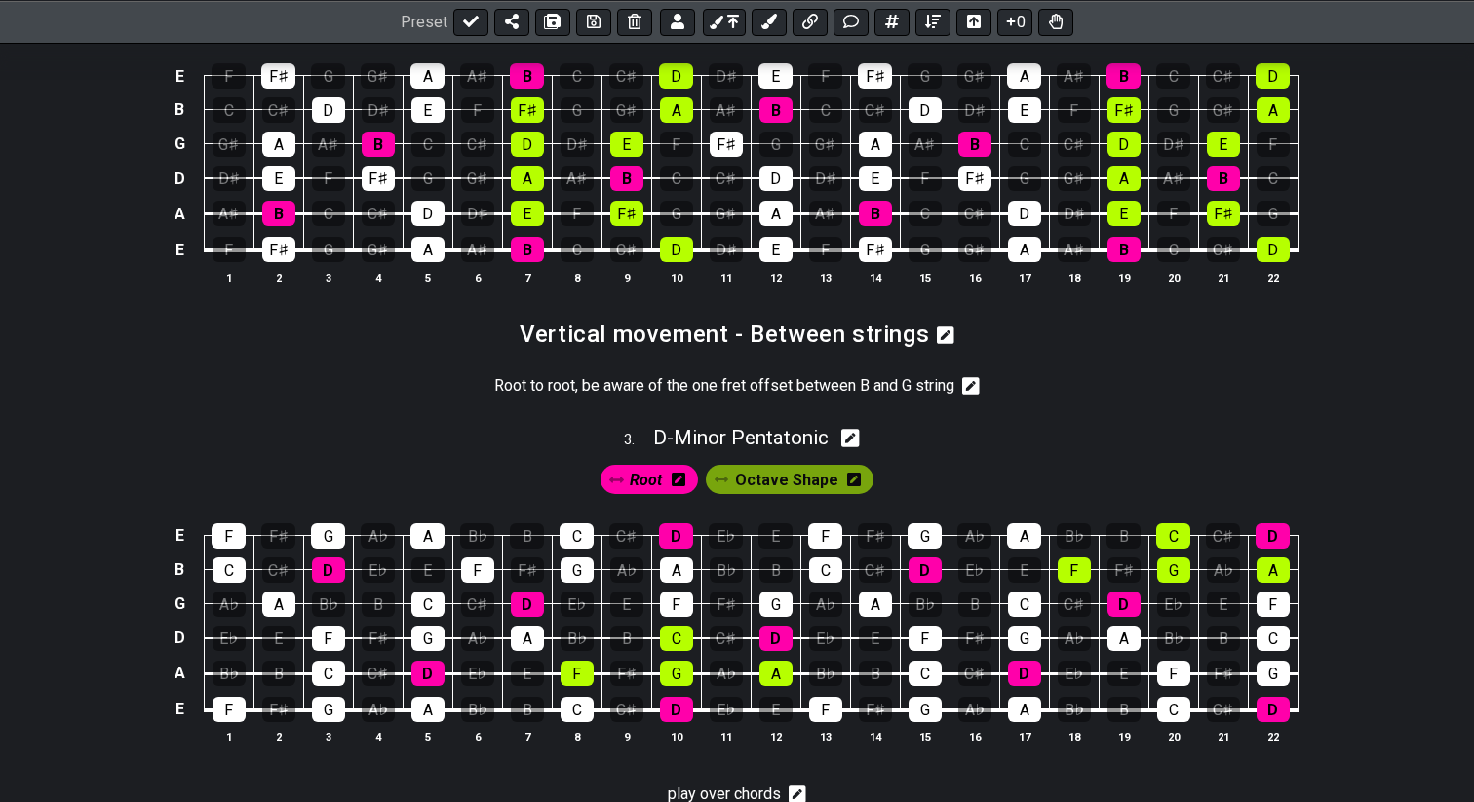
scroll to position [1045, 0]
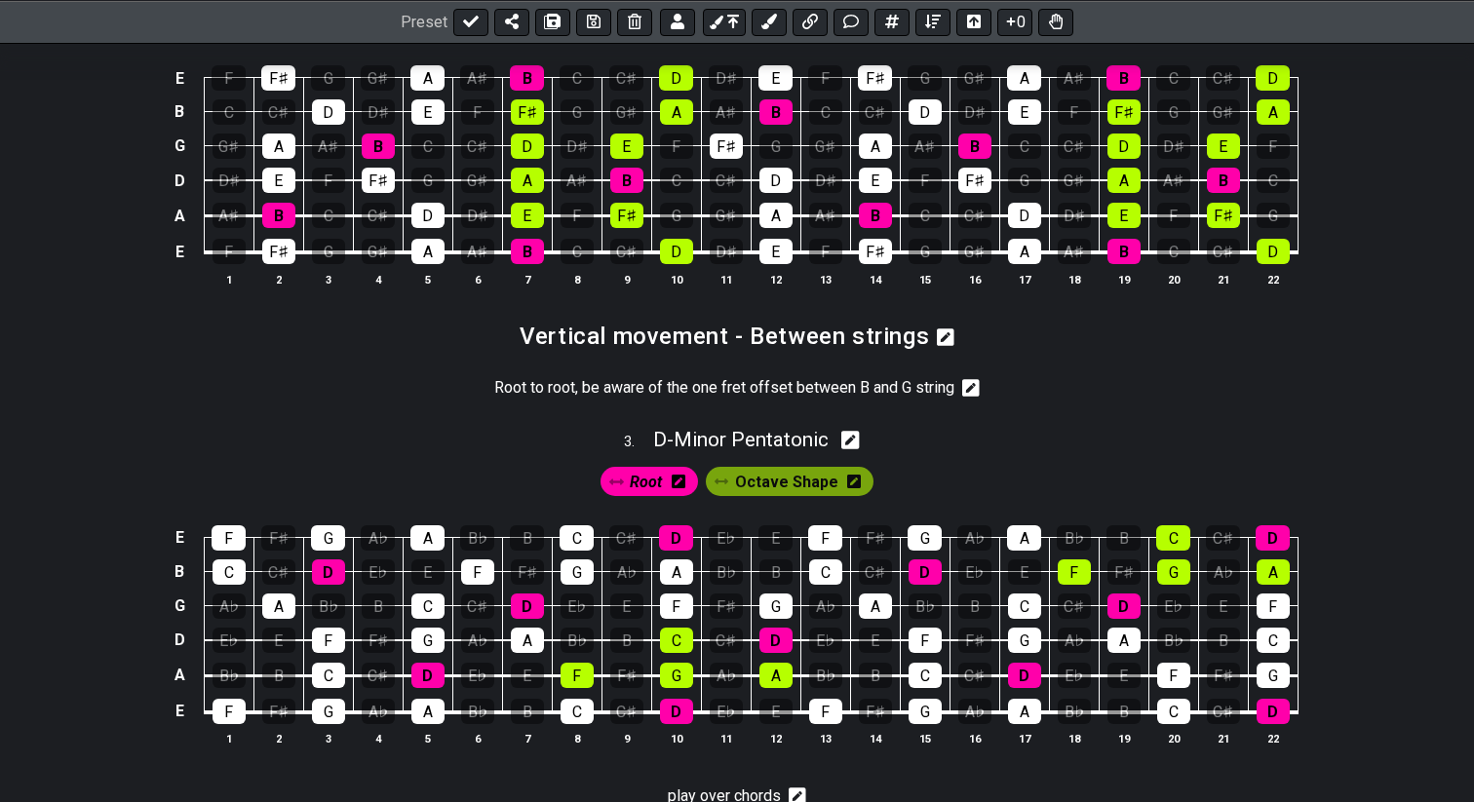
click at [765, 476] on span "Octave Shape" at bounding box center [786, 482] width 103 height 28
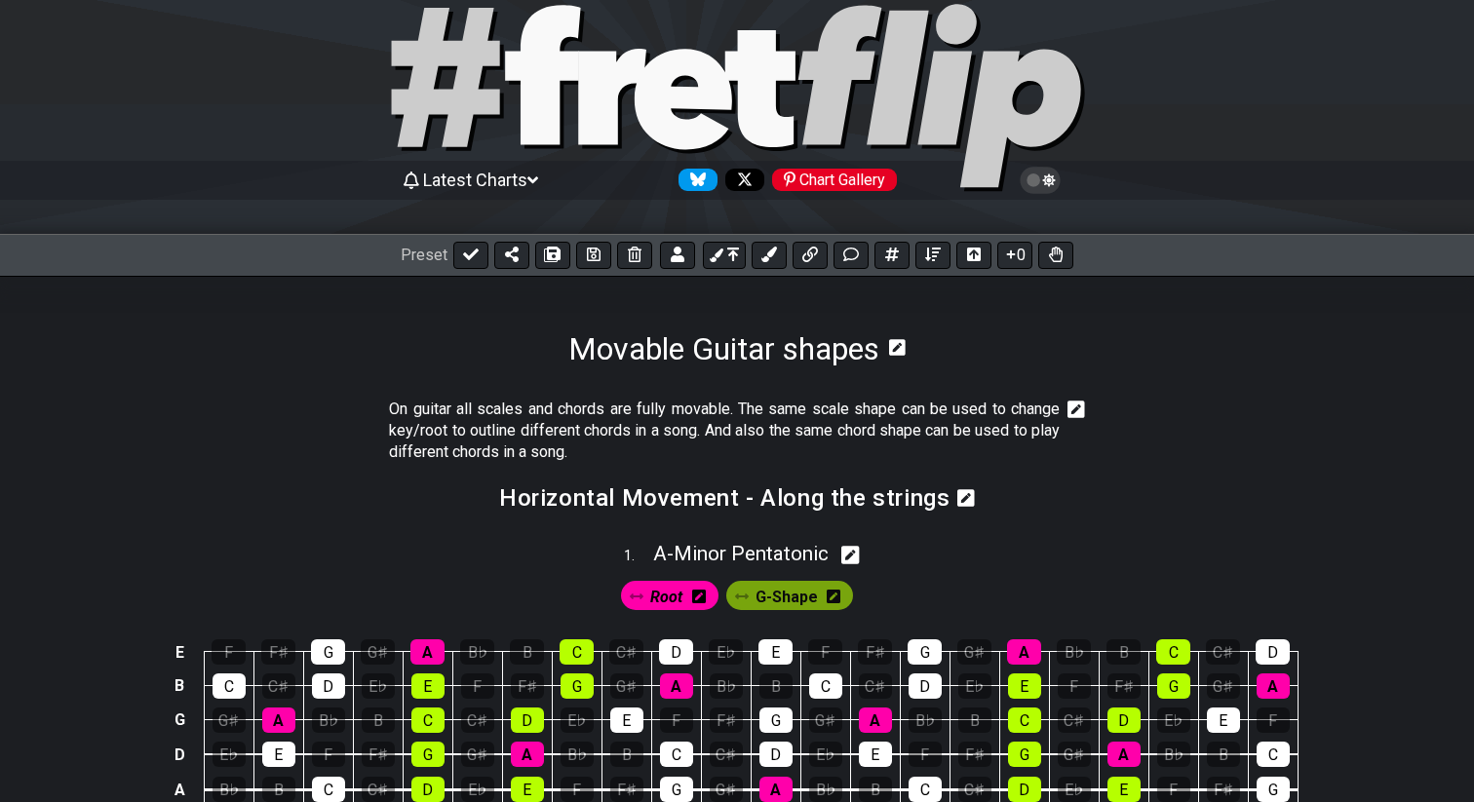
scroll to position [0, 0]
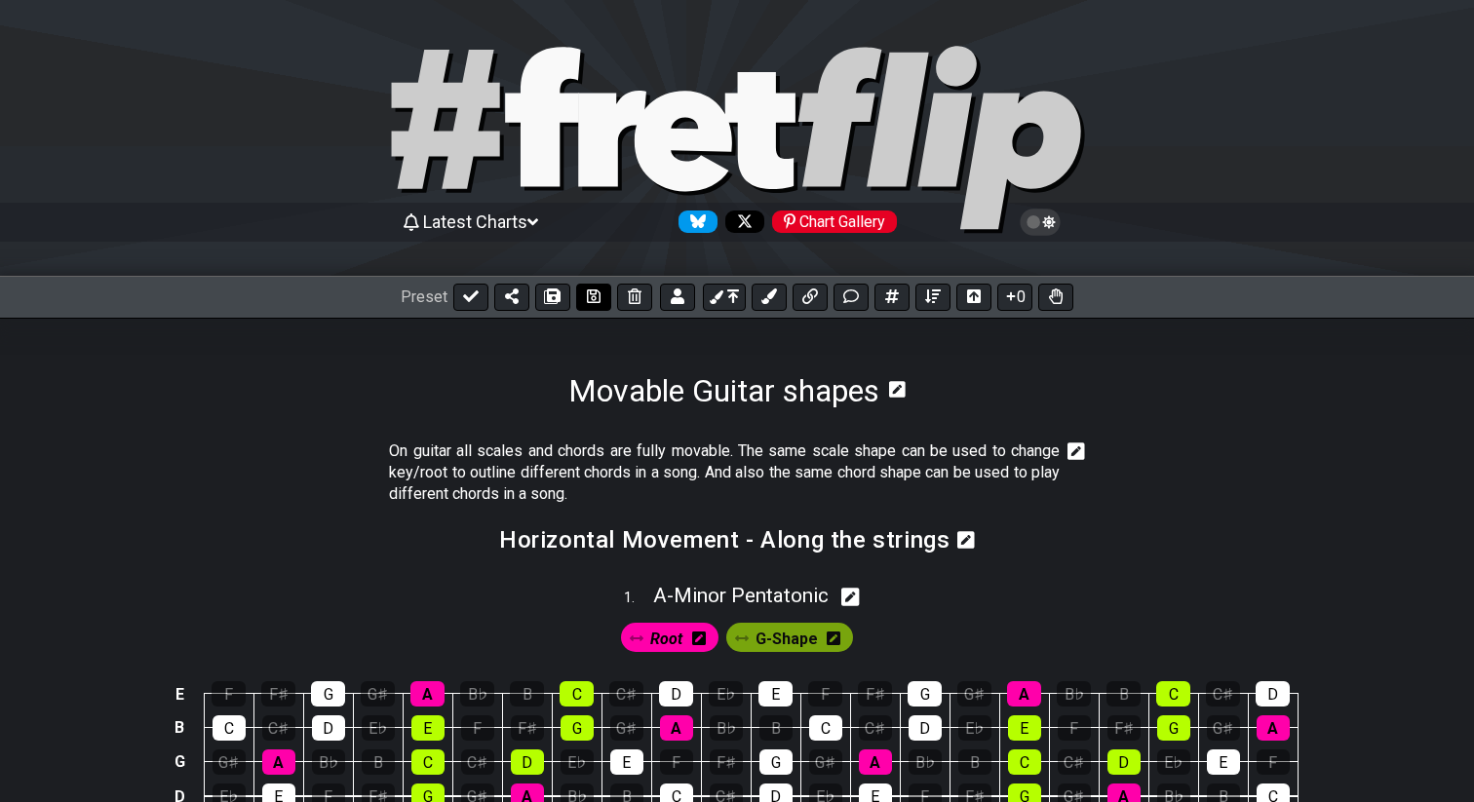
click at [592, 305] on button at bounding box center [593, 297] width 35 height 27
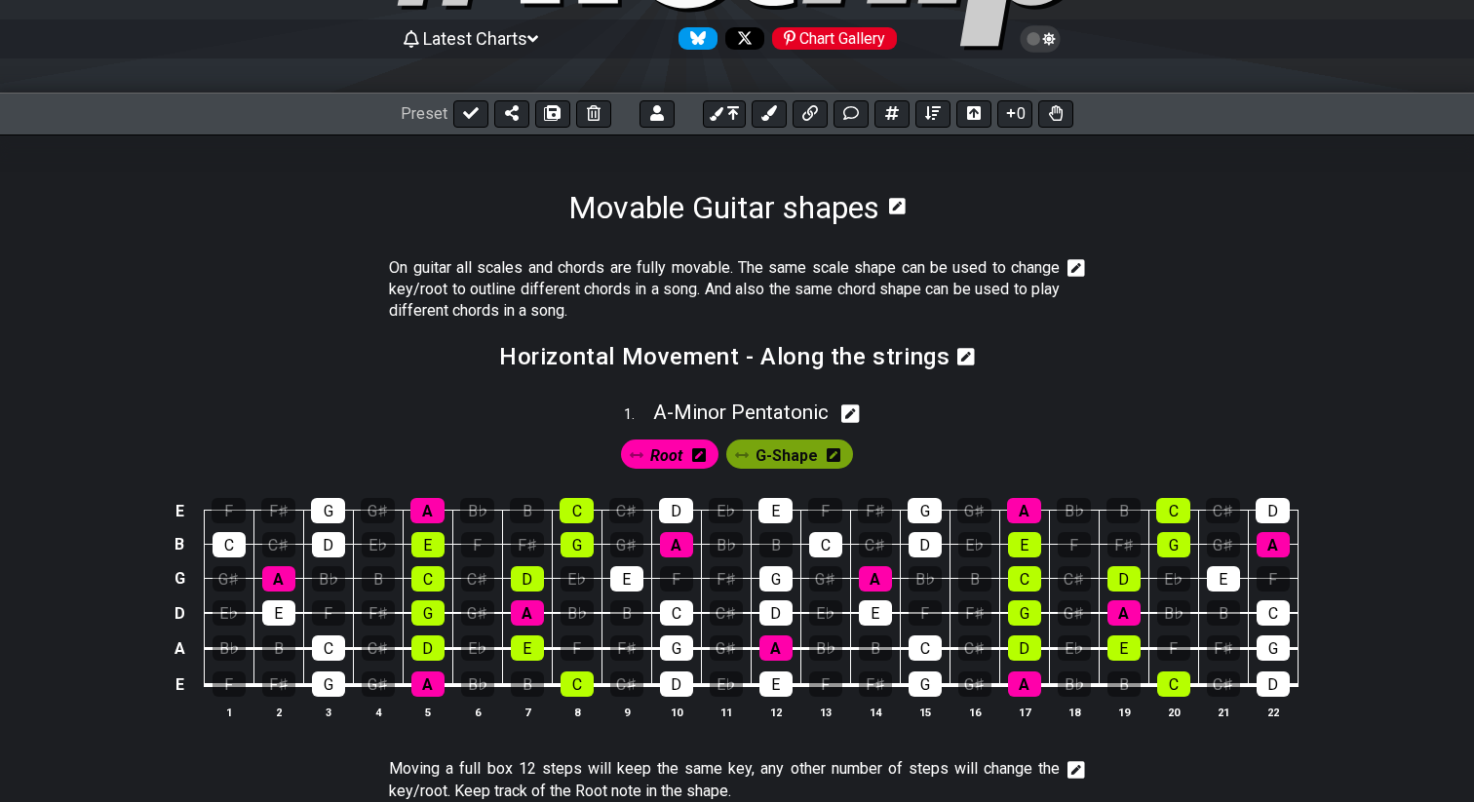
scroll to position [224, 0]
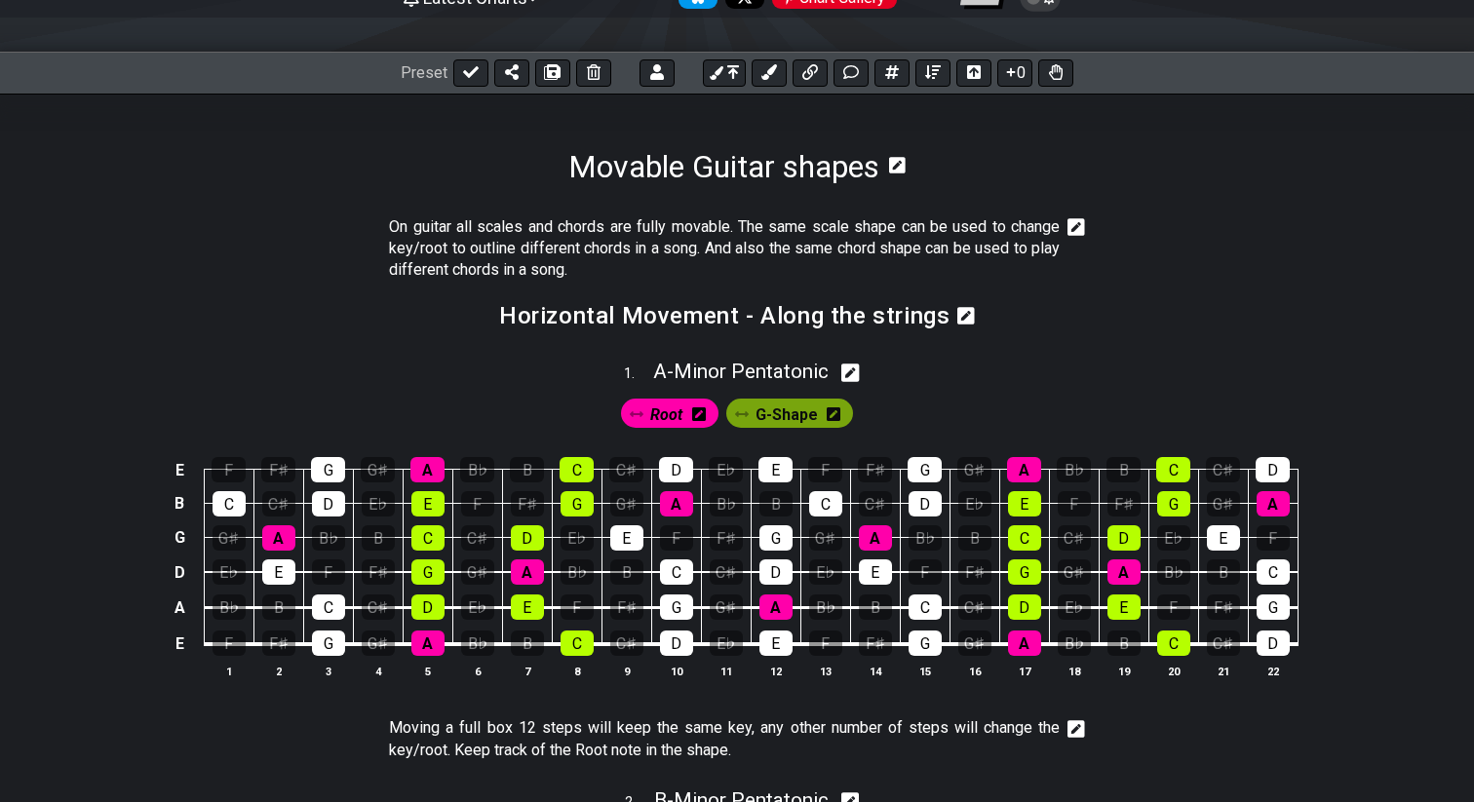
click at [663, 414] on span "Root" at bounding box center [666, 415] width 32 height 28
click at [1080, 226] on icon at bounding box center [1076, 227] width 18 height 18
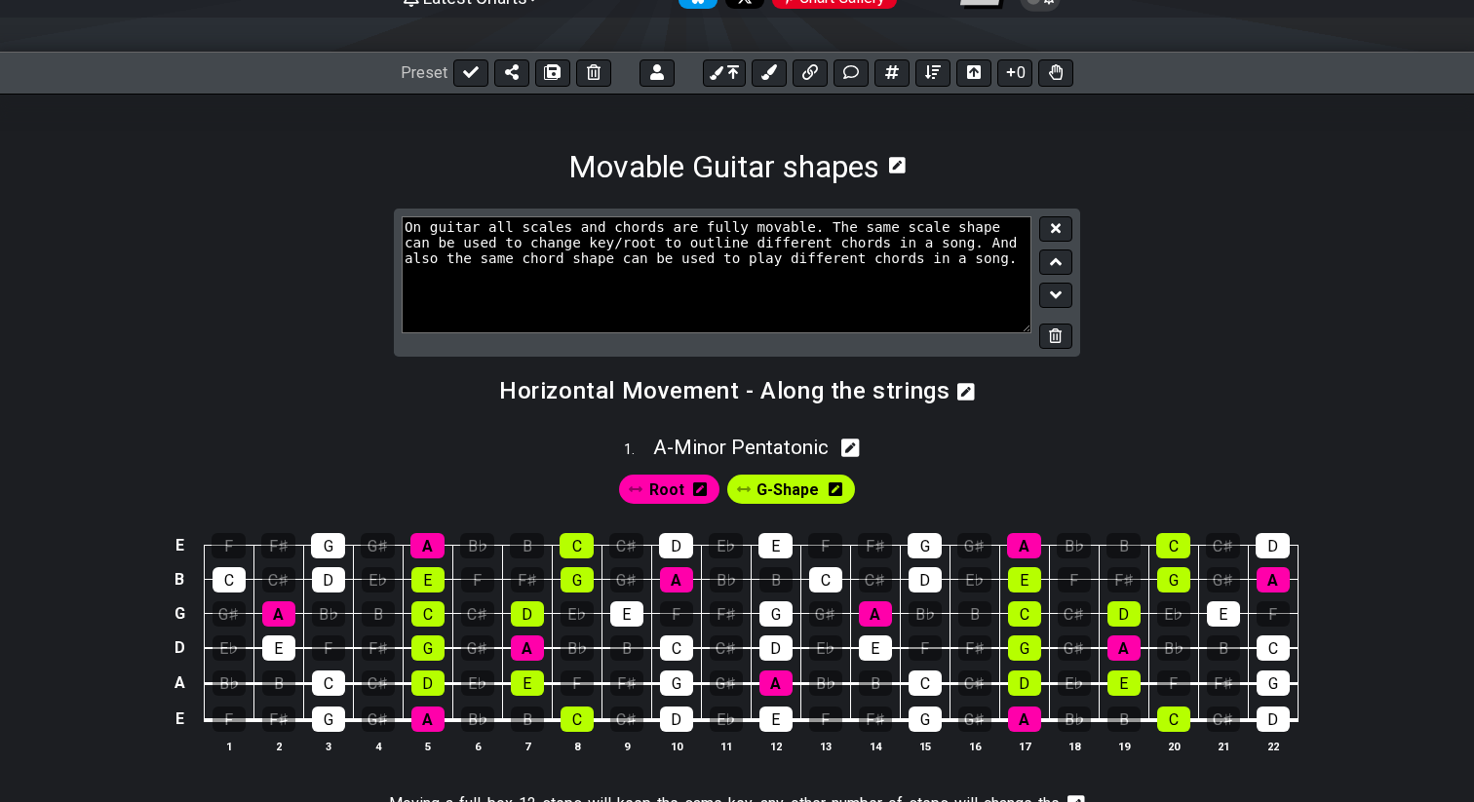
drag, startPoint x: 462, startPoint y: 248, endPoint x: 968, endPoint y: 272, distance: 506.4
click at [968, 272] on textarea "On guitar all scales and chords are fully movable. The same scale shape can be …" at bounding box center [717, 274] width 630 height 117
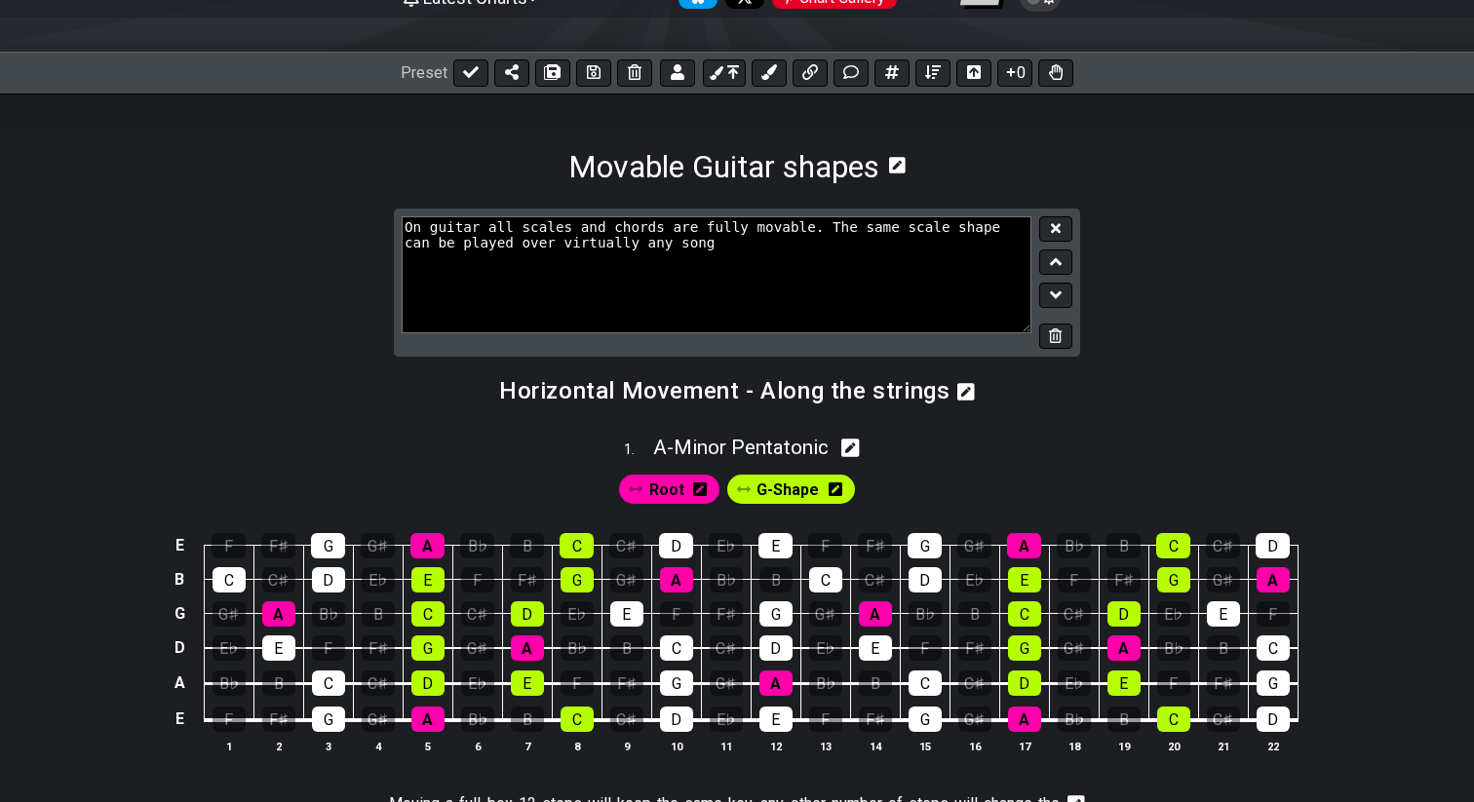
click at [441, 247] on textarea "On guitar all scales and chords are fully movable. The same scale shape can be …" at bounding box center [717, 274] width 630 height 117
drag, startPoint x: 628, startPoint y: 245, endPoint x: 941, endPoint y: 249, distance: 313.8
click at [941, 249] on textarea "On guitar all scales and chords are fully movable. The same scale shape can be …" at bounding box center [717, 274] width 630 height 117
type textarea "On guitar all scales and chords are fully movable. The same scale shape can be …"
click at [1059, 223] on icon at bounding box center [1056, 228] width 10 height 15
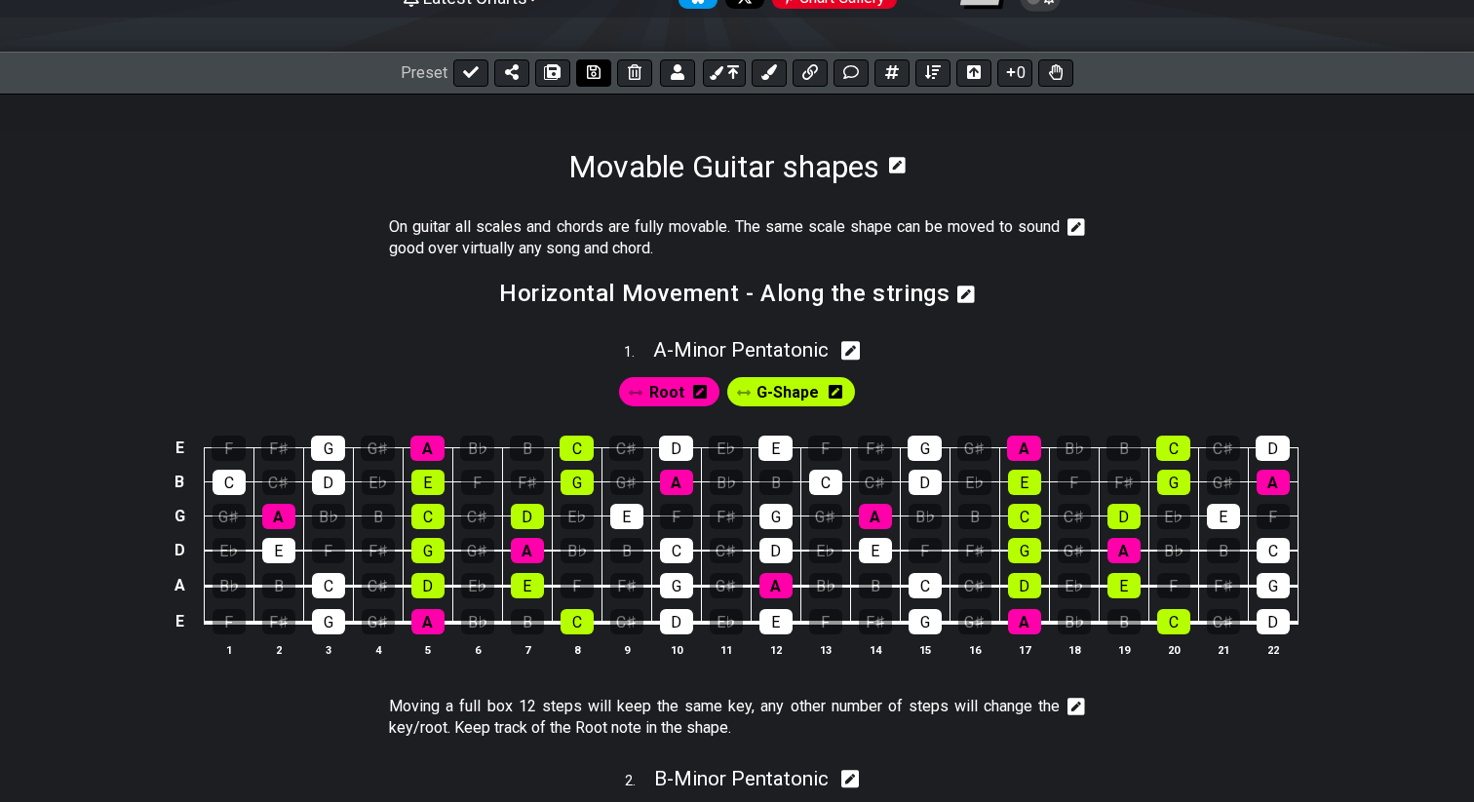
click at [595, 72] on icon at bounding box center [594, 72] width 14 height 16
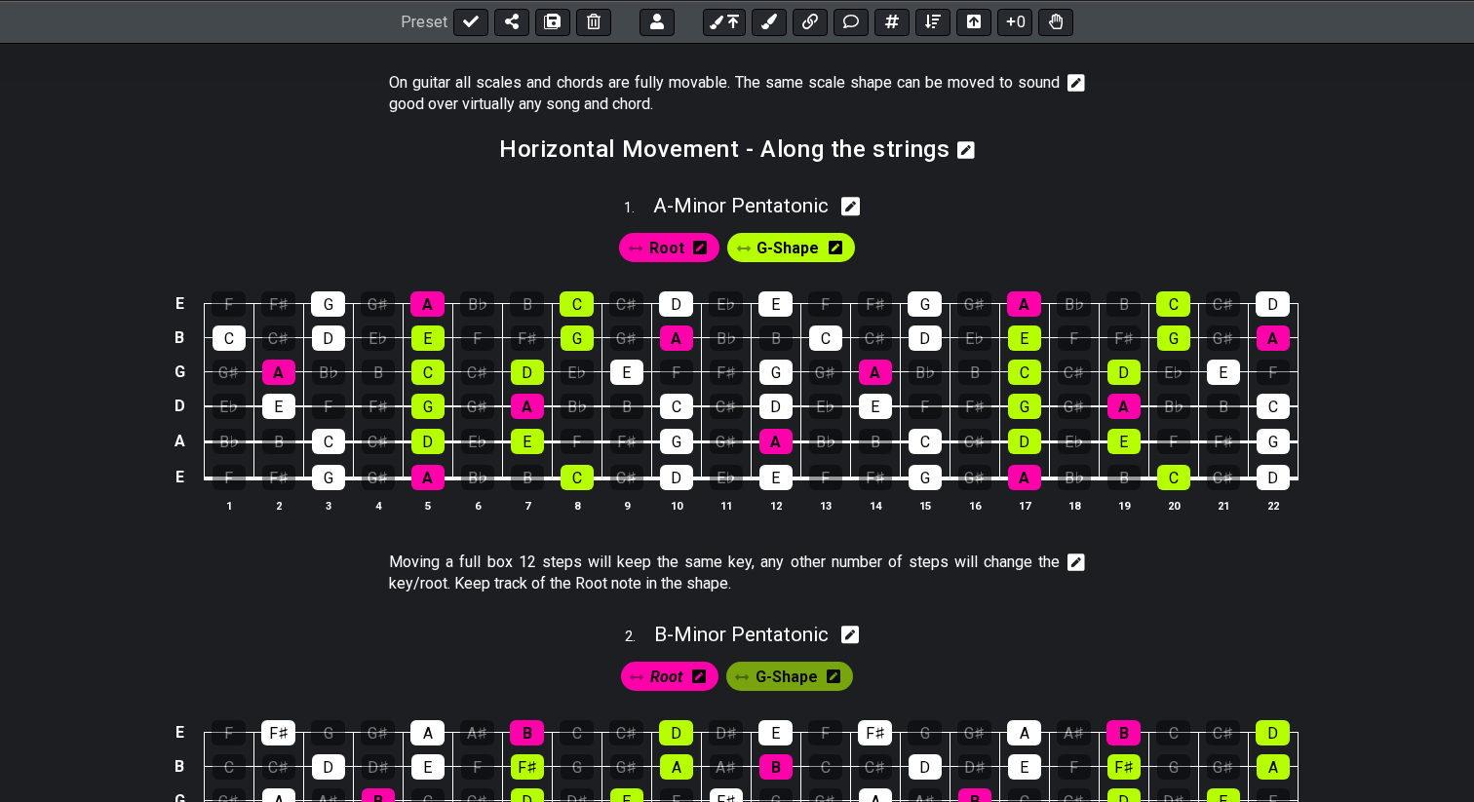
scroll to position [374, 0]
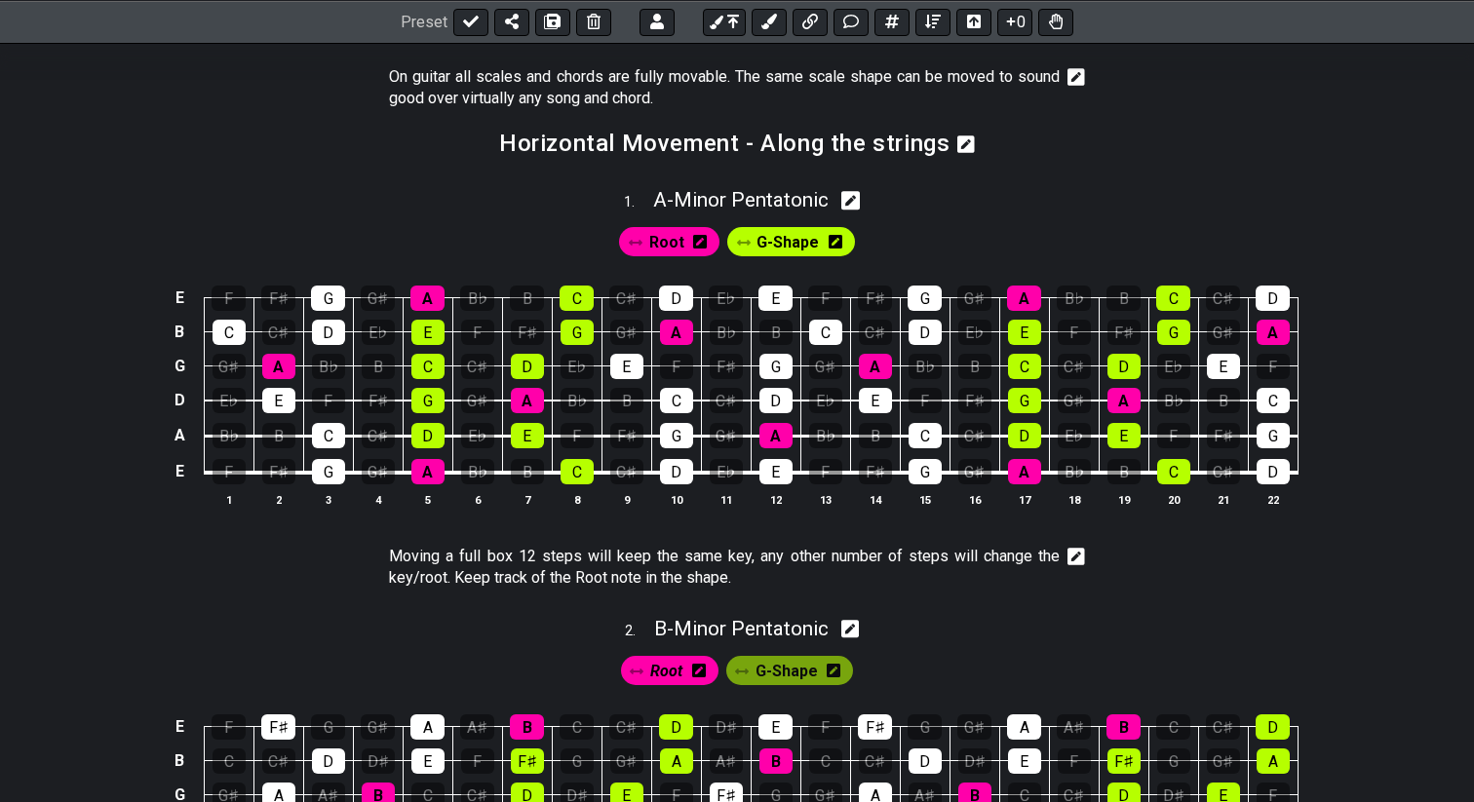
click at [1074, 556] on icon at bounding box center [1076, 556] width 18 height 19
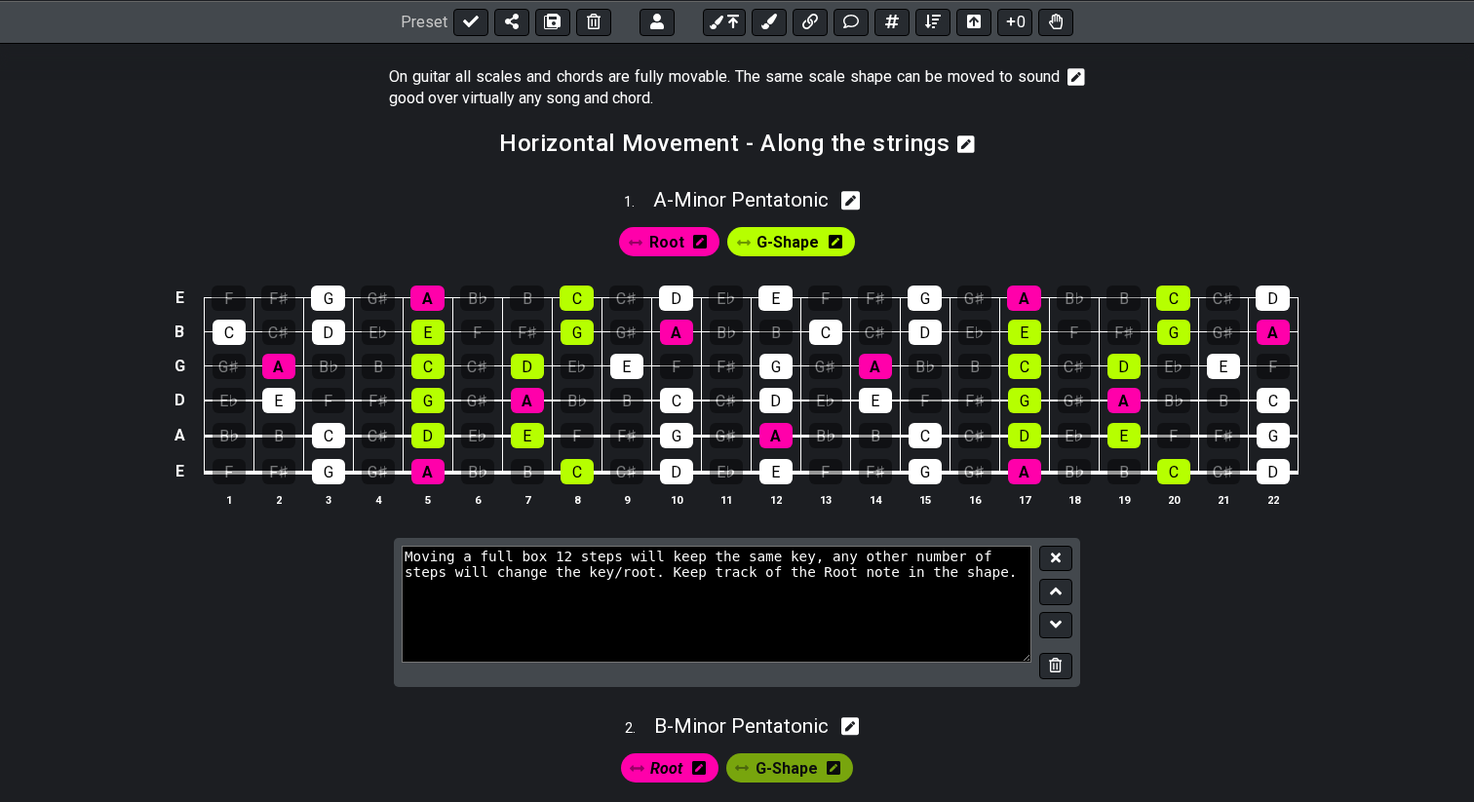
click at [407, 558] on textarea "Moving a full box 12 steps will keep the same key, any other number of steps wi…" at bounding box center [717, 604] width 630 height 117
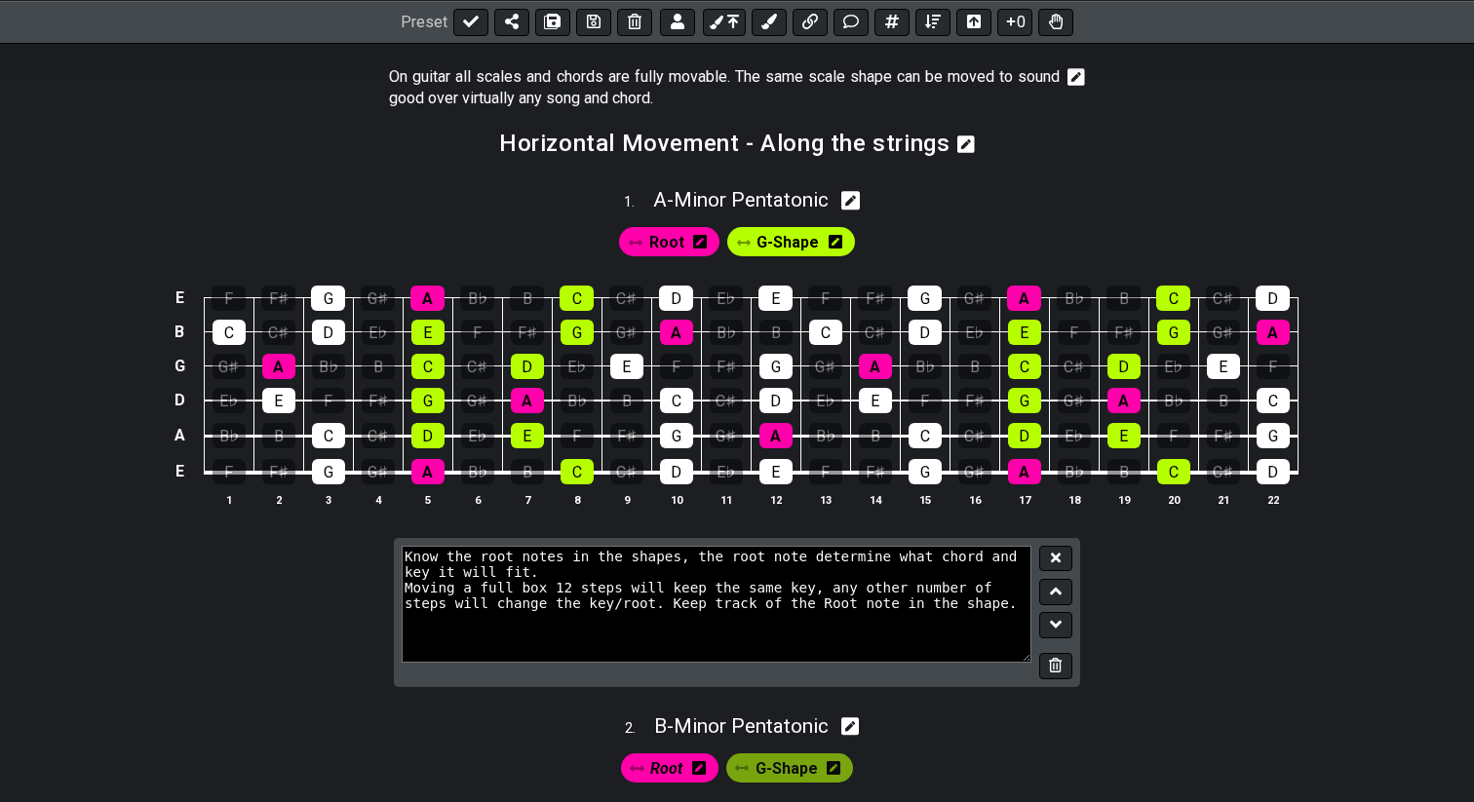
drag, startPoint x: 405, startPoint y: 593, endPoint x: 1026, endPoint y: 623, distance: 621.5
click at [1026, 623] on textarea "Know the root notes in the shapes, the root note determine what chord and key i…" at bounding box center [717, 604] width 630 height 117
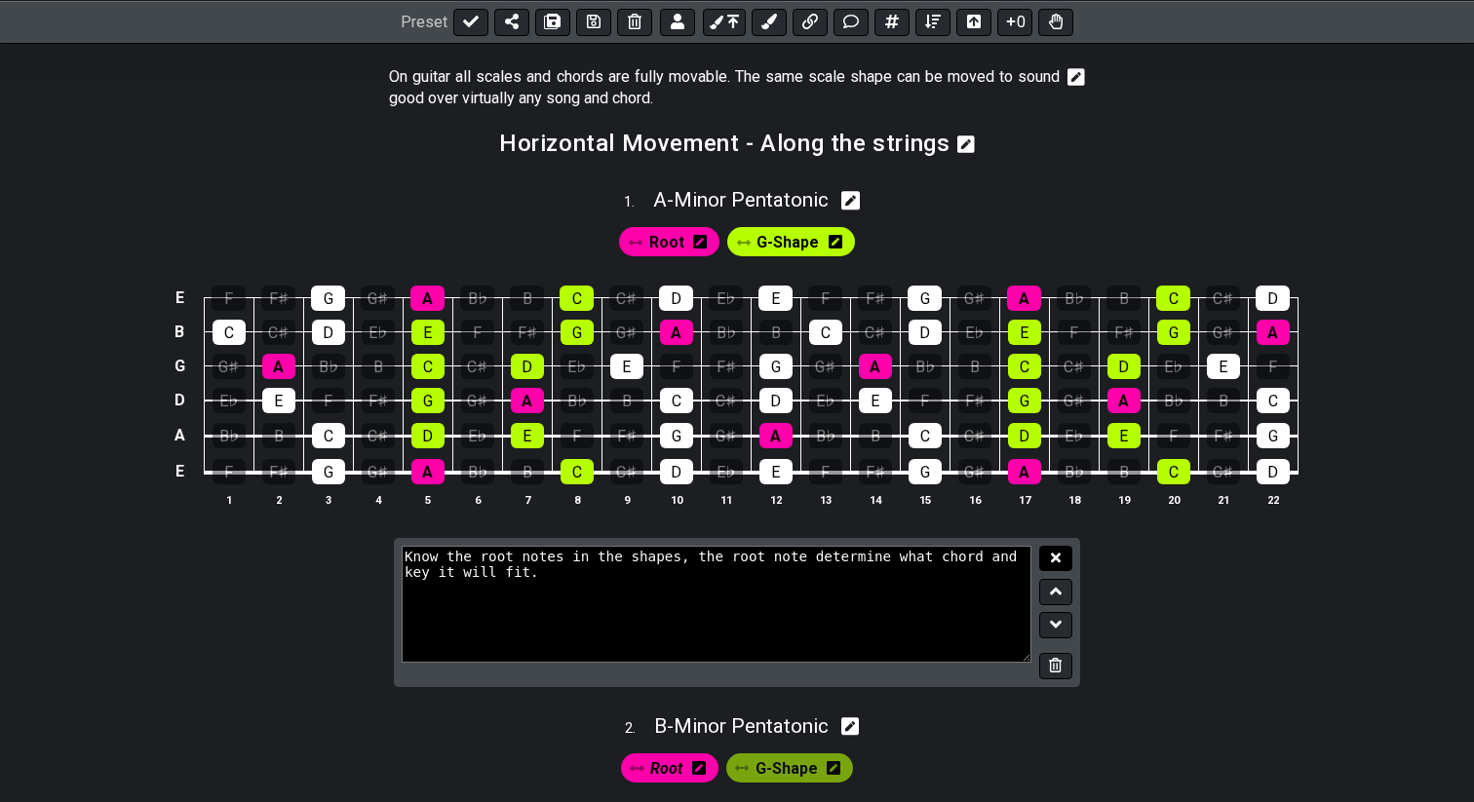
type textarea "Know the root notes in the shapes, the root note determine what chord and key i…"
click at [1057, 555] on icon at bounding box center [1056, 558] width 10 height 10
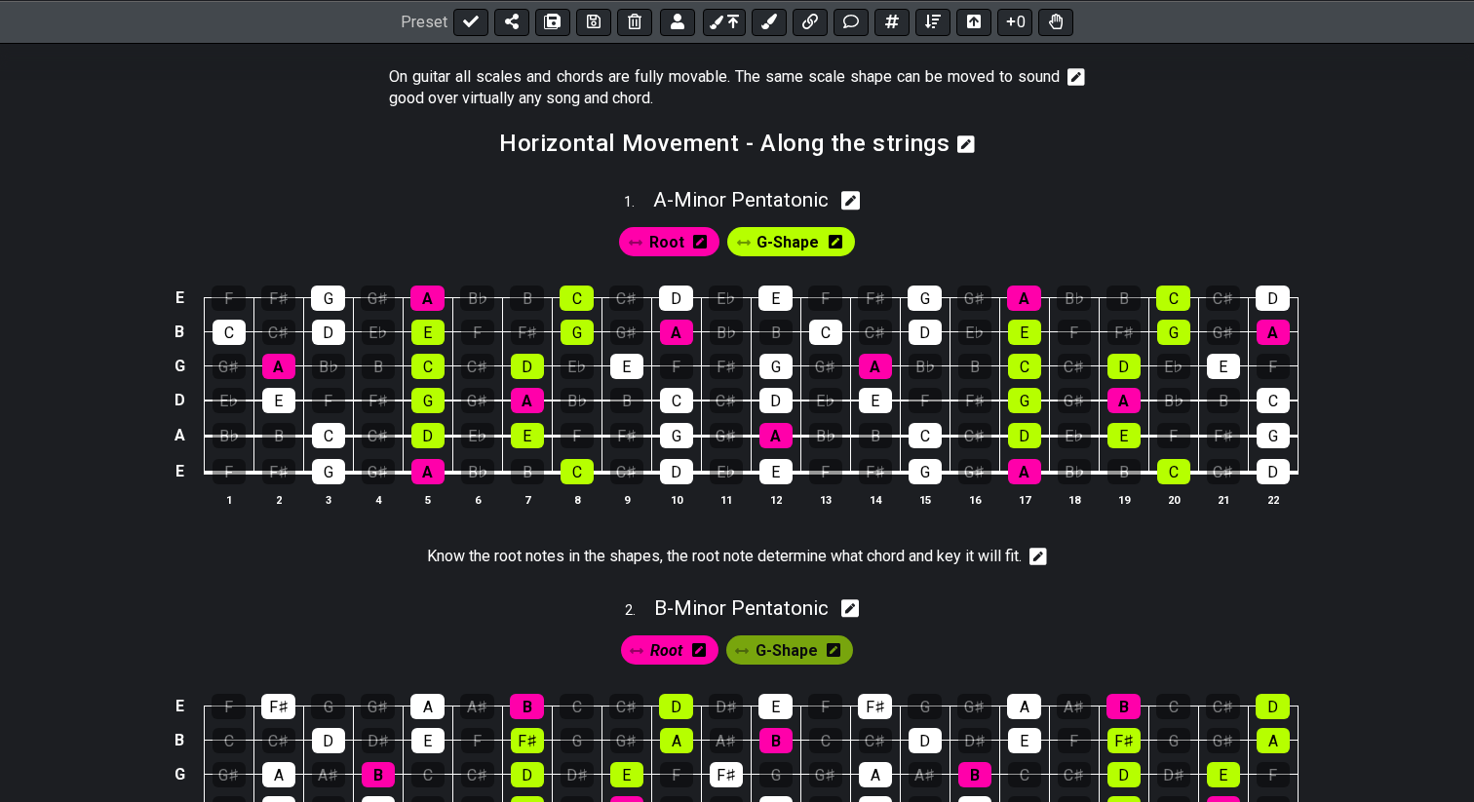
click at [1045, 557] on icon at bounding box center [1038, 558] width 18 height 18
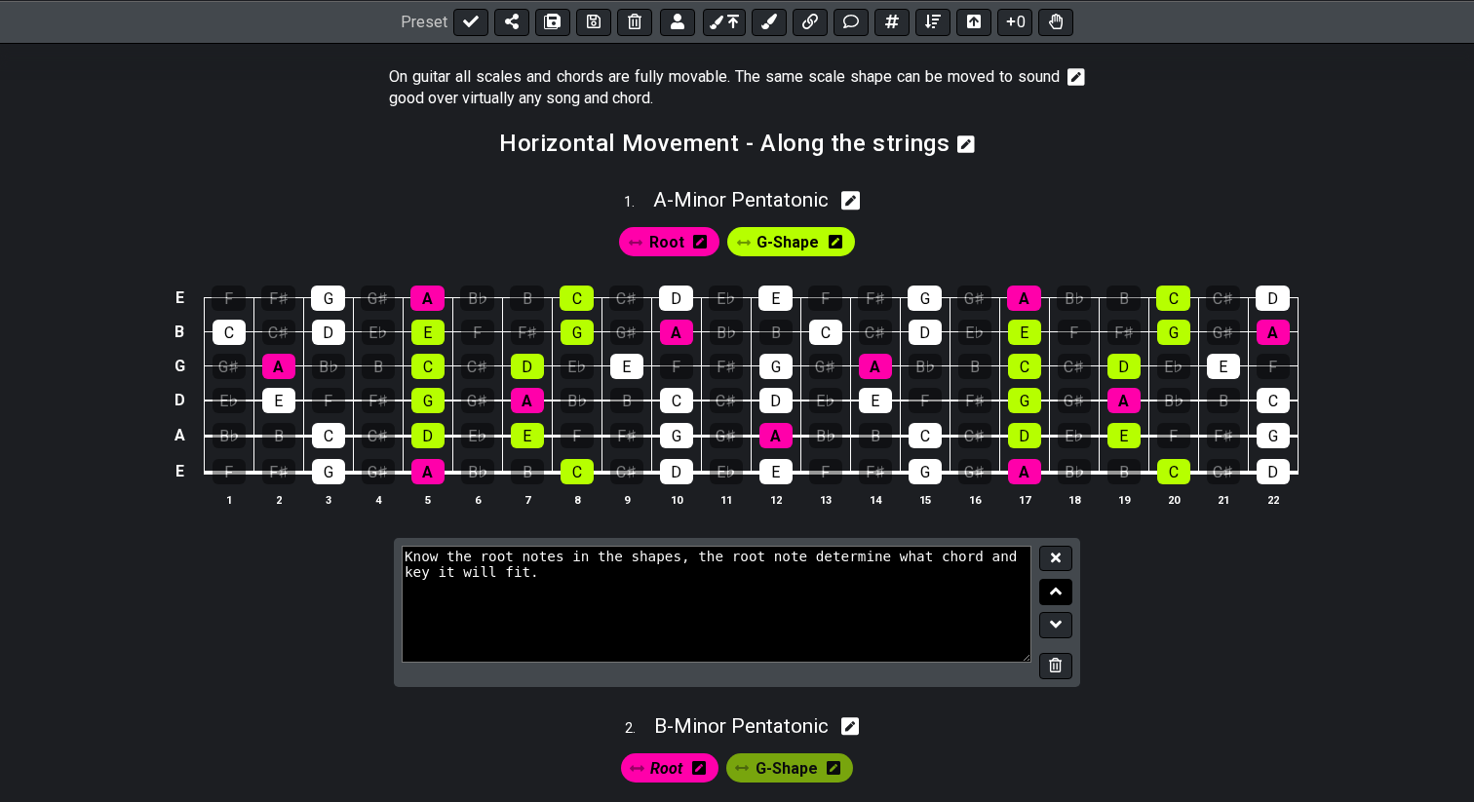
click at [1056, 588] on icon at bounding box center [1056, 592] width 13 height 8
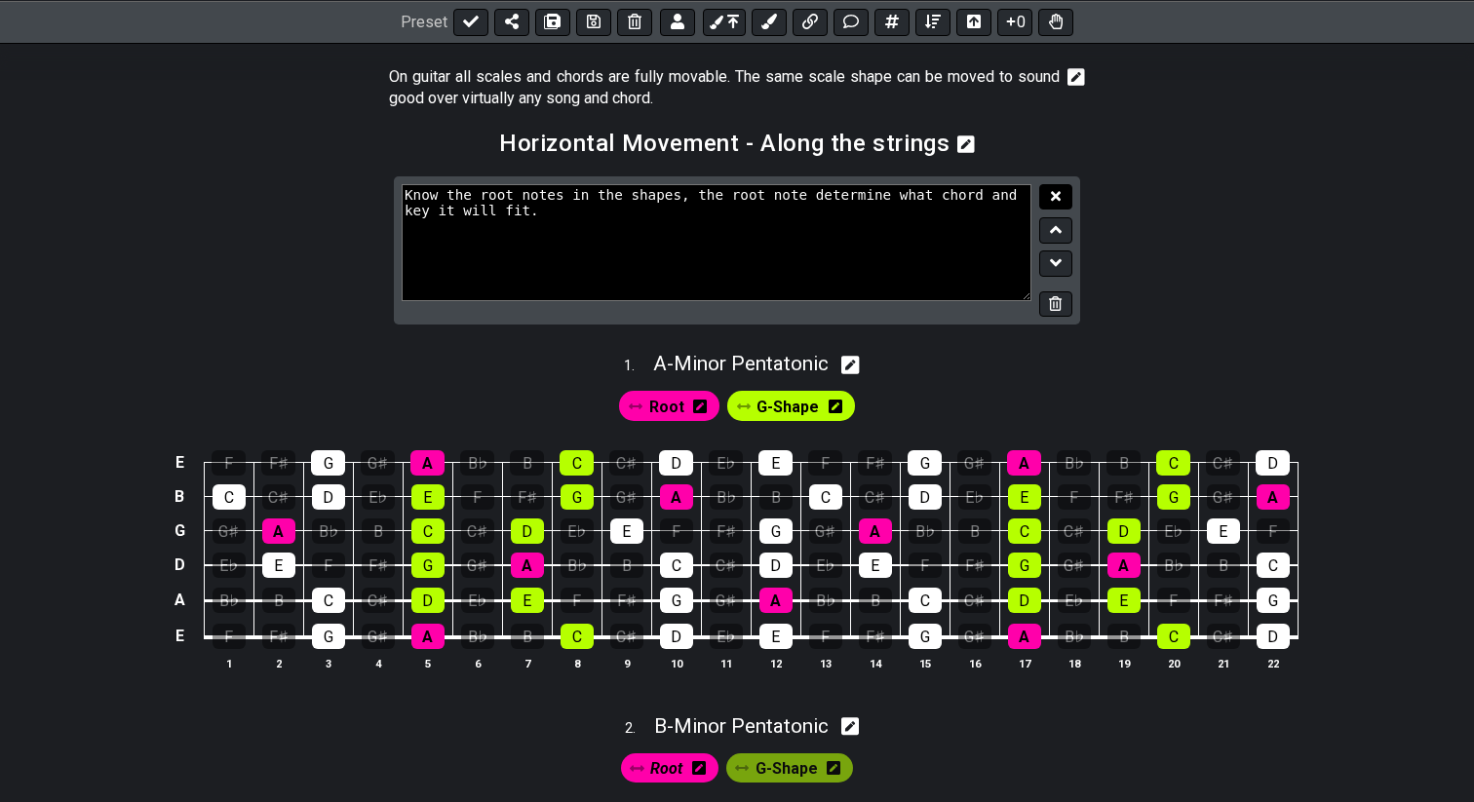
click at [1053, 194] on icon at bounding box center [1056, 196] width 10 height 10
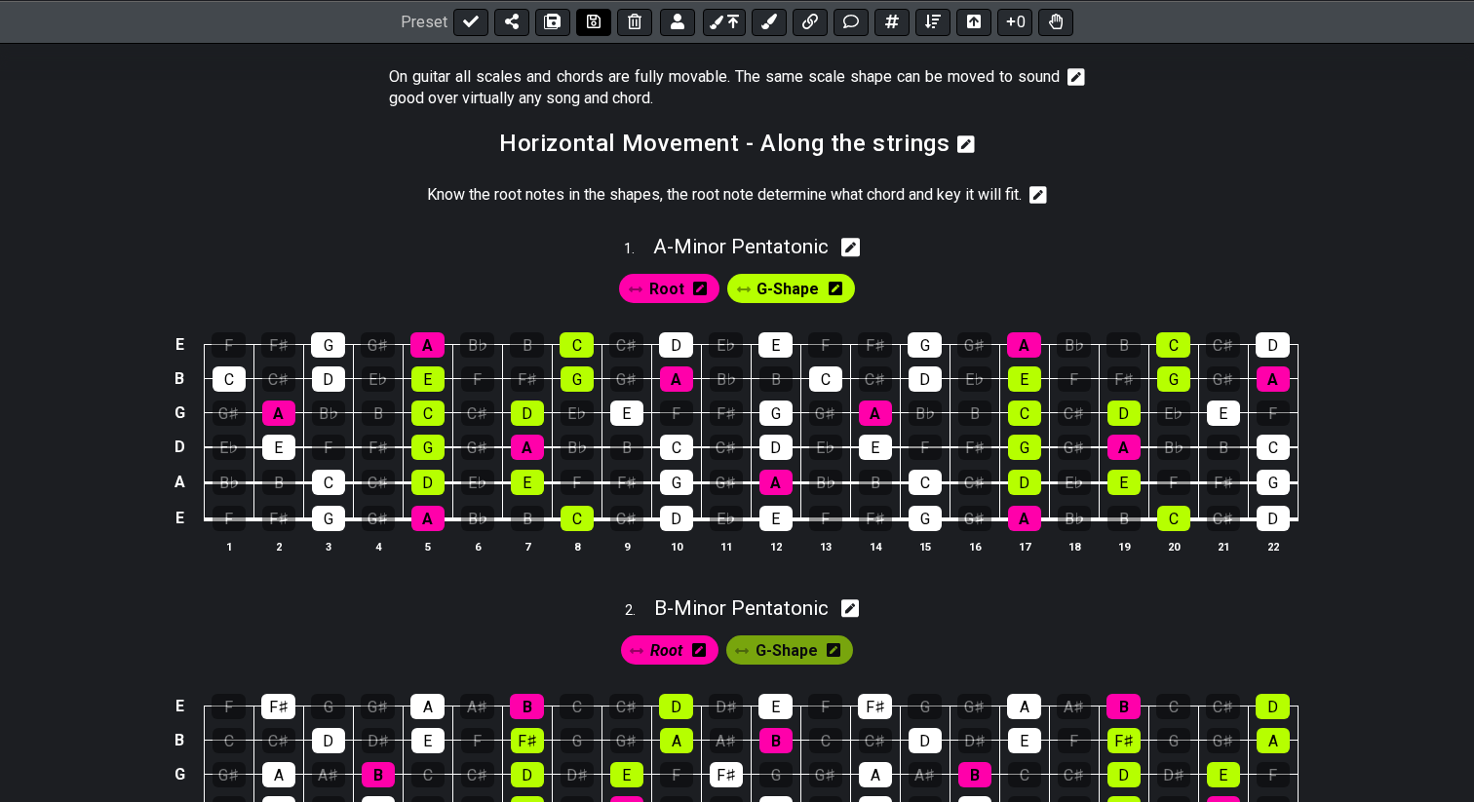
click at [588, 20] on icon at bounding box center [594, 22] width 14 height 16
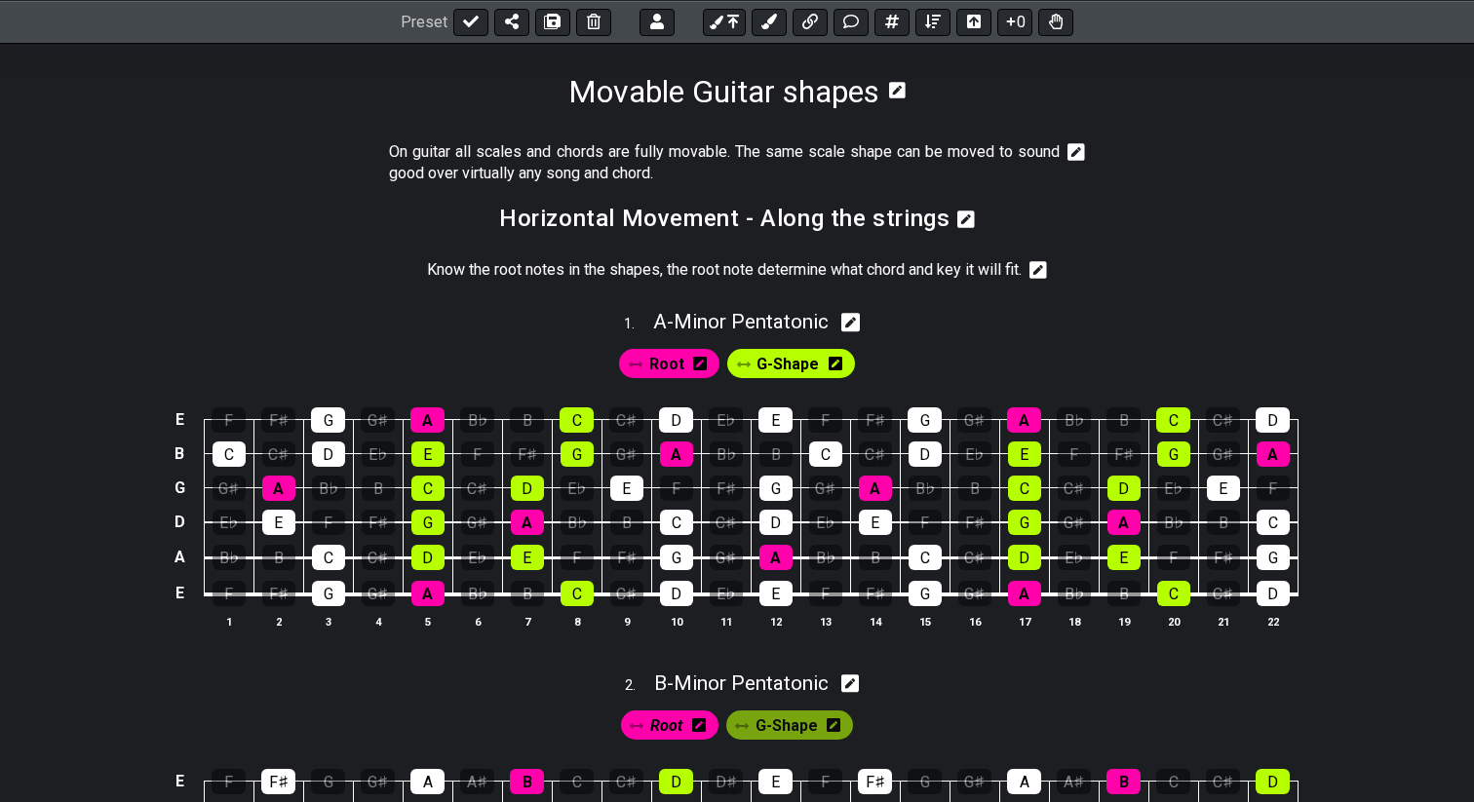
scroll to position [253, 0]
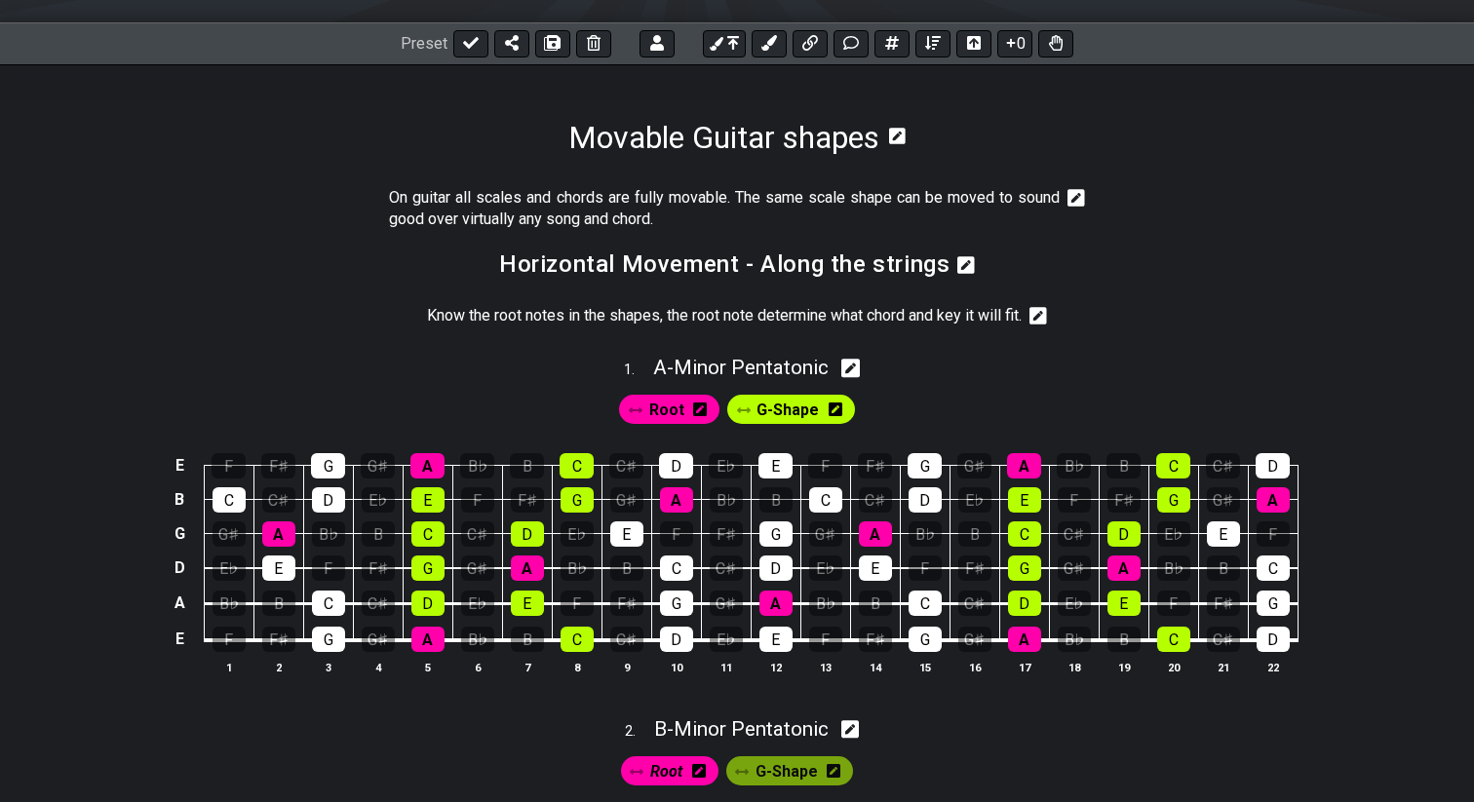
click at [1074, 202] on icon at bounding box center [1076, 198] width 18 height 18
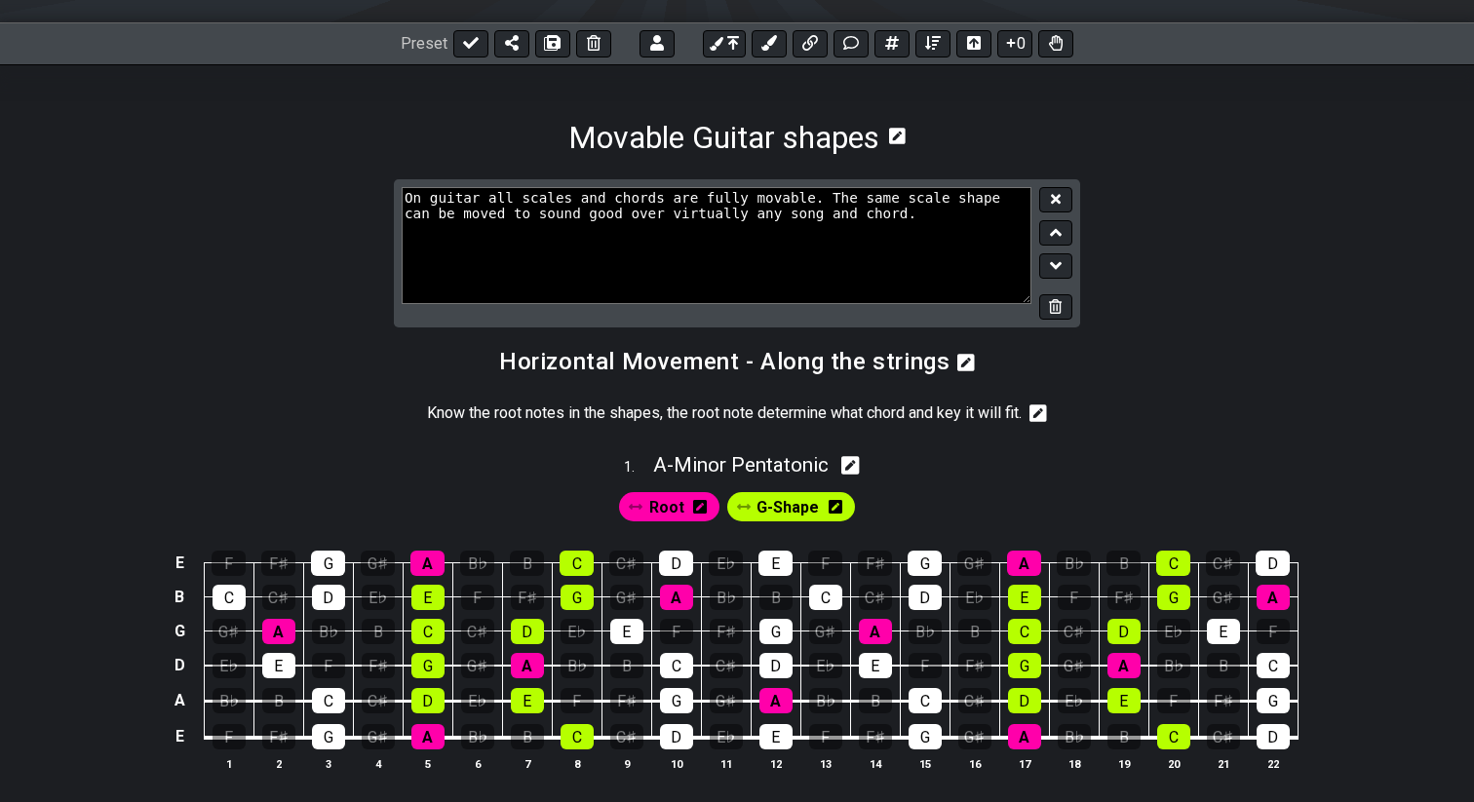
drag, startPoint x: 930, startPoint y: 222, endPoint x: 368, endPoint y: 190, distance: 562.3
click at [368, 190] on section "On guitar all scales and chords are fully movable. The same scale shape can be …" at bounding box center [737, 261] width 1474 height 165
click at [410, 199] on textarea "On guitar all scales and chords are fully movable. The same scale shape can be …" at bounding box center [717, 245] width 630 height 117
type textarea "### On guitar all scales and chords are fully movable. The same scale shape can…"
click at [1061, 191] on button at bounding box center [1055, 200] width 33 height 26
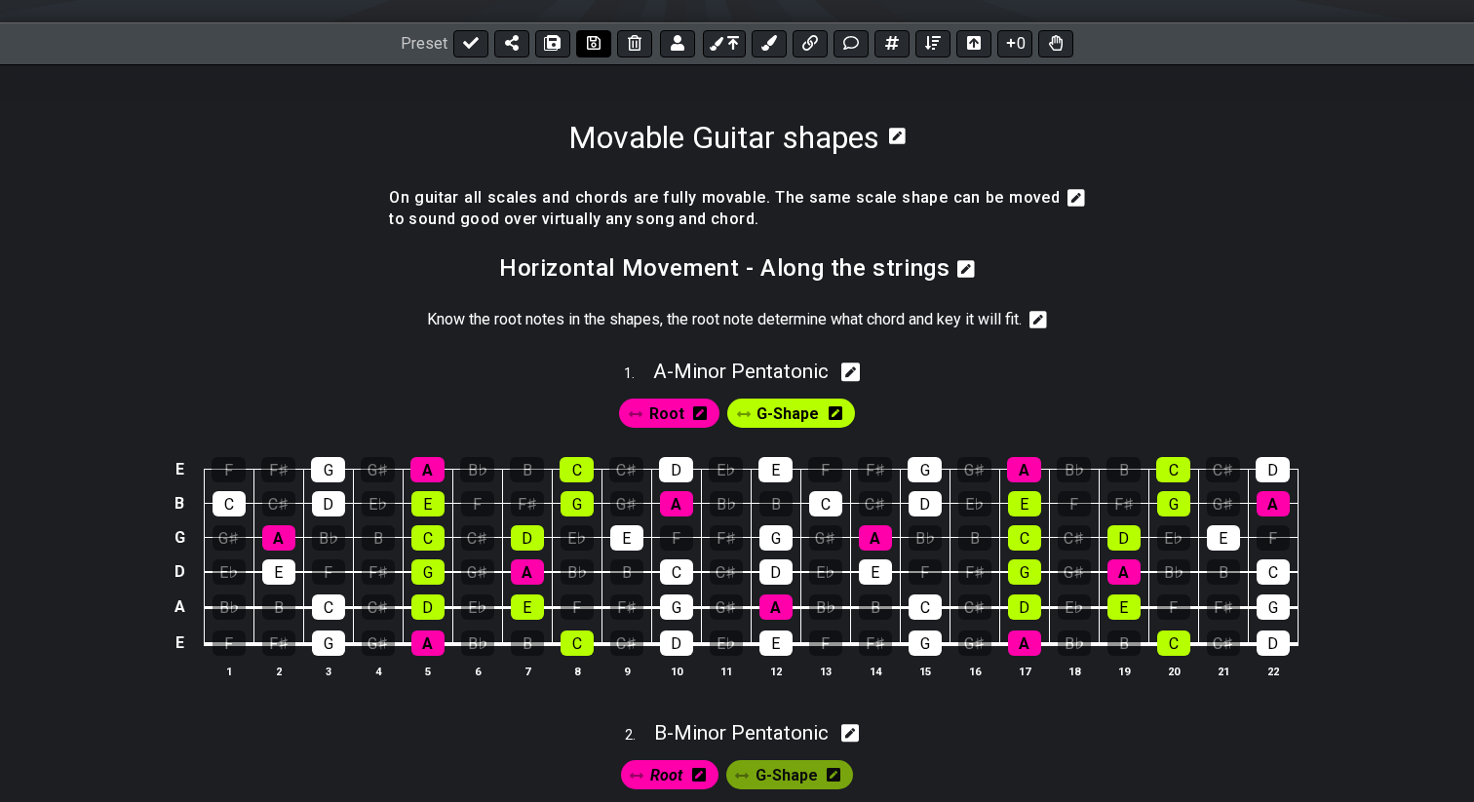
click at [592, 41] on icon at bounding box center [594, 43] width 14 height 14
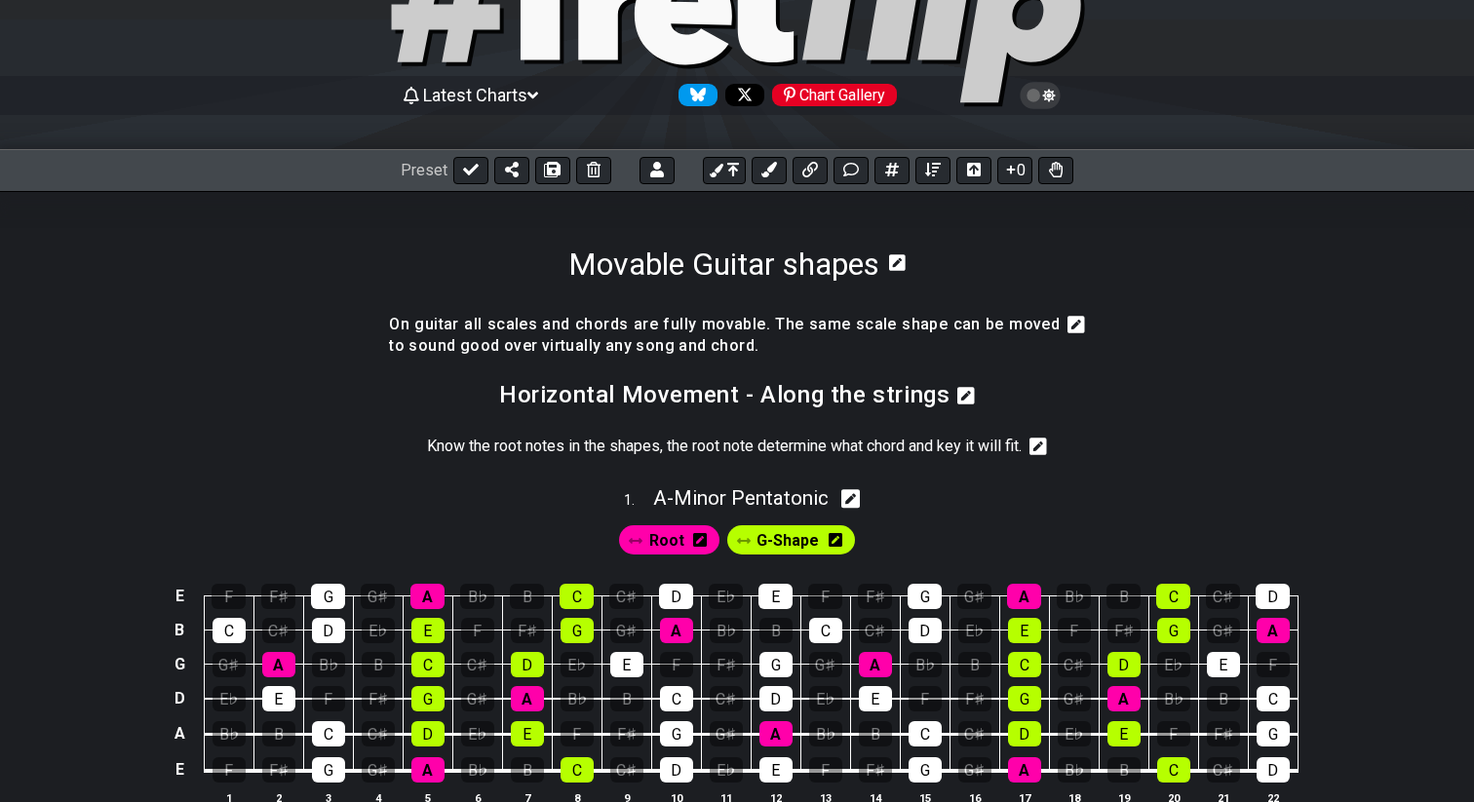
scroll to position [117, 0]
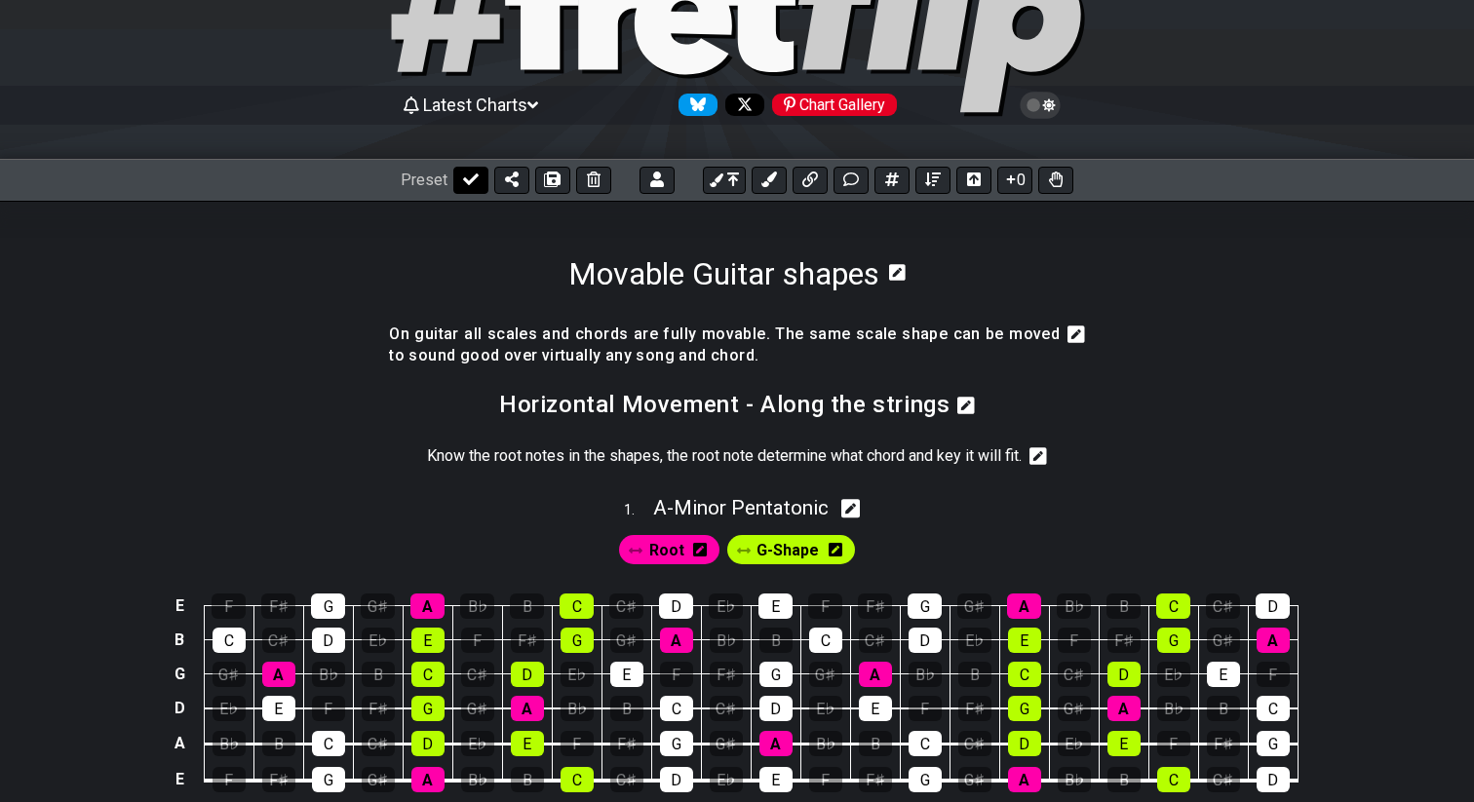
click at [466, 184] on icon at bounding box center [471, 180] width 16 height 16
select select "/022HLA5PM"
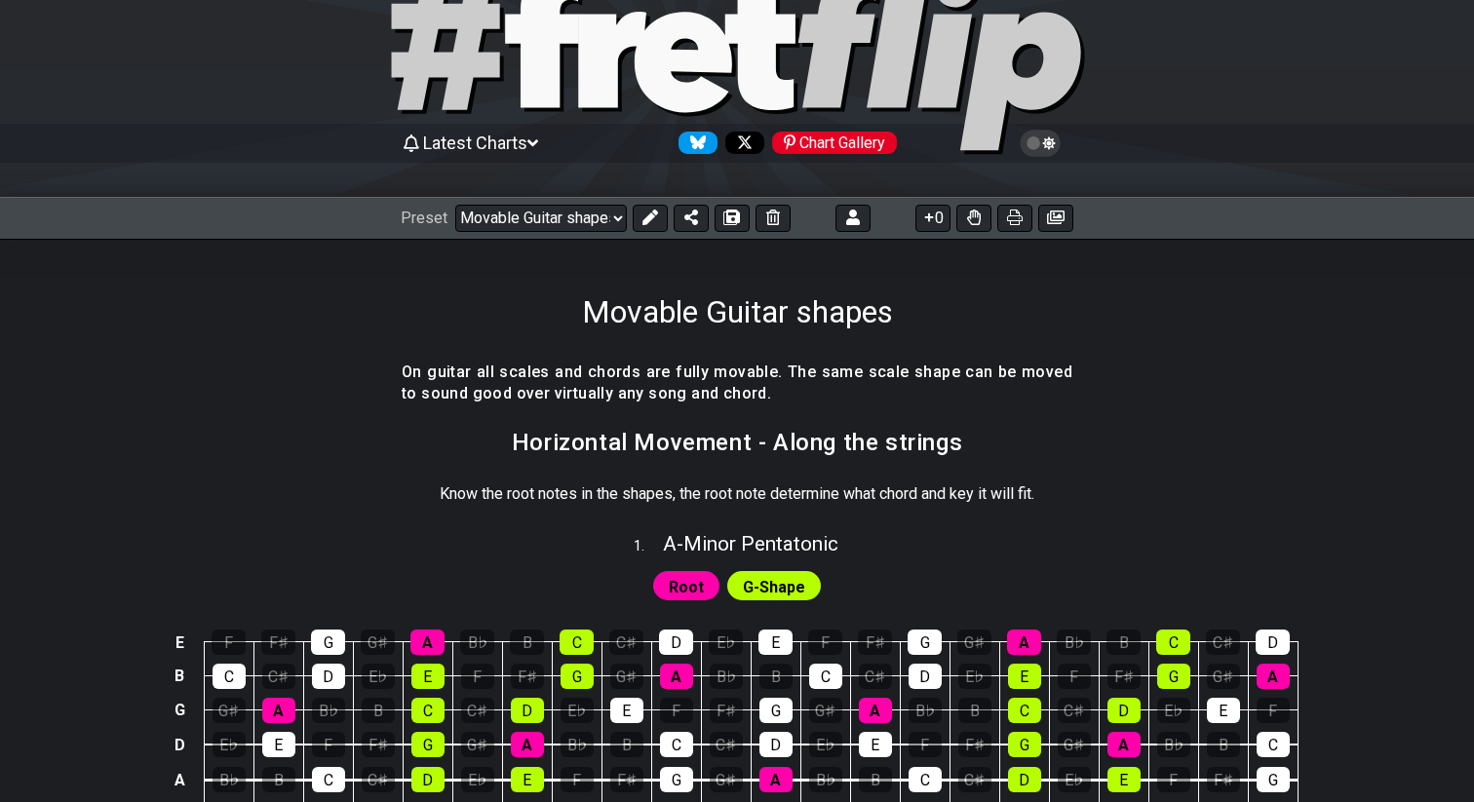
scroll to position [66, 0]
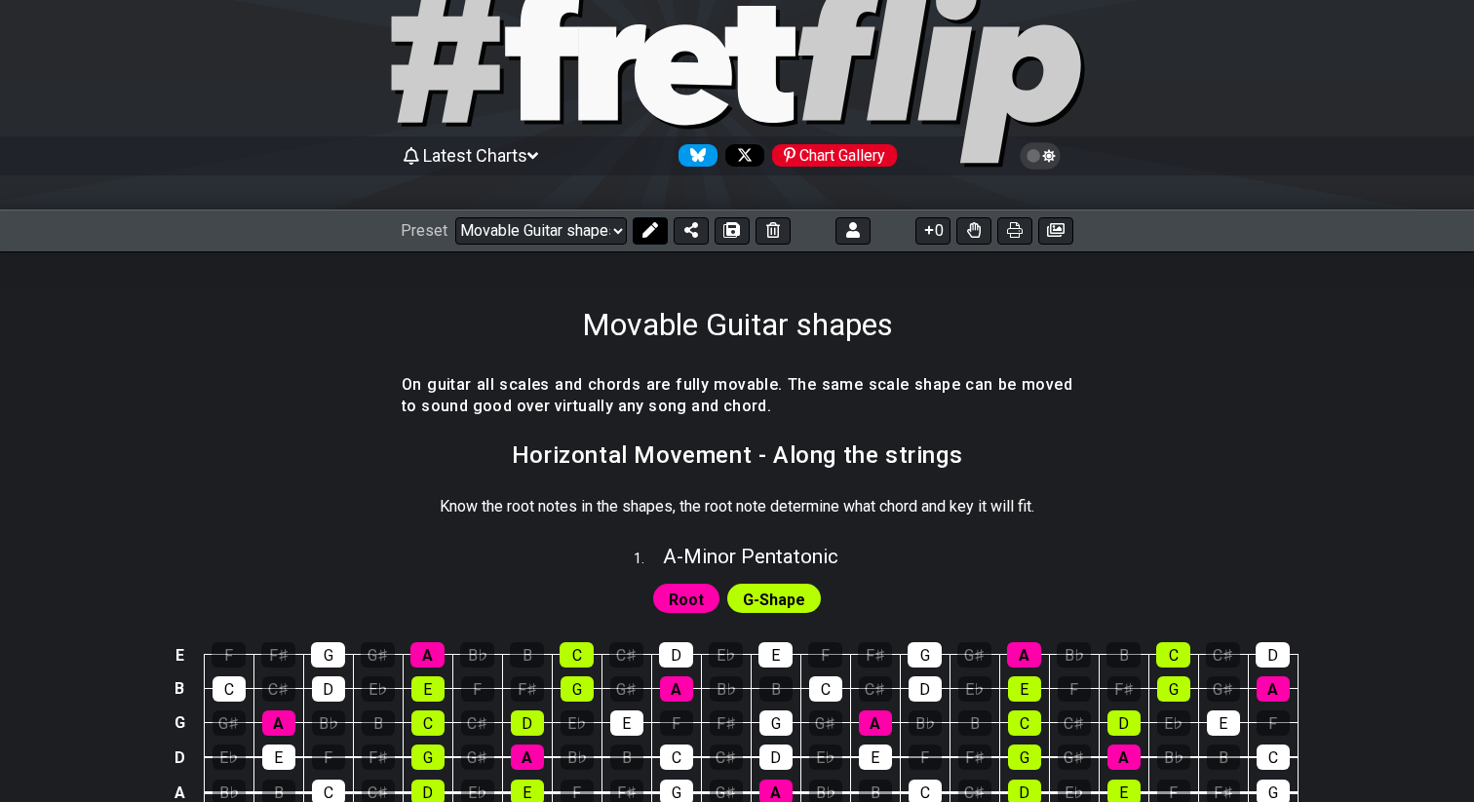
click at [649, 228] on icon at bounding box center [650, 230] width 16 height 16
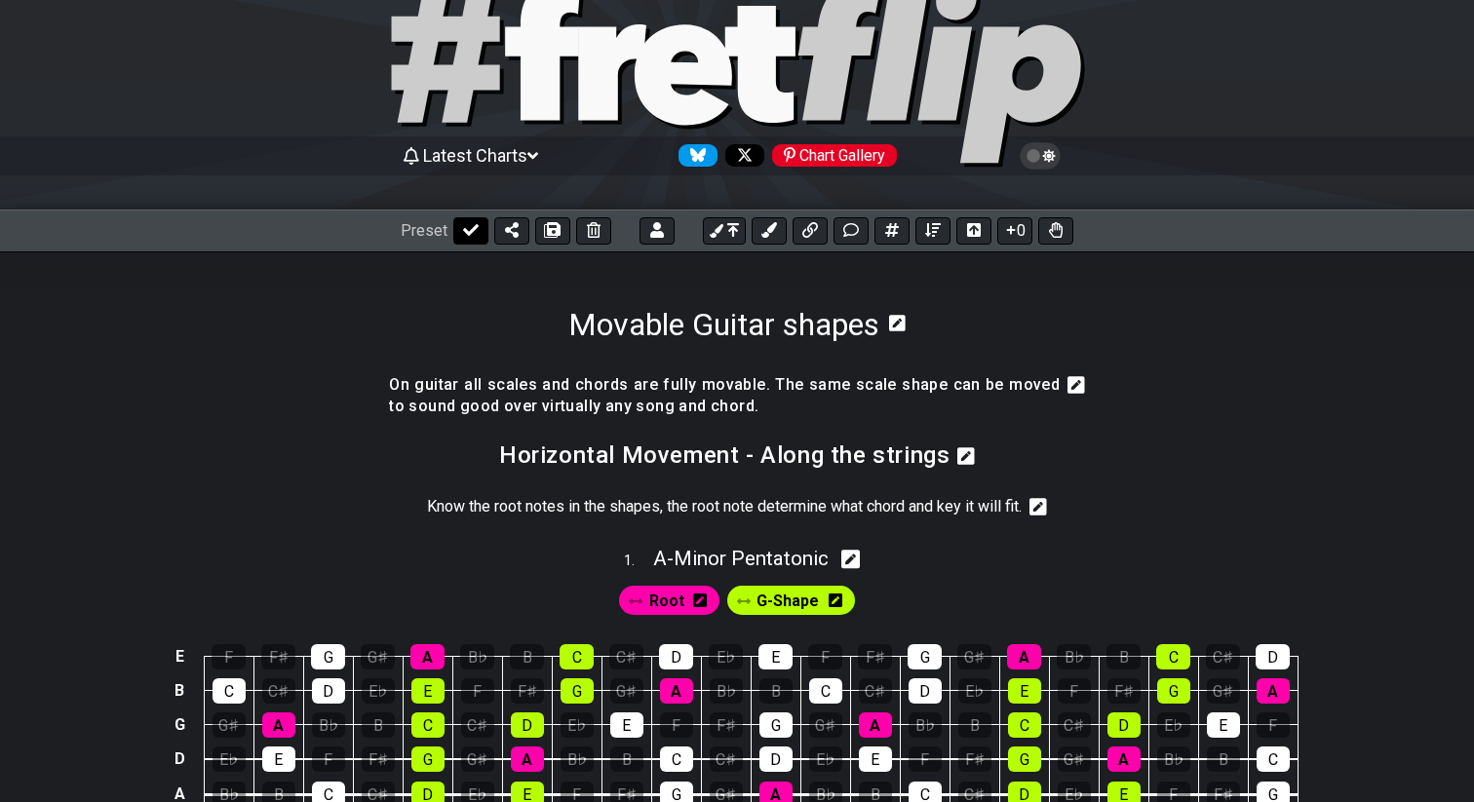
click at [473, 234] on icon at bounding box center [471, 230] width 16 height 16
select select "/022HLA5PM"
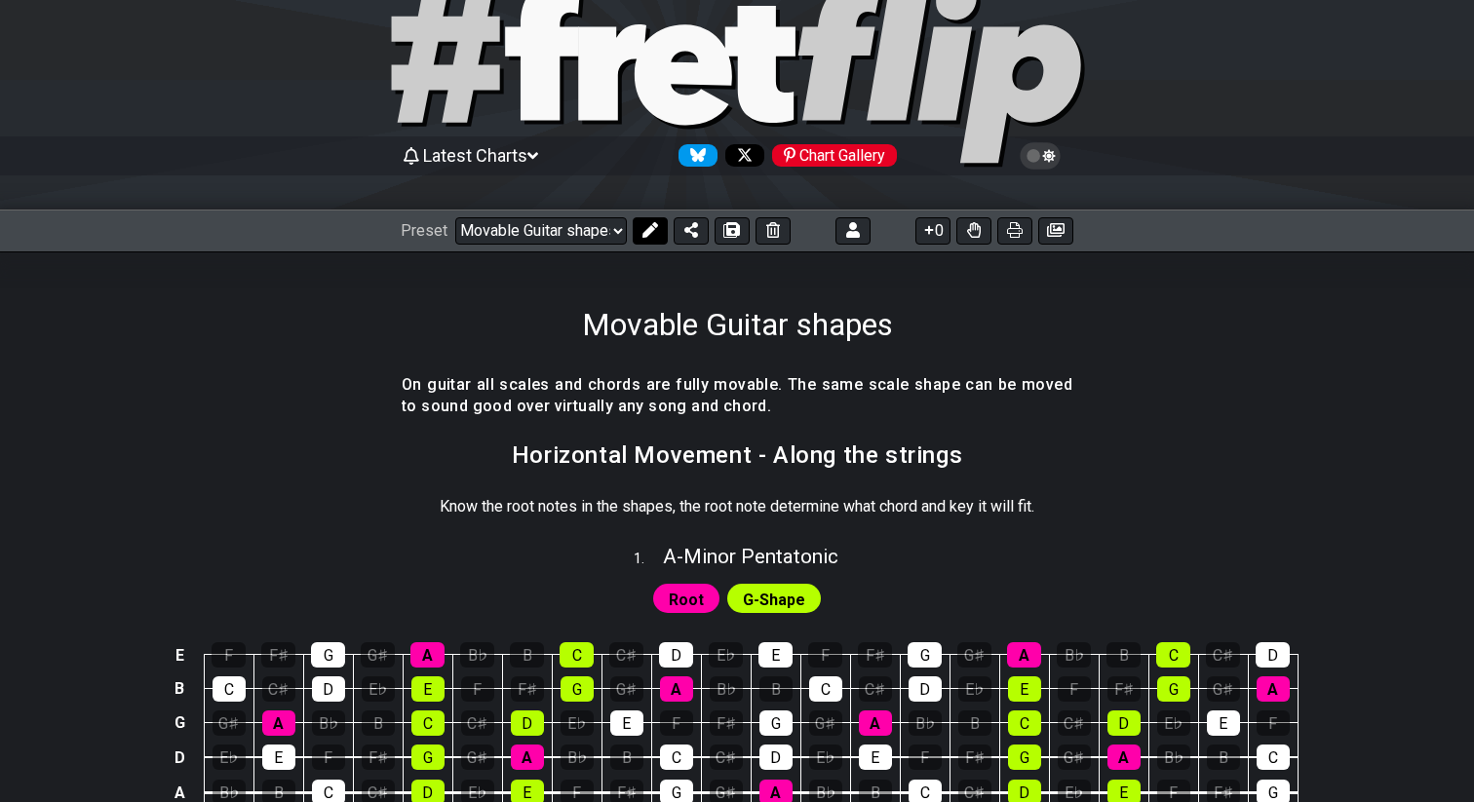
click at [646, 227] on icon at bounding box center [650, 230] width 16 height 16
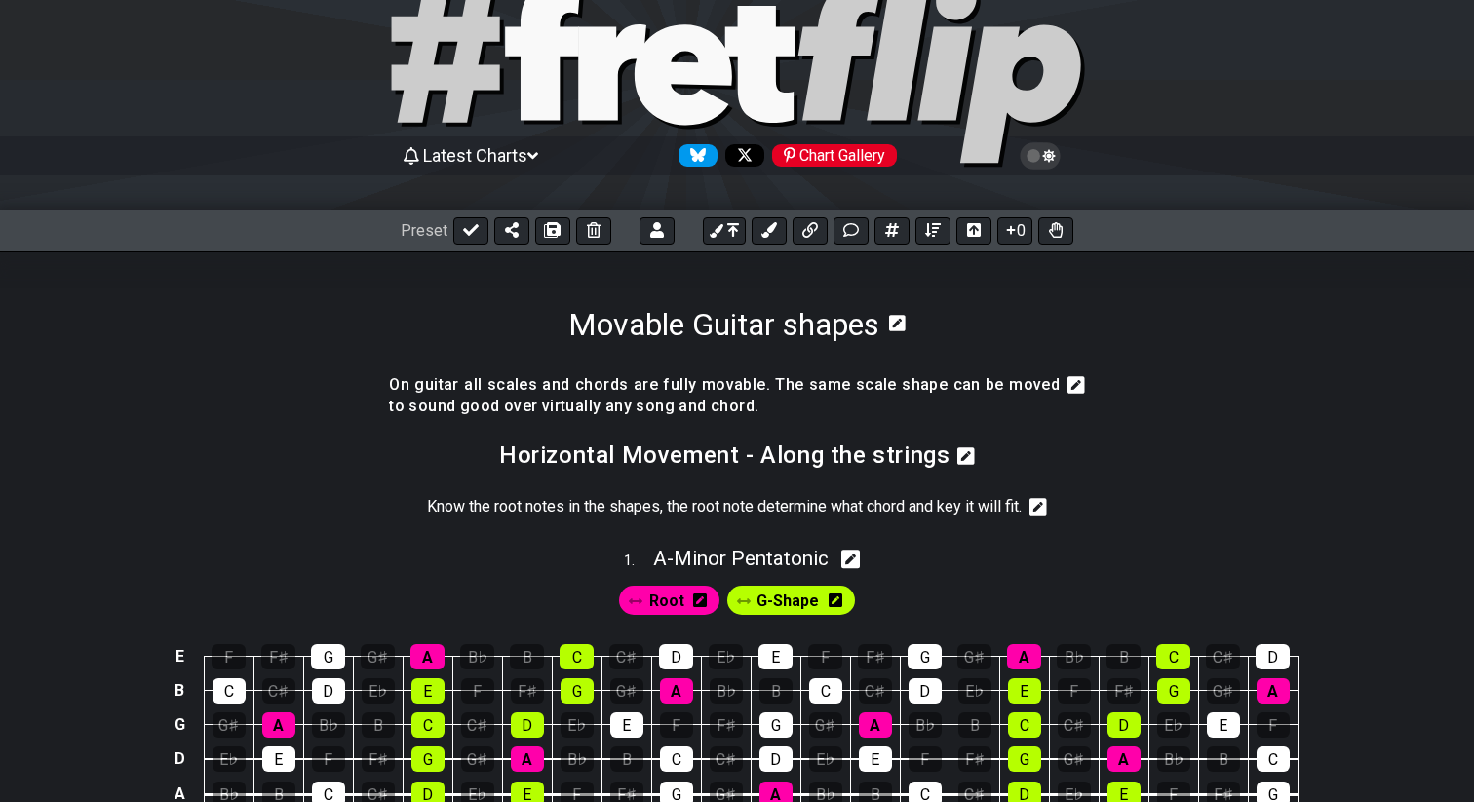
click at [1041, 509] on icon at bounding box center [1038, 506] width 18 height 19
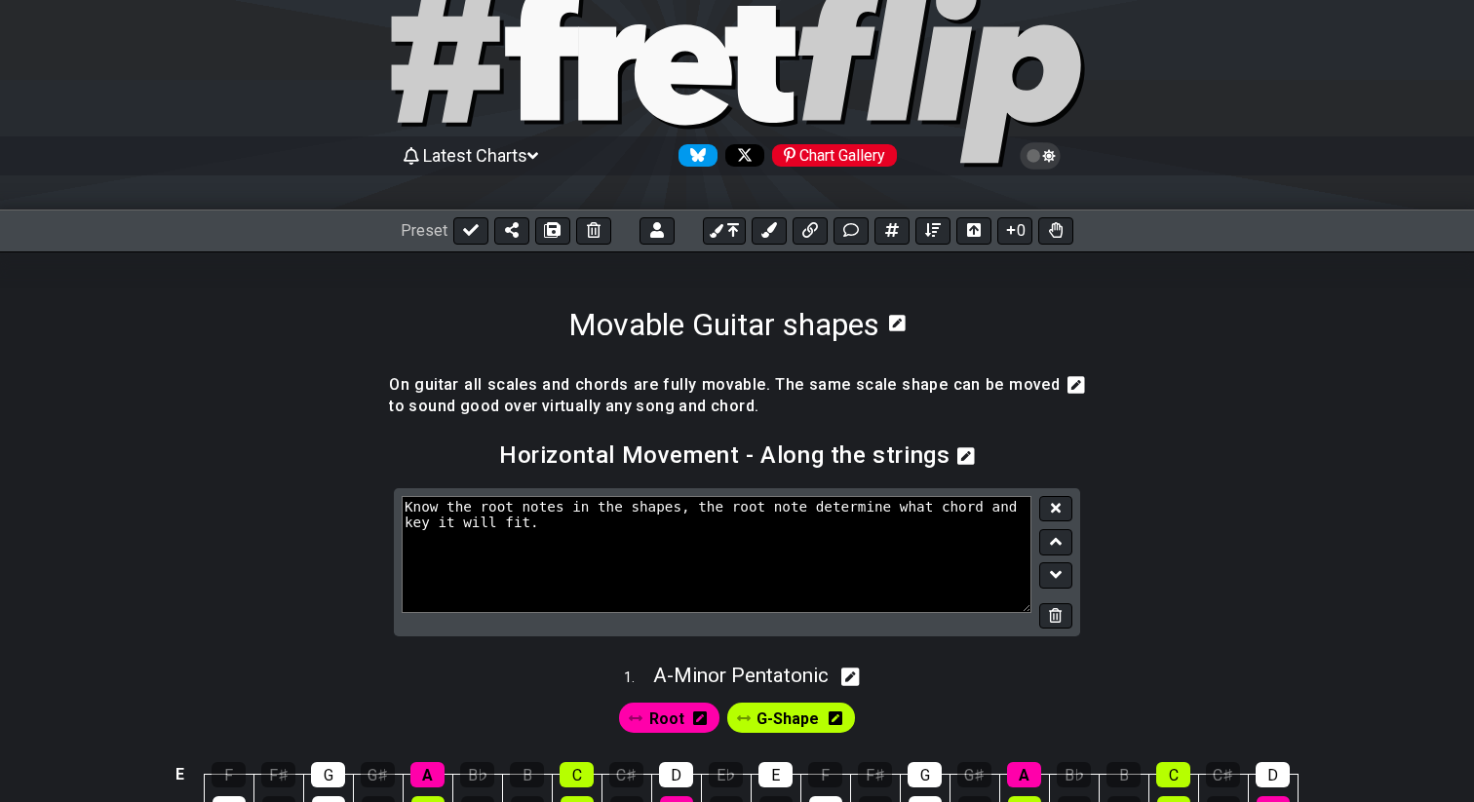
click at [542, 523] on textarea "Know the root notes in the shapes, the root note determine what chord and key i…" at bounding box center [717, 554] width 630 height 117
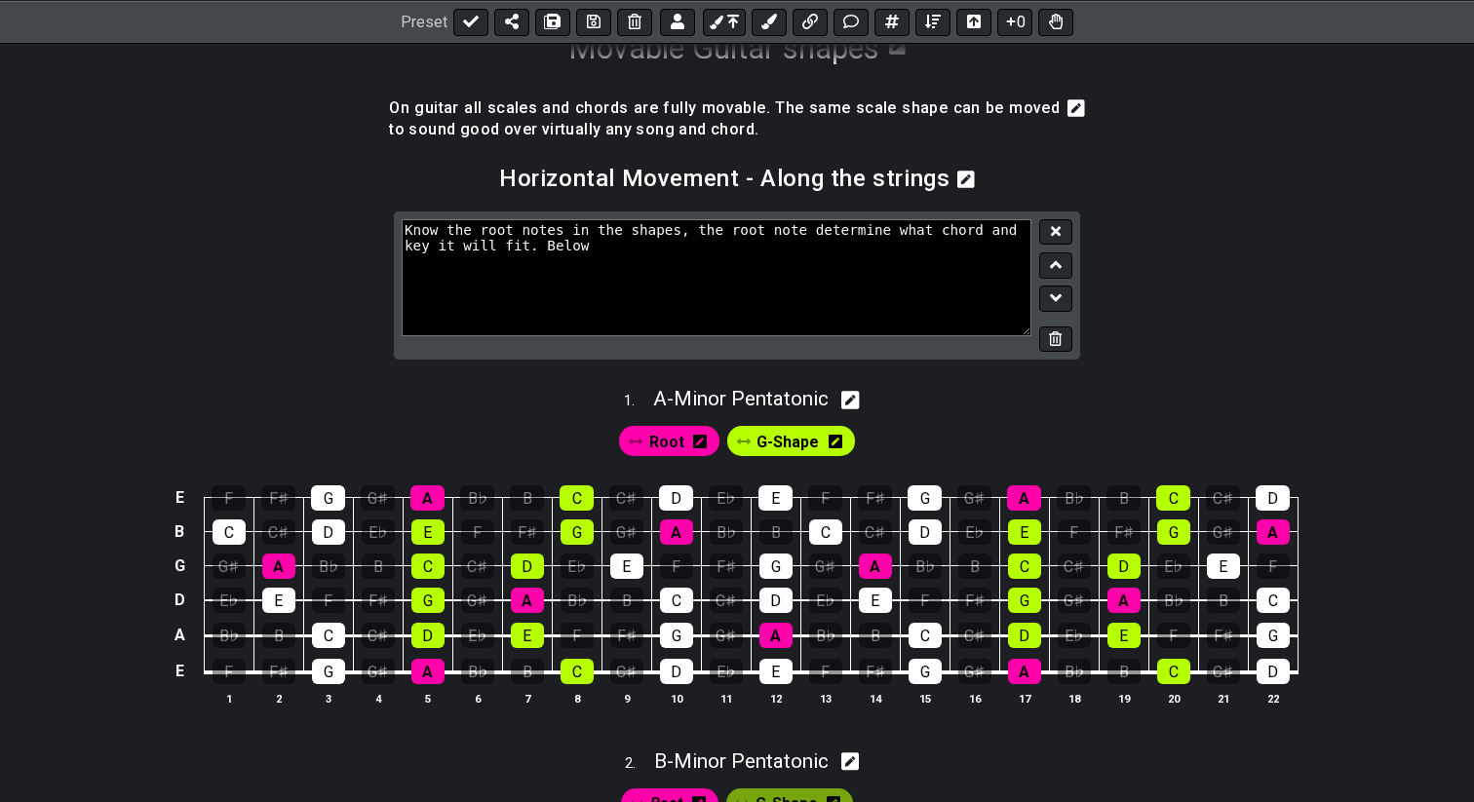
scroll to position [344, 0]
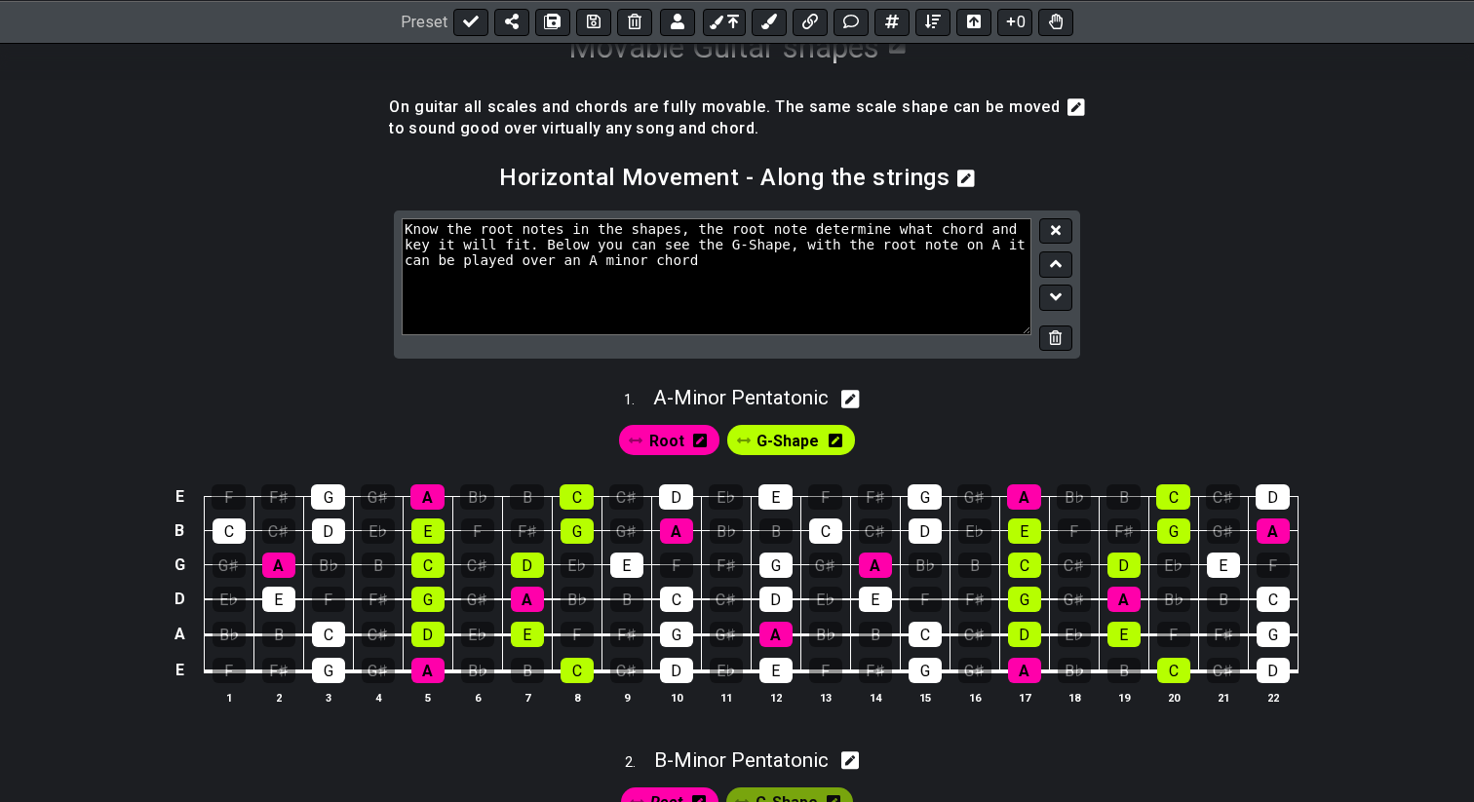
click at [794, 246] on textarea "Know the root notes in the shapes, the root note determine what chord and key i…" at bounding box center [717, 276] width 630 height 117
click at [803, 246] on textarea "Know the root notes in the shapes, the root note determine what chord and key i…" at bounding box center [717, 276] width 630 height 117
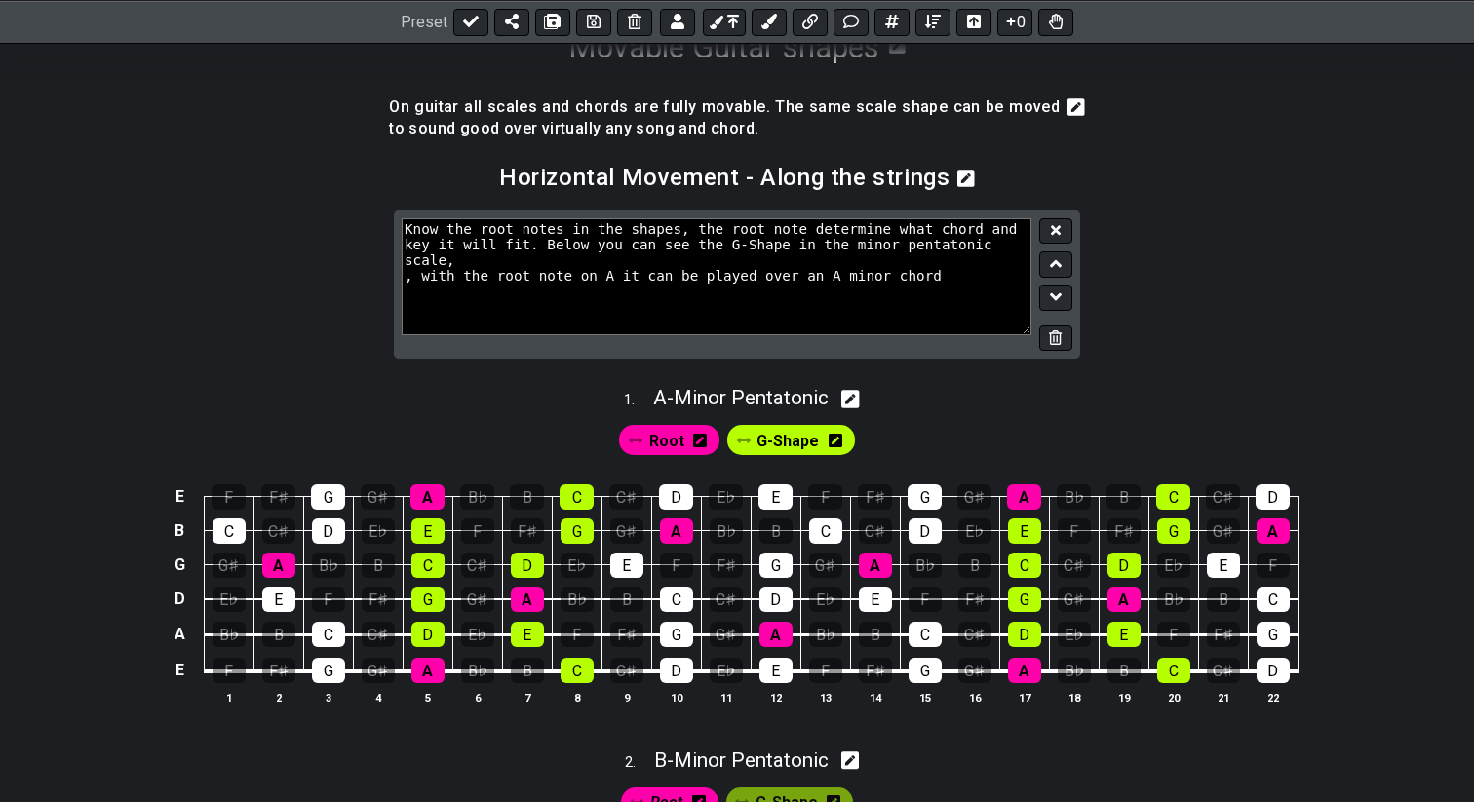
drag, startPoint x: 403, startPoint y: 285, endPoint x: 992, endPoint y: 291, distance: 588.7
click at [992, 291] on textarea "Know the root notes in the shapes, the root note determine what chord and key i…" at bounding box center [717, 276] width 630 height 117
click at [853, 248] on textarea "Know the root notes in the shapes, the root note determine what chord and key i…" at bounding box center [717, 276] width 630 height 117
click at [459, 273] on textarea "Know the root notes in the shapes, the root note determine what chord and key i…" at bounding box center [717, 276] width 630 height 117
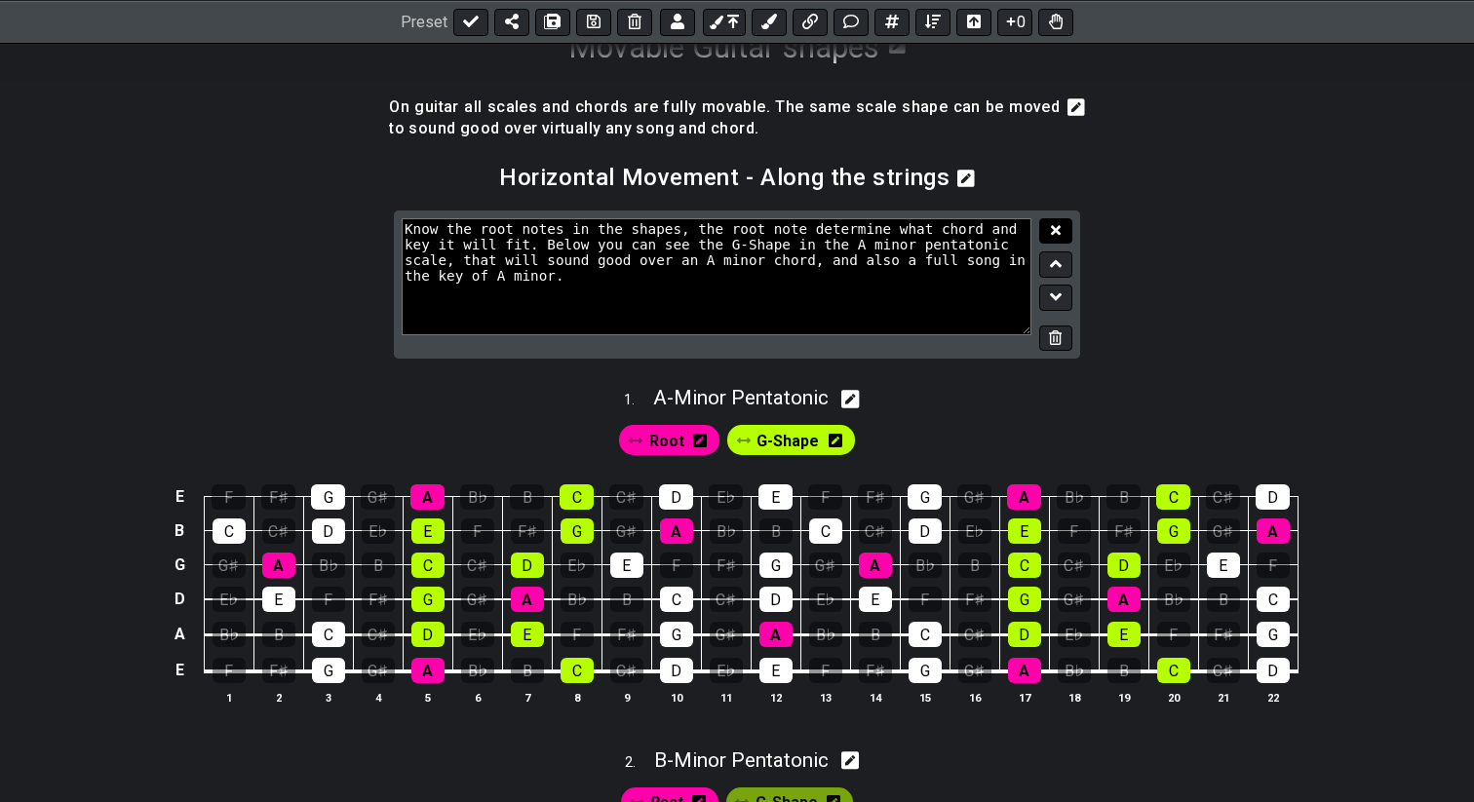
type textarea "Know the root notes in the shapes, the root note determine what chord and key i…"
click at [1062, 232] on button at bounding box center [1055, 231] width 33 height 26
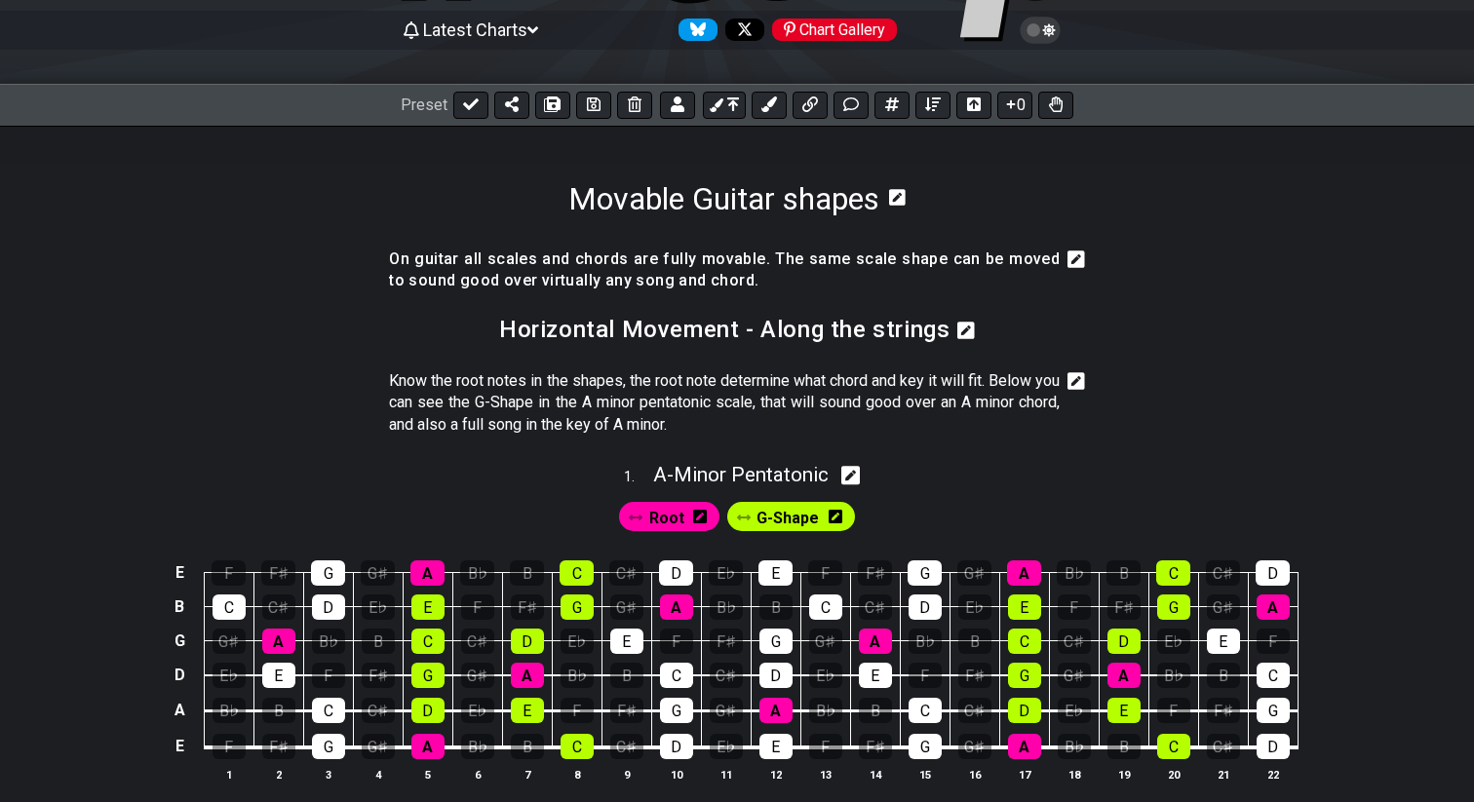
scroll to position [161, 0]
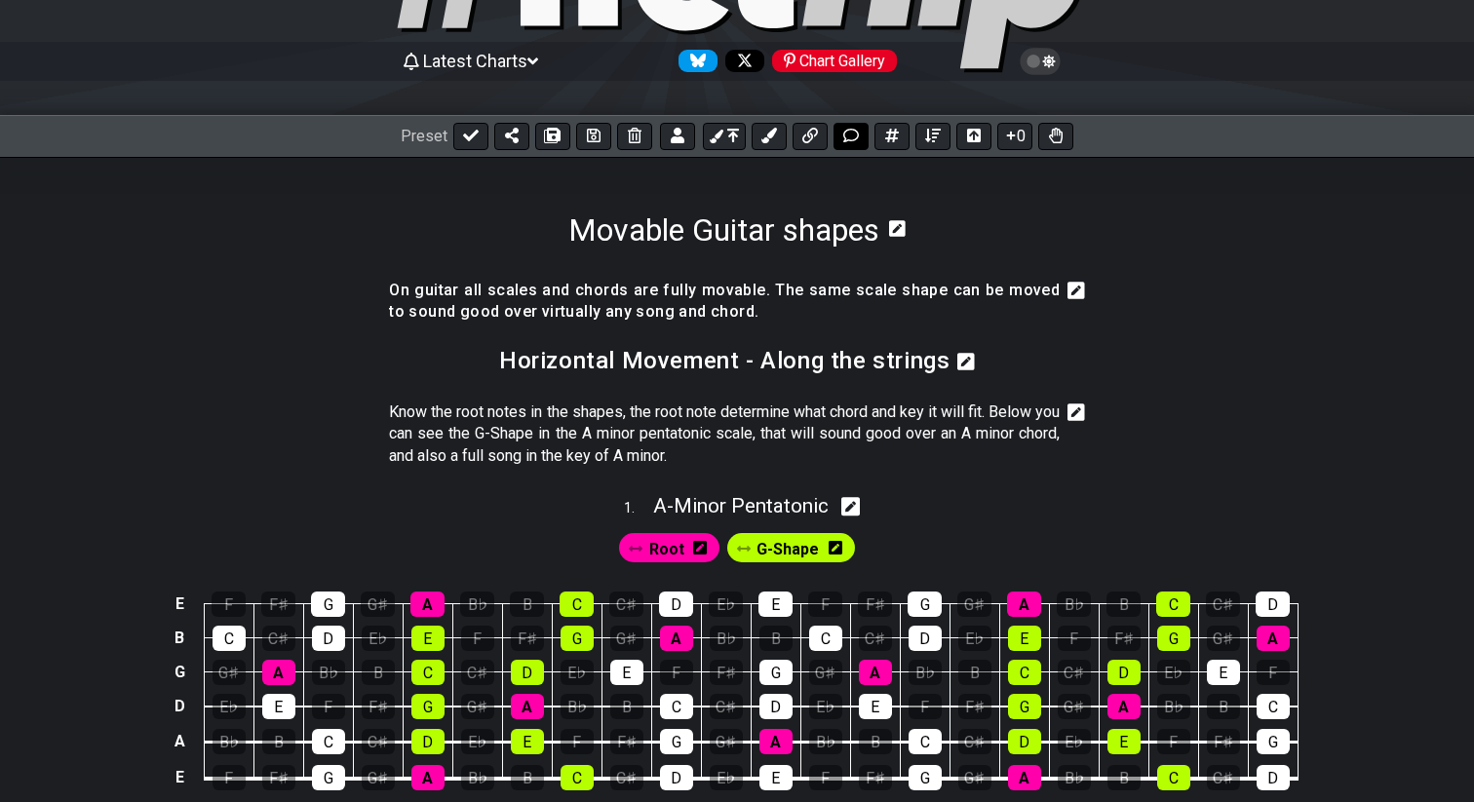
click at [849, 142] on icon at bounding box center [851, 136] width 16 height 16
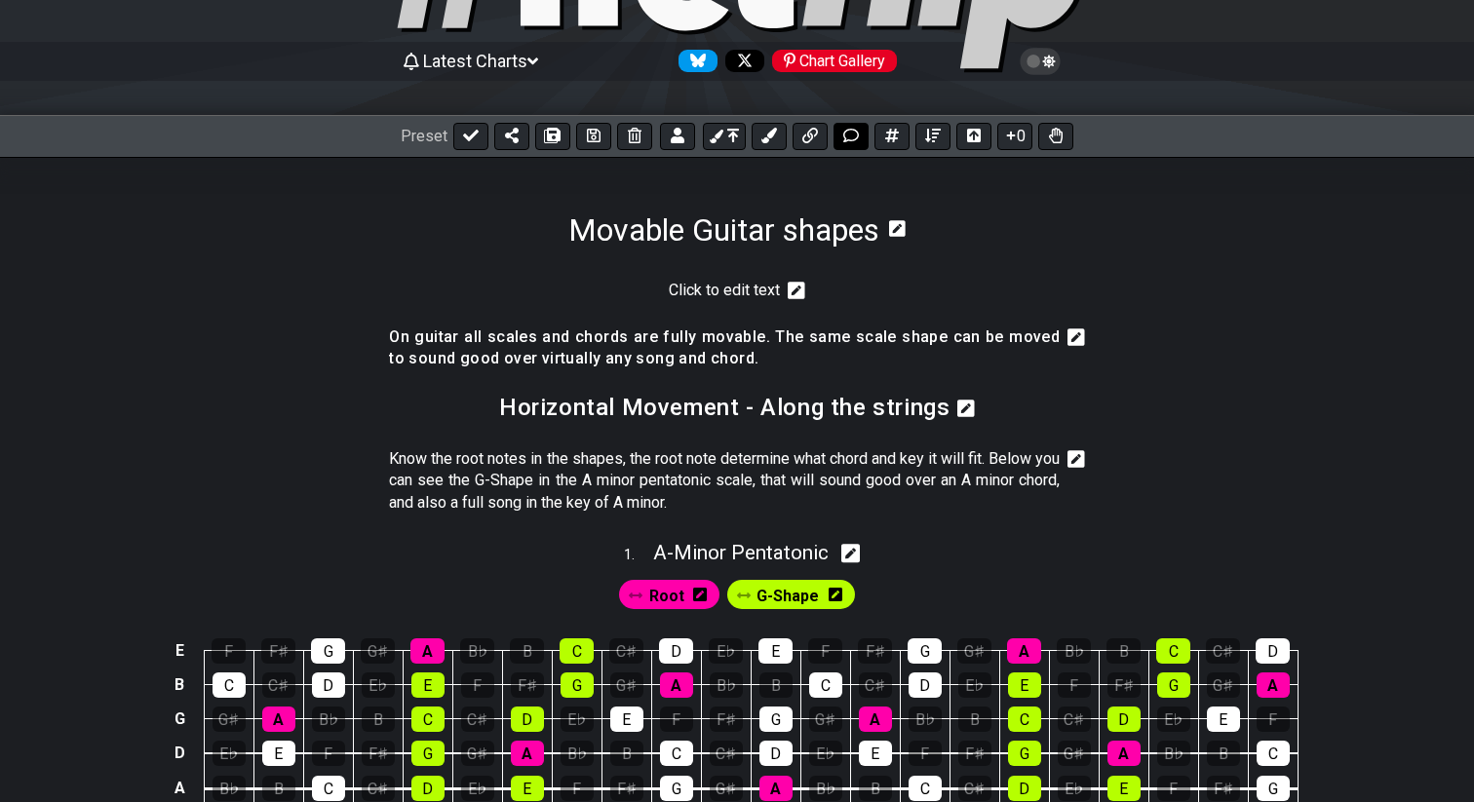
scroll to position [276, 0]
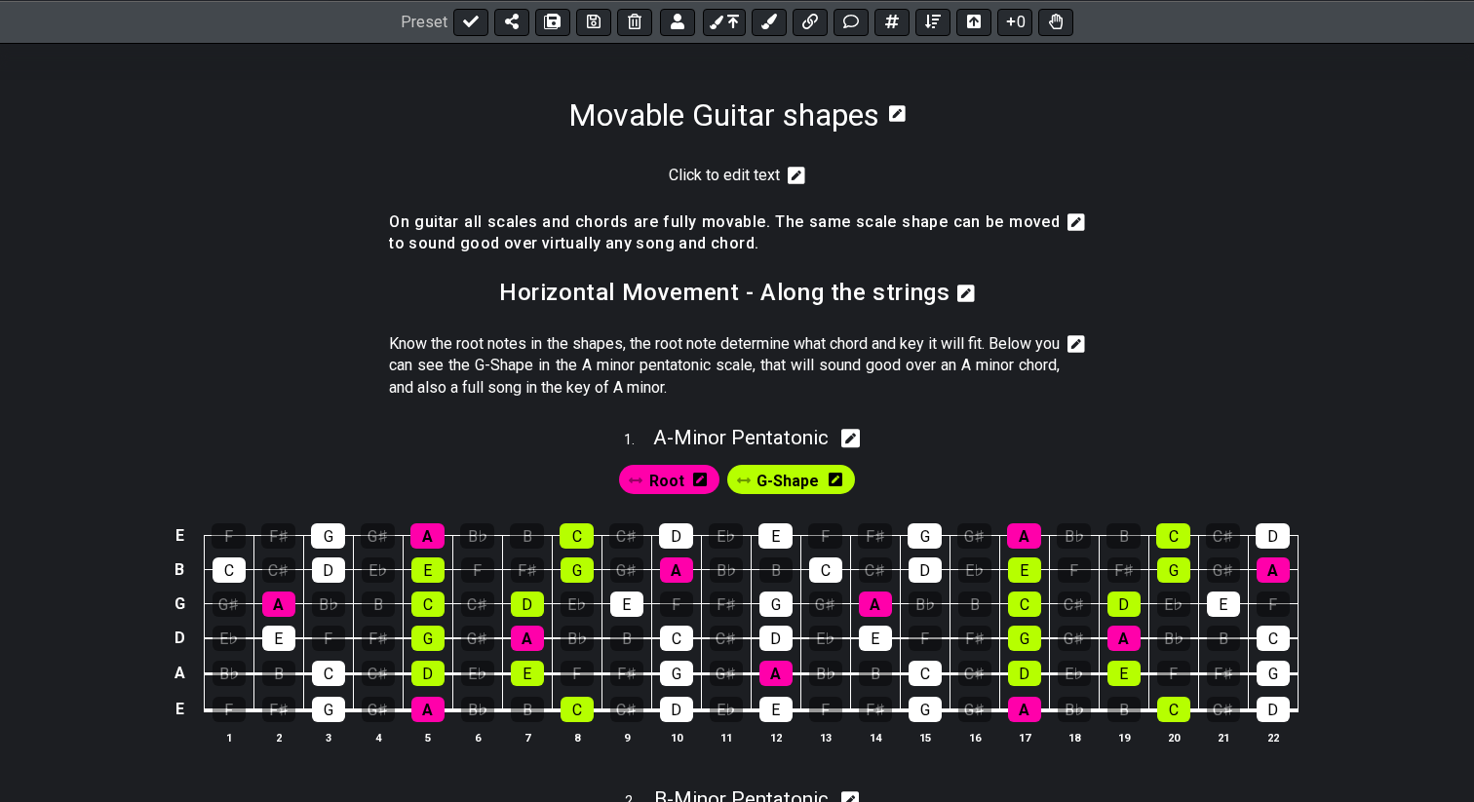
click at [792, 179] on icon at bounding box center [796, 176] width 18 height 18
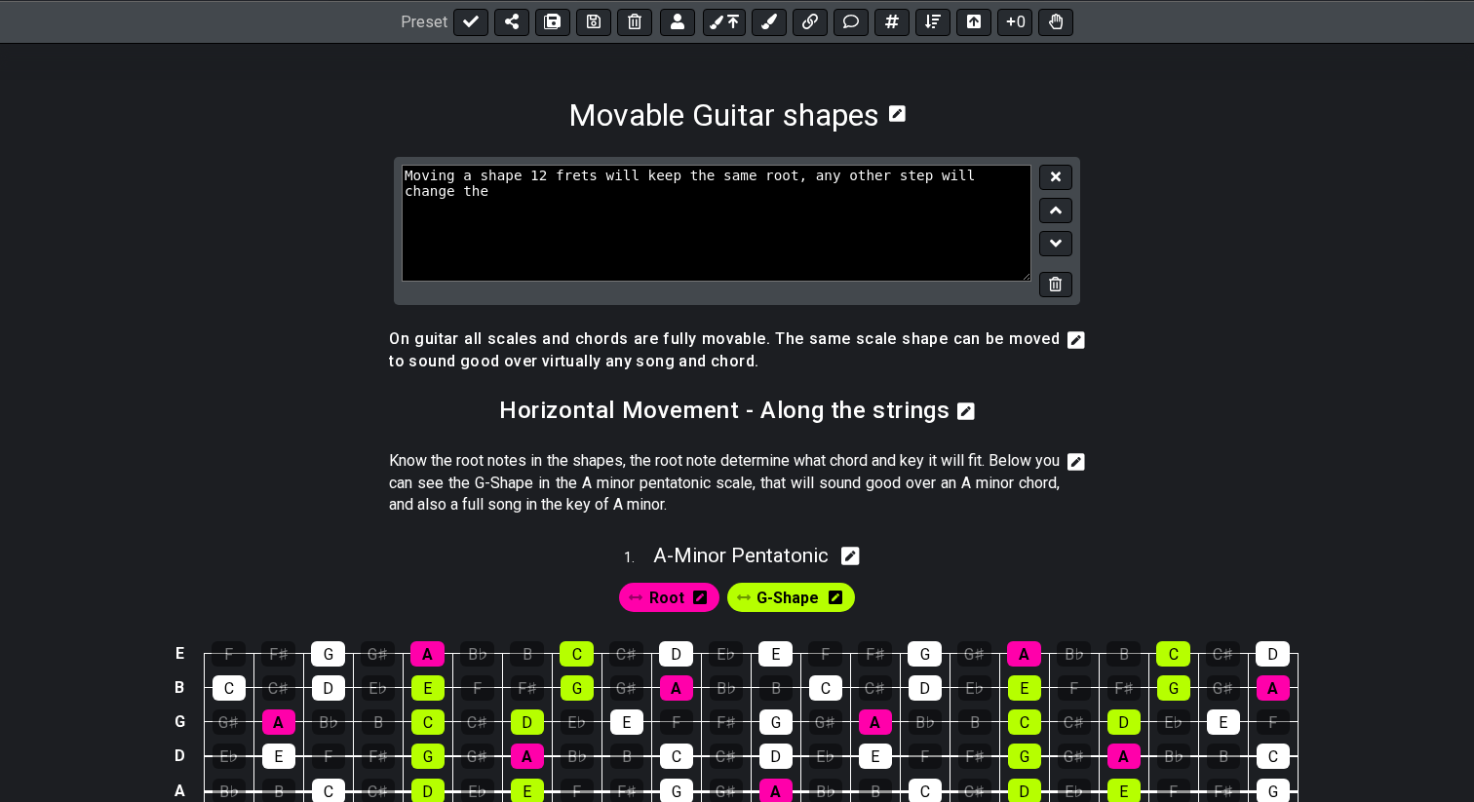
click at [481, 173] on textarea "Moving a shape 12 frets will keep the same root, any other step will change the" at bounding box center [717, 223] width 630 height 117
click at [494, 195] on textarea "Moving a scale shape 12 frets will keep the same root, any other step will chan…" at bounding box center [717, 223] width 630 height 117
type textarea "Moving a scale shape 12 frets will keep the same root, any other step will chan…"
click at [1051, 177] on icon at bounding box center [1056, 177] width 10 height 15
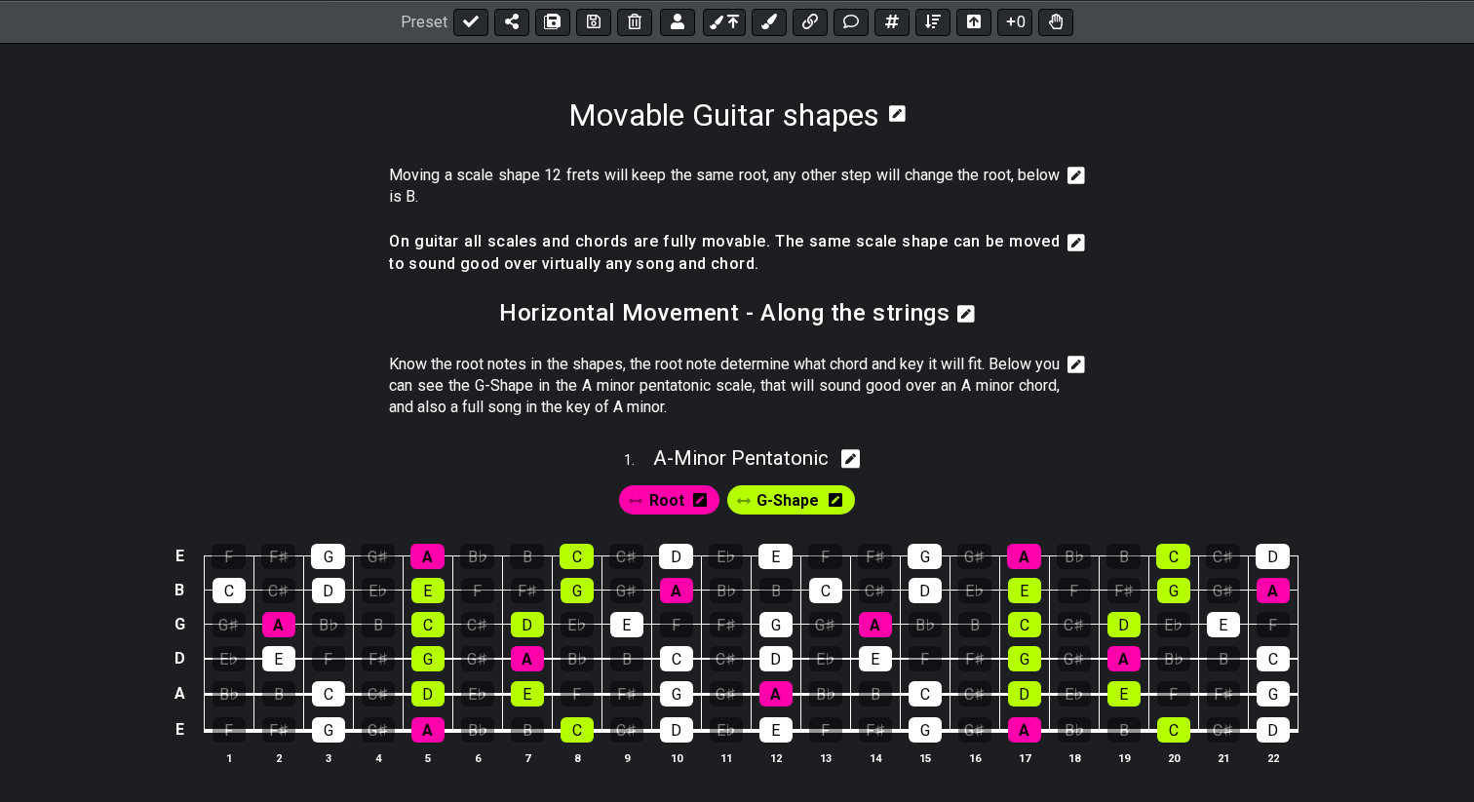
click at [1072, 245] on icon at bounding box center [1076, 242] width 18 height 19
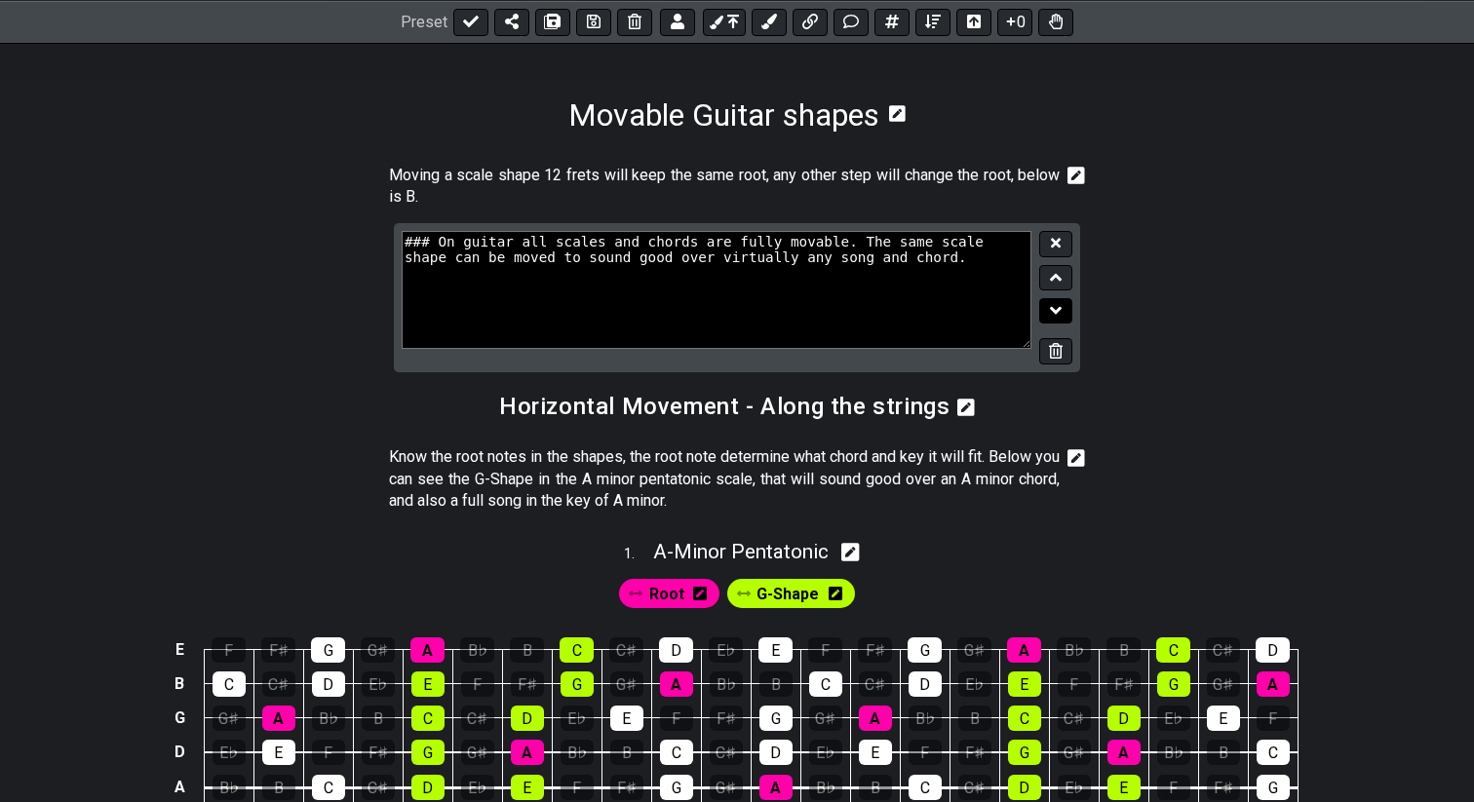
click at [1055, 310] on icon at bounding box center [1056, 311] width 13 height 8
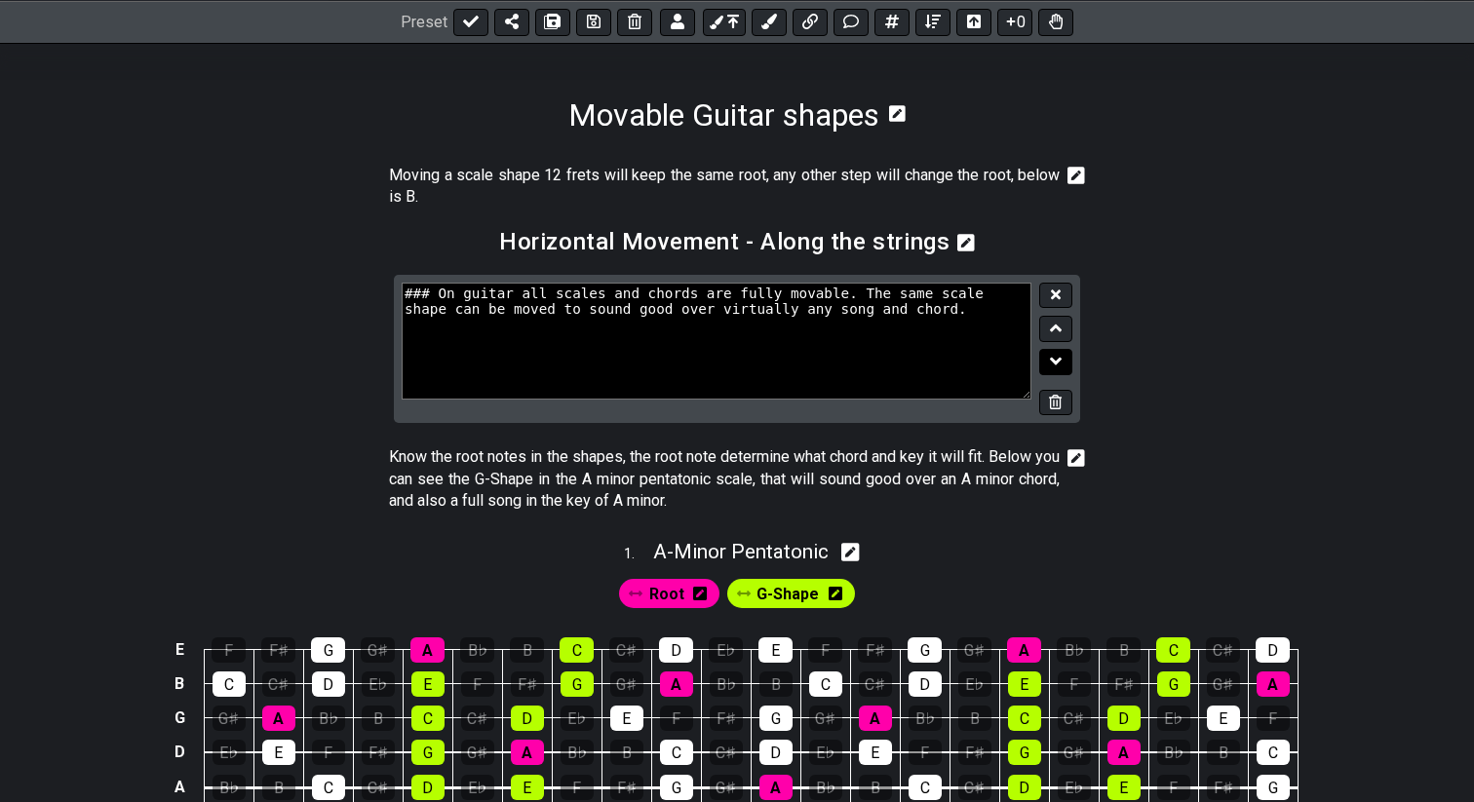
click at [1058, 365] on icon at bounding box center [1056, 361] width 13 height 19
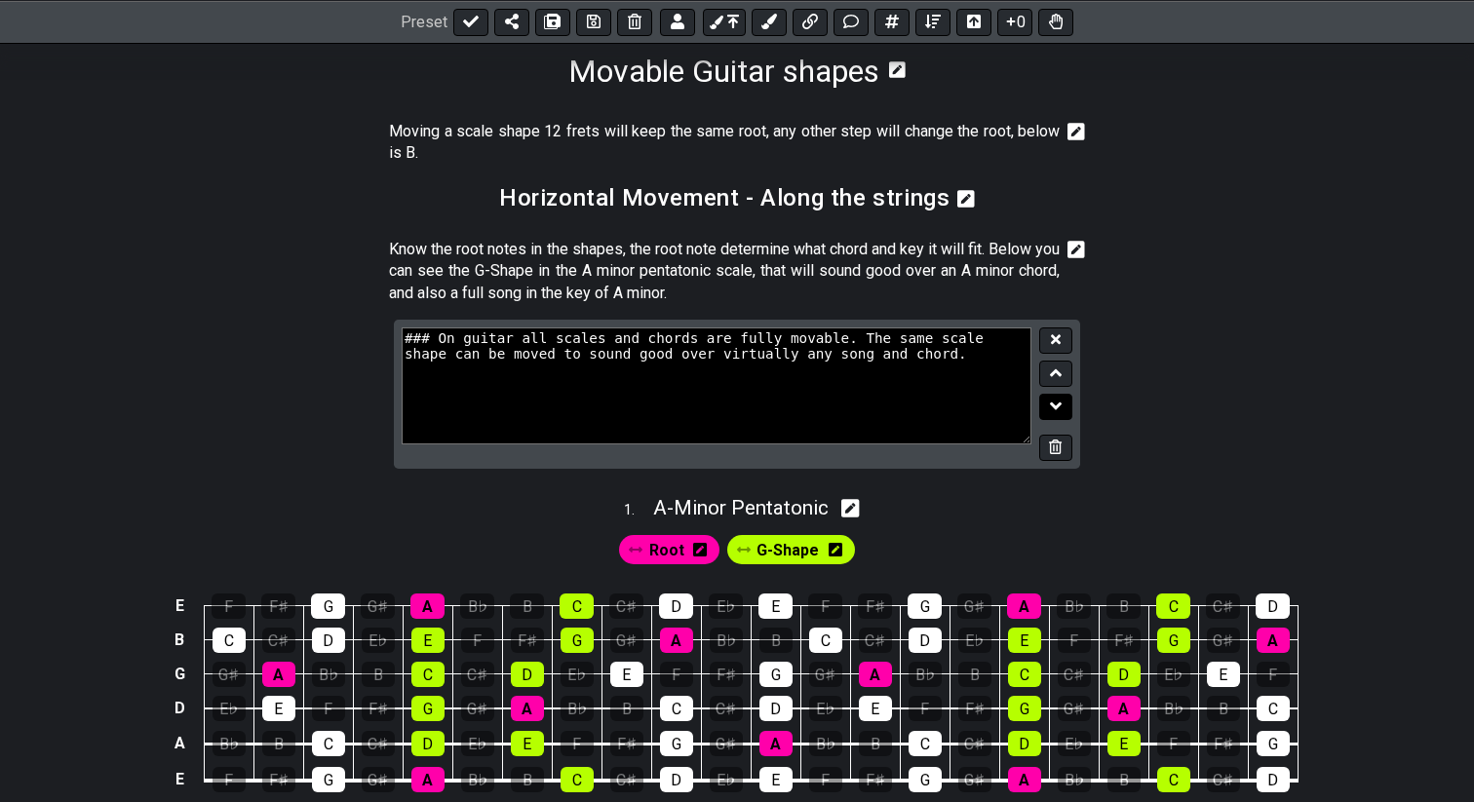
click at [1054, 401] on icon at bounding box center [1056, 406] width 13 height 19
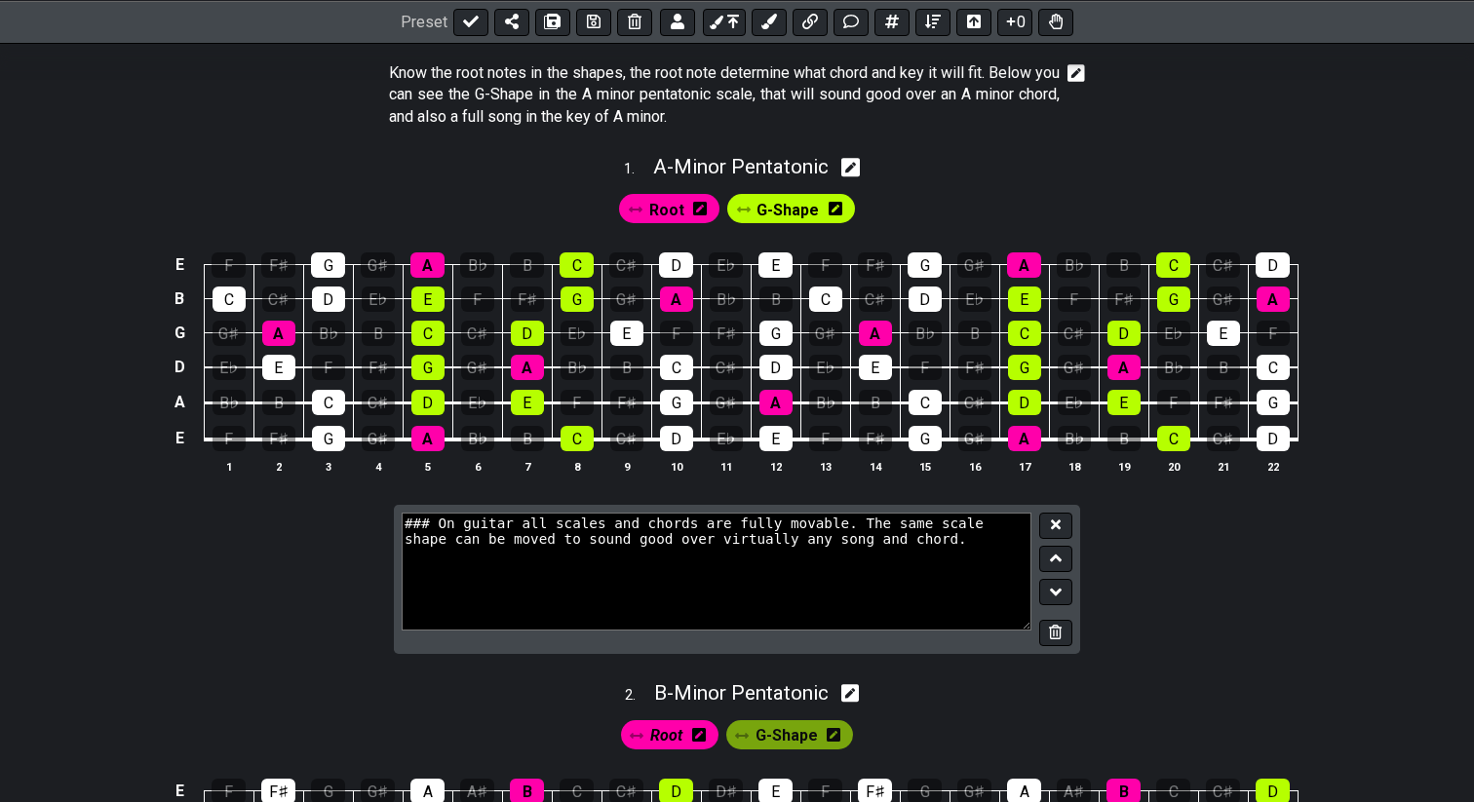
scroll to position [495, 0]
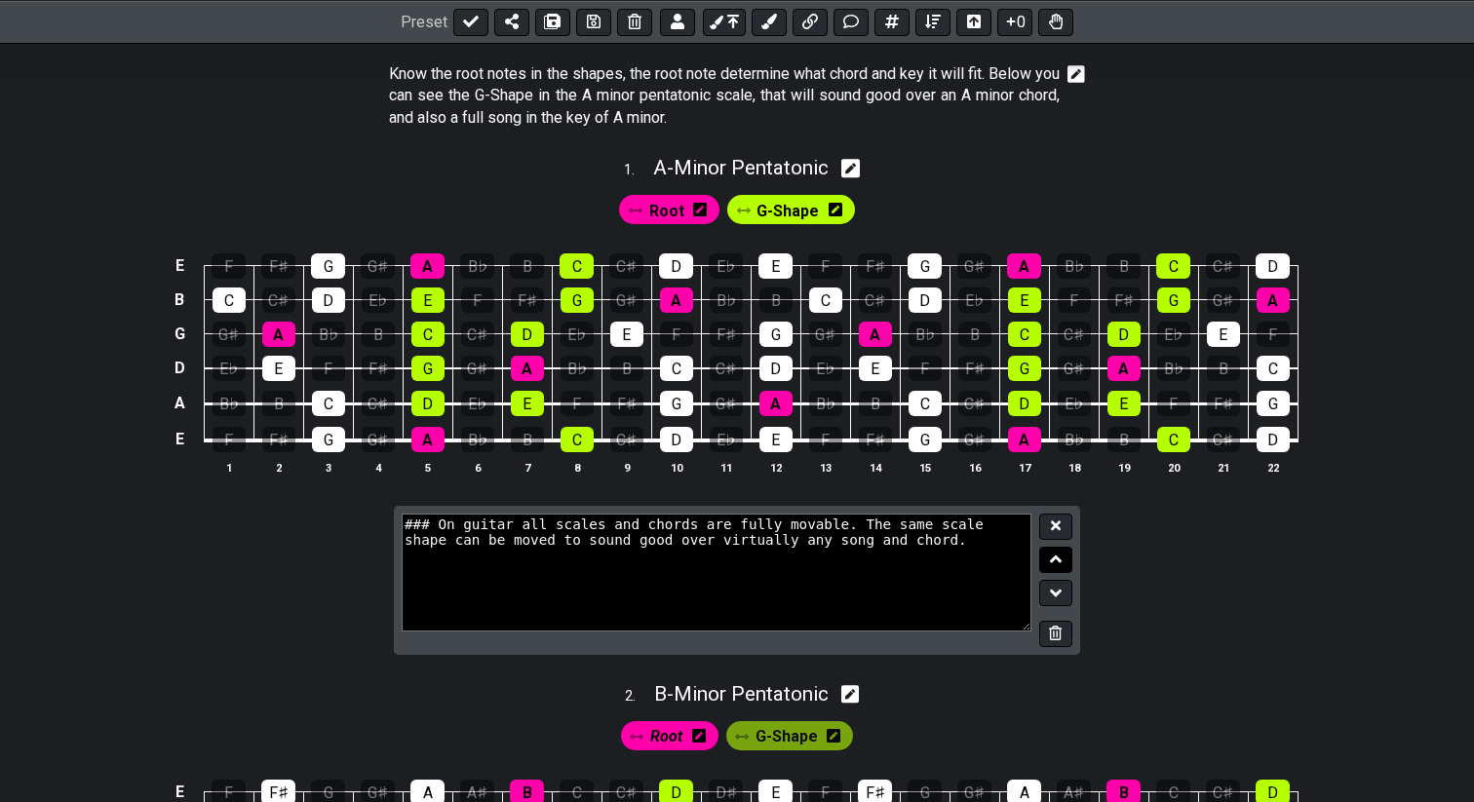
click at [1057, 561] on icon at bounding box center [1056, 559] width 13 height 19
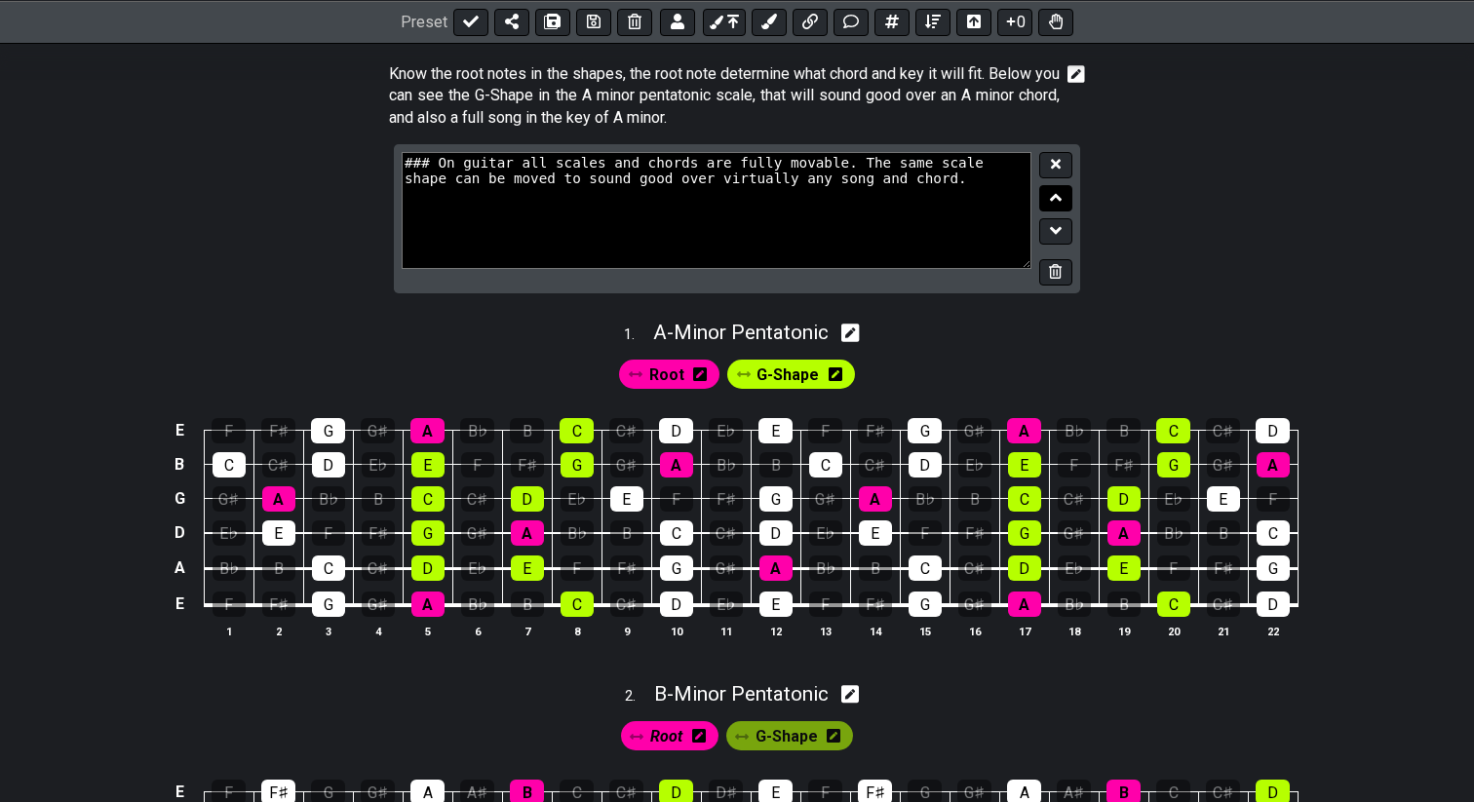
click at [1061, 202] on button at bounding box center [1055, 198] width 33 height 26
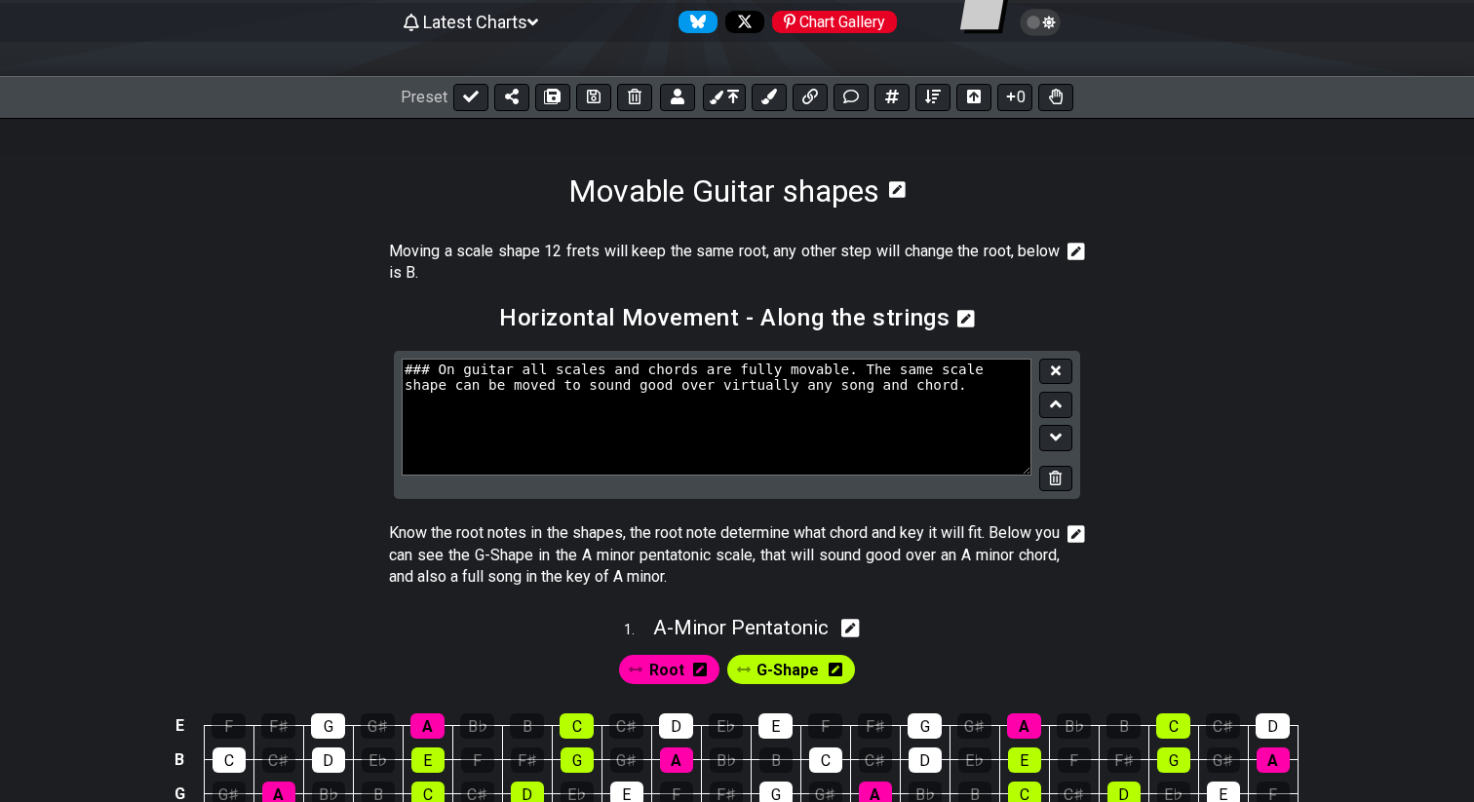
scroll to position [194, 0]
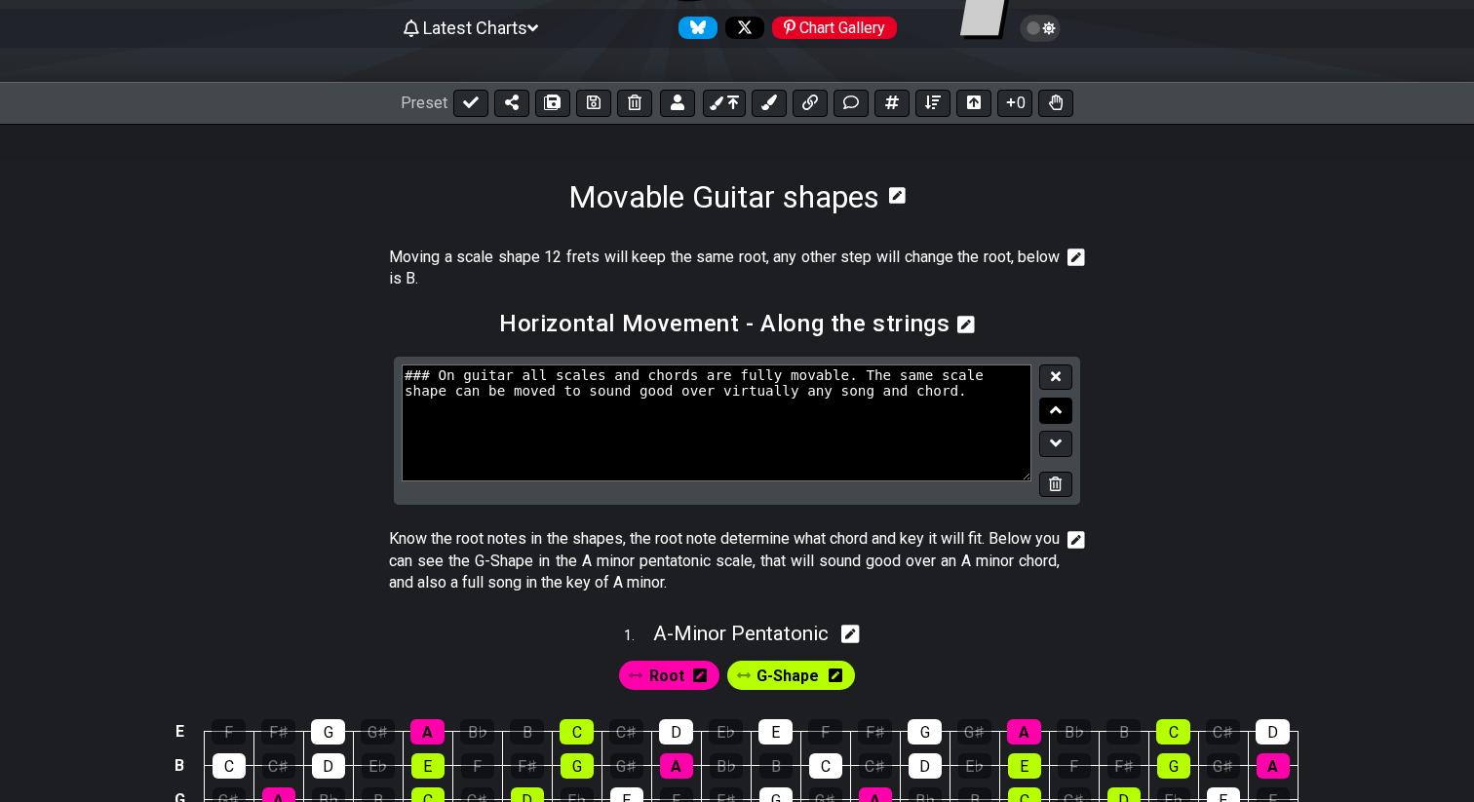
click at [1054, 407] on icon at bounding box center [1056, 410] width 13 height 8
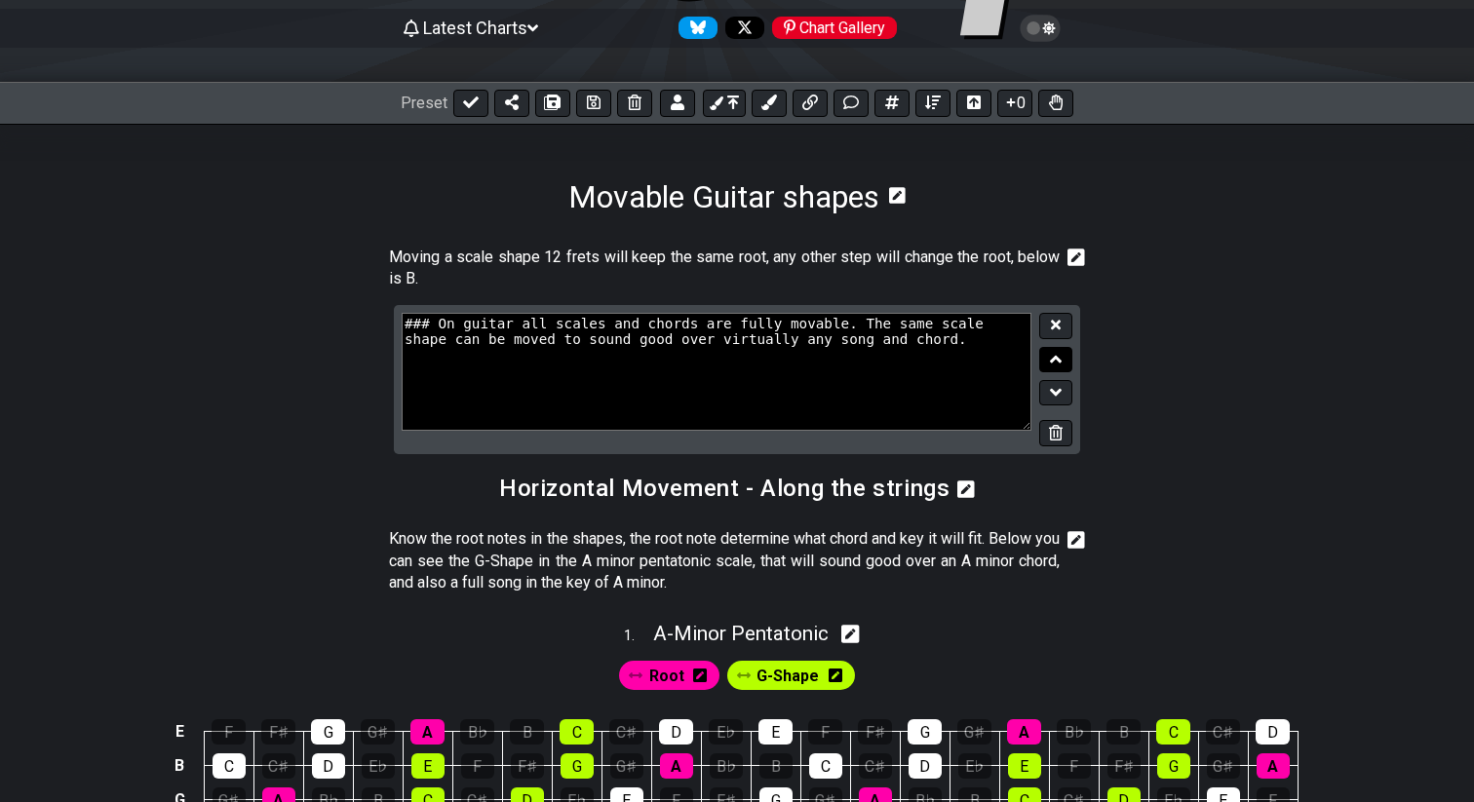
click at [1057, 361] on icon at bounding box center [1056, 359] width 13 height 19
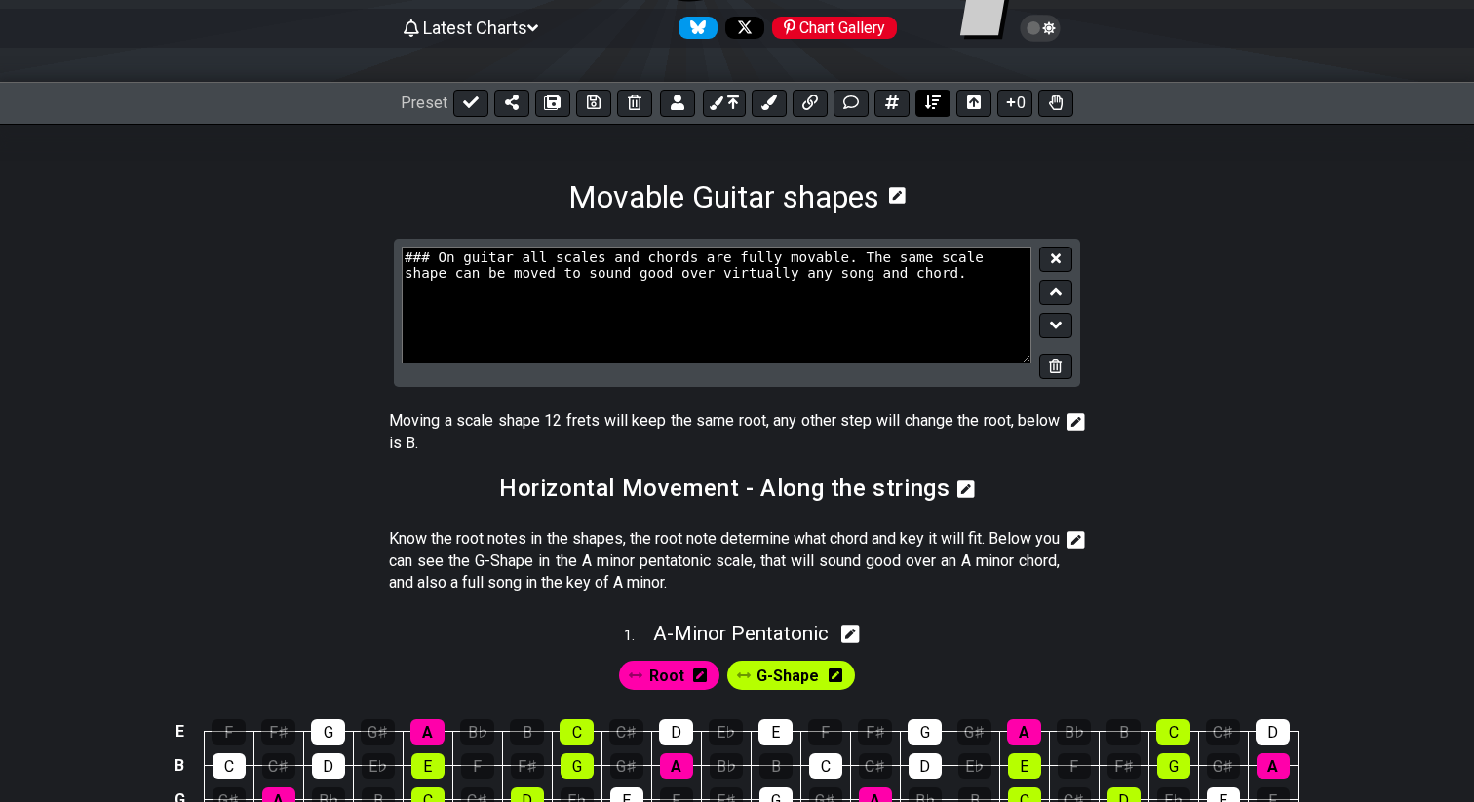
click at [927, 101] on icon at bounding box center [933, 103] width 16 height 14
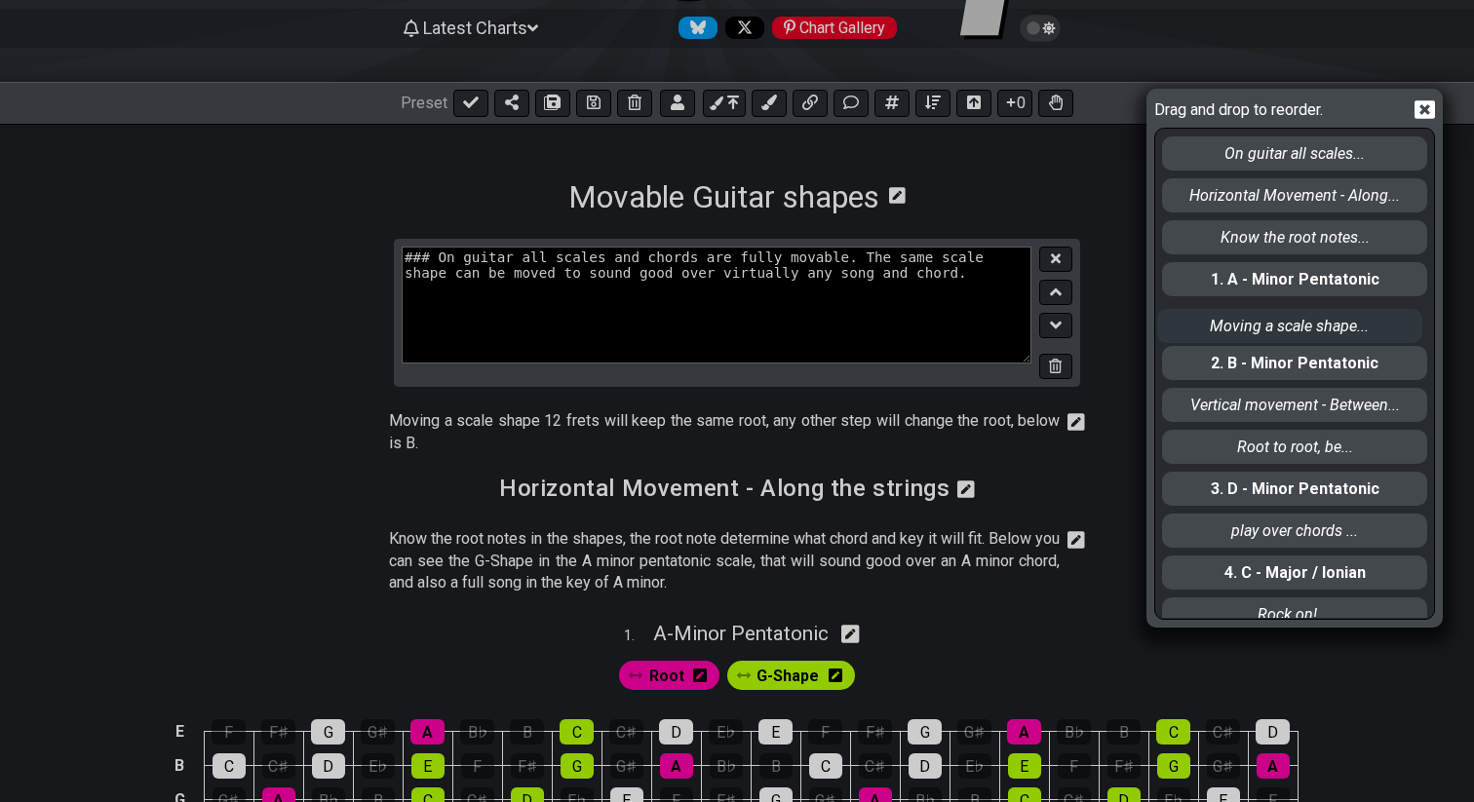
drag, startPoint x: 1223, startPoint y: 195, endPoint x: 1218, endPoint y: 333, distance: 138.5
click at [1218, 333] on div "On guitar all scales... Moving a scale shape... Horizontal Movement - Along... …" at bounding box center [1294, 373] width 269 height 489
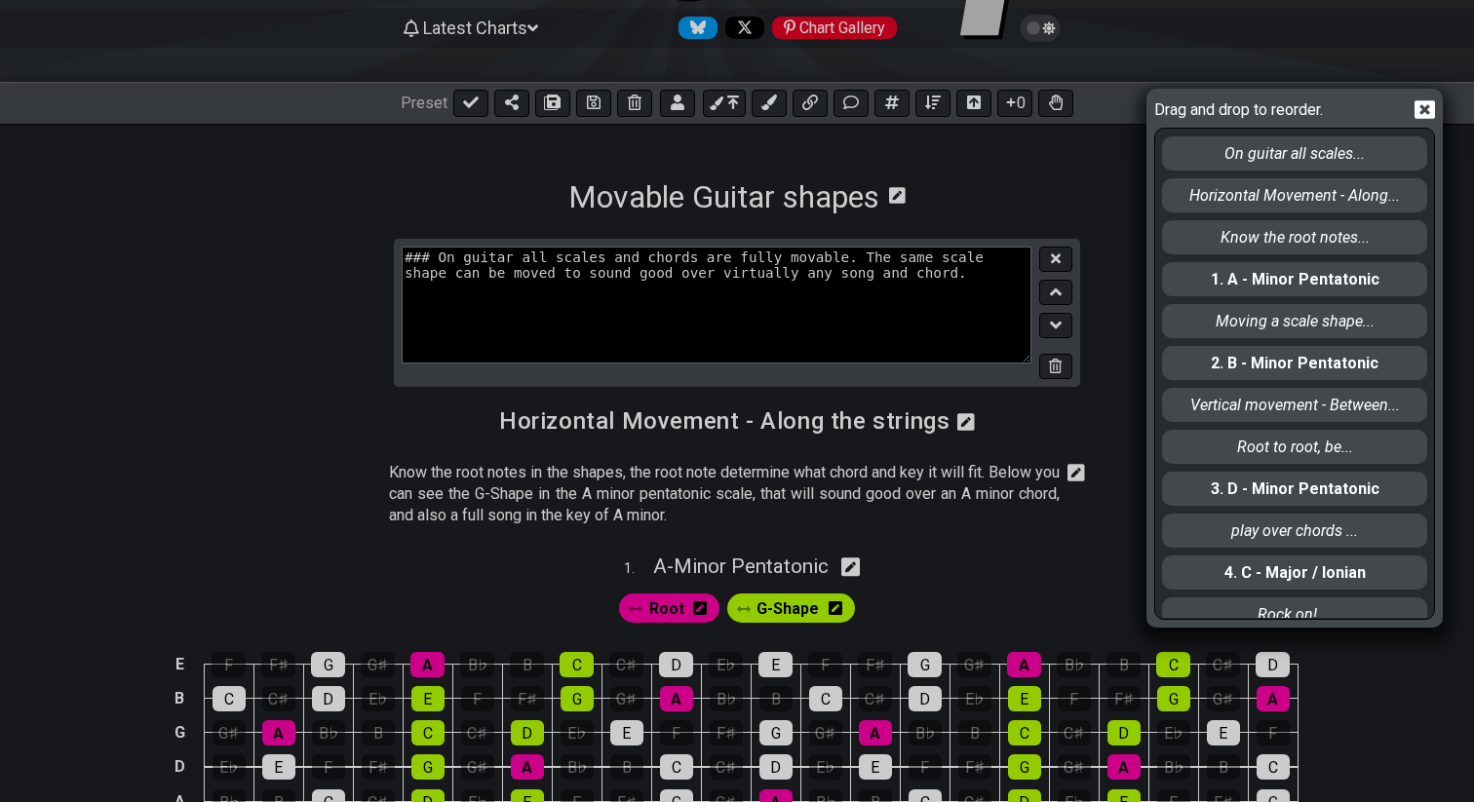
click at [1425, 116] on icon at bounding box center [1424, 109] width 20 height 19
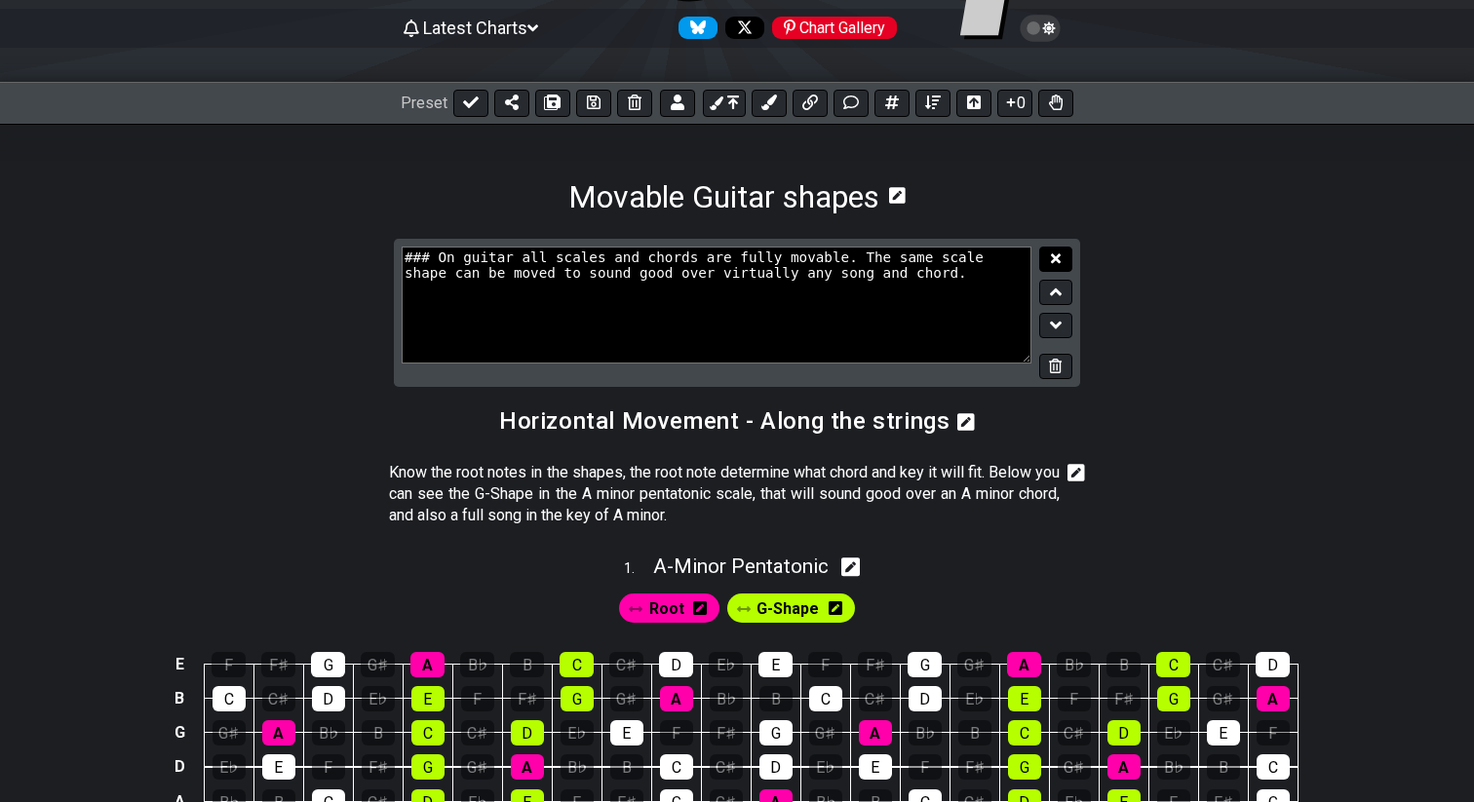
click at [1058, 253] on icon at bounding box center [1056, 258] width 10 height 10
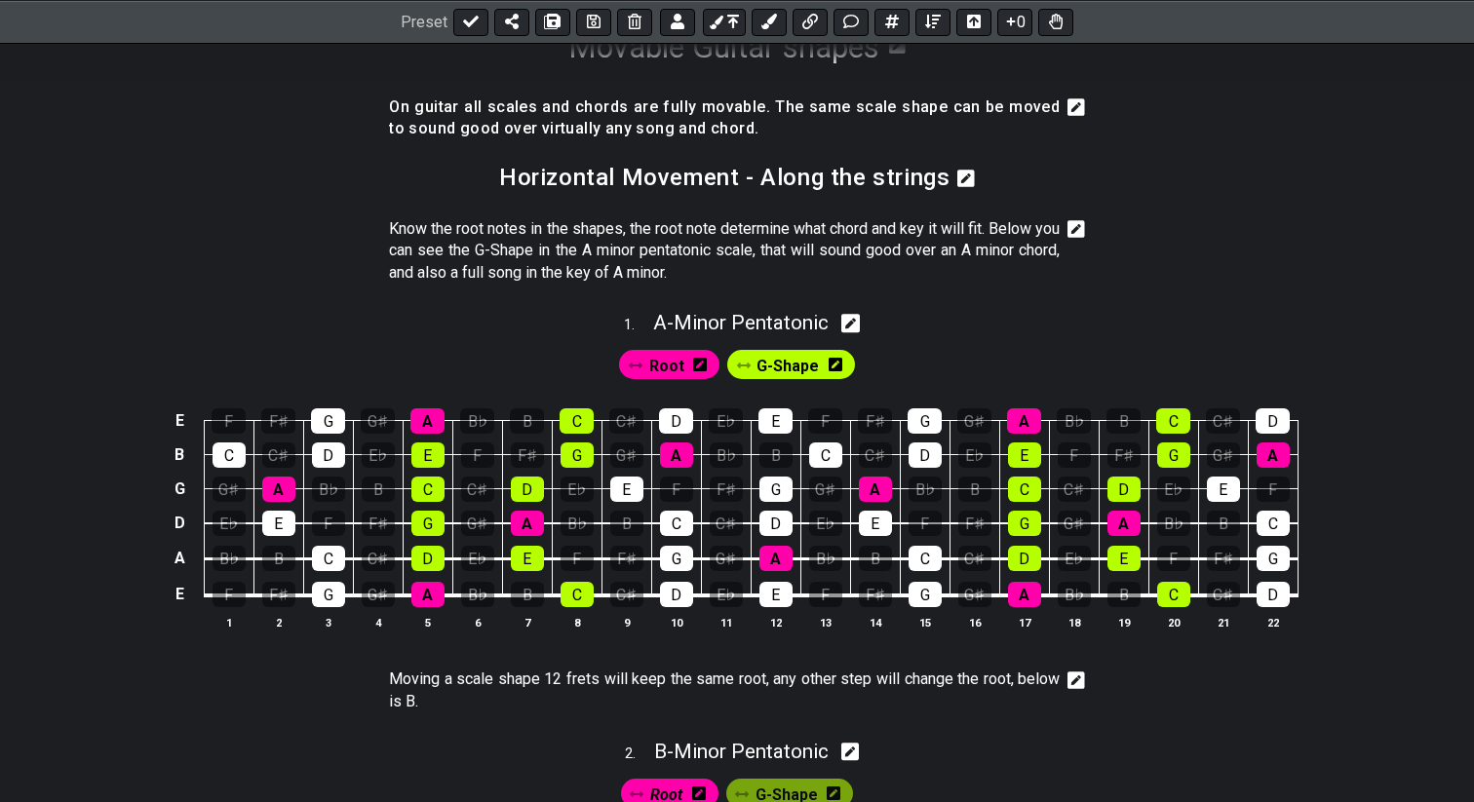
scroll to position [350, 0]
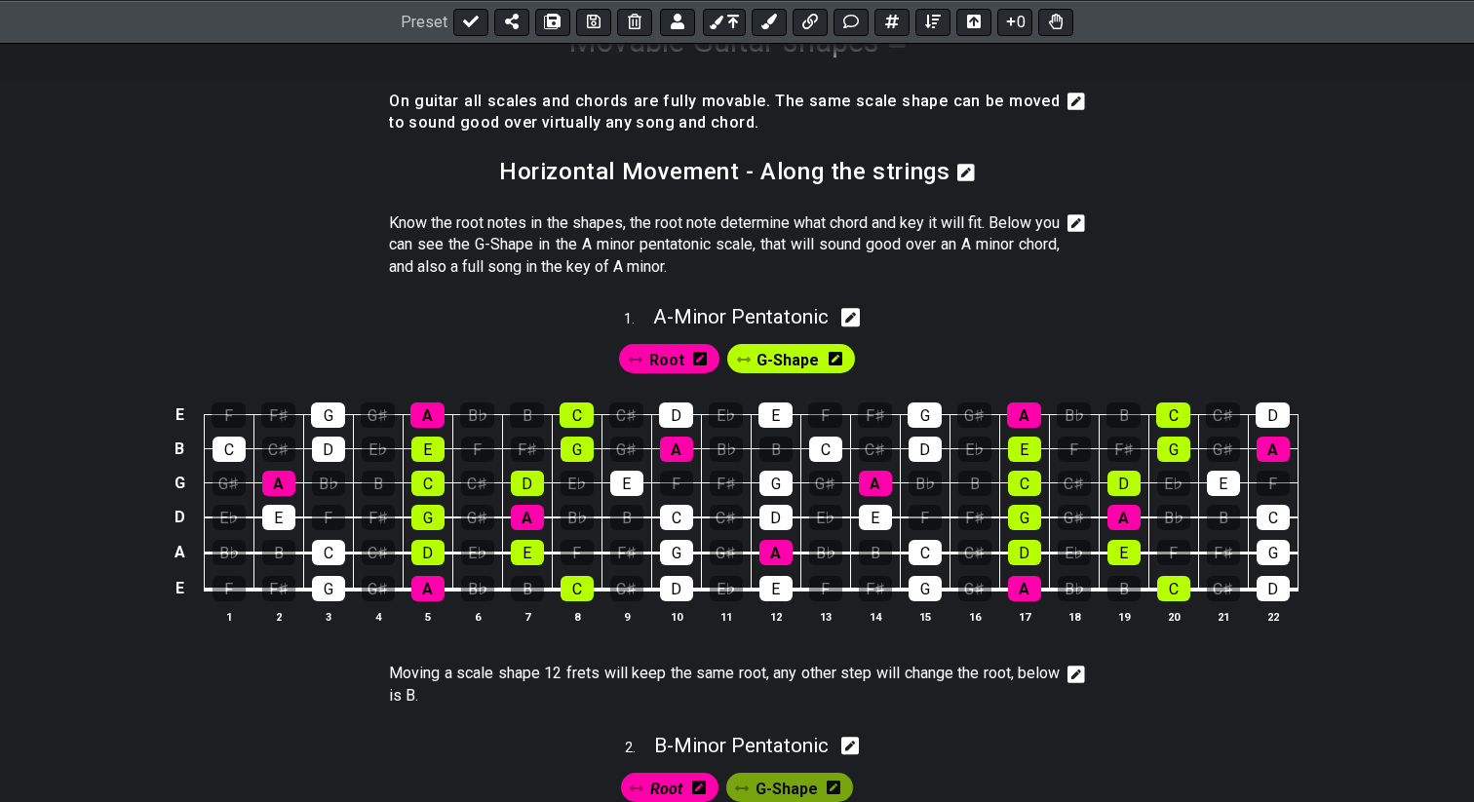
click at [1076, 103] on icon at bounding box center [1076, 102] width 18 height 18
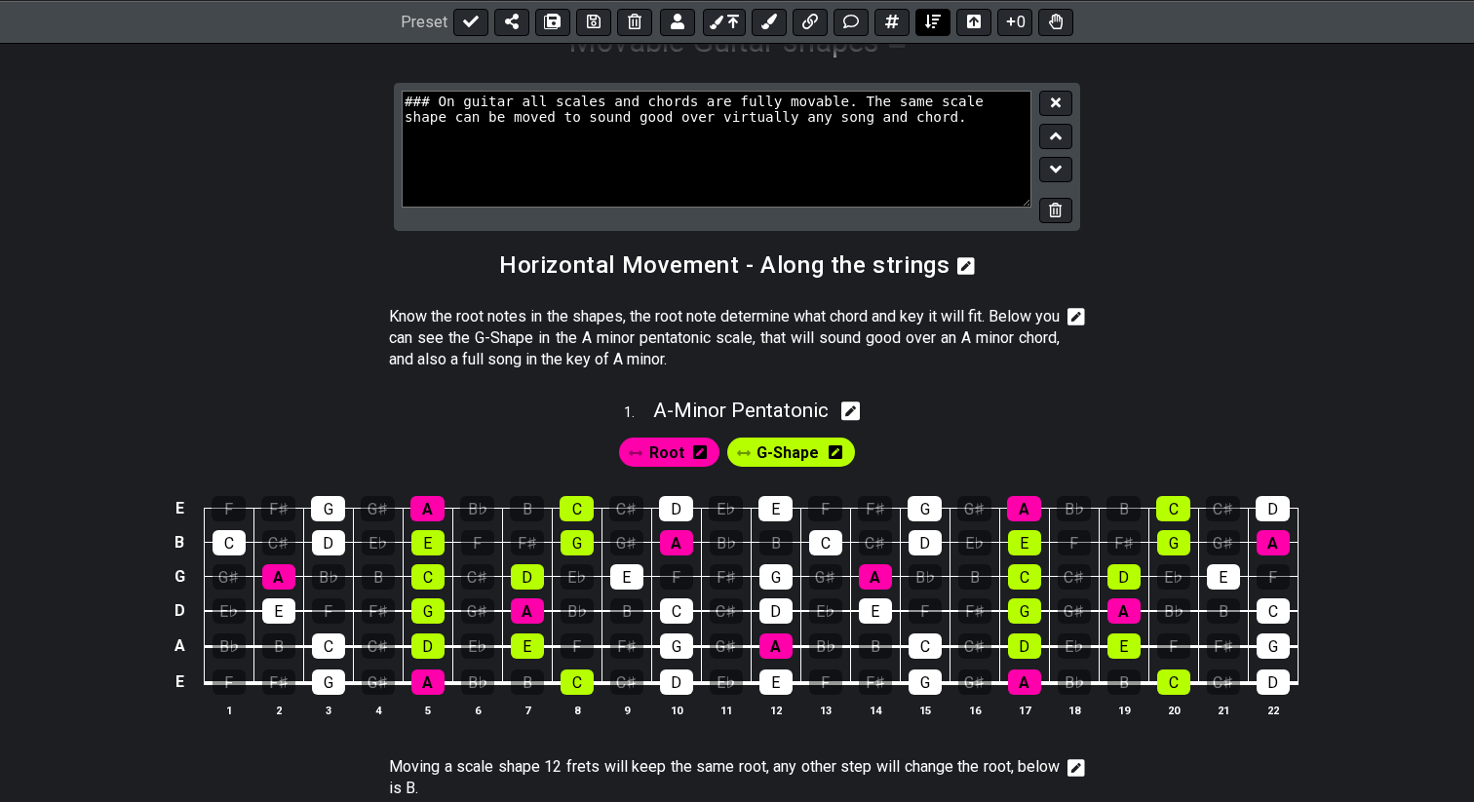
click at [932, 23] on icon at bounding box center [933, 22] width 16 height 14
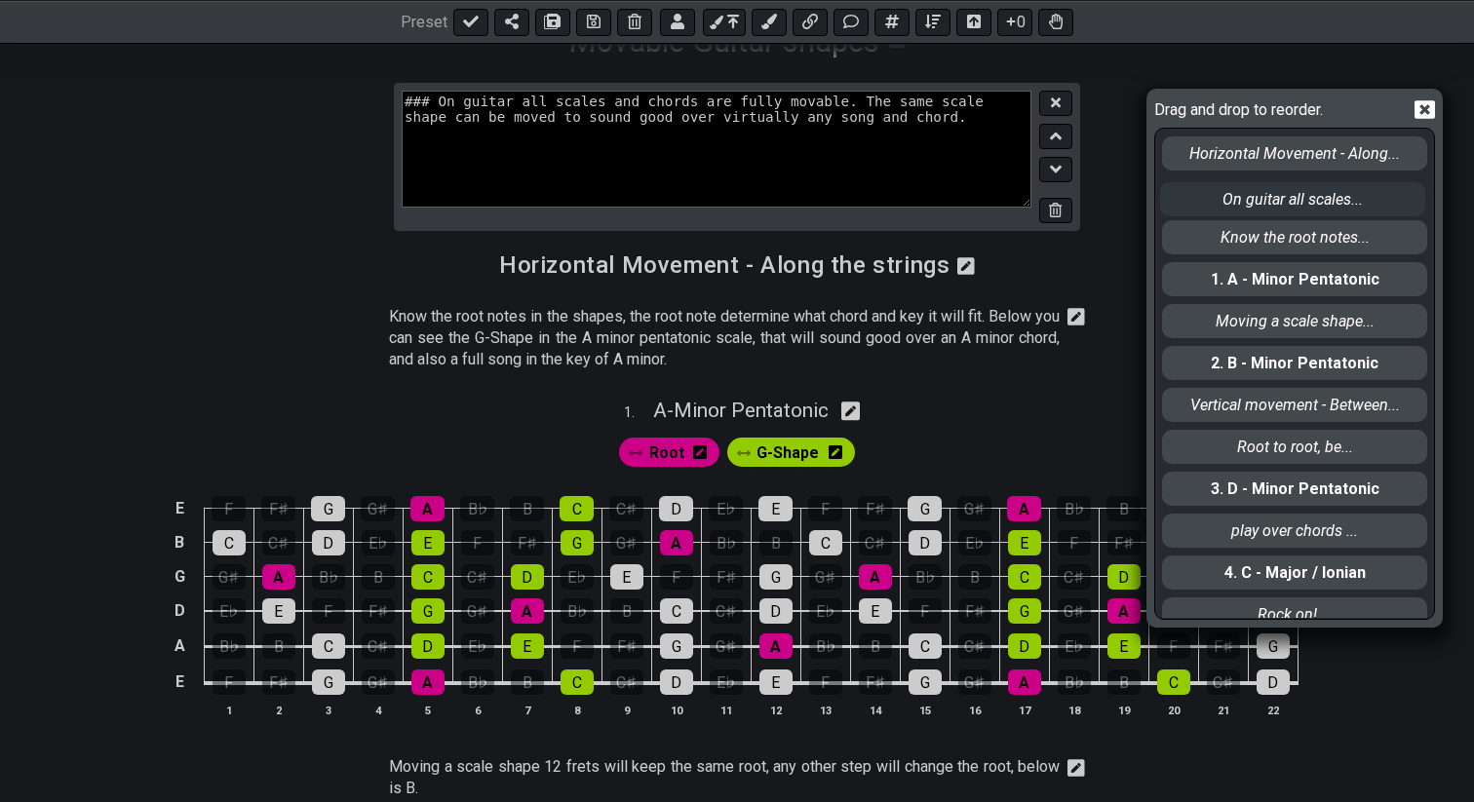
drag, startPoint x: 1207, startPoint y: 148, endPoint x: 1205, endPoint y: 200, distance: 51.7
click at [1205, 200] on div "On guitar all scales... Horizontal Movement - Along... Know the root notes... 1…" at bounding box center [1294, 373] width 269 height 489
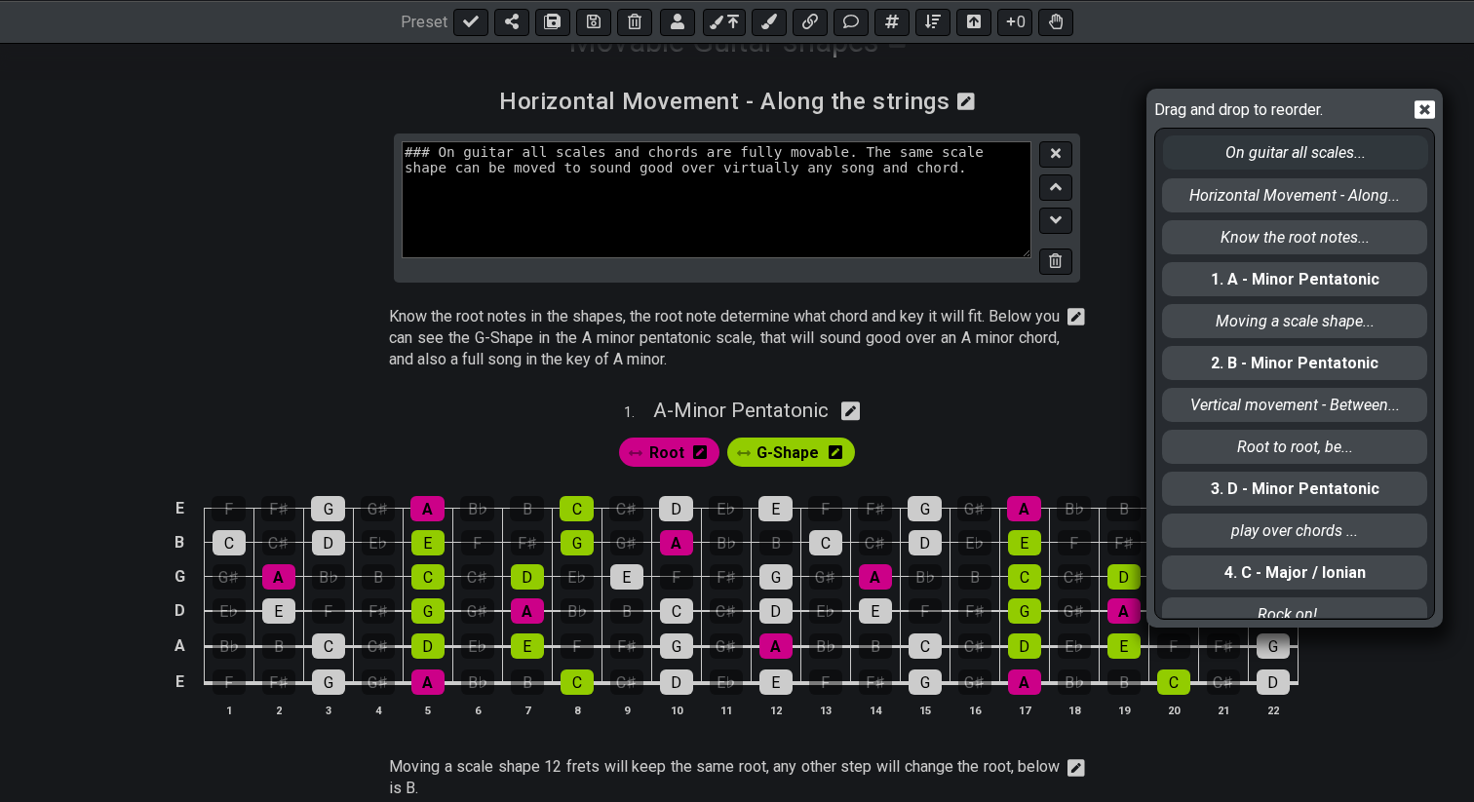
drag, startPoint x: 1211, startPoint y: 202, endPoint x: 1212, endPoint y: 153, distance: 48.7
click at [1212, 153] on div "Horizontal Movement - Along... On guitar all scales... Know the root notes... 1…" at bounding box center [1294, 373] width 269 height 489
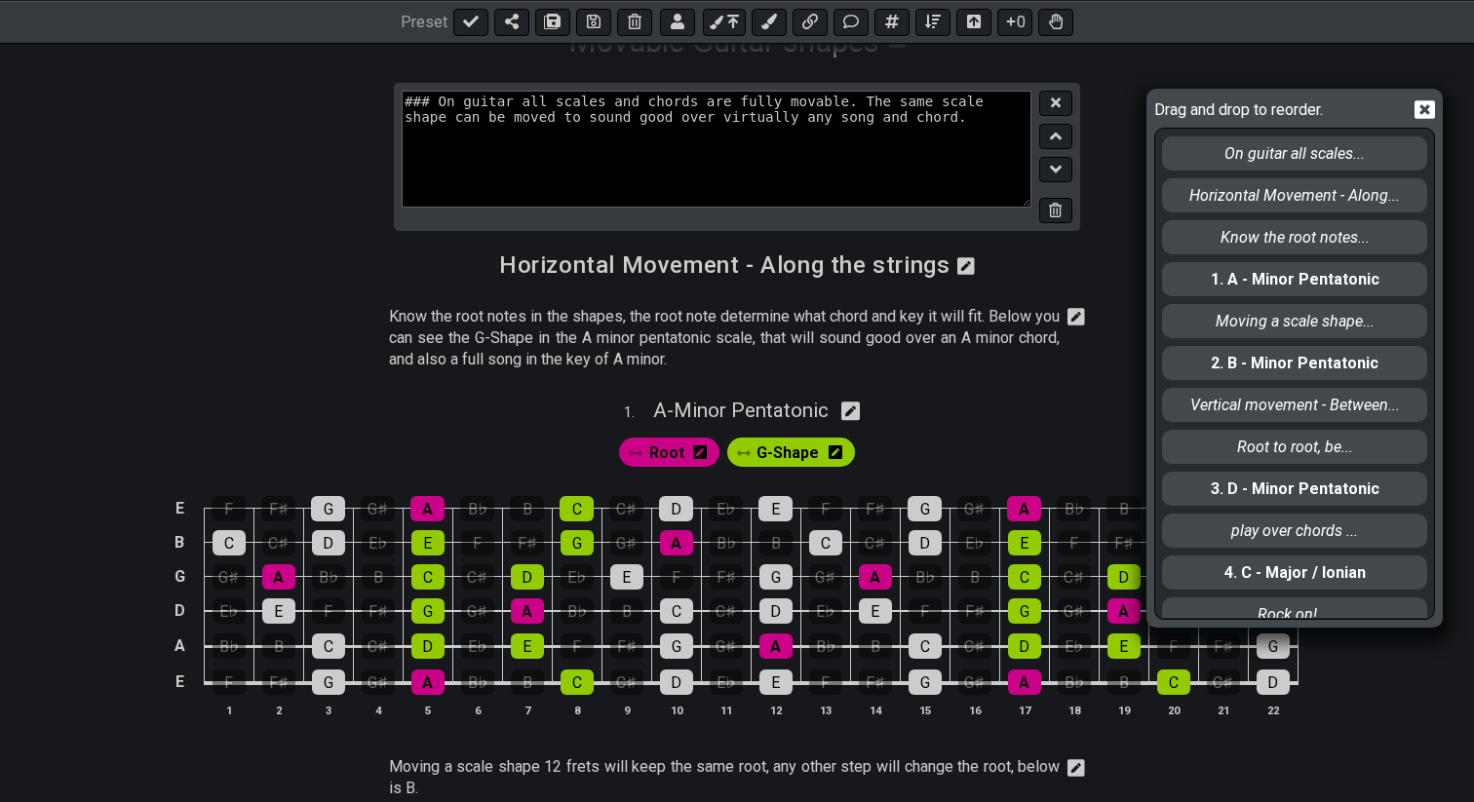
click at [1422, 107] on icon at bounding box center [1424, 109] width 20 height 20
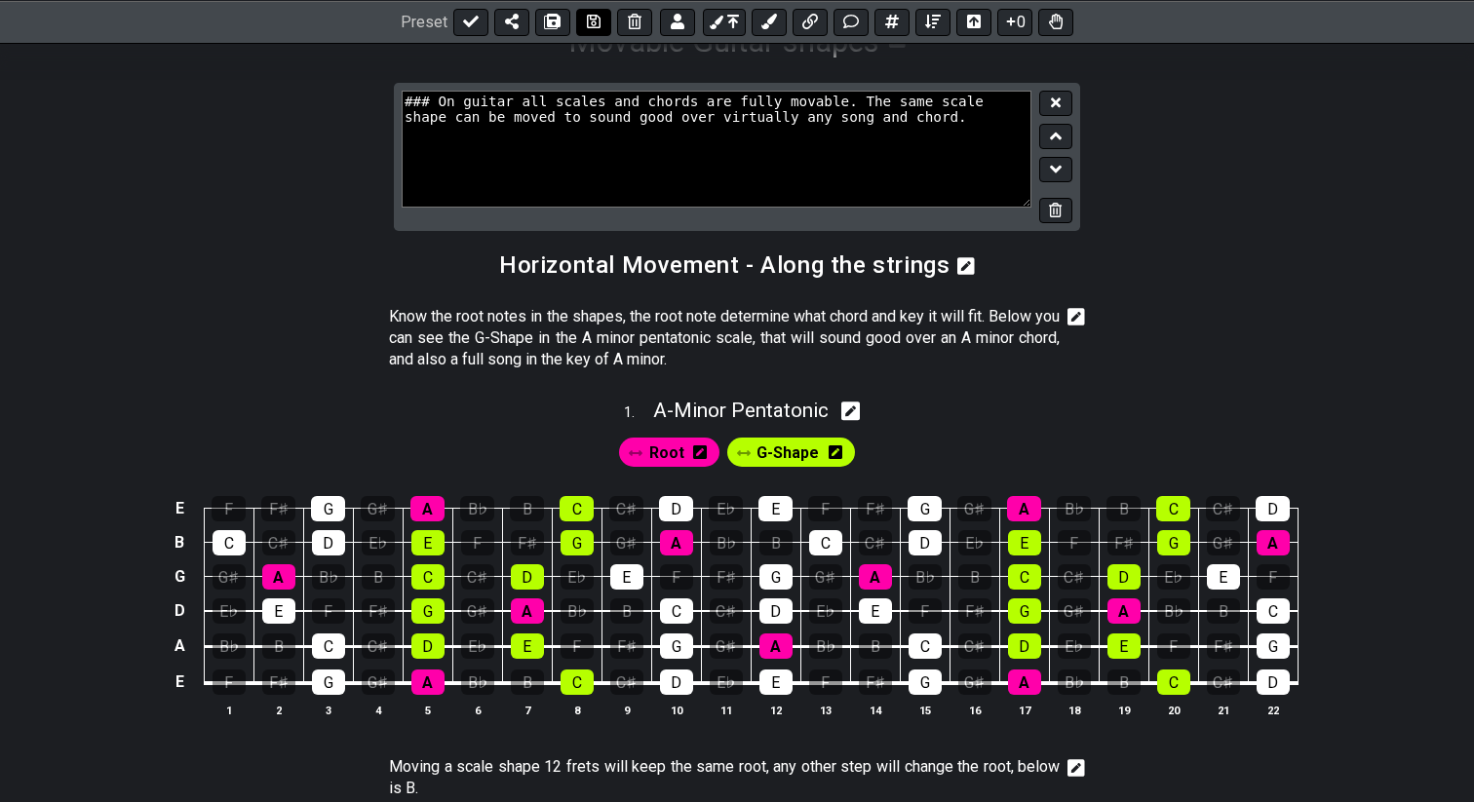
click at [594, 23] on icon at bounding box center [594, 22] width 14 height 16
click at [1062, 95] on button at bounding box center [1055, 104] width 33 height 26
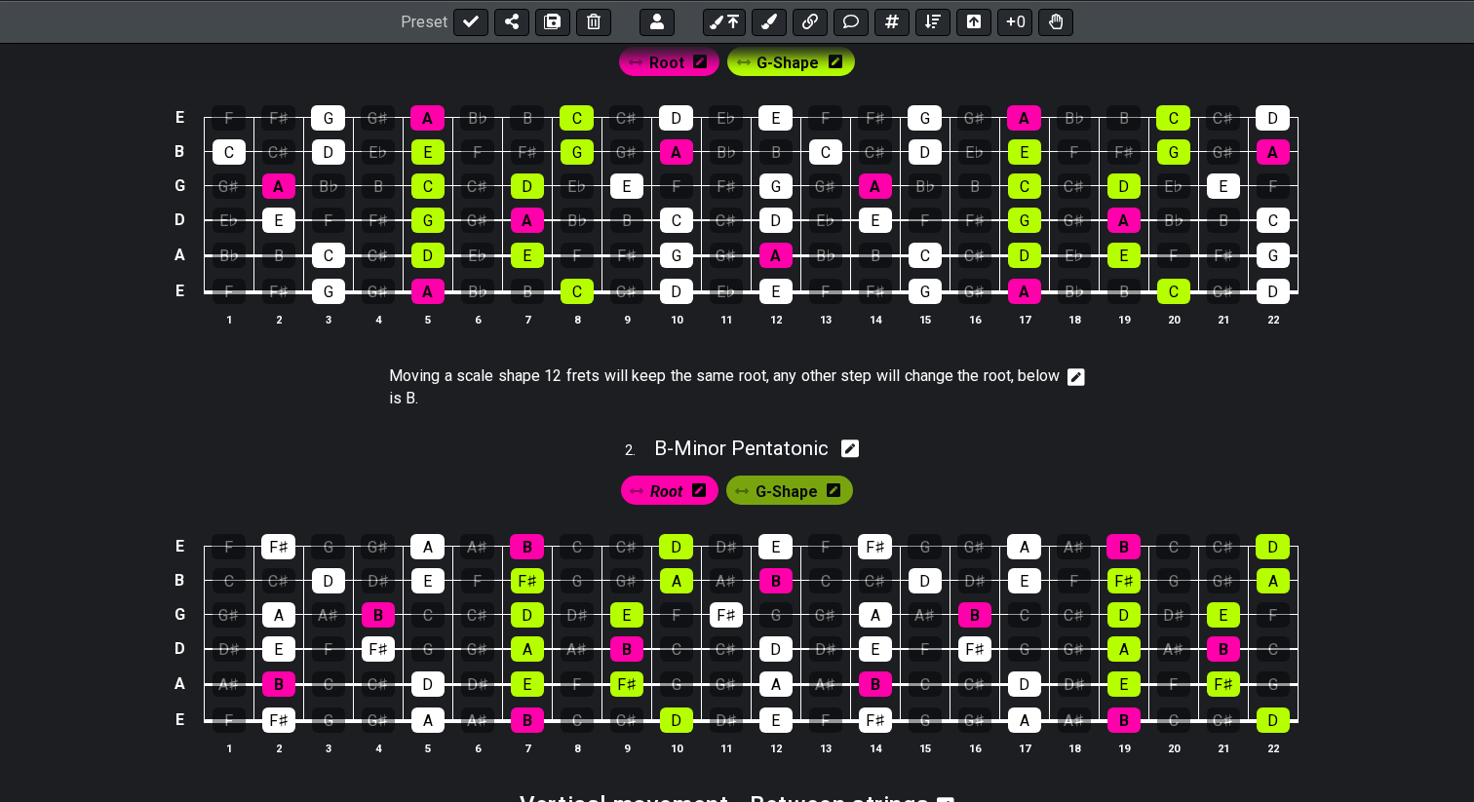
scroll to position [656, 0]
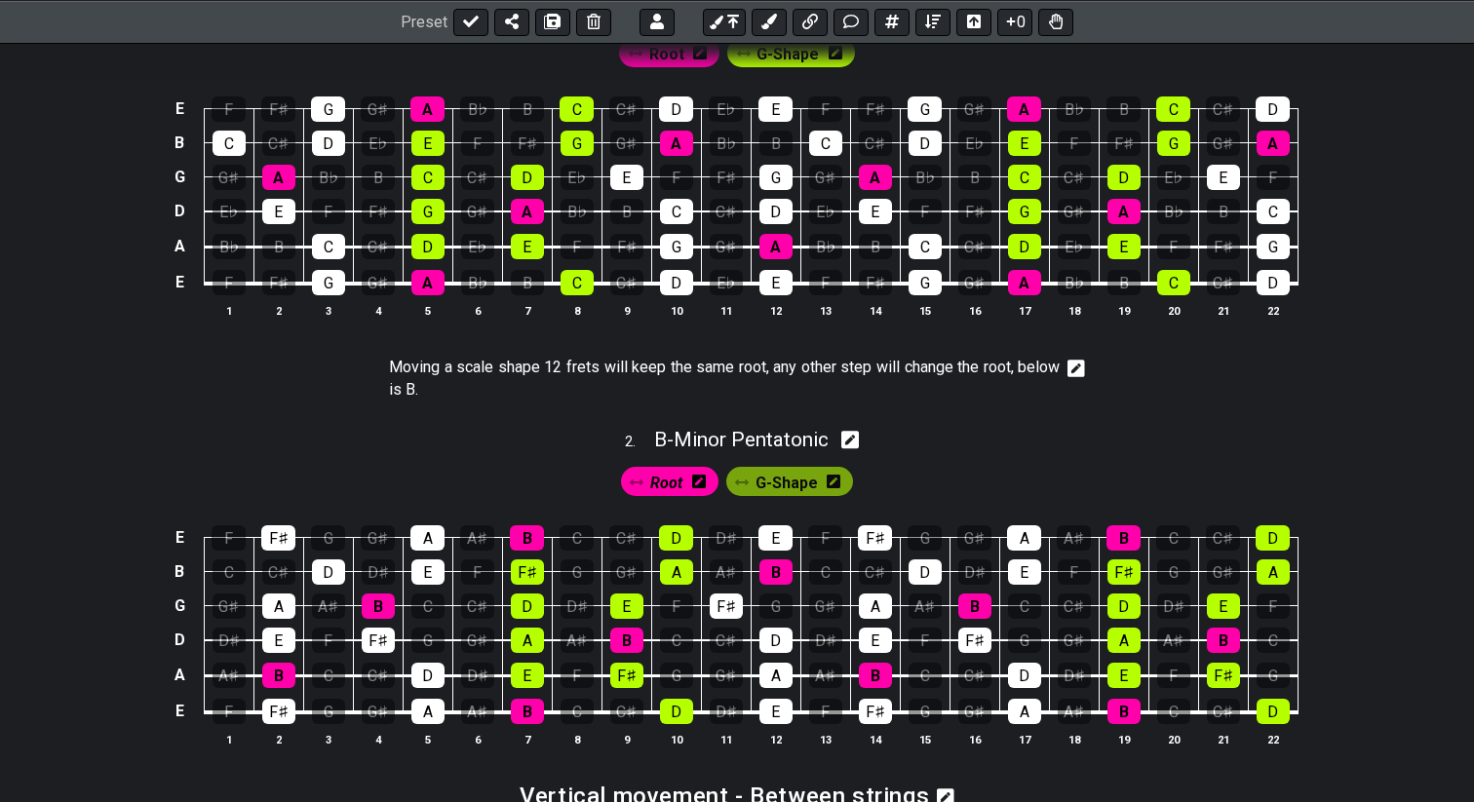
click at [1080, 368] on icon at bounding box center [1076, 369] width 18 height 18
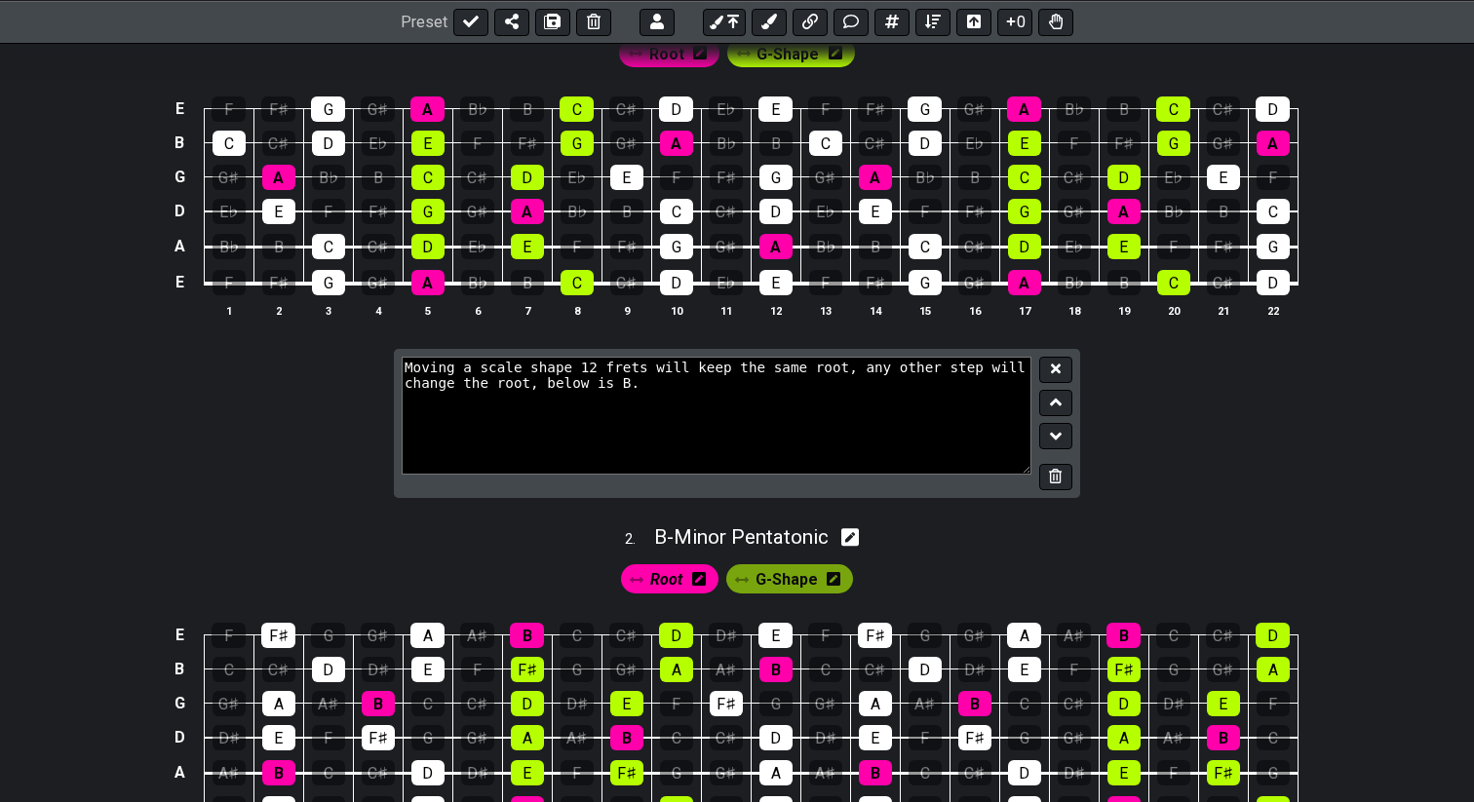
click at [646, 385] on textarea "Moving a scale shape 12 frets will keep the same root, any other step will chan…" at bounding box center [717, 415] width 630 height 117
type textarea "Moving a scale shape 12 frets will keep the same root, any other step will chan…"
click at [1059, 367] on icon at bounding box center [1056, 369] width 10 height 15
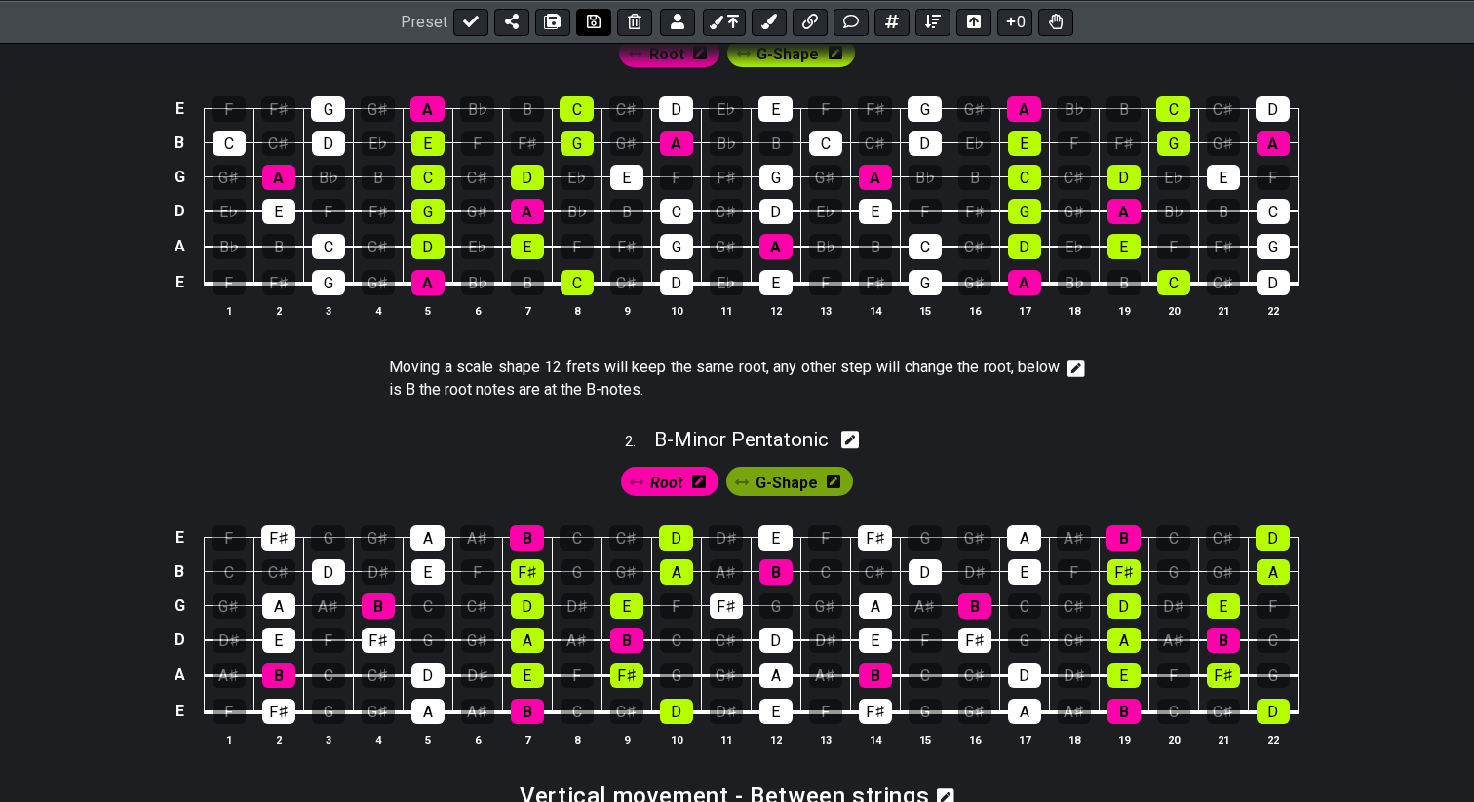
click at [594, 21] on icon at bounding box center [594, 22] width 14 height 16
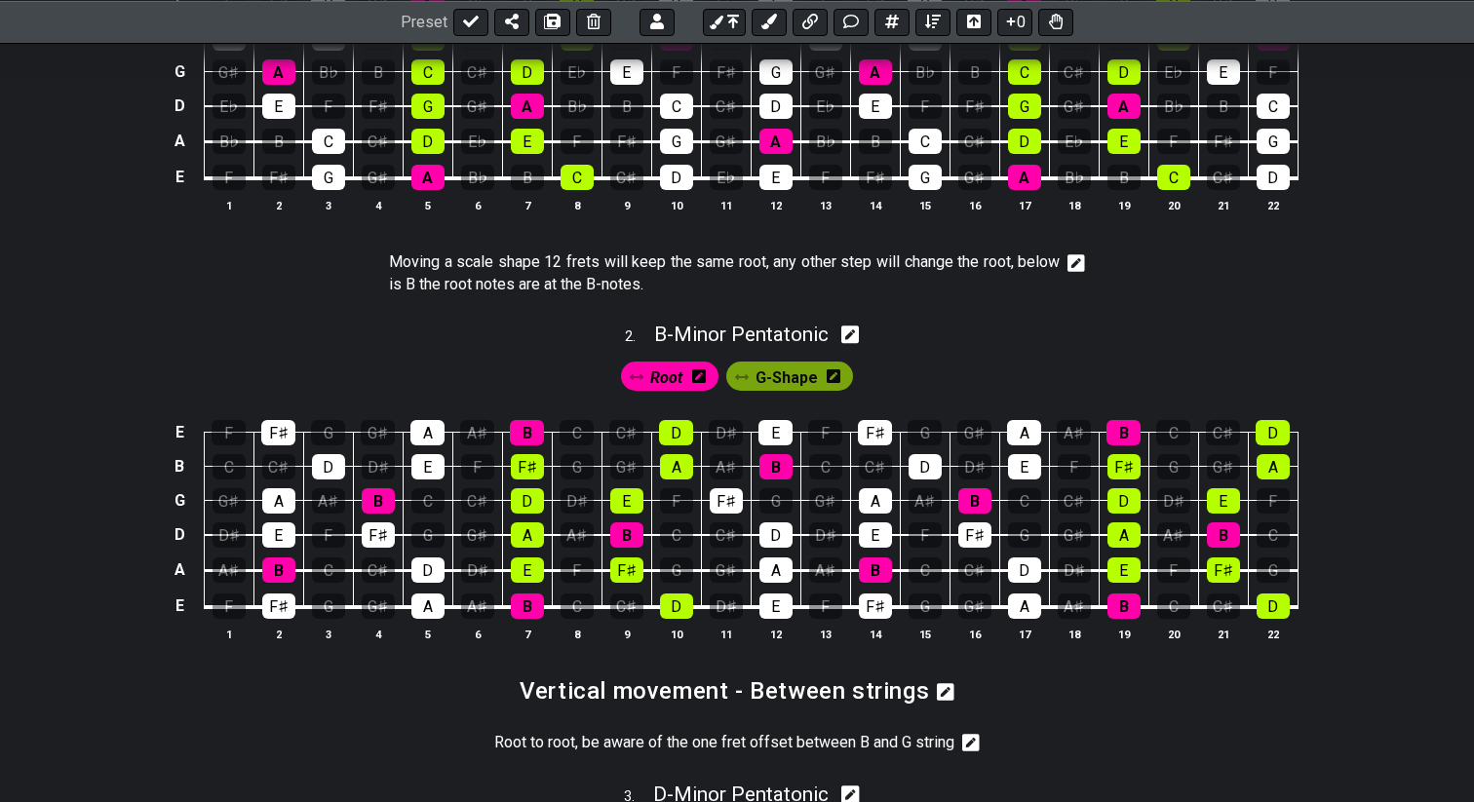
scroll to position [779, 0]
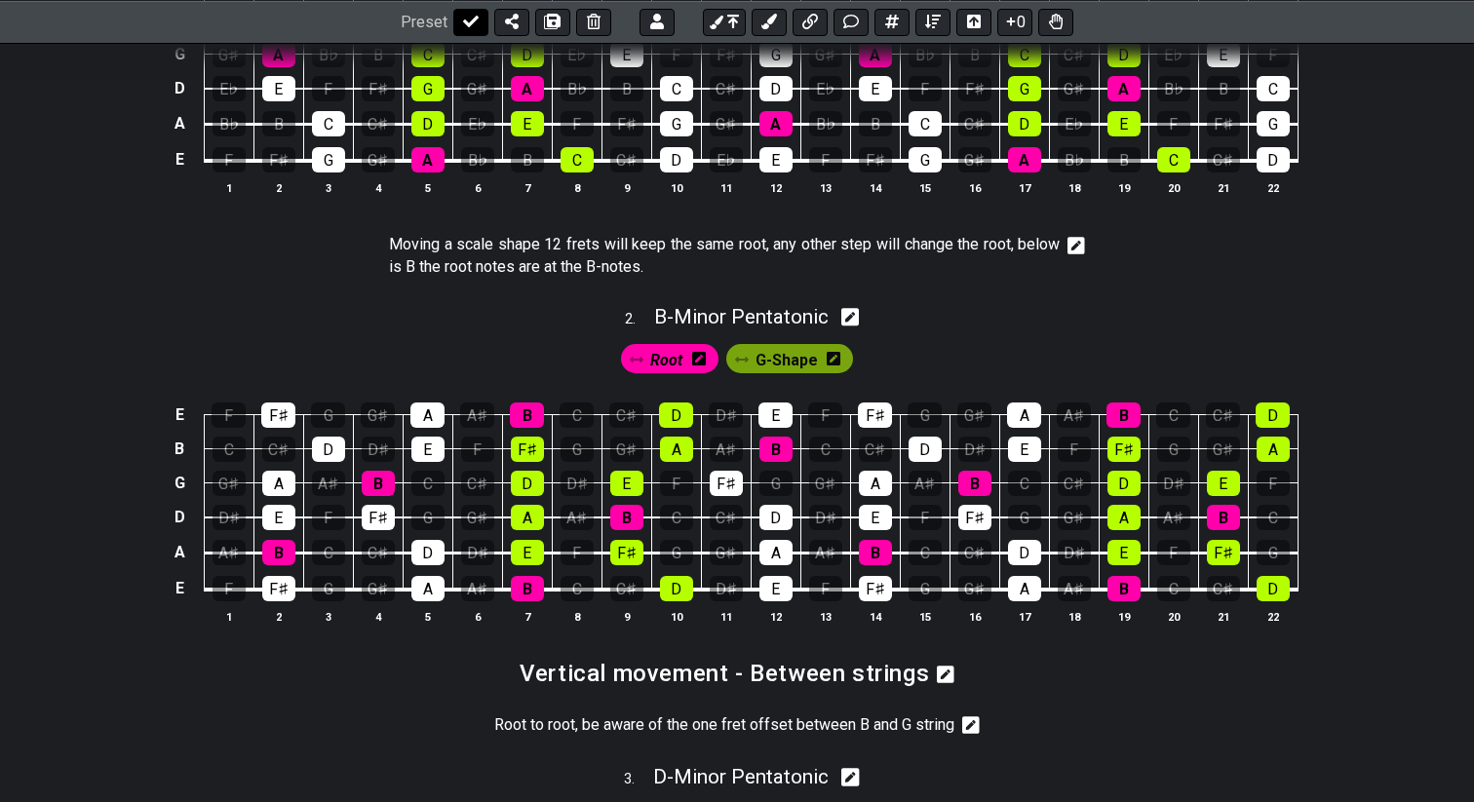
click at [464, 21] on icon at bounding box center [471, 22] width 16 height 12
select select "/022HLA5PM"
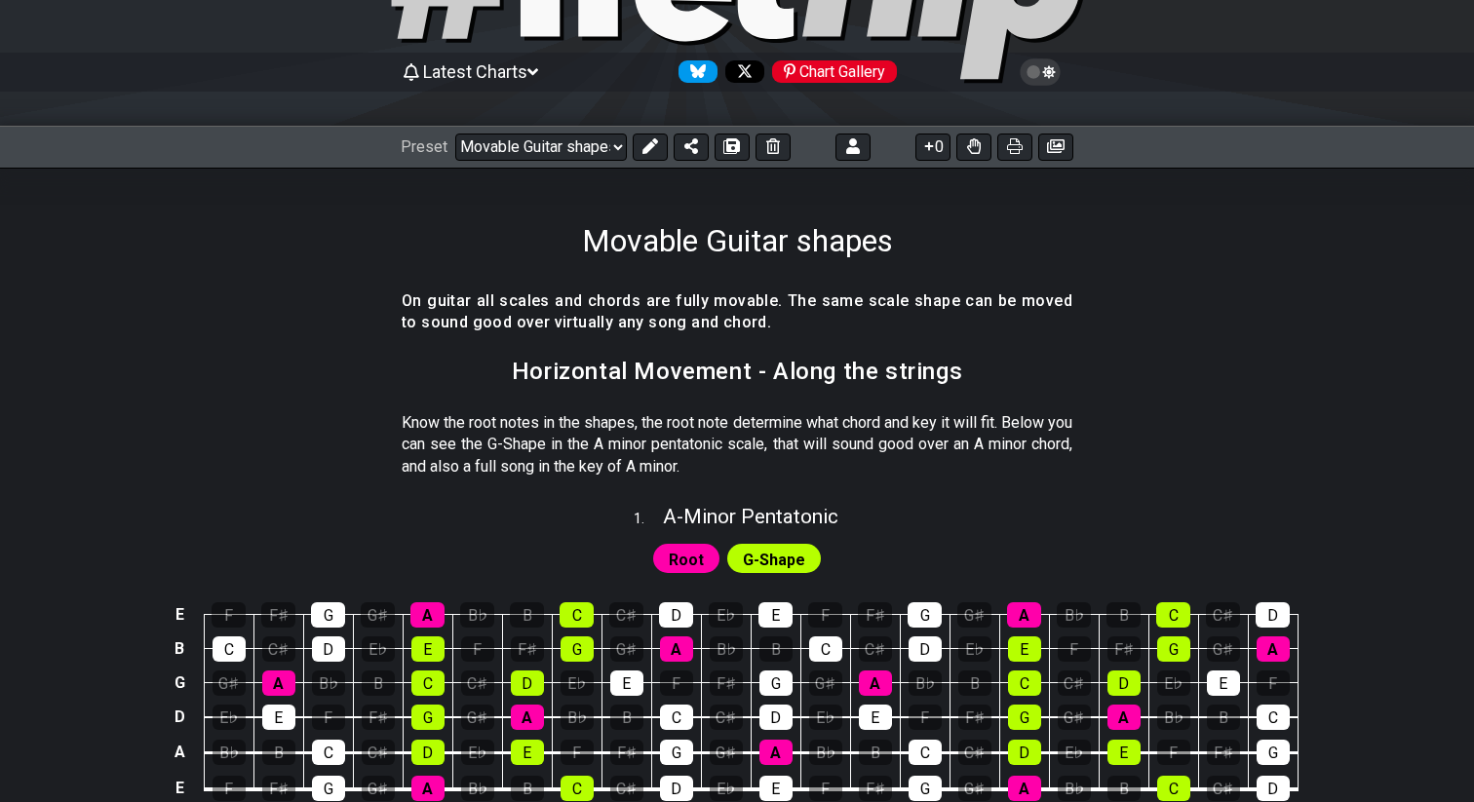
scroll to position [152, 0]
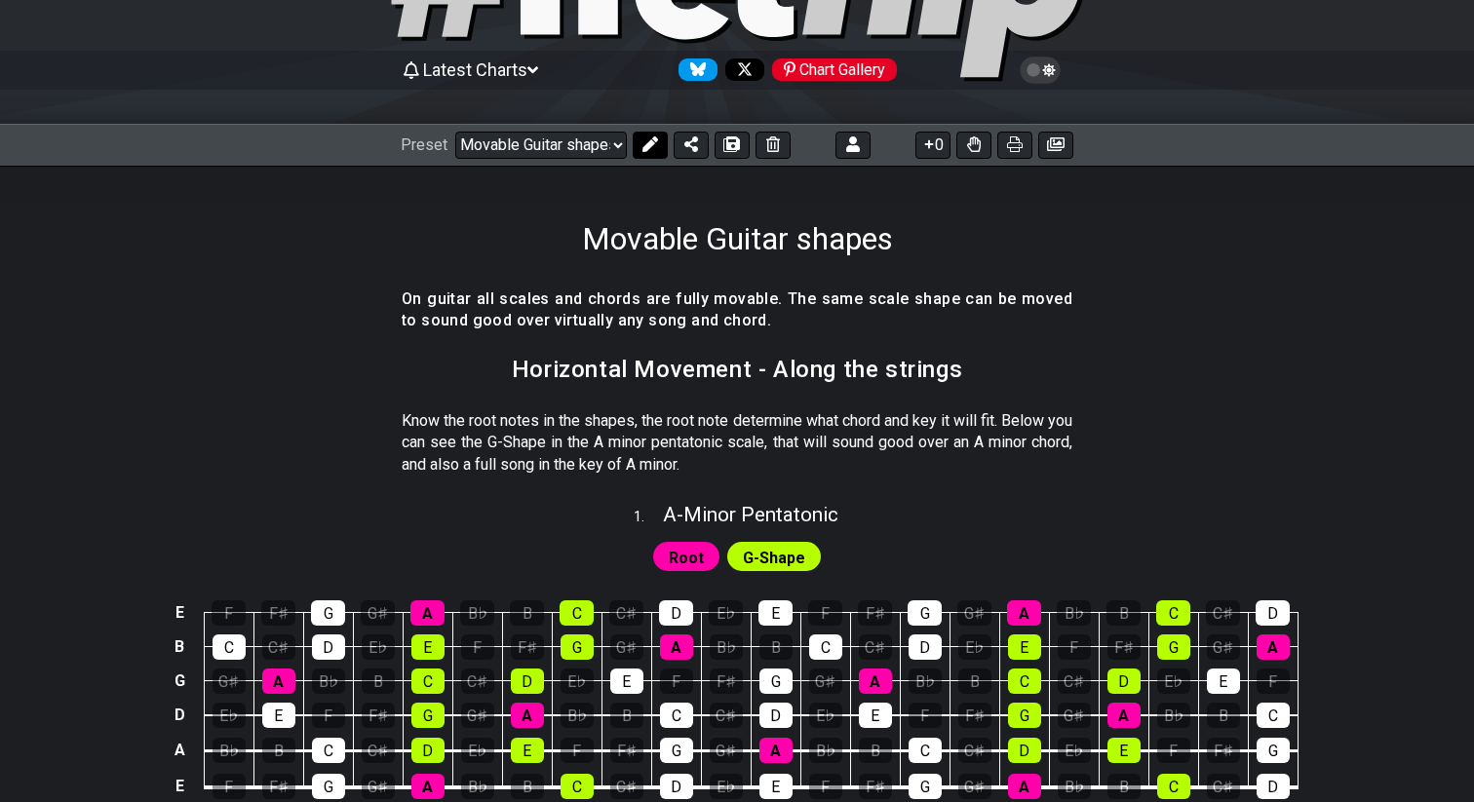
click at [644, 144] on icon at bounding box center [650, 144] width 16 height 16
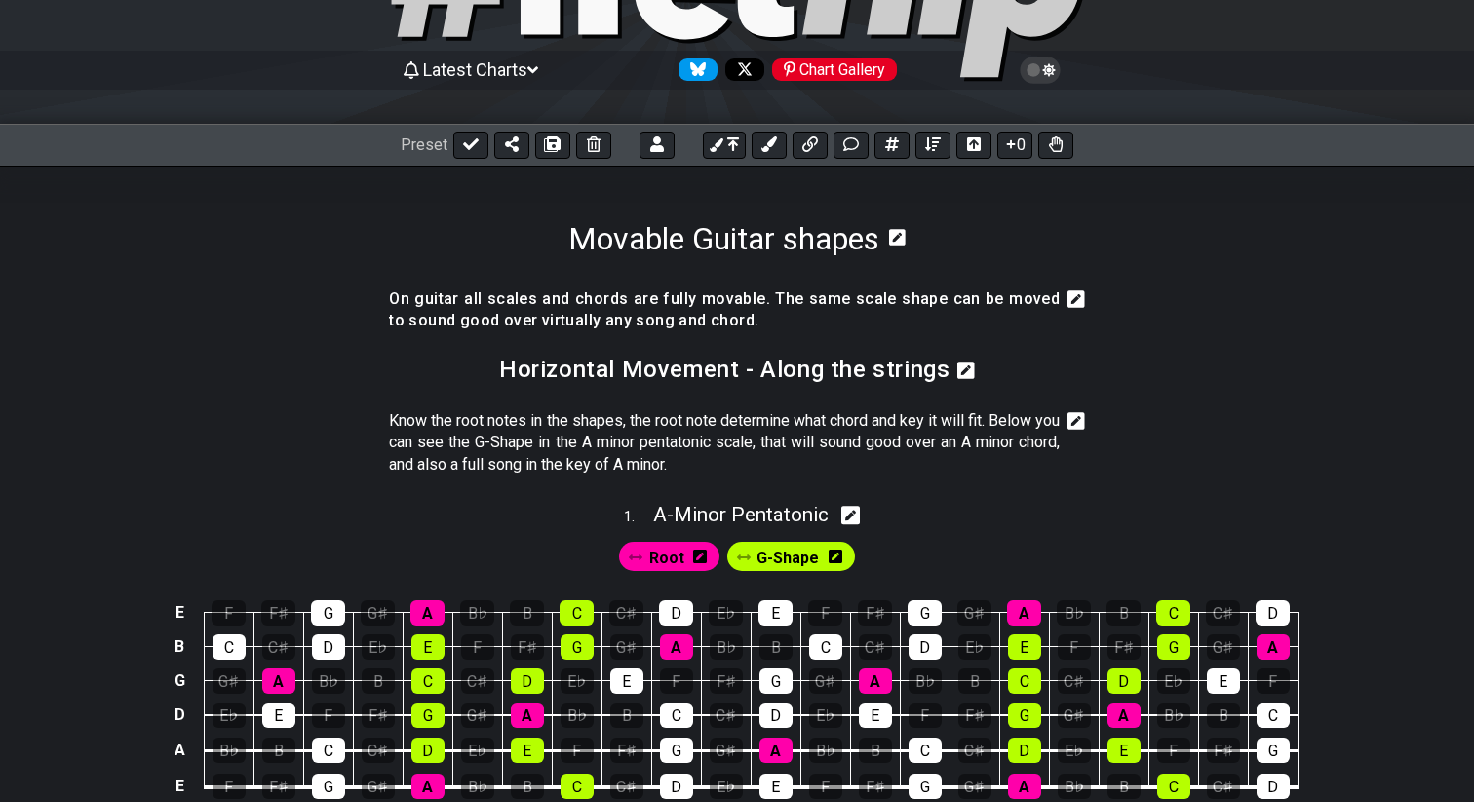
click at [898, 237] on icon at bounding box center [897, 237] width 17 height 19
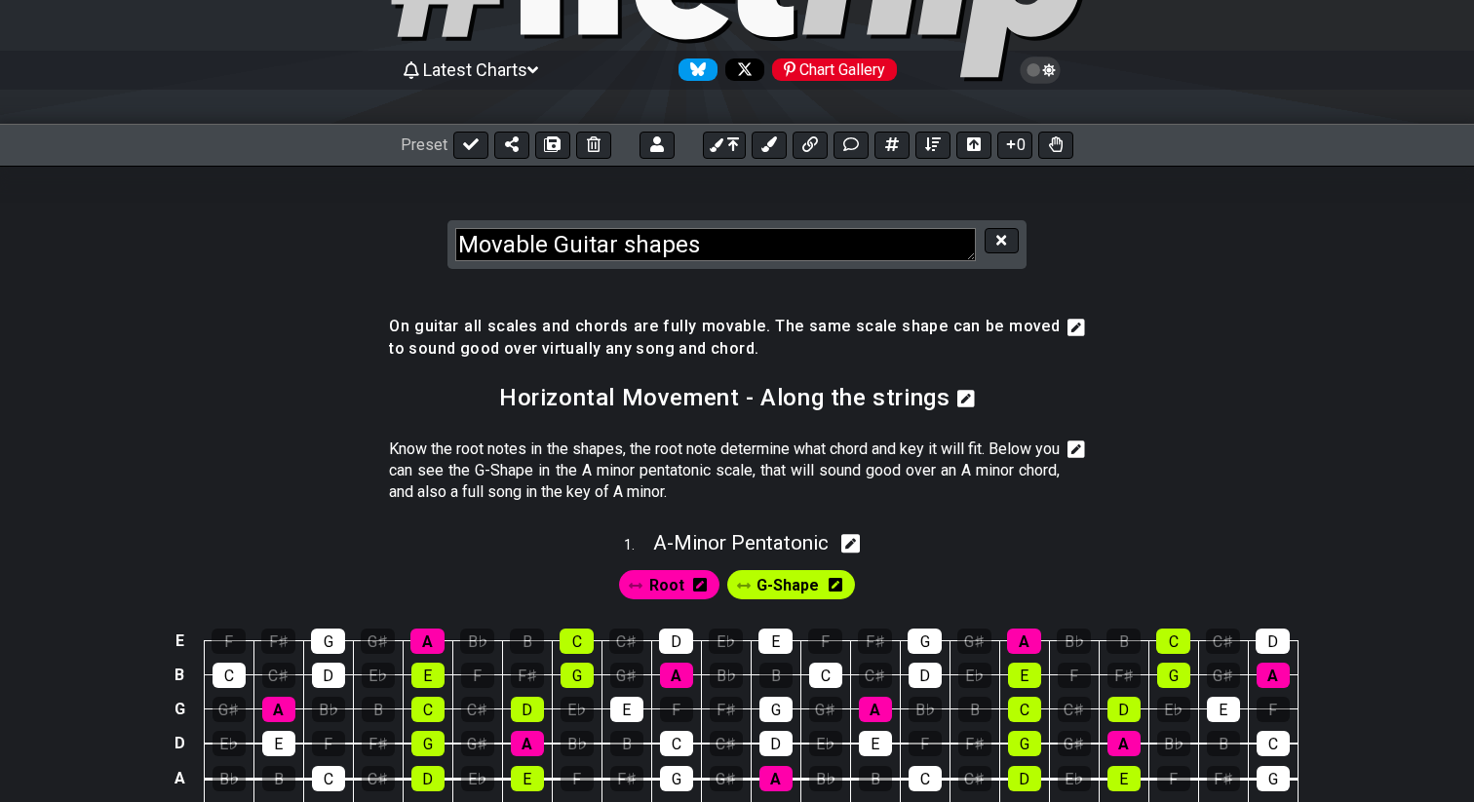
drag, startPoint x: 551, startPoint y: 240, endPoint x: 364, endPoint y: 217, distance: 188.5
click at [364, 217] on section "Movable Guitar shapes" at bounding box center [737, 226] width 1474 height 120
drag, startPoint x: 760, startPoint y: 245, endPoint x: 898, endPoint y: 245, distance: 137.4
click at [898, 245] on textarea "Moving shapes on the Guitar shapes" at bounding box center [715, 245] width 520 height 34
type textarea "Moving shapes on the Guitar"
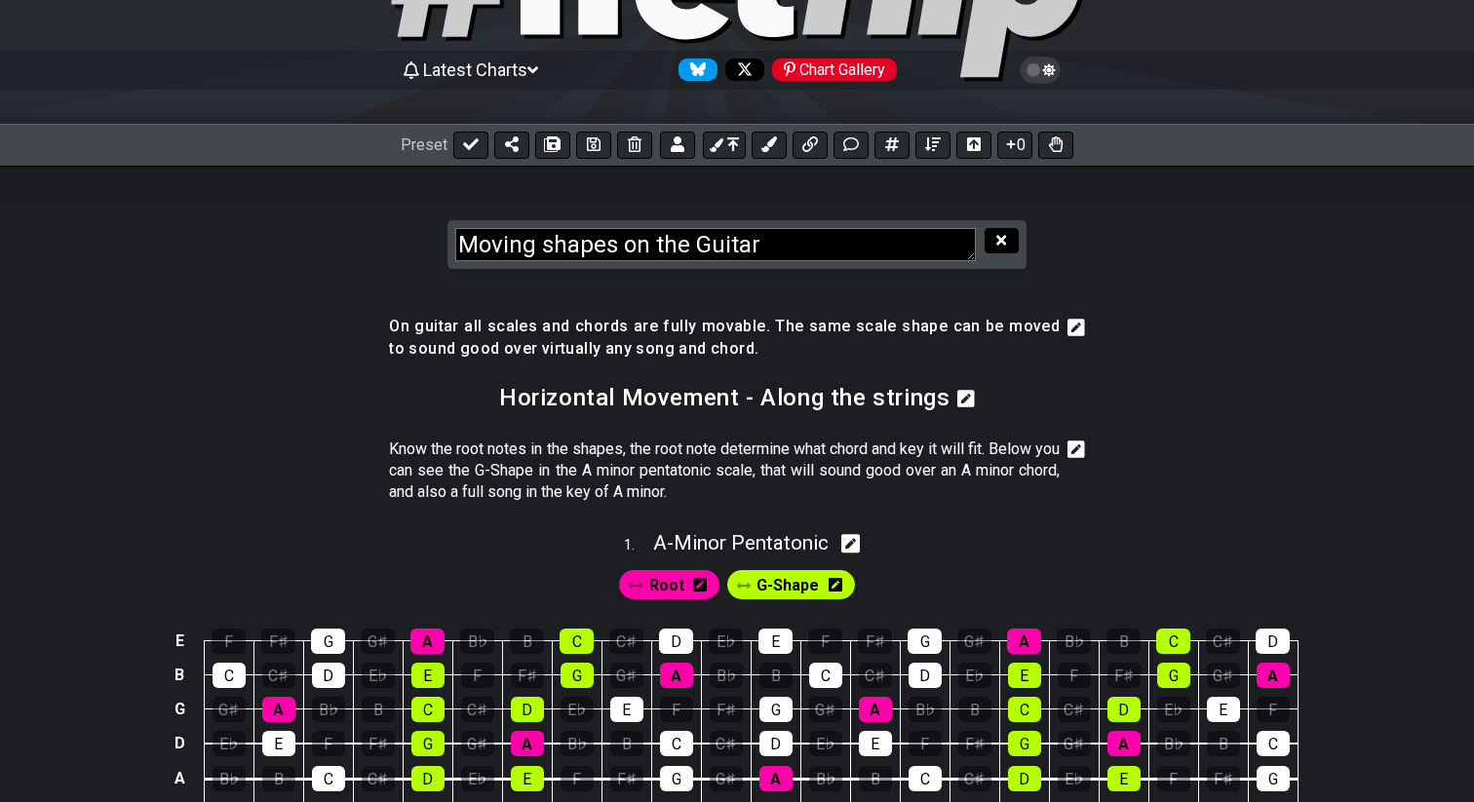
click at [1009, 241] on button at bounding box center [1000, 241] width 33 height 26
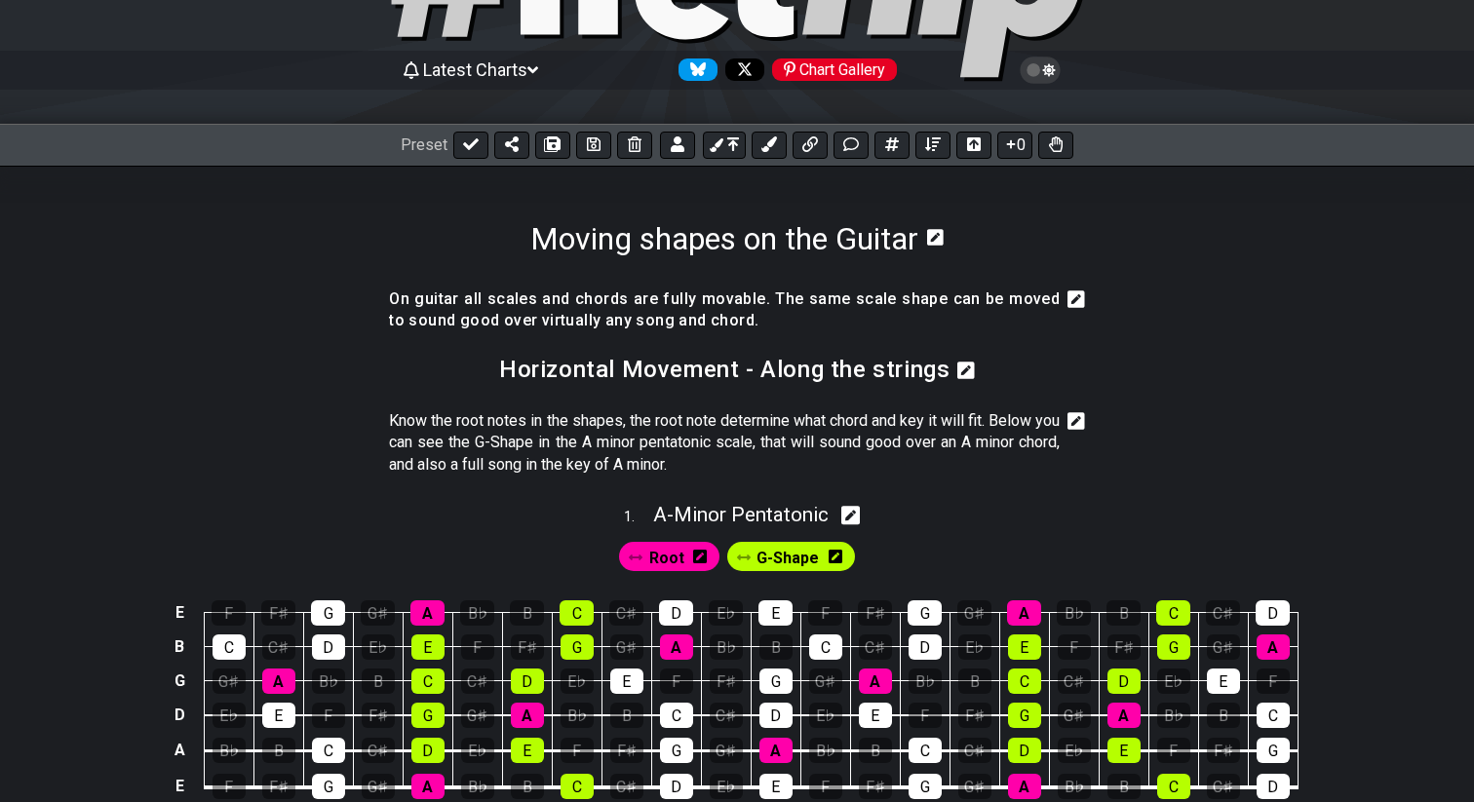
click at [935, 235] on icon at bounding box center [935, 237] width 17 height 17
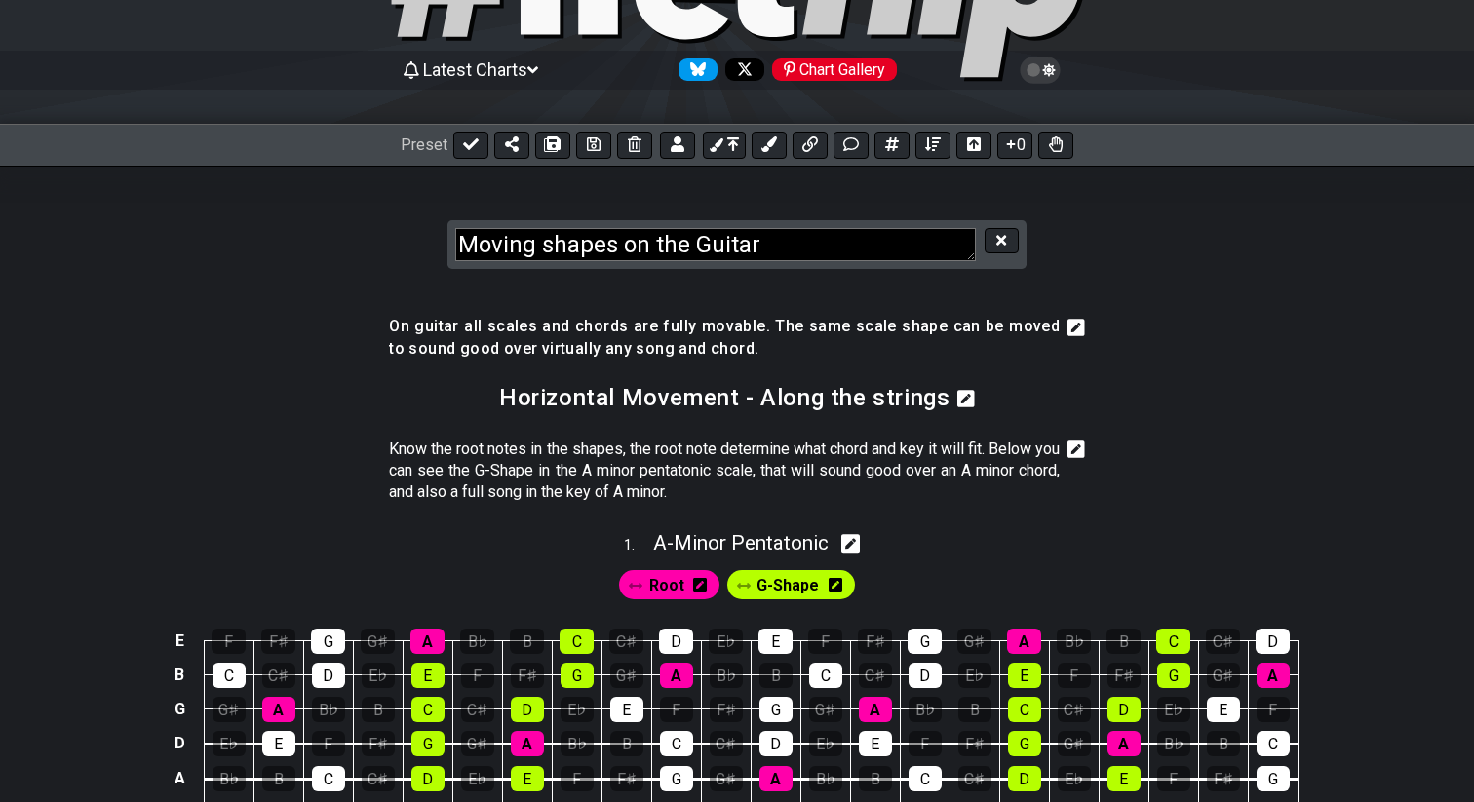
click at [803, 237] on textarea "Moving shapes on the Guitar" at bounding box center [715, 245] width 520 height 34
click at [687, 242] on textarea "Moving shapes on the Guitar fretboard" at bounding box center [715, 245] width 520 height 34
type textarea "Moving shapes over the Guitar fretboard"
click at [996, 241] on icon at bounding box center [1001, 240] width 10 height 15
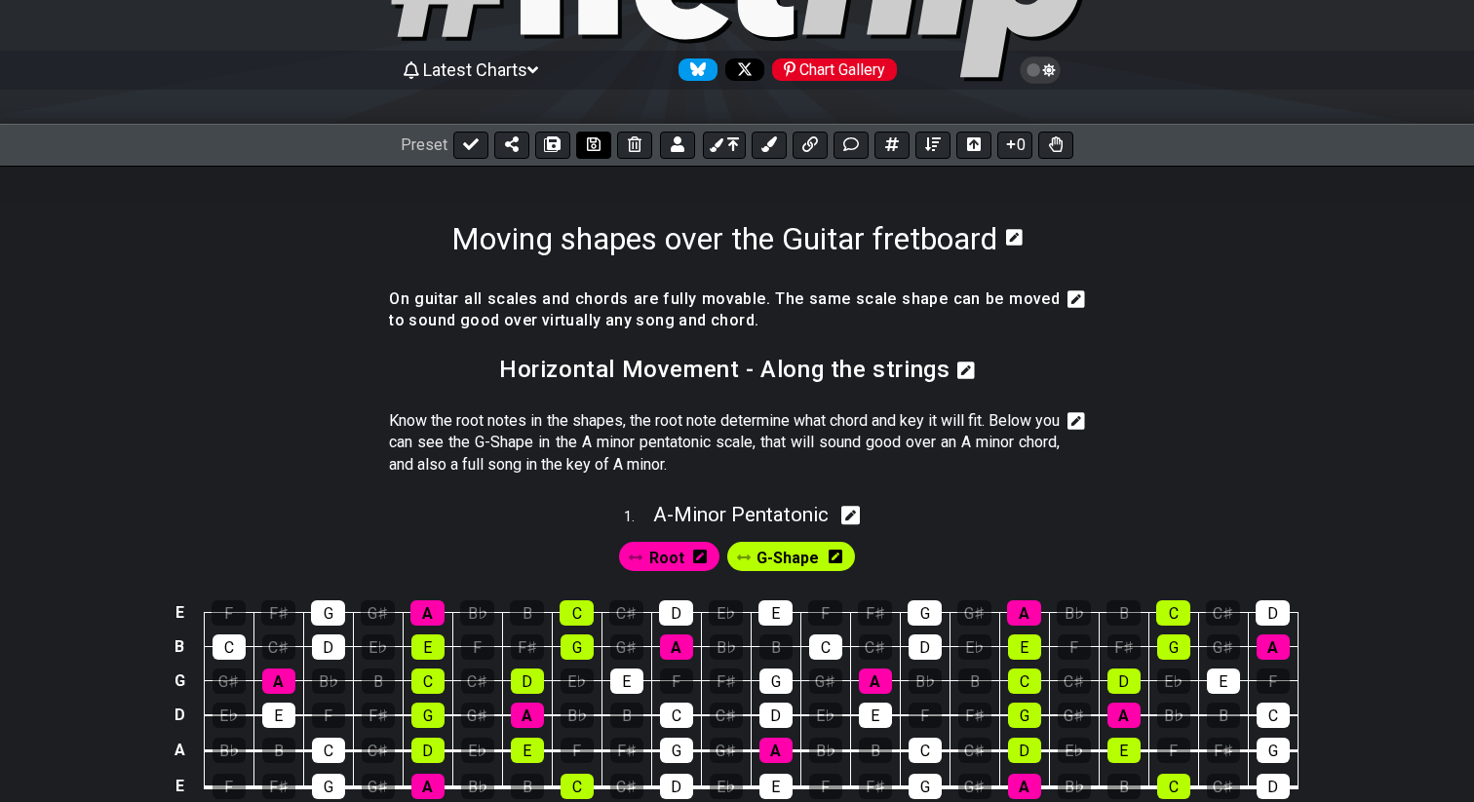
click at [592, 145] on icon at bounding box center [594, 144] width 14 height 16
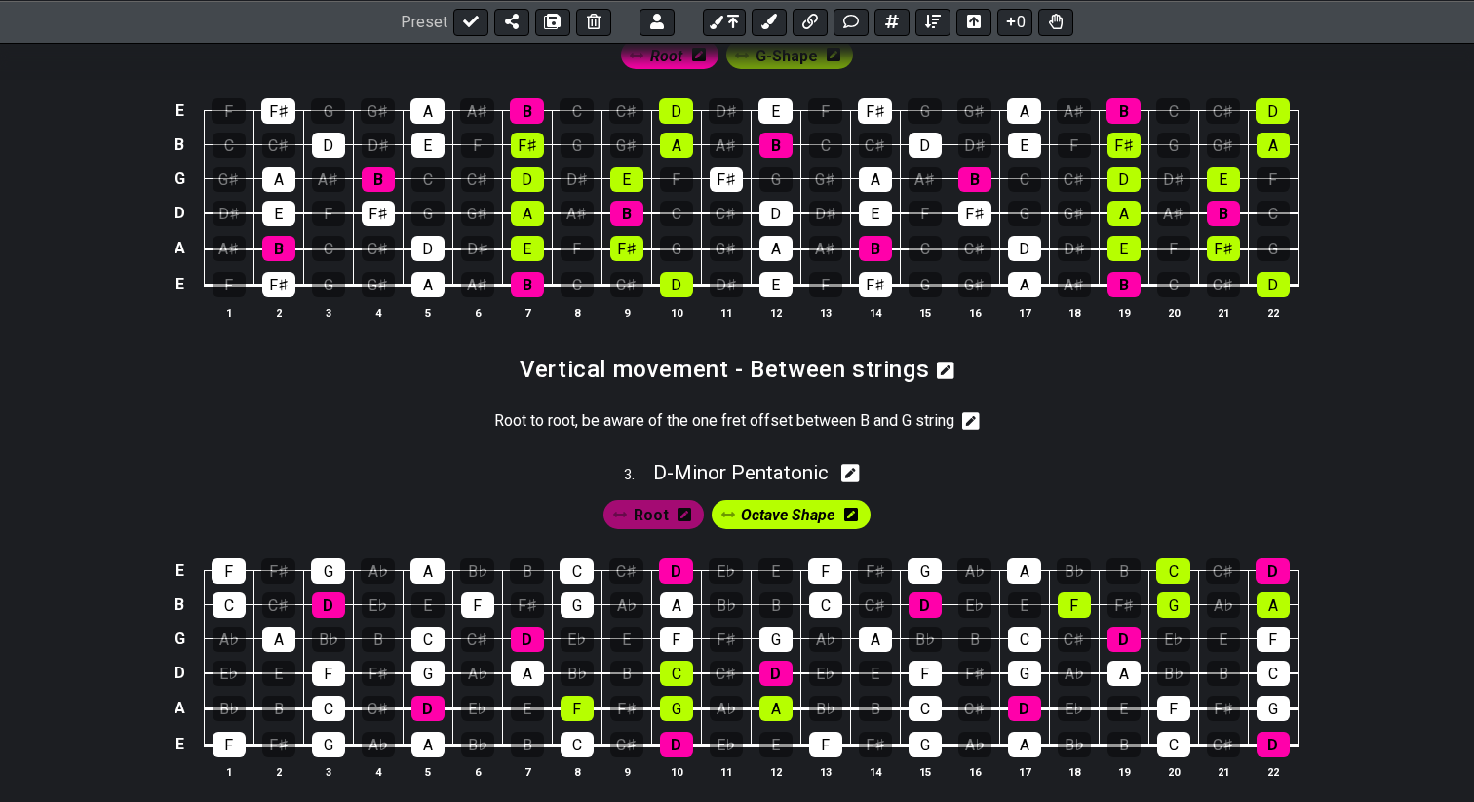
scroll to position [1165, 0]
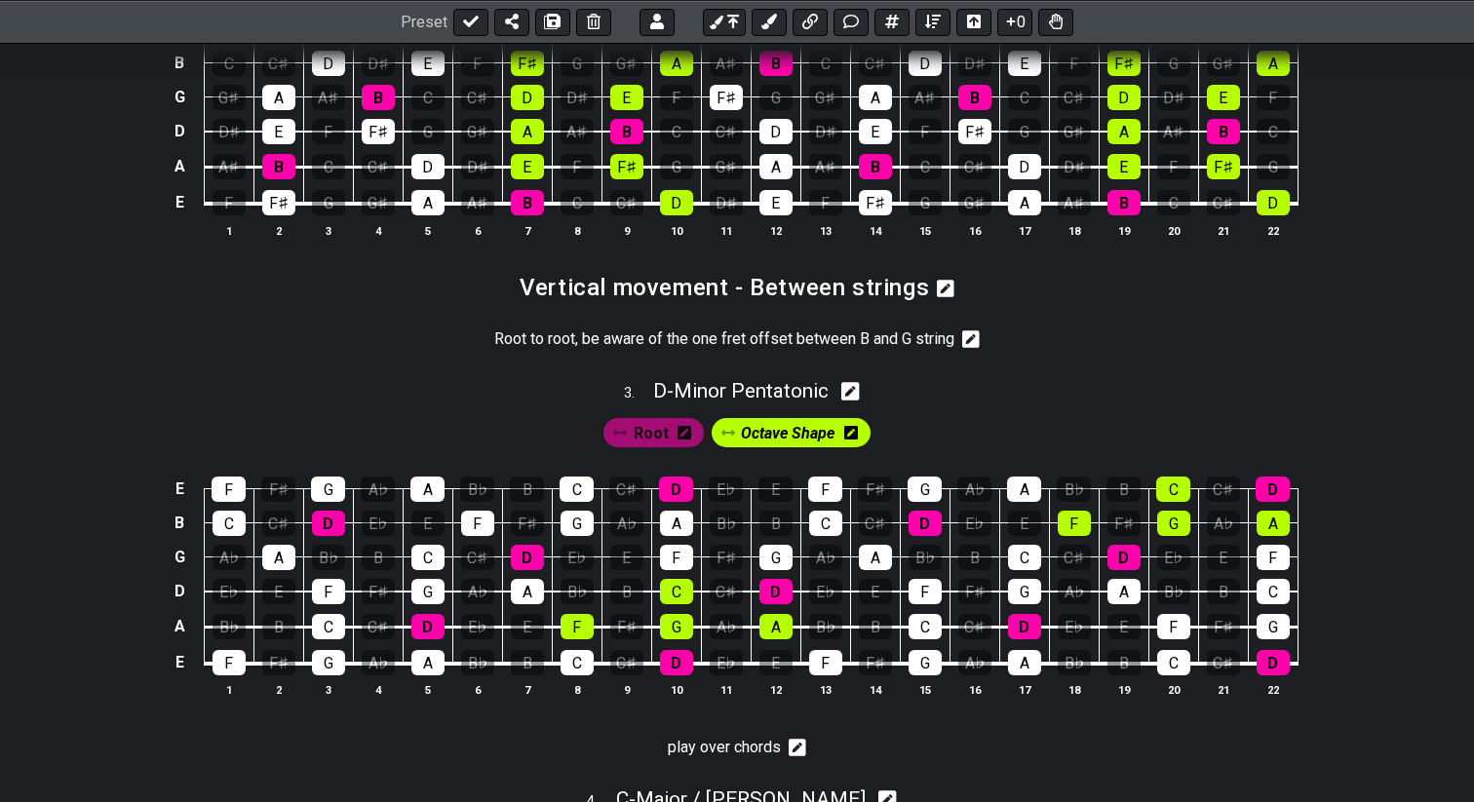
click at [655, 425] on span "Root" at bounding box center [650, 433] width 35 height 28
click at [655, 425] on span "Root" at bounding box center [646, 433] width 32 height 28
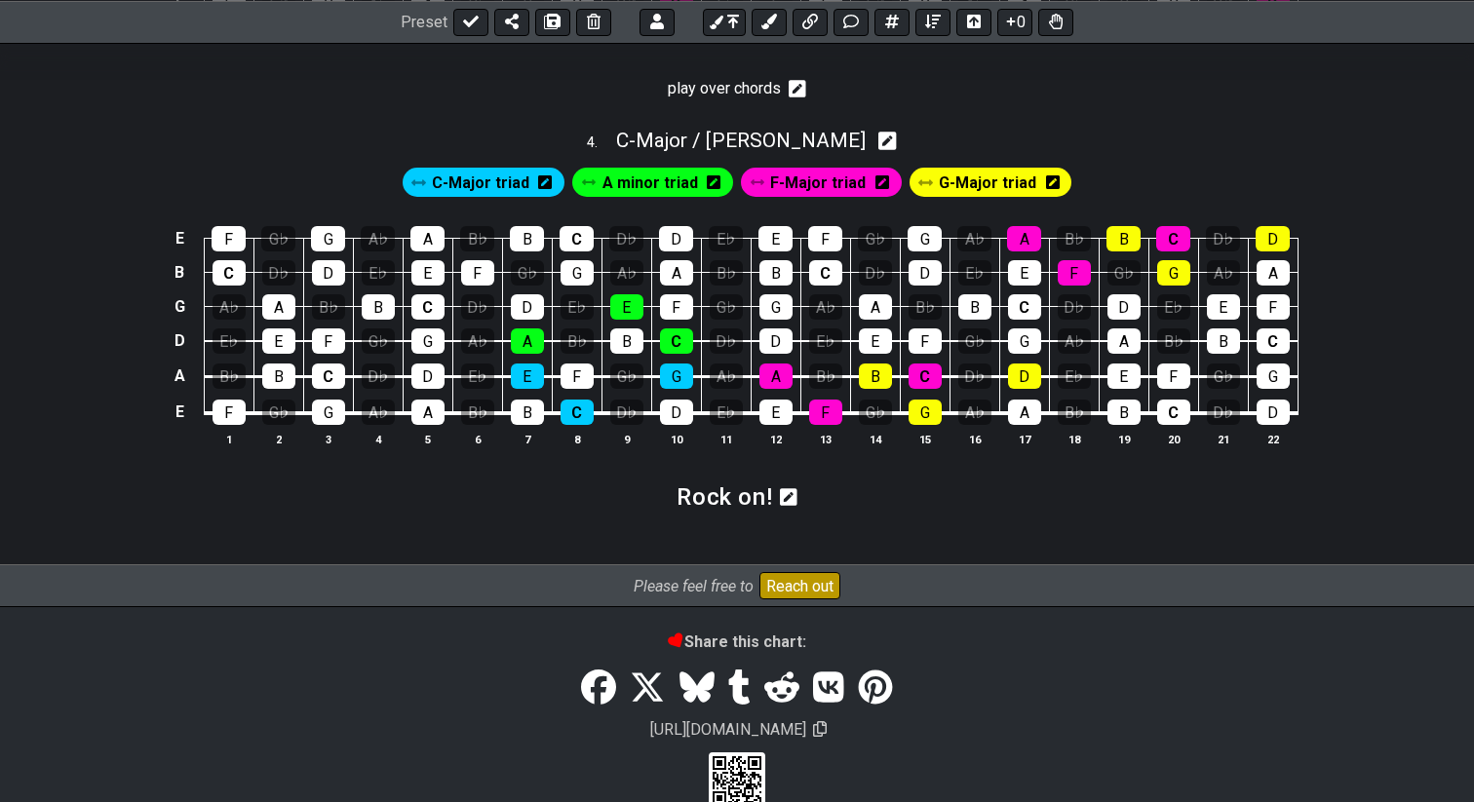
scroll to position [1846, 0]
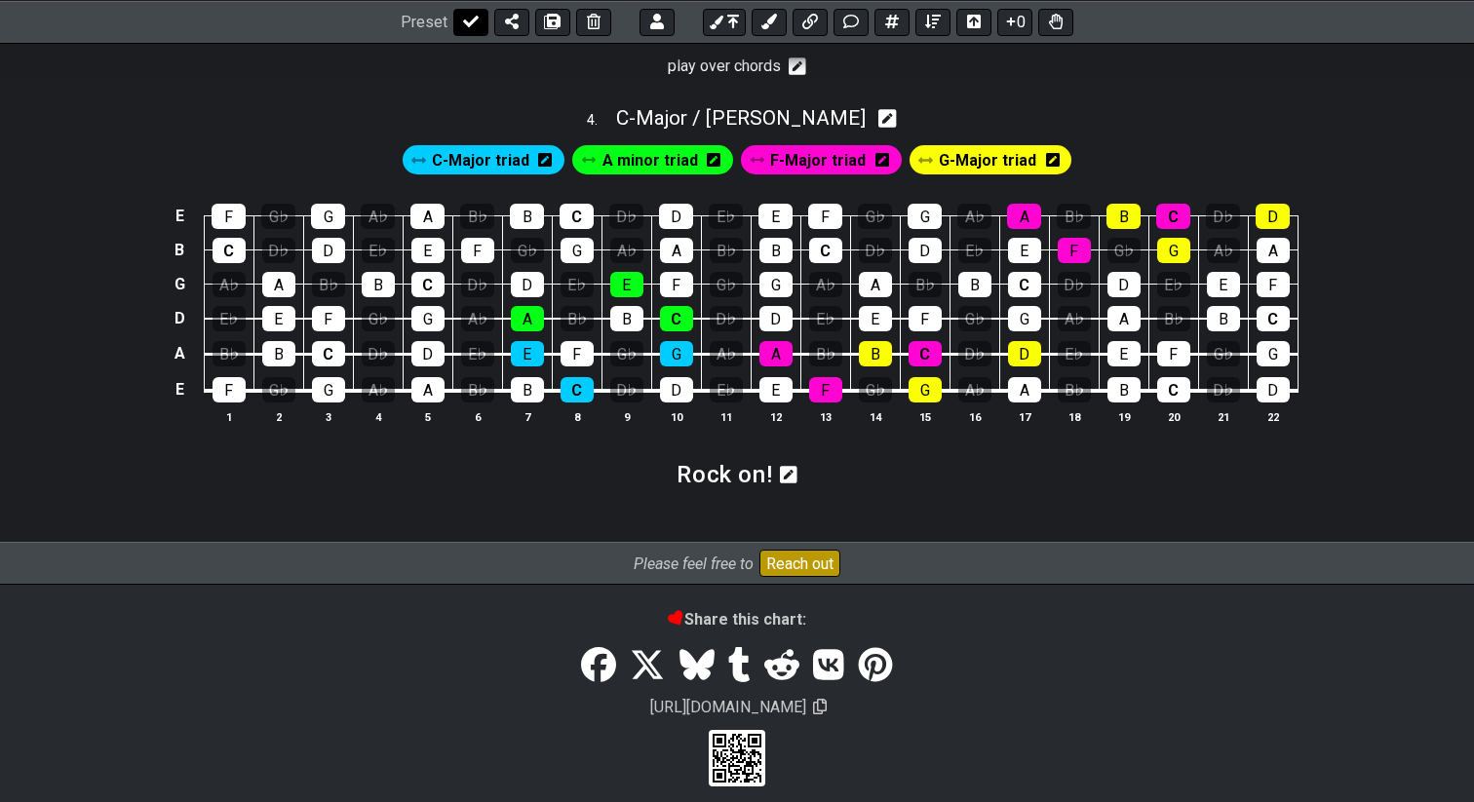
click at [472, 31] on button at bounding box center [470, 21] width 35 height 27
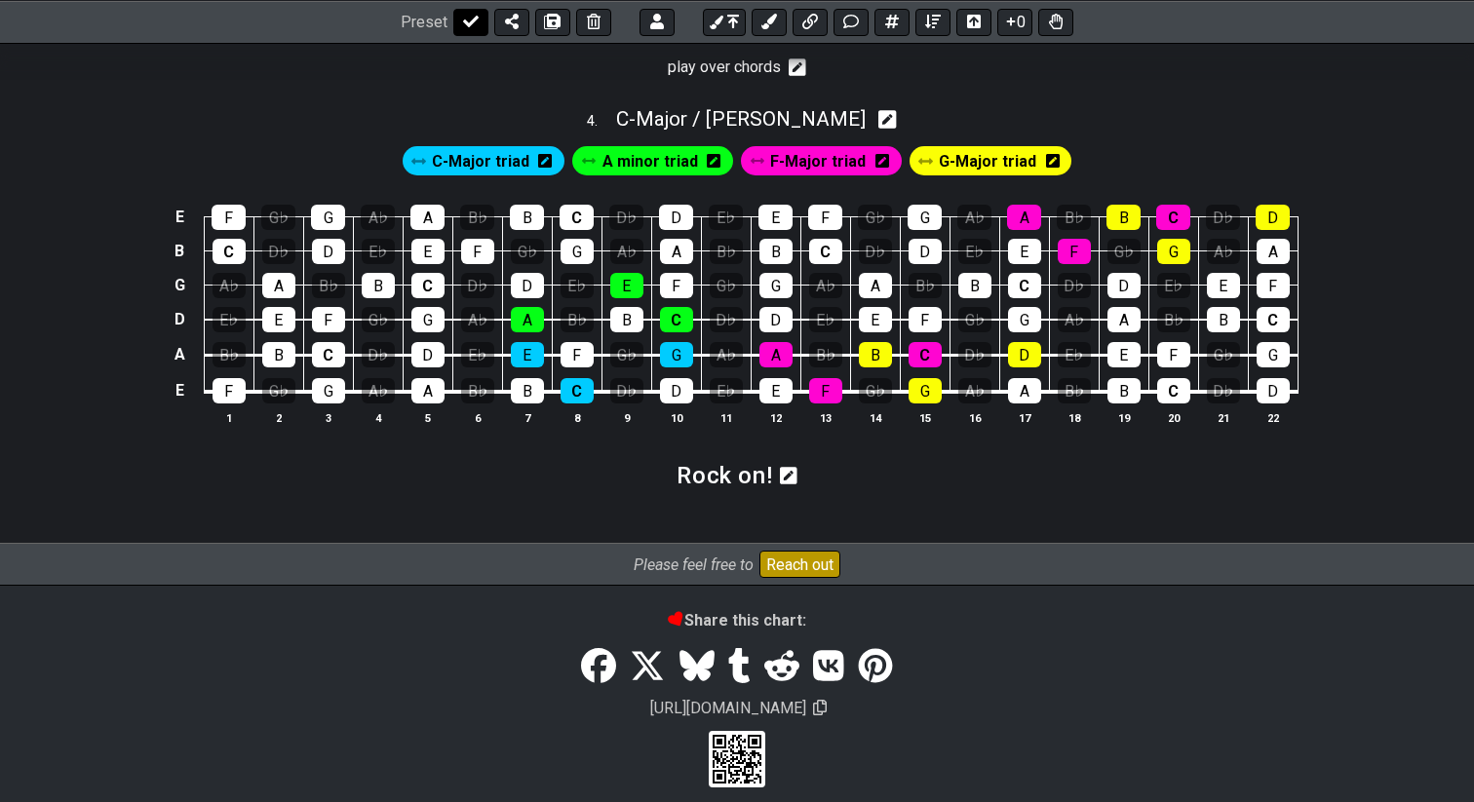
select select "/022HLA5PM"
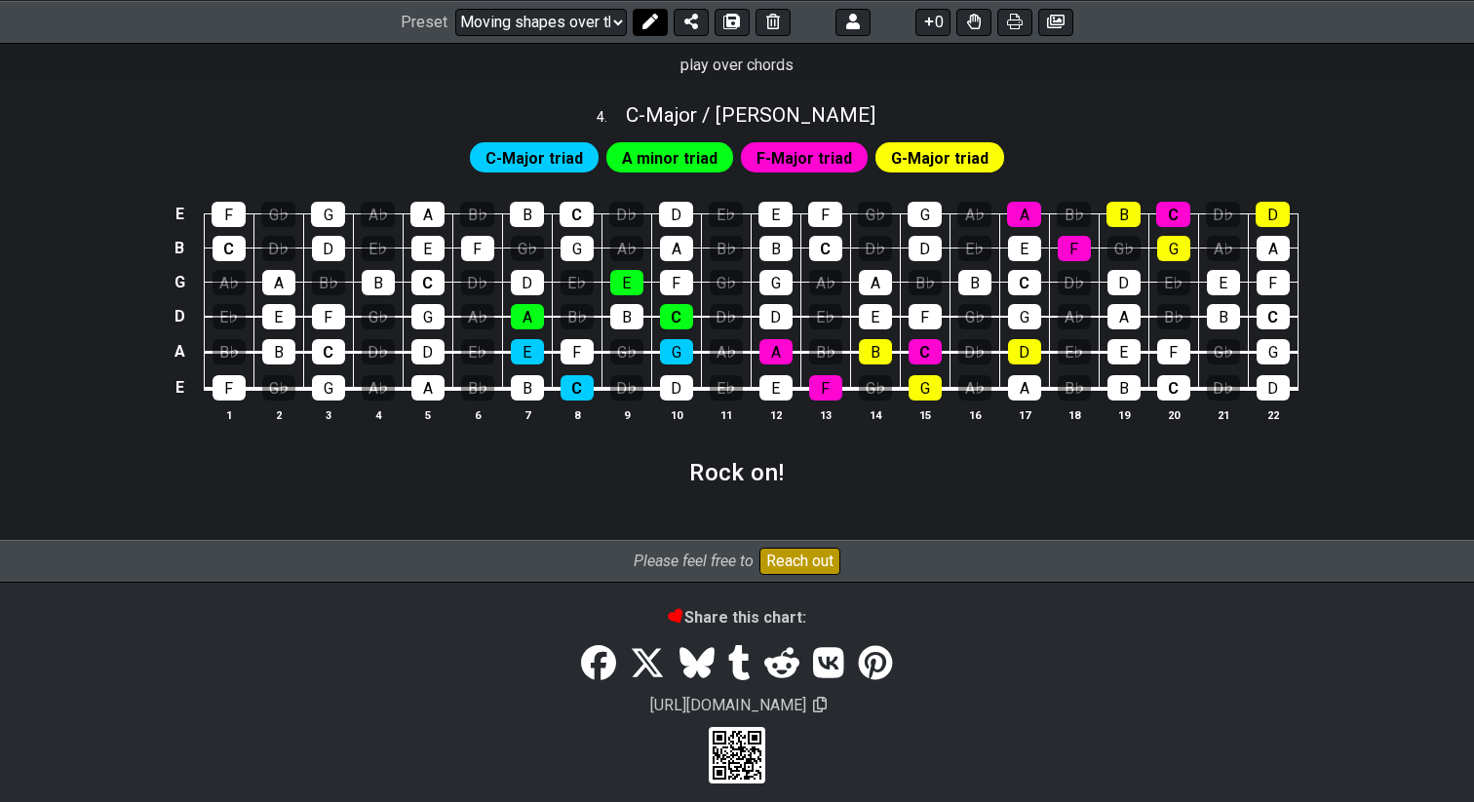
click at [646, 26] on icon at bounding box center [650, 22] width 16 height 16
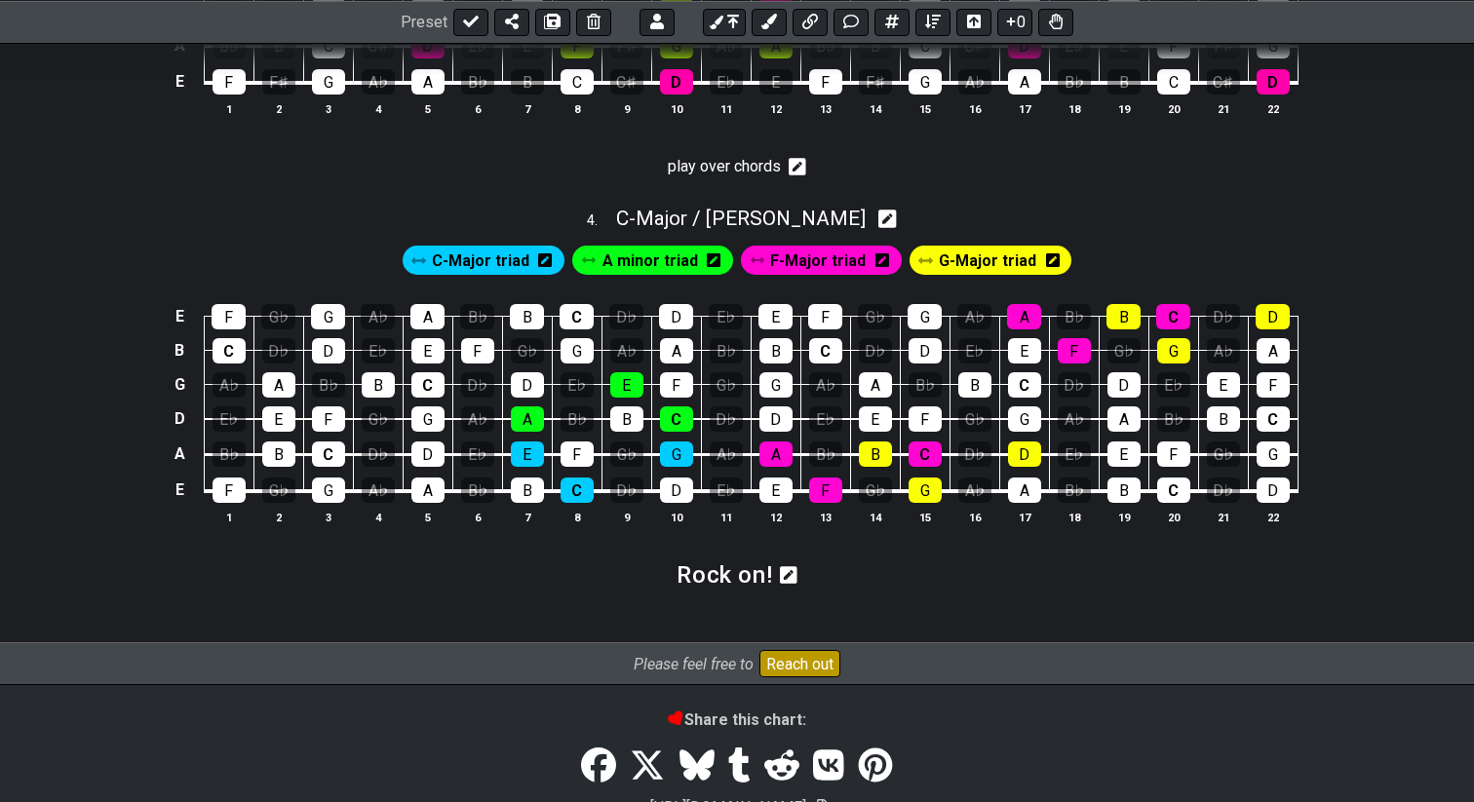
scroll to position [1630, 0]
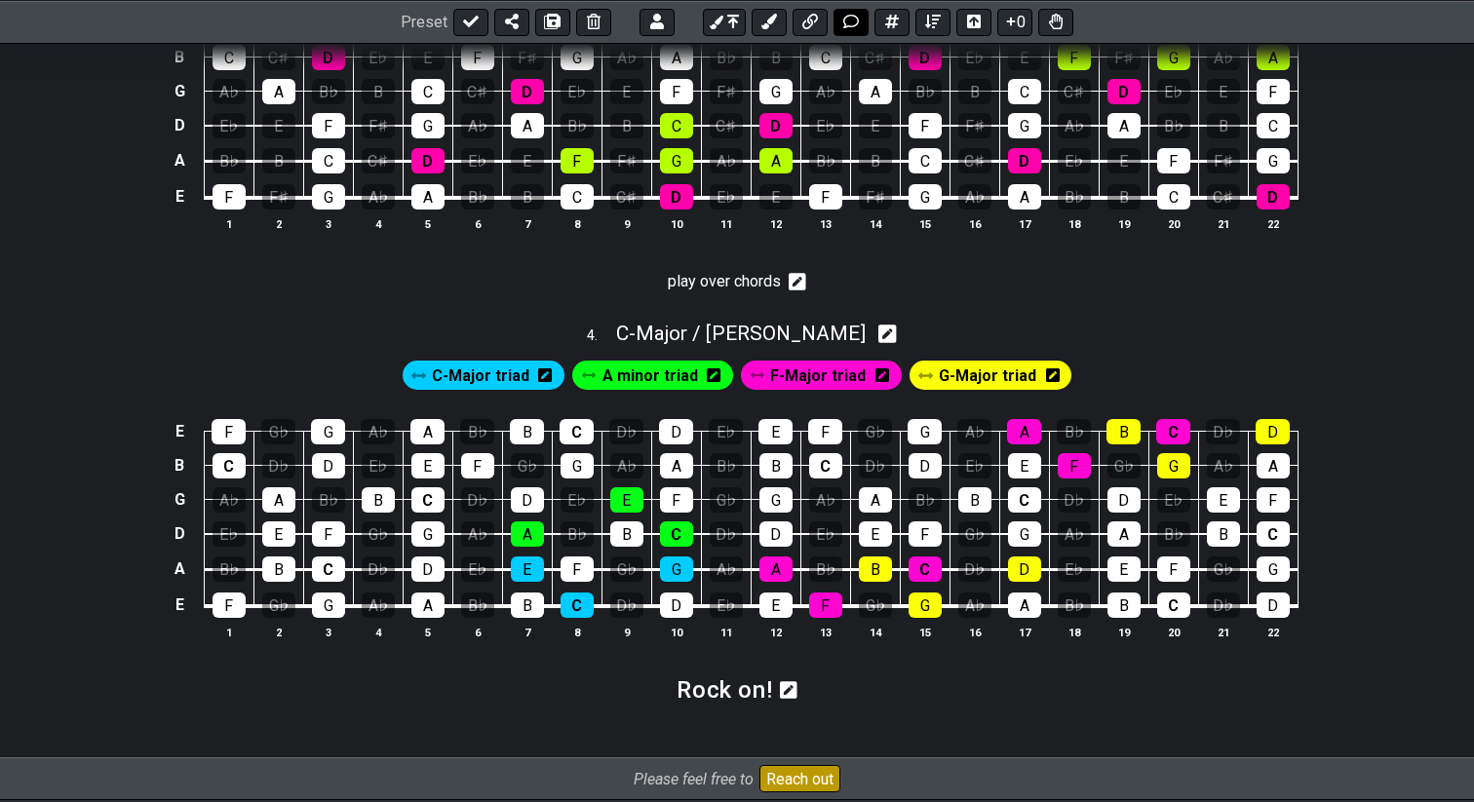
click at [844, 19] on icon at bounding box center [851, 22] width 16 height 14
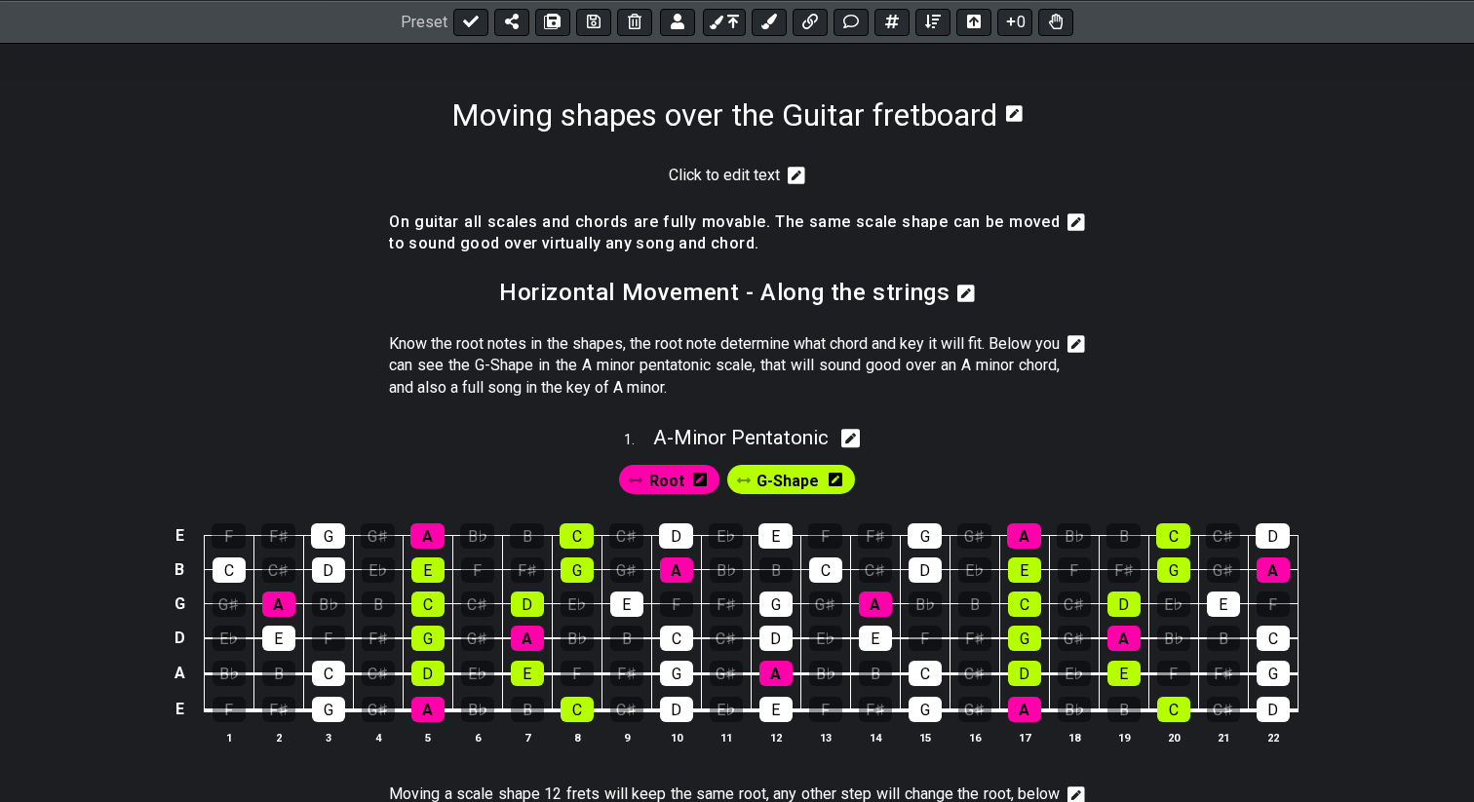
click at [797, 176] on icon at bounding box center [796, 176] width 18 height 18
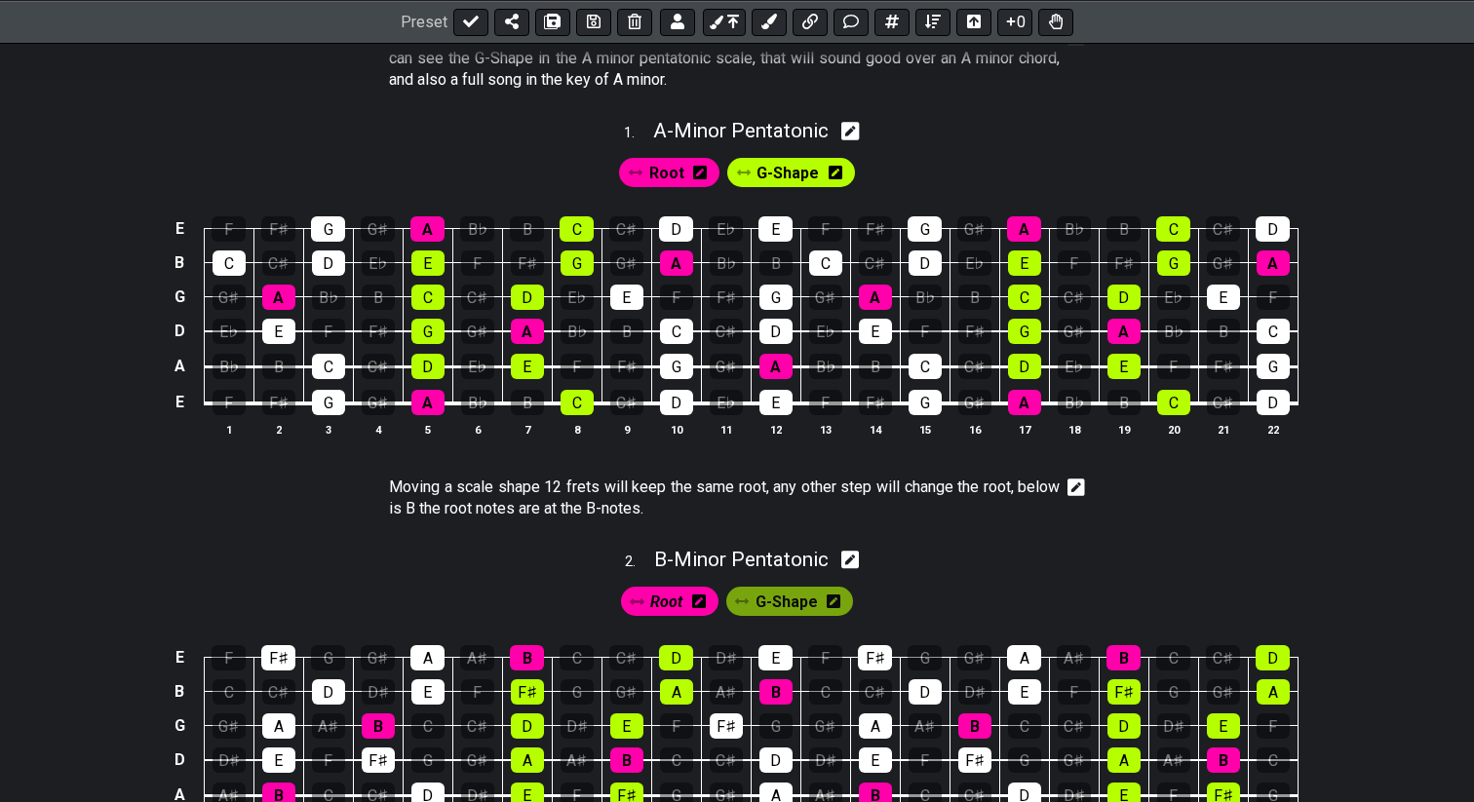
scroll to position [0, 0]
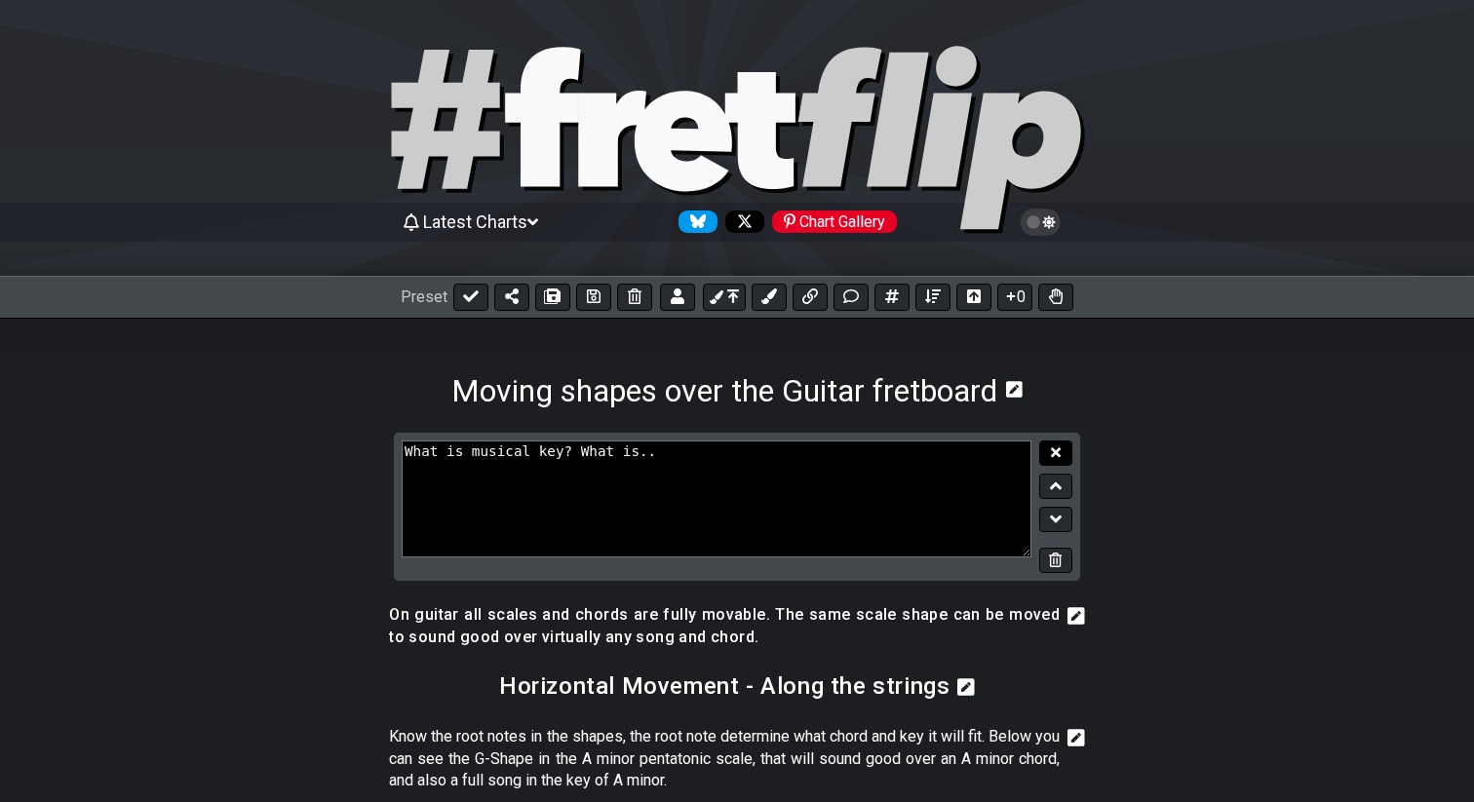
type textarea "What is musical key? What is.."
click at [1053, 447] on icon at bounding box center [1056, 452] width 10 height 15
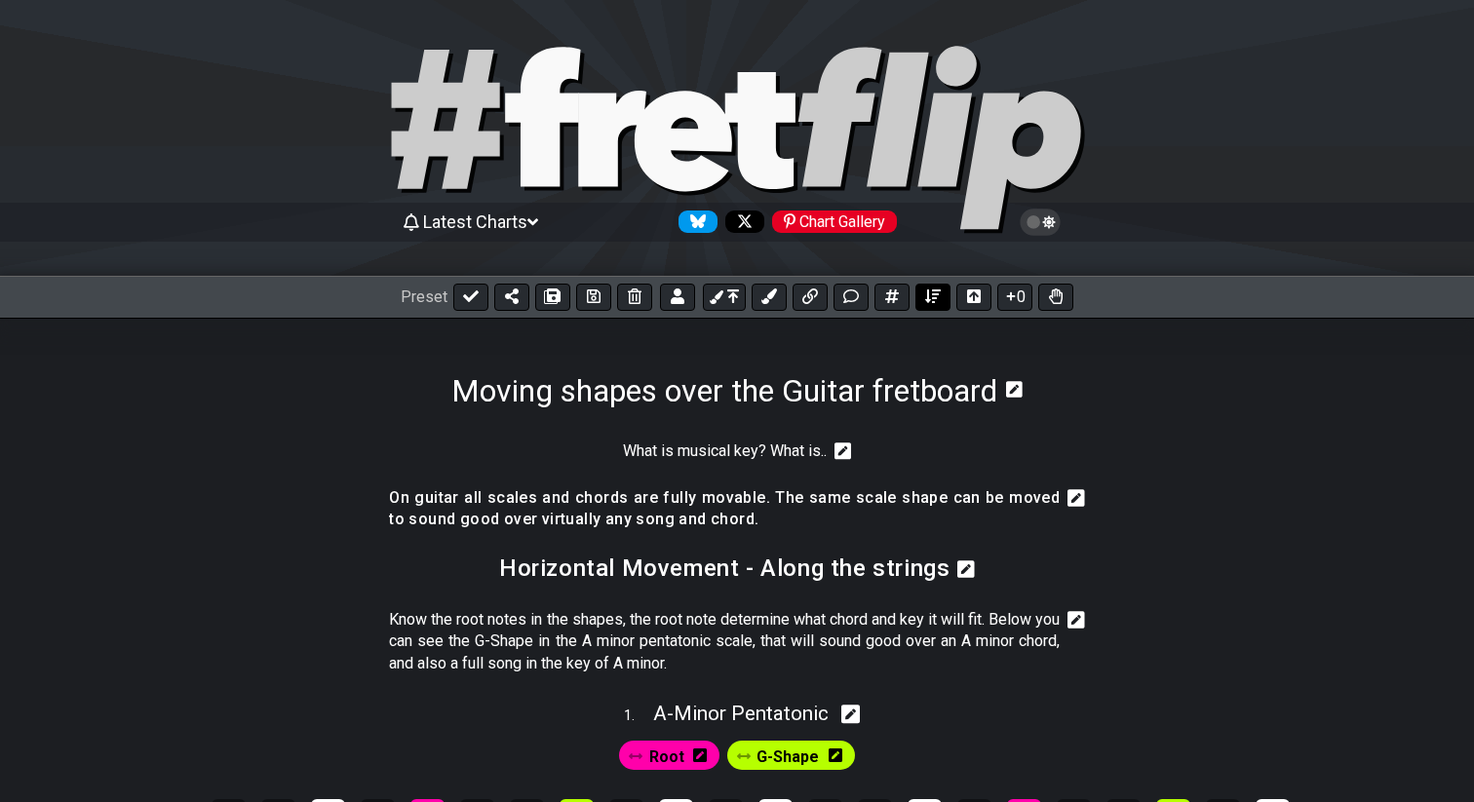
click at [946, 295] on button at bounding box center [932, 297] width 35 height 27
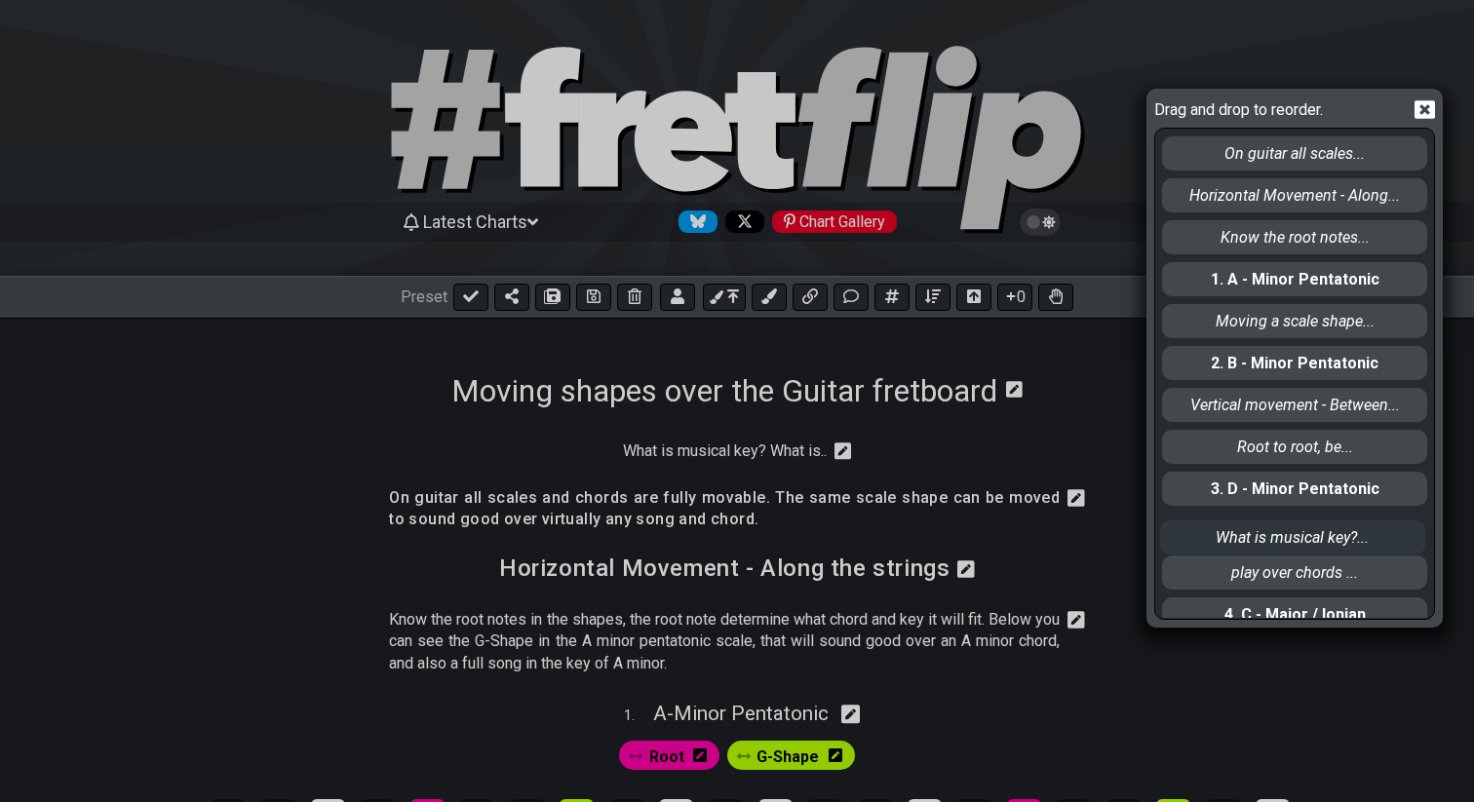
scroll to position [63, 0]
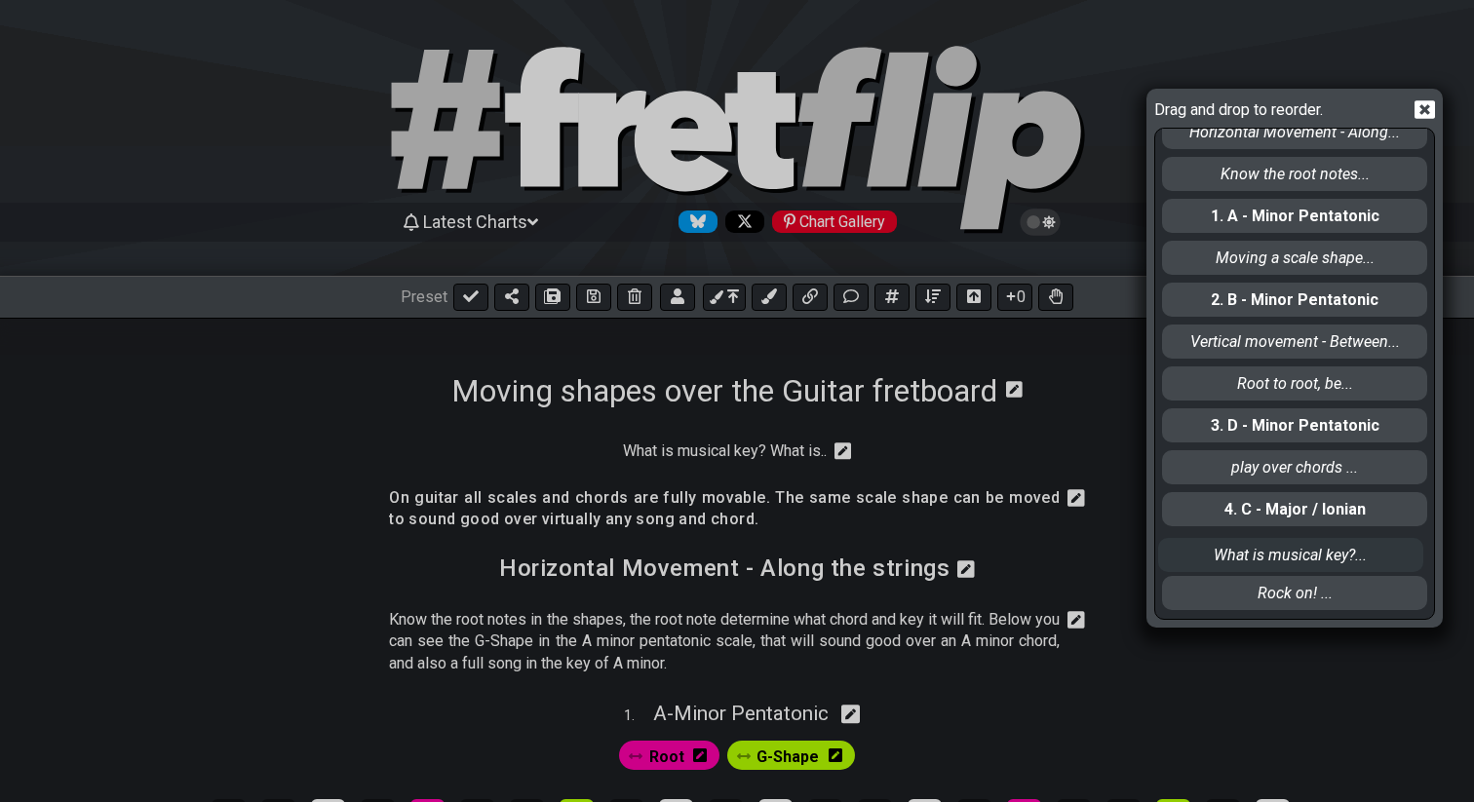
drag, startPoint x: 1231, startPoint y: 155, endPoint x: 1227, endPoint y: 566, distance: 411.3
click at [1227, 566] on div "What is musical key?... On guitar all scales... Horizontal Movement - Along... …" at bounding box center [1294, 373] width 269 height 489
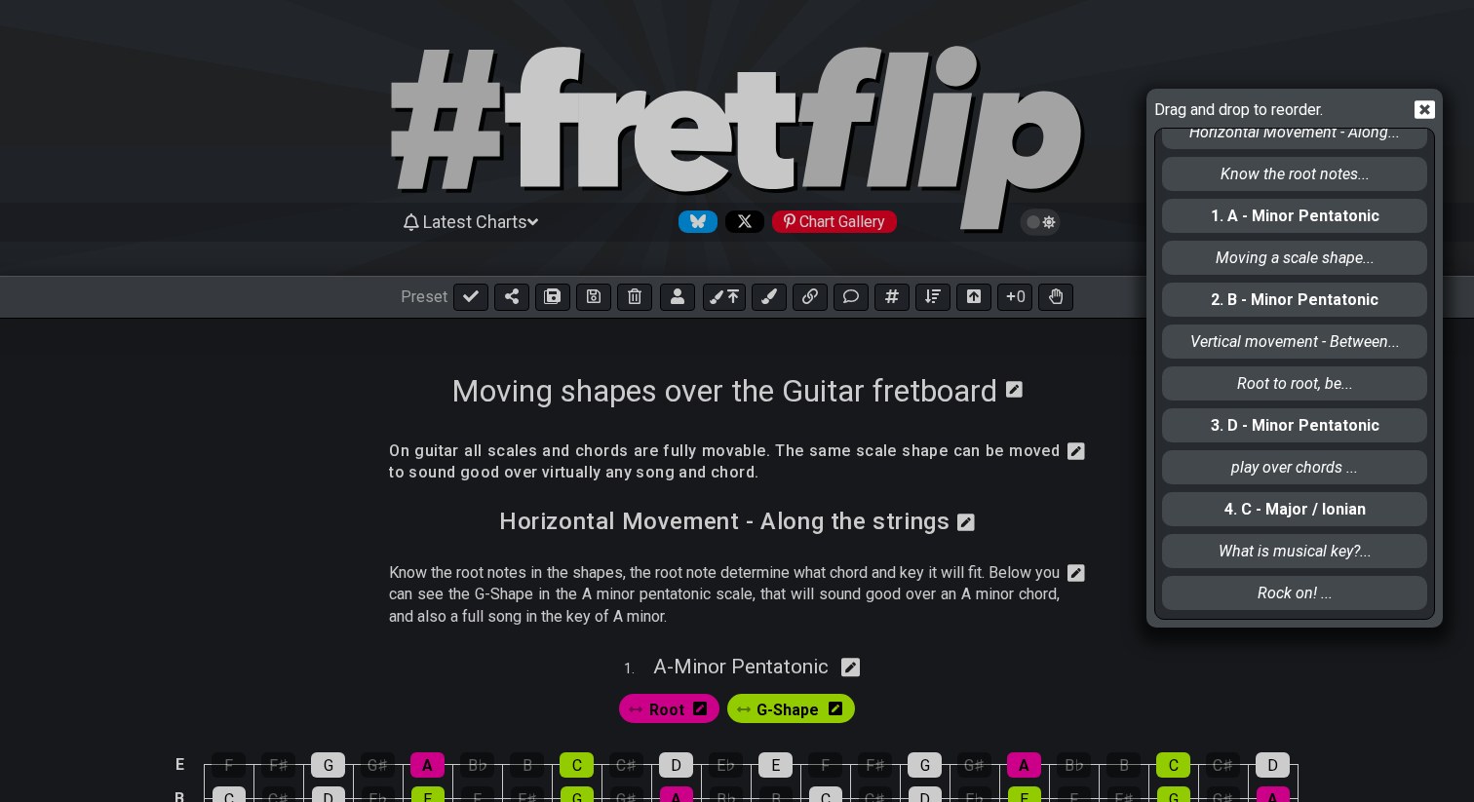
click at [1429, 111] on icon at bounding box center [1424, 109] width 20 height 19
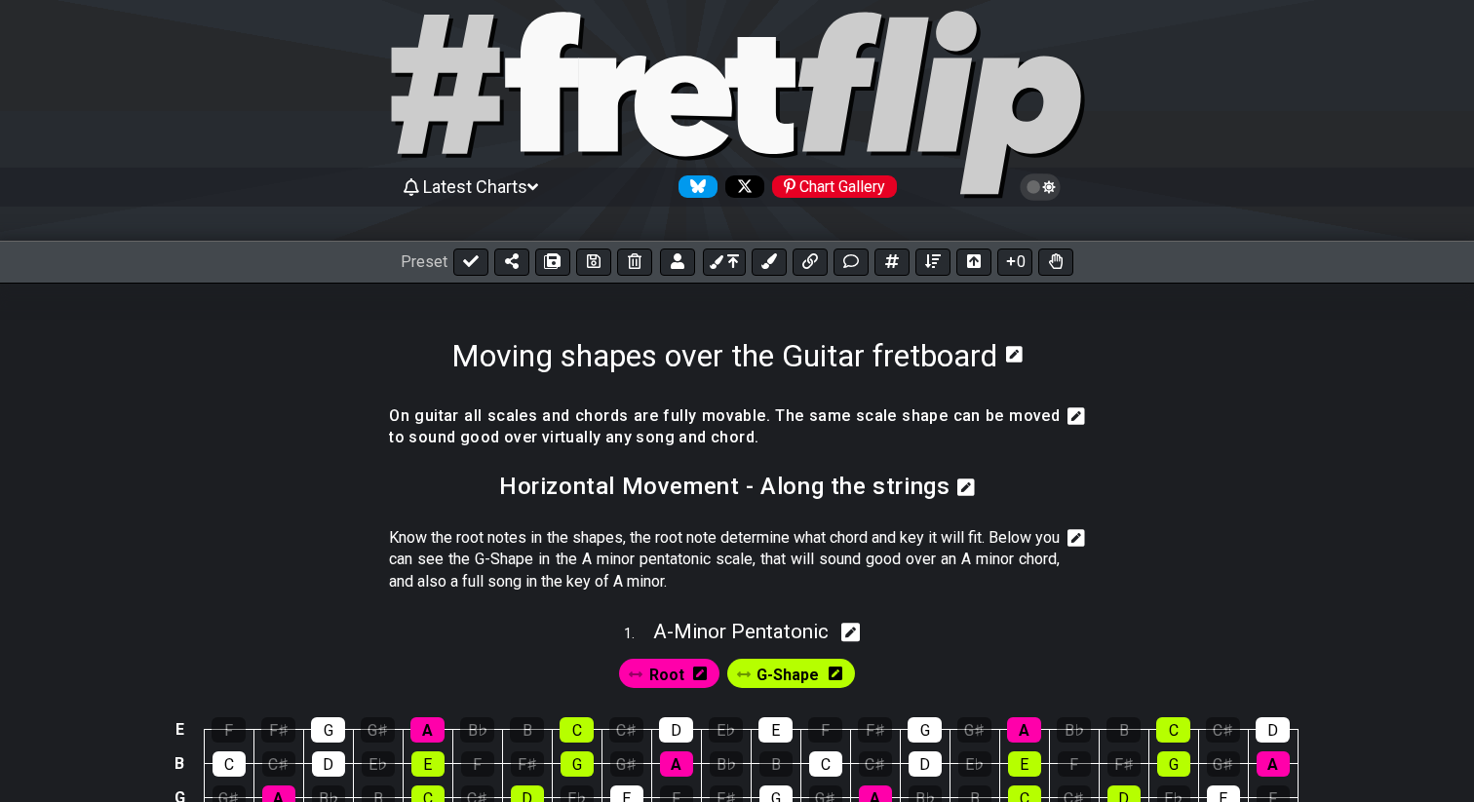
scroll to position [0, 0]
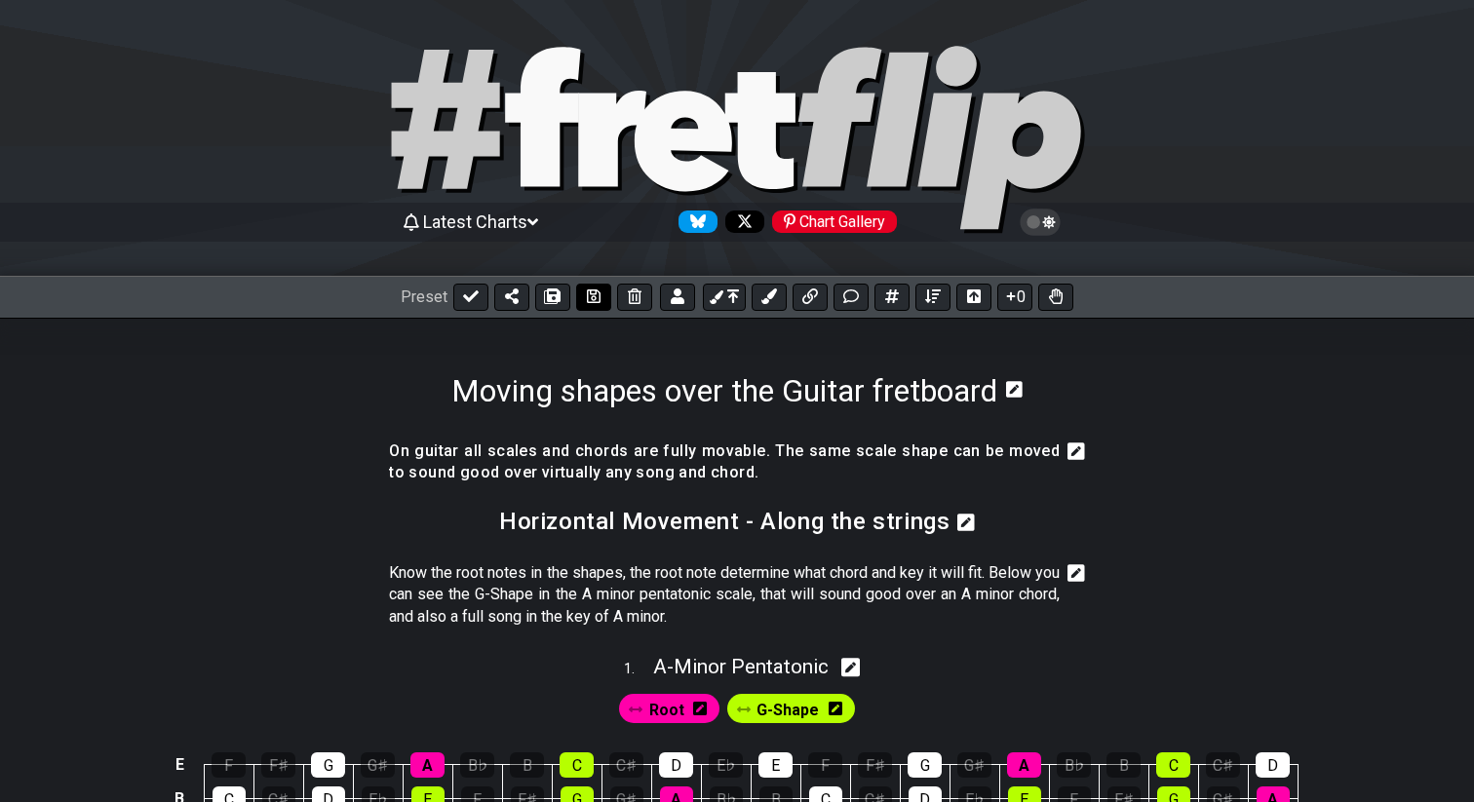
click at [591, 303] on icon at bounding box center [594, 296] width 14 height 16
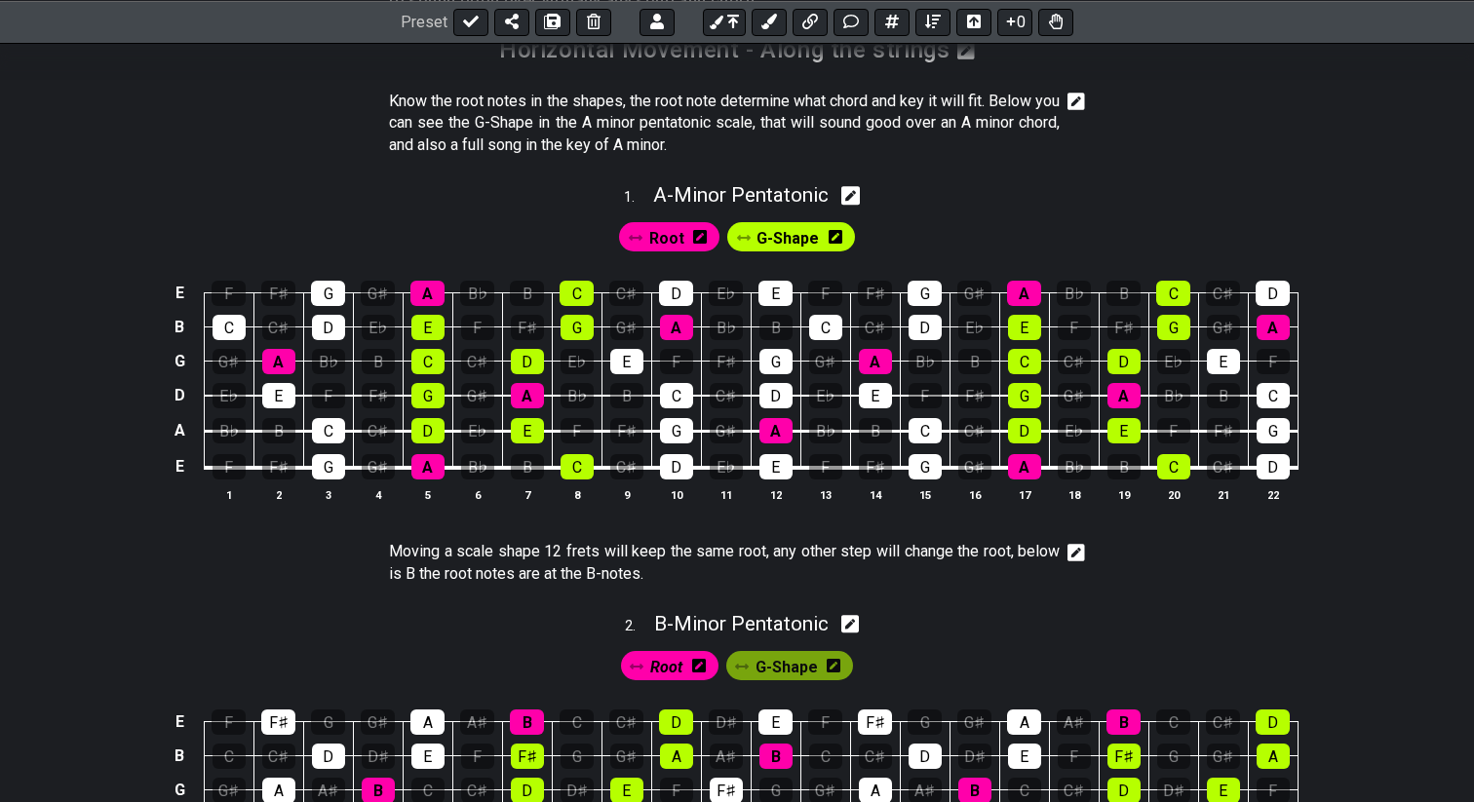
scroll to position [385, 0]
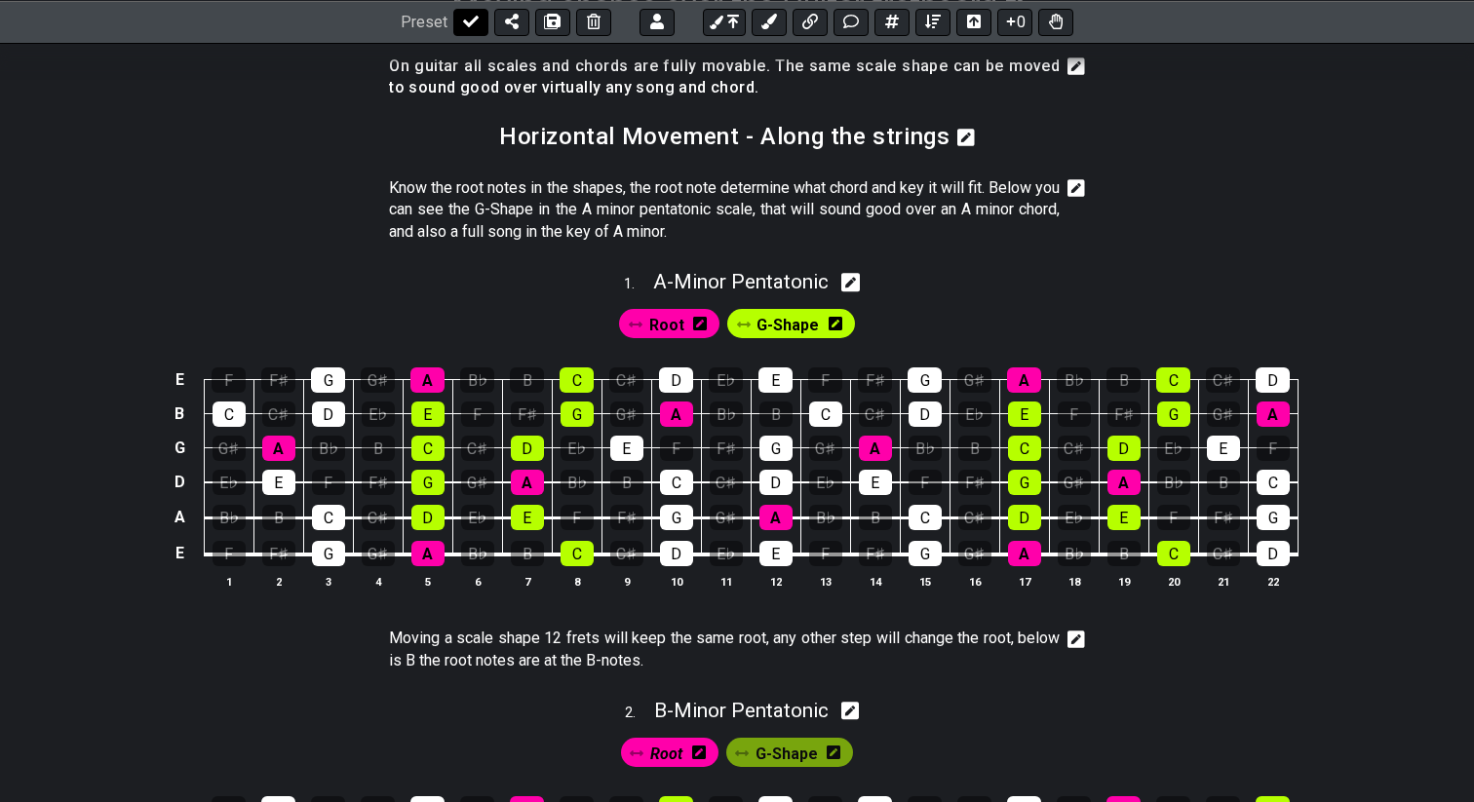
click at [463, 27] on icon at bounding box center [471, 22] width 16 height 16
select select "/022HLA5PM"
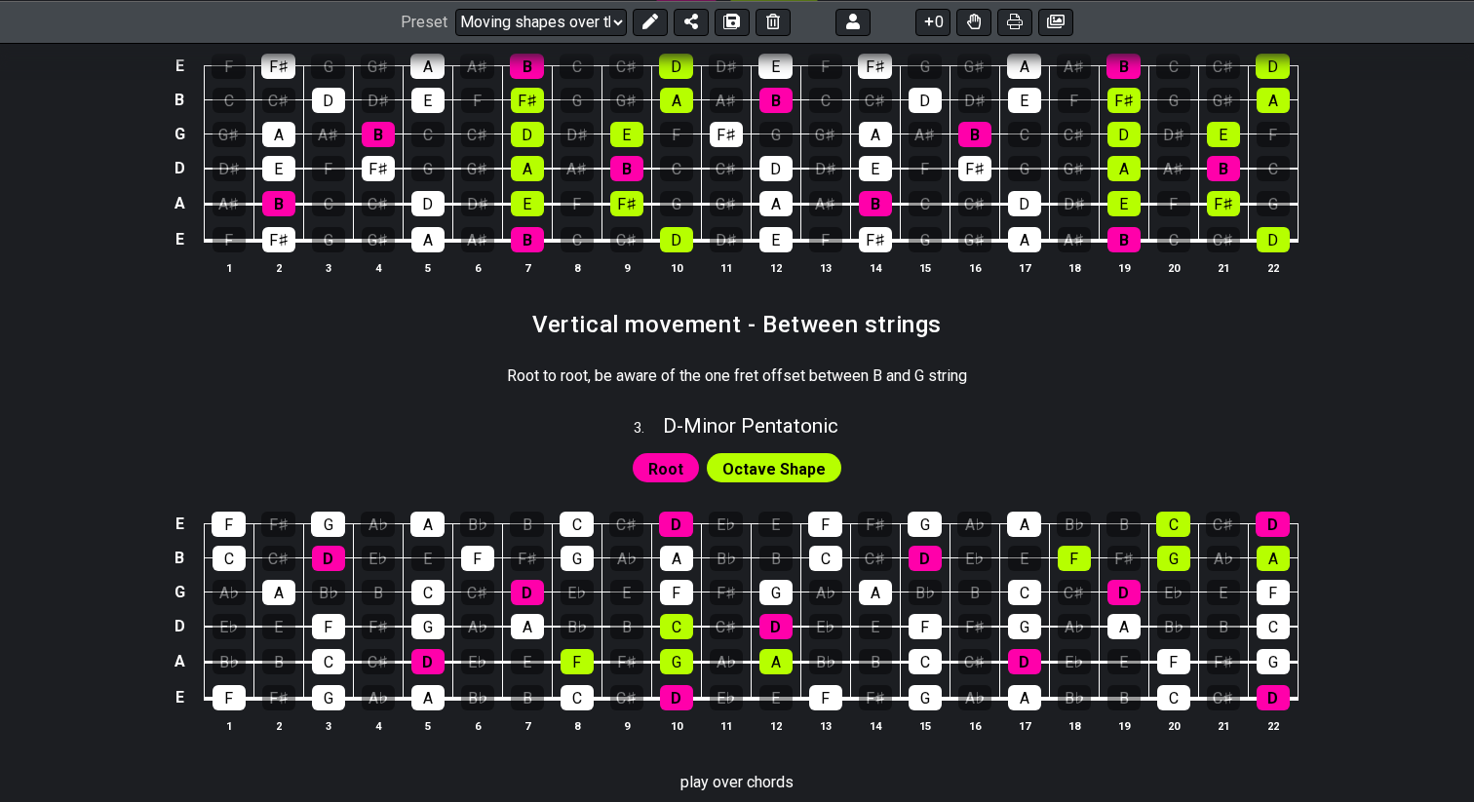
scroll to position [1114, 0]
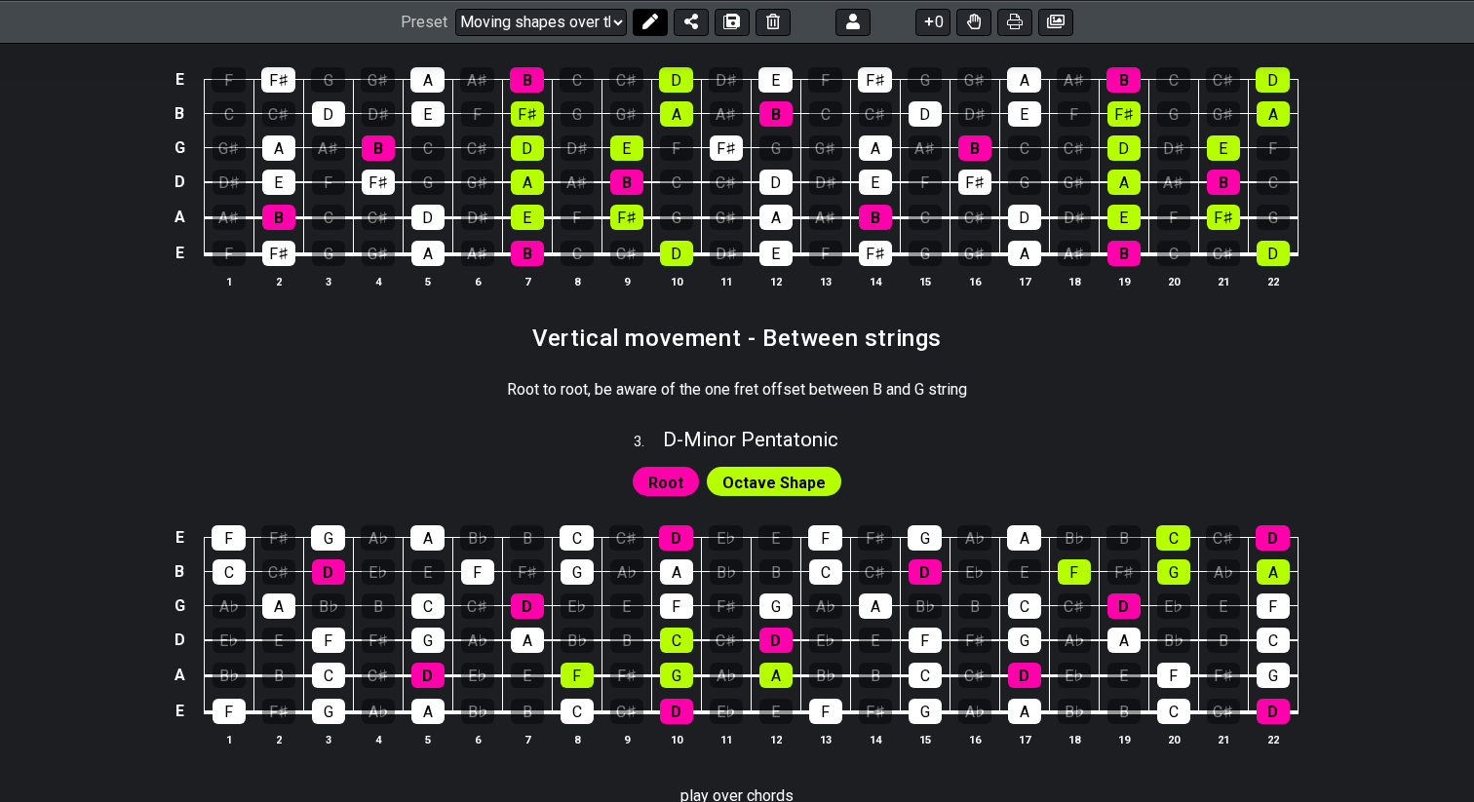
click at [647, 21] on icon at bounding box center [650, 22] width 16 height 16
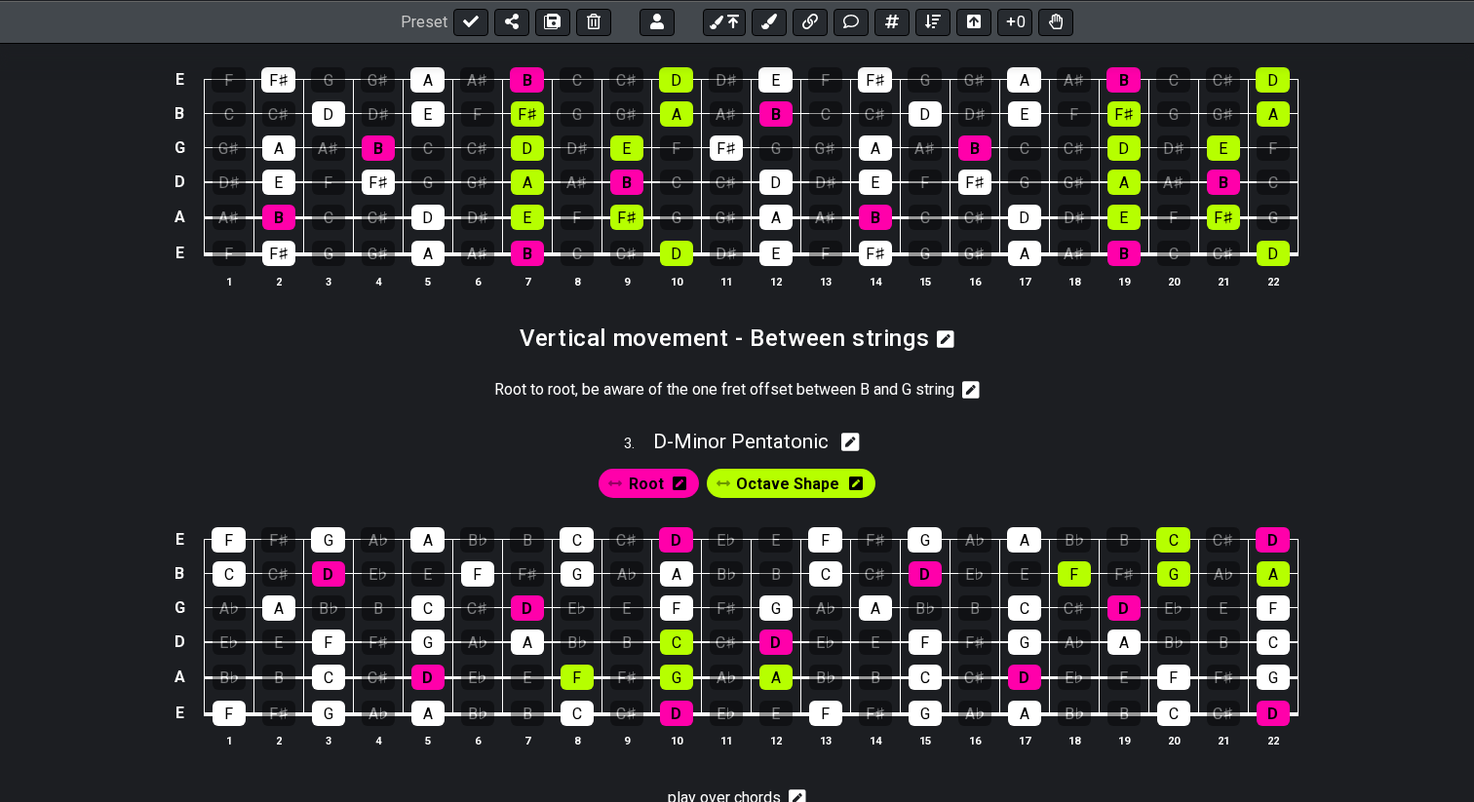
click at [971, 387] on icon at bounding box center [971, 389] width 18 height 19
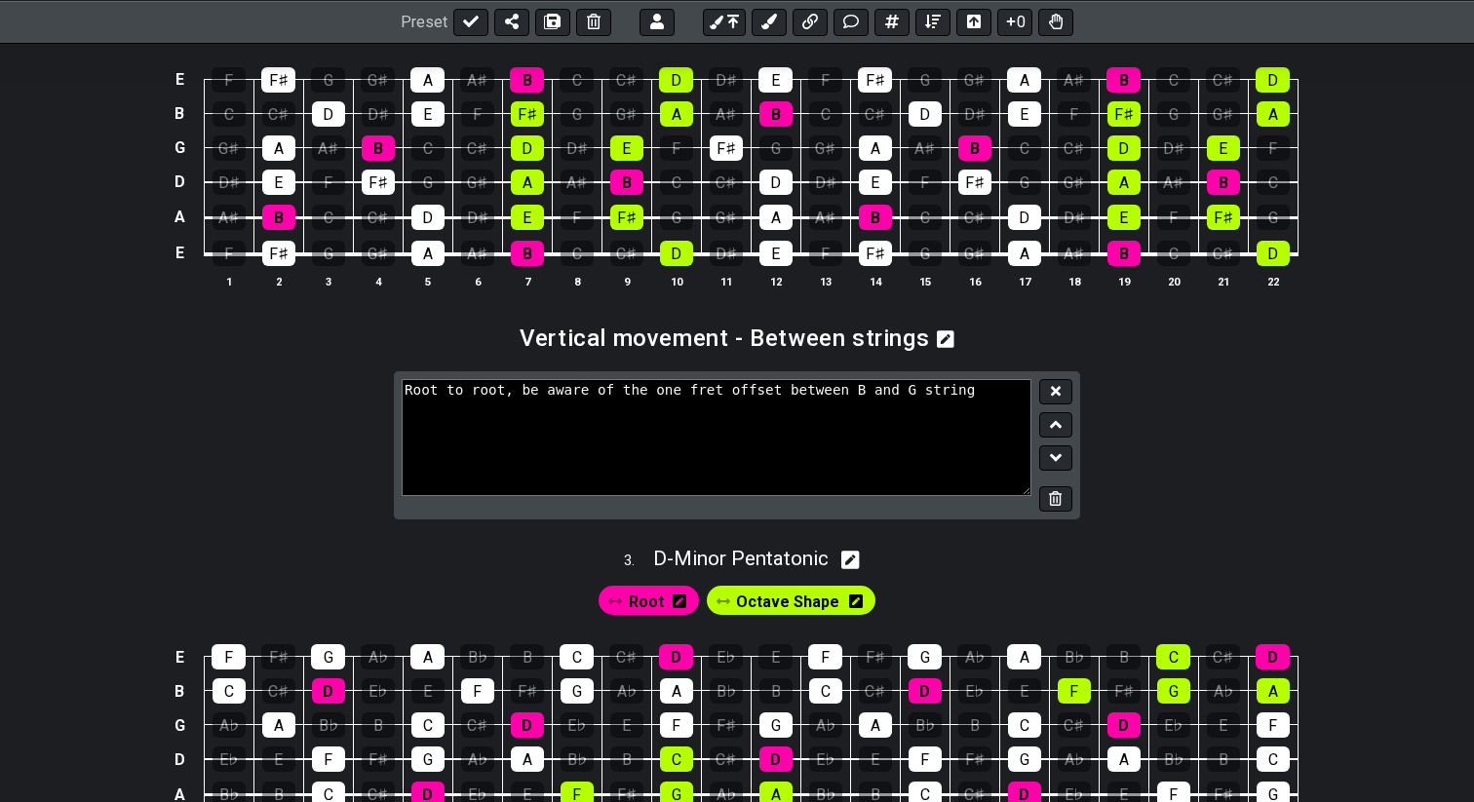
click at [408, 392] on textarea "Root to root, be aware of the one fret offset between B and G string" at bounding box center [717, 437] width 630 height 117
type textarea "Partial boxes, root to root, be aware of the one fret offset between B and G st…"
click at [1057, 388] on icon at bounding box center [1056, 391] width 10 height 15
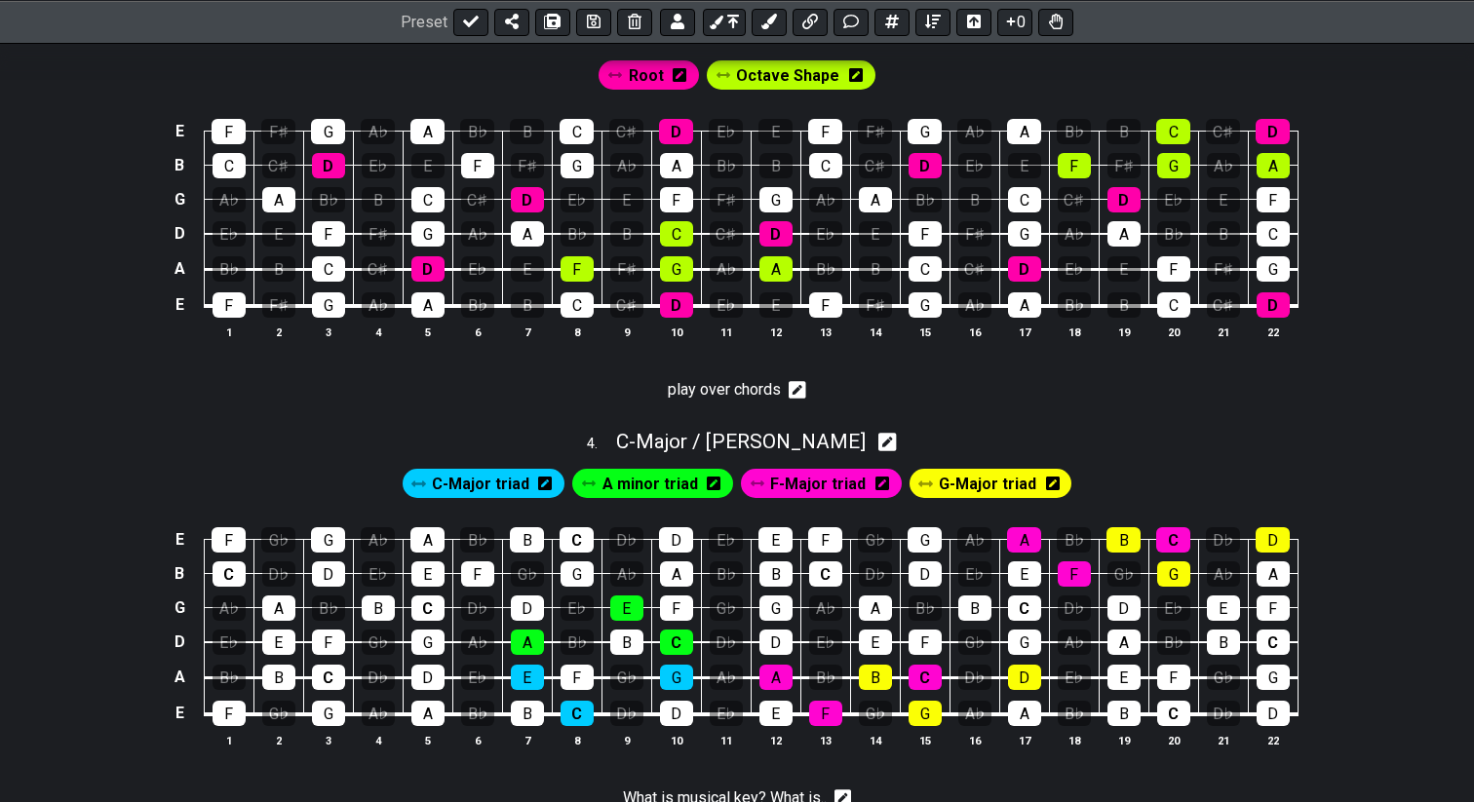
scroll to position [1455, 0]
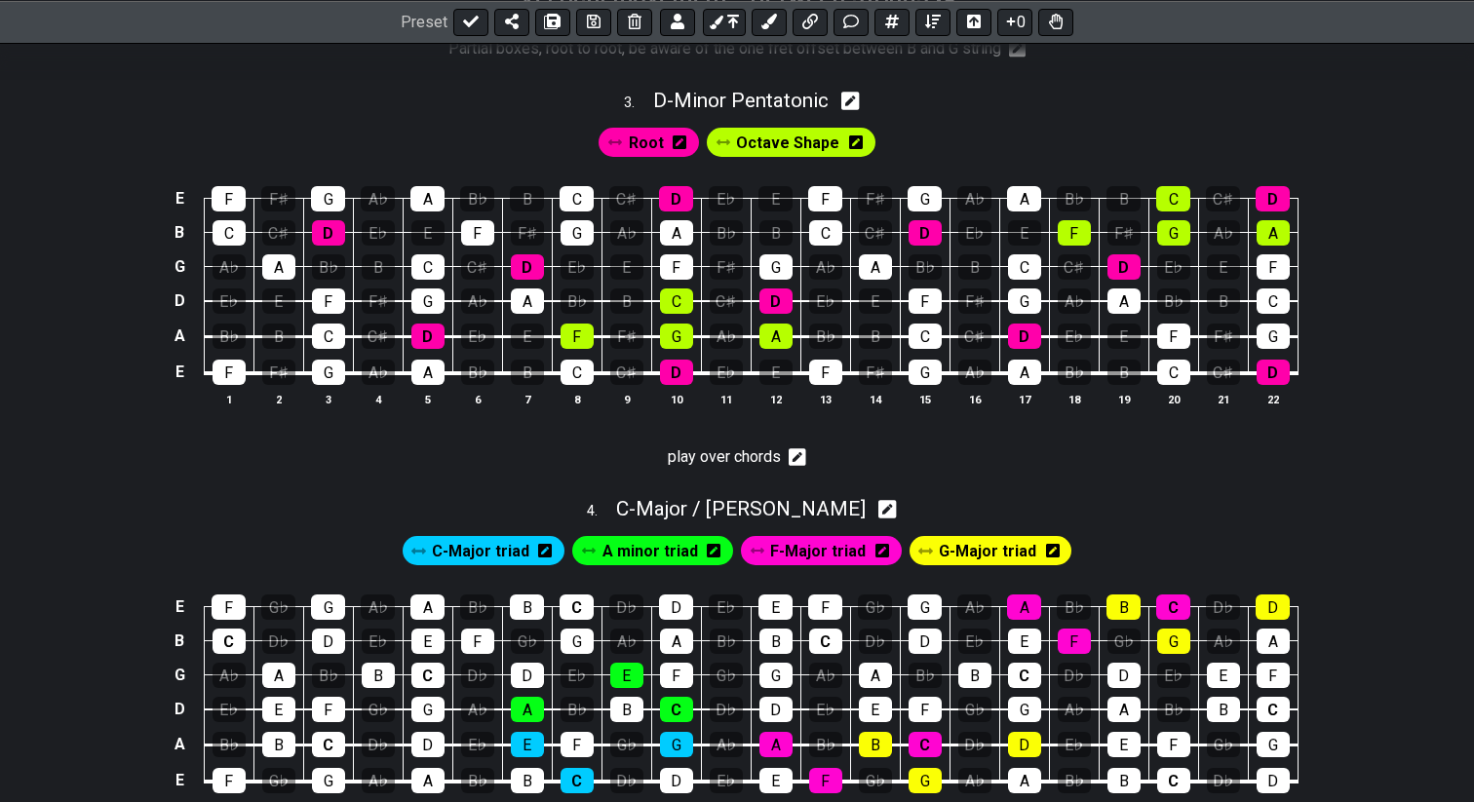
click at [801, 458] on icon at bounding box center [797, 457] width 18 height 18
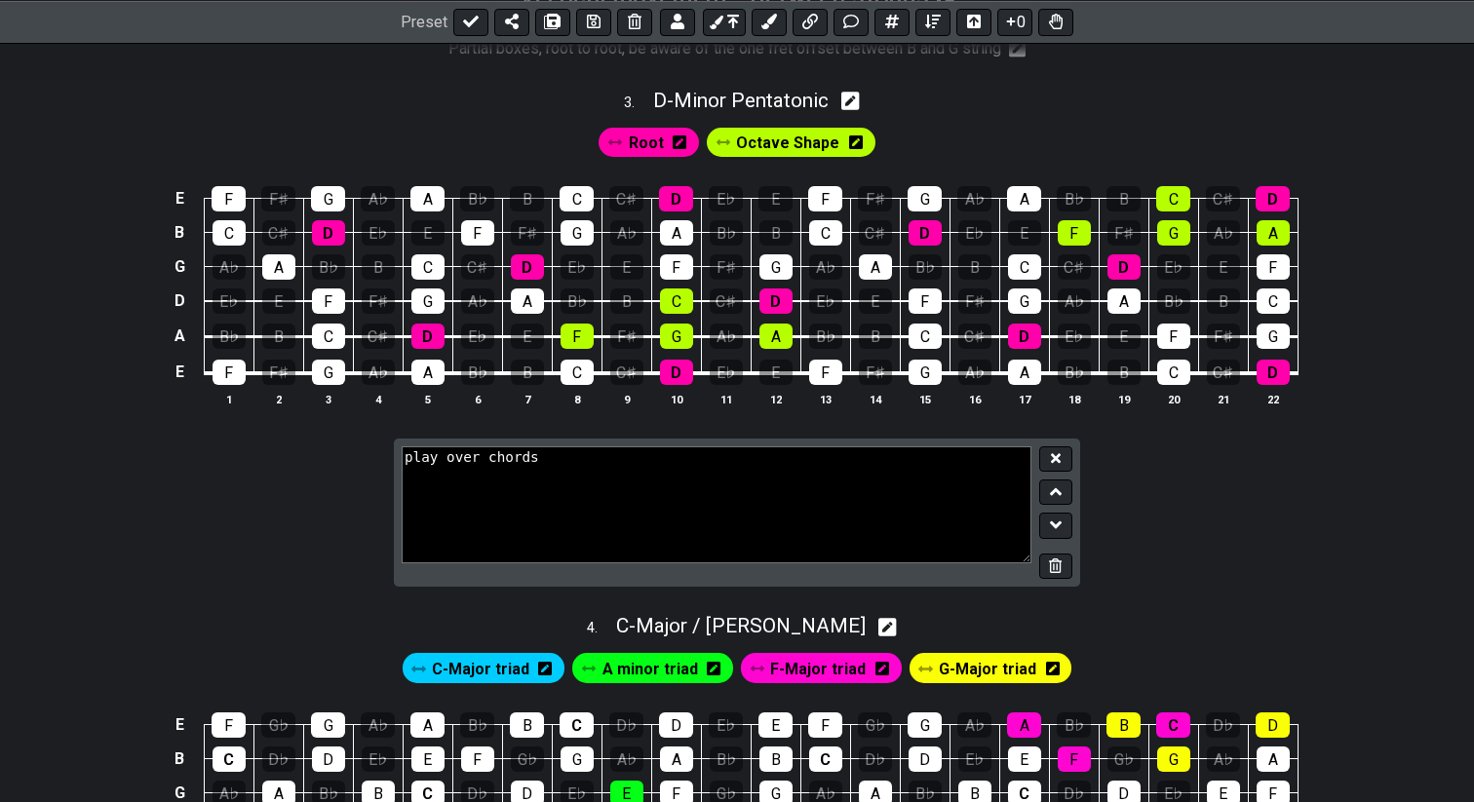
click at [757, 476] on textarea "play over chords" at bounding box center [717, 504] width 630 height 117
click at [404, 453] on textarea "play over chords" at bounding box center [717, 504] width 630 height 117
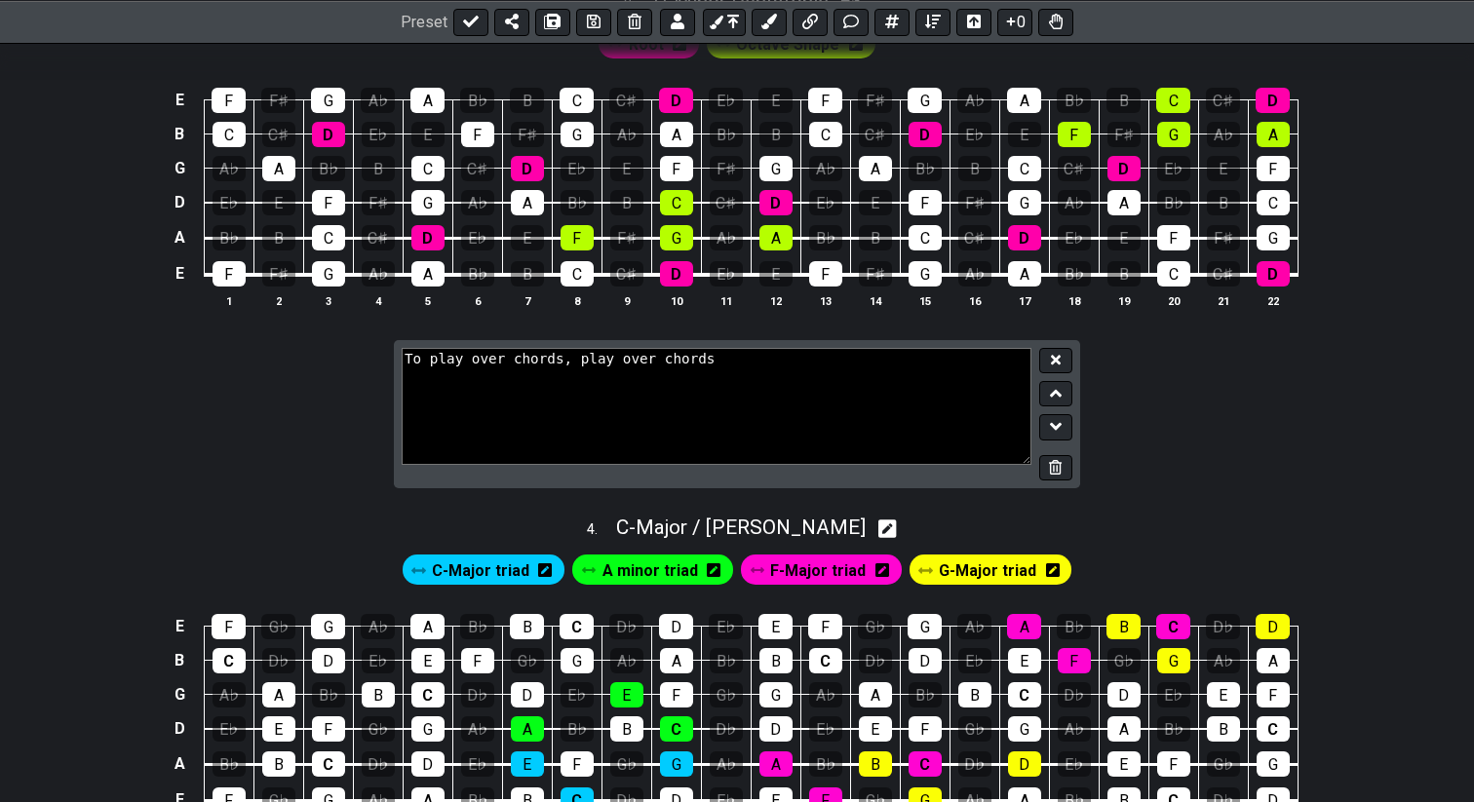
scroll to position [1520, 0]
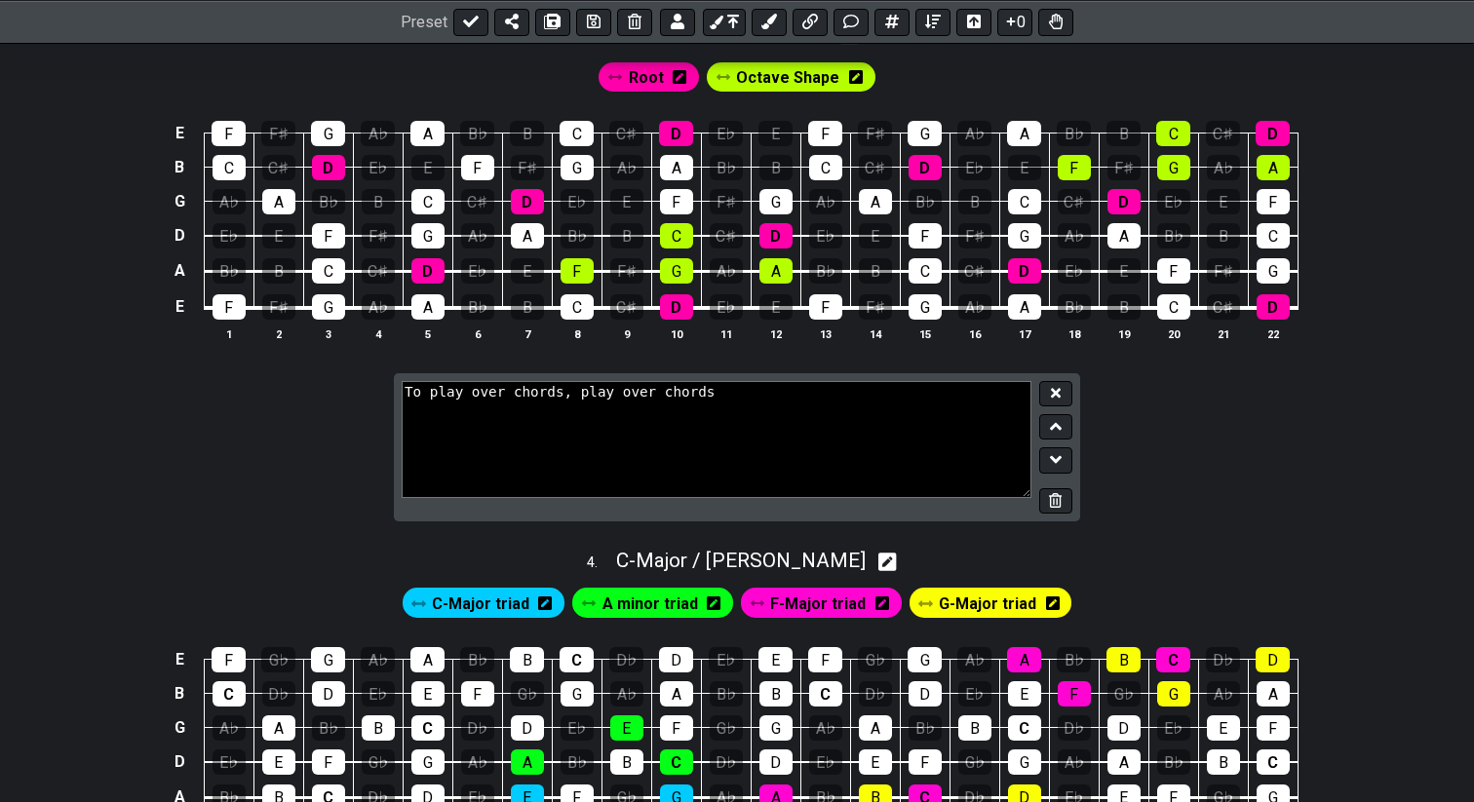
drag, startPoint x: 580, startPoint y: 391, endPoint x: 741, endPoint y: 391, distance: 160.8
click at [741, 391] on textarea "To play over chords, play over chords" at bounding box center [717, 439] width 630 height 117
click at [615, 387] on textarea "To play over chords, see how the C major scale can be used to play over a song" at bounding box center [717, 439] width 630 height 117
click at [456, 408] on textarea "To play over chords, see below how the C major scale can be used to play over a…" at bounding box center [717, 439] width 630 height 117
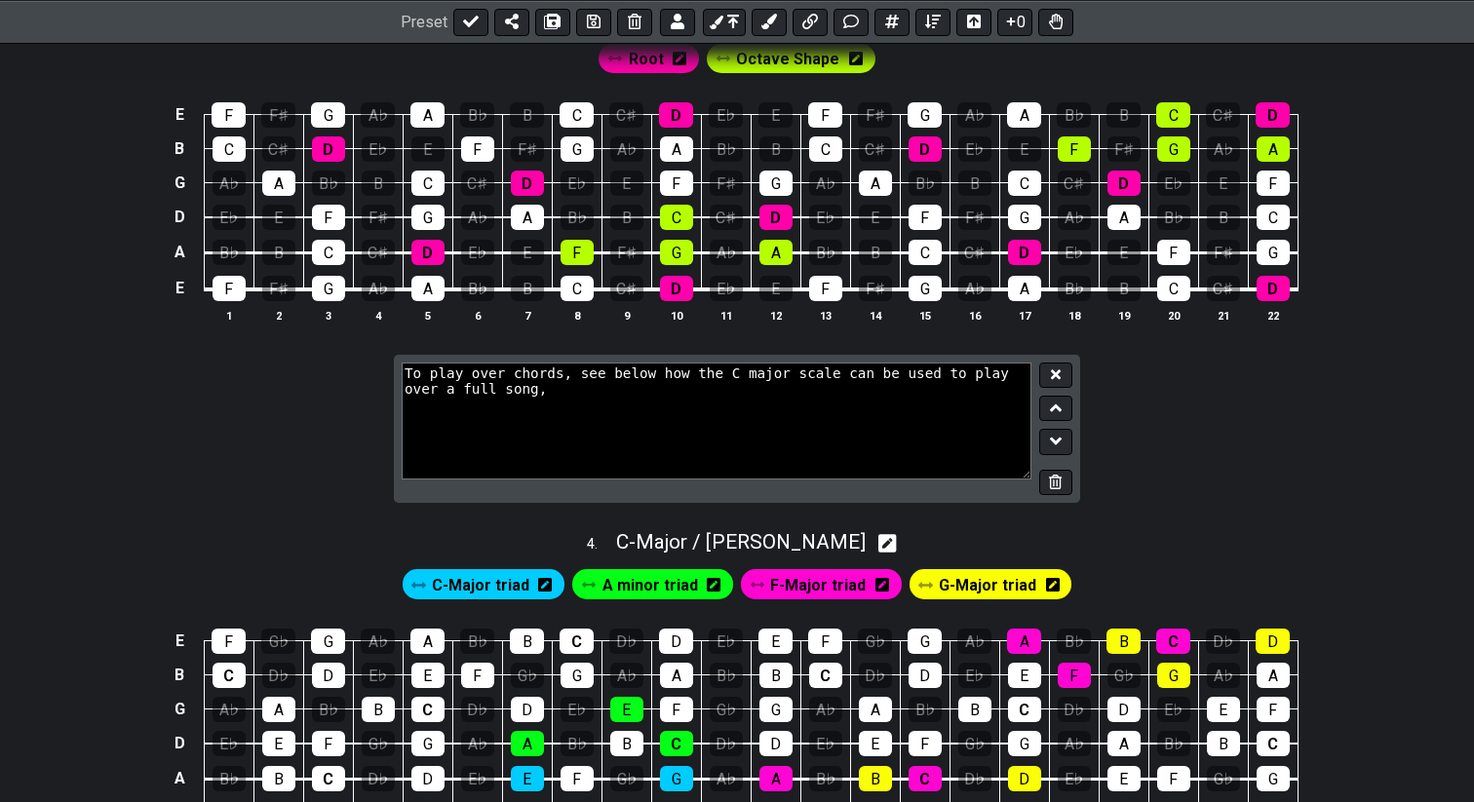
scroll to position [1500, 0]
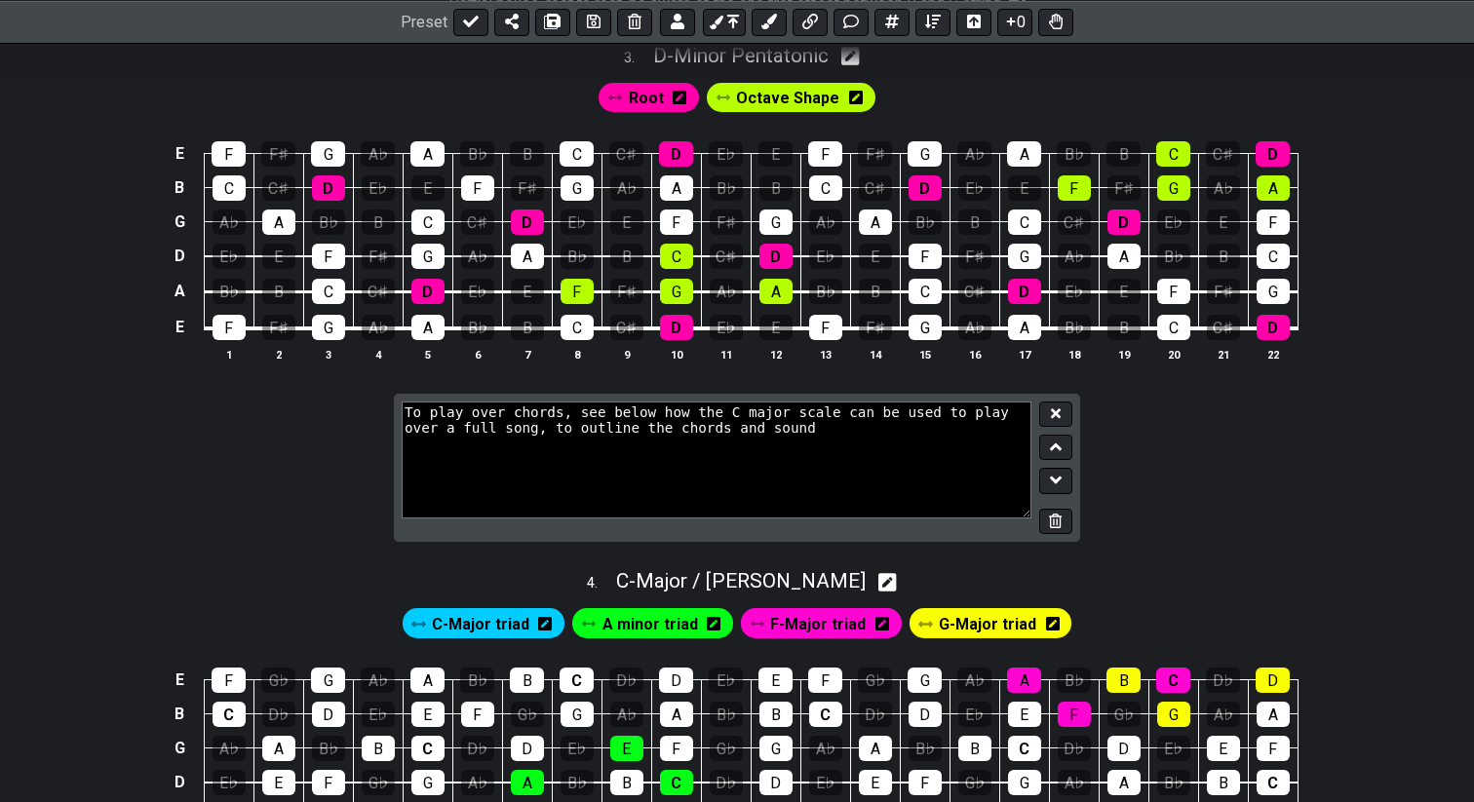
click at [673, 420] on textarea "To play over chords, see below how the C major scale can be used to play over a…" at bounding box center [717, 460] width 630 height 117
drag, startPoint x: 781, startPoint y: 428, endPoint x: 957, endPoint y: 416, distance: 176.8
click at [957, 416] on textarea "To play over chords, see below how the C major scale can be used to play over a…" at bounding box center [717, 460] width 630 height 117
click at [784, 417] on textarea "To play over chords, see below how the C major scale can be used to play over a…" at bounding box center [717, 460] width 630 height 117
click at [863, 424] on textarea "To play over chords, see below how the C major scale can be used to play over a…" at bounding box center [717, 460] width 630 height 117
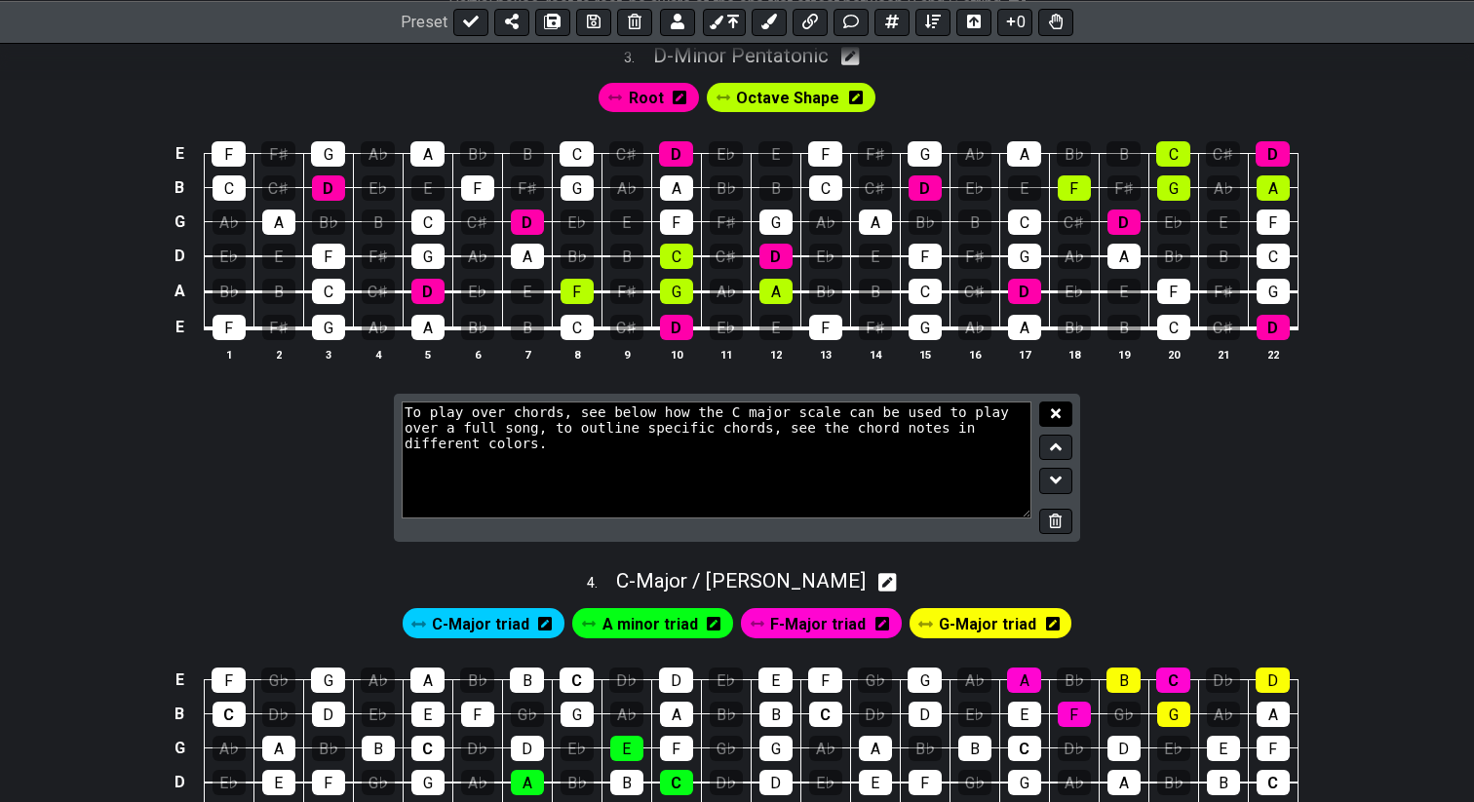
type textarea "To play over chords, see below how the C major scale can be used to play over a…"
click at [1053, 413] on icon at bounding box center [1056, 413] width 10 height 10
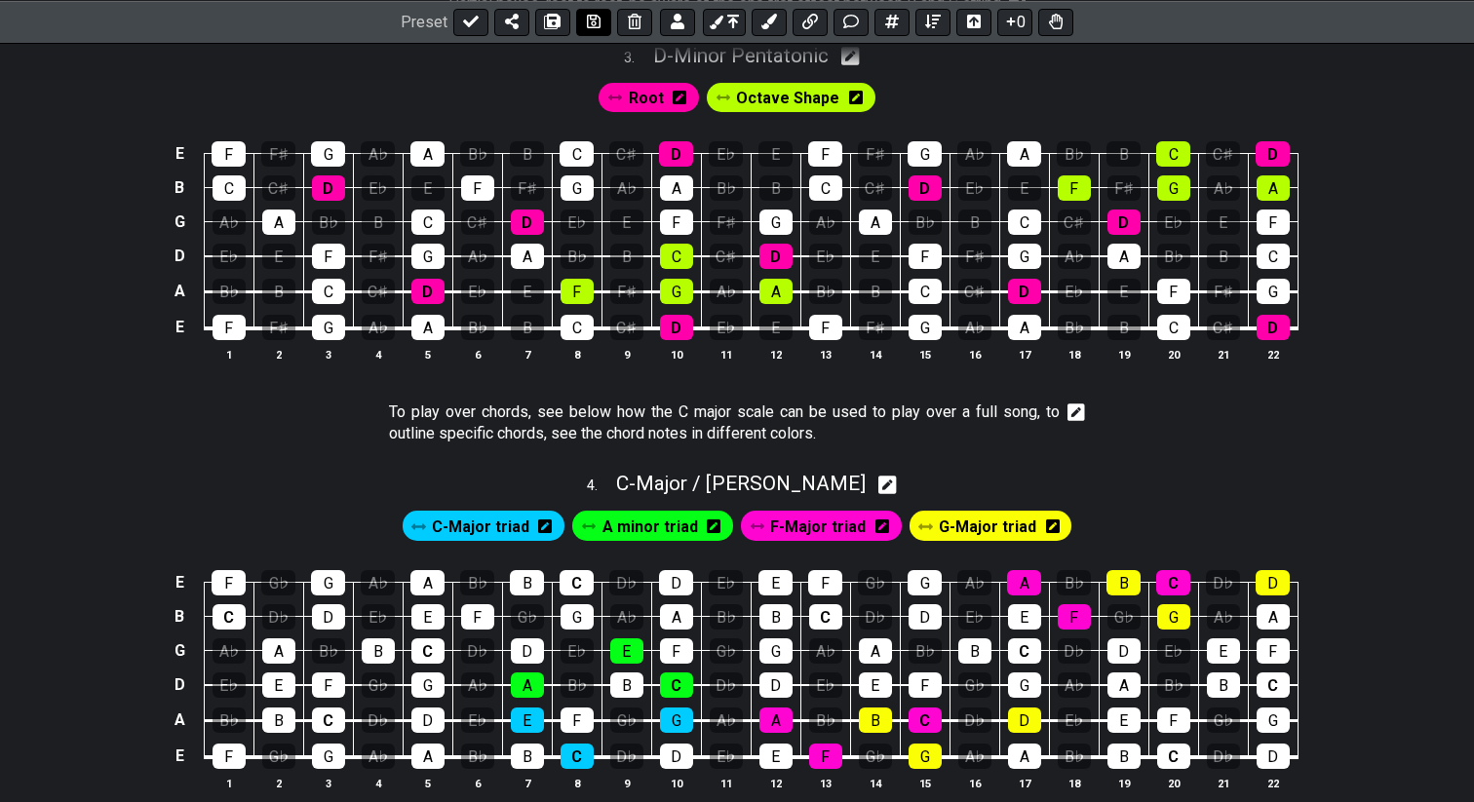
click at [588, 24] on icon at bounding box center [594, 22] width 14 height 16
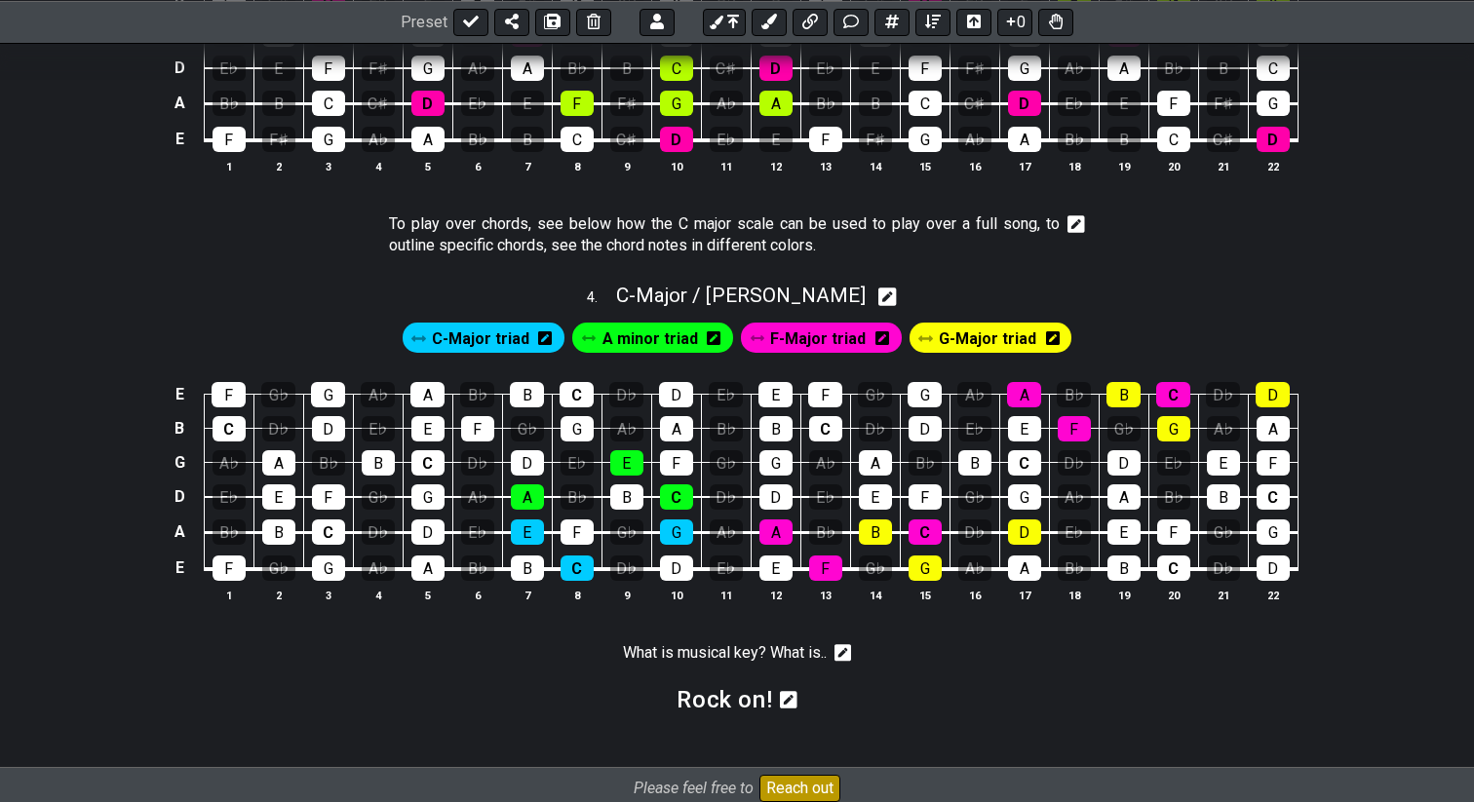
scroll to position [1622, 0]
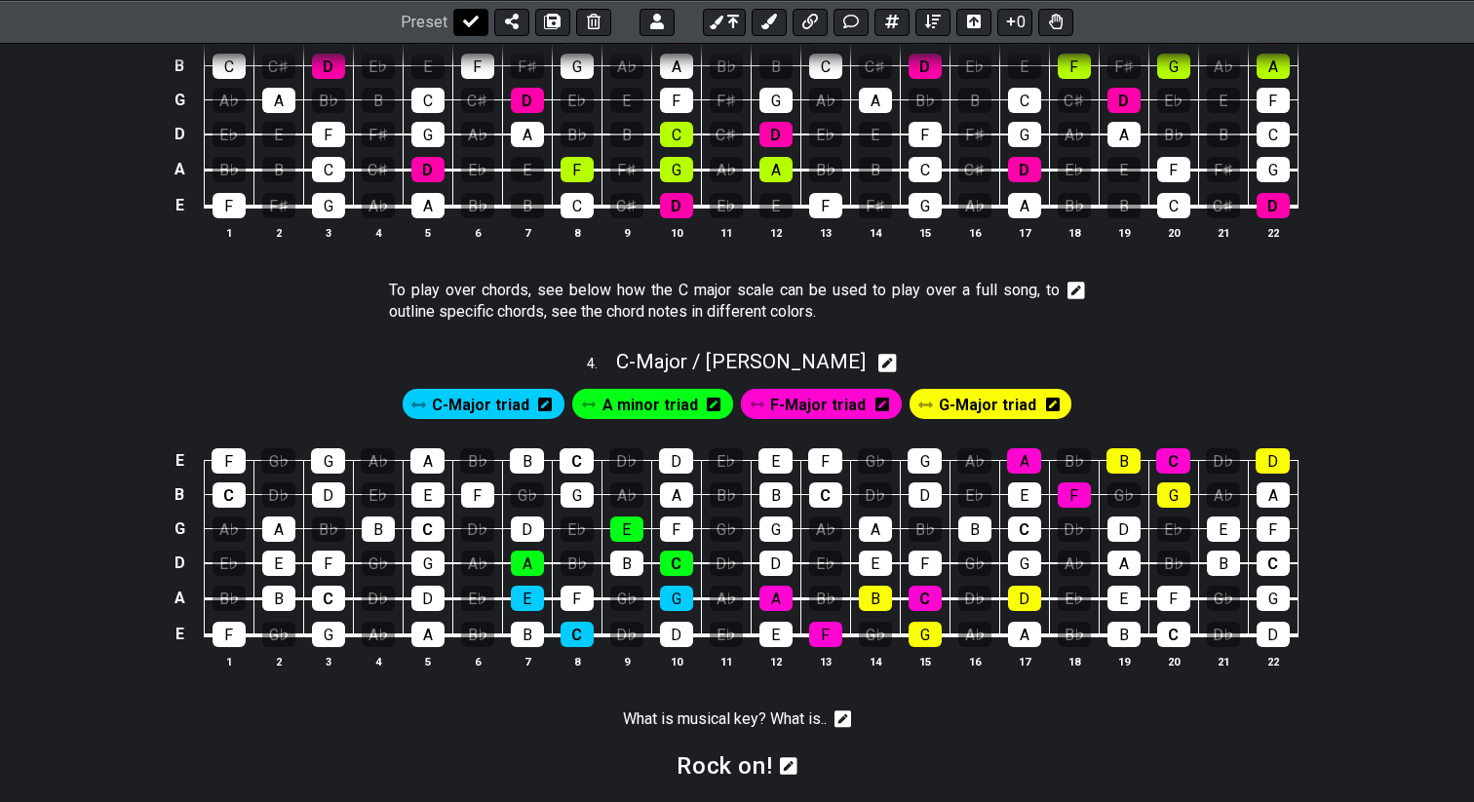
click at [463, 21] on icon at bounding box center [471, 22] width 16 height 12
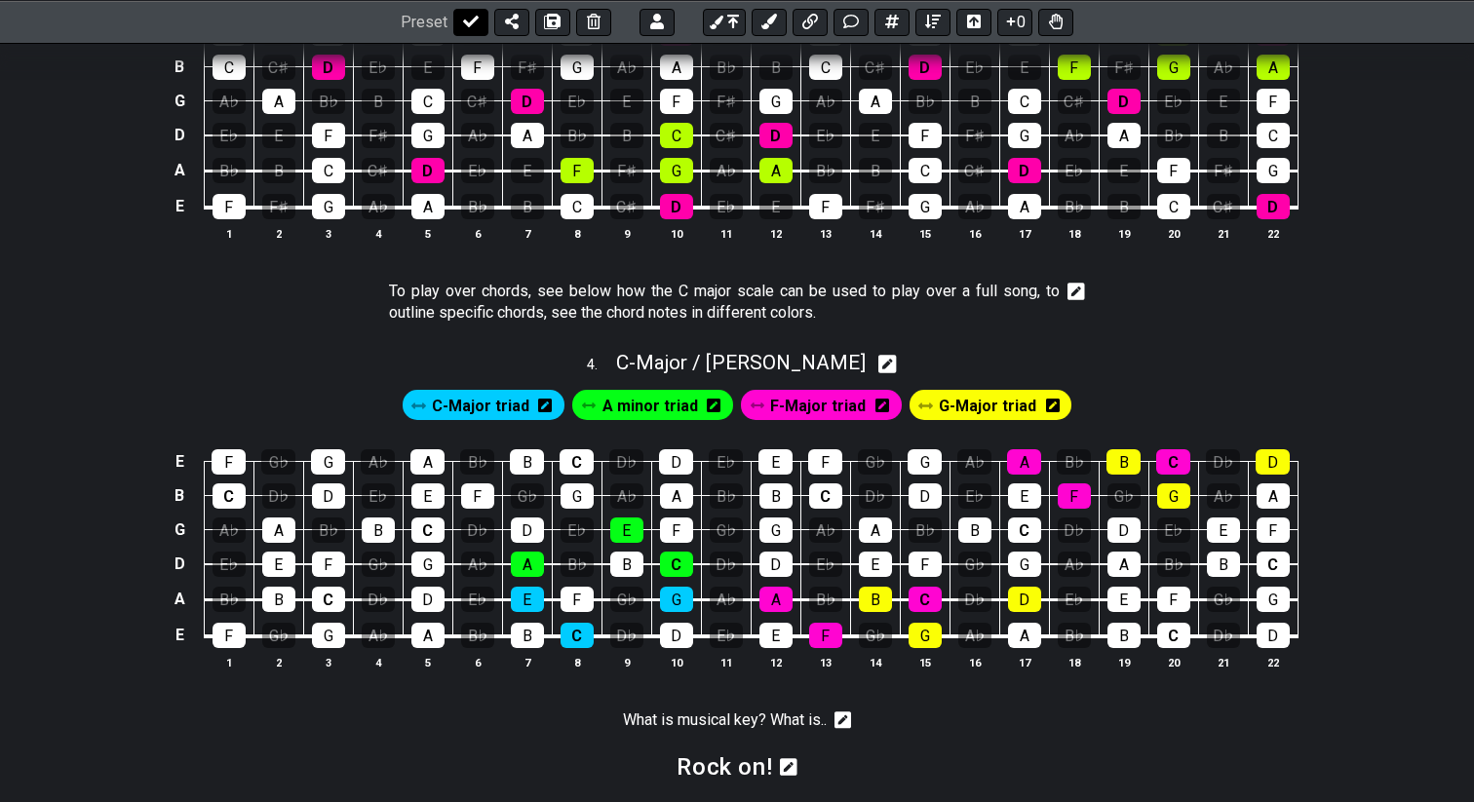
select select "/022HLA5PM"
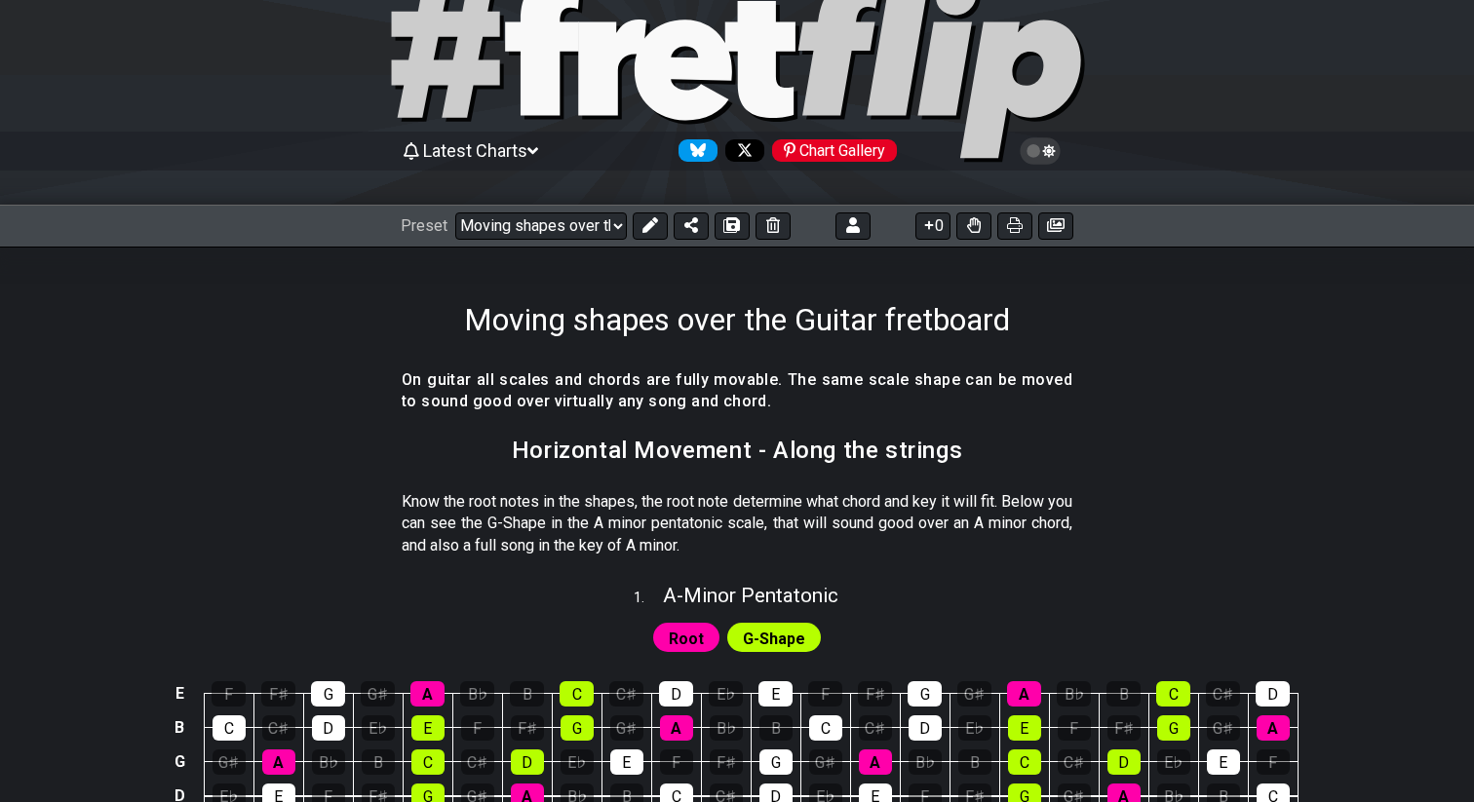
scroll to position [0, 0]
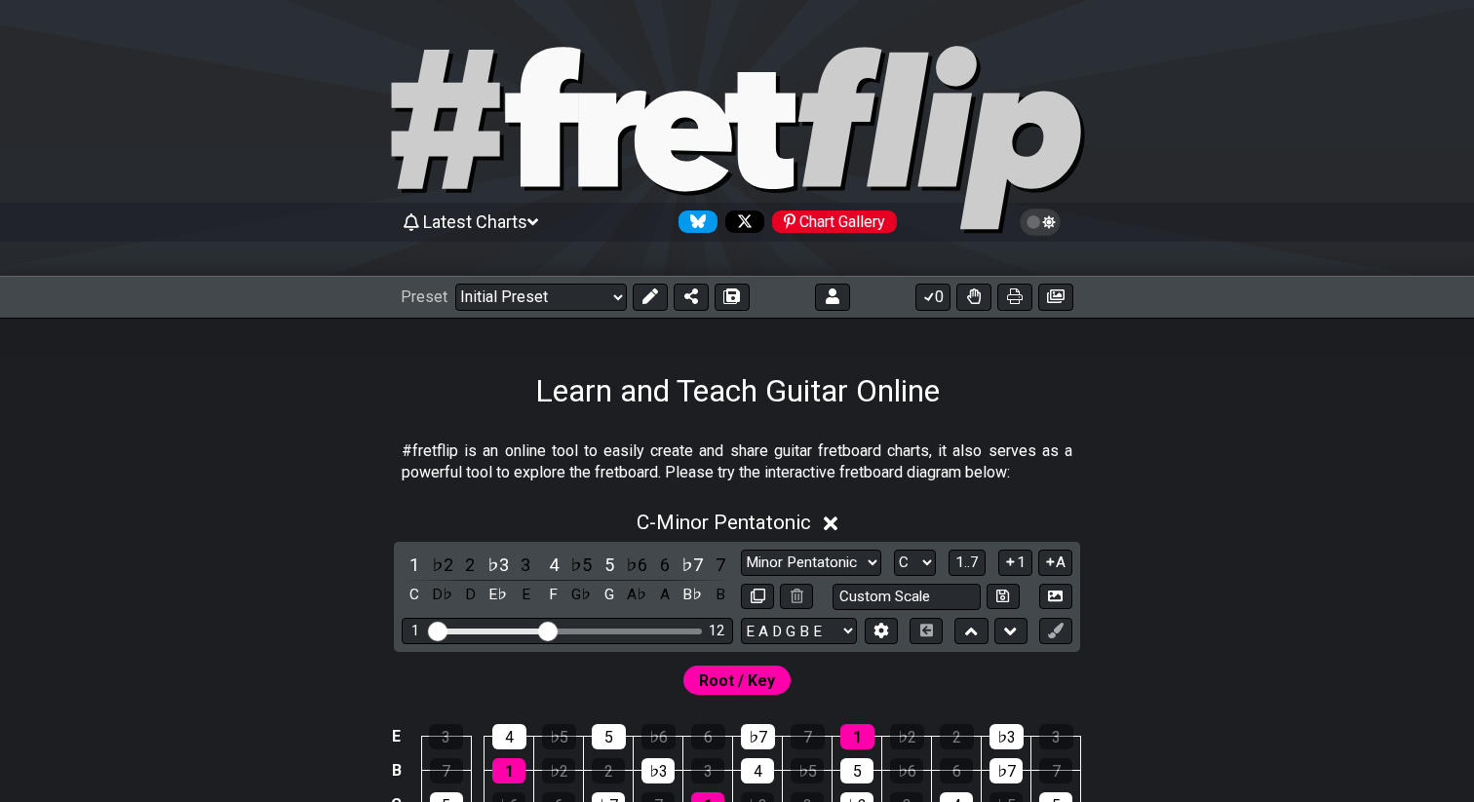
click at [501, 318] on div "Preset Welcome to #fretflip! Initial Preset Custom Preset 2 string patterns to …" at bounding box center [737, 297] width 1474 height 43
click at [503, 308] on select "Welcome to #fretflip! Initial Preset Custom Preset 2 string patterns to connect…" at bounding box center [541, 297] width 172 height 27
click at [455, 284] on select "Welcome to #fretflip! Initial Preset Custom Preset 2 string patterns to connect…" at bounding box center [541, 297] width 172 height 27
select select "/minor-pentatonic"
select select "C"
